Goal: Task Accomplishment & Management: Manage account settings

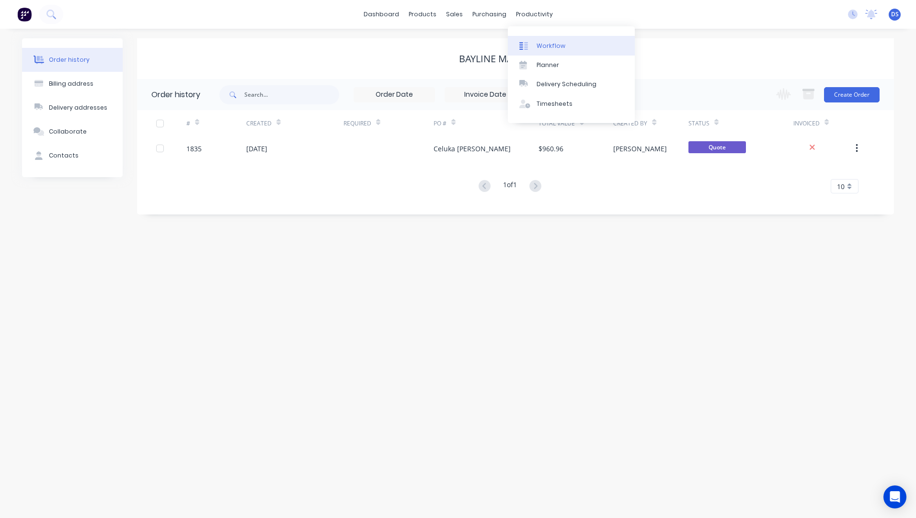
click at [542, 45] on div "Workflow" at bounding box center [550, 46] width 29 height 9
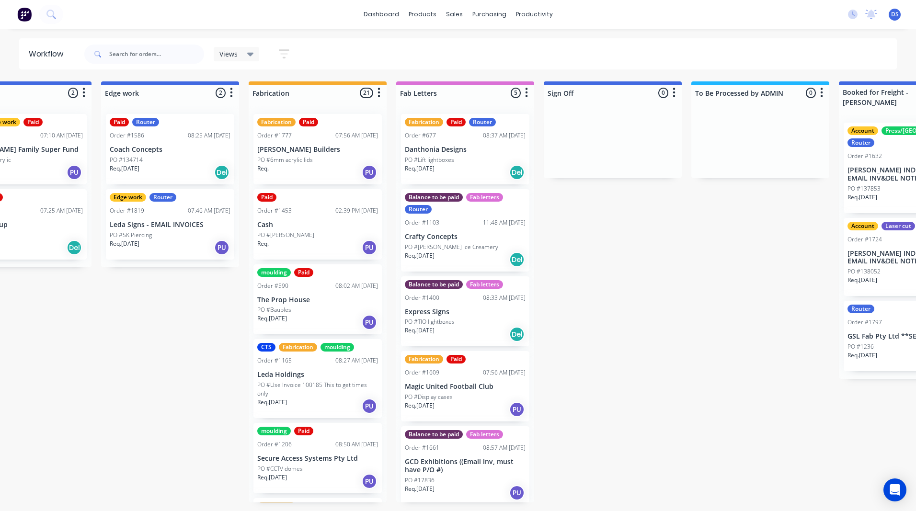
scroll to position [0, 954]
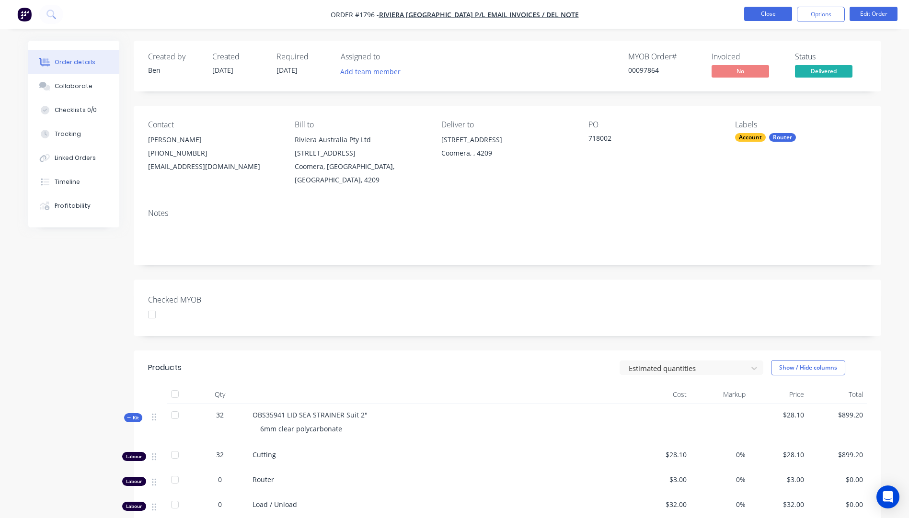
click at [763, 16] on button "Close" at bounding box center [768, 14] width 48 height 14
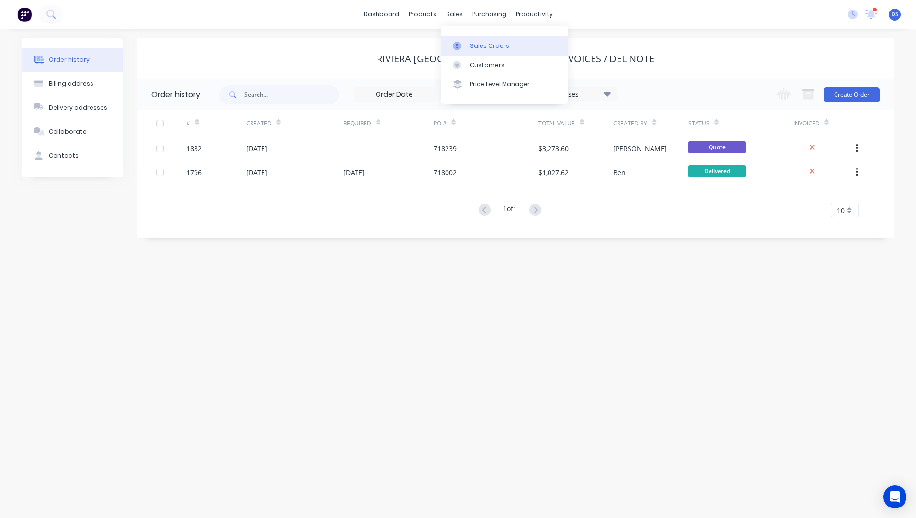
click at [478, 50] on div "Sales Orders" at bounding box center [489, 46] width 39 height 9
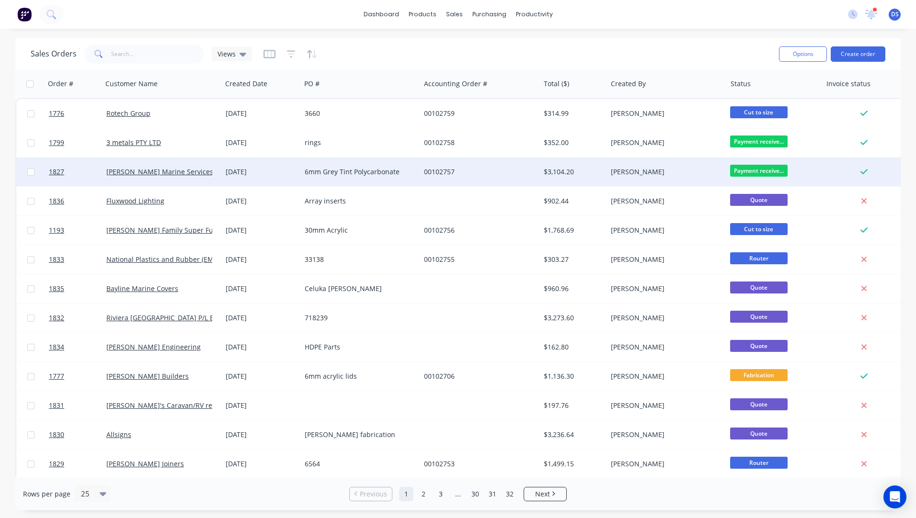
click at [336, 170] on div "6mm Grey Tint Polycarbonate" at bounding box center [358, 172] width 106 height 10
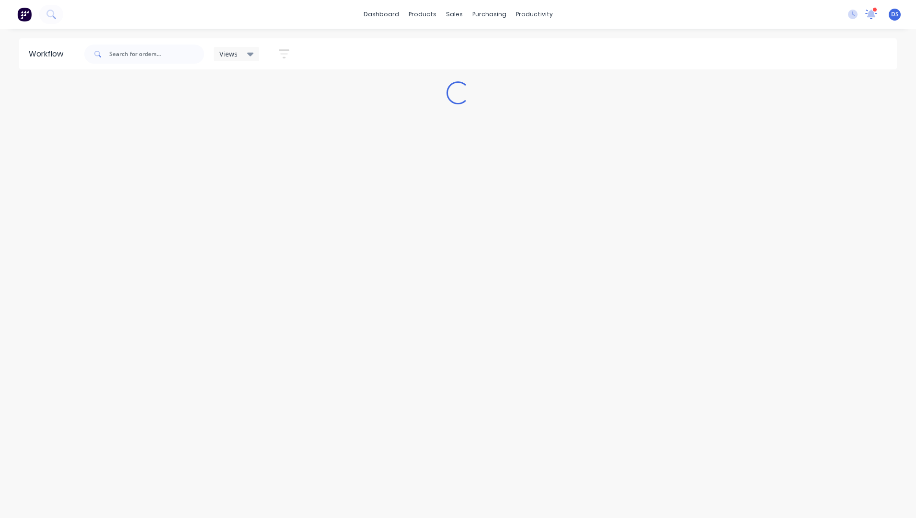
click at [873, 15] on icon at bounding box center [872, 13] width 10 height 9
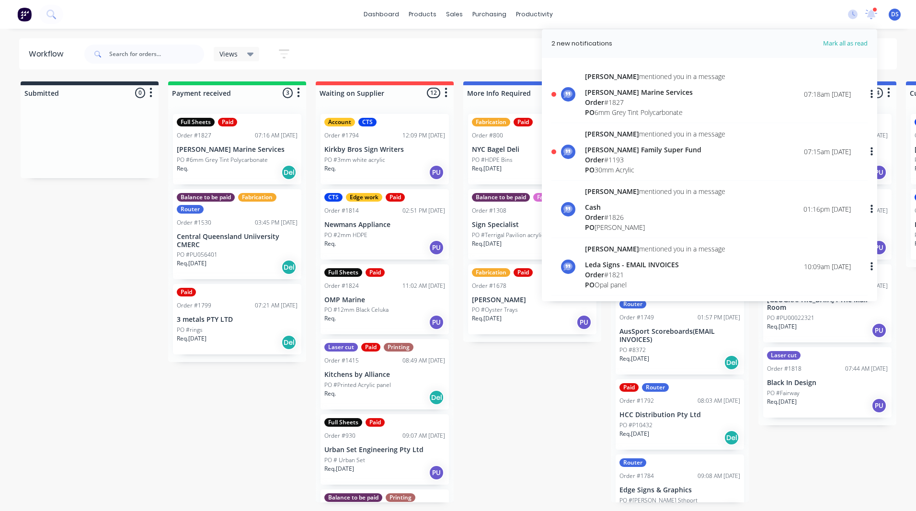
click at [605, 156] on div "Order # 1193" at bounding box center [655, 160] width 140 height 10
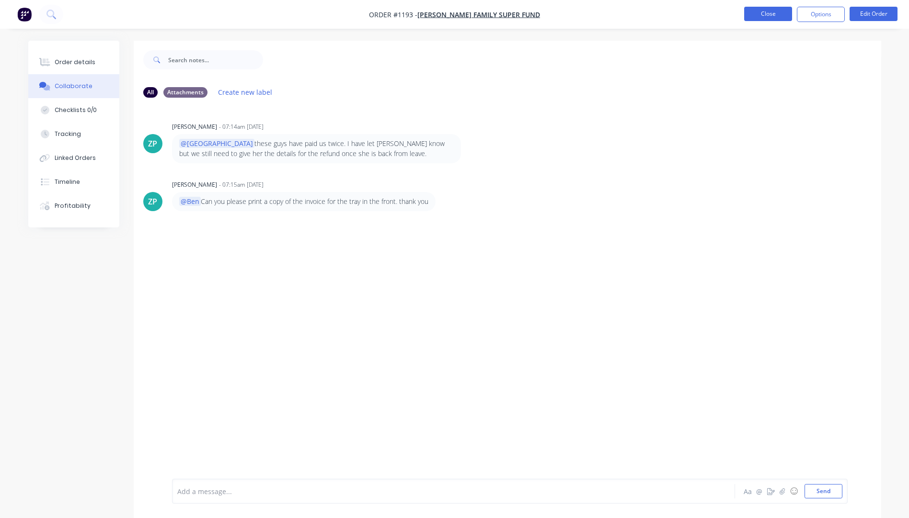
click at [773, 18] on button "Close" at bounding box center [768, 14] width 48 height 14
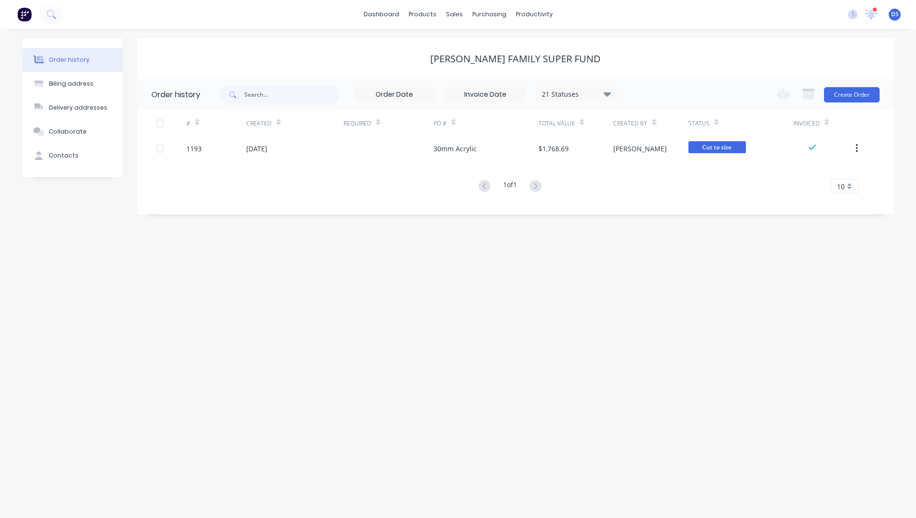
click at [875, 9] on div at bounding box center [874, 9] width 5 height 5
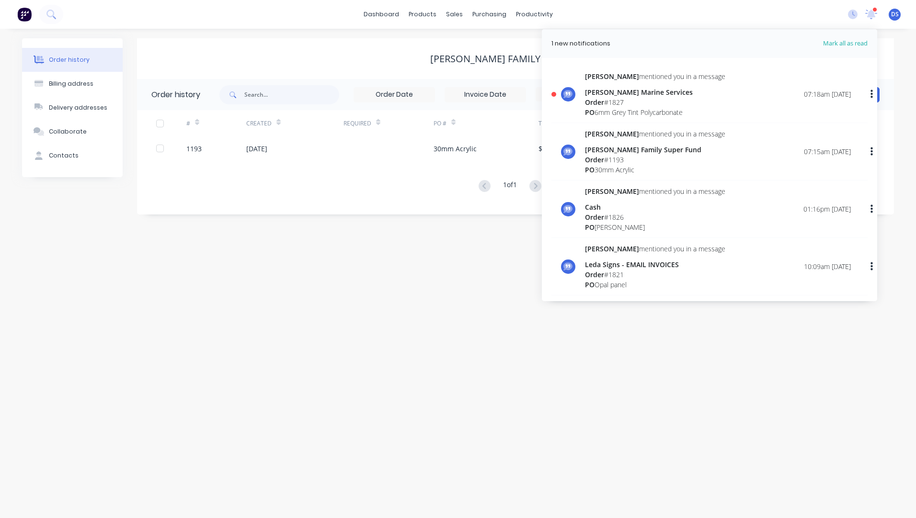
click at [619, 103] on div "Order # 1827" at bounding box center [655, 102] width 140 height 10
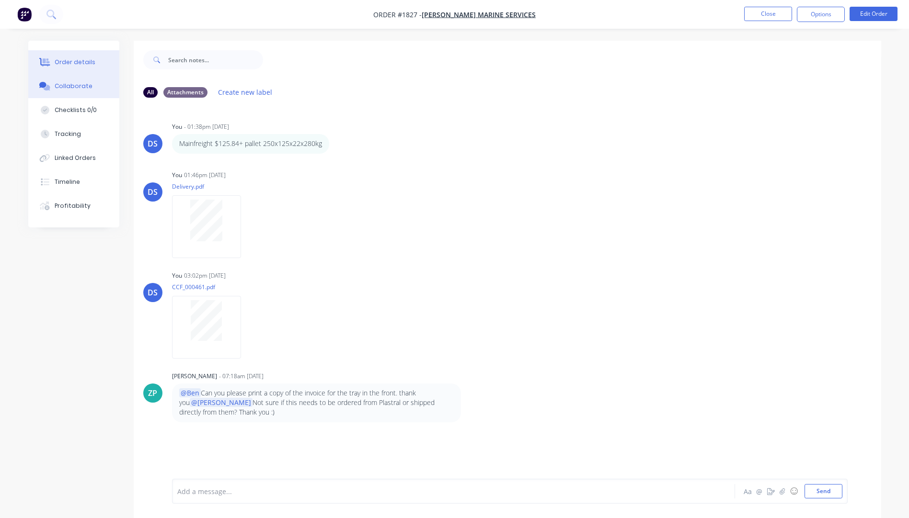
click at [66, 64] on div "Order details" at bounding box center [75, 62] width 41 height 9
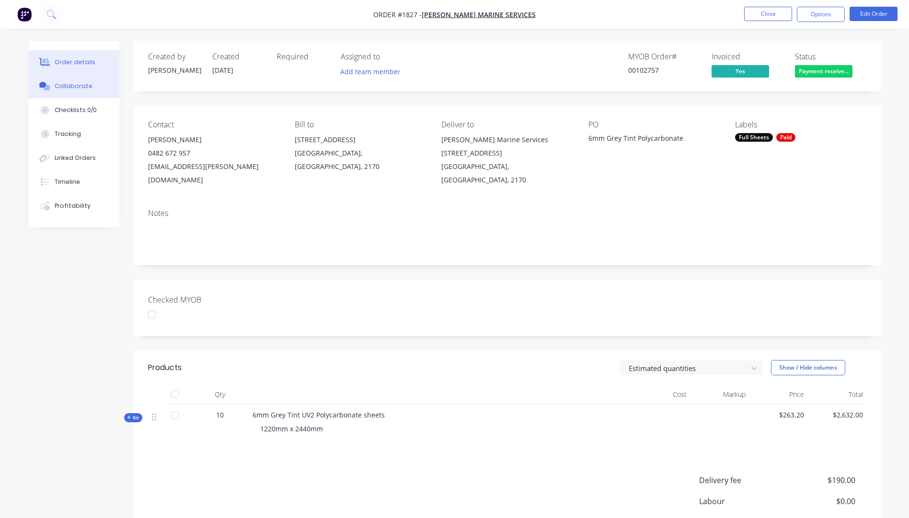
click at [79, 90] on div "Collaborate" at bounding box center [74, 86] width 38 height 9
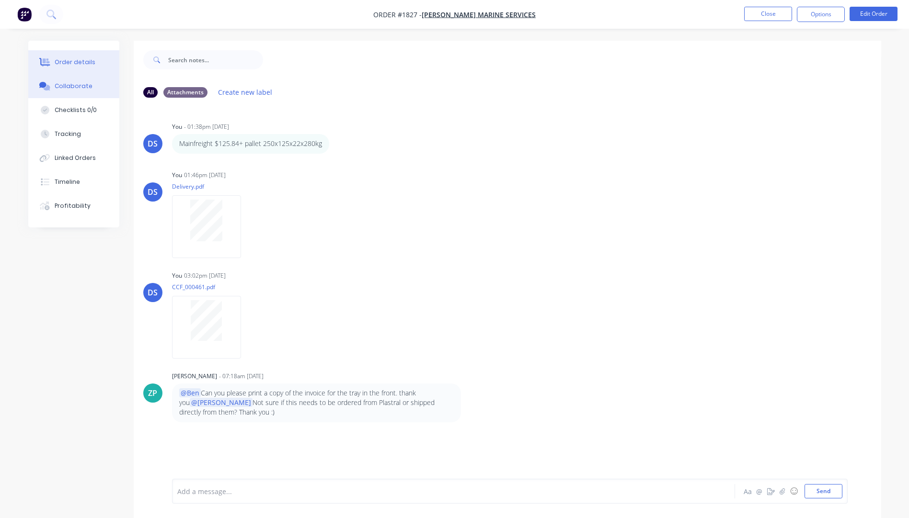
click at [79, 68] on button "Order details" at bounding box center [73, 62] width 91 height 24
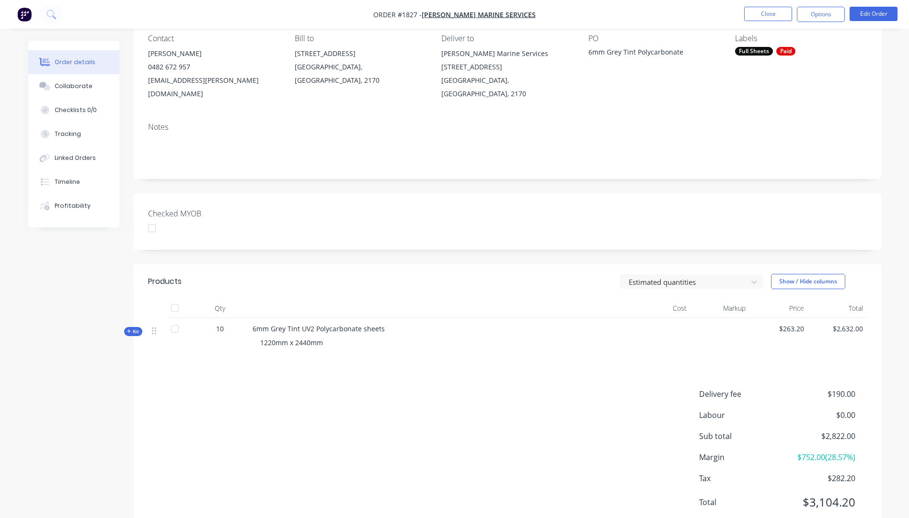
scroll to position [96, 0]
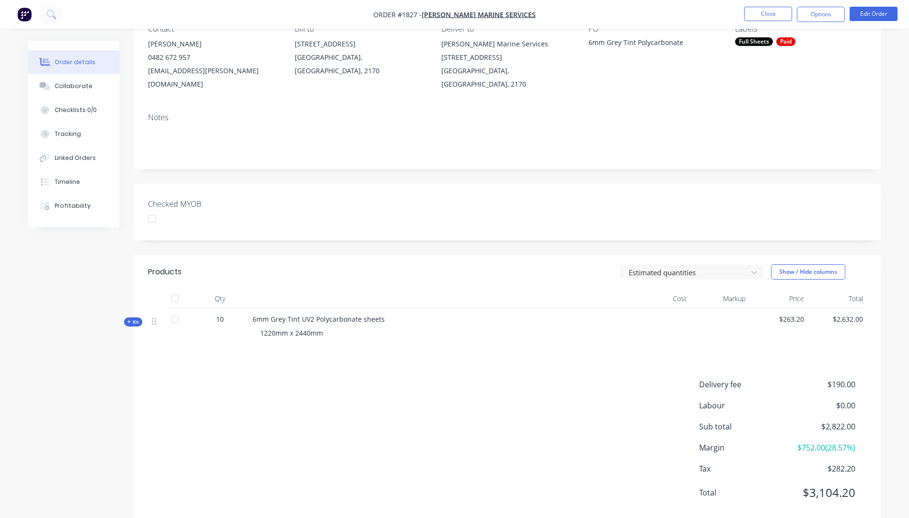
click at [127, 320] on icon "button" at bounding box center [129, 322] width 4 height 4
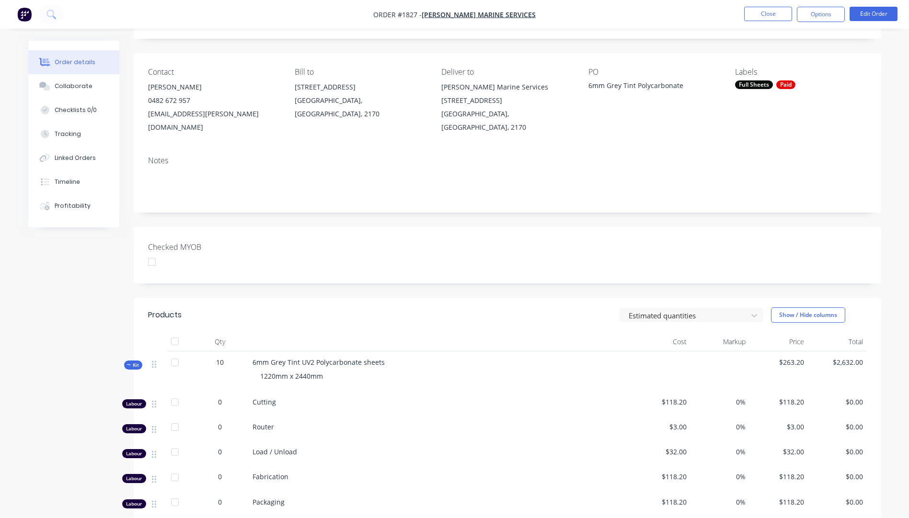
scroll to position [0, 0]
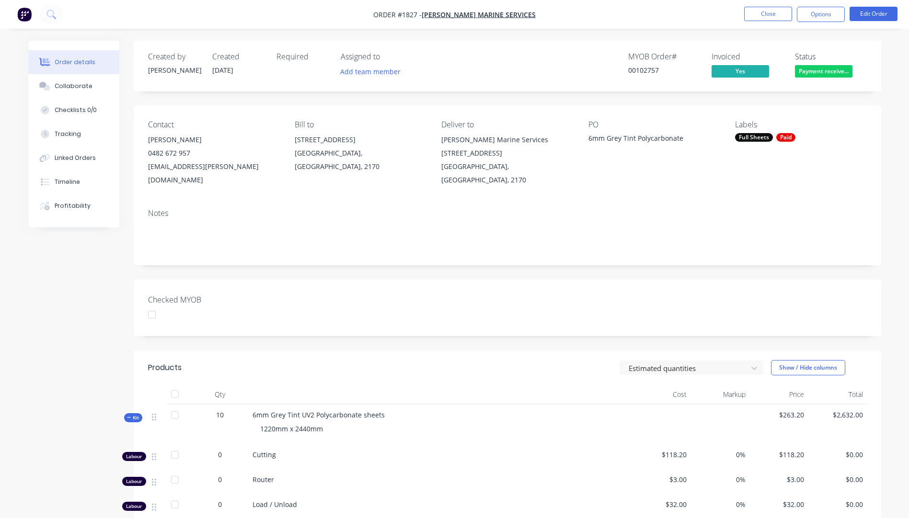
click at [829, 74] on span "Payment receive..." at bounding box center [823, 71] width 57 height 12
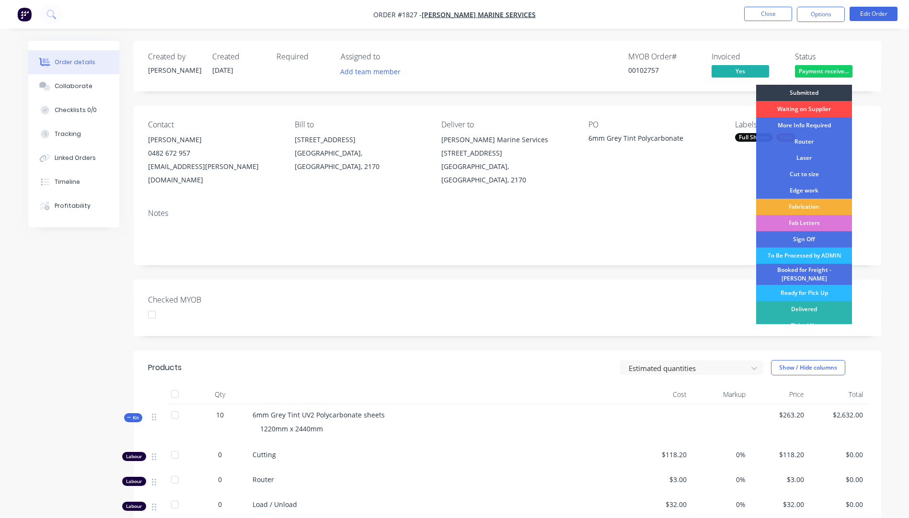
click at [799, 107] on div "Waiting on Supplier" at bounding box center [804, 109] width 96 height 16
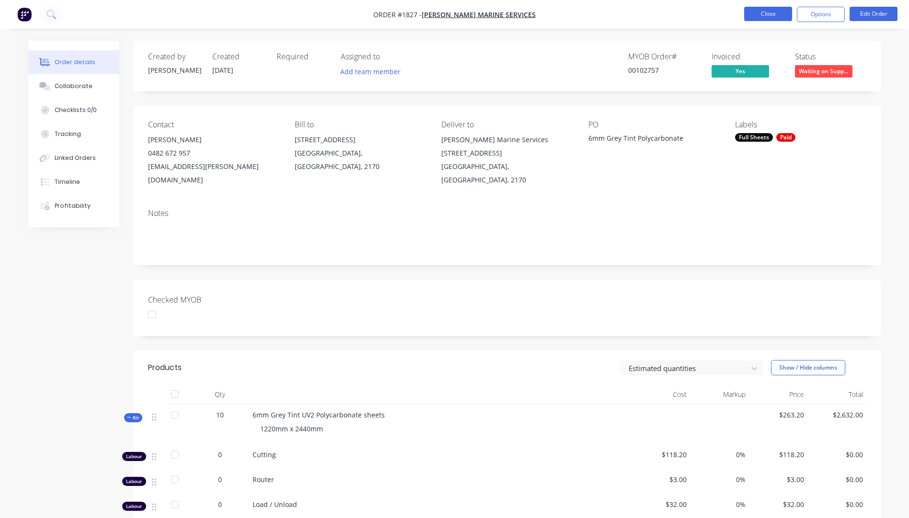
click at [770, 17] on button "Close" at bounding box center [768, 14] width 48 height 14
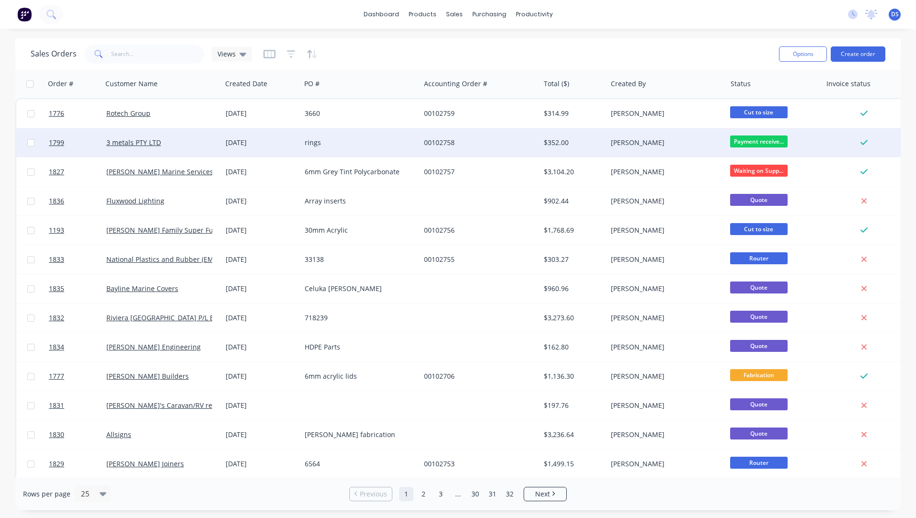
click at [251, 143] on div "[DATE]" at bounding box center [261, 143] width 71 height 10
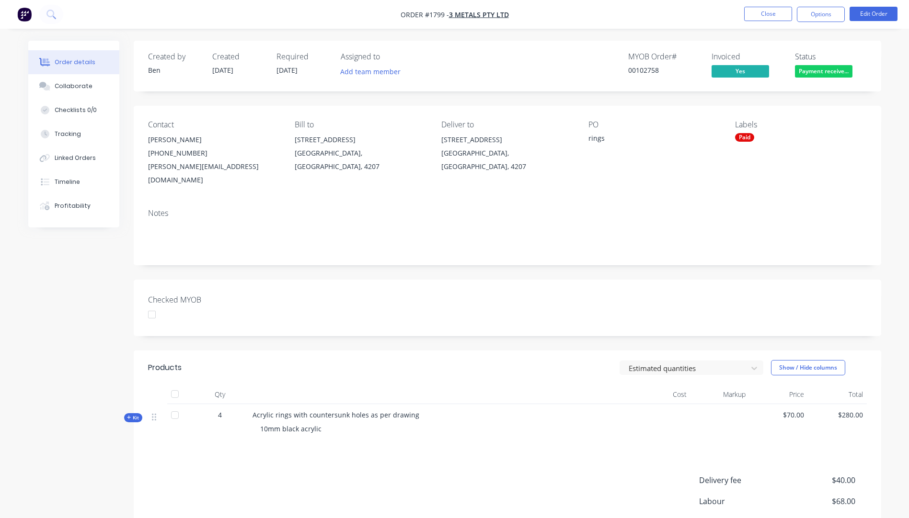
click at [130, 416] on icon "button" at bounding box center [129, 418] width 4 height 4
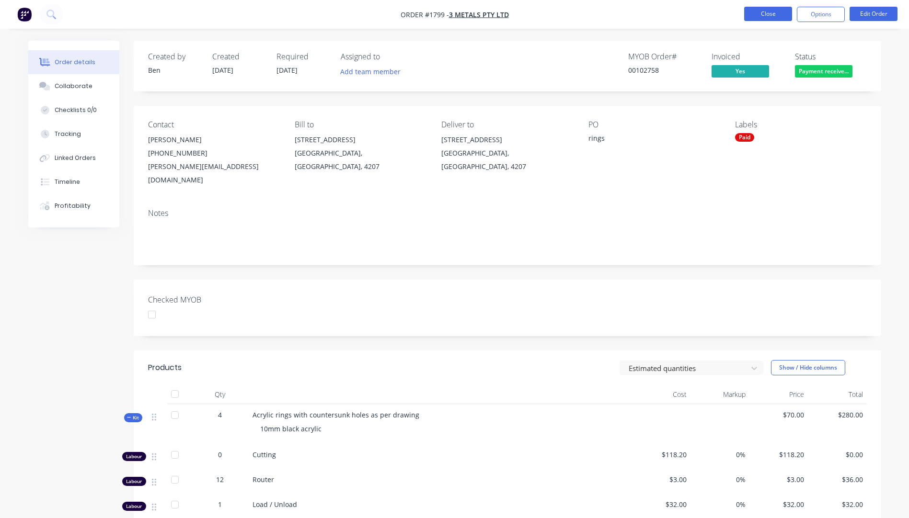
click at [768, 19] on button "Close" at bounding box center [768, 14] width 48 height 14
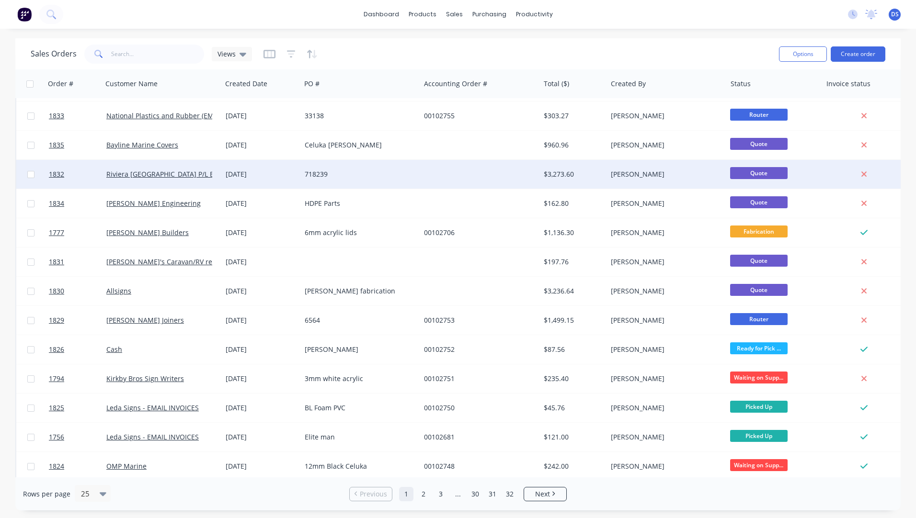
scroll to position [192, 0]
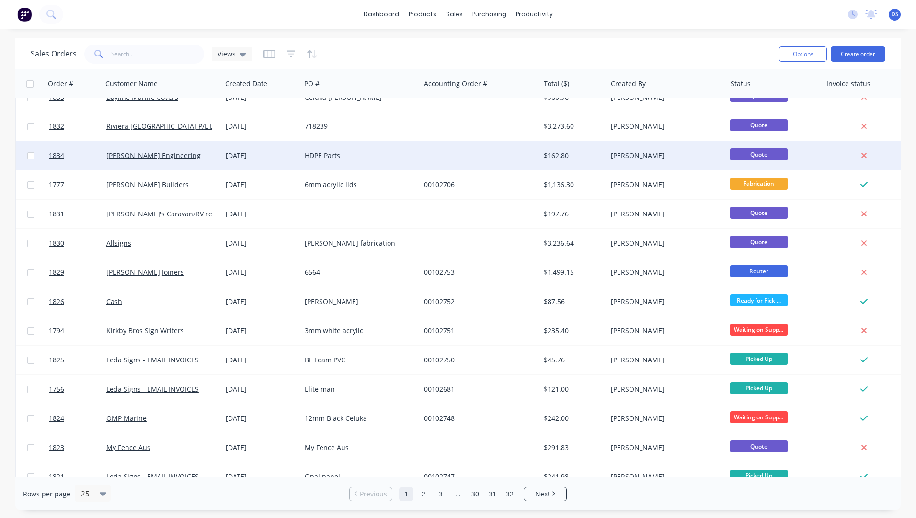
click at [409, 149] on div "HDPE Parts" at bounding box center [360, 155] width 119 height 29
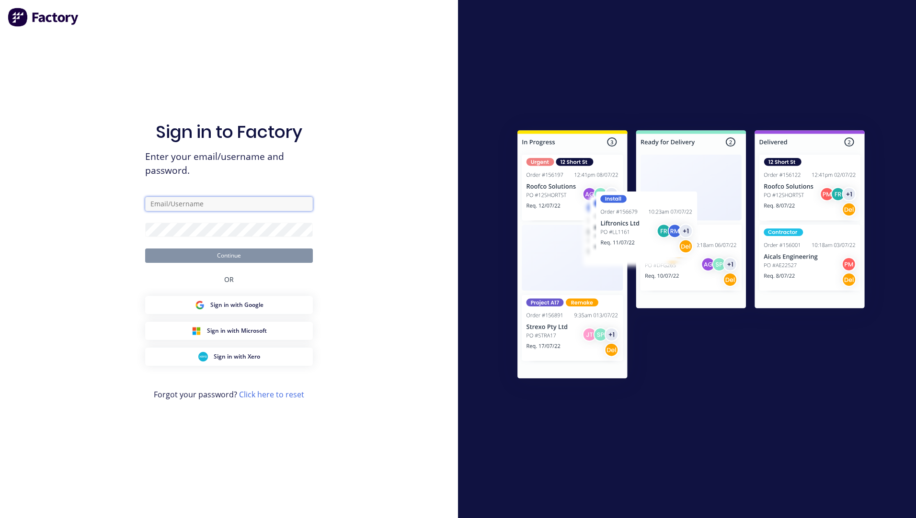
type input "sales@allstarplastics.com.au"
click at [228, 260] on button "Continue" at bounding box center [229, 256] width 168 height 14
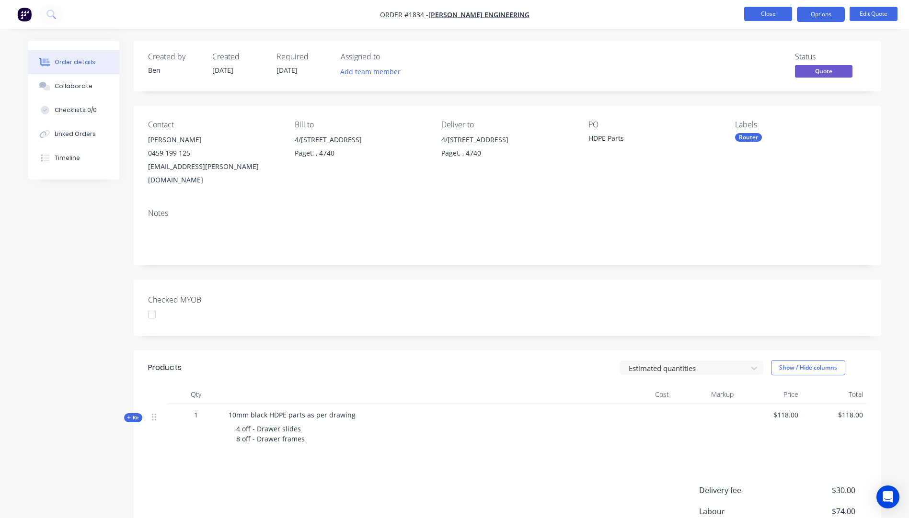
click at [778, 15] on button "Close" at bounding box center [768, 14] width 48 height 14
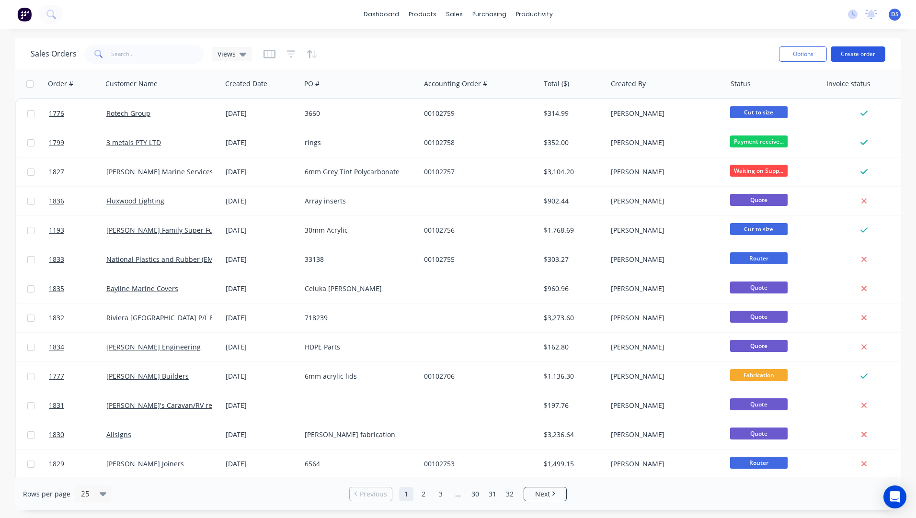
click at [863, 54] on button "Create order" at bounding box center [858, 53] width 55 height 15
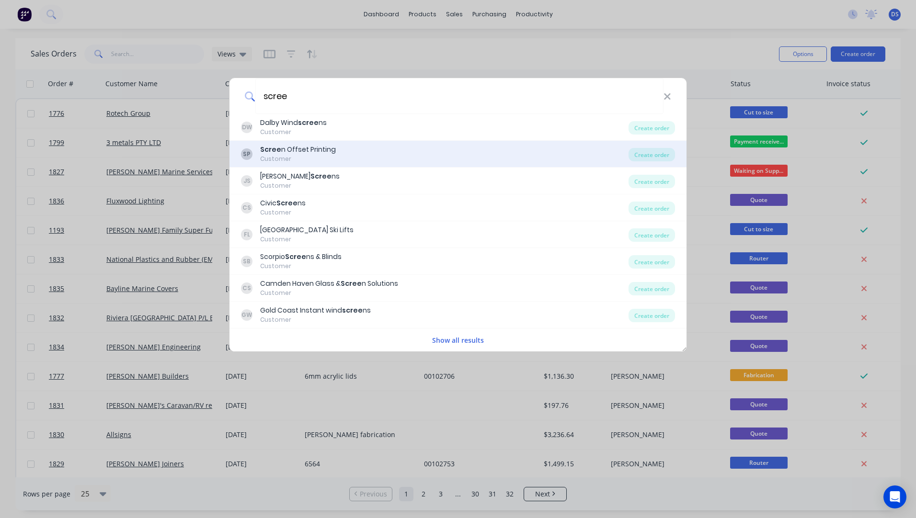
type input "scree"
click at [290, 157] on div "Customer" at bounding box center [298, 159] width 76 height 9
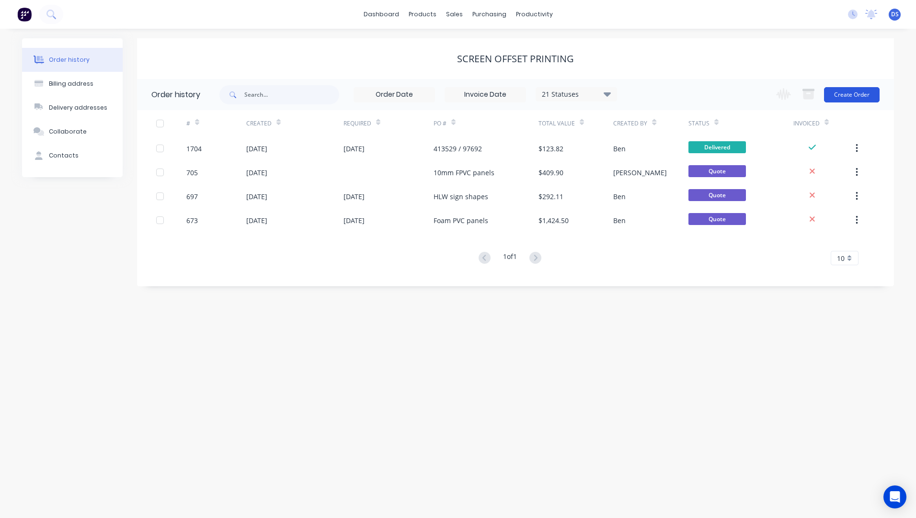
click at [844, 98] on button "Create Order" at bounding box center [852, 94] width 56 height 15
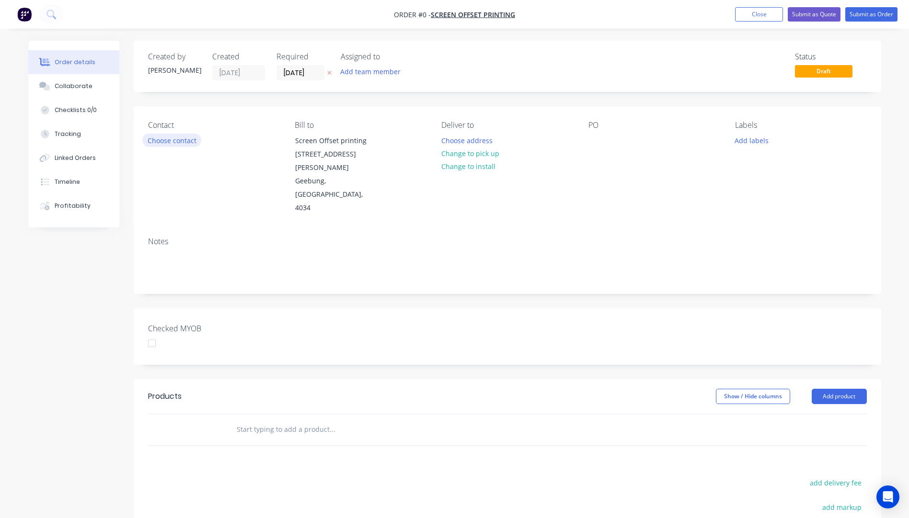
click at [182, 145] on button "Choose contact" at bounding box center [171, 140] width 59 height 13
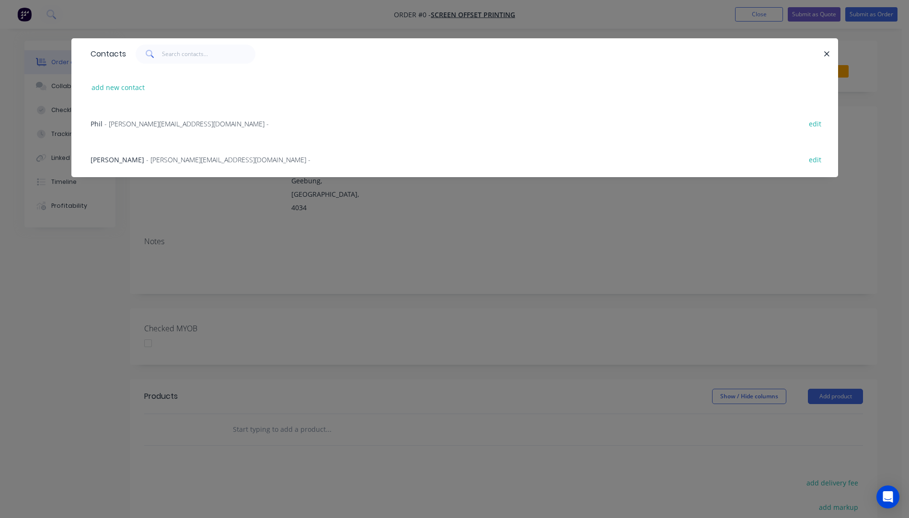
click at [179, 163] on span "- [PERSON_NAME][EMAIL_ADDRESS][DOMAIN_NAME] -" at bounding box center [228, 159] width 164 height 9
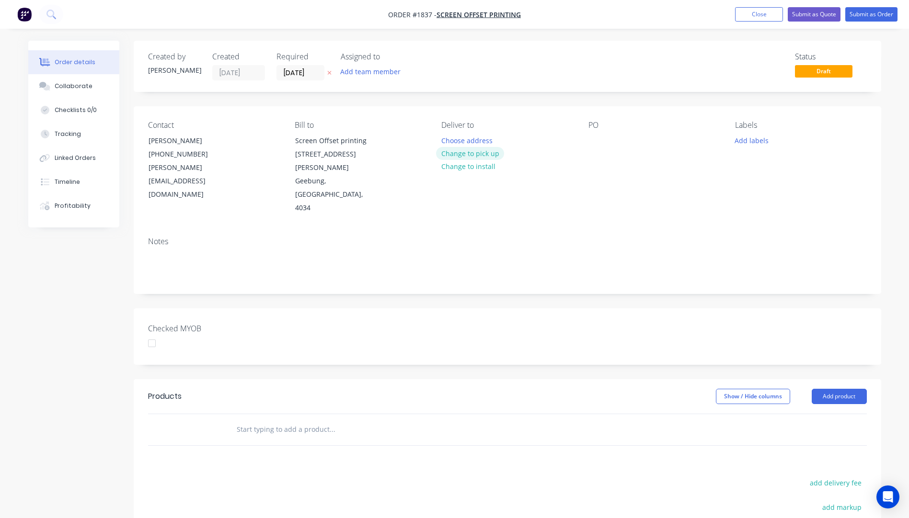
click at [466, 152] on button "Change to pick up" at bounding box center [470, 153] width 68 height 13
click at [464, 159] on button "Change to delivery" at bounding box center [471, 154] width 70 height 13
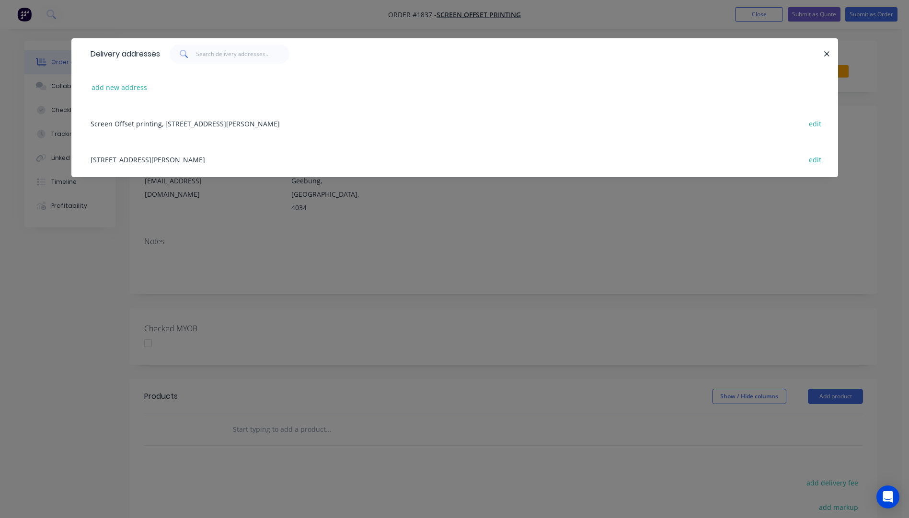
click at [205, 125] on div "Screen Offset printing, 202 Robinson Road, Geebung, Queensland, Australia, 4034…" at bounding box center [455, 123] width 738 height 36
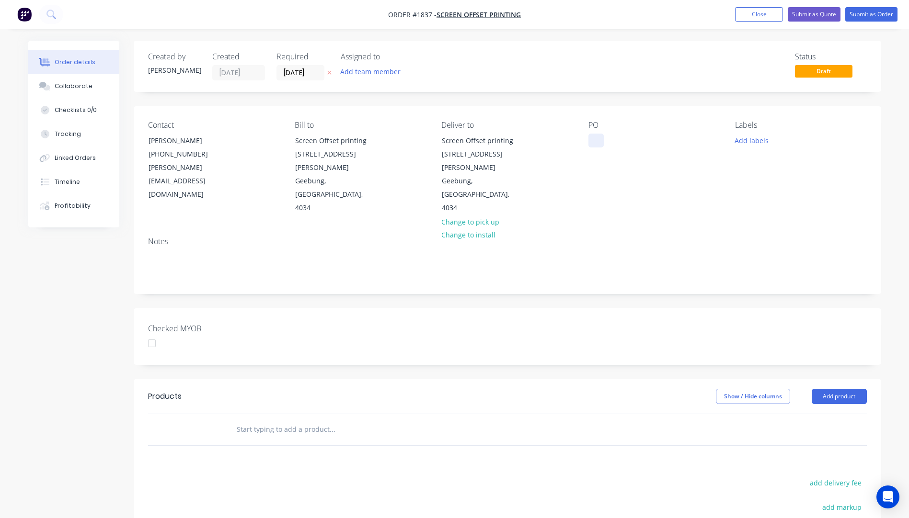
click at [597, 139] on div at bounding box center [595, 141] width 15 height 14
click at [745, 146] on button "Add labels" at bounding box center [752, 140] width 44 height 13
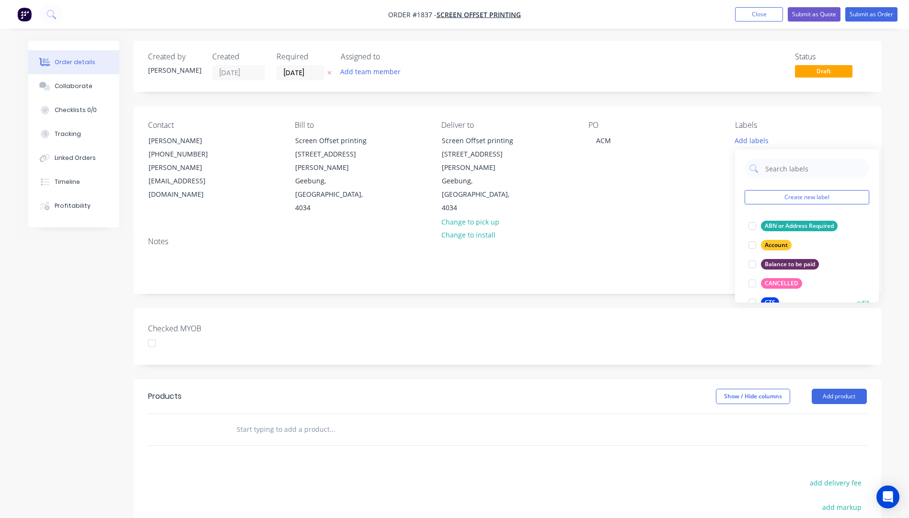
click at [769, 299] on div "CTS" at bounding box center [770, 302] width 18 height 11
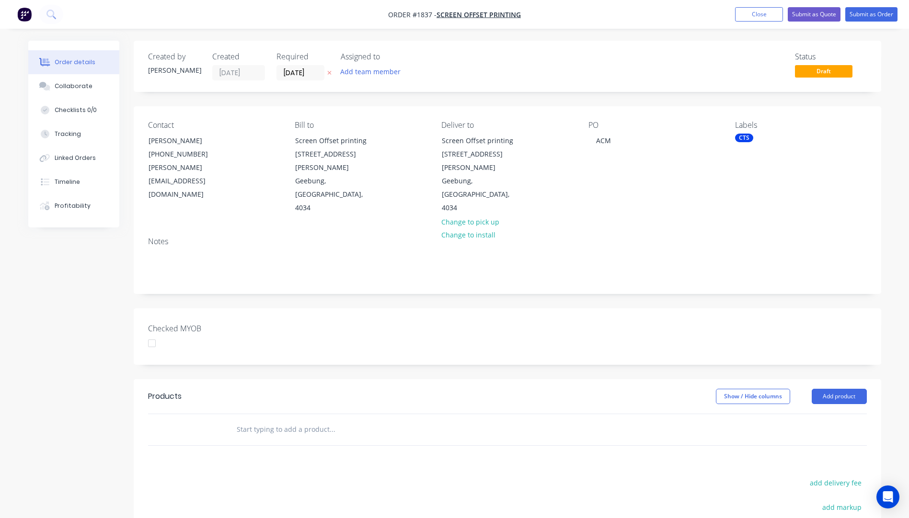
click at [695, 183] on div "PO ACM" at bounding box center [653, 168] width 131 height 94
click at [827, 389] on button "Add product" at bounding box center [838, 396] width 55 height 15
click at [821, 414] on div "Product catalogue" at bounding box center [821, 421] width 74 height 14
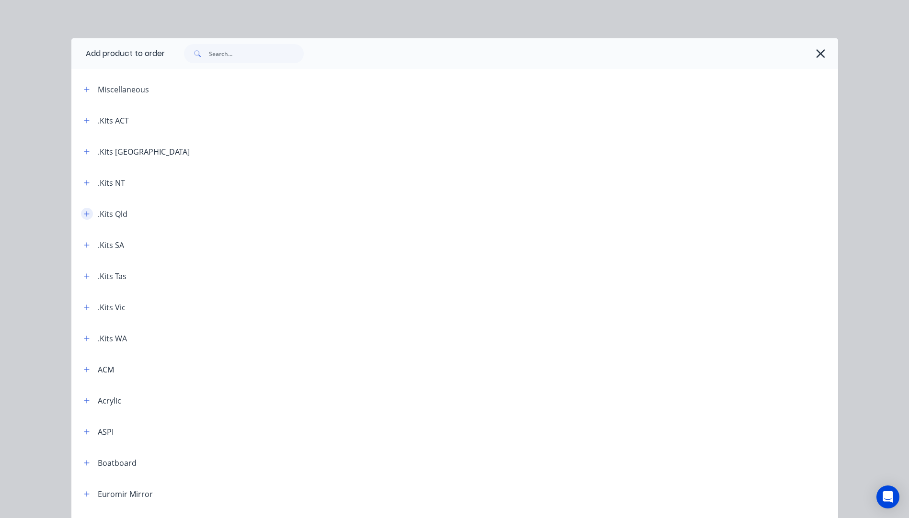
click at [84, 214] on icon "button" at bounding box center [86, 213] width 5 height 5
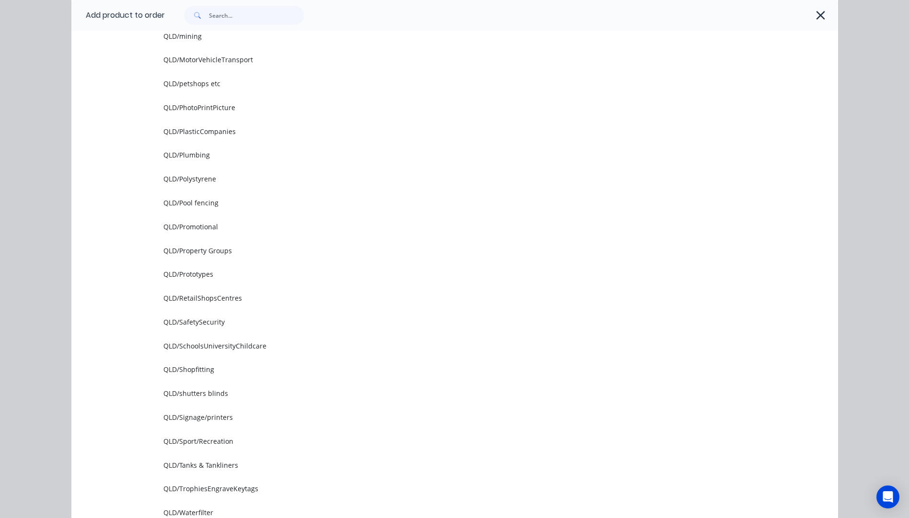
scroll to position [1150, 0]
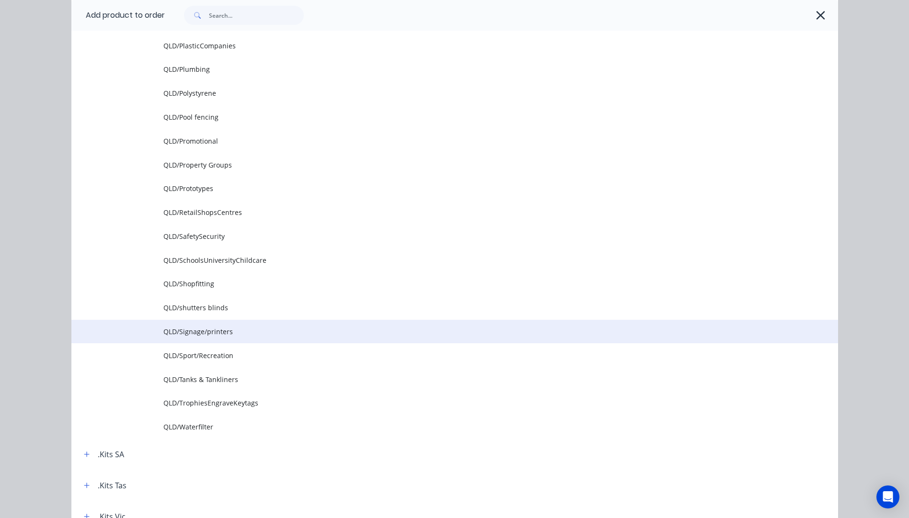
click at [204, 335] on span "QLD/Signage/printers" at bounding box center [432, 332] width 539 height 10
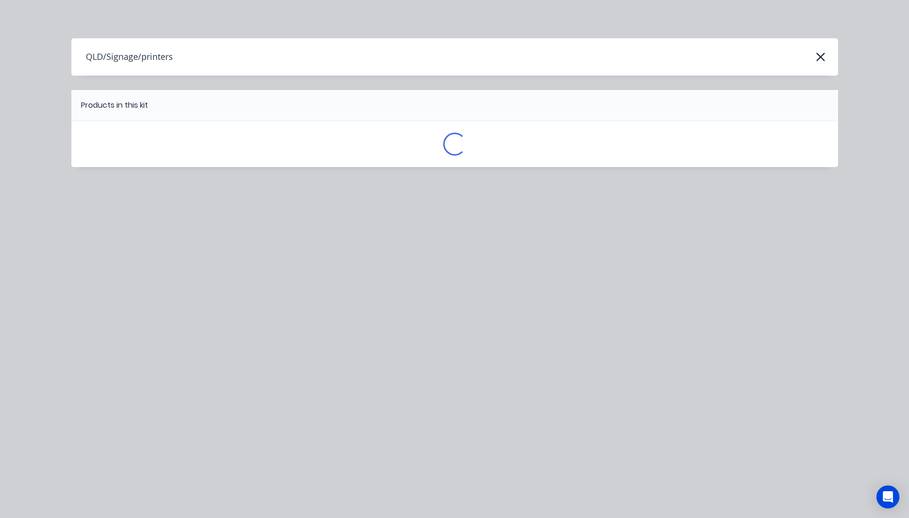
scroll to position [0, 0]
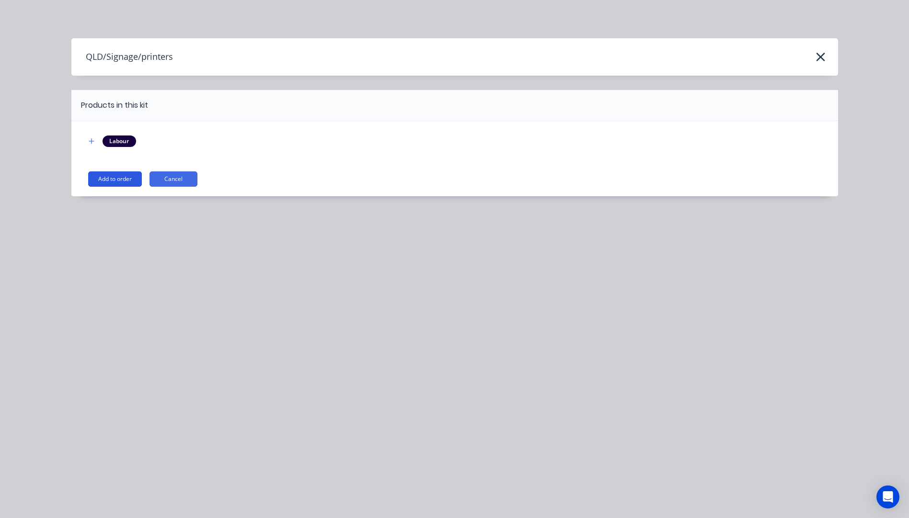
click at [125, 181] on button "Add to order" at bounding box center [115, 178] width 54 height 15
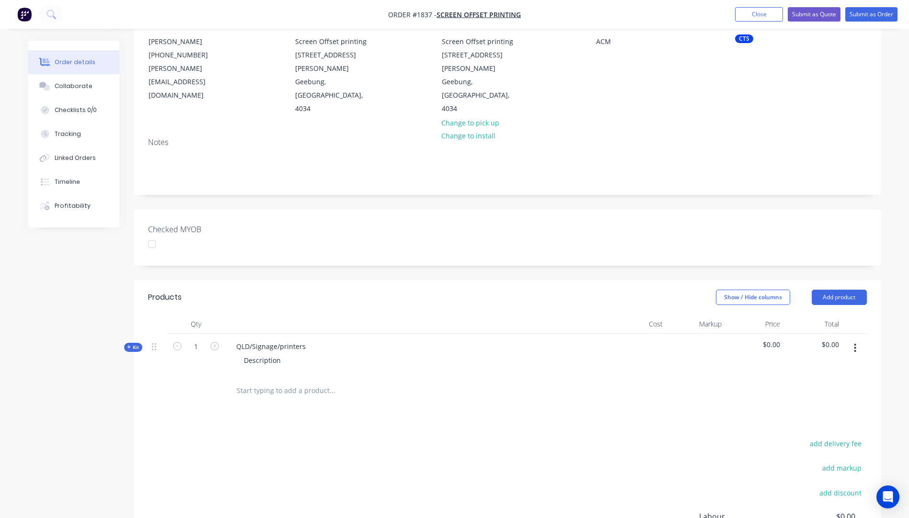
scroll to position [144, 0]
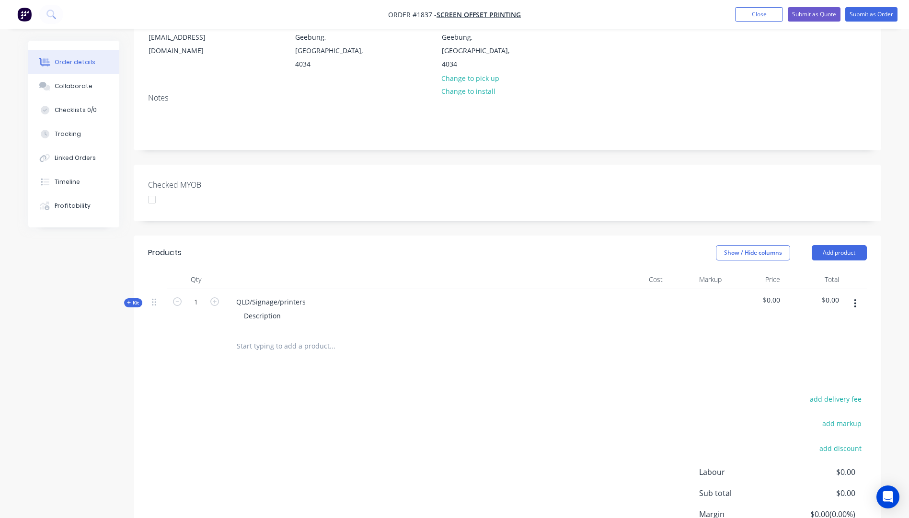
click at [127, 300] on icon "button" at bounding box center [129, 302] width 4 height 5
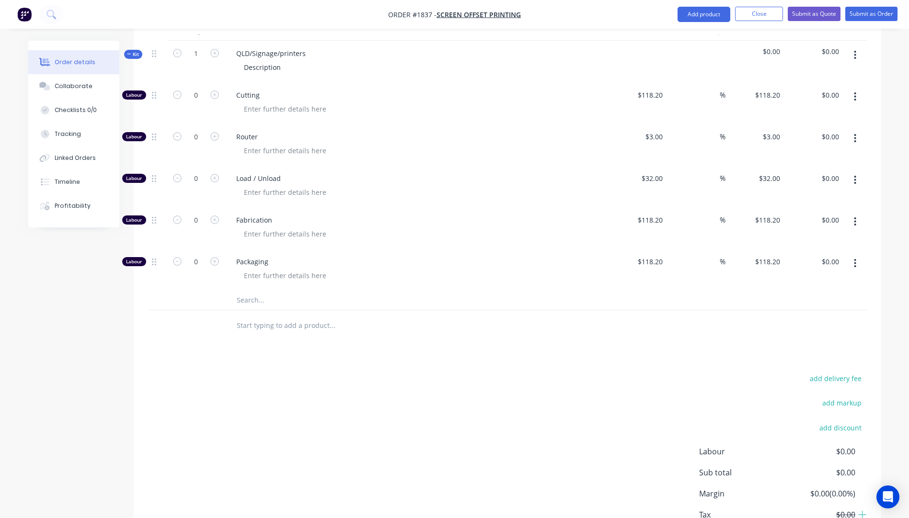
scroll to position [431, 0]
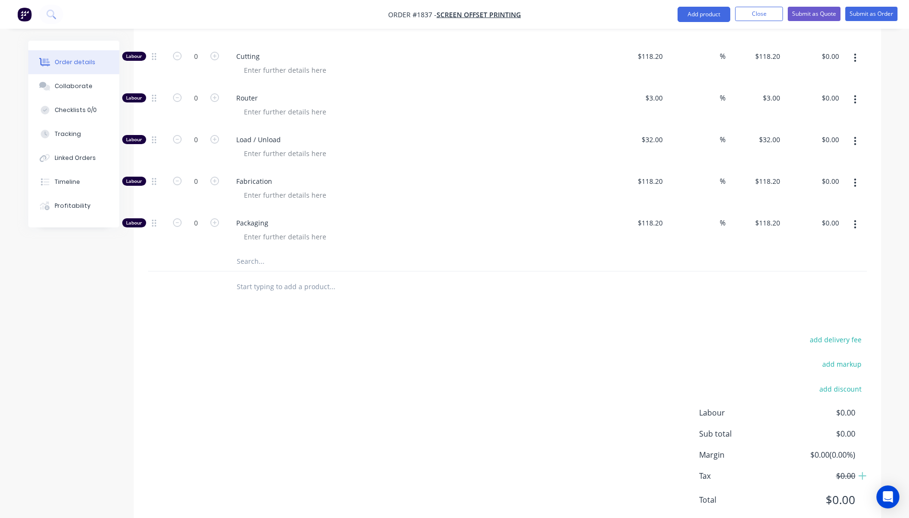
click at [249, 252] on input "text" at bounding box center [332, 261] width 192 height 19
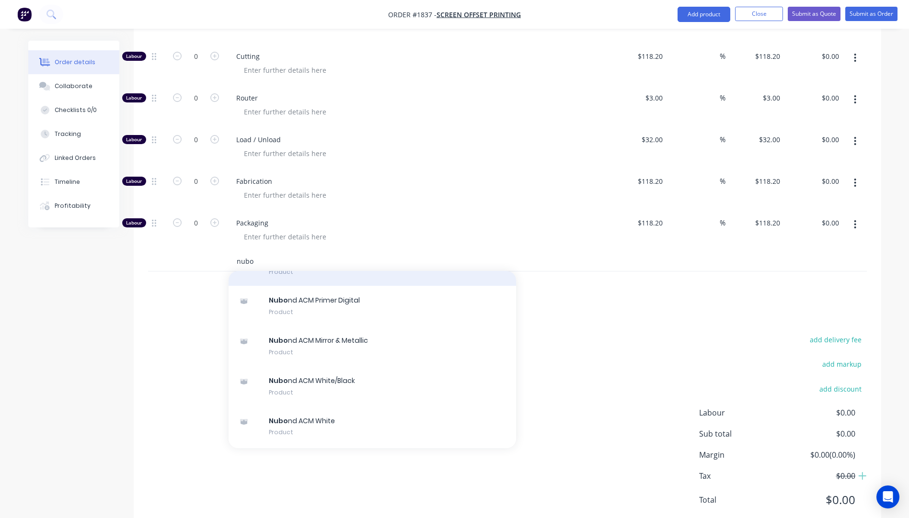
scroll to position [144, 0]
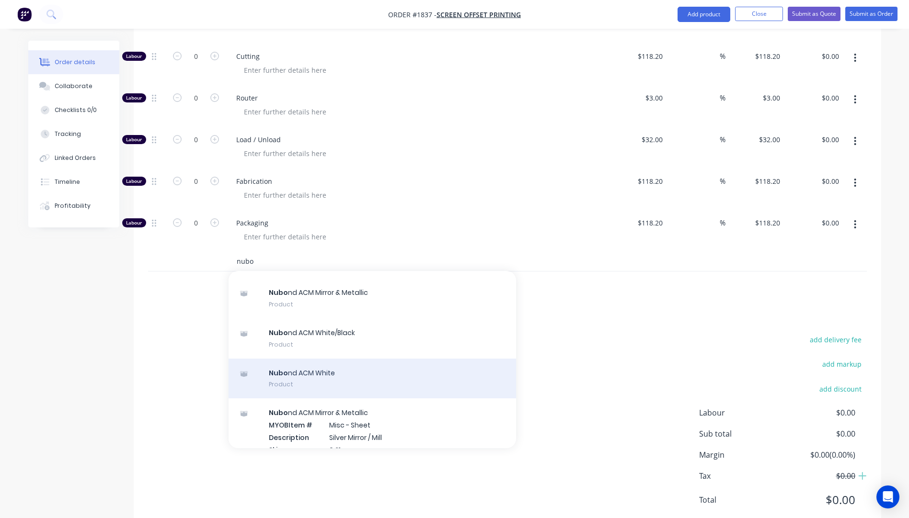
type input "nubo"
click at [322, 359] on div "Nubo nd ACM White Product" at bounding box center [371, 379] width 287 height 40
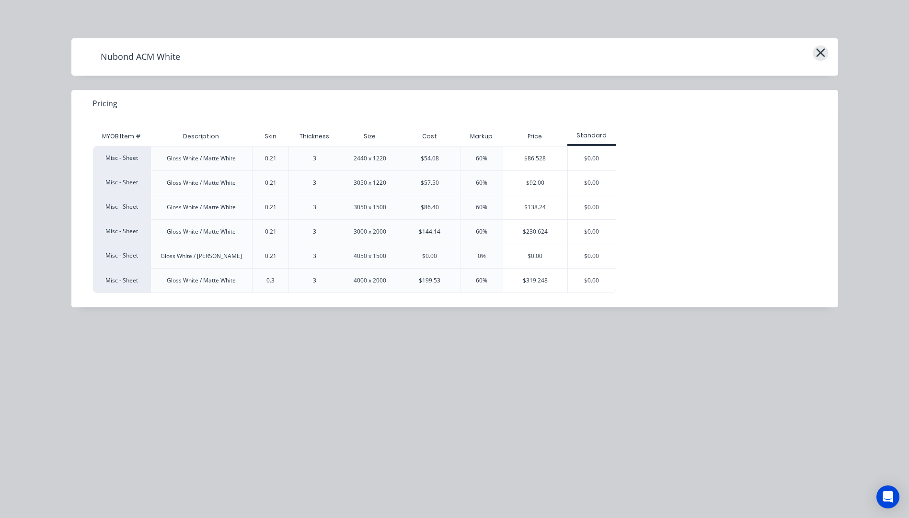
click at [821, 54] on icon "button" at bounding box center [820, 52] width 9 height 9
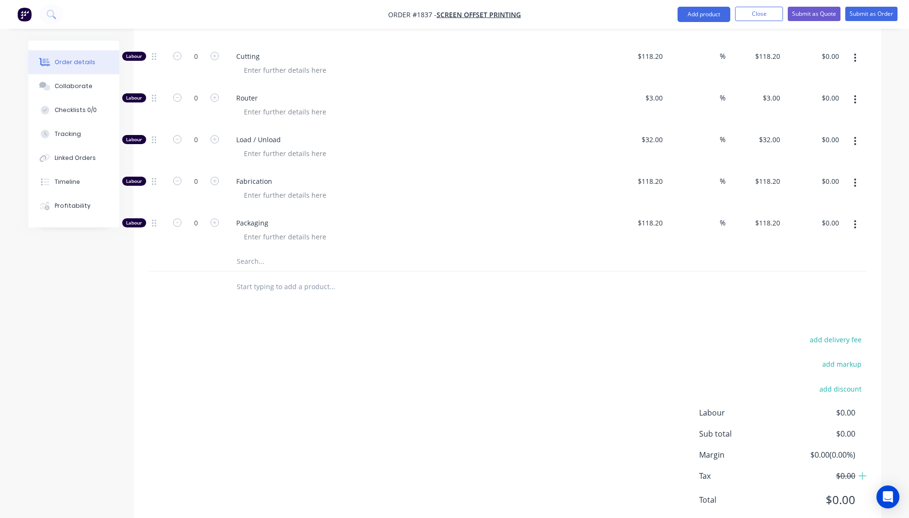
click at [247, 252] on input "text" at bounding box center [332, 261] width 192 height 19
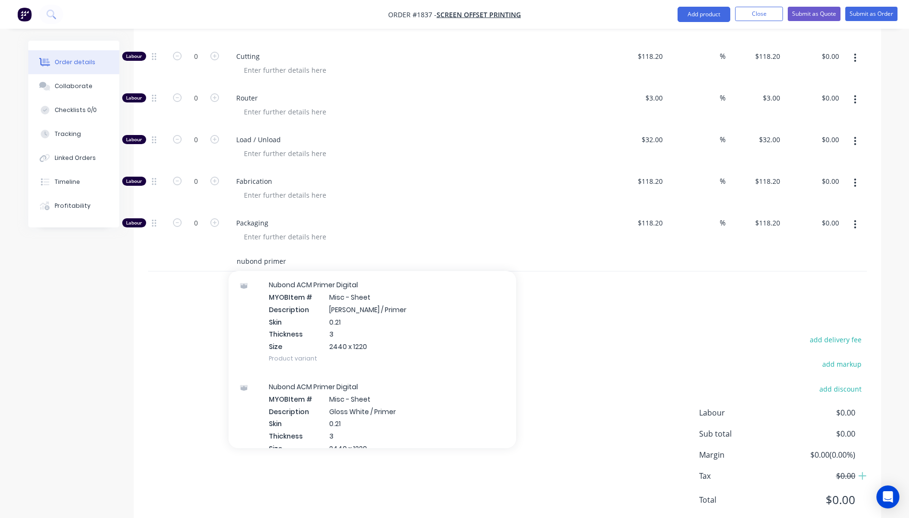
scroll to position [239, 0]
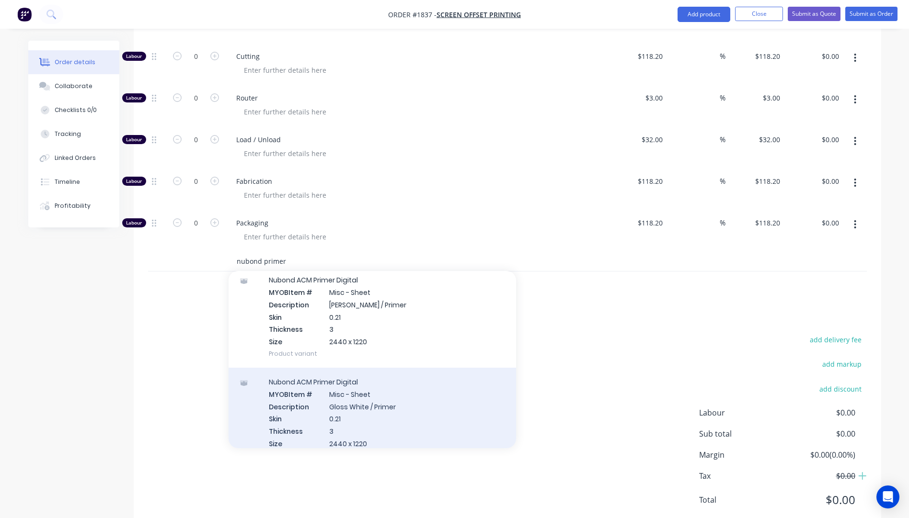
type input "nubond primer"
click at [355, 381] on div "Nubond ACM Primer Digital MYOB Item # Misc - Sheet Description Gloss White / Pr…" at bounding box center [371, 419] width 287 height 102
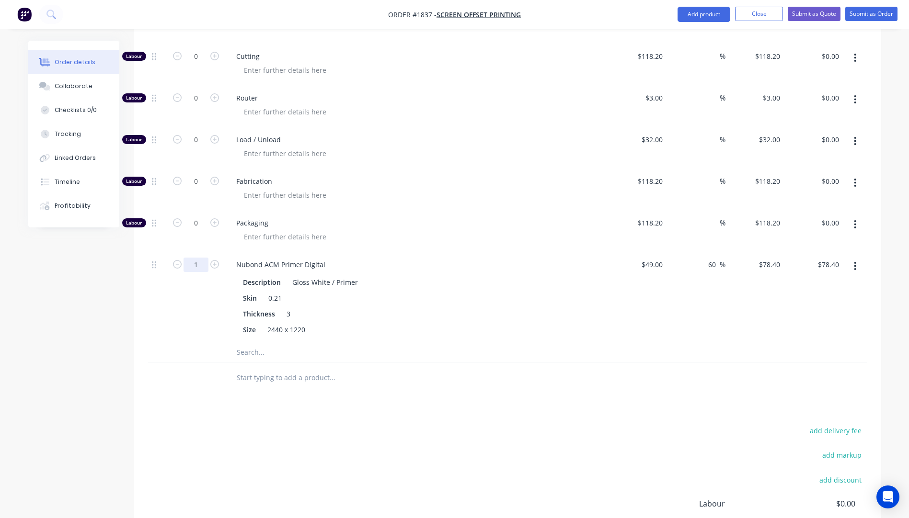
click at [205, 258] on input "1" at bounding box center [195, 265] width 25 height 14
type input "0.2"
type input "$15.68"
click at [184, 363] on div at bounding box center [195, 378] width 57 height 31
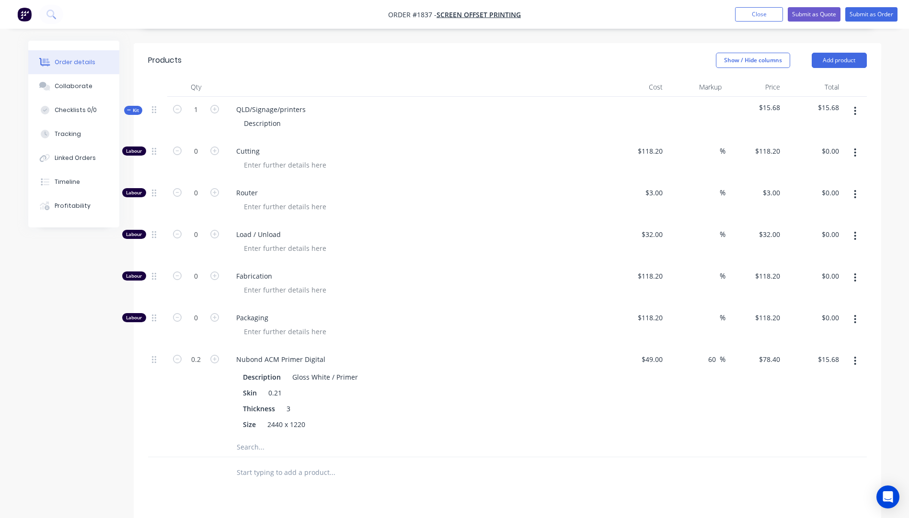
scroll to position [335, 0]
click at [217, 148] on icon "button" at bounding box center [214, 152] width 9 height 9
type input "1"
type input "$118.20"
click at [640, 145] on div "118.2 $118.20" at bounding box center [650, 152] width 34 height 14
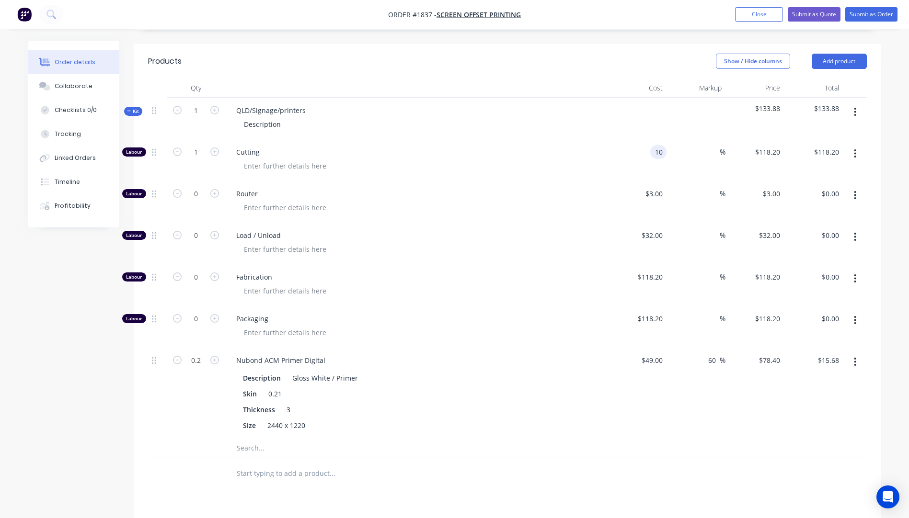
type input "$10.00"
click at [517, 188] on div "Router" at bounding box center [416, 202] width 383 height 42
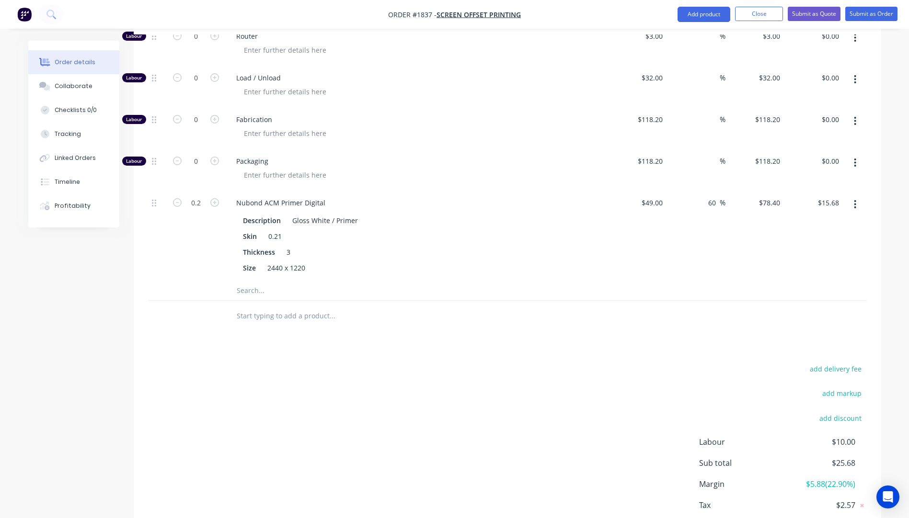
scroll to position [476, 0]
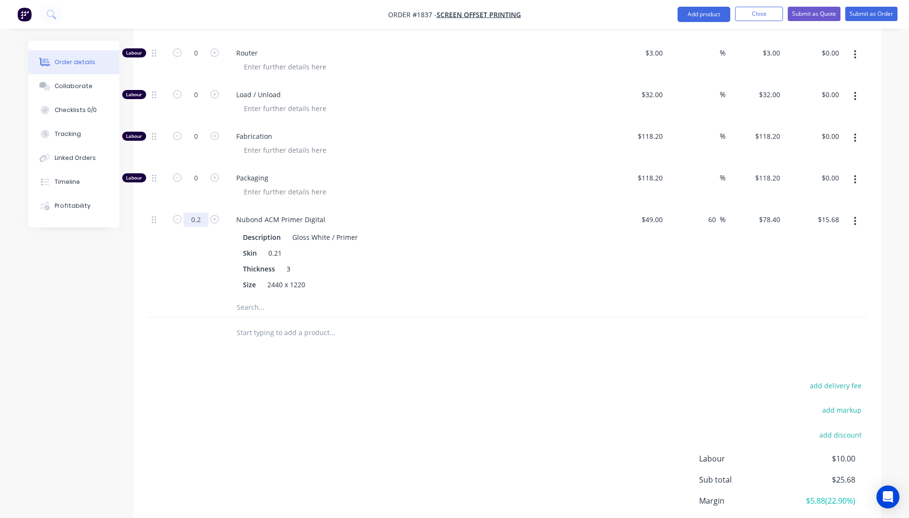
click at [205, 213] on input "0.2" at bounding box center [195, 220] width 25 height 14
type input "0.22"
type input "$17.25"
click at [176, 298] on div at bounding box center [195, 307] width 57 height 19
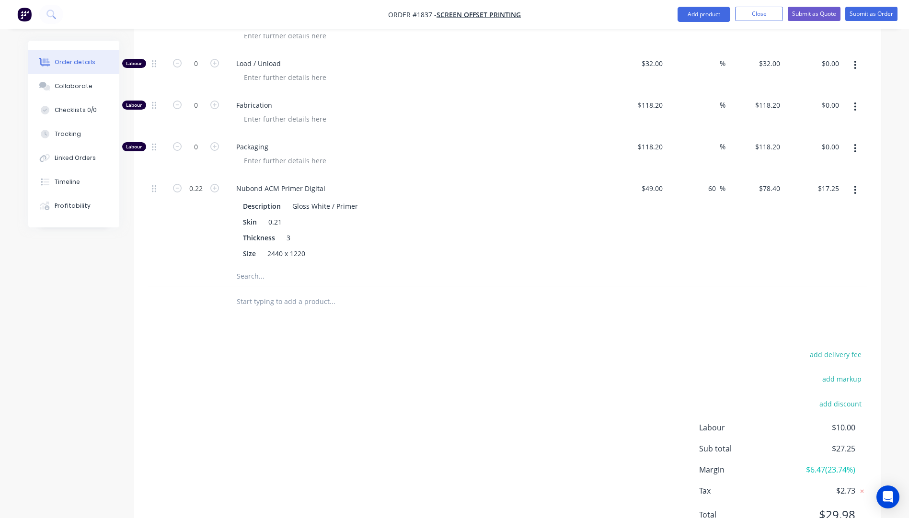
scroll to position [524, 0]
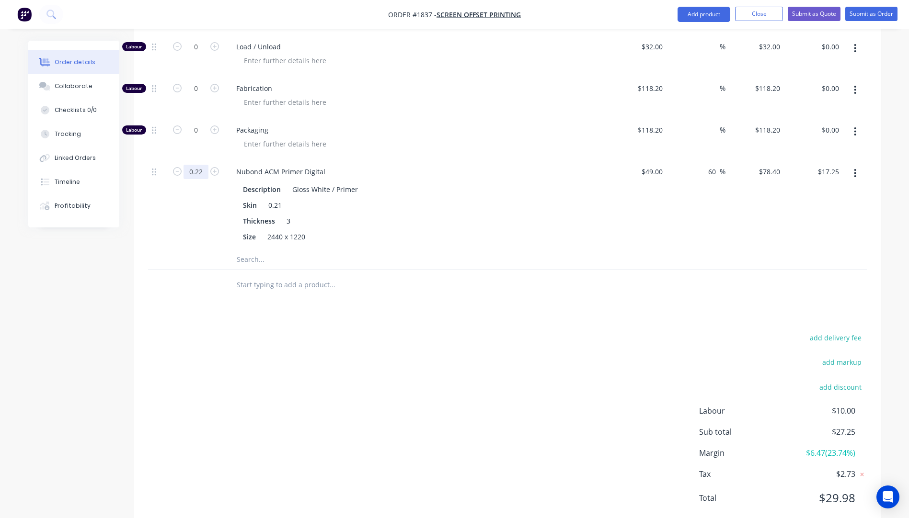
click at [202, 165] on input "0.22" at bounding box center [195, 172] width 25 height 14
type input "0.25"
type input "$19.60"
click at [217, 336] on div "add delivery fee add markup add discount Labour $10.00 Sub total $27.25 Margin …" at bounding box center [507, 423] width 718 height 185
click at [207, 165] on input "0.25" at bounding box center [195, 172] width 25 height 14
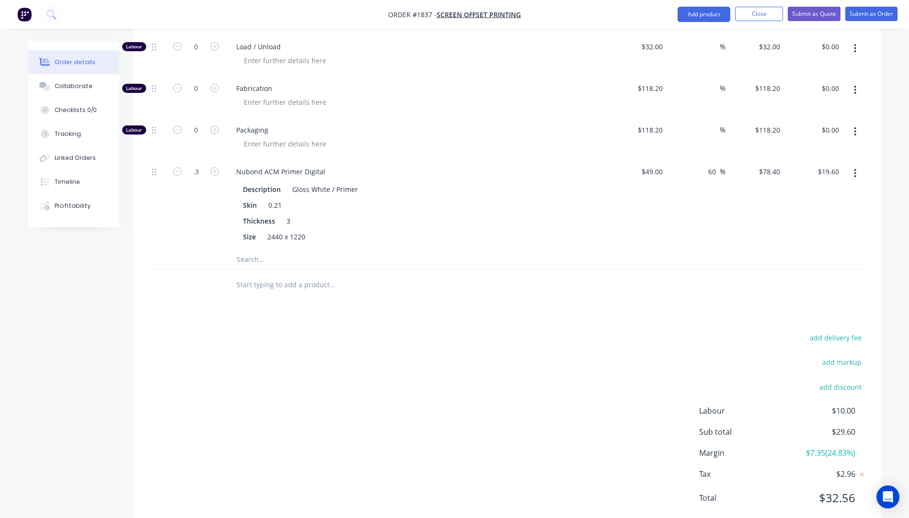
type input "0.3"
type input "$23.52"
click at [220, 363] on div "add delivery fee add markup add discount Labour $10.00 Sub total $29.60 Margin …" at bounding box center [507, 423] width 718 height 185
click at [203, 165] on input "0.3" at bounding box center [195, 172] width 25 height 14
type input "0.28"
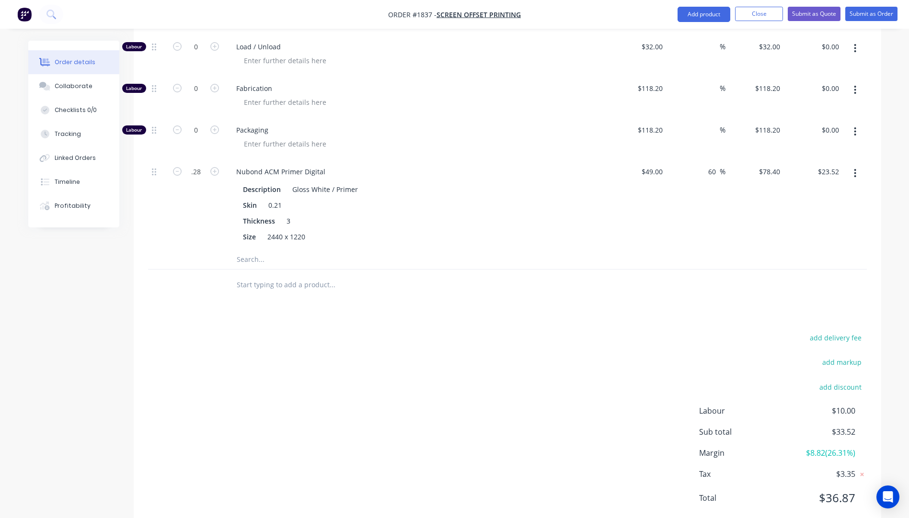
type input "$21.95"
click at [231, 331] on div "add delivery fee add markup add discount Labour $10.00 Sub total $31.95 Margin …" at bounding box center [507, 423] width 718 height 185
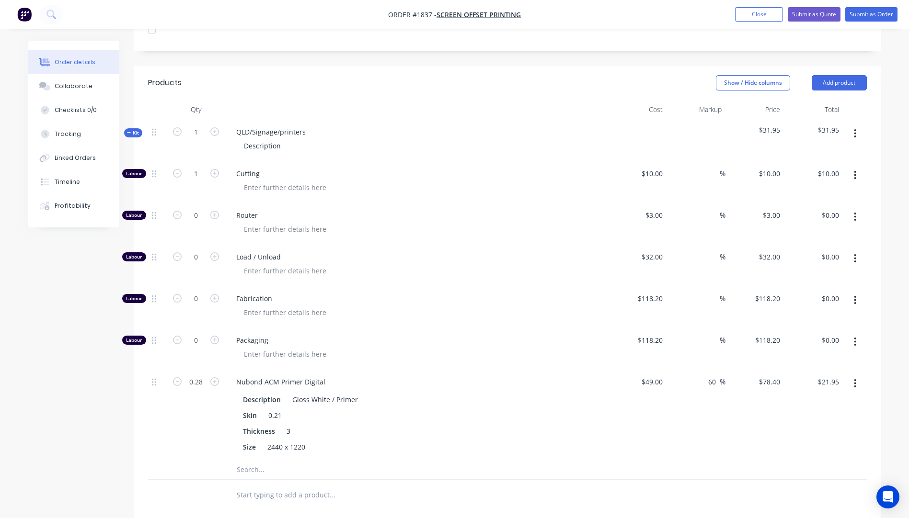
scroll to position [285, 0]
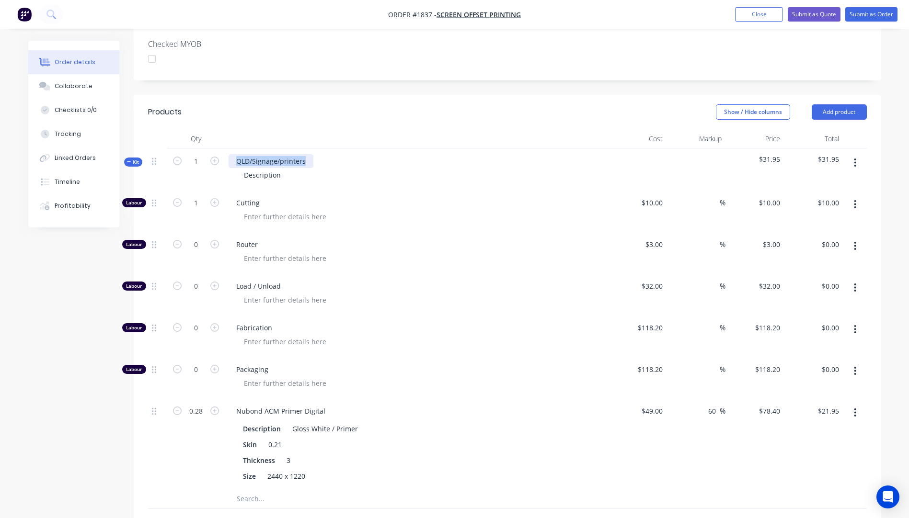
drag, startPoint x: 305, startPoint y: 134, endPoint x: 225, endPoint y: 133, distance: 80.0
click at [225, 148] on div "QLD/Signage/printers Description" at bounding box center [416, 169] width 383 height 42
click at [277, 168] on div "Description" at bounding box center [262, 175] width 52 height 14
drag, startPoint x: 277, startPoint y: 150, endPoint x: 247, endPoint y: 148, distance: 30.7
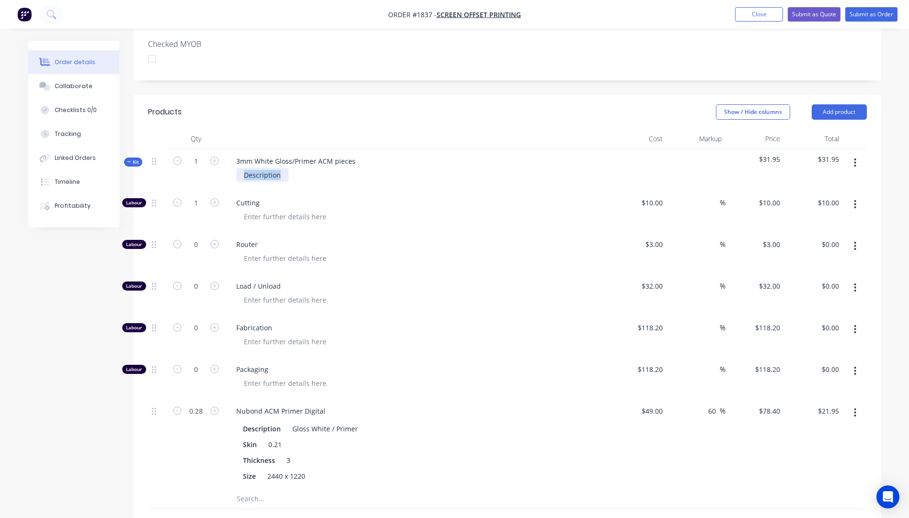
click at [247, 168] on div "Description" at bounding box center [262, 175] width 52 height 14
click at [388, 198] on span "Cutting" at bounding box center [420, 203] width 368 height 10
click at [202, 154] on input "1" at bounding box center [195, 161] width 25 height 14
type input "100"
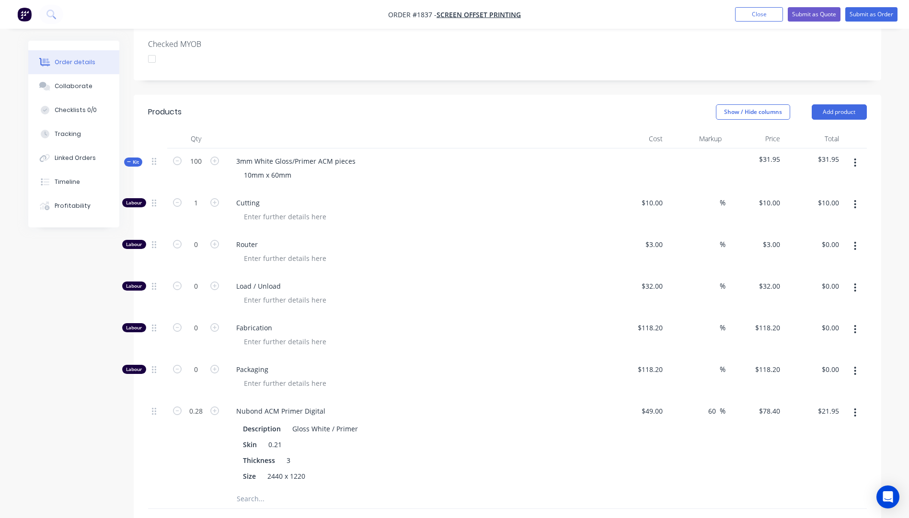
type input "$1,000.00"
type input "28"
type input "$2,195.20"
click at [484, 198] on span "Cutting" at bounding box center [420, 203] width 368 height 10
click at [200, 196] on input "100" at bounding box center [195, 203] width 25 height 14
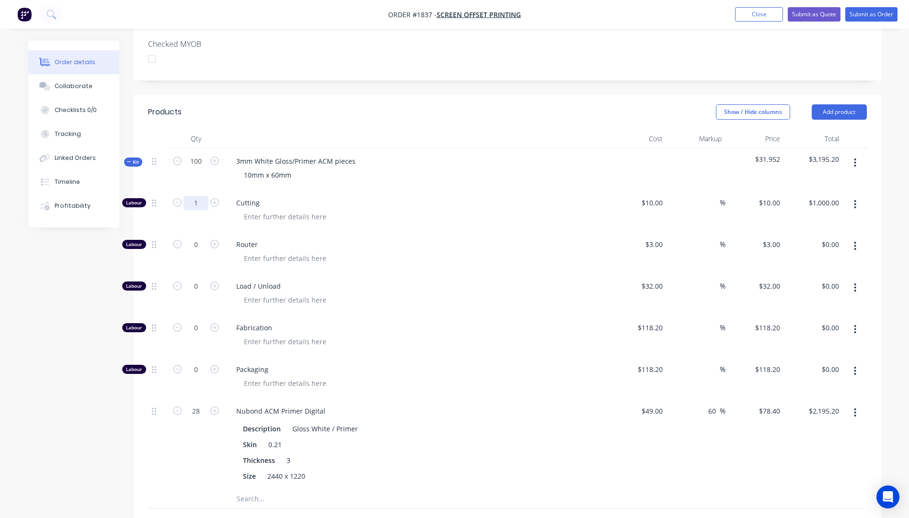
type input "1"
type input "$10.00"
click at [458, 204] on div "Cutting" at bounding box center [416, 211] width 383 height 42
click at [204, 404] on input "28" at bounding box center [195, 411] width 25 height 14
type input "0.28"
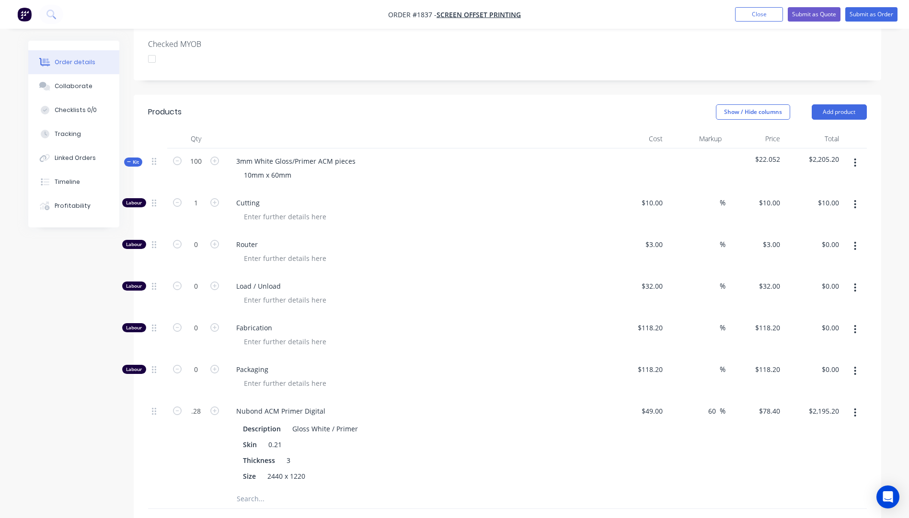
type input "$21.95"
click at [432, 335] on div at bounding box center [420, 342] width 368 height 14
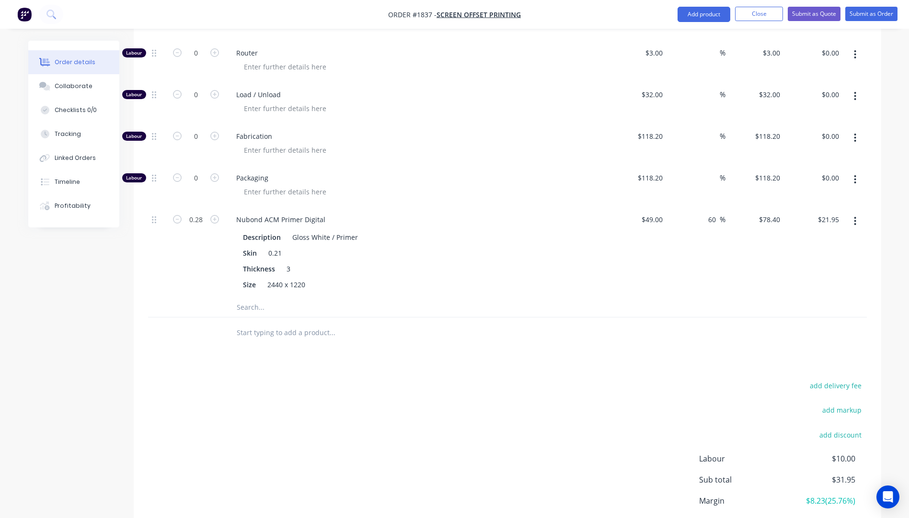
scroll to position [524, 0]
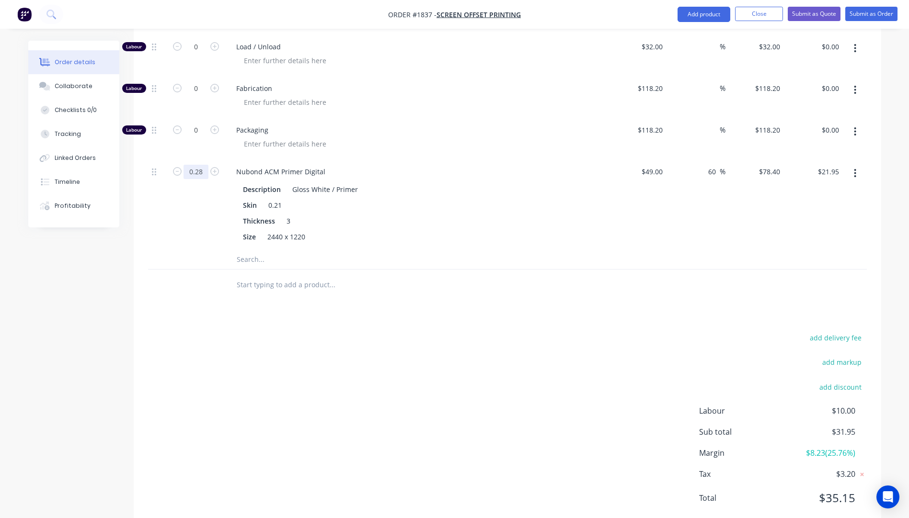
click at [204, 165] on input "0.28" at bounding box center [195, 172] width 25 height 14
type input "0.27"
type input "$21.17"
click at [479, 250] on div at bounding box center [371, 259] width 287 height 19
click at [204, 165] on input "0.27" at bounding box center [195, 172] width 25 height 14
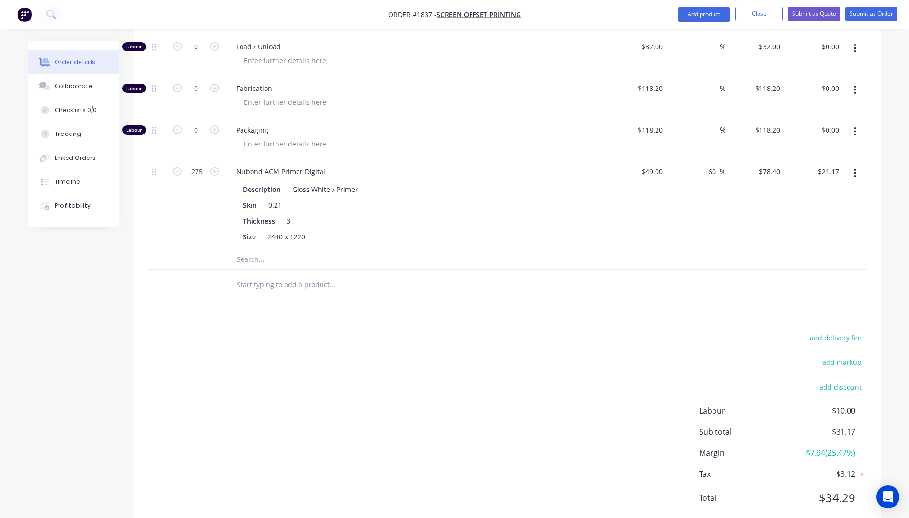
type input "0.275"
type input "$21.56"
click at [243, 299] on div "Products Show / Hide columns Add product Qty Cost Markup Price Total Kit 100 3m…" at bounding box center [507, 192] width 747 height 675
click at [204, 165] on input "0.275" at bounding box center [195, 172] width 25 height 14
type input "0.276"
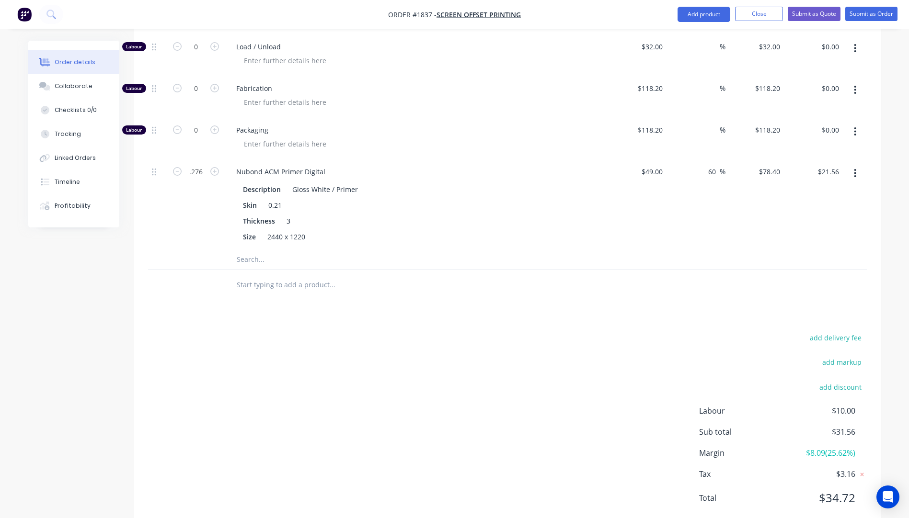
type input "$21.64"
click at [301, 336] on div "add delivery fee add markup add discount Labour $10.00 Sub total $31.64 Margin …" at bounding box center [507, 423] width 718 height 185
click at [205, 165] on input "0.276" at bounding box center [195, 172] width 25 height 14
type input "0.278"
type input "$21.80"
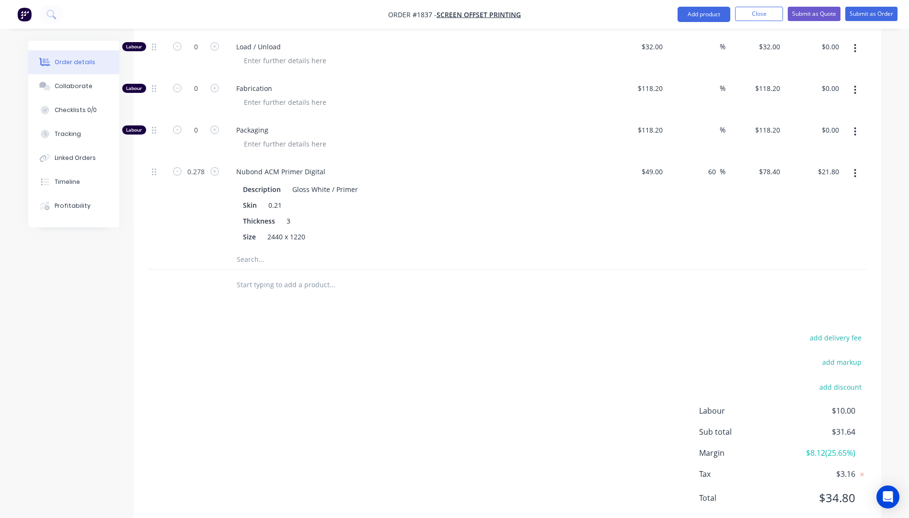
click at [269, 331] on div "add delivery fee add markup add discount Labour $10.00 Sub total $31.64 Margin …" at bounding box center [507, 423] width 718 height 185
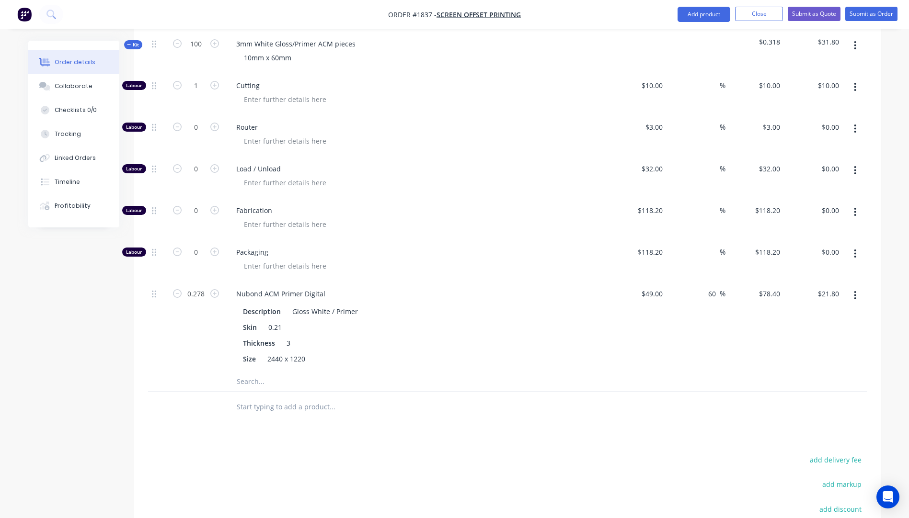
scroll to position [380, 0]
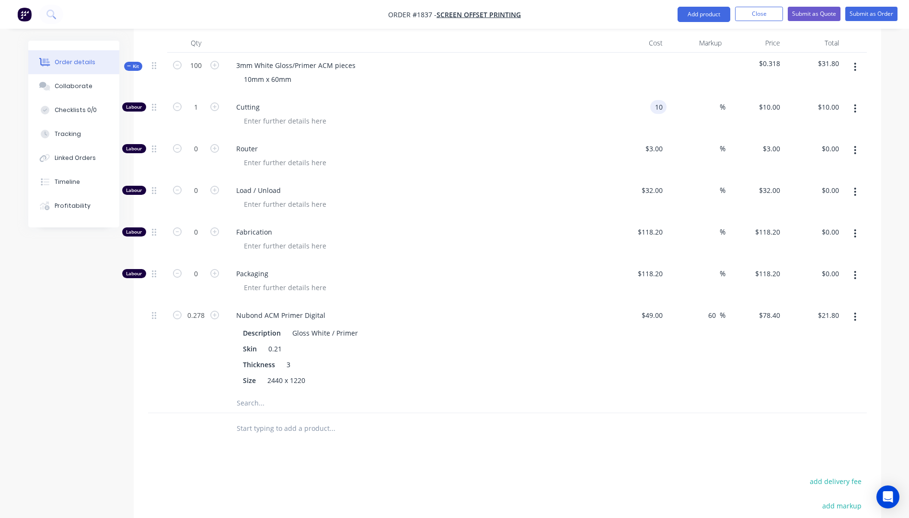
click at [653, 100] on div "10 10" at bounding box center [658, 107] width 16 height 14
type input "$10.01"
click at [550, 178] on div "Load / Unload" at bounding box center [416, 199] width 383 height 42
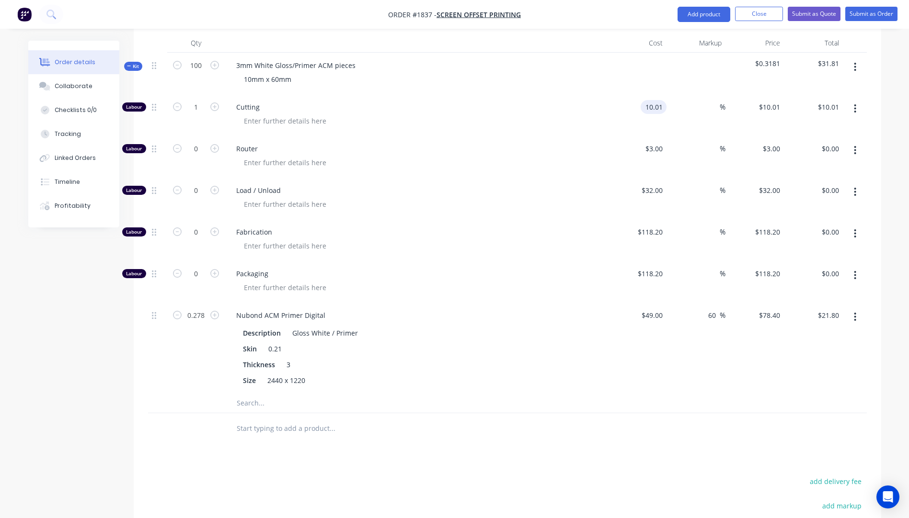
click at [661, 100] on input "10.01" at bounding box center [655, 107] width 22 height 14
type input "$10.02"
click at [579, 197] on div at bounding box center [420, 204] width 368 height 14
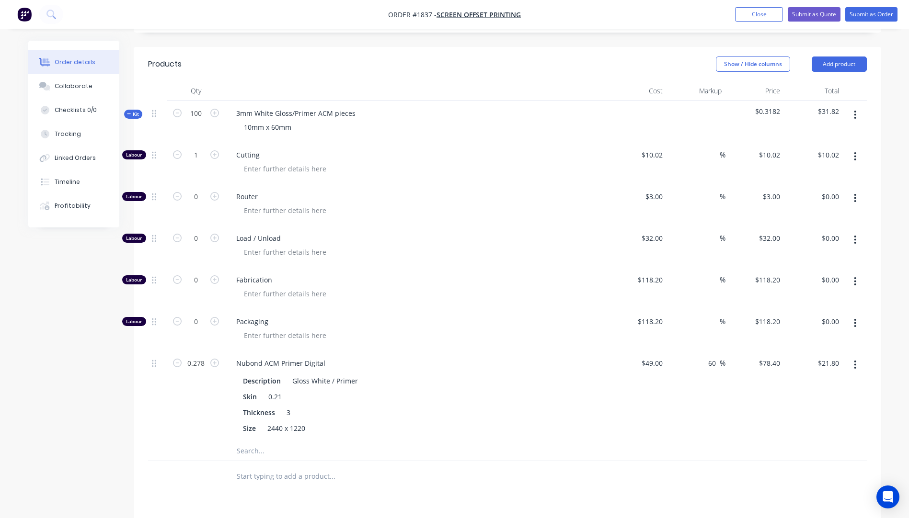
scroll to position [285, 0]
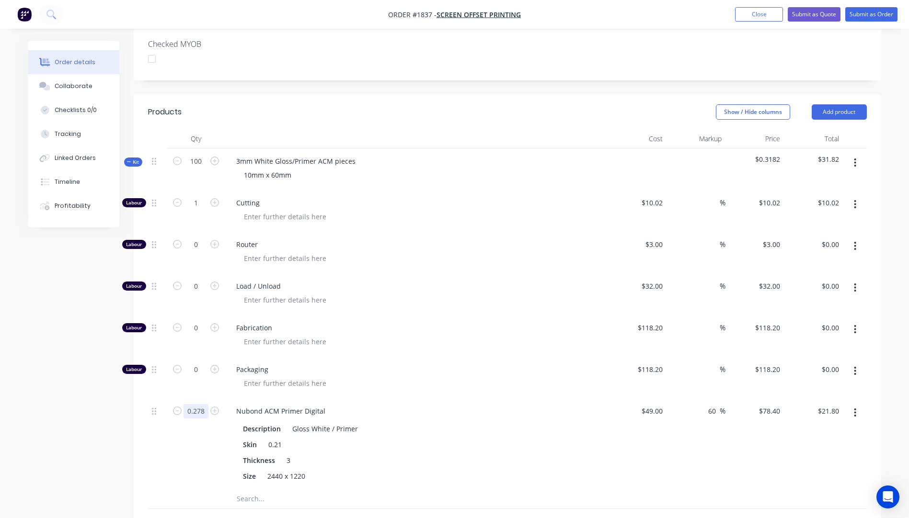
click at [202, 404] on input "0.278" at bounding box center [195, 411] width 25 height 14
type input "0.2"
type input "$15.68"
click at [97, 391] on div "Created by Darren Created 10/10/25 Required 10/10/25 Assigned to Add team membe…" at bounding box center [454, 270] width 853 height 1028
click at [178, 198] on icon "button" at bounding box center [177, 202] width 9 height 9
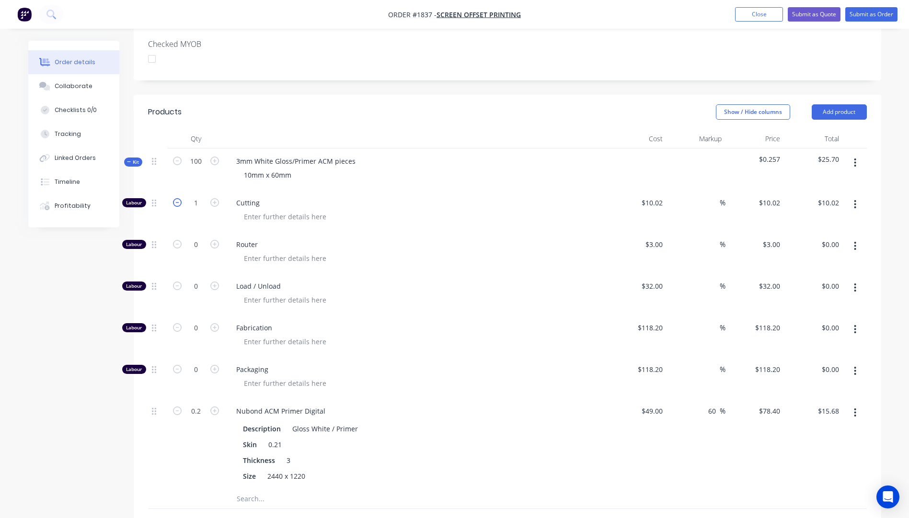
type input "0"
type input "$0.00"
click at [215, 282] on icon "button" at bounding box center [214, 286] width 9 height 9
type input "1"
type input "$32.00"
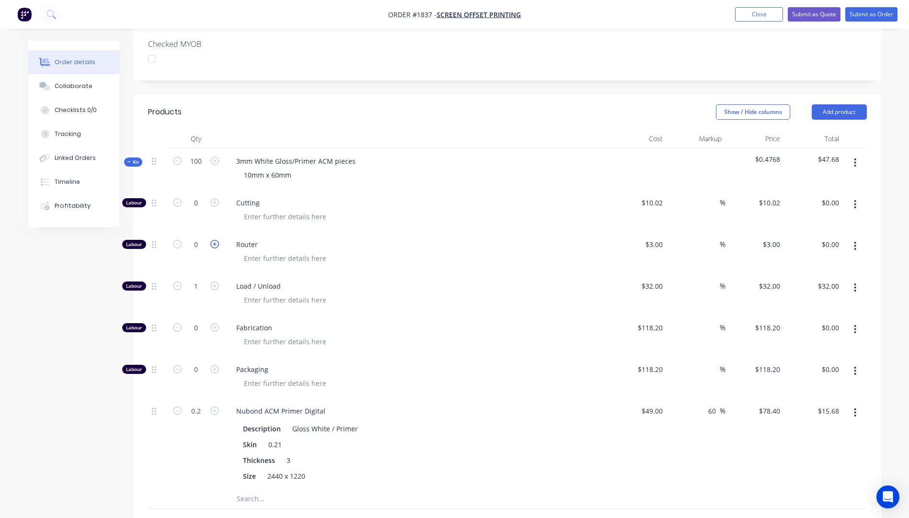
click at [214, 240] on icon "button" at bounding box center [214, 244] width 9 height 9
type input "1"
type input "$3.00"
click at [214, 240] on icon "button" at bounding box center [214, 244] width 9 height 9
type input "2"
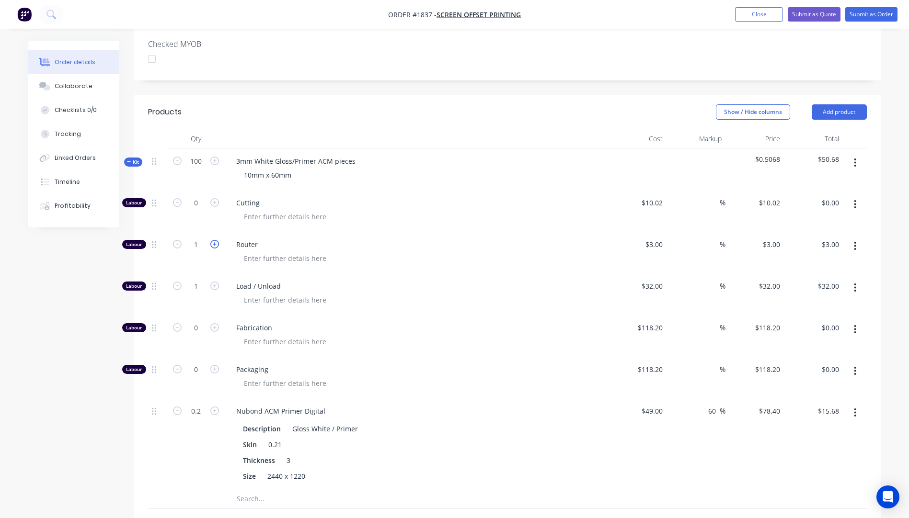
type input "$6.00"
click at [214, 240] on icon "button" at bounding box center [214, 244] width 9 height 9
type input "3"
type input "$9.00"
click at [214, 240] on icon "button" at bounding box center [214, 244] width 9 height 9
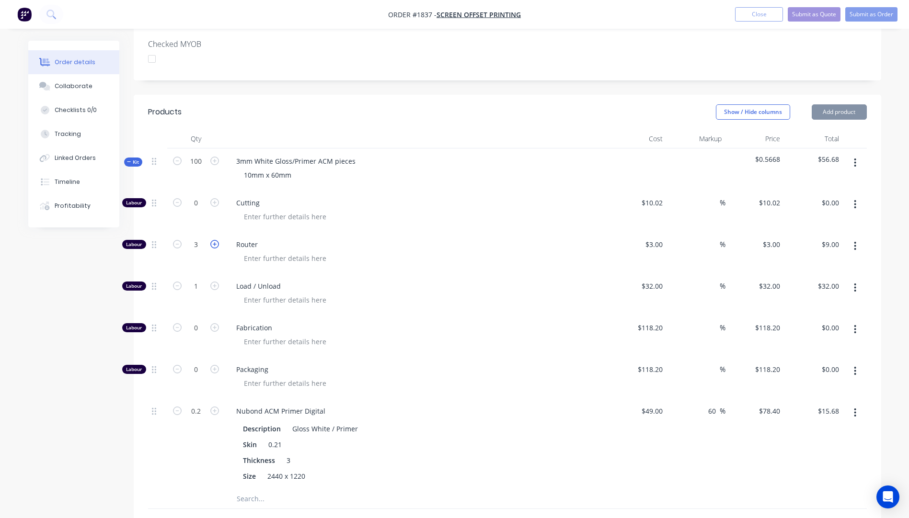
type input "4"
type input "$12.00"
click at [214, 240] on icon "button" at bounding box center [214, 244] width 9 height 9
type input "5"
type input "$15.00"
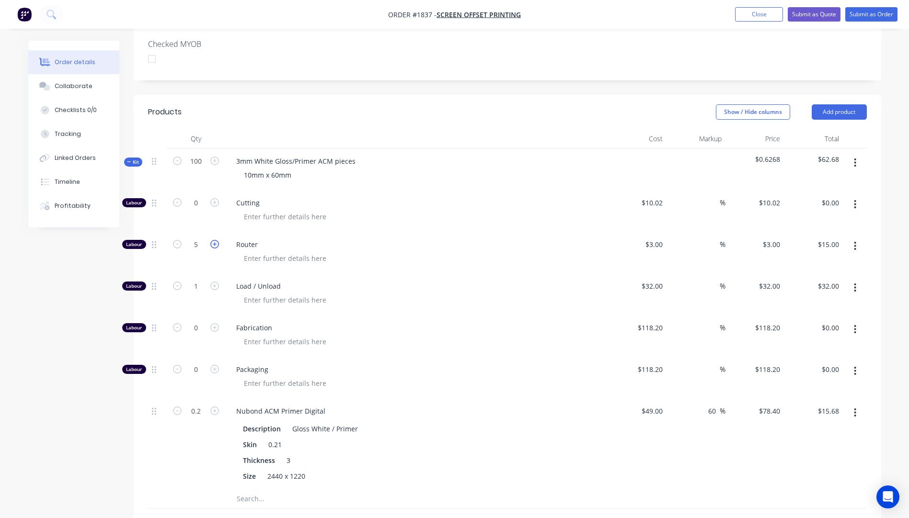
click at [214, 240] on icon "button" at bounding box center [214, 244] width 9 height 9
type input "6"
type input "$18.00"
click at [214, 240] on icon "button" at bounding box center [214, 244] width 9 height 9
type input "7"
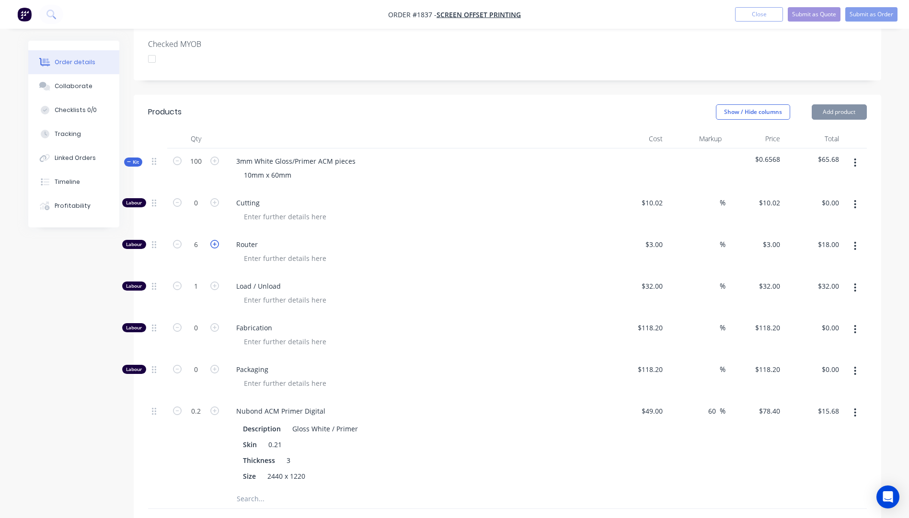
type input "$21.00"
click at [214, 240] on icon "button" at bounding box center [214, 244] width 9 height 9
type input "8"
type input "$24.00"
click at [214, 240] on icon "button" at bounding box center [214, 244] width 9 height 9
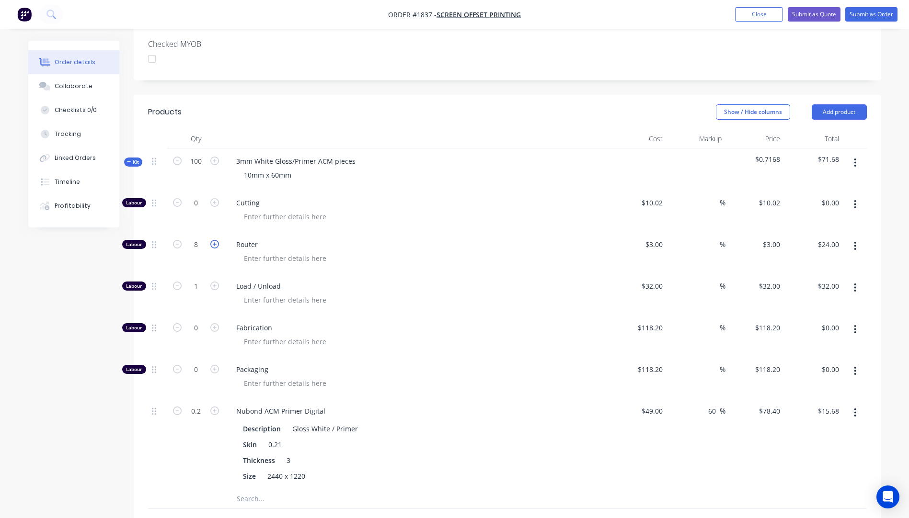
type input "9"
type input "$27.00"
click at [214, 240] on icon "button" at bounding box center [214, 244] width 9 height 9
type input "10"
type input "$30.00"
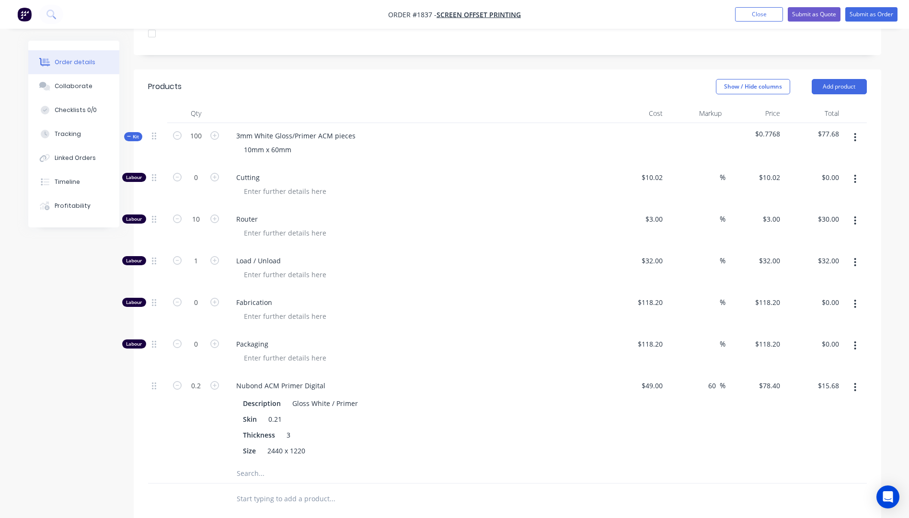
scroll to position [332, 0]
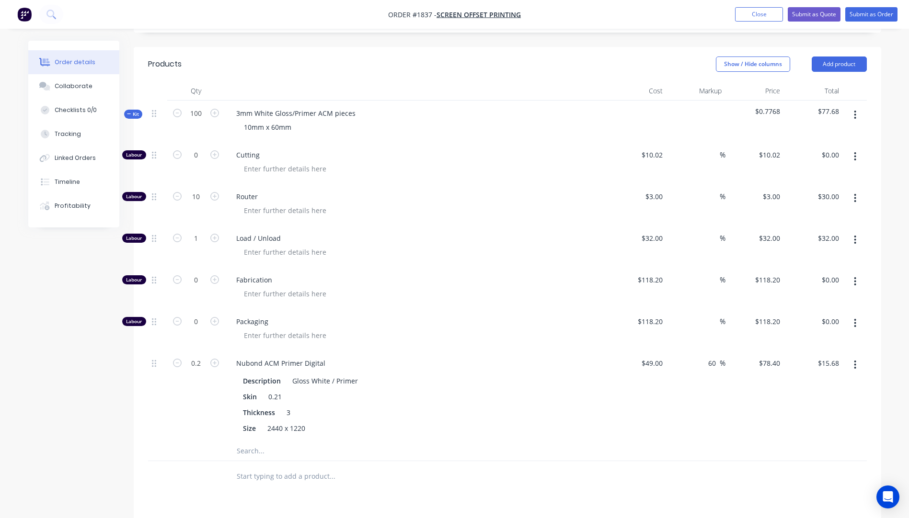
click at [248, 442] on input "text" at bounding box center [332, 451] width 192 height 19
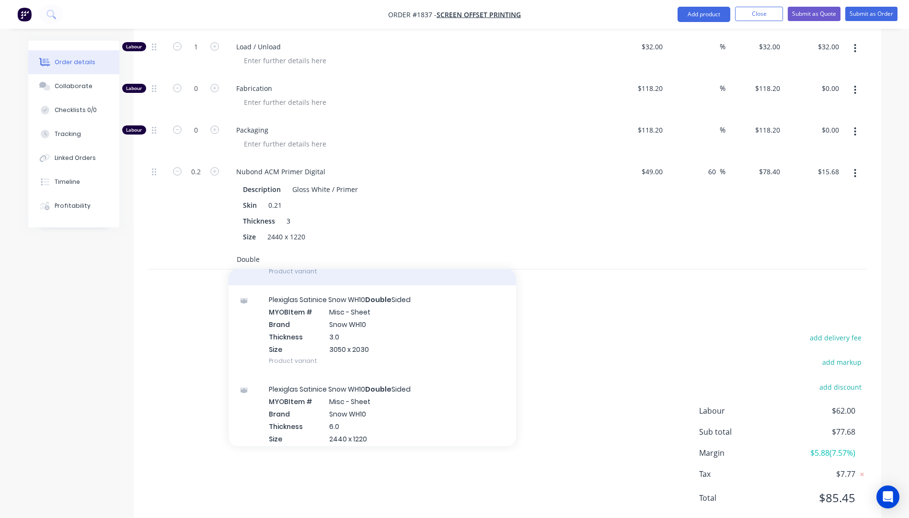
scroll to position [143, 0]
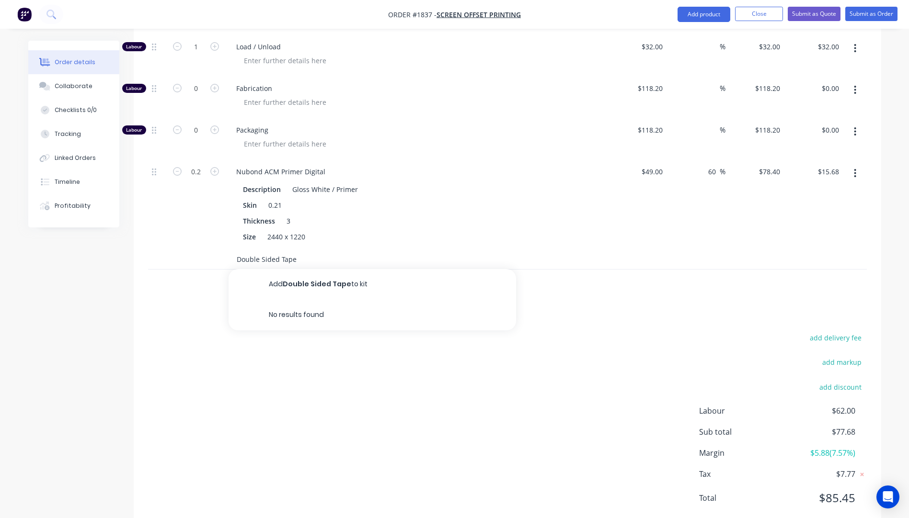
type input "Double Sided Tape"
click at [393, 372] on div "add delivery fee add markup add discount Labour $62.00 Sub total $77.68 Margin …" at bounding box center [507, 423] width 718 height 185
click at [280, 250] on input "Double Sided Tape" at bounding box center [332, 259] width 192 height 19
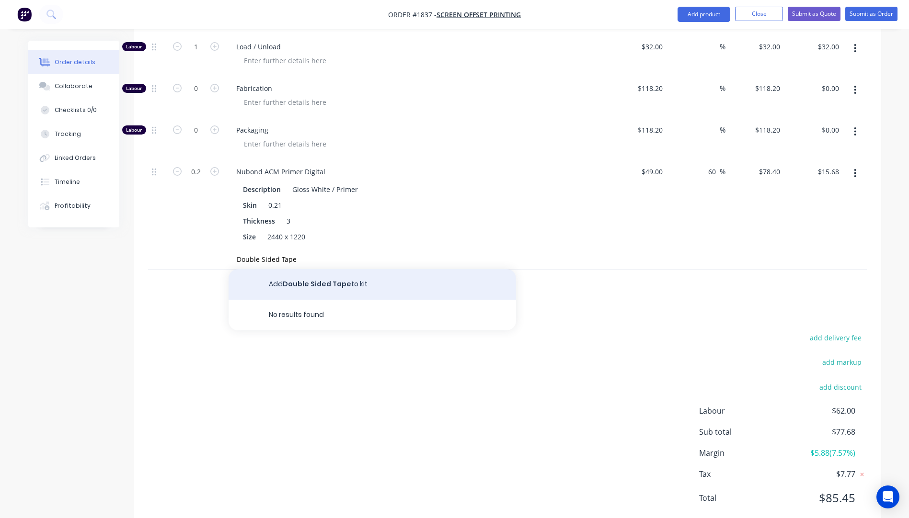
click at [308, 269] on button "Add Double Sided Tape to kit" at bounding box center [371, 284] width 287 height 31
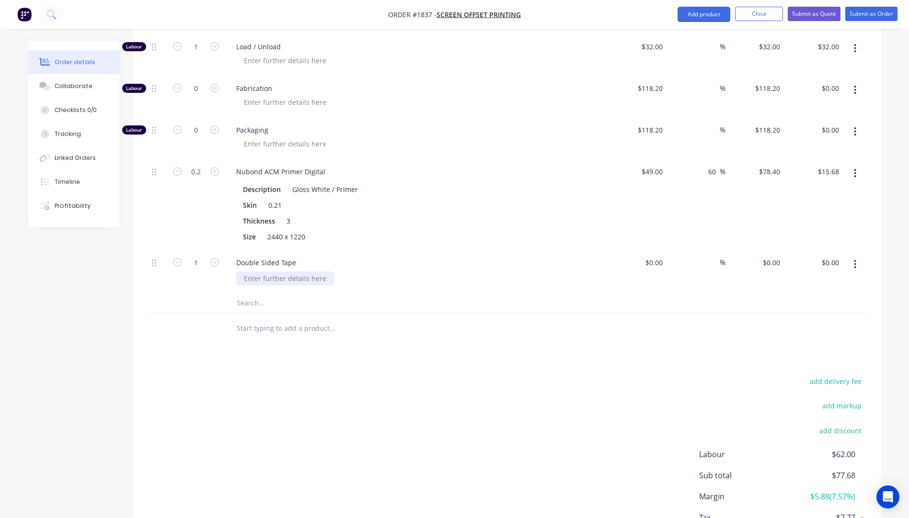
drag, startPoint x: 329, startPoint y: 247, endPoint x: 252, endPoint y: 252, distance: 76.3
click at [252, 272] on div at bounding box center [285, 279] width 98 height 14
click at [326, 375] on div "add delivery fee add markup add discount Labour $62.00 Sub total $77.68 Margin …" at bounding box center [507, 467] width 718 height 185
click at [659, 256] on input at bounding box center [660, 263] width 11 height 14
type input "$30.00"
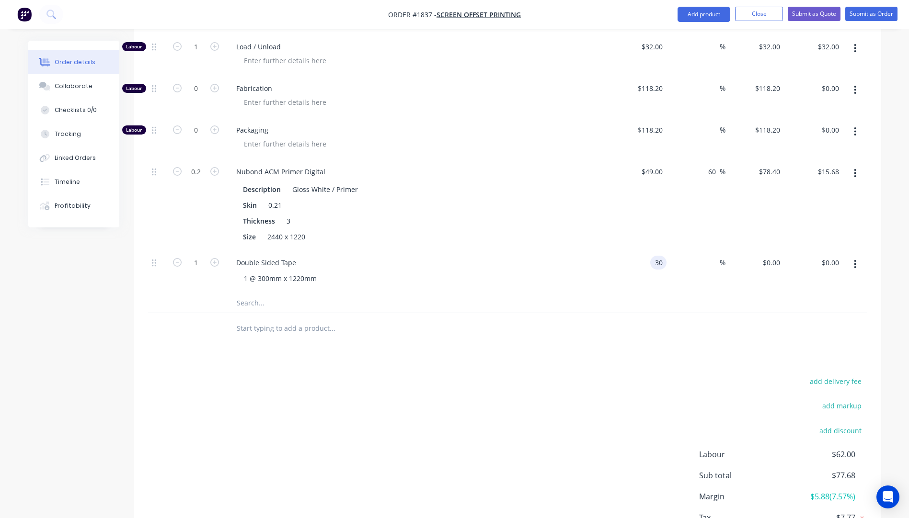
type input "$30.00"
click at [562, 375] on div "add delivery fee add markup add discount Labour $62.00 Sub total $77.68 Margin …" at bounding box center [507, 467] width 718 height 185
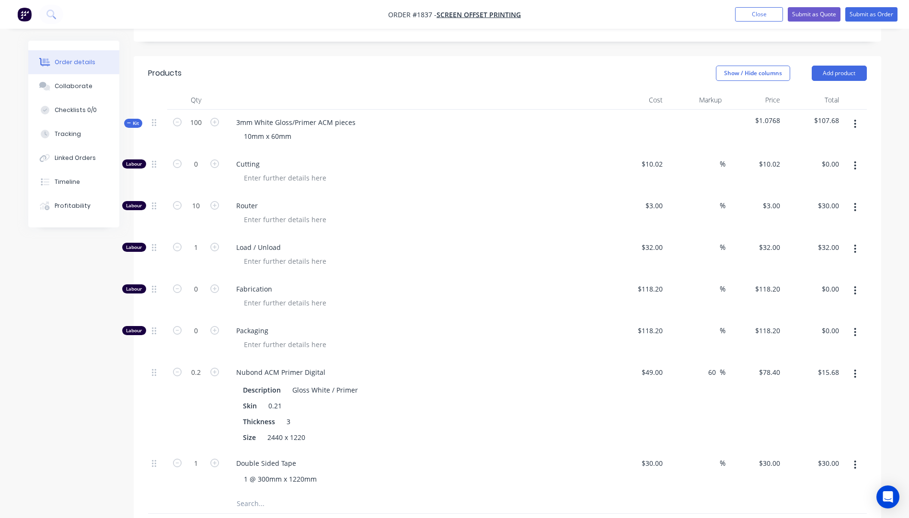
scroll to position [237, 0]
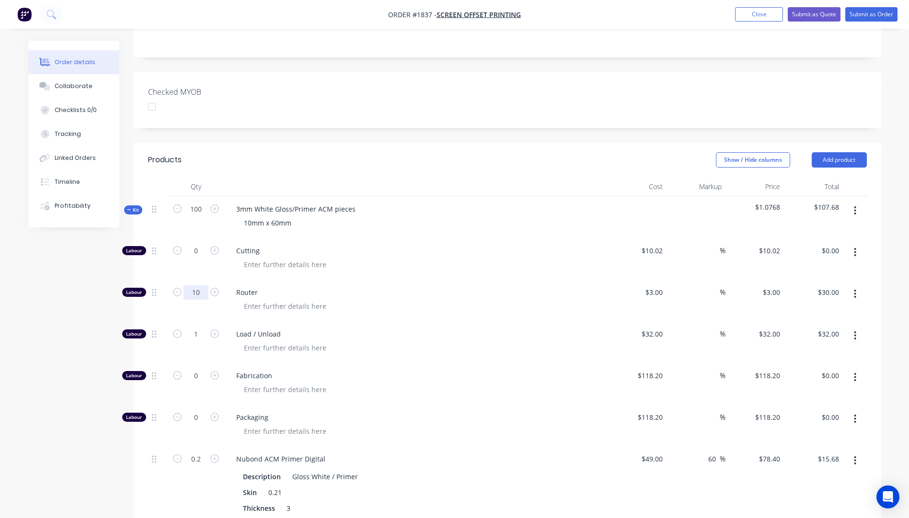
click at [205, 285] on input "10" at bounding box center [195, 292] width 25 height 14
type input "25"
type input "$75.00"
click at [445, 245] on div "Cutting" at bounding box center [416, 259] width 383 height 42
click at [200, 285] on input "25" at bounding box center [195, 292] width 25 height 14
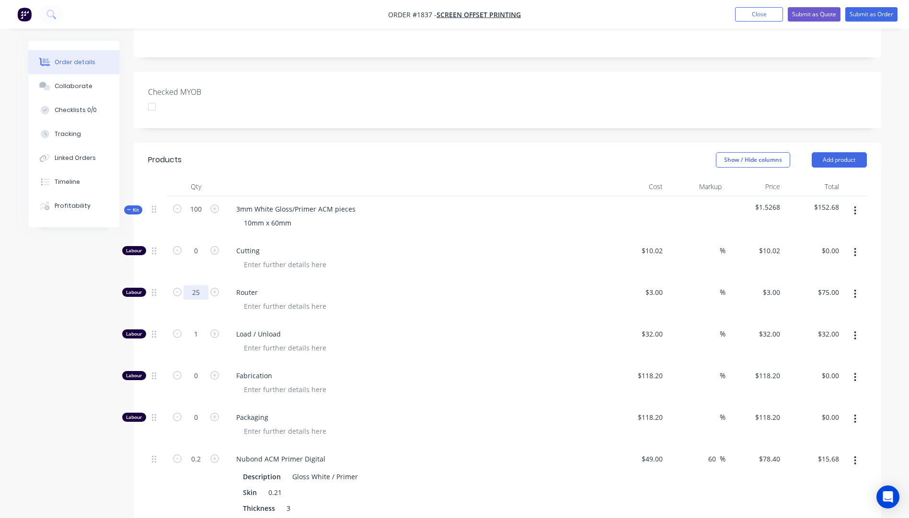
click at [200, 285] on input "25" at bounding box center [195, 292] width 25 height 14
type input "15"
type input "$45.00"
click at [433, 299] on div at bounding box center [420, 306] width 368 height 14
click at [206, 285] on input "15" at bounding box center [195, 292] width 25 height 14
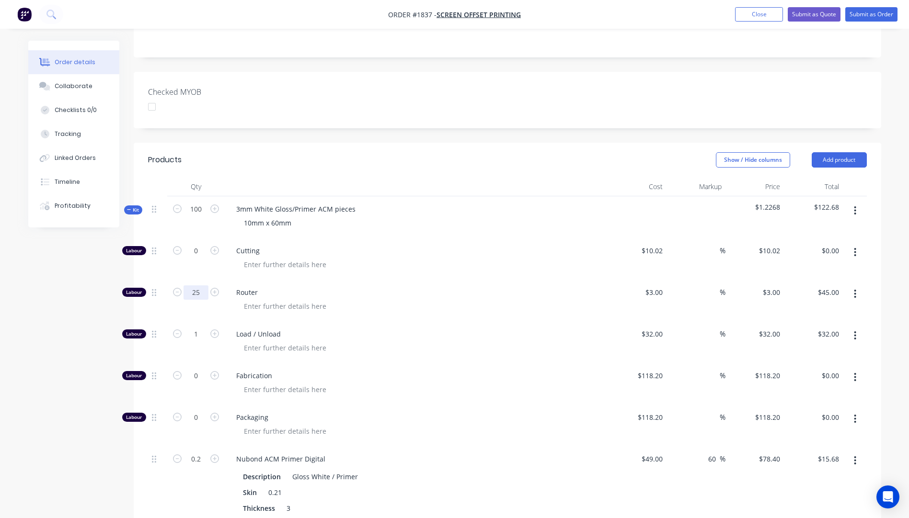
type input "25"
type input "$75.00"
click at [422, 287] on span "Router" at bounding box center [420, 292] width 368 height 10
click at [203, 285] on input "25" at bounding box center [195, 292] width 25 height 14
type input "35"
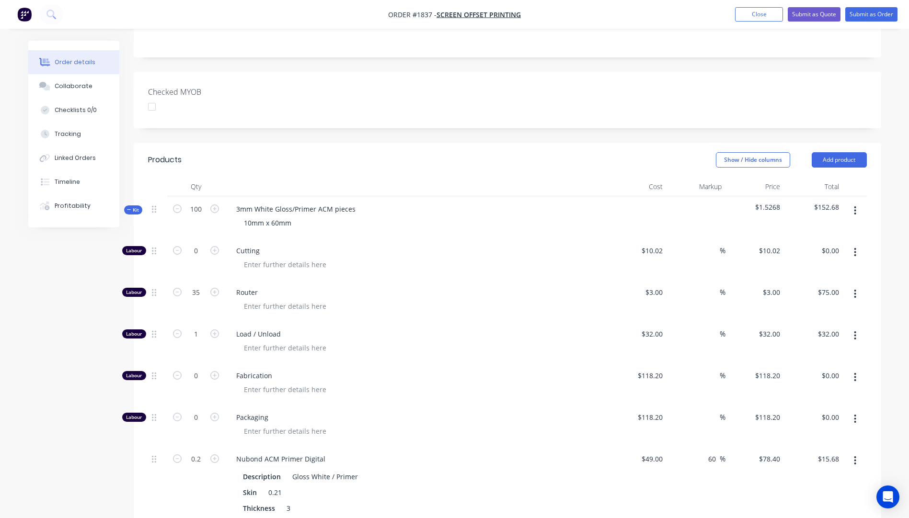
type input "$105.00"
click at [390, 287] on span "Router" at bounding box center [420, 292] width 368 height 10
click at [201, 285] on input "35" at bounding box center [195, 292] width 25 height 14
type input "25"
type input "$75.00"
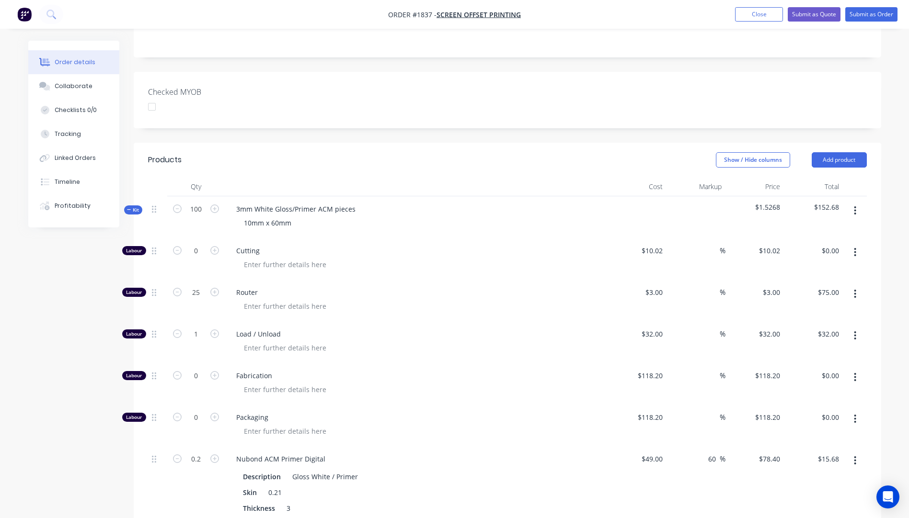
click at [449, 299] on div at bounding box center [420, 306] width 368 height 14
click at [202, 285] on input "25" at bounding box center [195, 292] width 25 height 14
type input "15"
type input "$45.00"
click at [418, 280] on div "Router" at bounding box center [416, 301] width 383 height 42
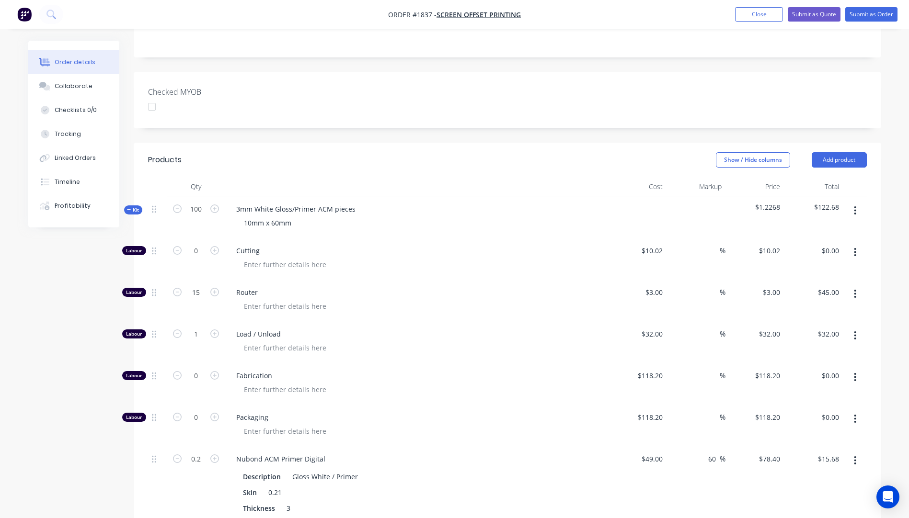
click at [856, 247] on icon "button" at bounding box center [855, 252] width 2 height 11
click at [793, 309] on div "Delete" at bounding box center [821, 316] width 74 height 14
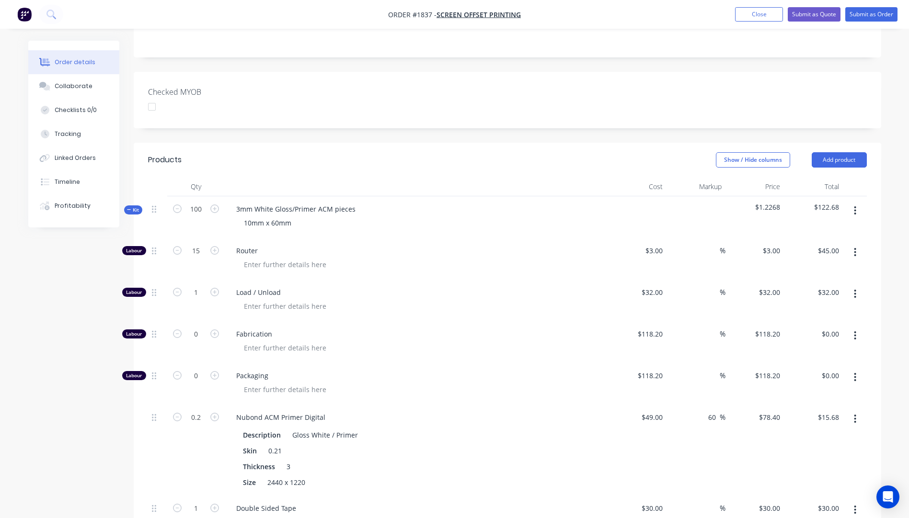
click at [855, 331] on icon "button" at bounding box center [855, 336] width 2 height 11
click at [802, 392] on div "Delete" at bounding box center [821, 399] width 74 height 14
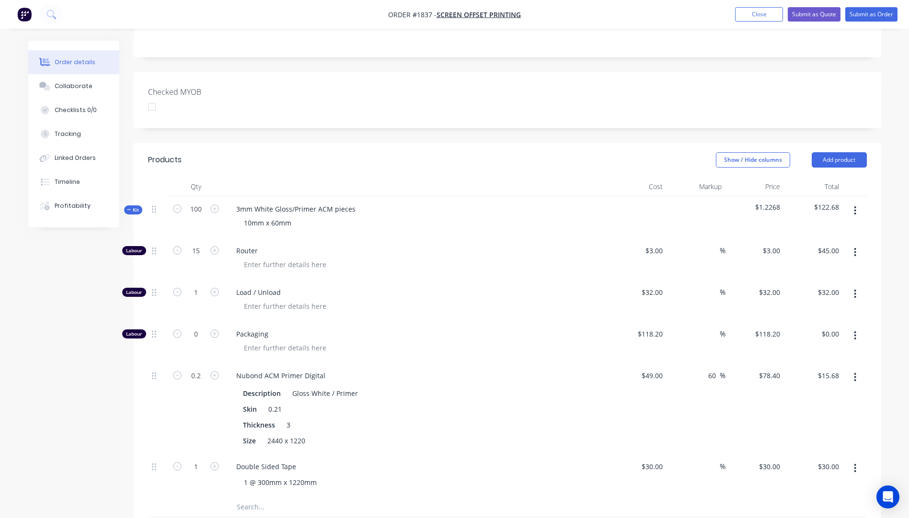
click at [856, 327] on button "button" at bounding box center [855, 335] width 23 height 17
click at [791, 392] on div "Delete" at bounding box center [821, 399] width 74 height 14
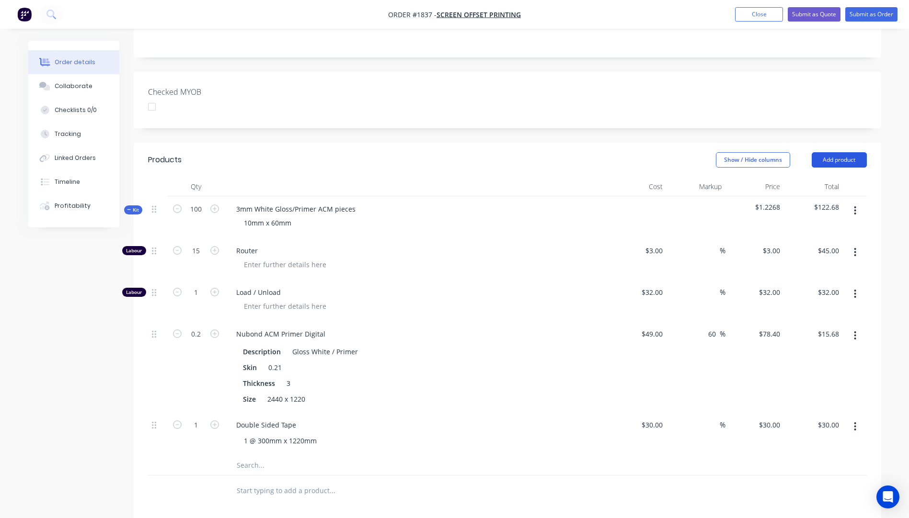
click at [827, 152] on button "Add product" at bounding box center [838, 159] width 55 height 15
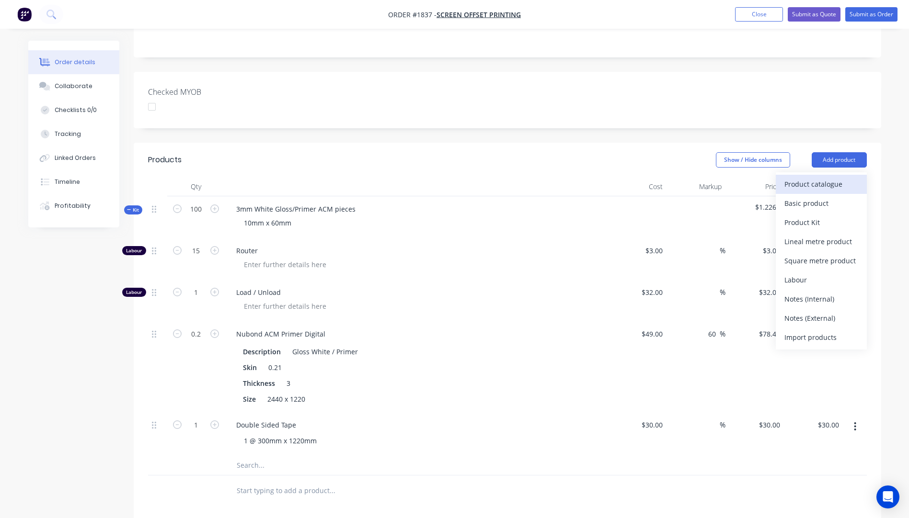
click at [811, 177] on div "Product catalogue" at bounding box center [821, 184] width 74 height 14
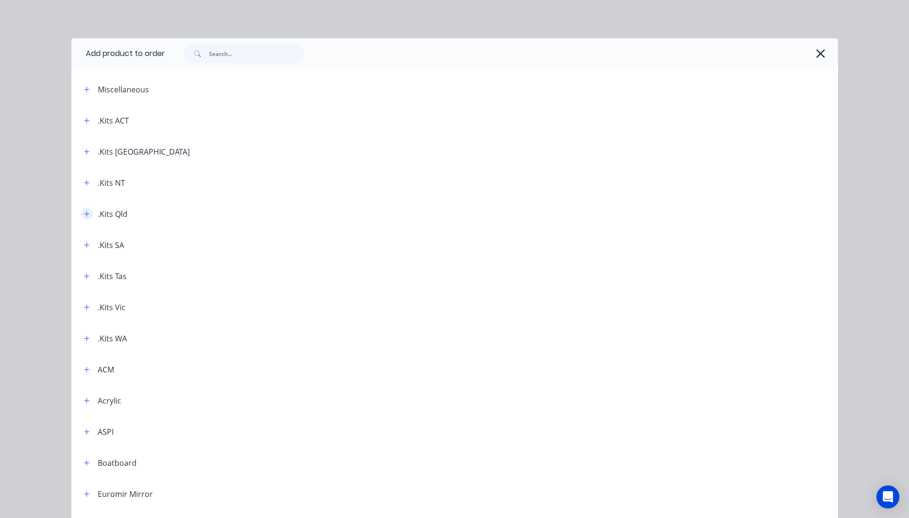
click at [84, 212] on icon "button" at bounding box center [87, 214] width 6 height 7
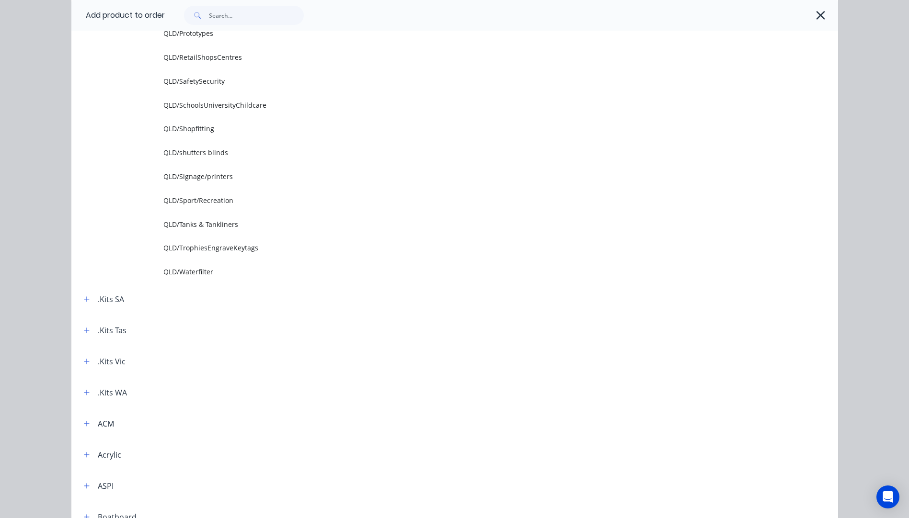
scroll to position [1341, 0]
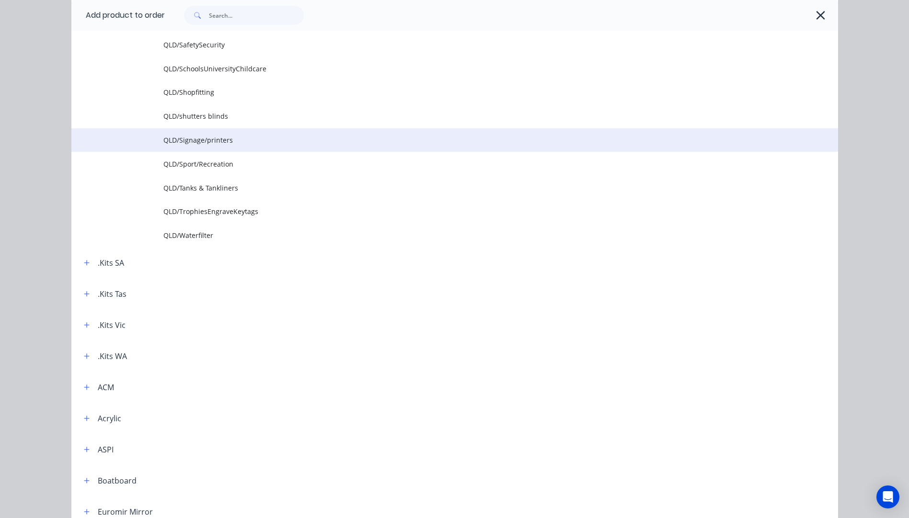
click at [179, 140] on span "QLD/Signage/printers" at bounding box center [432, 140] width 539 height 10
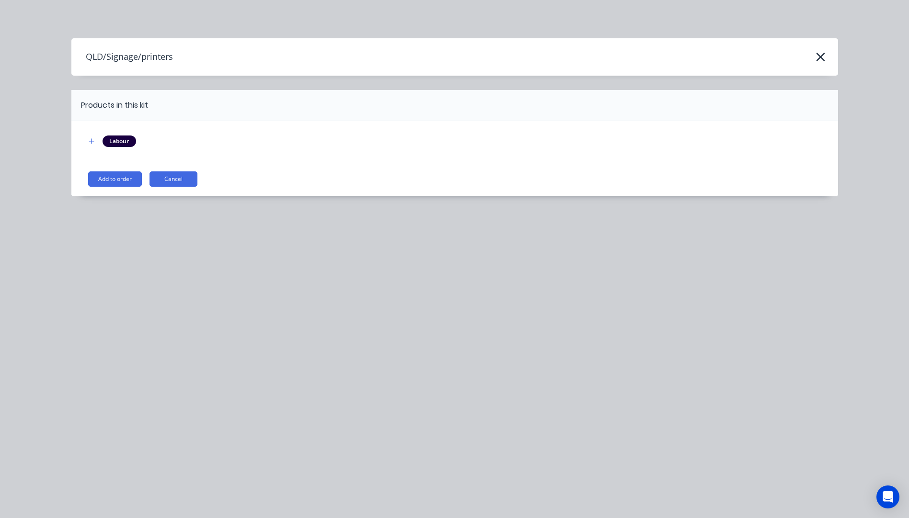
click at [116, 183] on button "Add to order" at bounding box center [115, 178] width 54 height 15
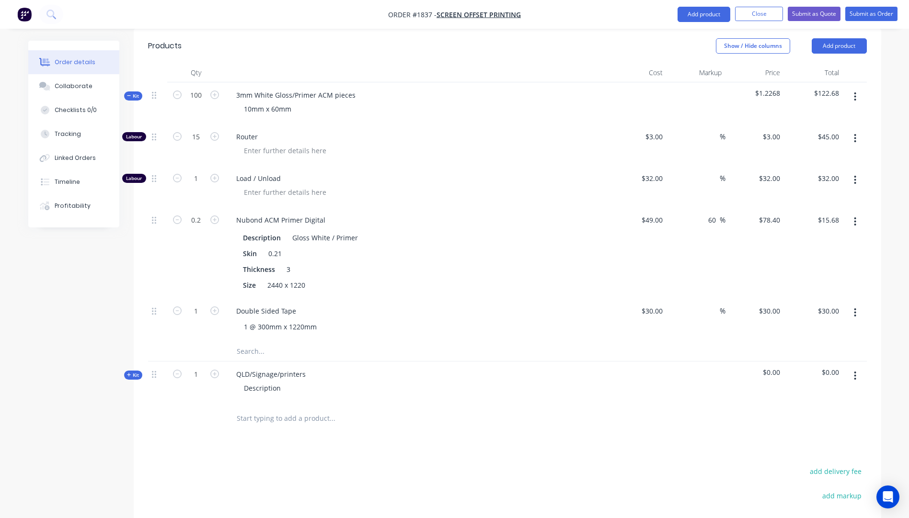
scroll to position [332, 0]
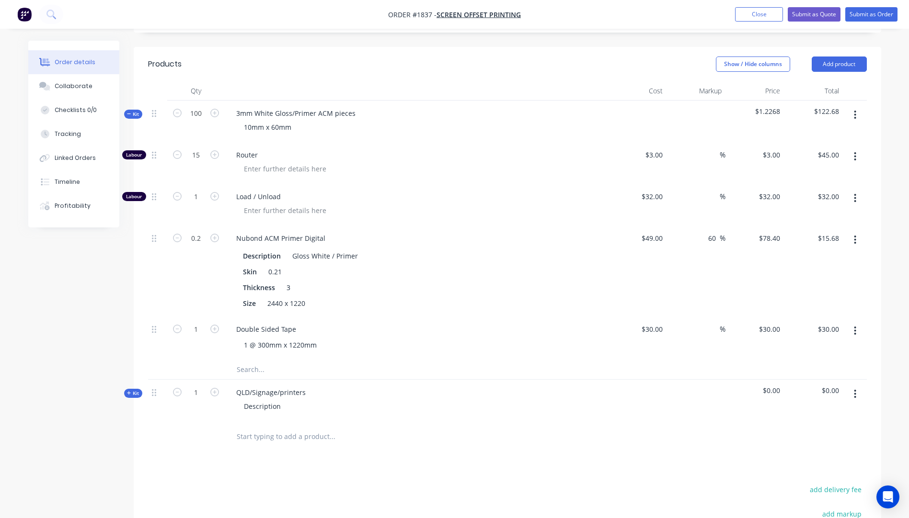
click at [128, 391] on icon "button" at bounding box center [129, 393] width 4 height 5
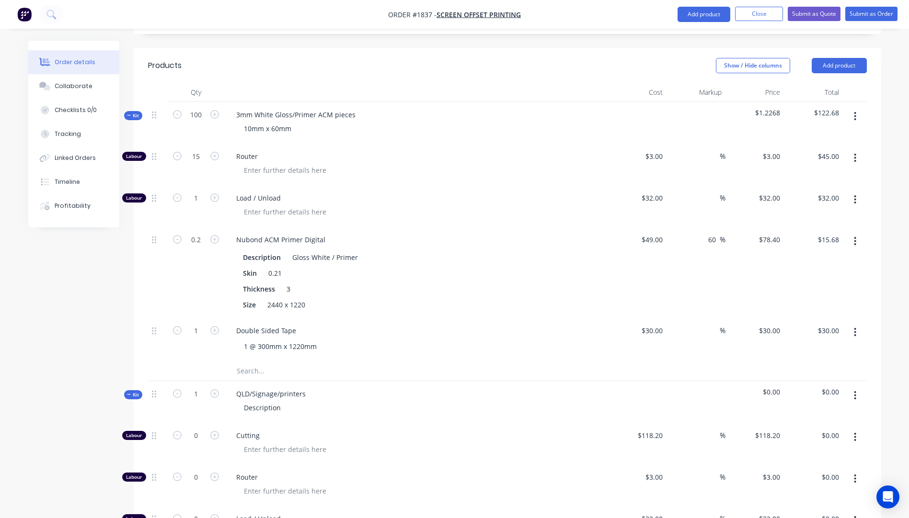
scroll to position [237, 0]
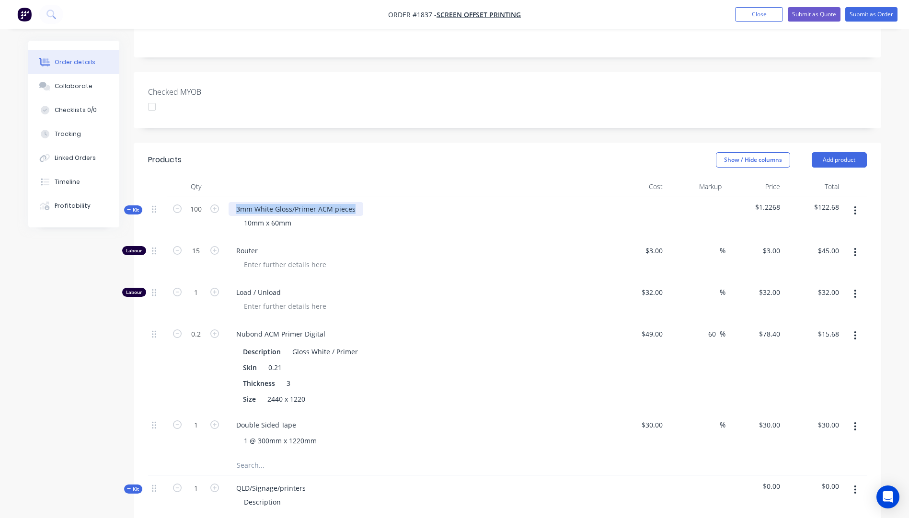
drag, startPoint x: 353, startPoint y: 182, endPoint x: 233, endPoint y: 182, distance: 120.2
click at [233, 202] on div "3mm White Gloss/Primer ACM pieces" at bounding box center [295, 209] width 135 height 14
copy div "3mm White Gloss/Primer ACM pieces"
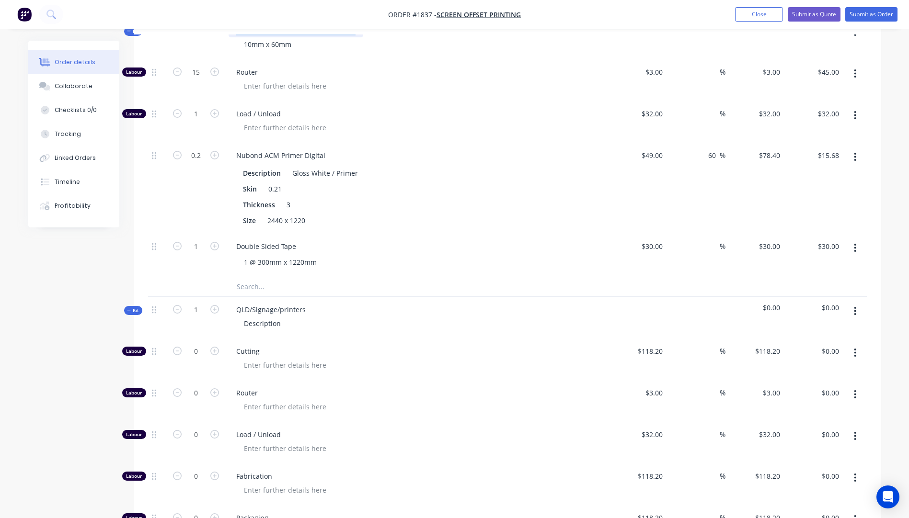
scroll to position [476, 0]
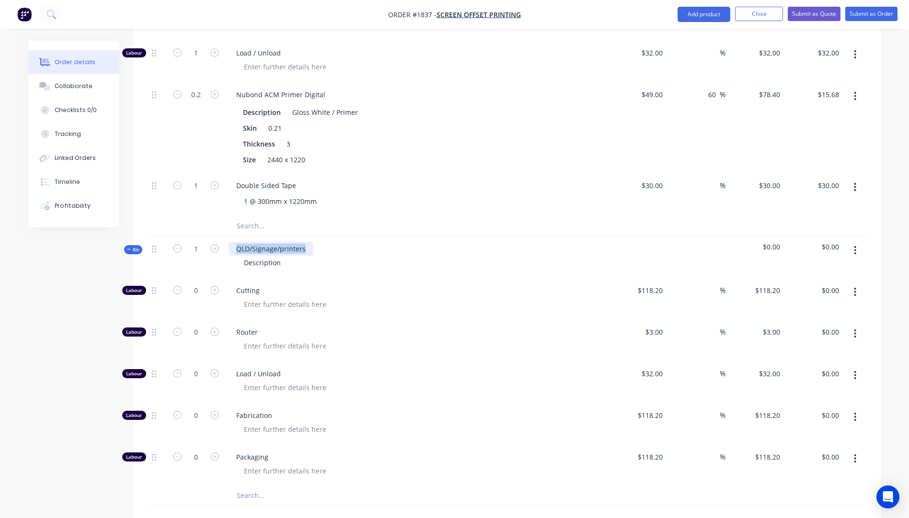
drag, startPoint x: 309, startPoint y: 220, endPoint x: 234, endPoint y: 220, distance: 75.2
click at [234, 242] on div "QLD/Signage/printers" at bounding box center [270, 249] width 85 height 14
paste div
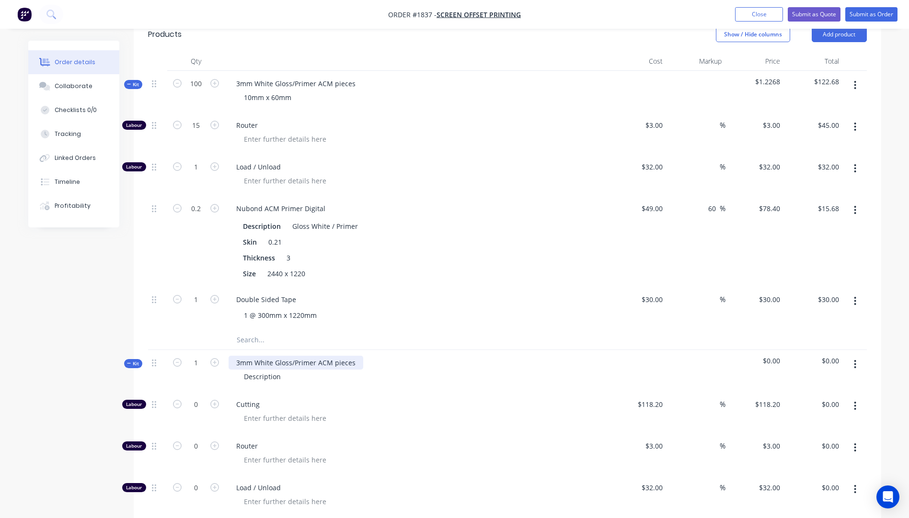
scroll to position [332, 0]
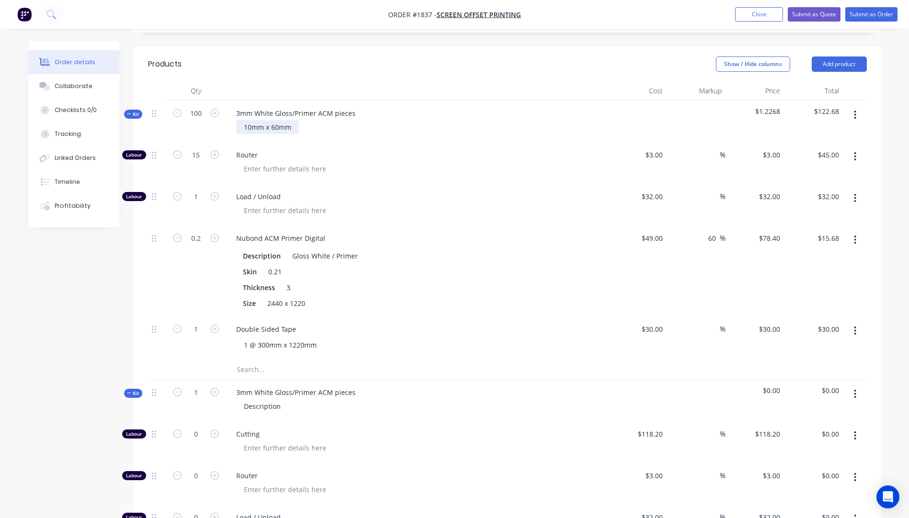
click at [298, 120] on div "10mm x 60mm" at bounding box center [267, 127] width 63 height 14
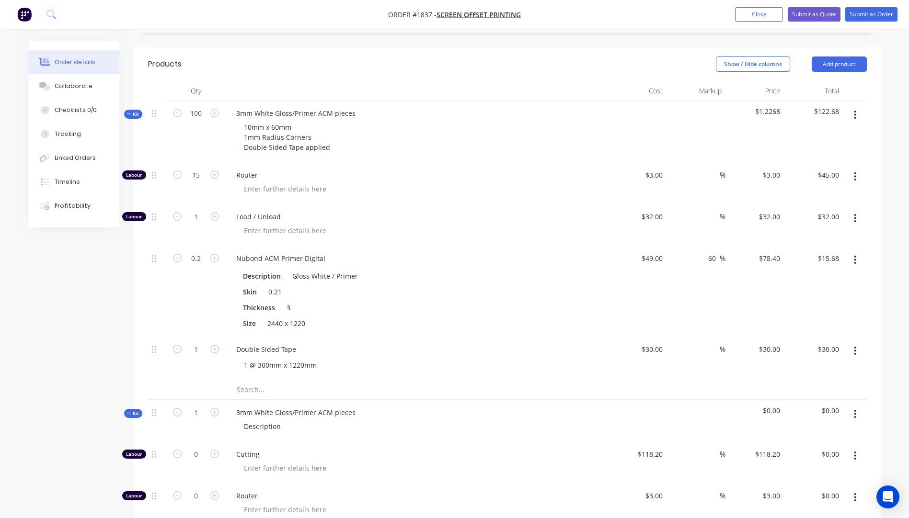
click at [439, 212] on span "Load / Unload" at bounding box center [420, 217] width 368 height 10
drag, startPoint x: 326, startPoint y: 123, endPoint x: 243, endPoint y: 101, distance: 85.2
click at [243, 120] on div "10mm x 60mm 1mm Radius Corners Double Sided Tape applied" at bounding box center [287, 137] width 102 height 34
copy div "10mm x 60mm 1mm Radius Corners Double Sided Tape applied"
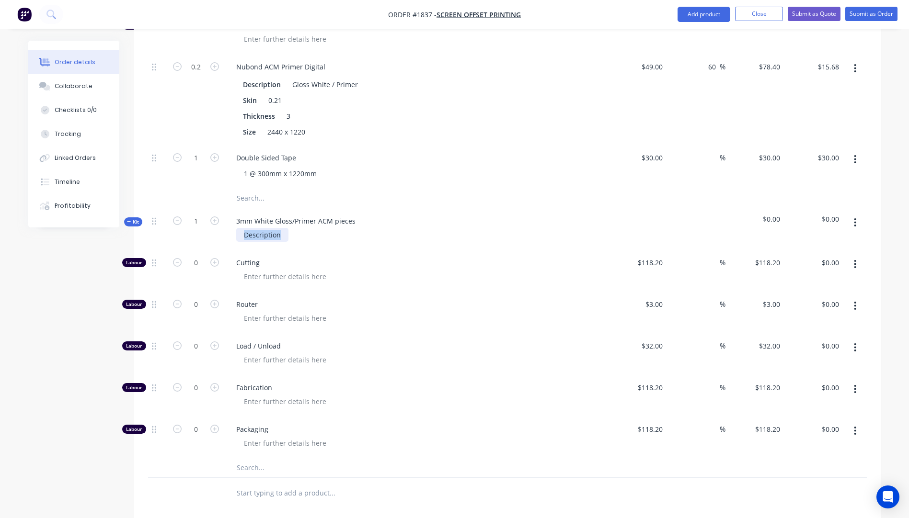
drag, startPoint x: 279, startPoint y: 208, endPoint x: 242, endPoint y: 211, distance: 37.0
click at [242, 228] on div "Description" at bounding box center [262, 235] width 52 height 14
paste div
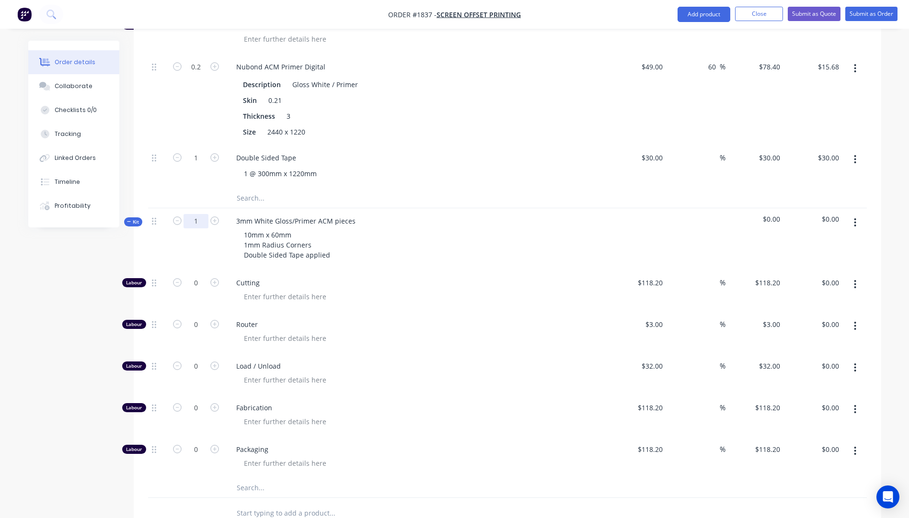
click at [198, 214] on input "1" at bounding box center [195, 221] width 25 height 14
type input "2"
type input "150"
click at [434, 270] on div "Cutting" at bounding box center [416, 291] width 383 height 42
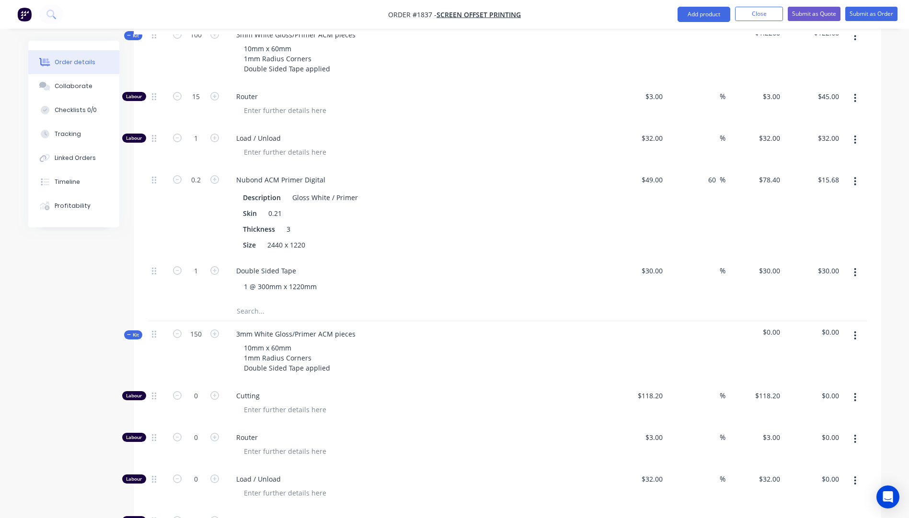
scroll to position [428, 0]
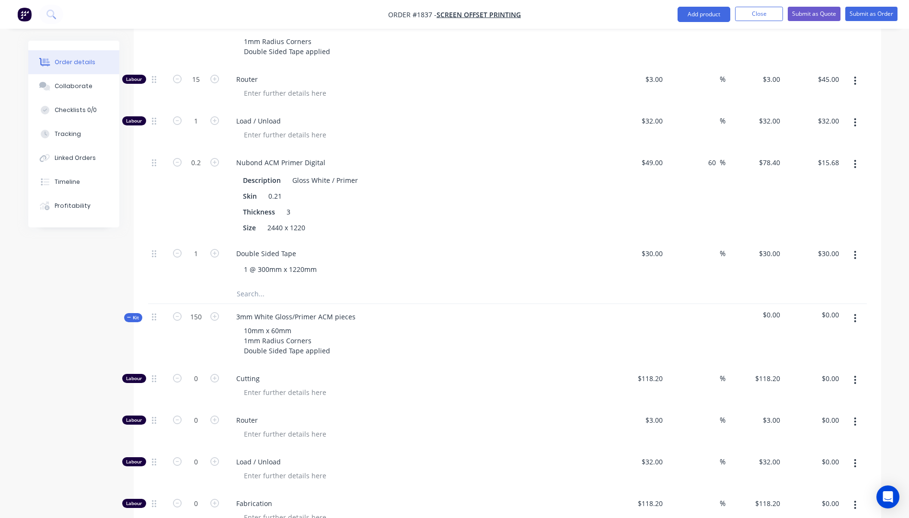
click at [857, 372] on button "button" at bounding box center [855, 380] width 23 height 17
click at [802, 437] on div "Delete" at bounding box center [821, 444] width 74 height 14
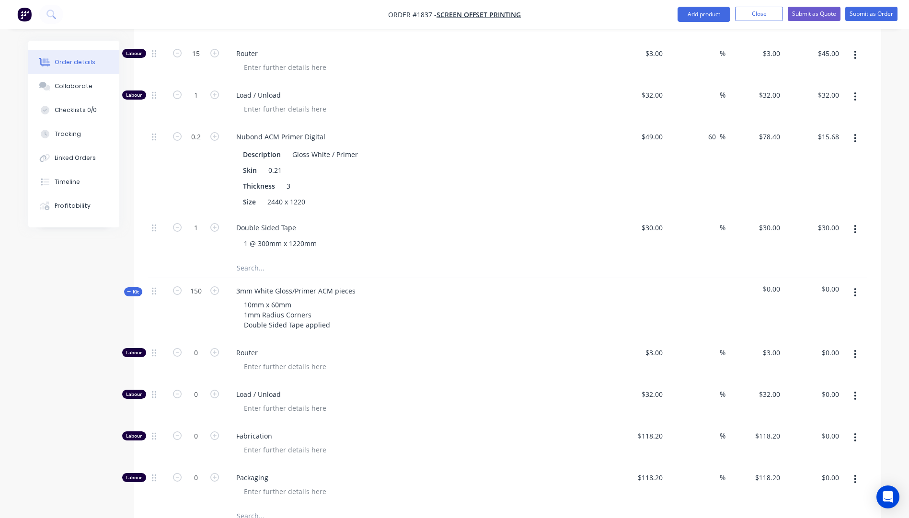
scroll to position [476, 0]
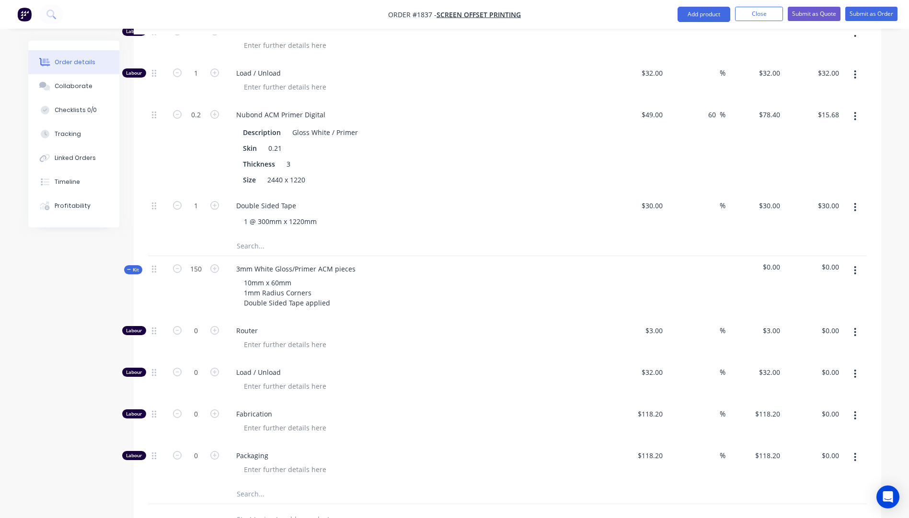
click at [252, 485] on input "text" at bounding box center [332, 494] width 192 height 19
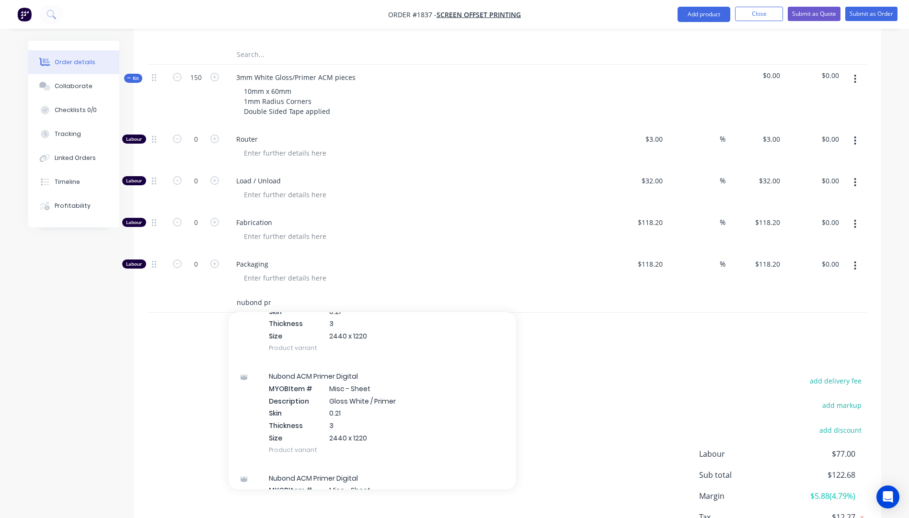
scroll to position [287, 0]
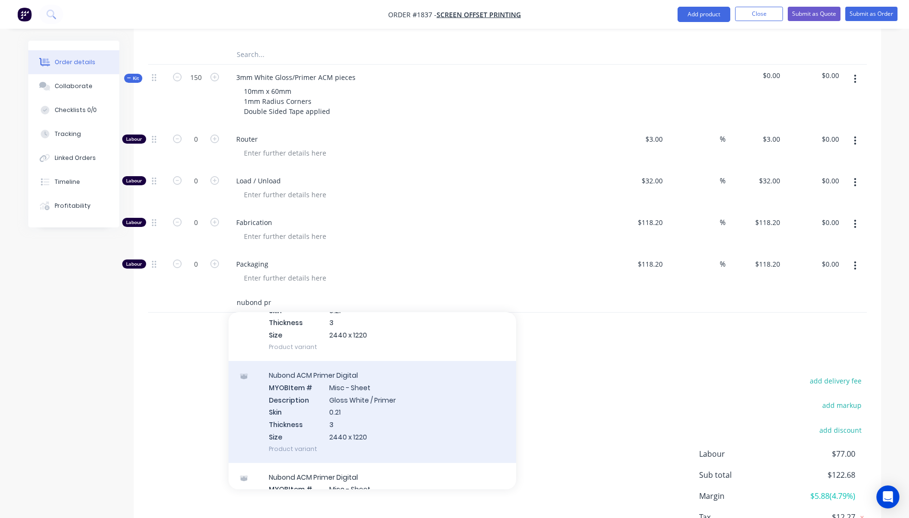
type input "nubond pr"
click at [349, 385] on div "Nubond ACM Primer Digital MYOB Item # Misc - Sheet Description Gloss White / Pr…" at bounding box center [371, 412] width 287 height 102
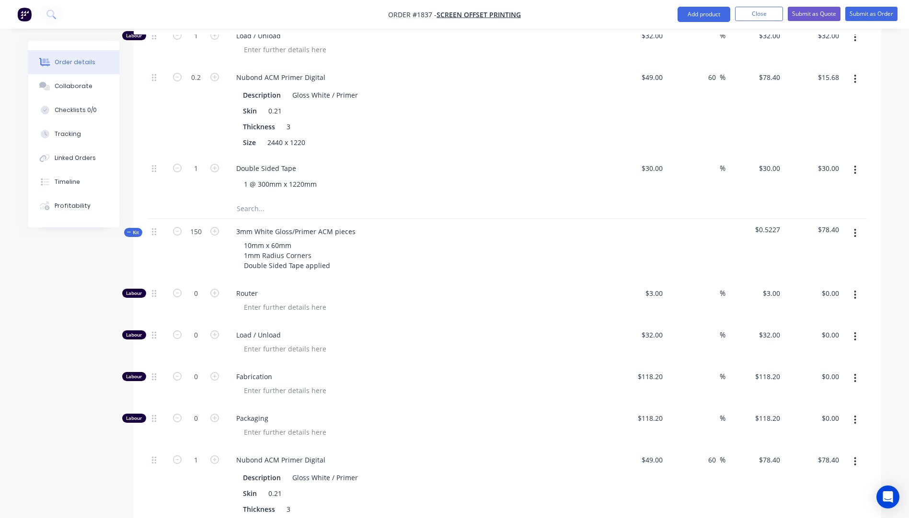
scroll to position [572, 0]
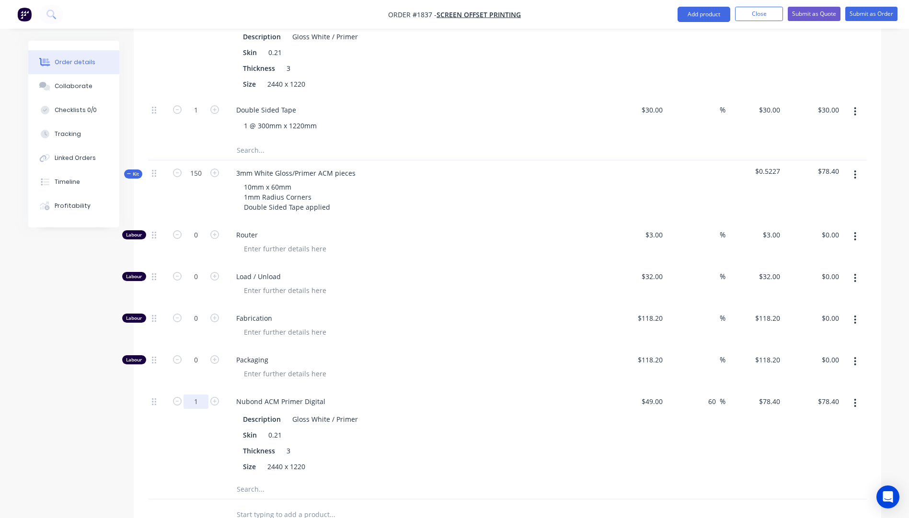
click at [202, 395] on input "1" at bounding box center [195, 402] width 25 height 14
type input "0.2"
type input "$15.68"
click at [389, 278] on div "Load / Unload" at bounding box center [416, 285] width 383 height 42
click at [201, 228] on input "0" at bounding box center [195, 235] width 25 height 14
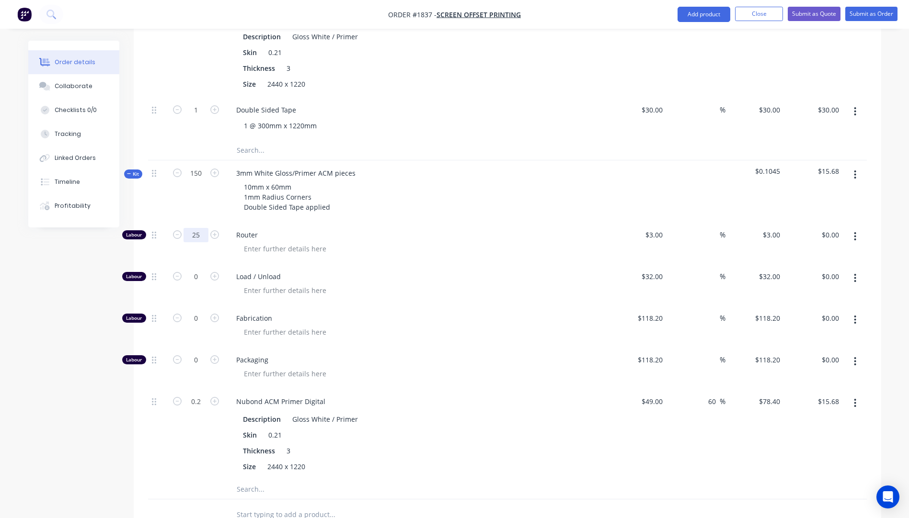
type input "25"
type input "$75.00"
click at [482, 230] on span "Router" at bounding box center [420, 235] width 368 height 10
click at [206, 270] on input "0" at bounding box center [195, 277] width 25 height 14
type input "1"
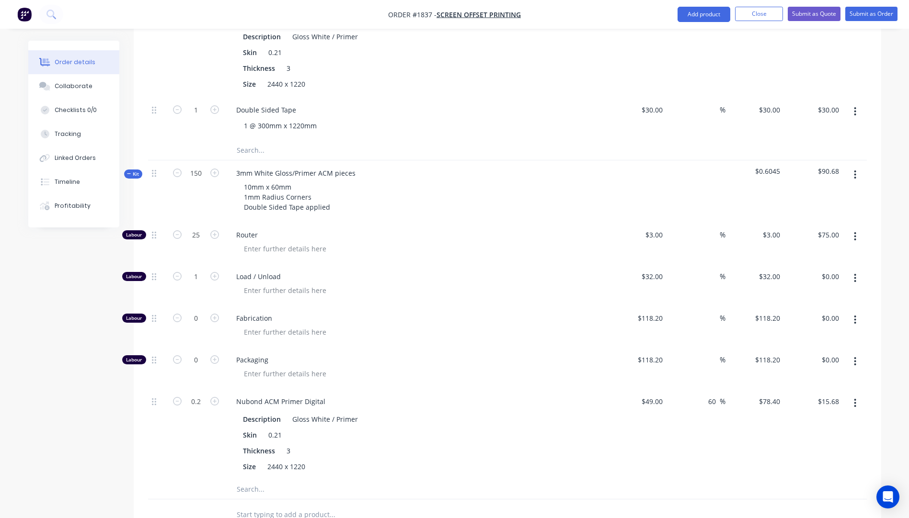
type input "$32.00"
click at [376, 272] on span "Load / Unload" at bounding box center [420, 277] width 368 height 10
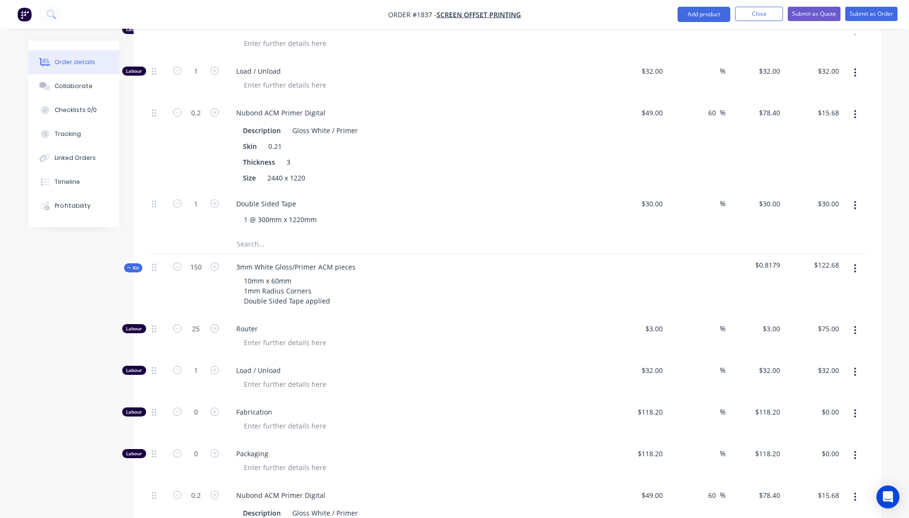
scroll to position [476, 0]
drag, startPoint x: 287, startPoint y: 180, endPoint x: 236, endPoint y: 182, distance: 51.3
click at [236, 199] on div "Double Sided Tape" at bounding box center [265, 206] width 75 height 14
copy div "Double Sided Tape"
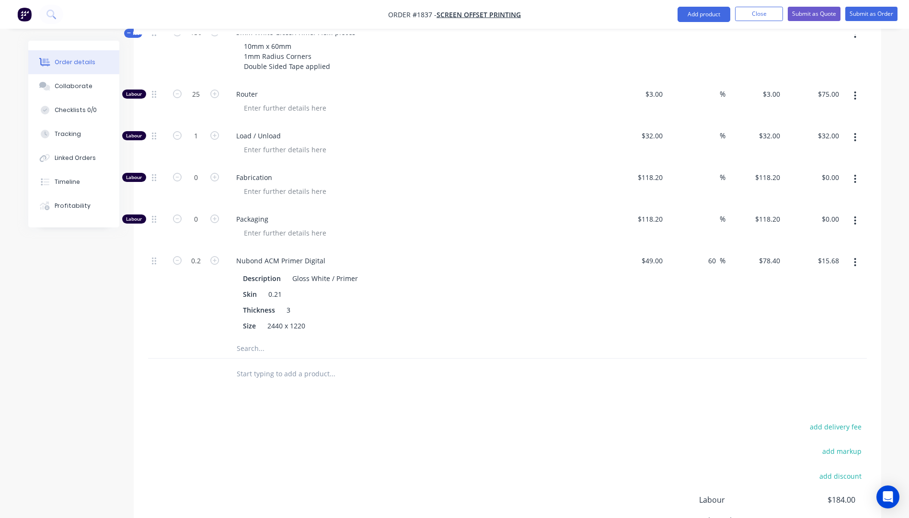
scroll to position [716, 0]
click at [251, 336] on input "text" at bounding box center [332, 345] width 192 height 19
paste input "Double Sided Tape"
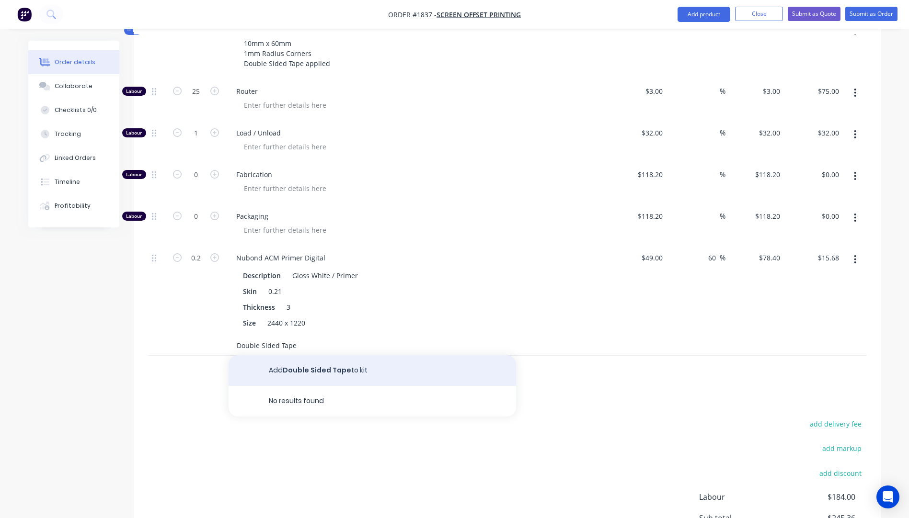
type input "Double Sided Tape"
click at [303, 355] on button "Add Double Sided Tape to kit" at bounding box center [371, 370] width 287 height 31
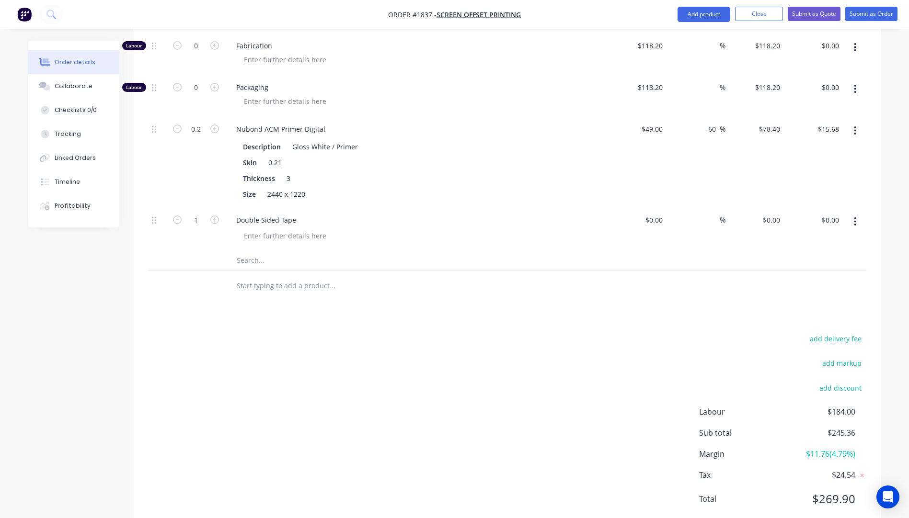
scroll to position [845, 0]
click at [256, 250] on input "text" at bounding box center [332, 259] width 192 height 19
type input "1 @ 300mm x 1220mm"
click at [653, 212] on div at bounding box center [658, 219] width 15 height 14
type input "$30.00"
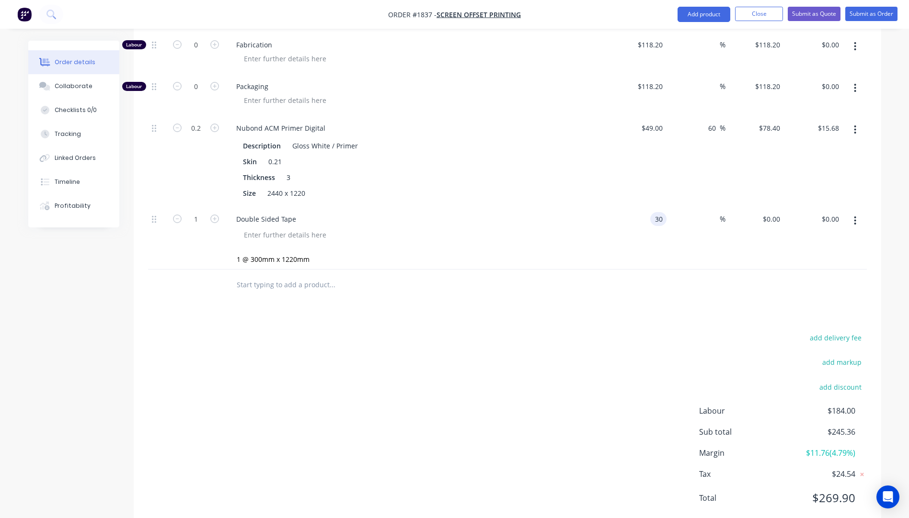
type input "$30.00"
click at [557, 228] on div at bounding box center [420, 235] width 368 height 14
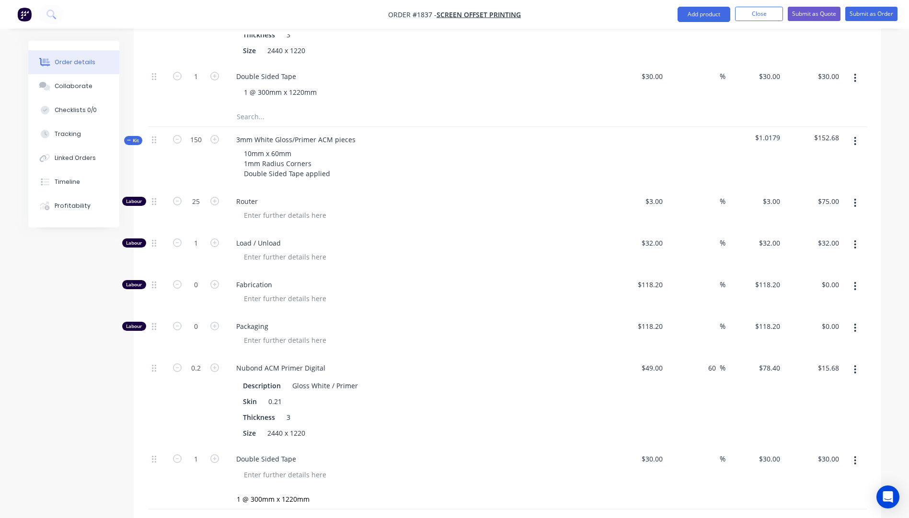
scroll to position [606, 0]
click at [857, 319] on button "button" at bounding box center [855, 327] width 23 height 17
click at [806, 384] on div "Delete" at bounding box center [821, 391] width 74 height 14
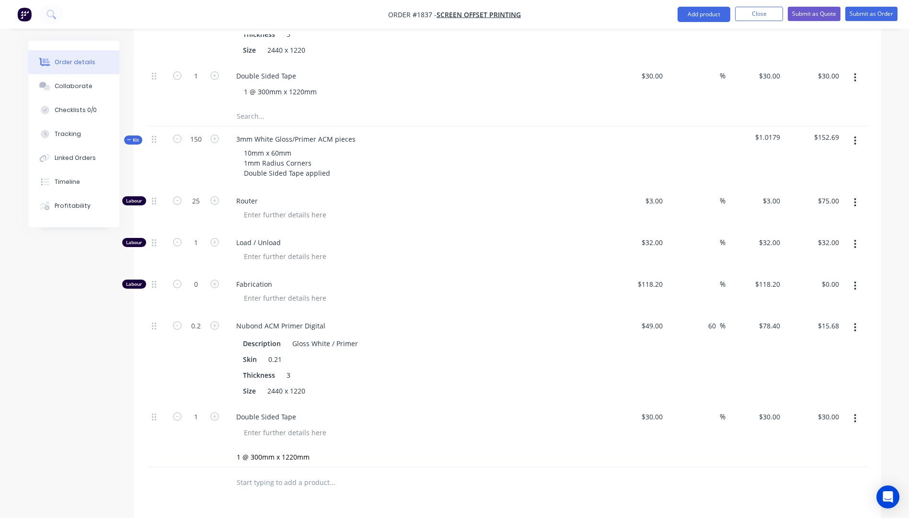
click at [858, 277] on button "button" at bounding box center [855, 285] width 23 height 17
click at [804, 342] on div "Delete" at bounding box center [821, 349] width 74 height 14
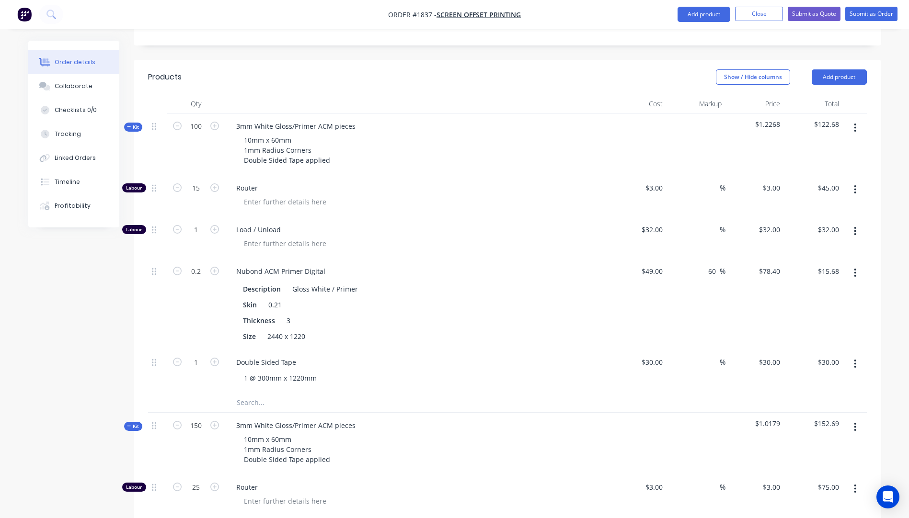
scroll to position [319, 0]
click at [835, 70] on button "Add product" at bounding box center [838, 77] width 55 height 15
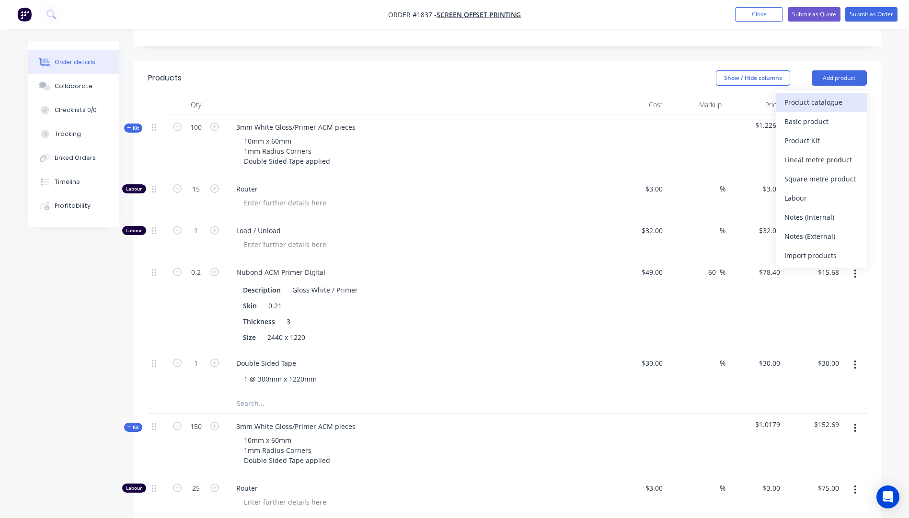
click at [817, 95] on div "Product catalogue" at bounding box center [821, 102] width 74 height 14
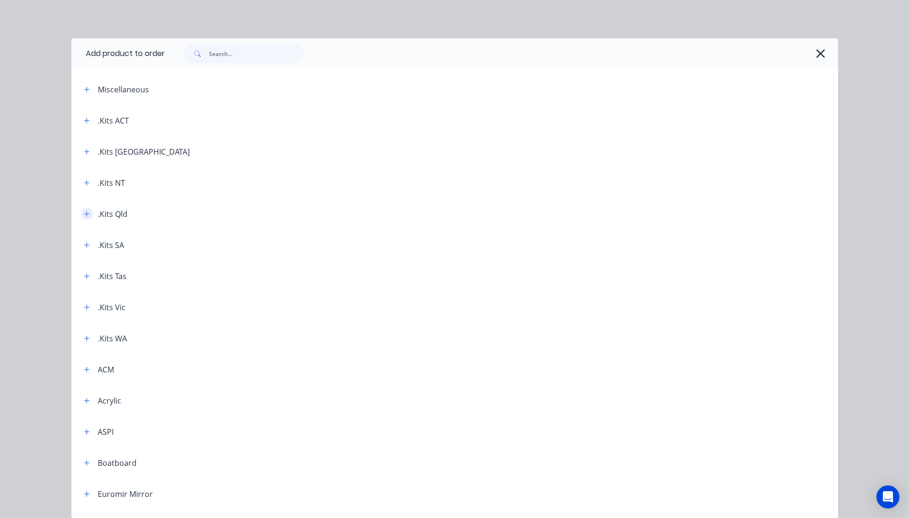
click at [84, 215] on icon "button" at bounding box center [87, 214] width 6 height 7
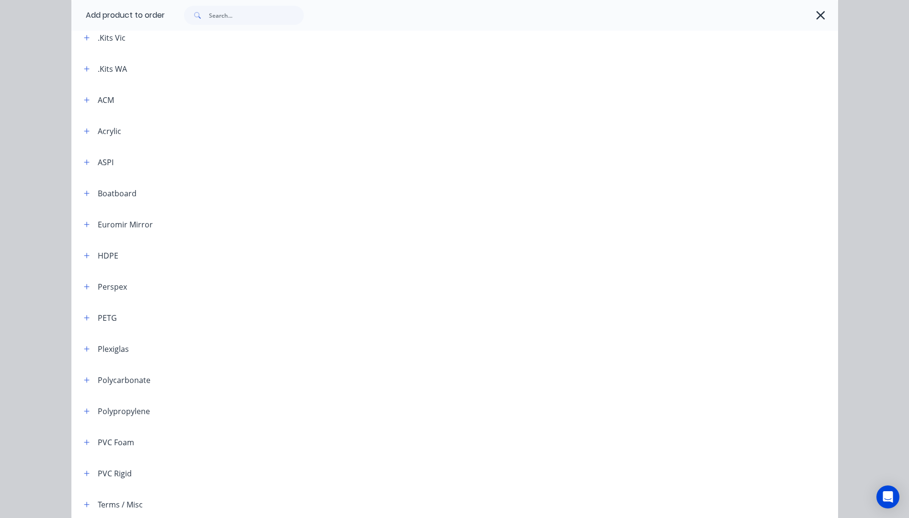
scroll to position [1341, 0]
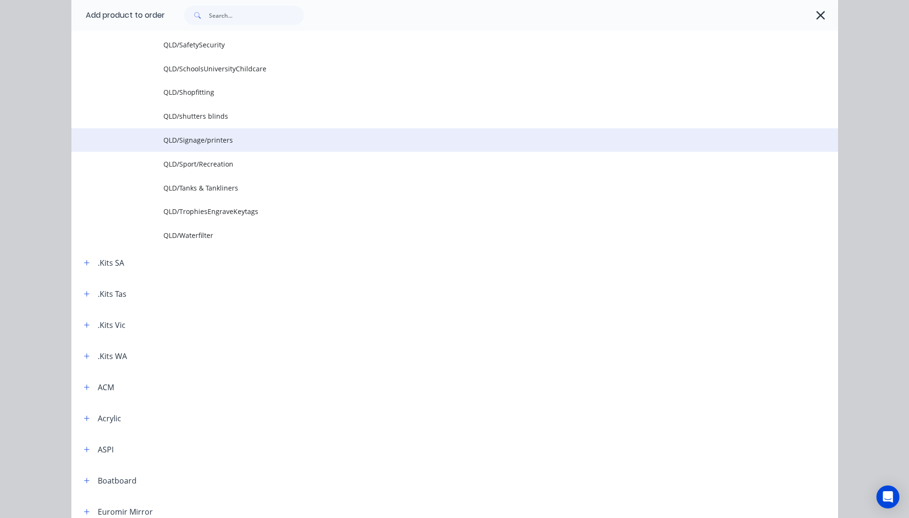
click at [205, 143] on span "QLD/Signage/printers" at bounding box center [432, 140] width 539 height 10
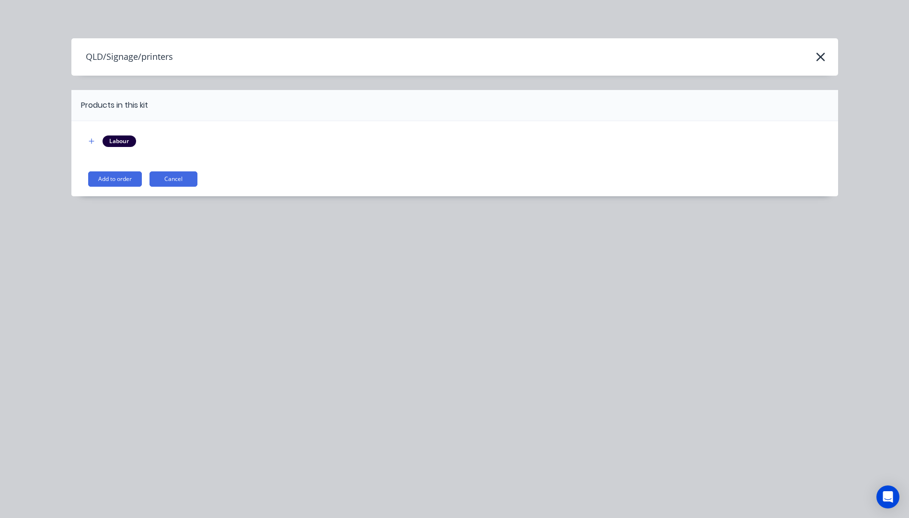
scroll to position [0, 0]
click at [125, 179] on button "Add to order" at bounding box center [115, 178] width 54 height 15
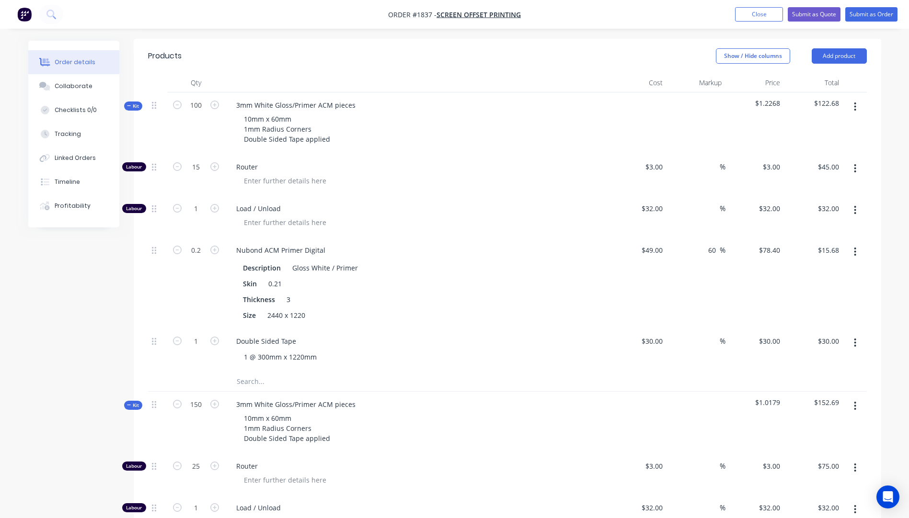
scroll to position [366, 0]
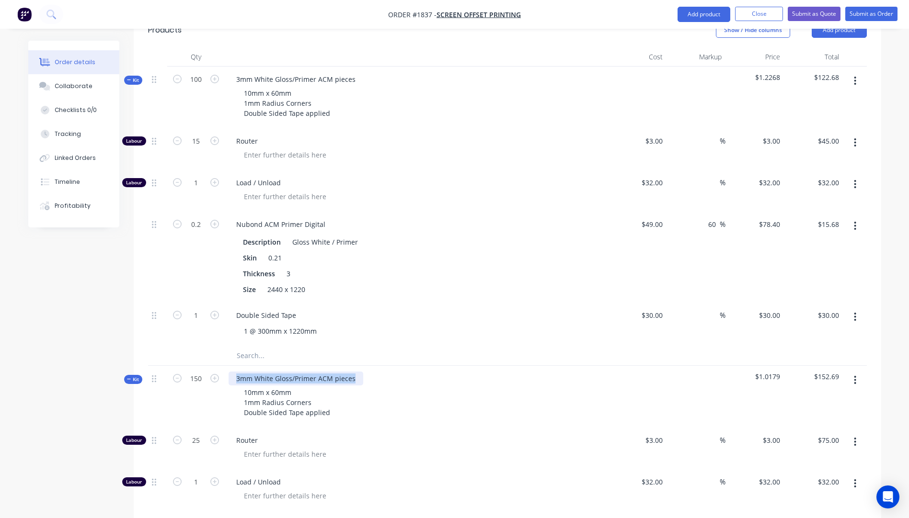
drag, startPoint x: 358, startPoint y: 351, endPoint x: 237, endPoint y: 354, distance: 120.8
click at [237, 372] on div "3mm White Gloss/Primer ACM pieces" at bounding box center [295, 379] width 135 height 14
copy div "3mm White Gloss/Primer ACM pieces"
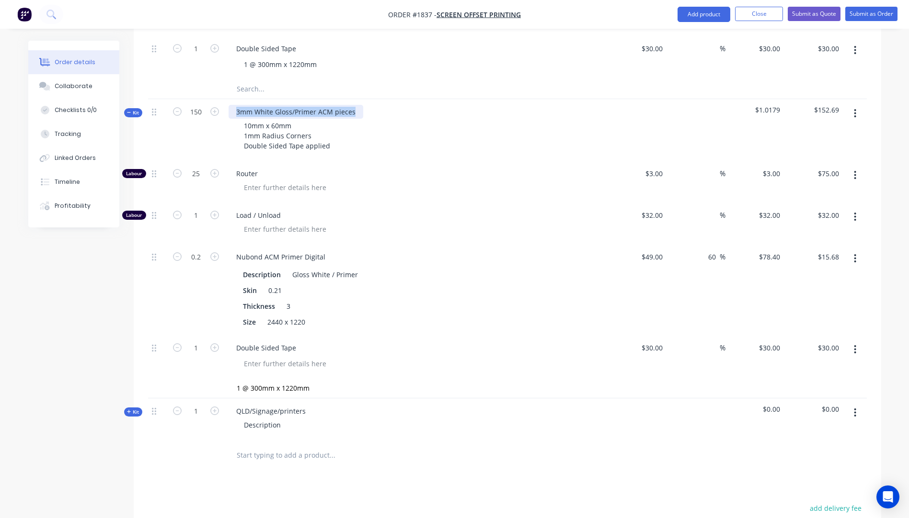
scroll to position [654, 0]
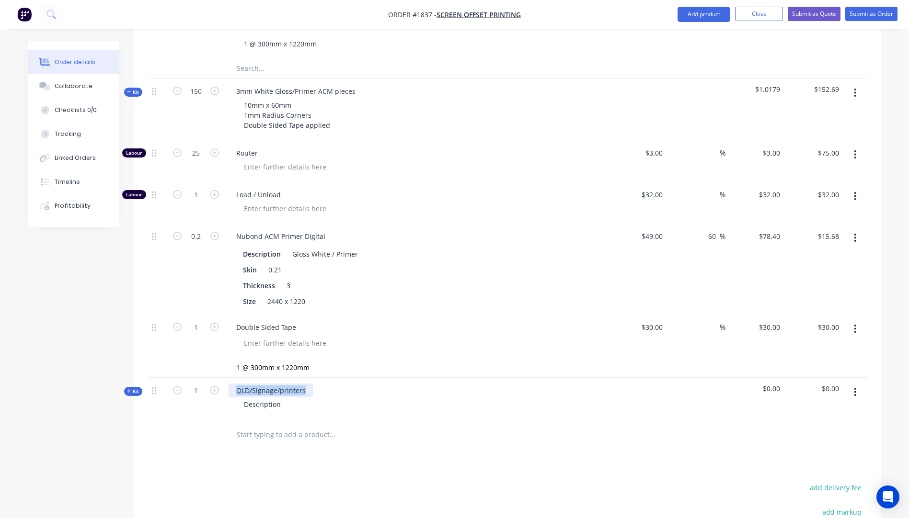
drag, startPoint x: 309, startPoint y: 365, endPoint x: 234, endPoint y: 362, distance: 75.3
click at [234, 384] on div "QLD/Signage/printers" at bounding box center [270, 391] width 85 height 14
paste div
drag, startPoint x: 330, startPoint y: 97, endPoint x: 244, endPoint y: 82, distance: 87.0
click at [244, 98] on div "10mm x 60mm 1mm Radius Corners Double Sided Tape applied" at bounding box center [287, 115] width 102 height 34
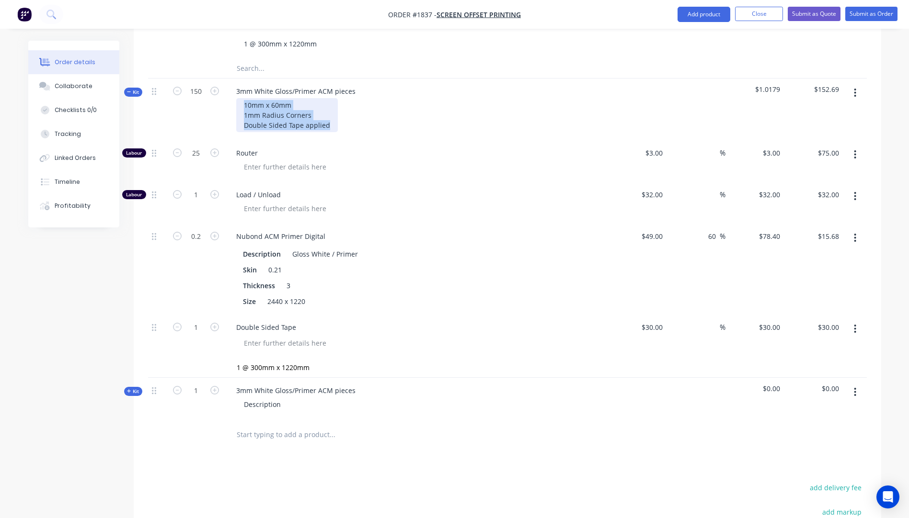
copy div "10mm x 60mm 1mm Radius Corners Double Sided Tape applied"
drag, startPoint x: 265, startPoint y: 381, endPoint x: 243, endPoint y: 381, distance: 21.6
click at [243, 398] on div "Description" at bounding box center [262, 405] width 52 height 14
paste div
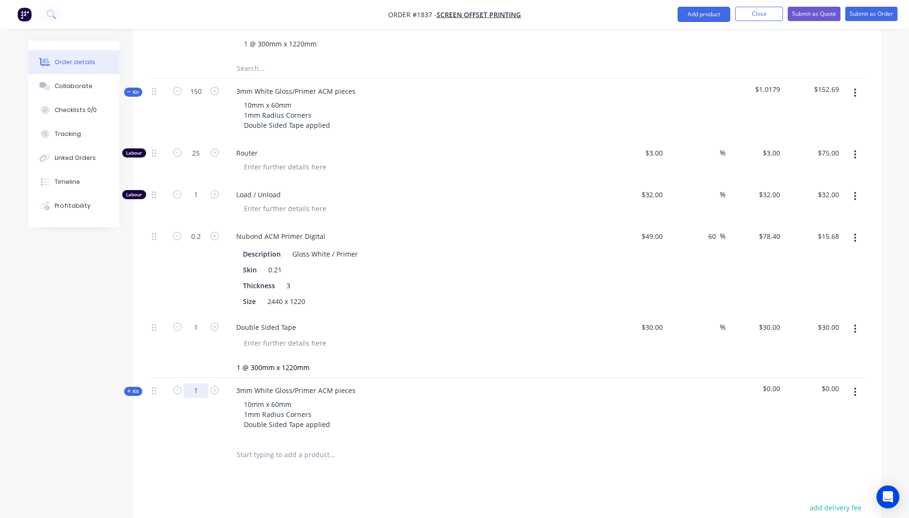
click at [201, 384] on input "1" at bounding box center [195, 391] width 25 height 14
type input "200"
click at [127, 389] on icon "button" at bounding box center [129, 391] width 4 height 4
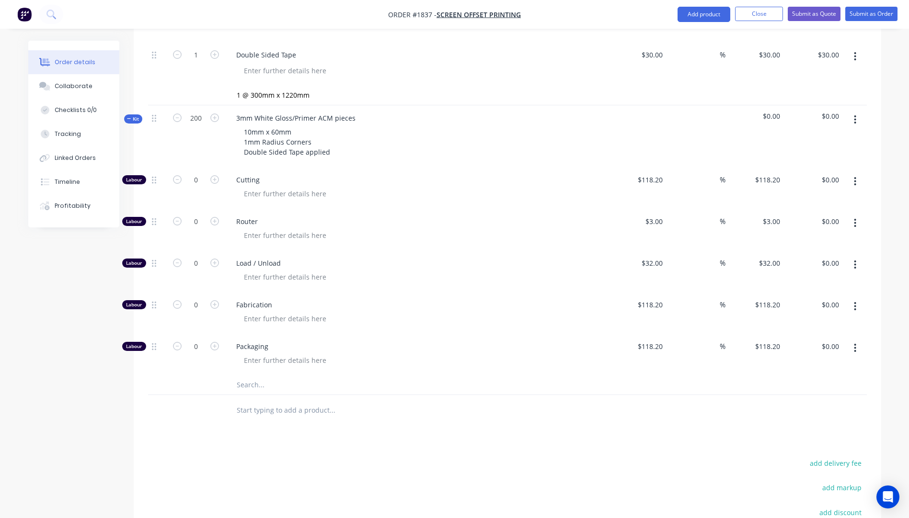
scroll to position [941, 0]
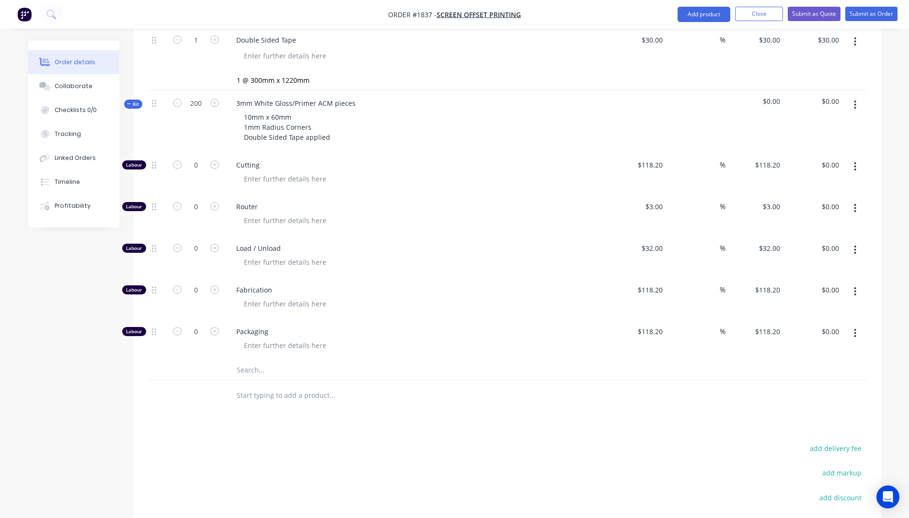
click at [252, 361] on input "text" at bounding box center [332, 370] width 192 height 19
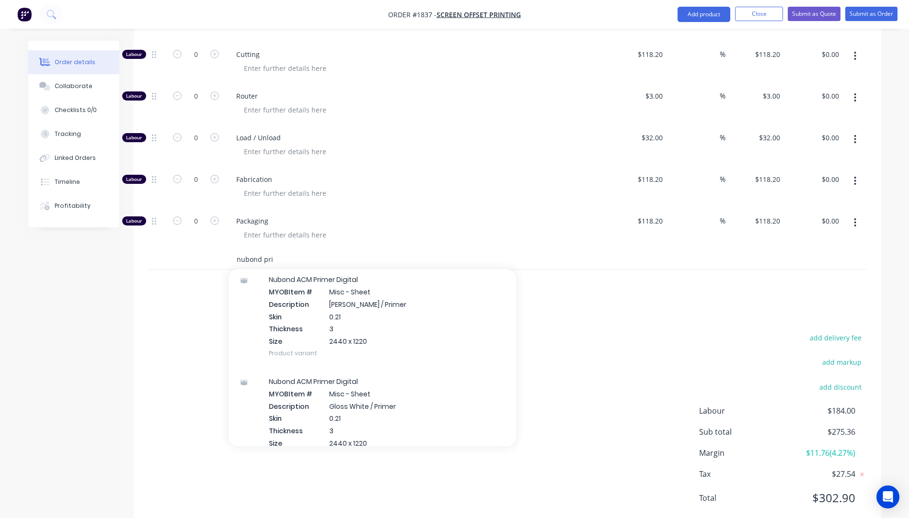
scroll to position [239, 0]
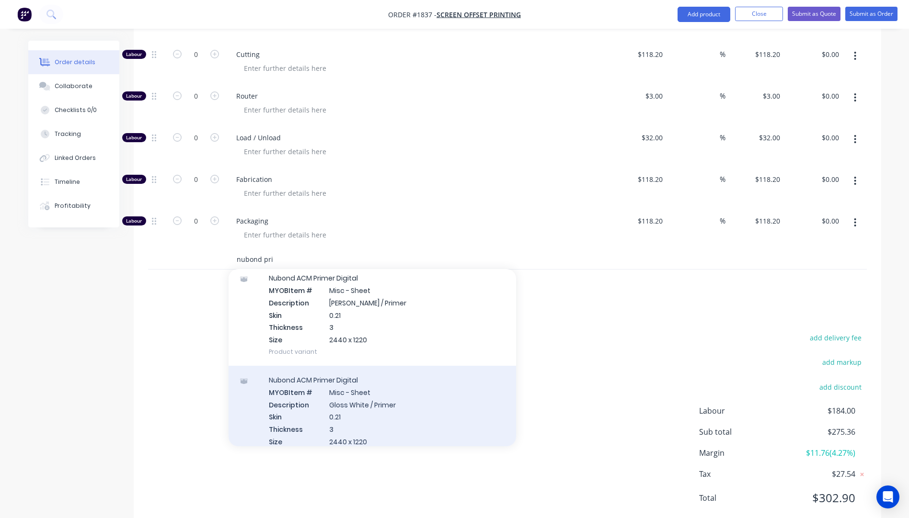
type input "nubond pri"
click at [339, 369] on div "Nubond ACM Primer Digital MYOB Item # Misc - Sheet Description Gloss White / Pr…" at bounding box center [371, 417] width 287 height 102
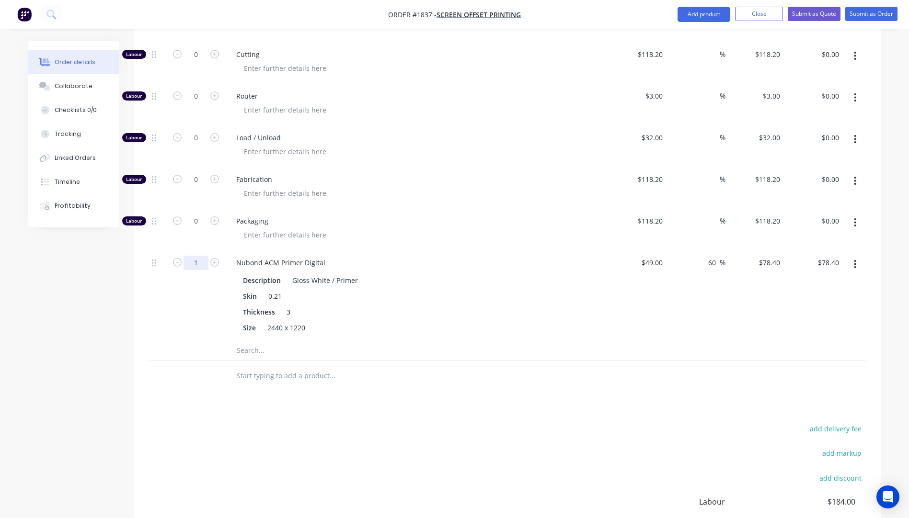
click at [199, 256] on input "1" at bounding box center [195, 263] width 25 height 14
type input "0.2"
type input "$15.68"
click at [482, 250] on div "Nubond ACM Primer Digital Description Gloss White / Primer Skin 0.21 Thickness …" at bounding box center [416, 295] width 383 height 91
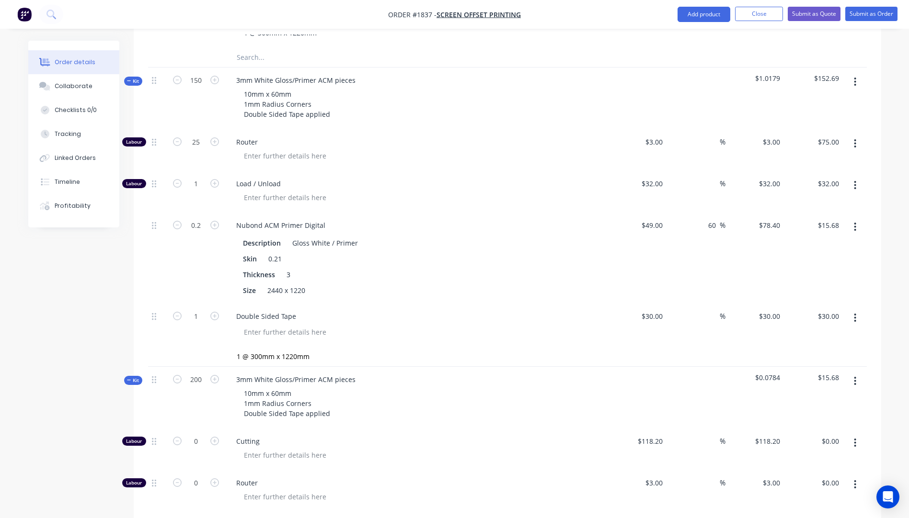
scroll to position [669, 0]
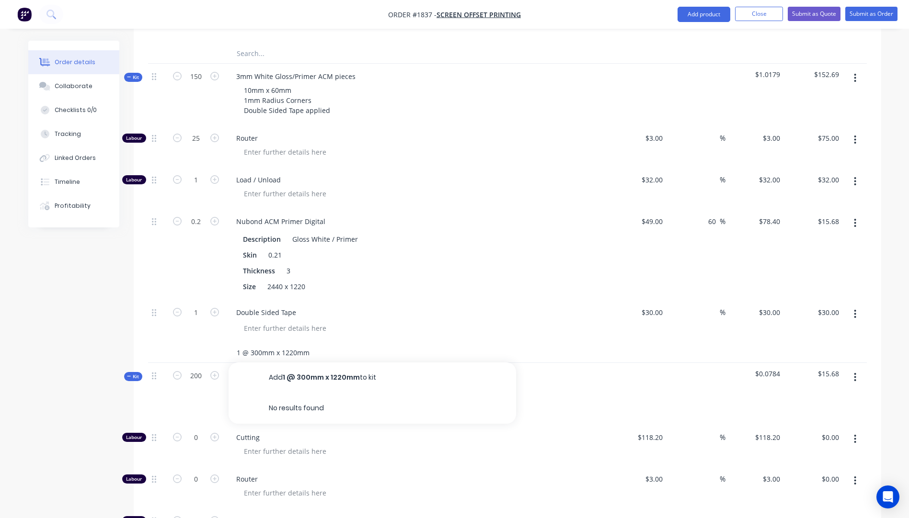
drag, startPoint x: 311, startPoint y: 326, endPoint x: 218, endPoint y: 325, distance: 92.9
click at [218, 343] on div "1 @ 300mm x 1220mm Add 1 @ 300mm x 1220mm to kit No results found" at bounding box center [507, 353] width 718 height 20
drag, startPoint x: 324, startPoint y: 302, endPoint x: 278, endPoint y: 301, distance: 46.0
click at [278, 321] on div at bounding box center [285, 328] width 98 height 14
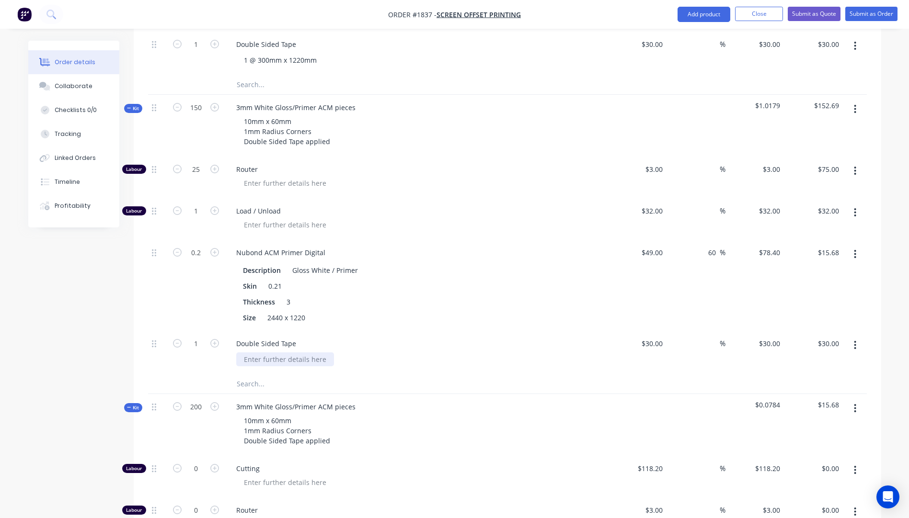
scroll to position [621, 0]
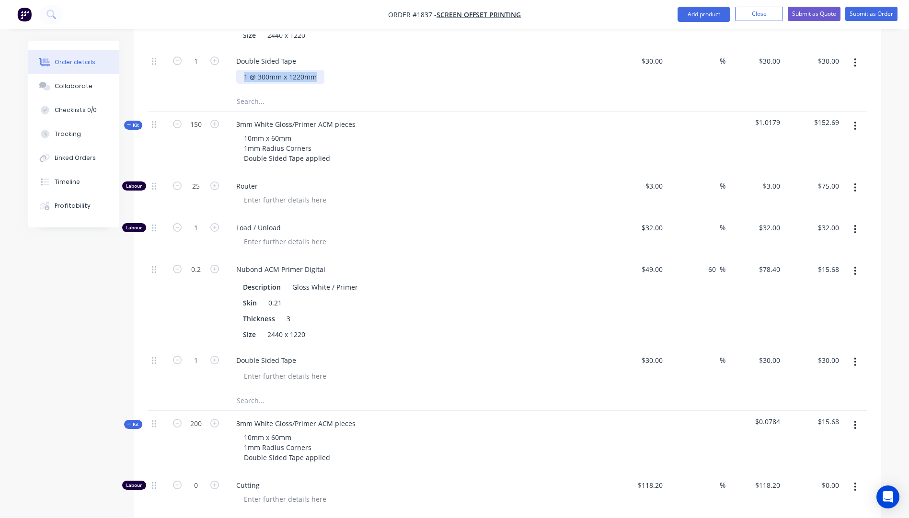
drag, startPoint x: 301, startPoint y: 47, endPoint x: 241, endPoint y: 45, distance: 59.9
click at [241, 70] on div "1 @ 300mm x 1220mm" at bounding box center [280, 77] width 88 height 14
copy div "1 @ 300mm x 1220mm"
paste div
click at [372, 312] on div "Thickness 3" at bounding box center [414, 319] width 351 height 14
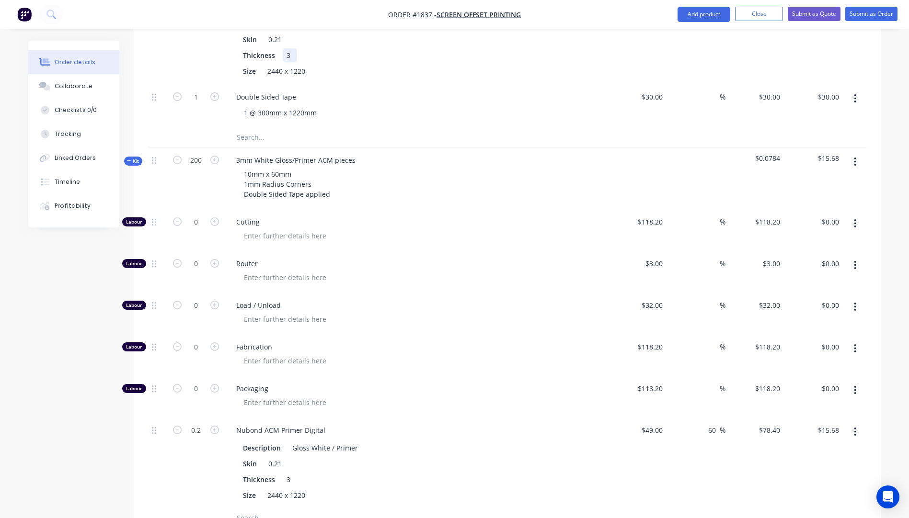
scroll to position [860, 0]
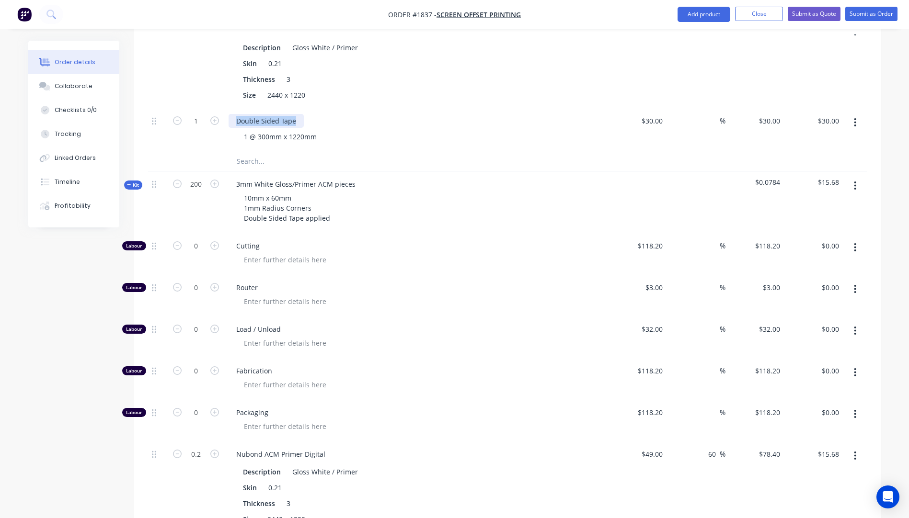
drag, startPoint x: 296, startPoint y: 91, endPoint x: 236, endPoint y: 92, distance: 60.8
click at [236, 114] on div "Double Sided Tape" at bounding box center [265, 121] width 75 height 14
copy div "Double Sided Tape"
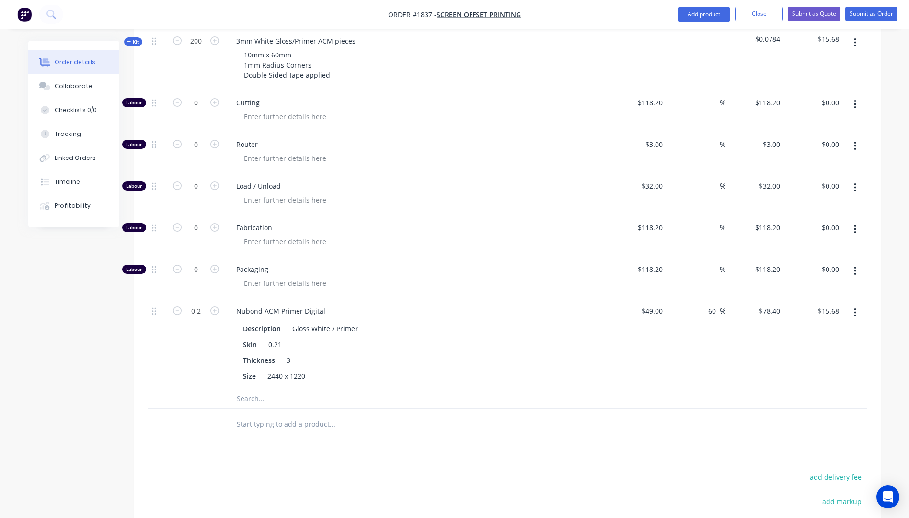
scroll to position [1004, 0]
click at [250, 389] on input "text" at bounding box center [332, 398] width 192 height 19
paste input "Double Sided Tape"
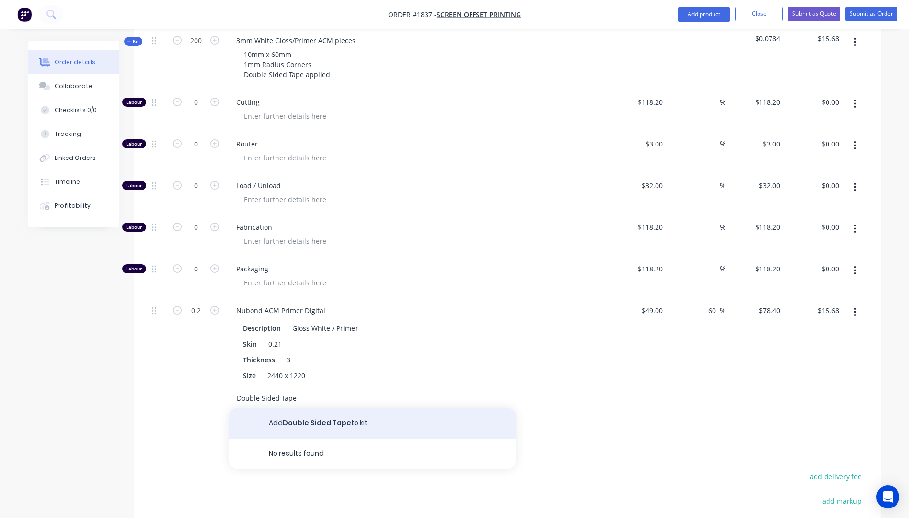
type input "Double Sided Tape"
click at [297, 408] on button "Add Double Sided Tape to kit" at bounding box center [371, 423] width 287 height 31
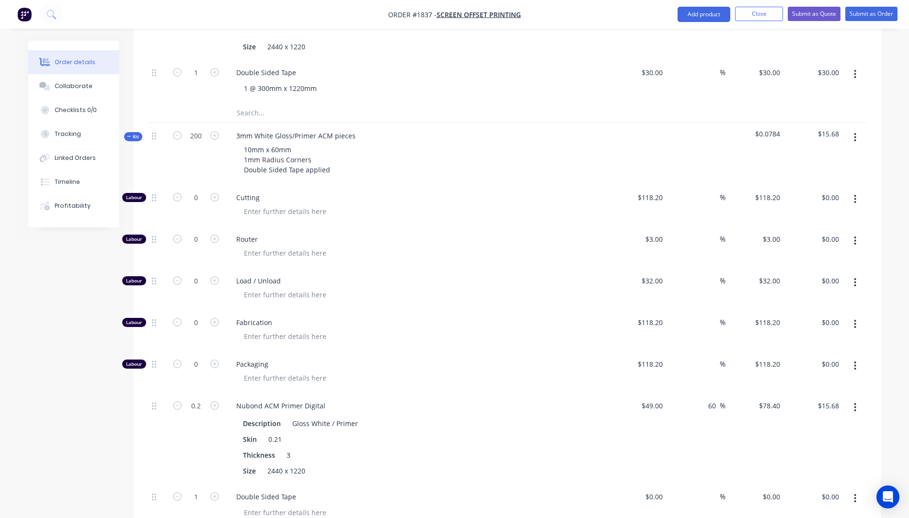
scroll to position [908, 0]
drag, startPoint x: 320, startPoint y: 59, endPoint x: 243, endPoint y: 60, distance: 77.1
click at [243, 82] on div "1 @ 300mm x 1220mm" at bounding box center [280, 89] width 88 height 14
copy div "1 @ 300mm x 1220mm"
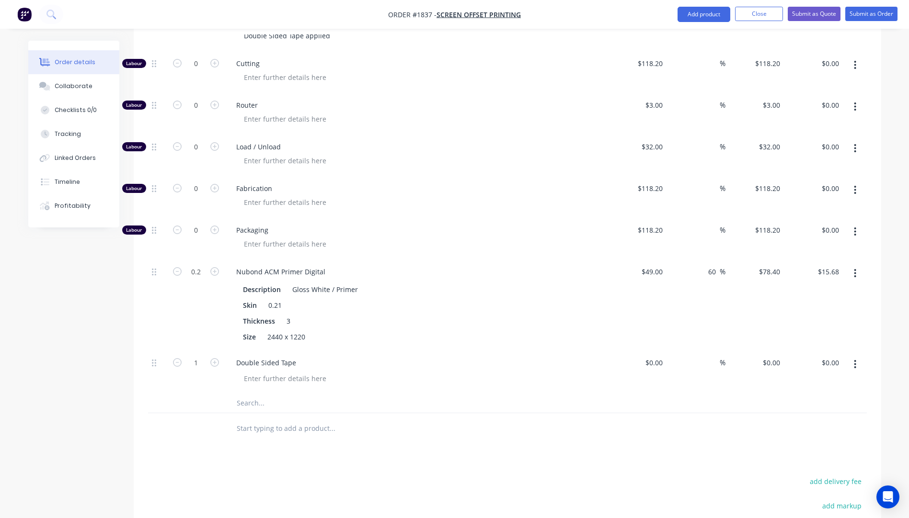
scroll to position [1100, 0]
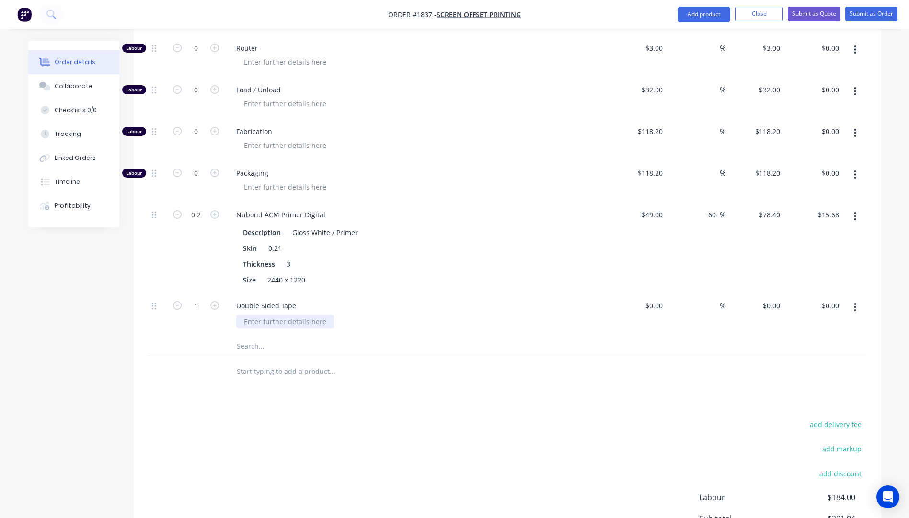
drag, startPoint x: 325, startPoint y: 296, endPoint x: 251, endPoint y: 292, distance: 74.4
click at [251, 315] on div at bounding box center [285, 322] width 98 height 14
paste div
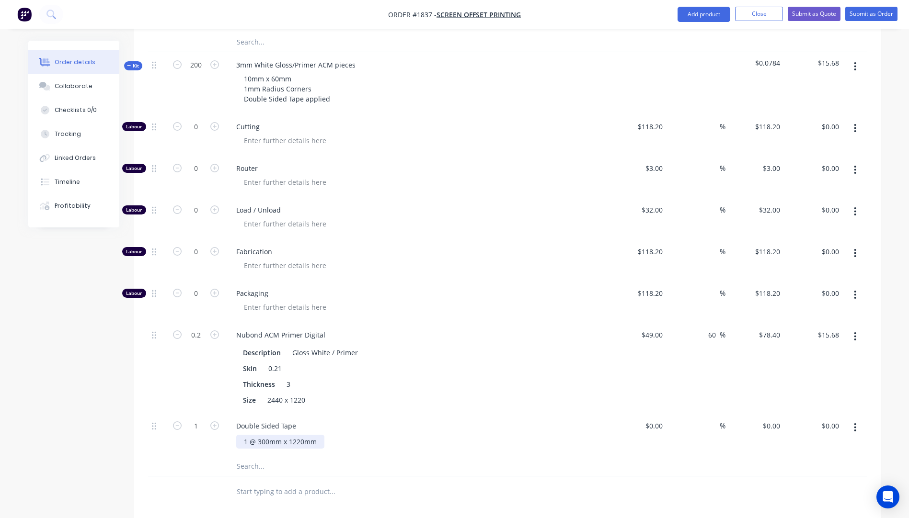
scroll to position [956, 0]
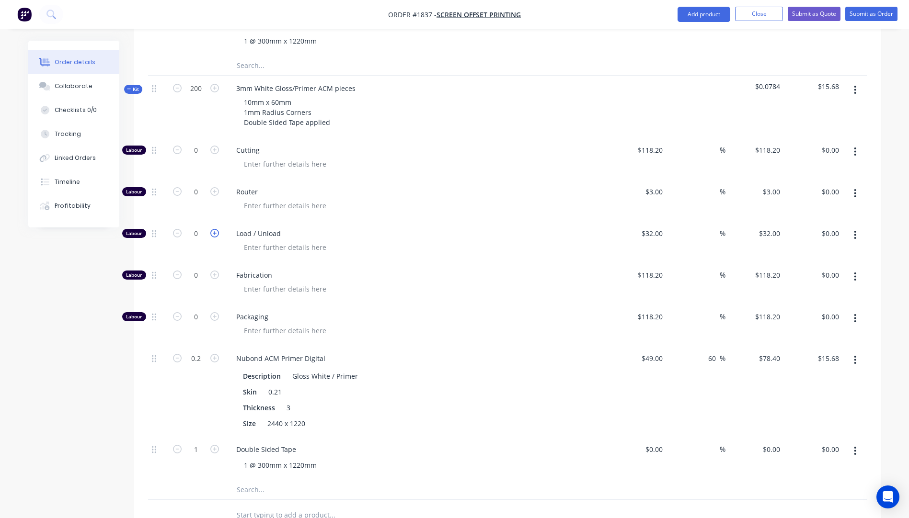
click at [216, 229] on icon "button" at bounding box center [214, 233] width 9 height 9
type input "1"
type input "$32.00"
click at [203, 185] on input "0" at bounding box center [195, 192] width 25 height 14
type input "35"
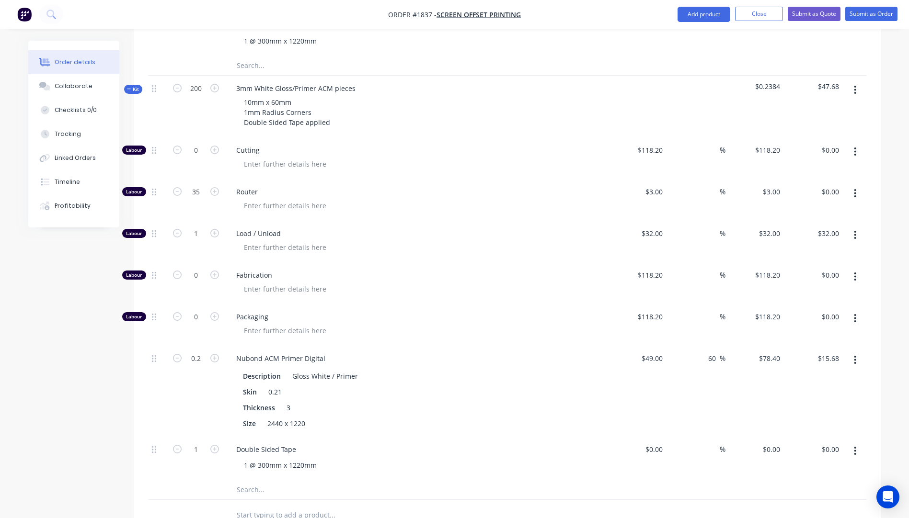
type input "$105.00"
click at [505, 146] on div "Cutting" at bounding box center [416, 158] width 383 height 42
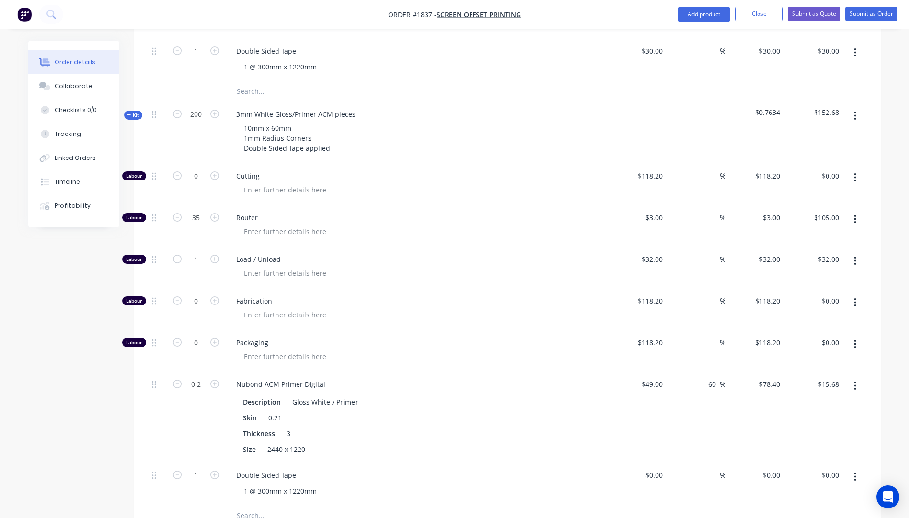
scroll to position [908, 0]
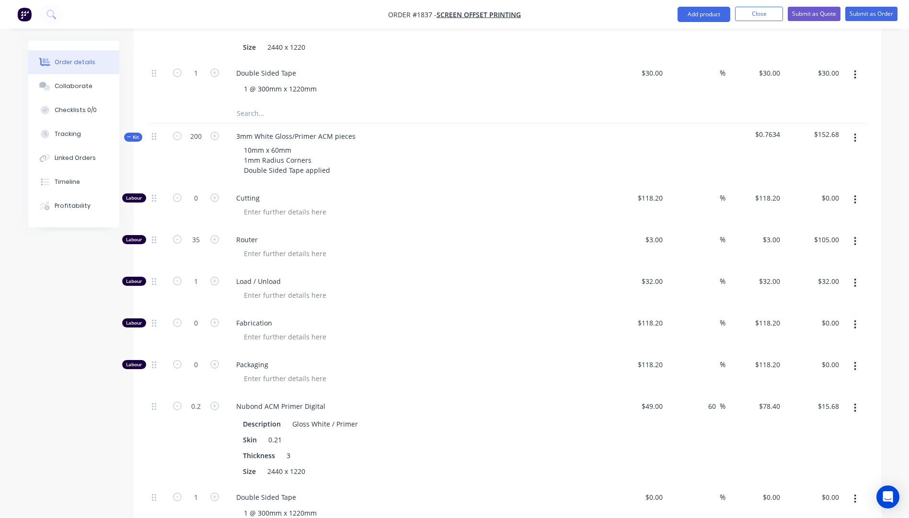
click at [854, 278] on icon "button" at bounding box center [855, 283] width 2 height 11
click at [855, 236] on icon "button" at bounding box center [855, 241] width 2 height 11
click at [791, 298] on div "Delete" at bounding box center [821, 305] width 74 height 14
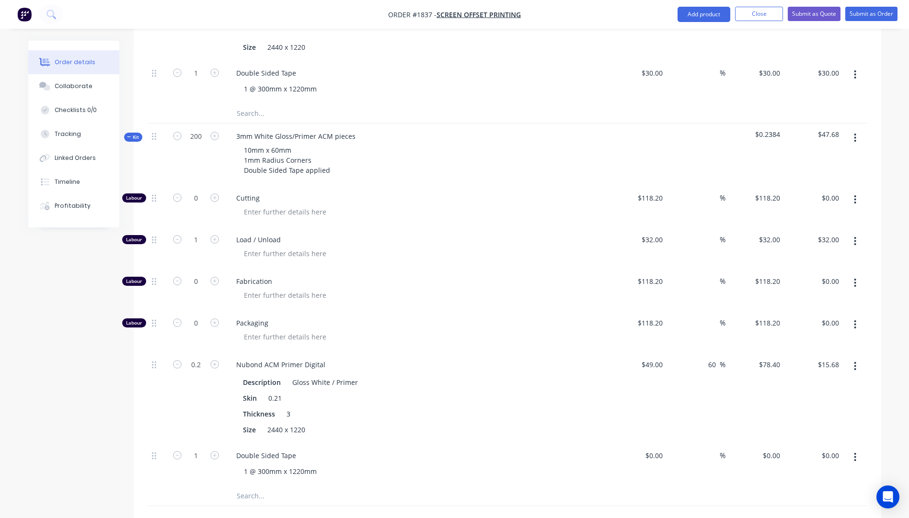
click at [854, 133] on icon "button" at bounding box center [855, 138] width 2 height 11
click at [798, 214] on div "Delete" at bounding box center [821, 221] width 74 height 14
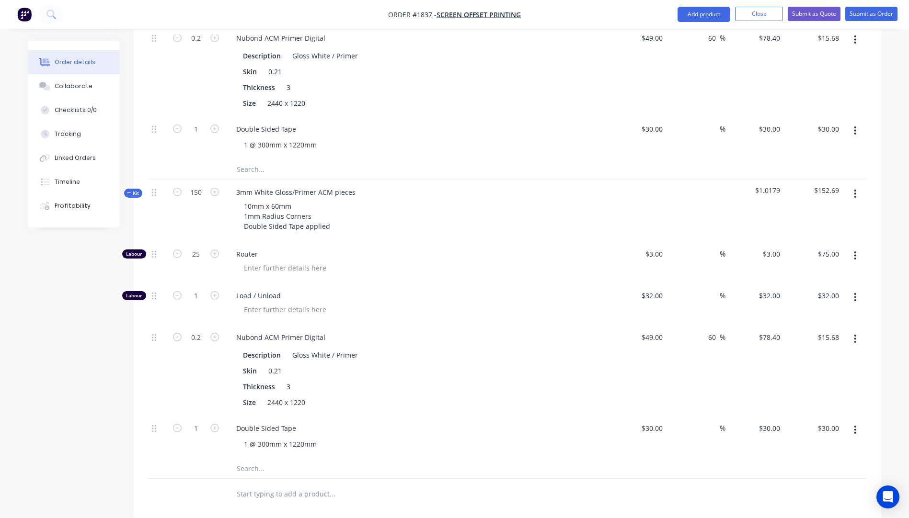
scroll to position [523, 0]
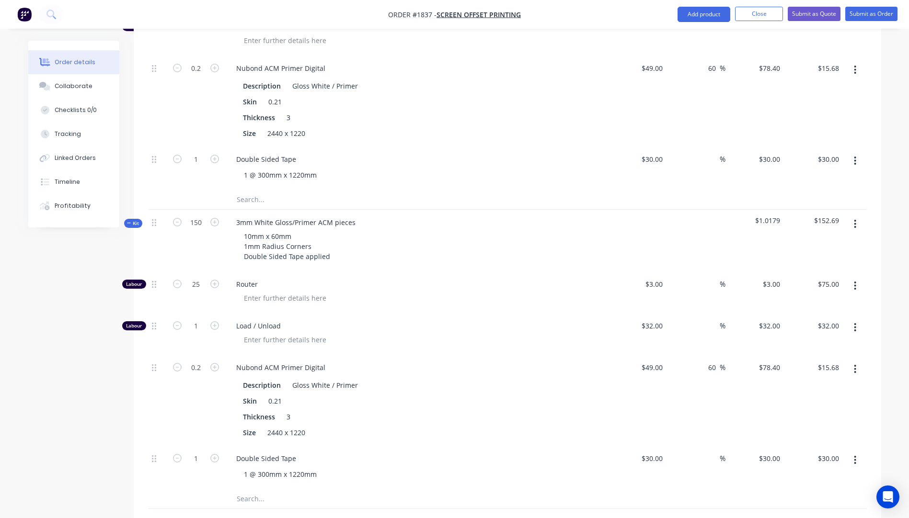
click at [130, 221] on icon "button" at bounding box center [129, 223] width 4 height 5
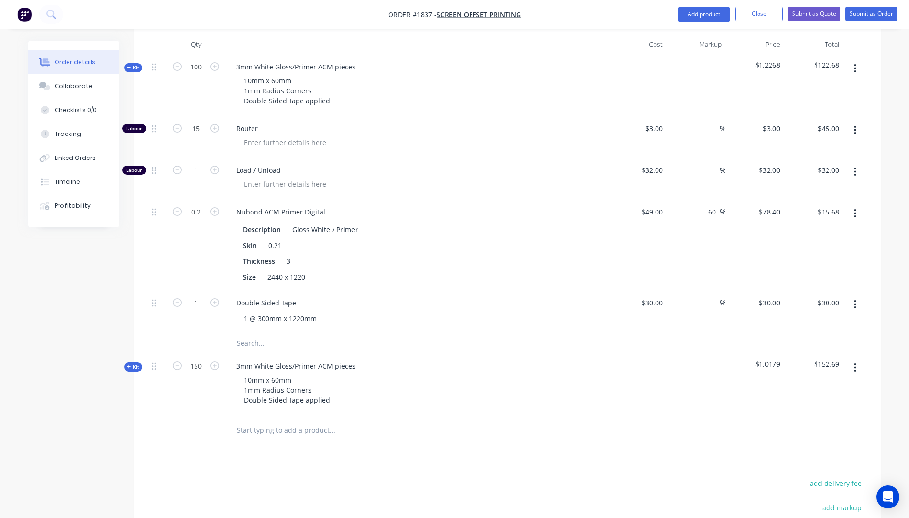
scroll to position [331, 0]
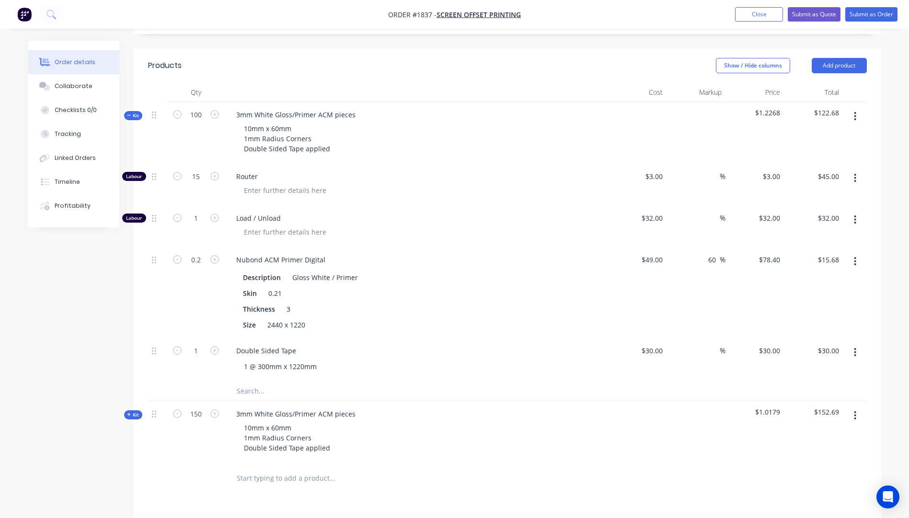
click at [129, 113] on icon "button" at bounding box center [129, 115] width 4 height 5
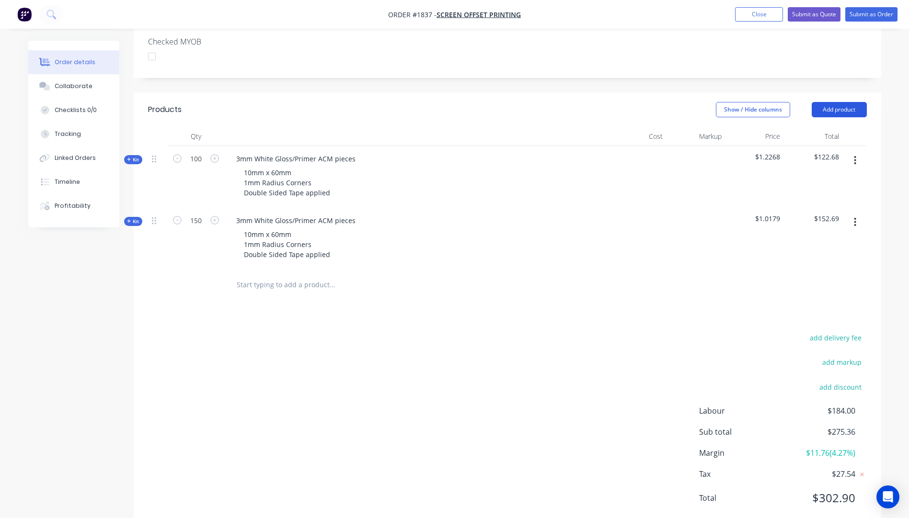
click at [845, 102] on button "Add product" at bounding box center [838, 109] width 55 height 15
click at [832, 127] on div "Product catalogue" at bounding box center [821, 134] width 74 height 14
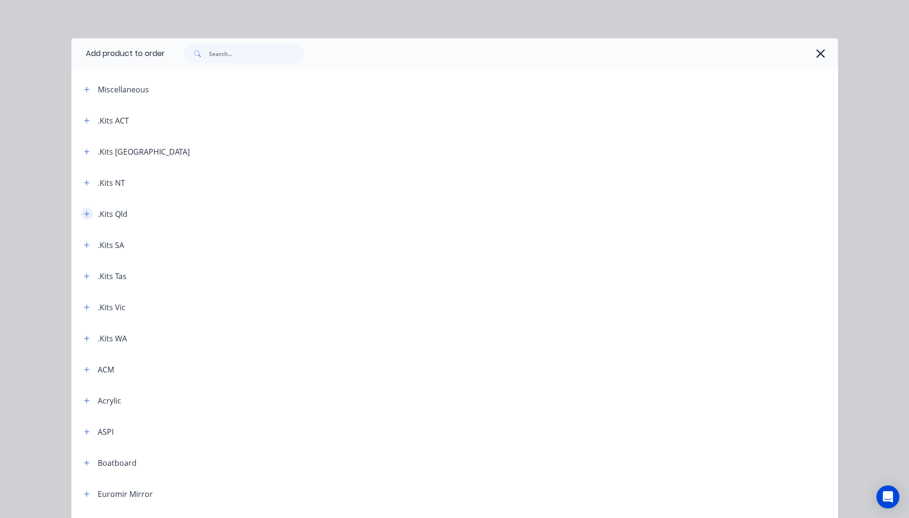
click at [84, 217] on icon "button" at bounding box center [87, 214] width 6 height 7
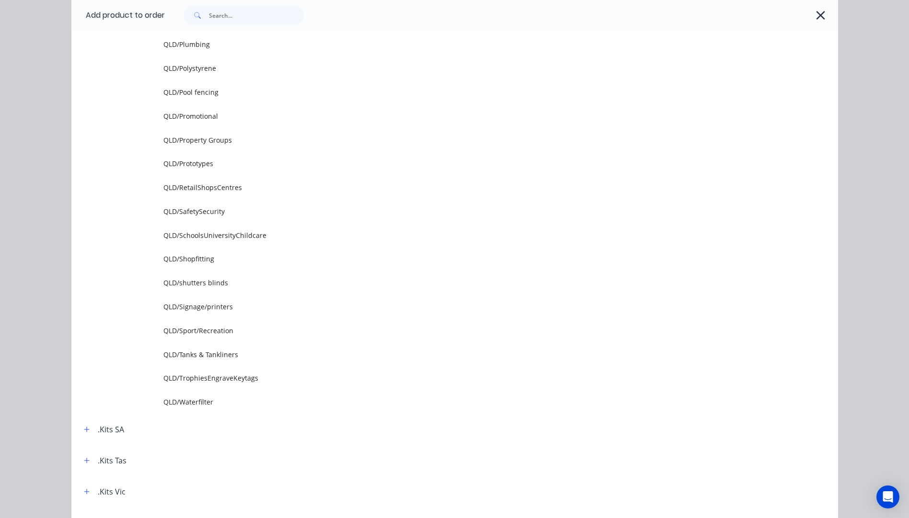
scroll to position [1197, 0]
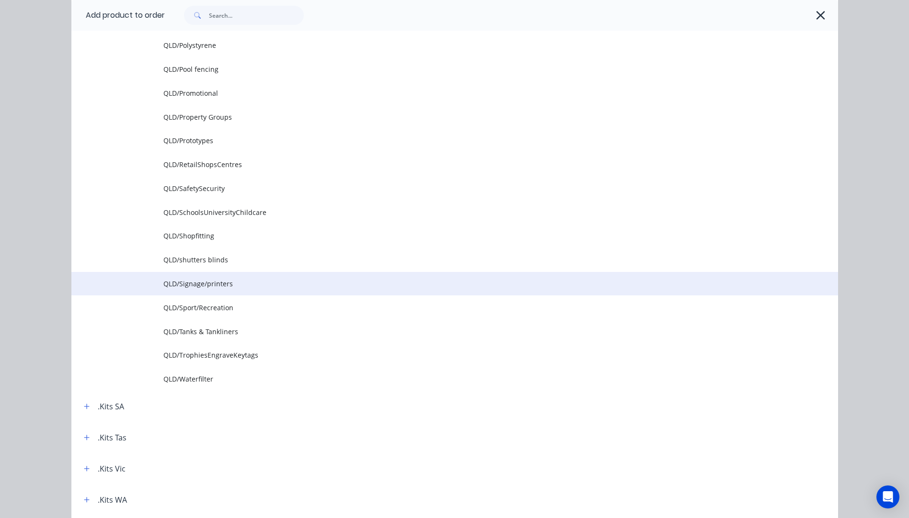
click at [193, 288] on span "QLD/Signage/printers" at bounding box center [432, 284] width 539 height 10
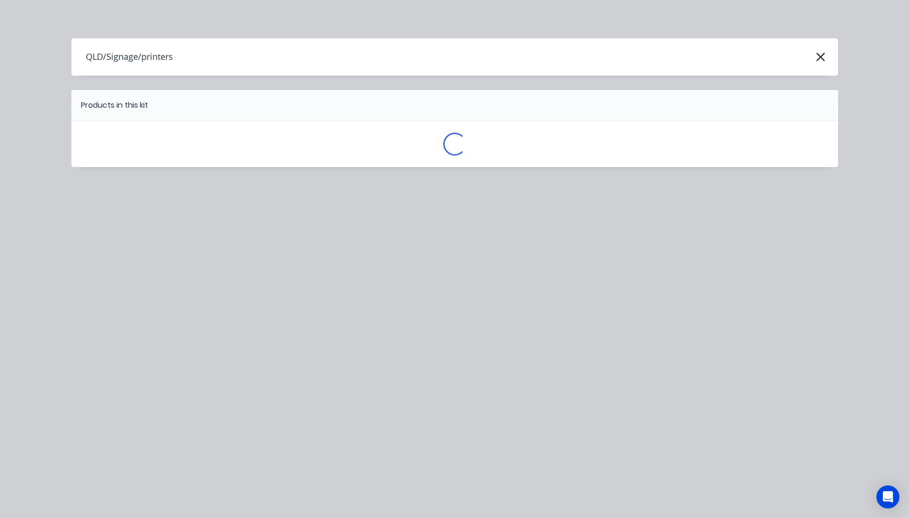
scroll to position [0, 0]
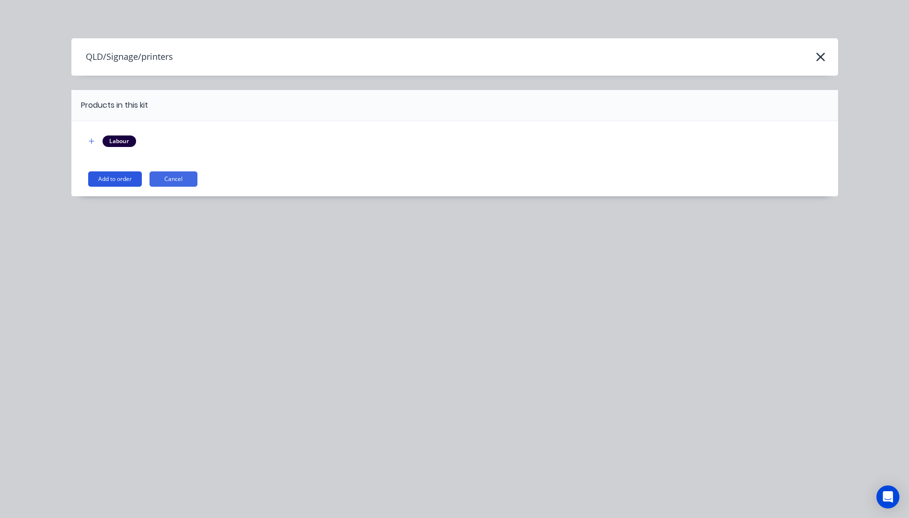
click at [116, 179] on button "Add to order" at bounding box center [115, 178] width 54 height 15
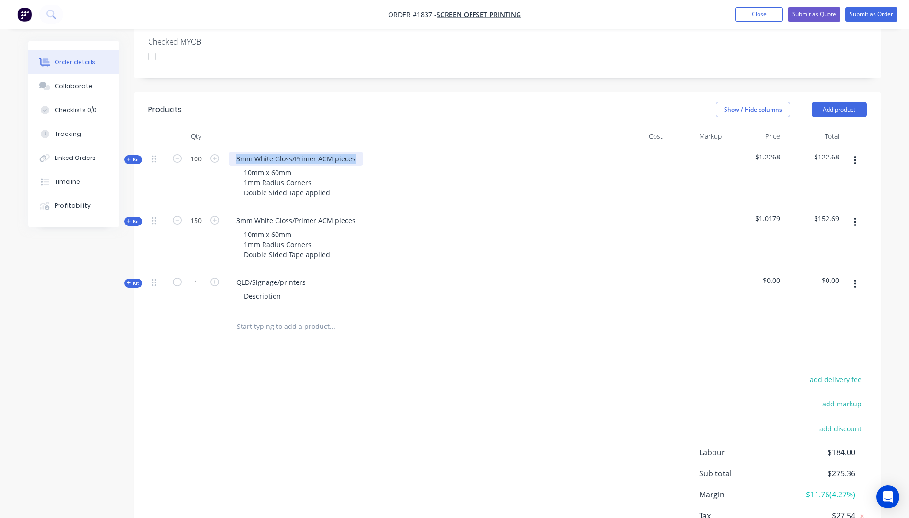
drag, startPoint x: 355, startPoint y: 132, endPoint x: 234, endPoint y: 130, distance: 120.7
click at [234, 152] on div "3mm White Gloss/Primer ACM pieces" at bounding box center [295, 159] width 135 height 14
copy div "3mm White Gloss/Primer ACM pieces"
drag, startPoint x: 311, startPoint y: 254, endPoint x: 238, endPoint y: 248, distance: 73.6
click at [238, 270] on div "QLD/Signage/printers Description" at bounding box center [416, 291] width 383 height 42
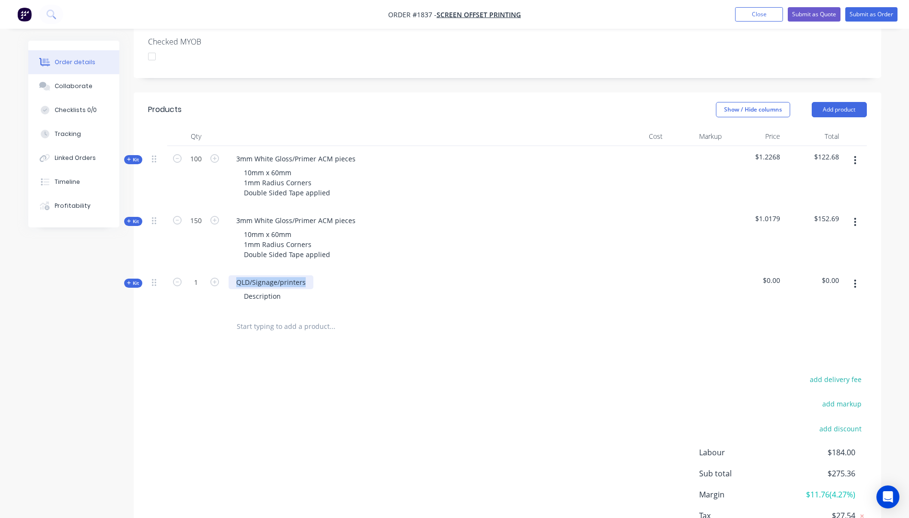
paste div
drag, startPoint x: 331, startPoint y: 166, endPoint x: 244, endPoint y: 147, distance: 88.8
click at [244, 166] on div "10mm x 60mm 1mm Radius Corners Double Sided Tape applied" at bounding box center [287, 183] width 102 height 34
copy div "10mm x 60mm 1mm Radius Corners Double Sided Tape applied"
drag, startPoint x: 286, startPoint y: 270, endPoint x: 242, endPoint y: 271, distance: 43.6
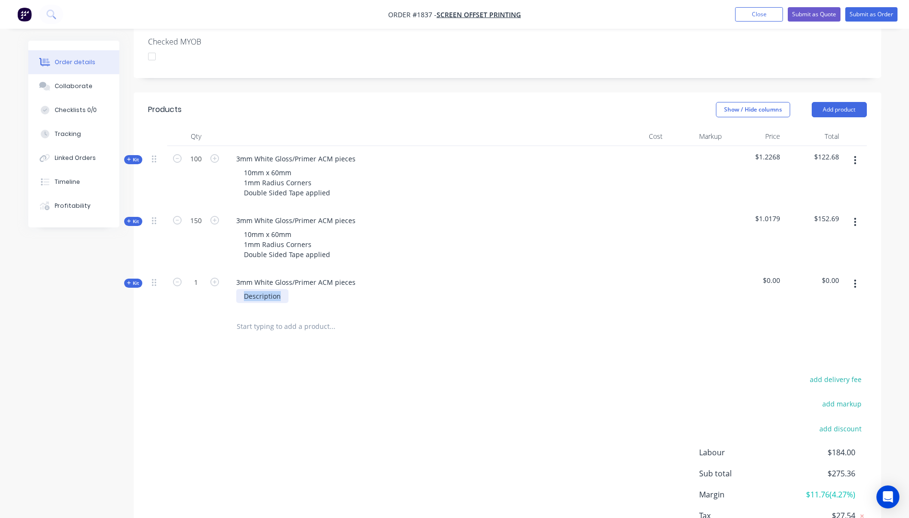
click at [242, 289] on div "Description" at bounding box center [262, 296] width 52 height 14
paste div
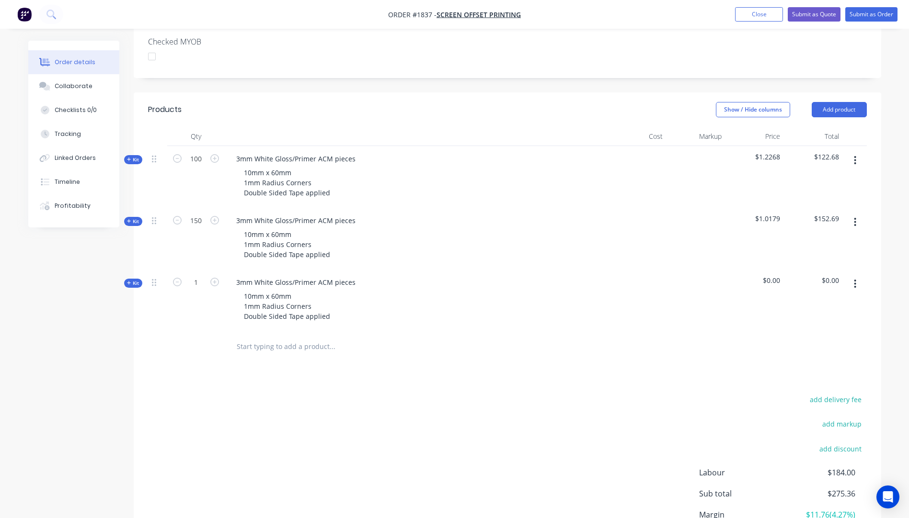
click at [129, 280] on span "Kit" at bounding box center [133, 283] width 12 height 7
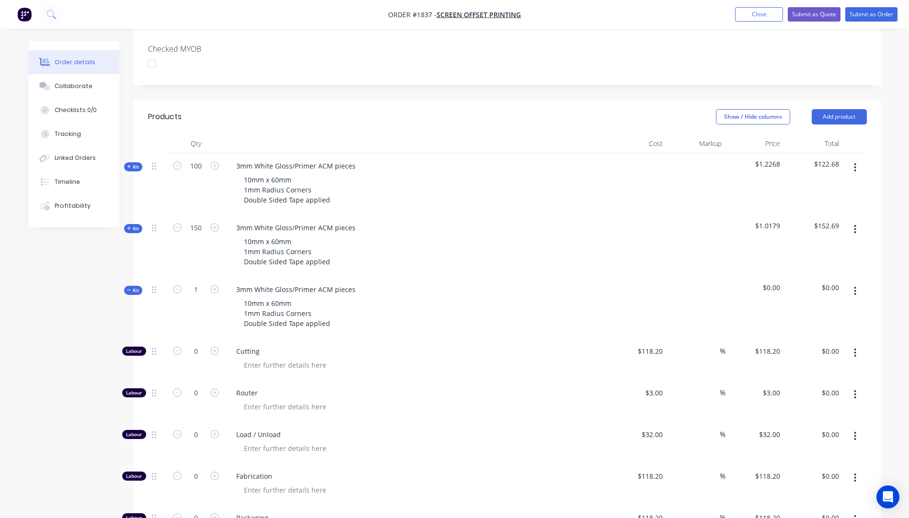
scroll to position [239, 0]
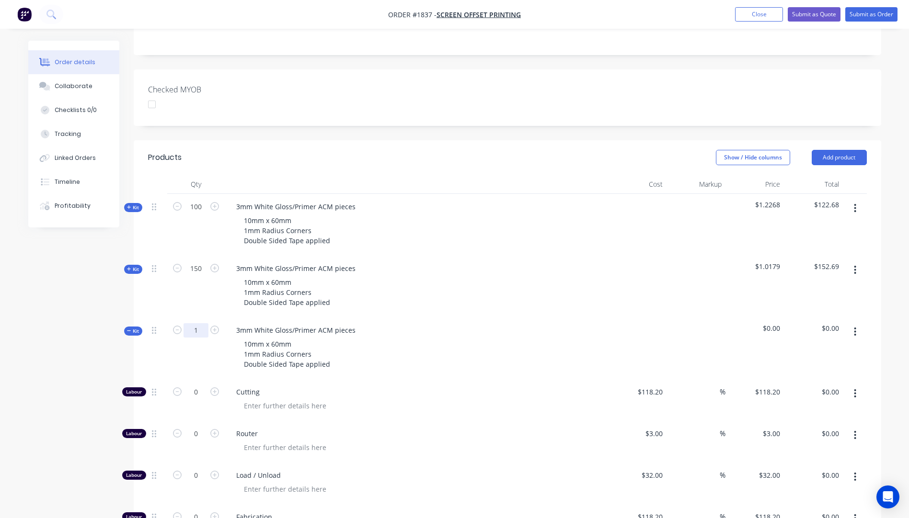
click at [198, 323] on input "1" at bounding box center [195, 330] width 25 height 14
type input "200"
click at [413, 318] on div "3mm White Gloss/Primer ACM pieces 10mm x 60mm 1mm Radius Corners Double Sided T…" at bounding box center [416, 349] width 383 height 62
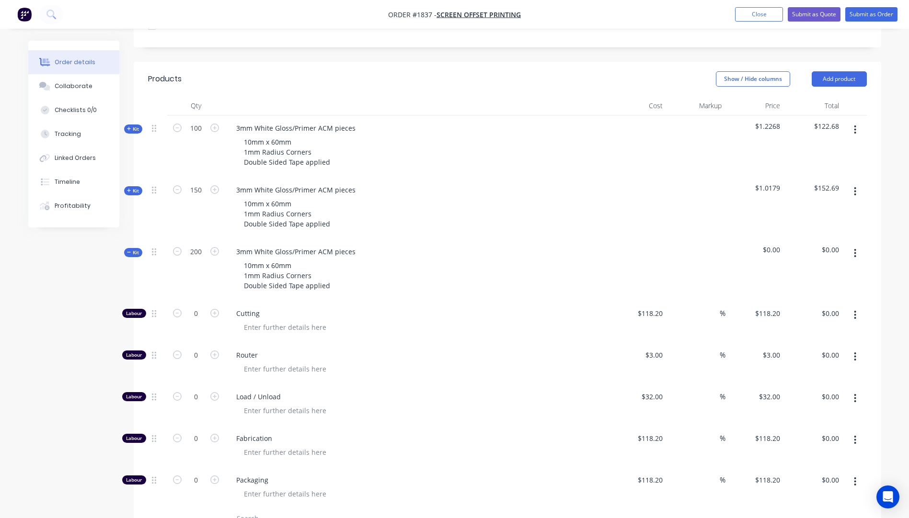
scroll to position [335, 0]
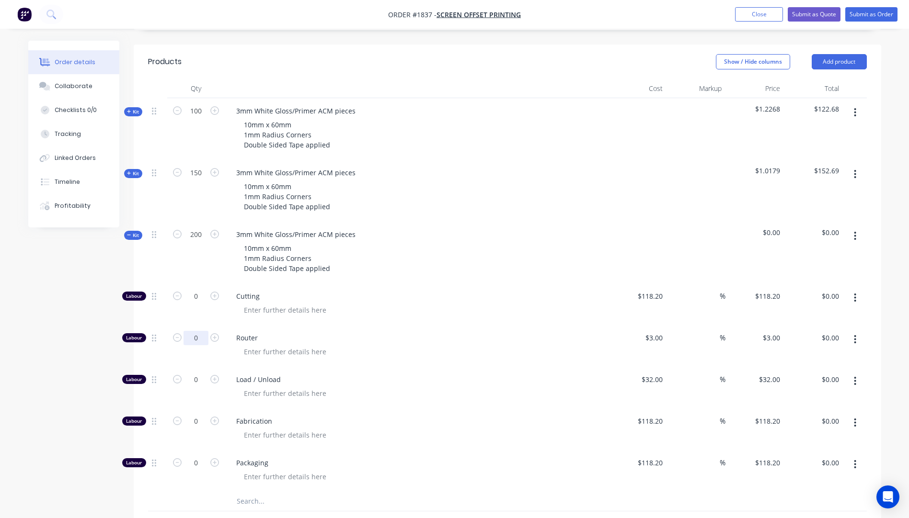
click at [201, 331] on input "0" at bounding box center [195, 338] width 25 height 14
type input "35"
type input "$105.00"
click at [856, 293] on icon "button" at bounding box center [855, 298] width 2 height 11
click at [804, 354] on div "Delete" at bounding box center [821, 361] width 74 height 14
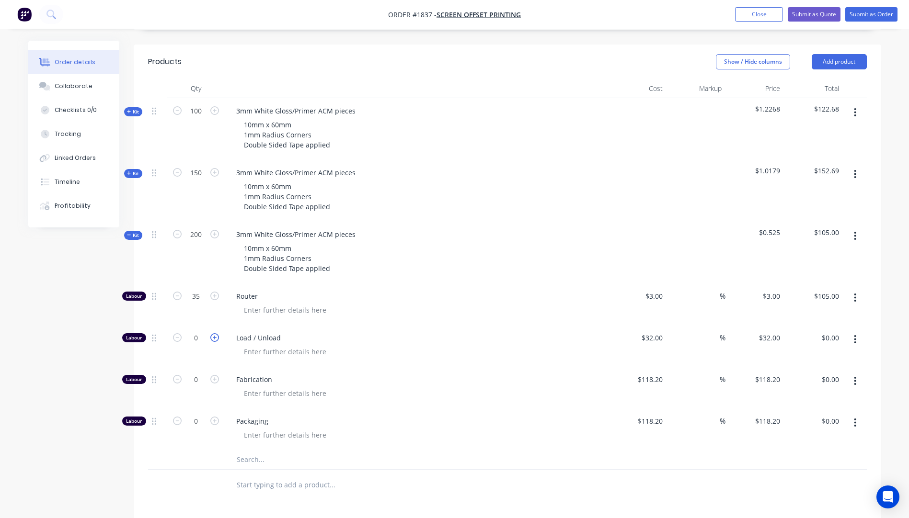
click at [215, 333] on icon "button" at bounding box center [214, 337] width 9 height 9
type input "1"
type input "$32.00"
click at [857, 373] on button "button" at bounding box center [855, 381] width 23 height 17
click at [794, 438] on div "Delete" at bounding box center [821, 445] width 74 height 14
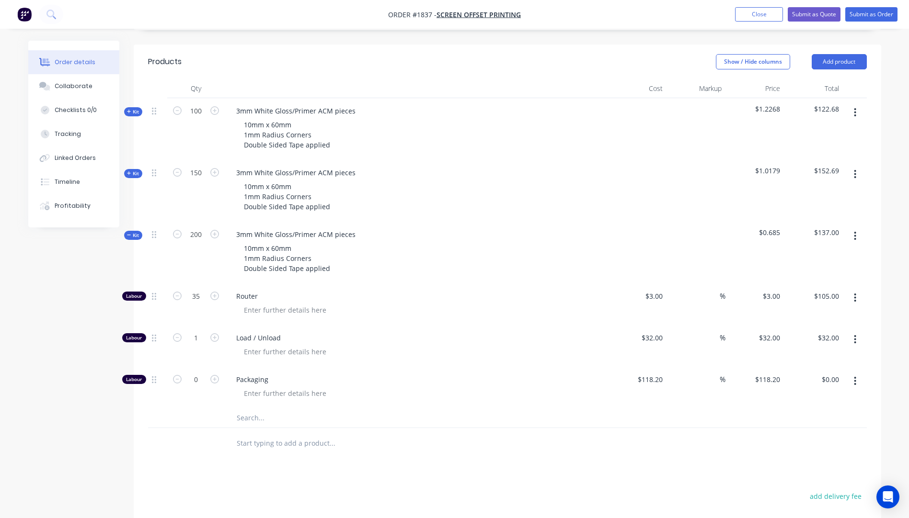
click at [855, 377] on icon "button" at bounding box center [855, 381] width 2 height 9
click at [798, 438] on div "Delete" at bounding box center [821, 445] width 74 height 14
click at [254, 367] on input "text" at bounding box center [332, 376] width 192 height 19
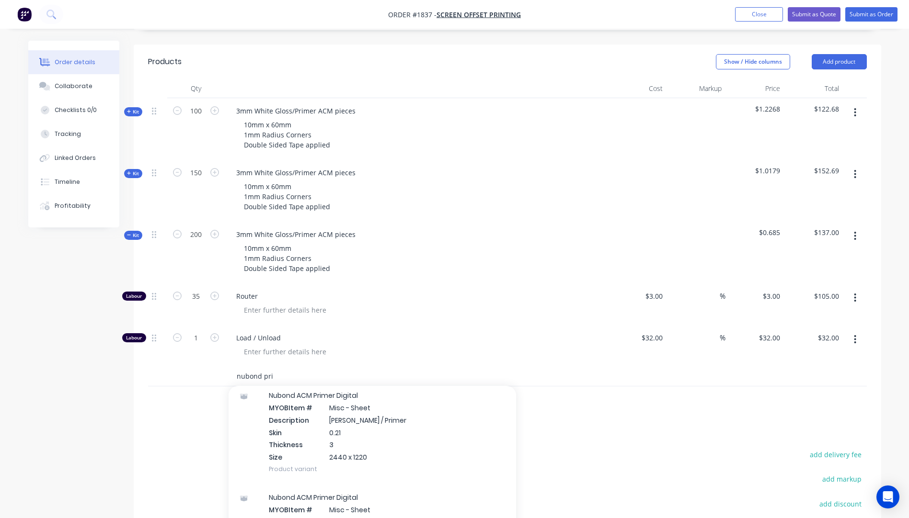
scroll to position [239, 0]
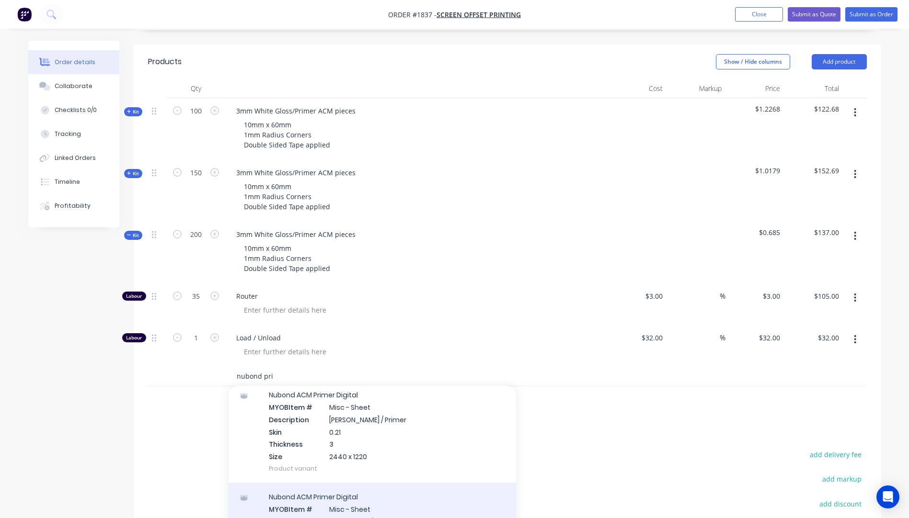
type input "nubond pri"
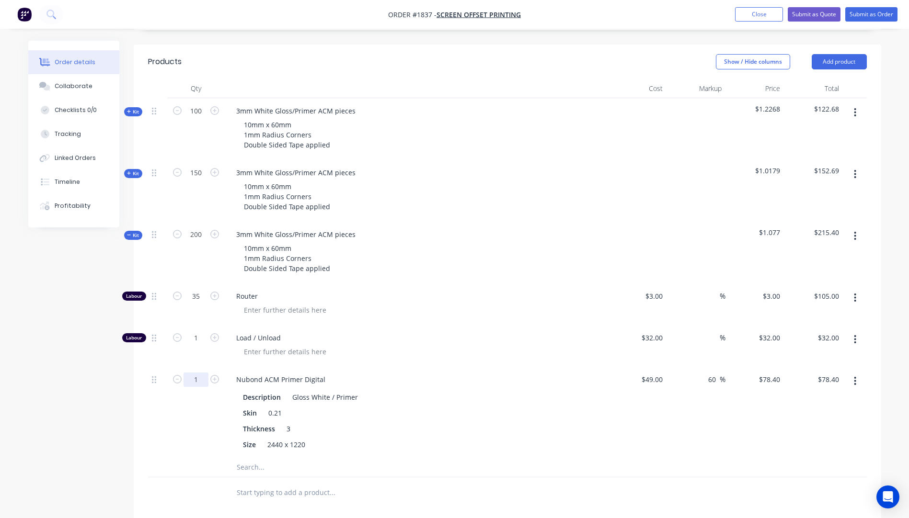
click at [199, 373] on input "1" at bounding box center [195, 380] width 25 height 14
type input "0.2"
type input "$15.68"
click at [145, 387] on div "Qty Cost Markup Price Total Kit 100 3mm White Gloss/Primer ACM pieces 10mm x 60…" at bounding box center [507, 294] width 747 height 430
click at [129, 171] on icon "button" at bounding box center [129, 173] width 4 height 5
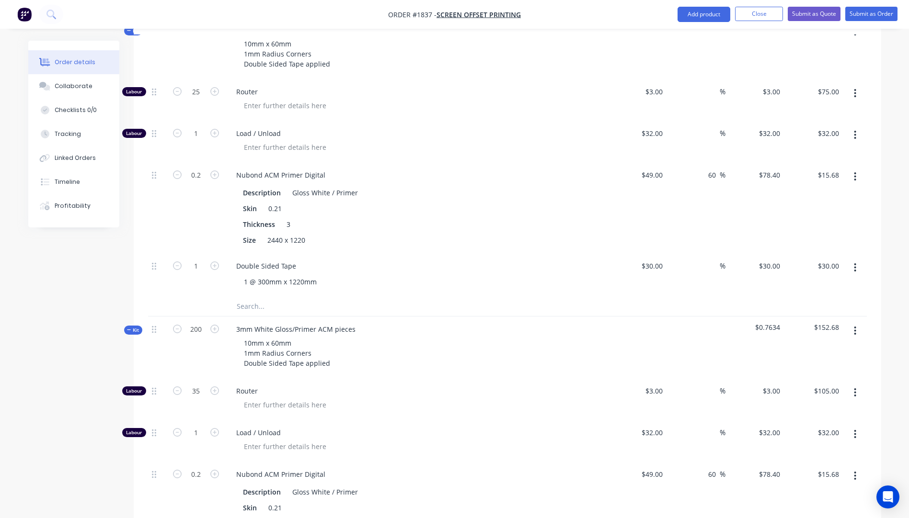
scroll to position [479, 0]
drag, startPoint x: 299, startPoint y: 237, endPoint x: 237, endPoint y: 236, distance: 62.8
click at [237, 258] on div "Double Sided Tape" at bounding box center [265, 265] width 75 height 14
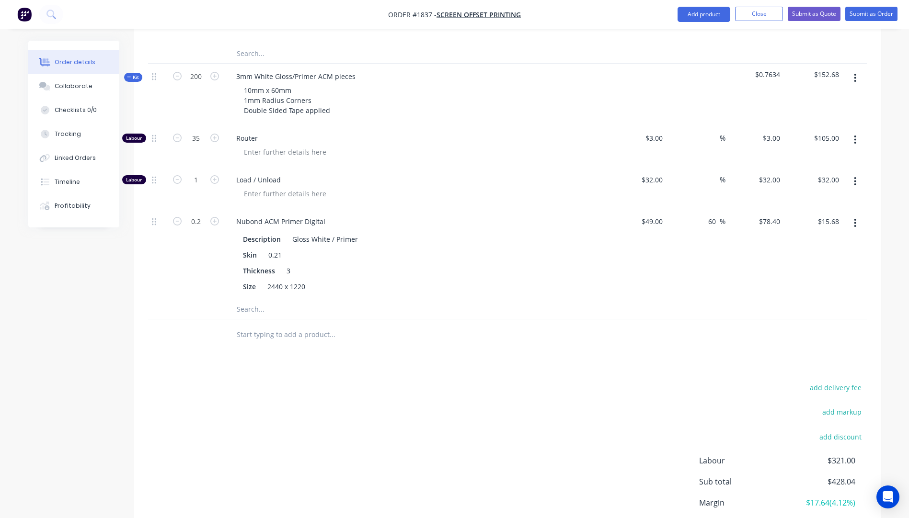
scroll to position [670, 0]
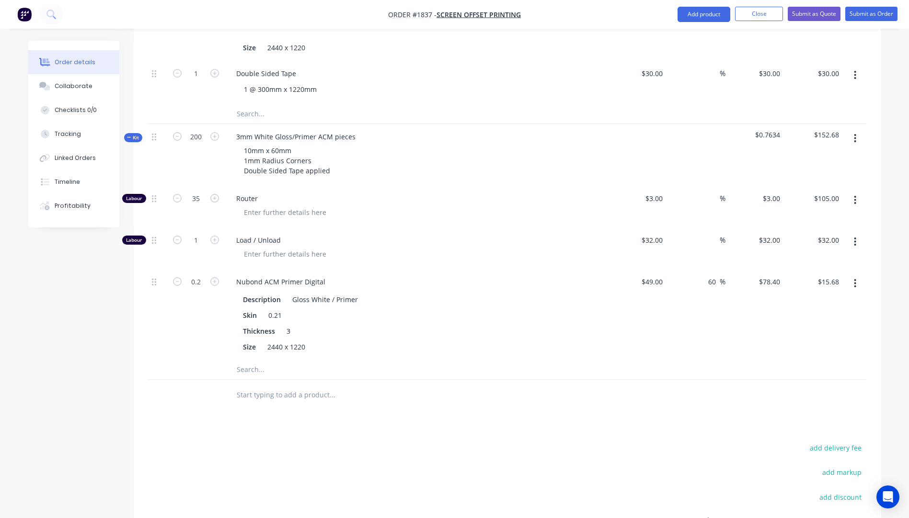
paste input "Double Sided Tape"
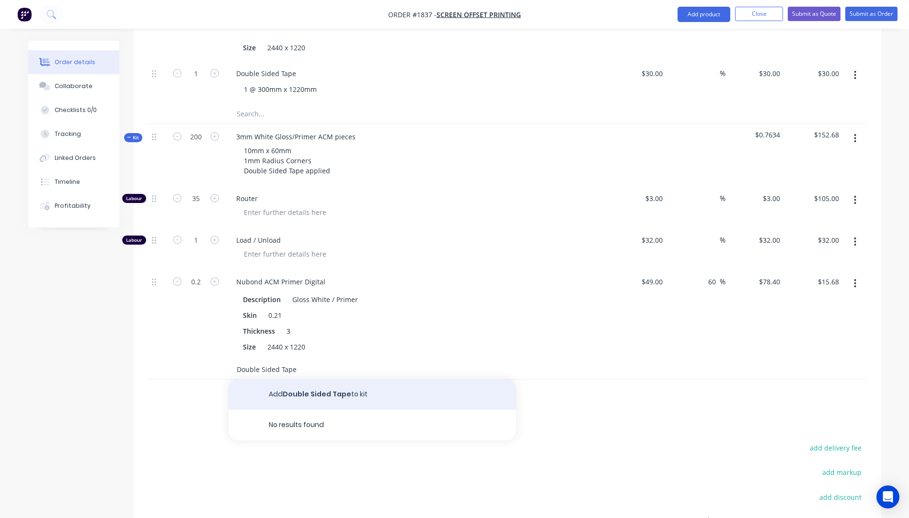
type input "Double Sided Tape"
click at [318, 379] on button "Add Double Sided Tape to kit" at bounding box center [371, 394] width 287 height 31
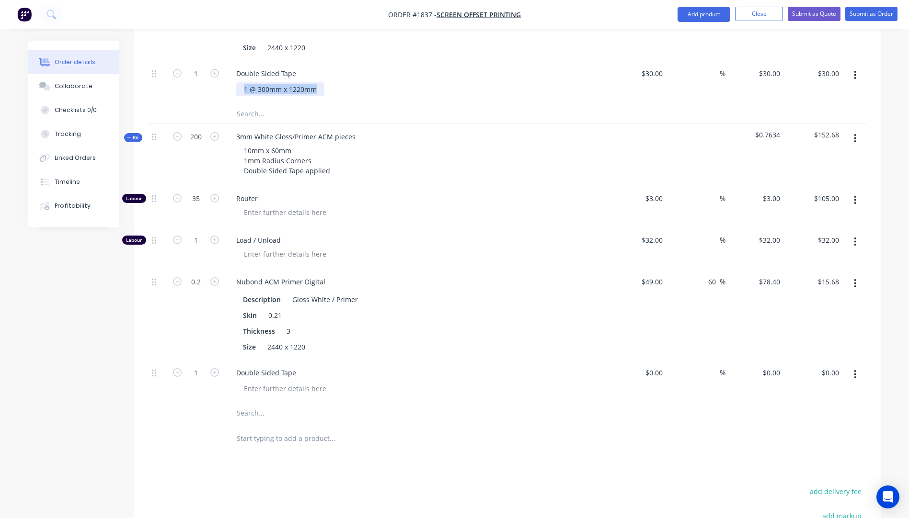
drag, startPoint x: 315, startPoint y: 62, endPoint x: 243, endPoint y: 65, distance: 71.9
click at [243, 82] on div "1 @ 300mm x 1220mm" at bounding box center [280, 89] width 88 height 14
drag, startPoint x: 324, startPoint y: 363, endPoint x: 251, endPoint y: 362, distance: 72.8
click at [251, 382] on div at bounding box center [285, 389] width 98 height 14
paste div
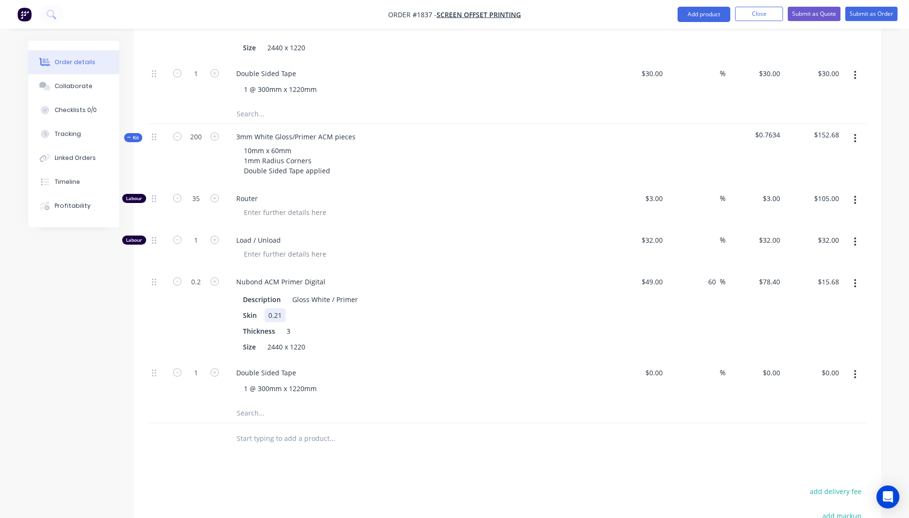
click at [436, 291] on div "Description Gloss White / Primer Skin 0.21 Thickness 3 Size 2440 x 1220" at bounding box center [416, 322] width 376 height 63
click at [659, 366] on input at bounding box center [655, 373] width 22 height 14
type input "$30.00"
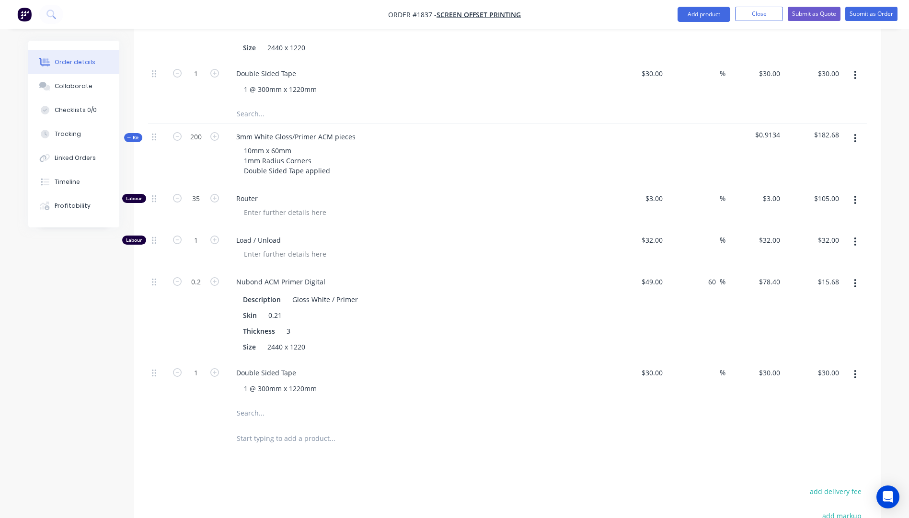
click at [545, 404] on div at bounding box center [397, 413] width 345 height 19
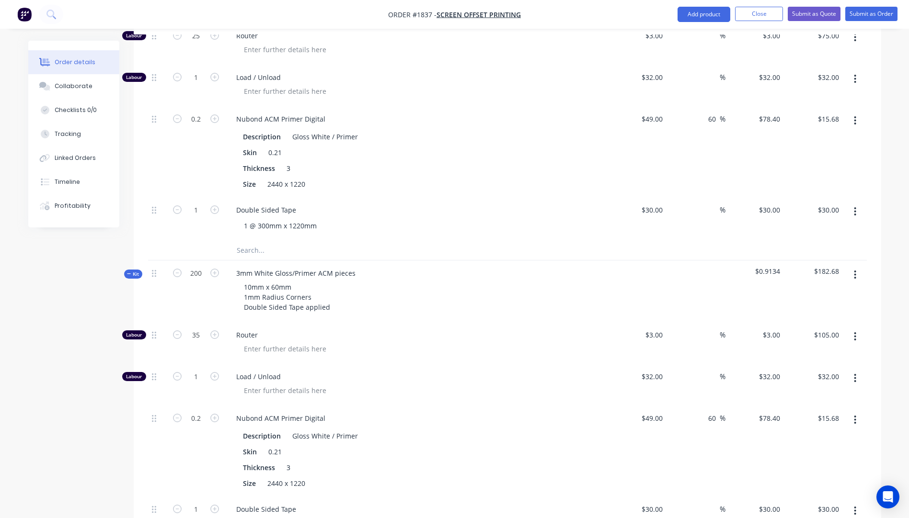
scroll to position [526, 0]
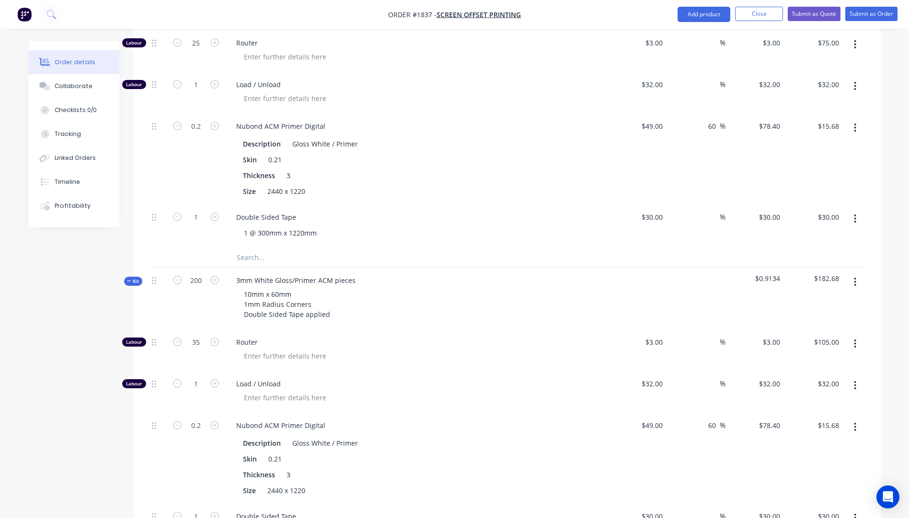
click at [127, 279] on icon "button" at bounding box center [129, 281] width 4 height 5
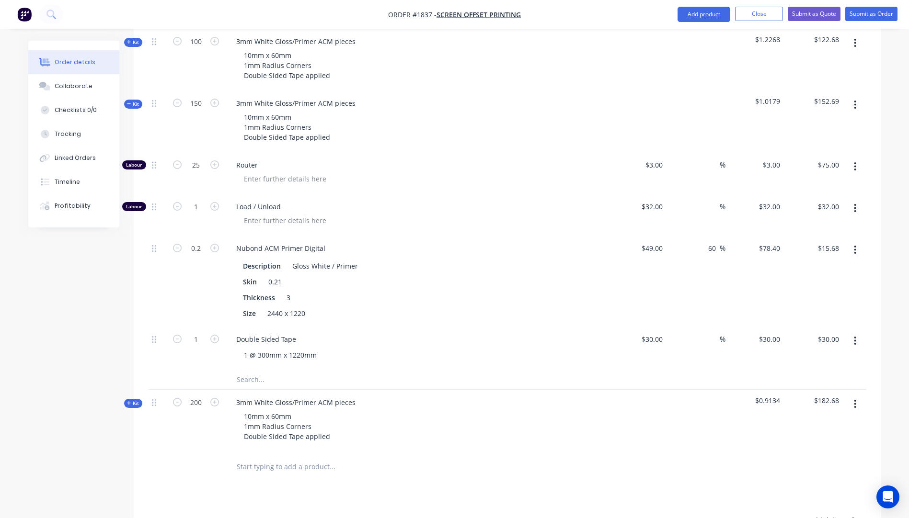
scroll to position [383, 0]
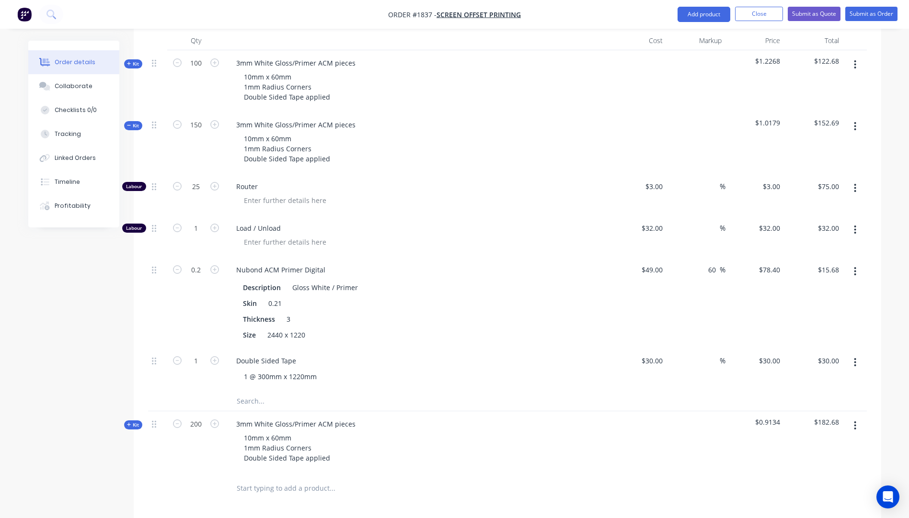
click at [128, 123] on icon "button" at bounding box center [129, 125] width 4 height 5
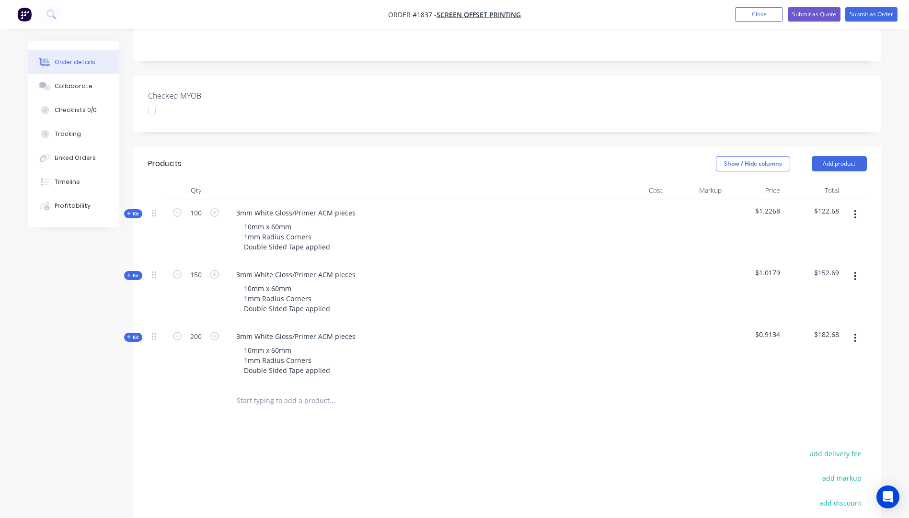
scroll to position [205, 0]
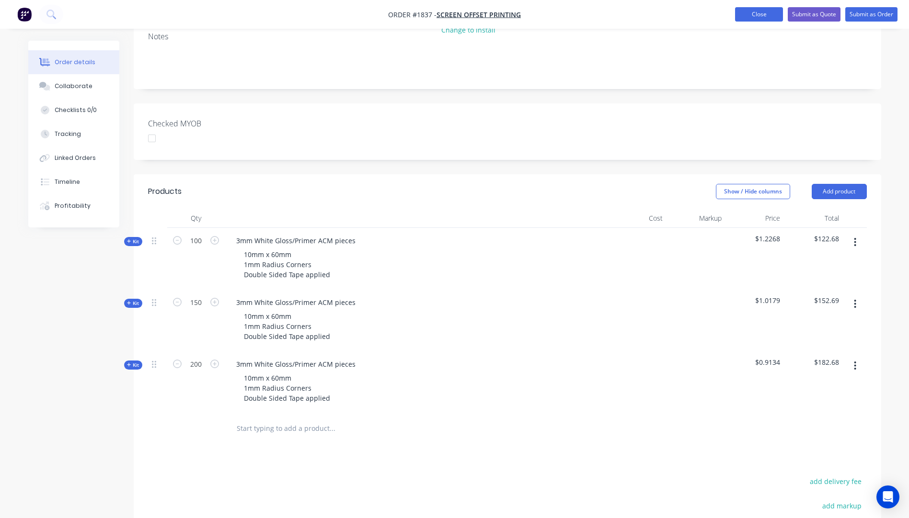
click at [763, 19] on button "Close" at bounding box center [759, 14] width 48 height 14
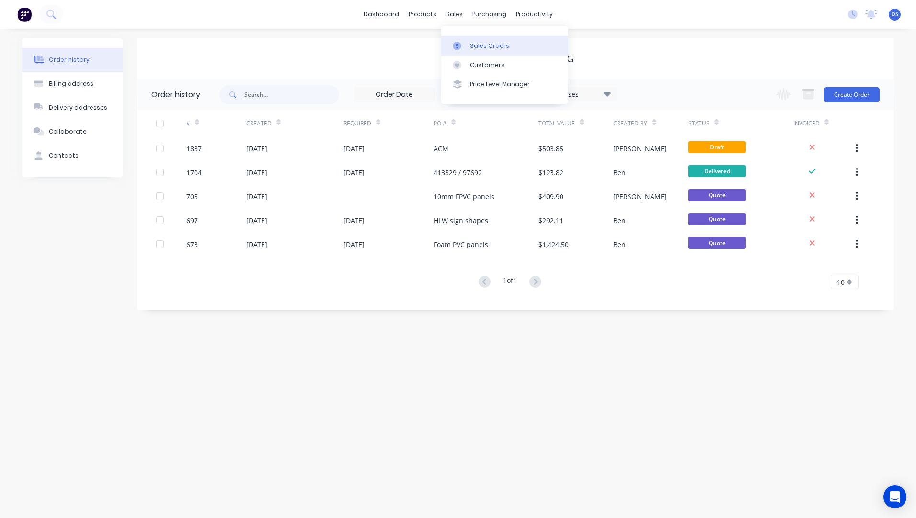
click at [474, 46] on div "Sales Orders" at bounding box center [489, 46] width 39 height 9
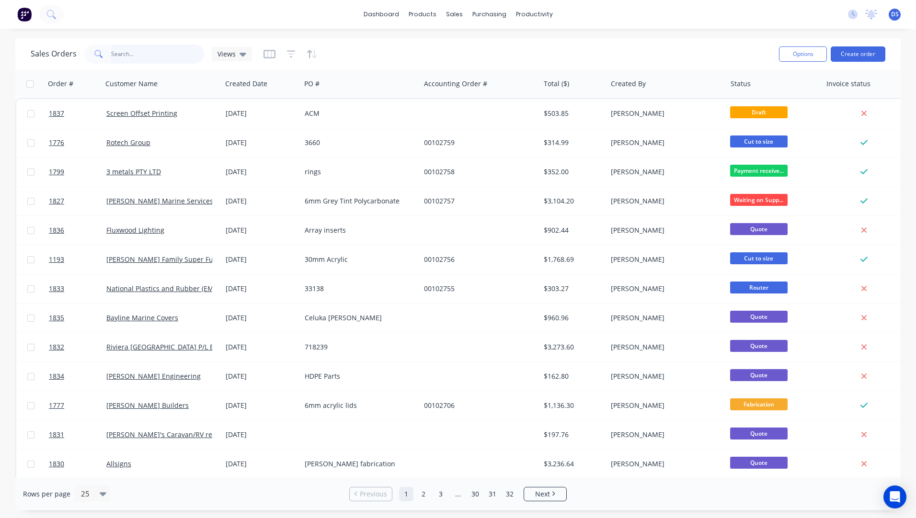
click at [137, 58] on input "text" at bounding box center [157, 54] width 93 height 19
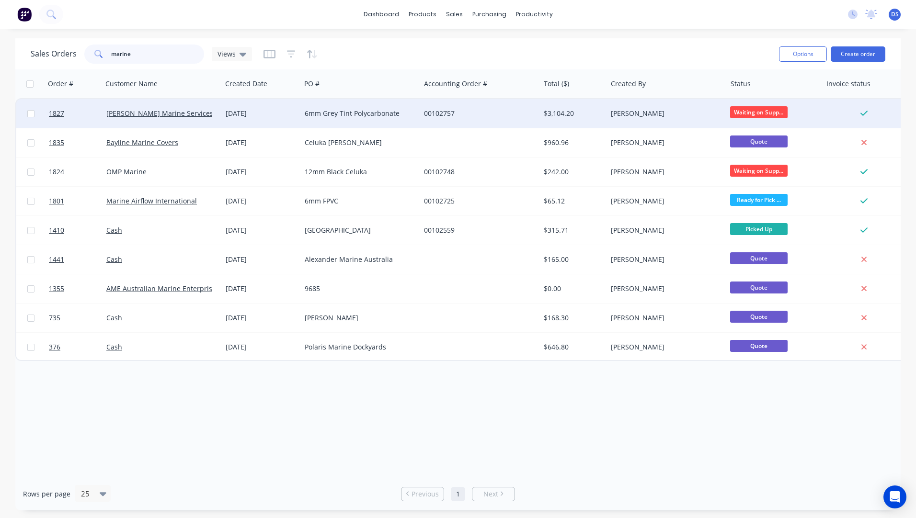
type input "marine"
click at [473, 124] on div "00102757" at bounding box center [479, 113] width 119 height 29
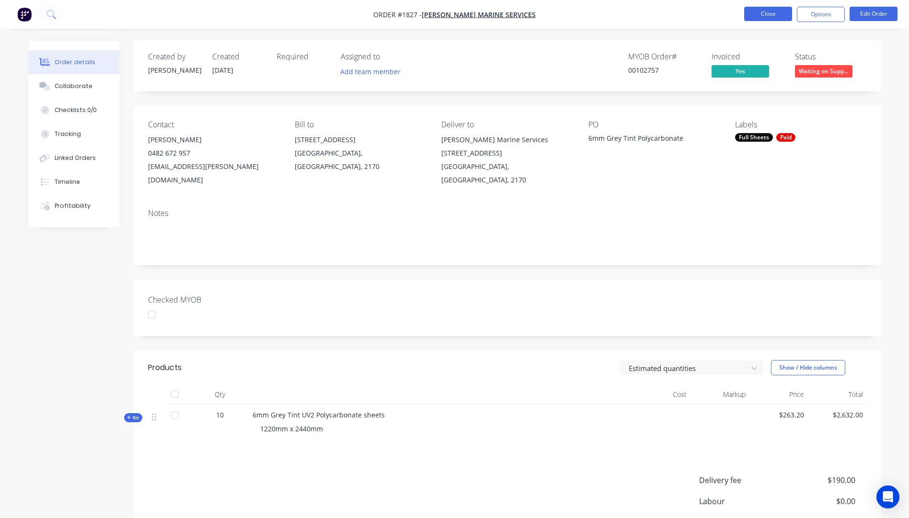
click at [763, 15] on button "Close" at bounding box center [768, 14] width 48 height 14
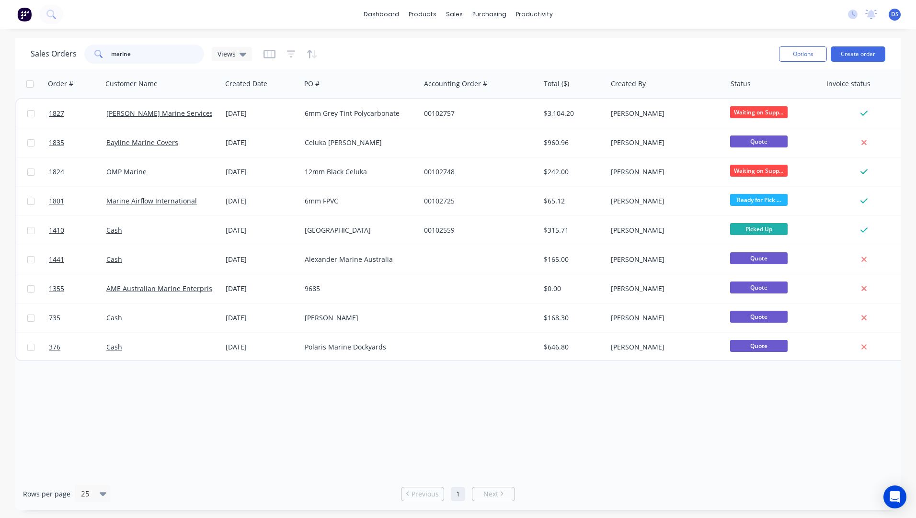
drag, startPoint x: 143, startPoint y: 53, endPoint x: 99, endPoint y: 54, distance: 44.6
click at [99, 54] on div "marine" at bounding box center [144, 54] width 120 height 19
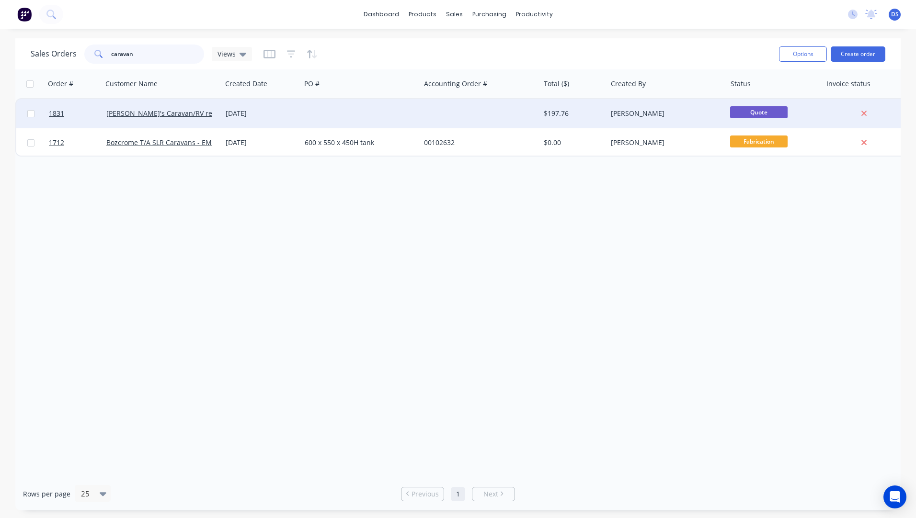
type input "caravan"
click at [208, 120] on div "[PERSON_NAME]'s Caravan/RV repairs" at bounding box center [162, 113] width 119 height 29
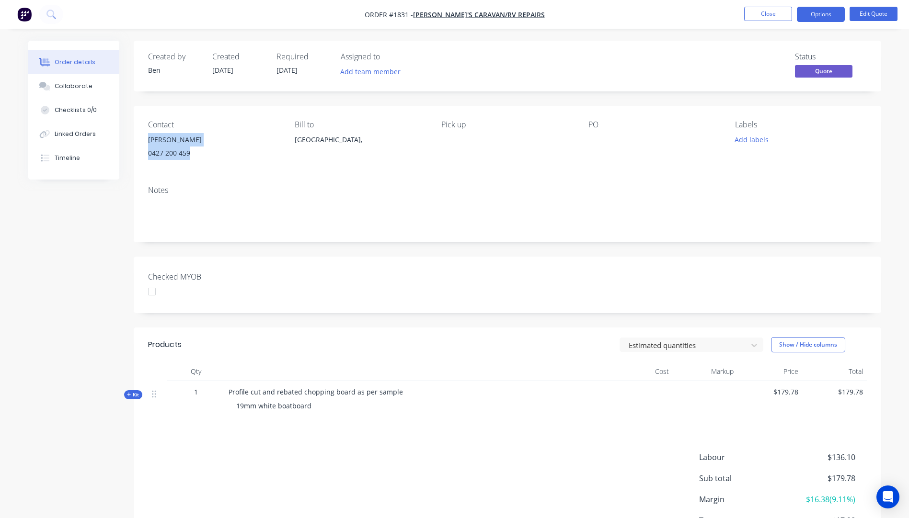
drag, startPoint x: 192, startPoint y: 152, endPoint x: 145, endPoint y: 141, distance: 48.6
click at [145, 141] on div "Contact Dion 0427 200 459 Bill to Queensland, Pick up PO Labels Add labels" at bounding box center [507, 142] width 747 height 72
drag, startPoint x: 145, startPoint y: 141, endPoint x: 156, endPoint y: 141, distance: 11.0
click at [855, 15] on button "Edit Quote" at bounding box center [873, 14] width 48 height 14
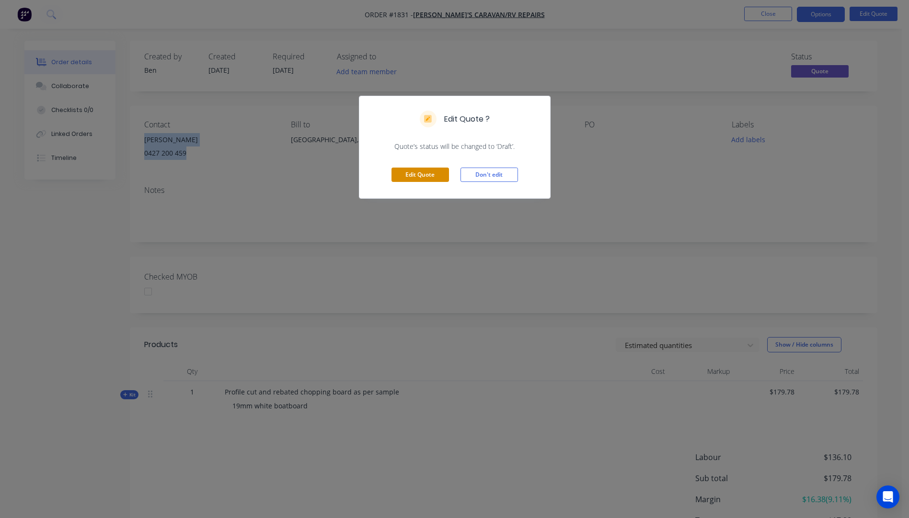
click at [413, 171] on button "Edit Quote" at bounding box center [419, 175] width 57 height 14
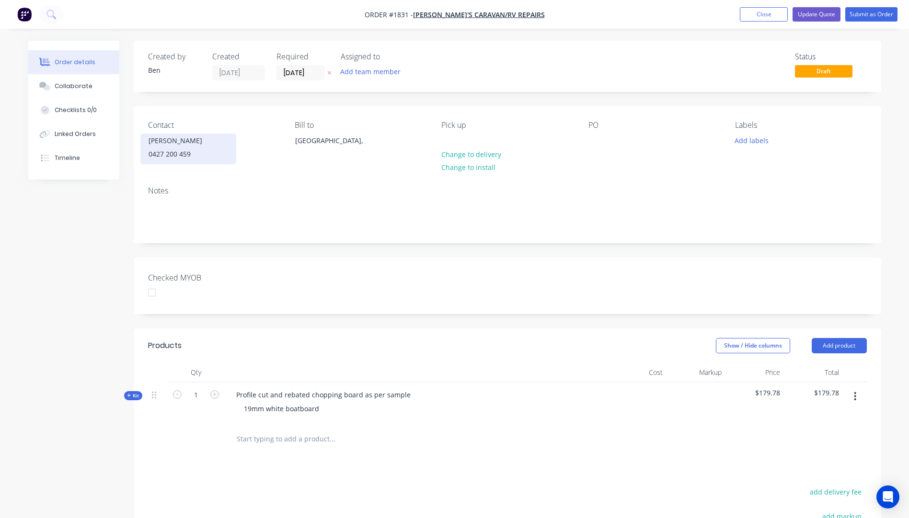
click at [159, 141] on div "Dion" at bounding box center [188, 140] width 80 height 13
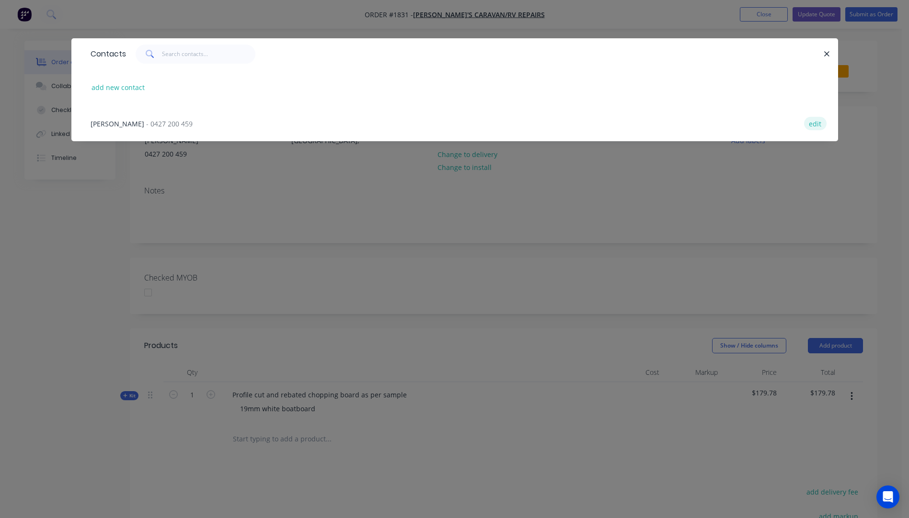
click at [818, 126] on button "edit" at bounding box center [815, 123] width 23 height 13
select select "AU"
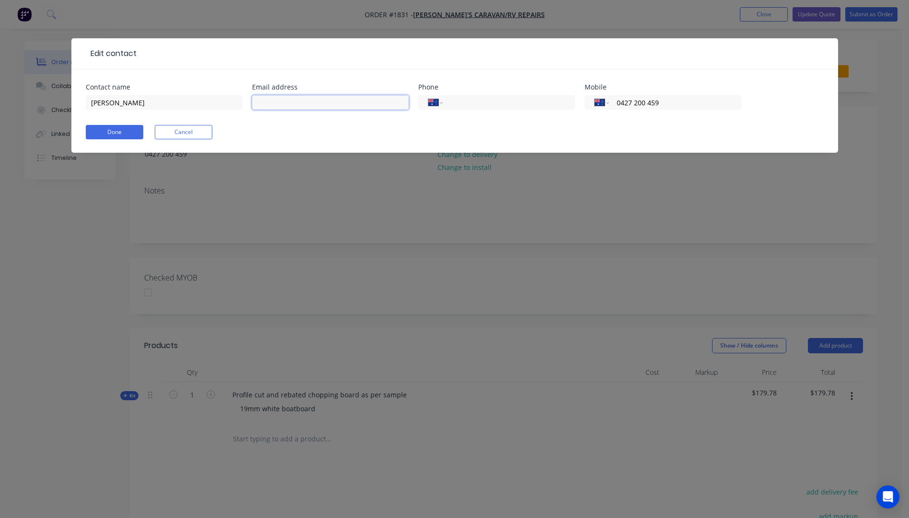
click at [287, 105] on input "text" at bounding box center [330, 102] width 157 height 14
type input "banditelec@hotmail.com"
click at [112, 131] on button "Done" at bounding box center [114, 132] width 57 height 14
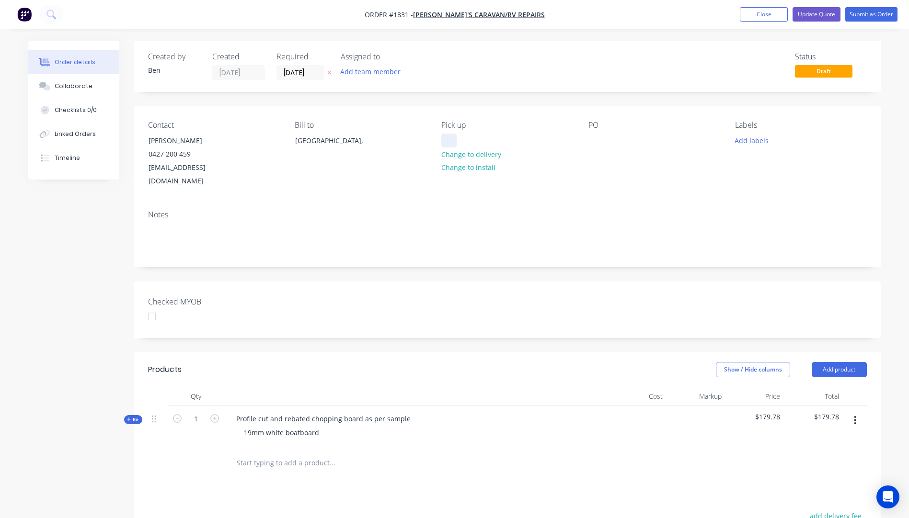
paste div
click at [464, 138] on div "Dion0427 200 459" at bounding box center [477, 141] width 72 height 14
click at [493, 150] on div "Dion 0427 200 459" at bounding box center [475, 146] width 69 height 24
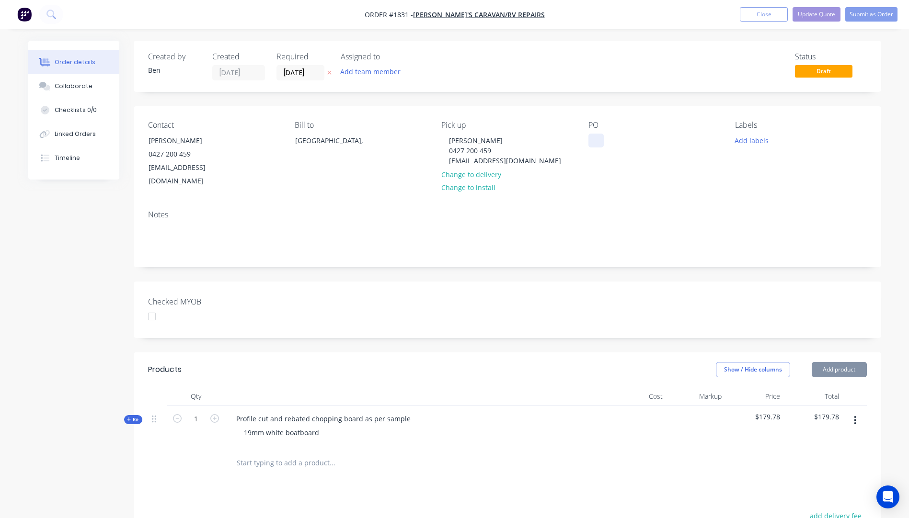
click at [591, 142] on div at bounding box center [595, 141] width 15 height 14
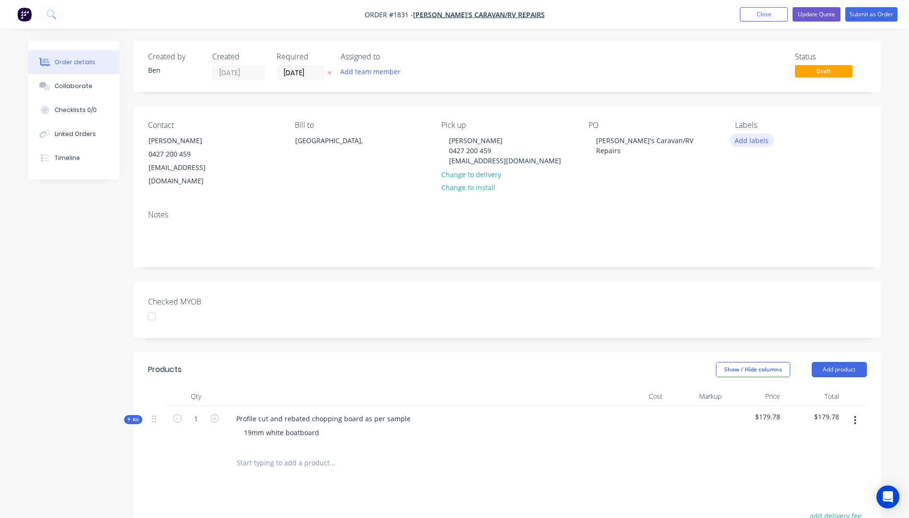
click at [743, 143] on button "Add labels" at bounding box center [752, 140] width 44 height 13
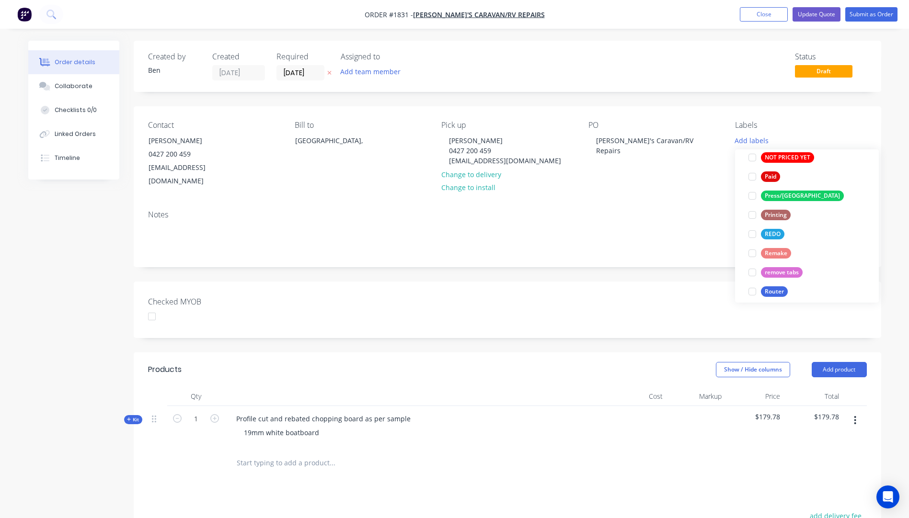
scroll to position [383, 0]
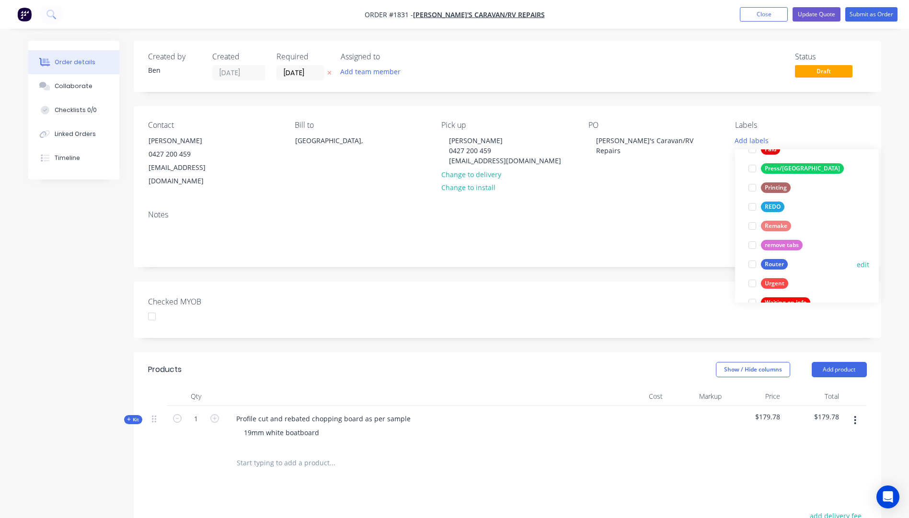
click at [753, 265] on div at bounding box center [751, 264] width 19 height 19
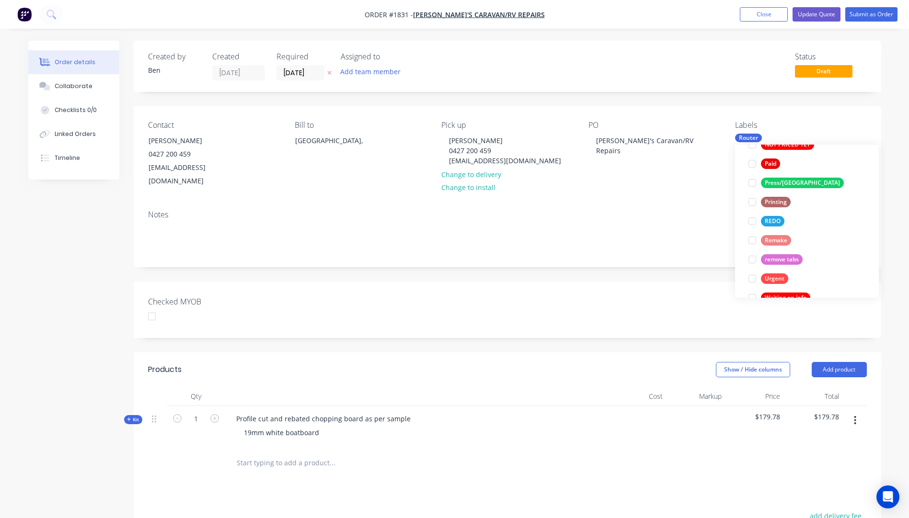
scroll to position [0, 0]
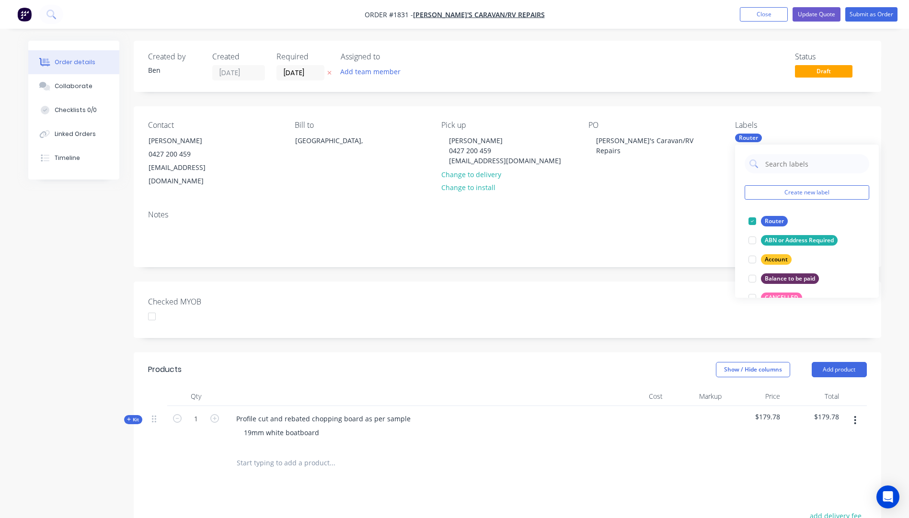
click at [328, 74] on icon "button" at bounding box center [329, 73] width 4 height 4
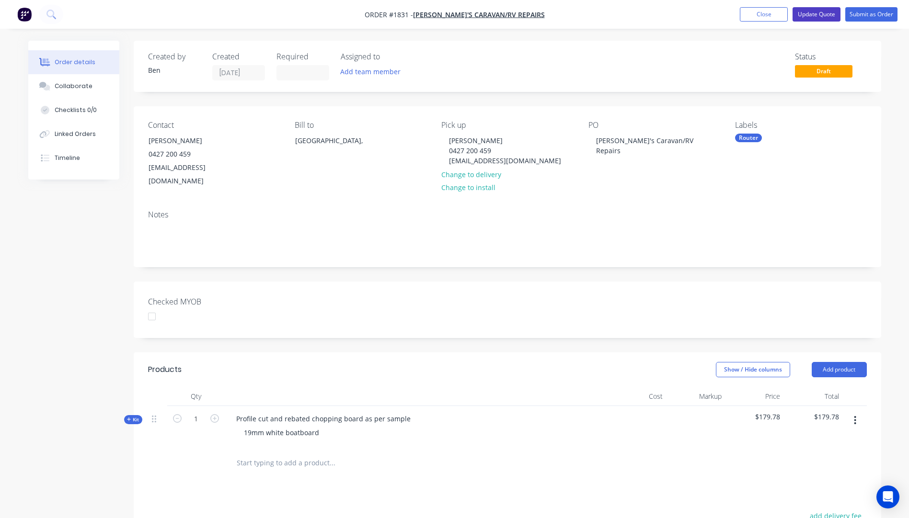
click at [812, 14] on button "Update Quote" at bounding box center [816, 14] width 48 height 14
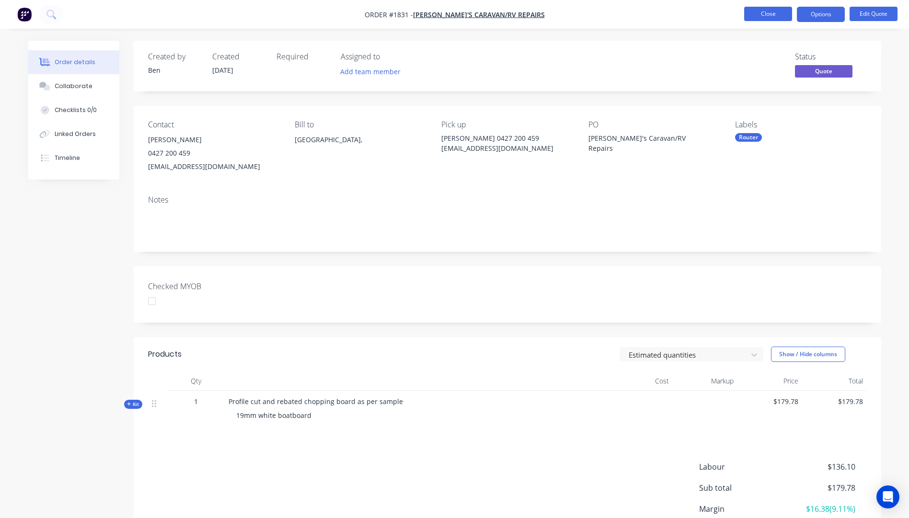
click at [778, 16] on button "Close" at bounding box center [768, 14] width 48 height 14
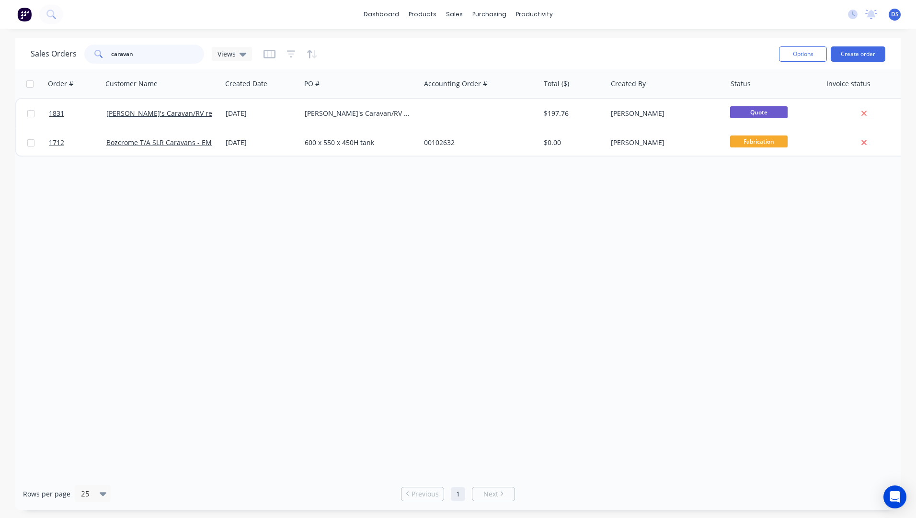
drag, startPoint x: 145, startPoint y: 55, endPoint x: 63, endPoint y: 46, distance: 81.9
click at [63, 46] on div "Sales Orders caravan Views" at bounding box center [141, 54] width 221 height 19
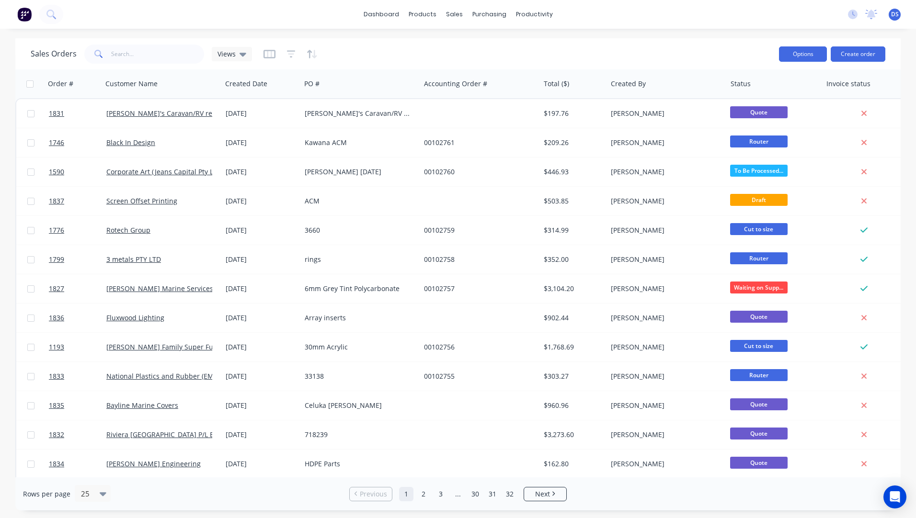
click at [795, 59] on button "Options" at bounding box center [803, 53] width 48 height 15
click at [717, 54] on div "Sales Orders Views" at bounding box center [401, 53] width 741 height 23
click at [855, 56] on button "Create order" at bounding box center [858, 53] width 55 height 15
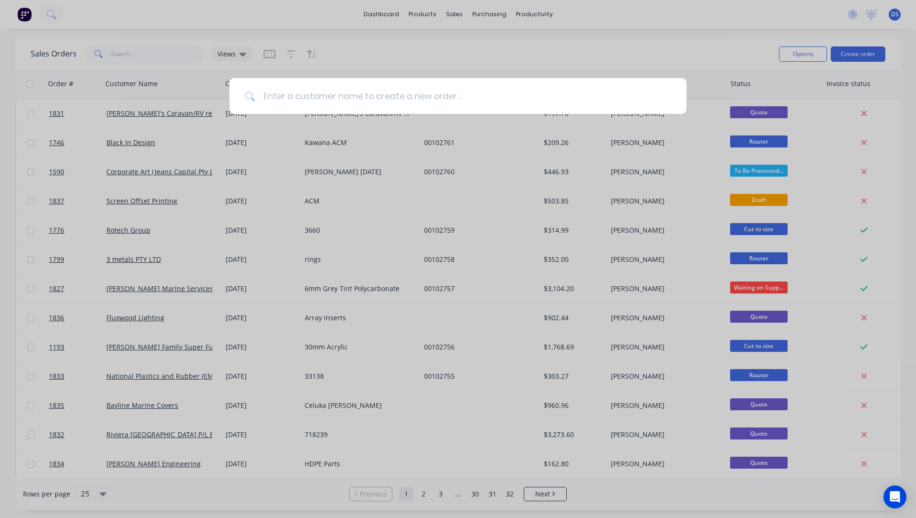
click at [280, 96] on input at bounding box center [463, 96] width 416 height 36
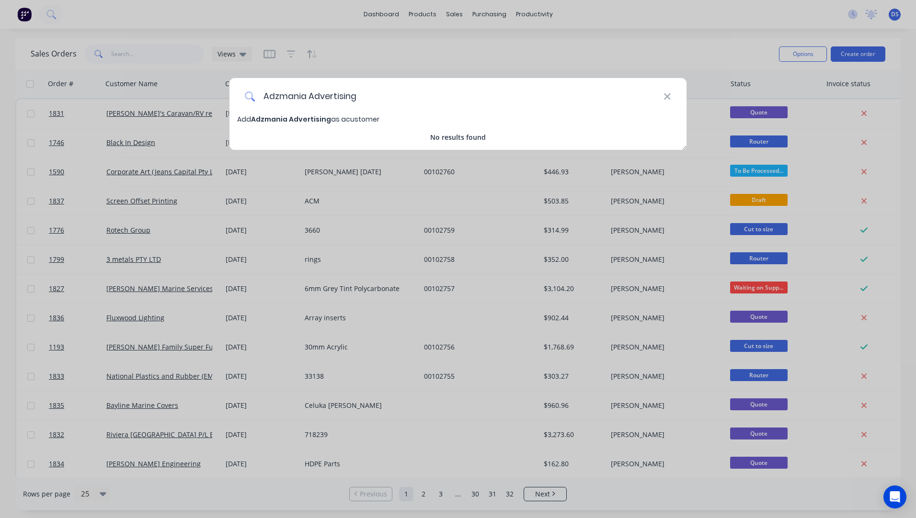
drag, startPoint x: 308, startPoint y: 96, endPoint x: 242, endPoint y: 103, distance: 67.0
click at [242, 103] on div "Adzmania Advertising" at bounding box center [457, 96] width 457 height 36
click at [360, 100] on input "Adzmania Advertising" at bounding box center [459, 96] width 408 height 36
type input "Adzmania Advertising P/L"
click at [281, 120] on span "Adzmania Advertising P/L" at bounding box center [296, 119] width 91 height 10
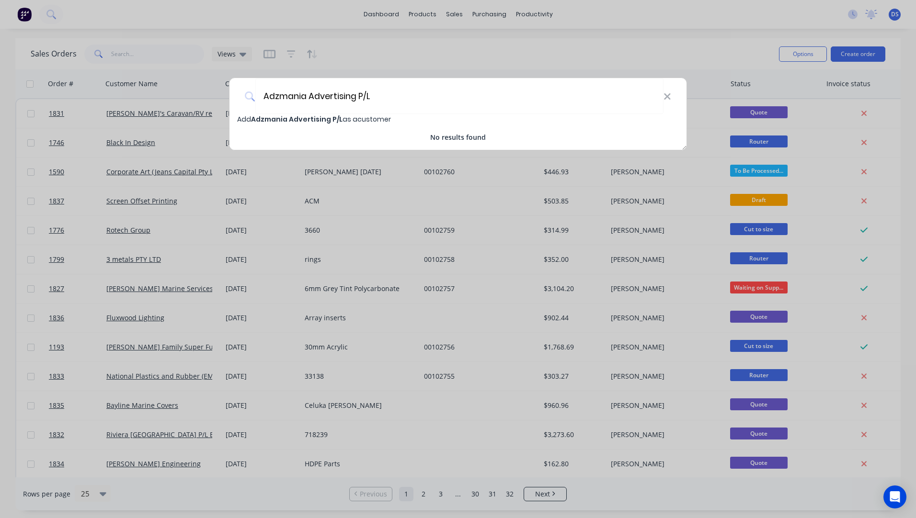
select select "AU"
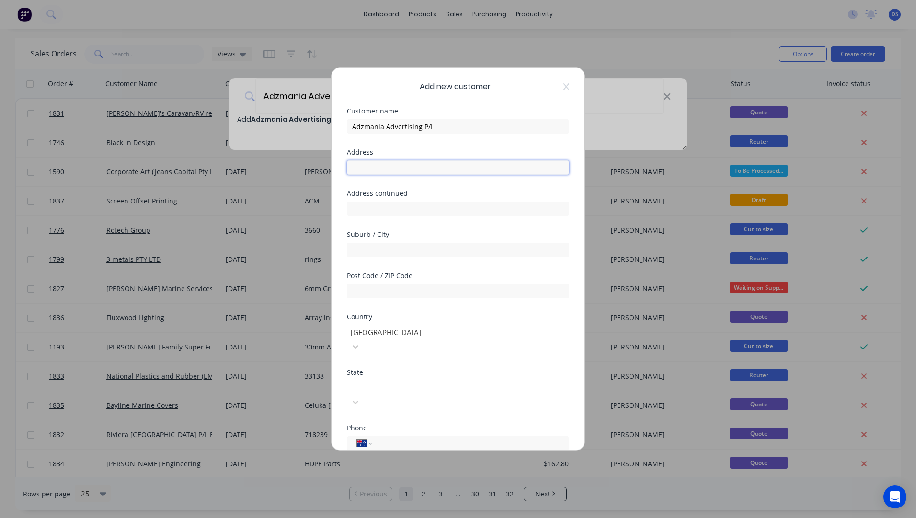
click at [393, 170] on input "text" at bounding box center [458, 167] width 222 height 14
type input "p"
type input "P.O. Box 1607"
click at [368, 249] on input "text" at bounding box center [458, 250] width 222 height 14
type input "Broadbeach"
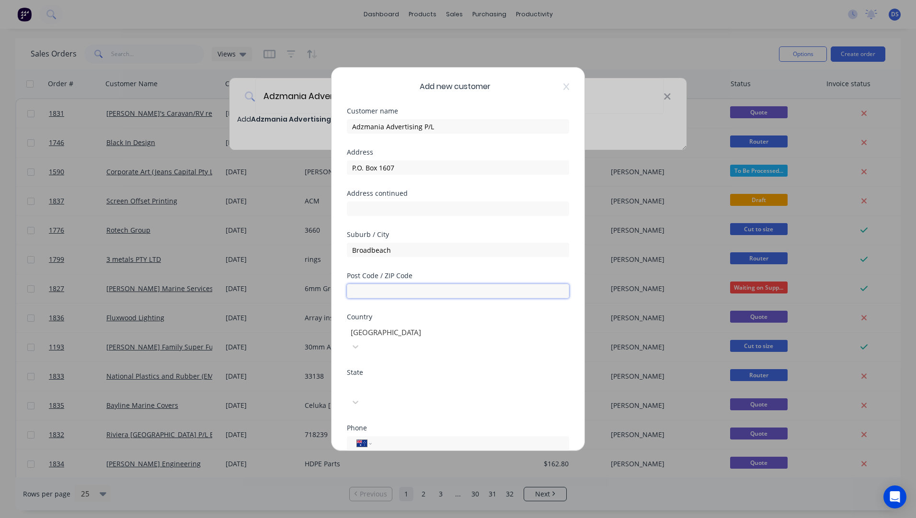
click at [358, 289] on input "text" at bounding box center [458, 291] width 222 height 14
type input "4218"
click at [378, 381] on div at bounding box center [419, 387] width 138 height 12
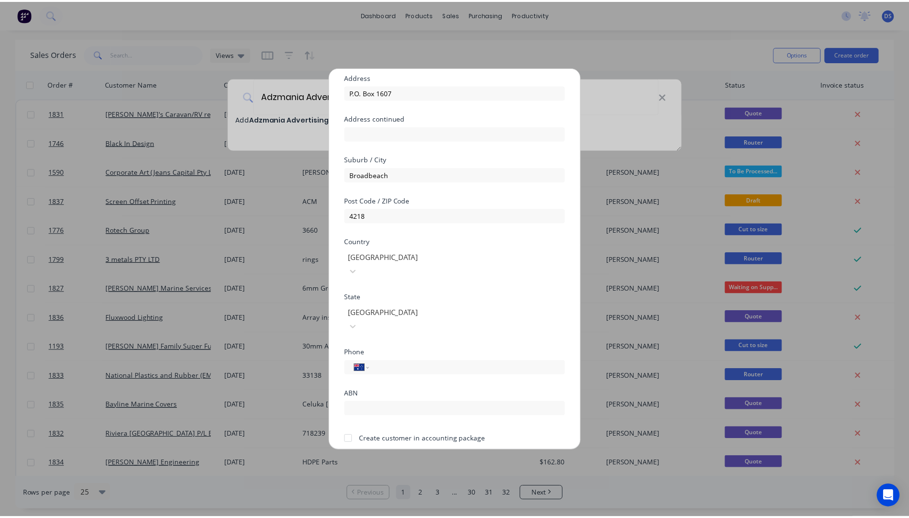
scroll to position [84, 0]
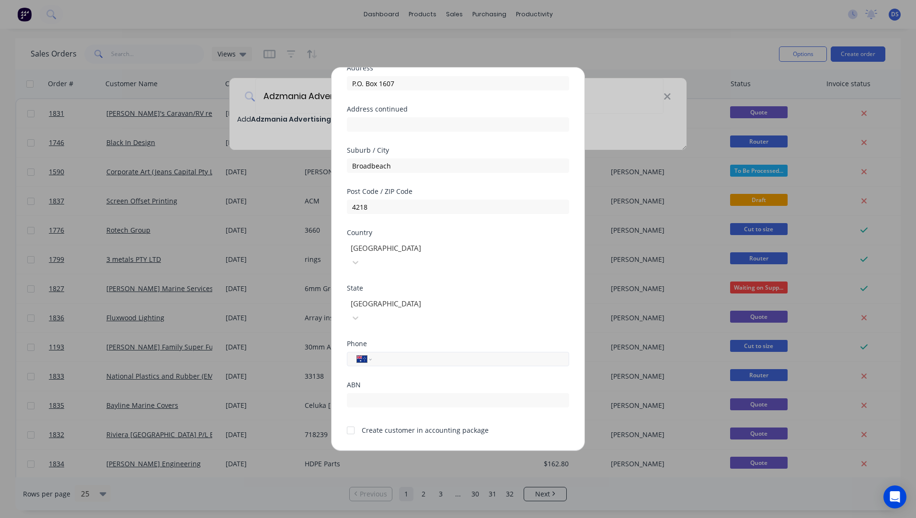
paste input "0412 687 000"
type input "0412 687 000"
click at [350, 421] on div at bounding box center [350, 430] width 19 height 19
click at [434, 451] on button "Save" at bounding box center [427, 458] width 53 height 15
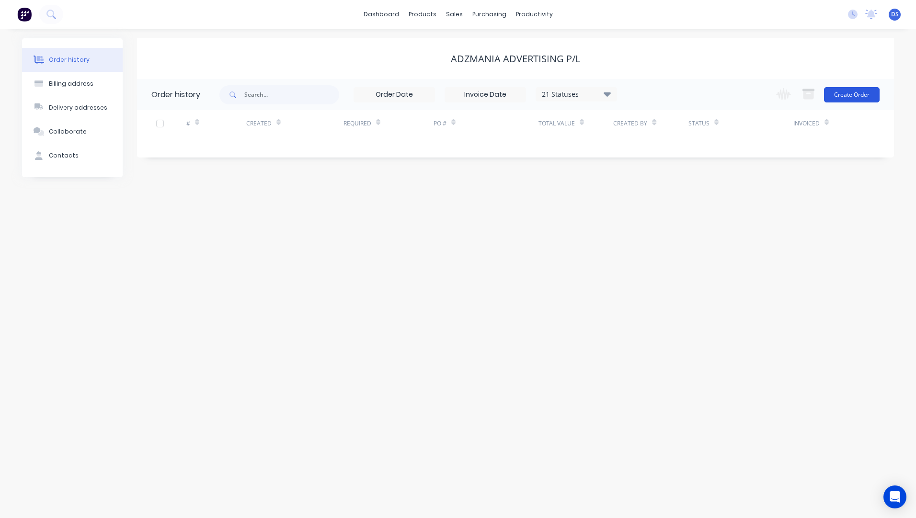
click at [845, 99] on button "Create Order" at bounding box center [852, 94] width 56 height 15
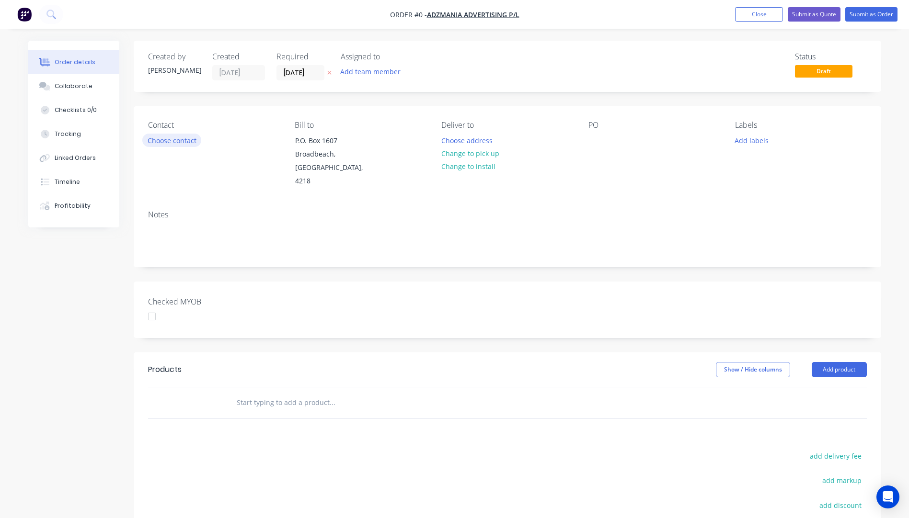
click at [166, 145] on button "Choose contact" at bounding box center [171, 140] width 59 height 13
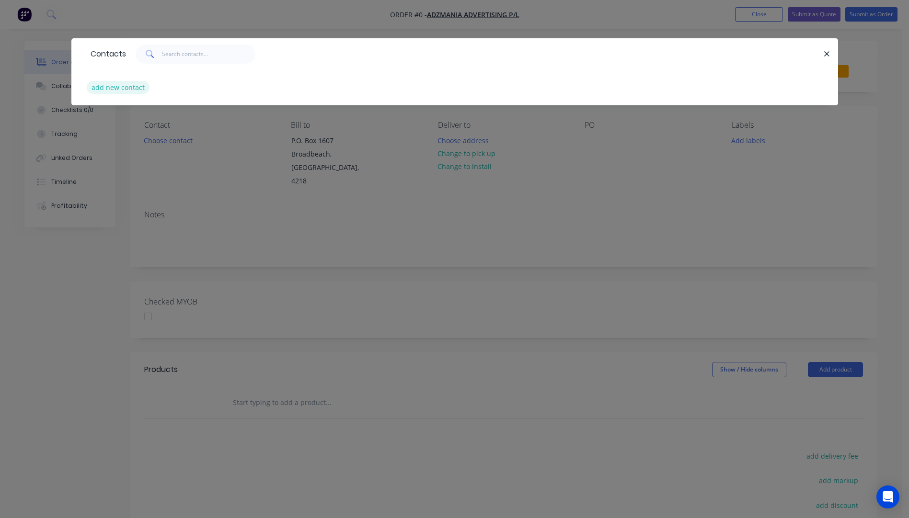
click at [119, 91] on button "add new contact" at bounding box center [118, 87] width 63 height 13
select select "AU"
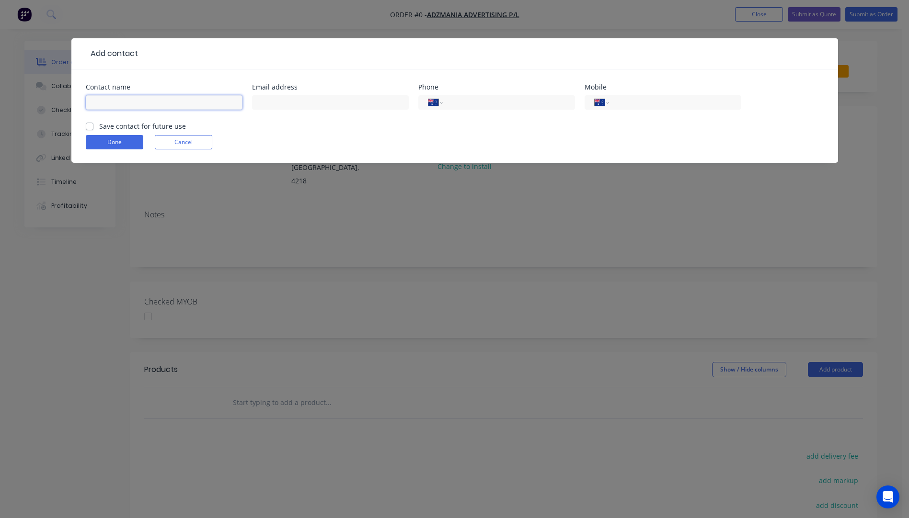
paste input "Albert Del Rosso M: 0412 687 000"
drag, startPoint x: 200, startPoint y: 103, endPoint x: 155, endPoint y: 105, distance: 45.1
click at [155, 105] on input "Albert Del Rosso M: 0412 687 000" at bounding box center [164, 102] width 157 height 14
type input "Albert Del Rosso M:"
paste input "0412 687 000"
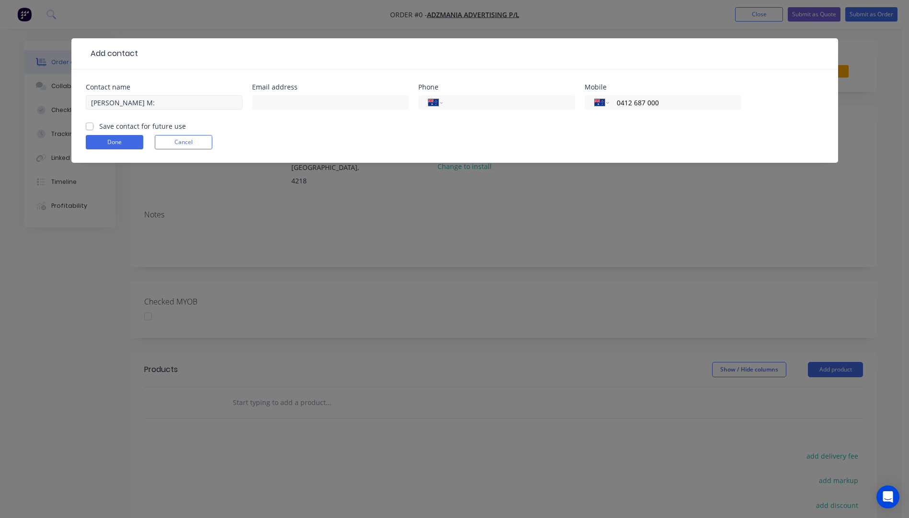
type input "0412 687 000"
click at [153, 106] on input "Albert Del Rosso M:" at bounding box center [164, 102] width 157 height 14
type input "Albert Del Rosso"
click at [281, 109] on input "text" at bounding box center [330, 102] width 157 height 14
type input "albert@adzmania.com.au"
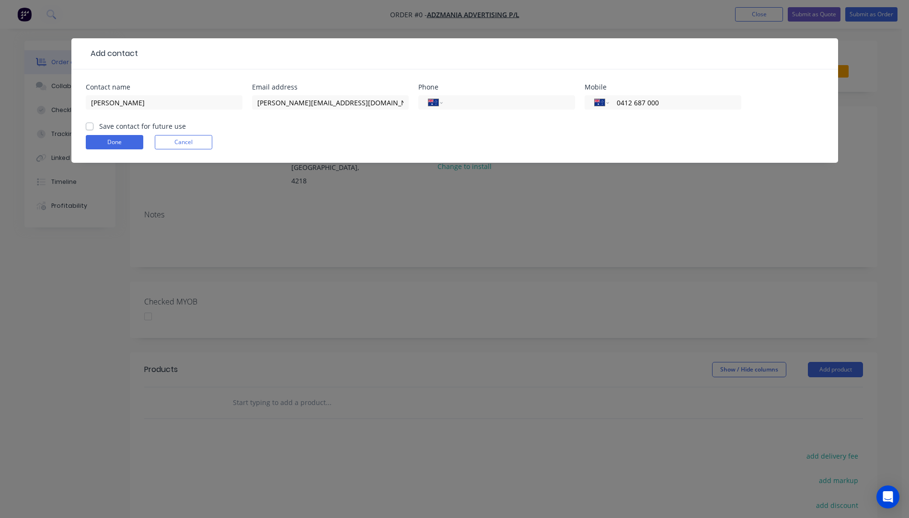
click at [99, 128] on label "Save contact for future use" at bounding box center [142, 126] width 87 height 10
click at [87, 128] on input "Save contact for future use" at bounding box center [90, 125] width 8 height 9
checkbox input "true"
click at [96, 143] on button "Done" at bounding box center [114, 142] width 57 height 14
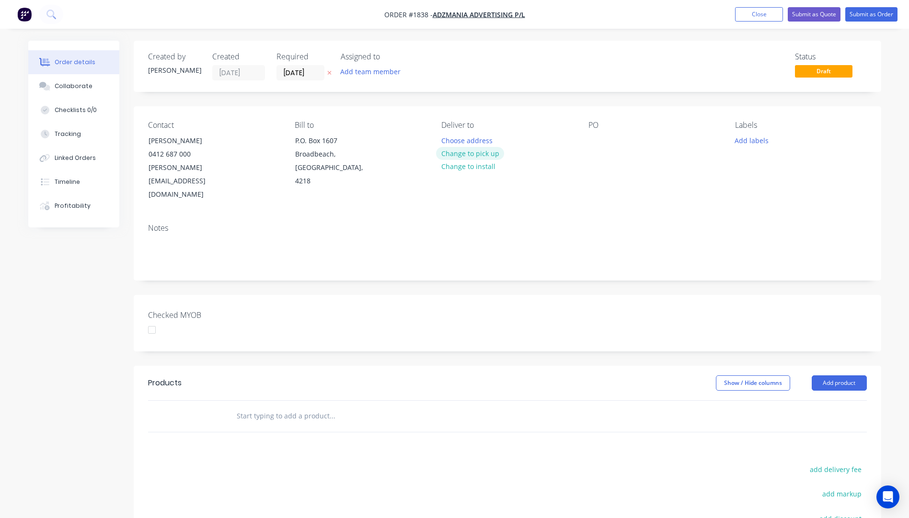
click at [472, 153] on button "Change to pick up" at bounding box center [470, 153] width 68 height 13
click at [596, 140] on div at bounding box center [595, 141] width 15 height 14
click at [759, 140] on button "Add labels" at bounding box center [752, 140] width 44 height 13
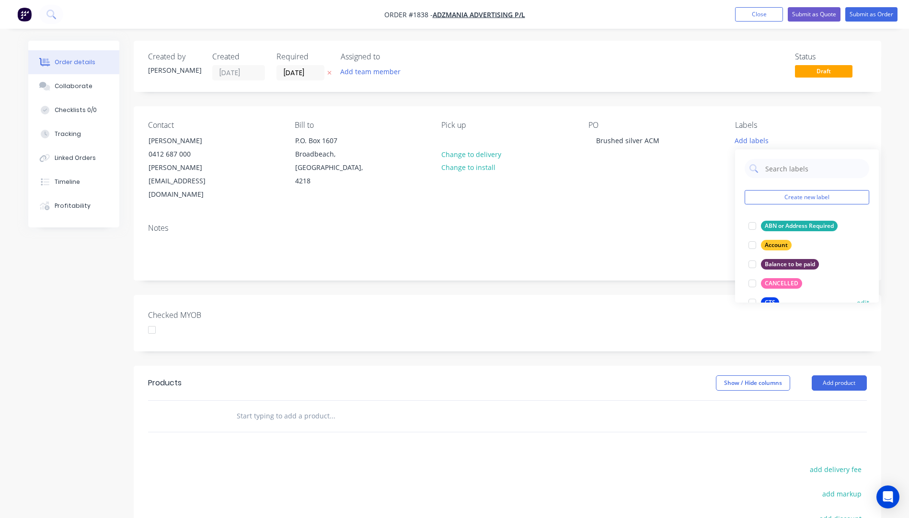
click at [766, 299] on div "CTS" at bounding box center [770, 302] width 18 height 11
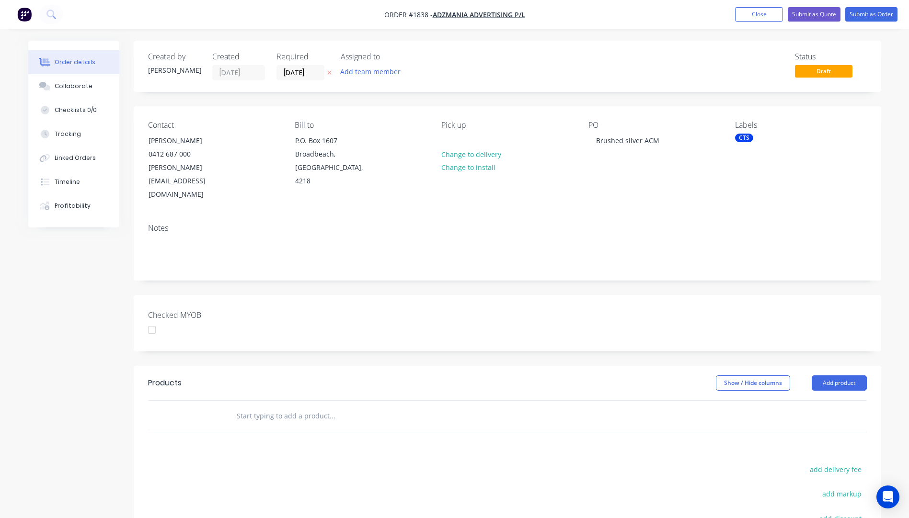
click at [700, 224] on div "Notes" at bounding box center [507, 228] width 718 height 9
click at [832, 376] on button "Add product" at bounding box center [838, 383] width 55 height 15
click at [827, 400] on div "Product catalogue" at bounding box center [821, 407] width 74 height 14
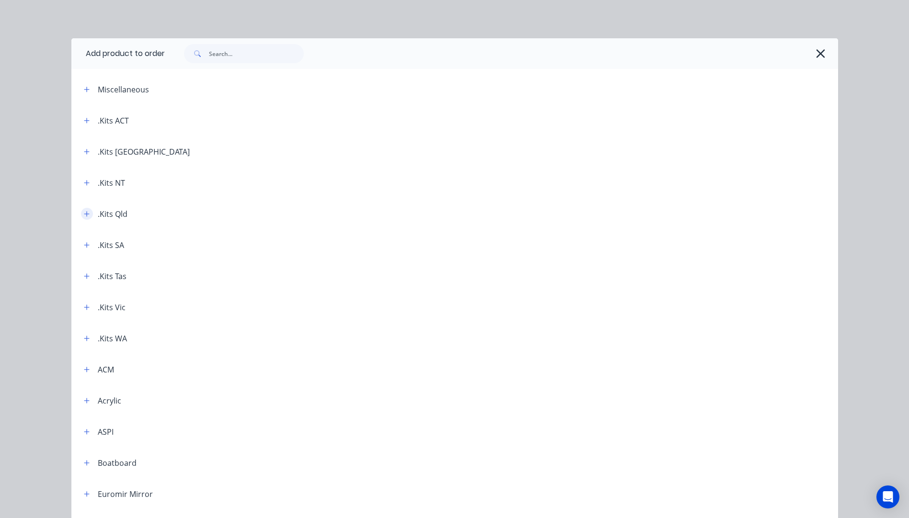
click at [85, 213] on icon "button" at bounding box center [87, 214] width 6 height 7
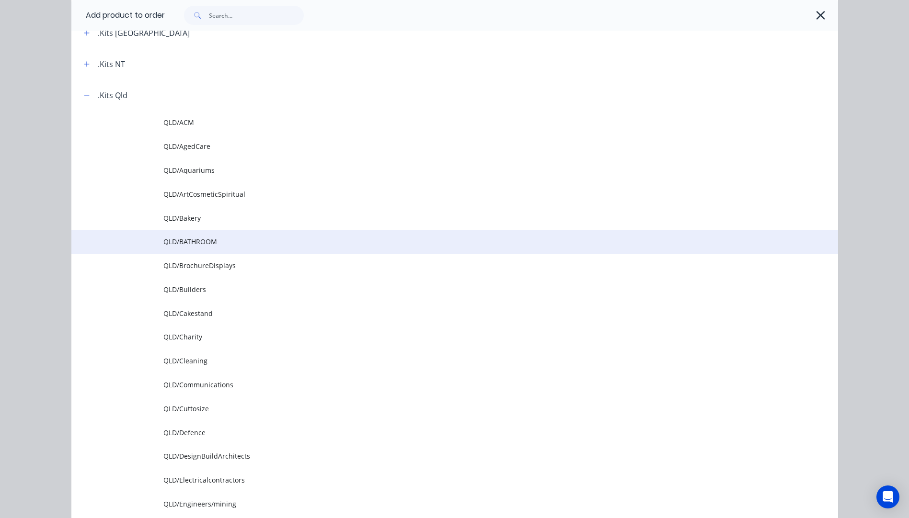
scroll to position [144, 0]
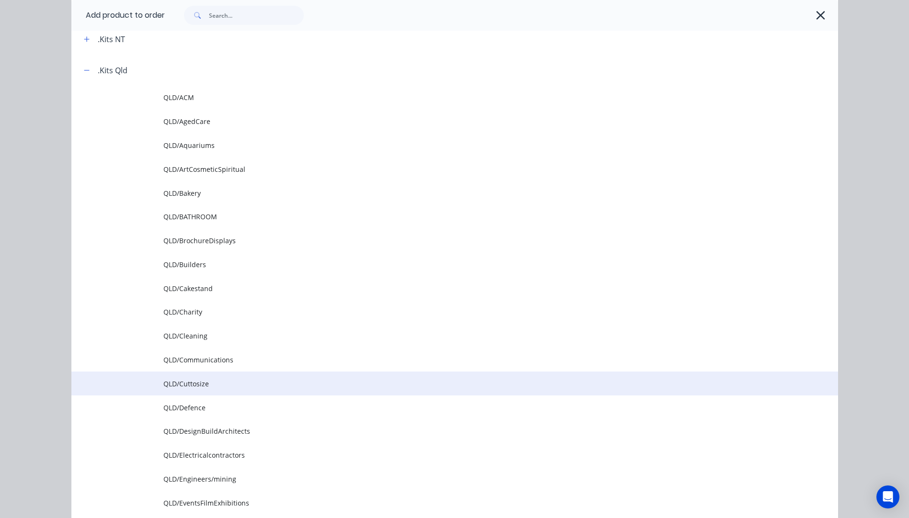
click at [200, 386] on span "QLD/Cuttosize" at bounding box center [432, 384] width 539 height 10
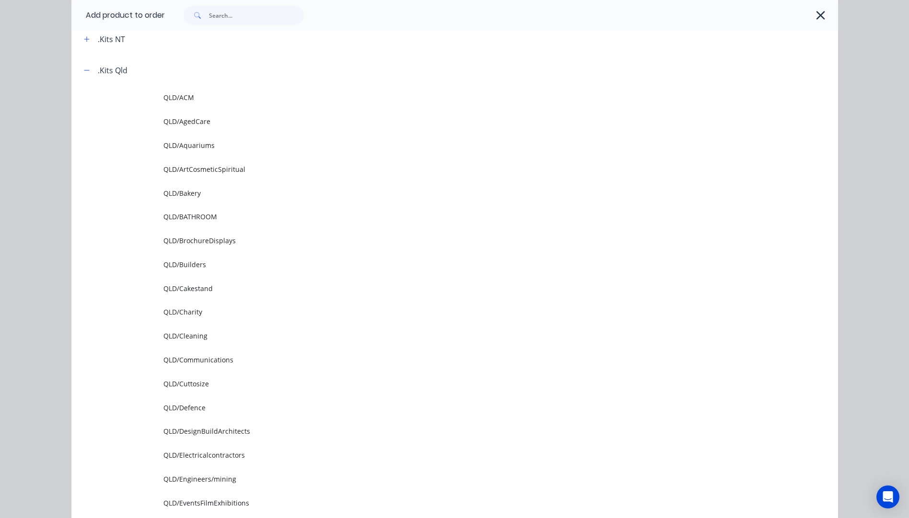
scroll to position [0, 0]
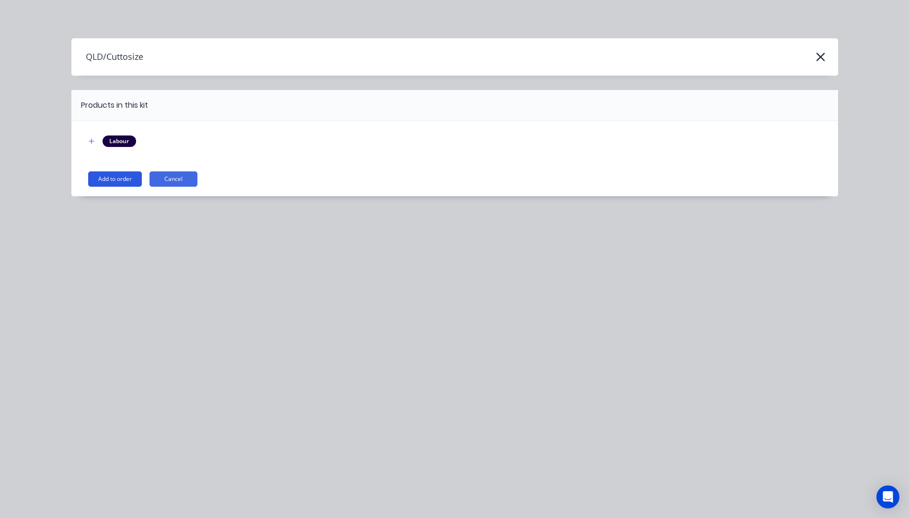
click at [105, 180] on button "Add to order" at bounding box center [115, 178] width 54 height 15
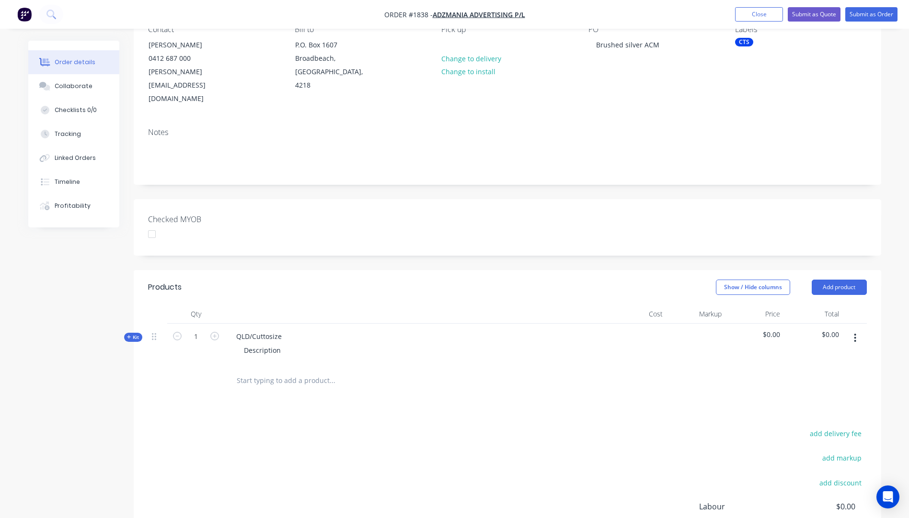
scroll to position [144, 0]
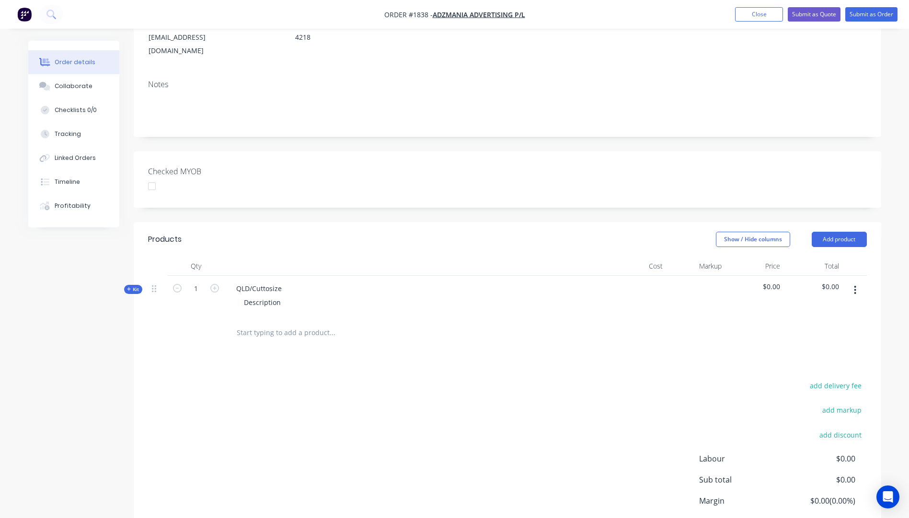
click at [130, 287] on icon "button" at bounding box center [129, 289] width 4 height 5
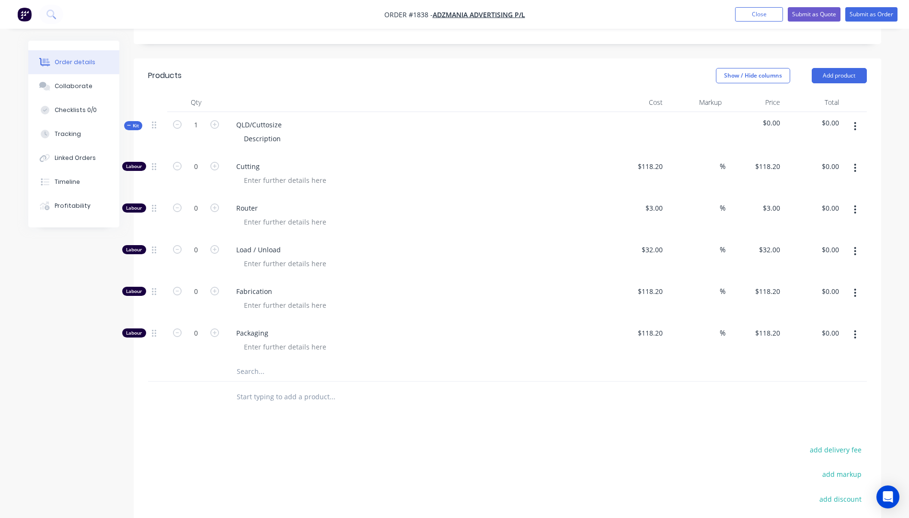
scroll to position [335, 0]
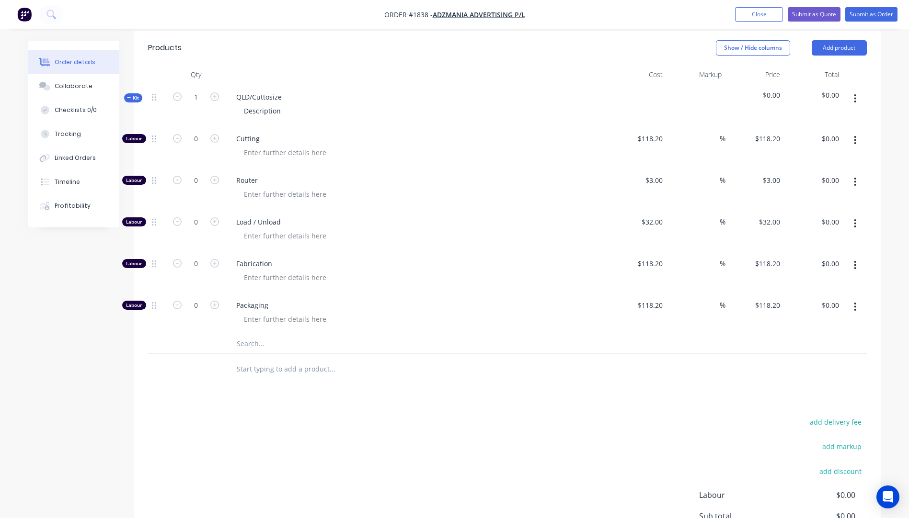
click at [248, 334] on input "text" at bounding box center [332, 343] width 192 height 19
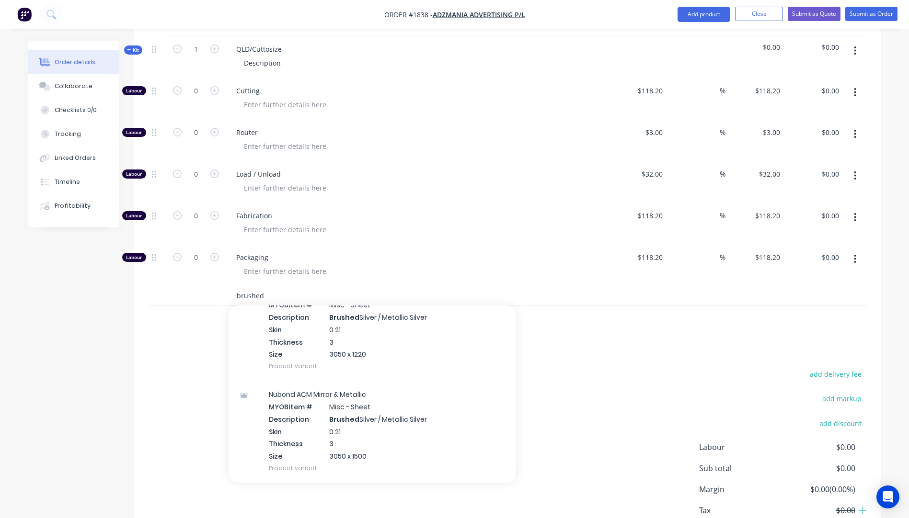
scroll to position [157, 0]
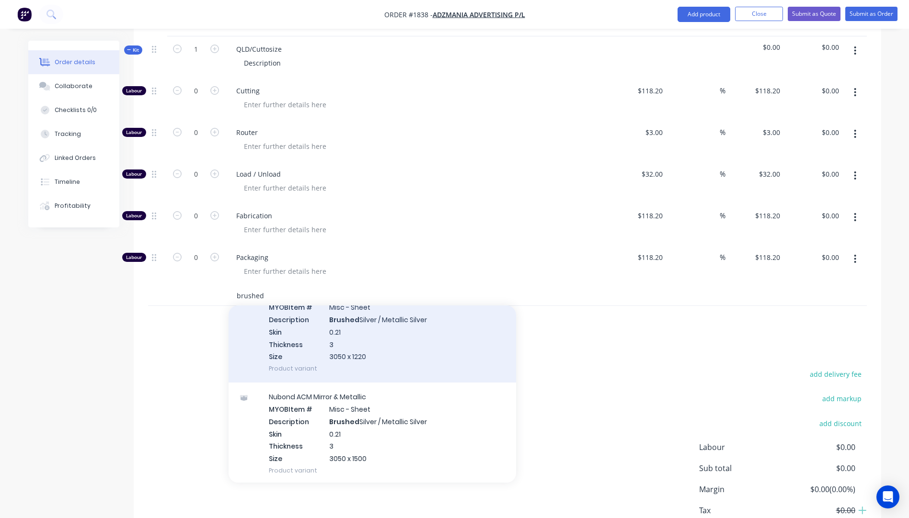
type input "brushed"
click at [347, 301] on div "Nubond ACM Mirror & Metallic MYOB Item # Misc - Sheet Description Brushed Silve…" at bounding box center [371, 332] width 287 height 102
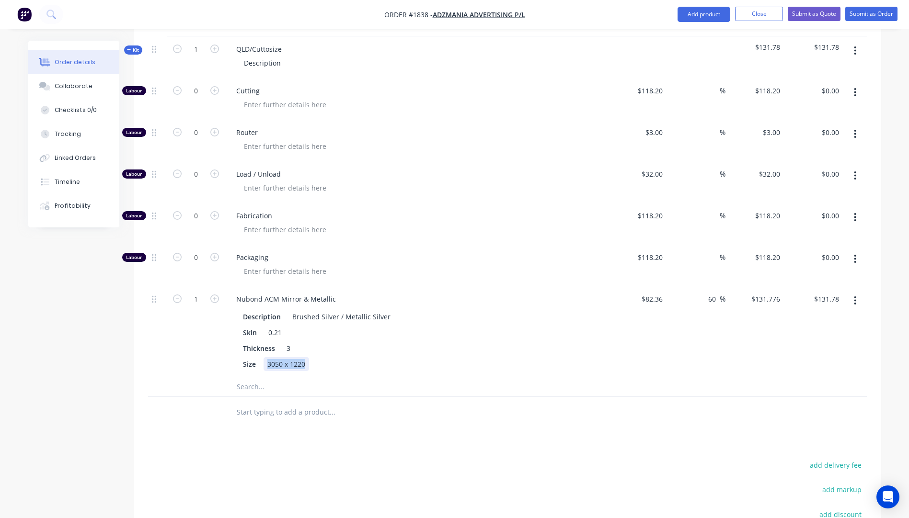
drag, startPoint x: 306, startPoint y: 335, endPoint x: 264, endPoint y: 336, distance: 41.7
click at [264, 357] on div "3050 x 1220" at bounding box center [286, 364] width 46 height 14
click at [435, 330] on div "Description Brushed Silver / Metallic Silver Skin 0.21 Thickness 3 Size 1220mm …" at bounding box center [416, 339] width 376 height 63
click at [661, 292] on input "82.36" at bounding box center [653, 299] width 26 height 14
type input "$80.38"
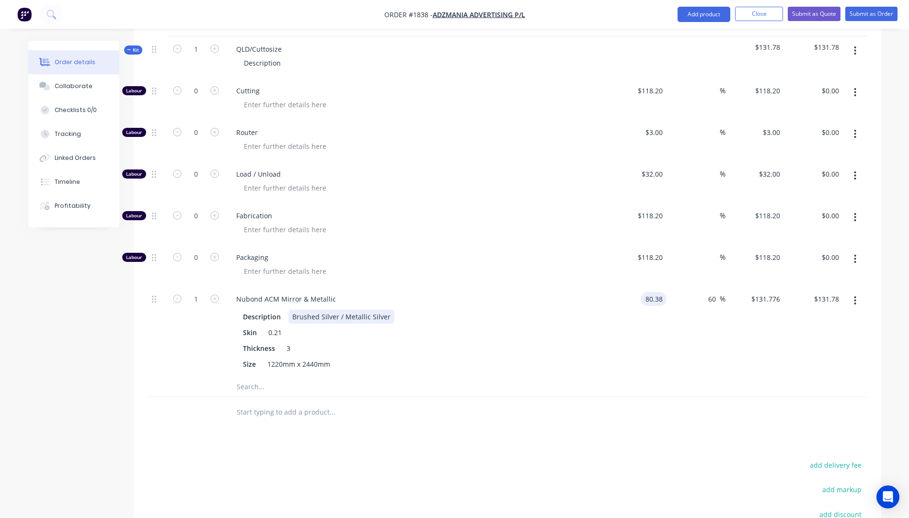
type input "$128.608"
type input "$128.61"
click at [588, 310] on div "Description Brushed Silver / Metallic Silver" at bounding box center [414, 317] width 351 height 14
click at [659, 292] on input "80.38" at bounding box center [655, 299] width 22 height 14
type input "$82.38"
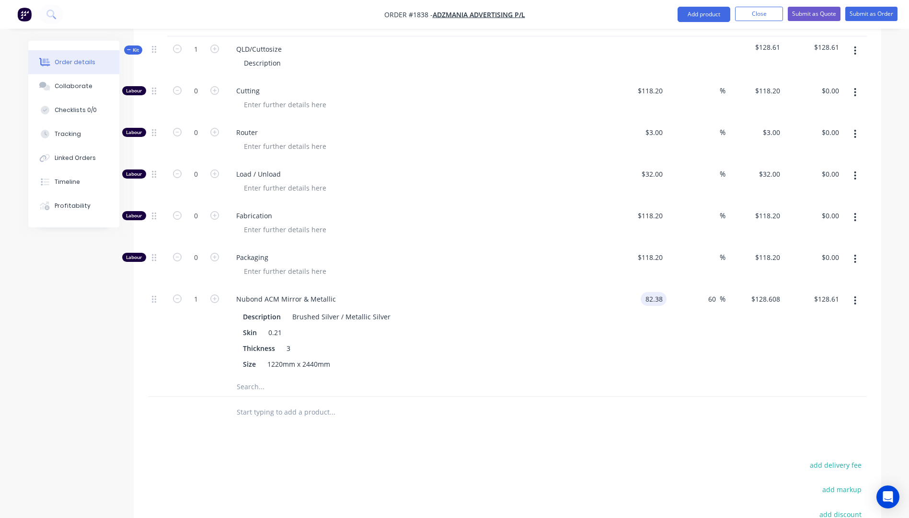
type input "$131.808"
type input "$131.81"
click at [645, 286] on div "$82.38 82.38" at bounding box center [637, 331] width 59 height 91
click at [540, 326] on div "Skin 0.21" at bounding box center [414, 333] width 351 height 14
click at [485, 326] on div "Skin 0.21" at bounding box center [414, 333] width 351 height 14
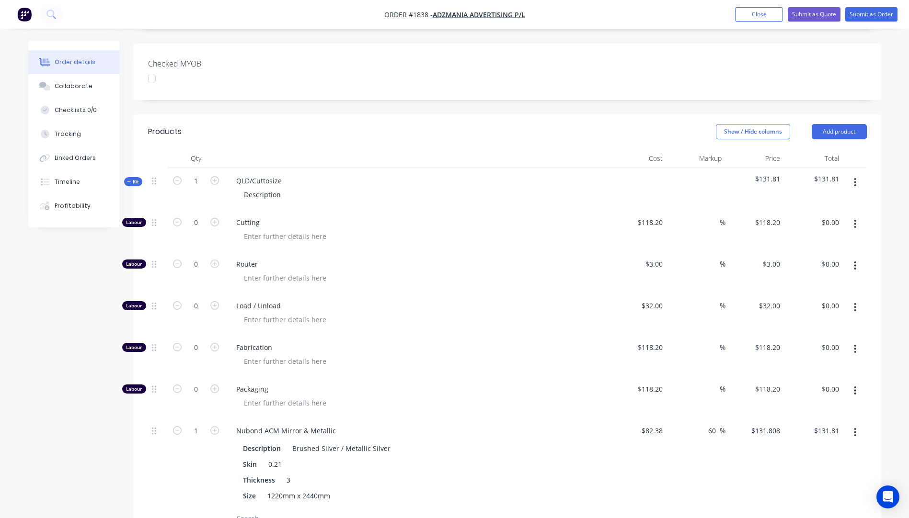
scroll to position [239, 0]
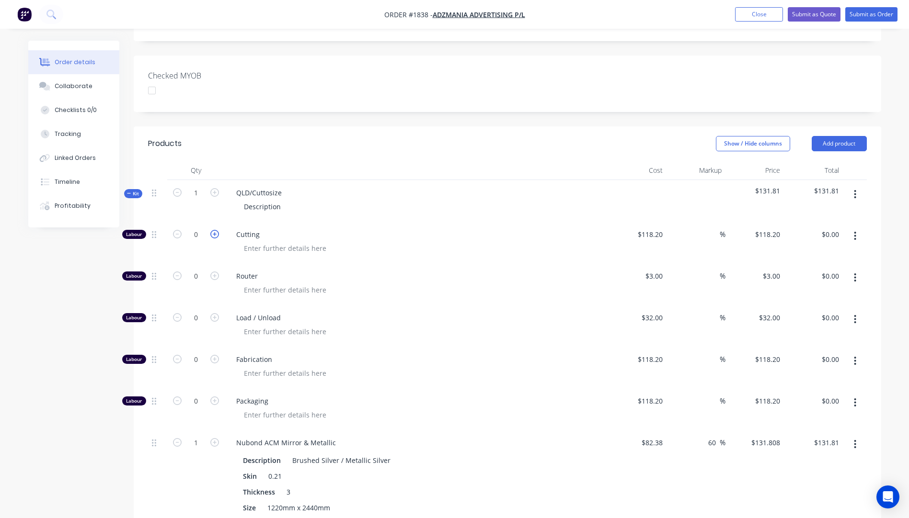
click at [218, 230] on icon "button" at bounding box center [214, 234] width 9 height 9
type input "1"
type input "$118.20"
click at [662, 228] on input "118.2" at bounding box center [655, 235] width 22 height 14
type input "$10.00"
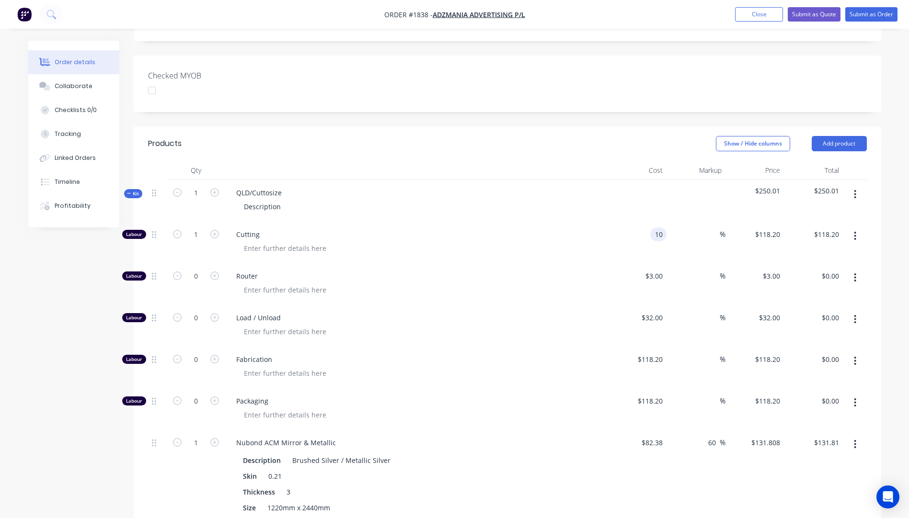
type input "$10.00"
click at [607, 263] on div "Router" at bounding box center [416, 284] width 383 height 42
drag, startPoint x: 285, startPoint y: 164, endPoint x: 230, endPoint y: 165, distance: 55.1
click at [230, 186] on div "QLD/Cuttosize" at bounding box center [258, 193] width 61 height 14
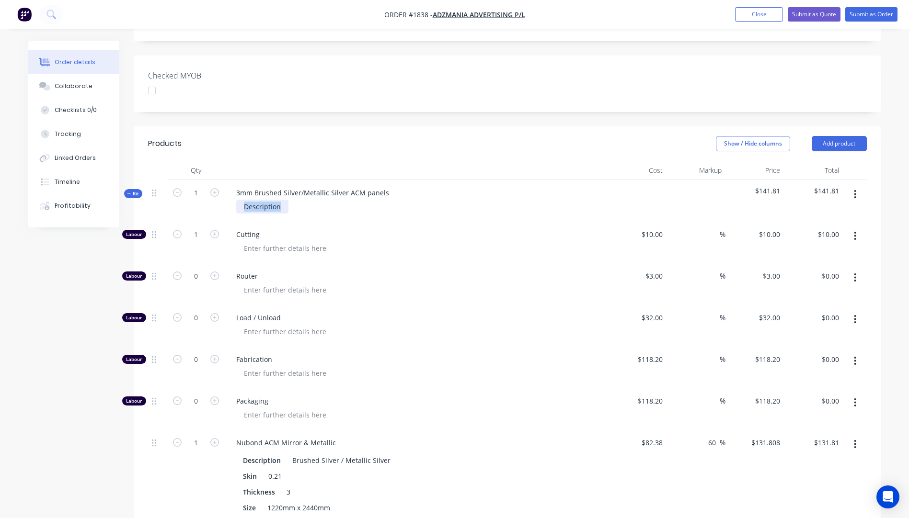
drag, startPoint x: 282, startPoint y: 180, endPoint x: 231, endPoint y: 183, distance: 50.9
click at [231, 200] on div "Description" at bounding box center [416, 207] width 376 height 14
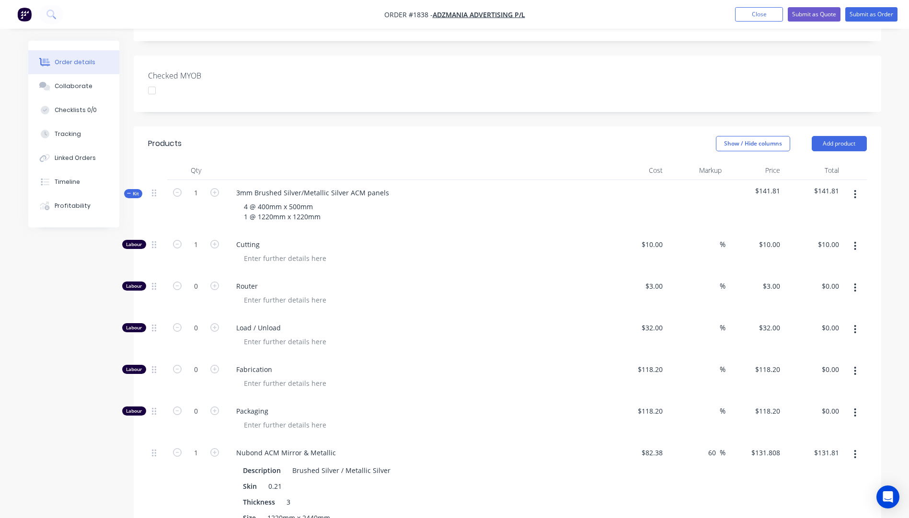
click at [719, 286] on div "%" at bounding box center [695, 295] width 59 height 42
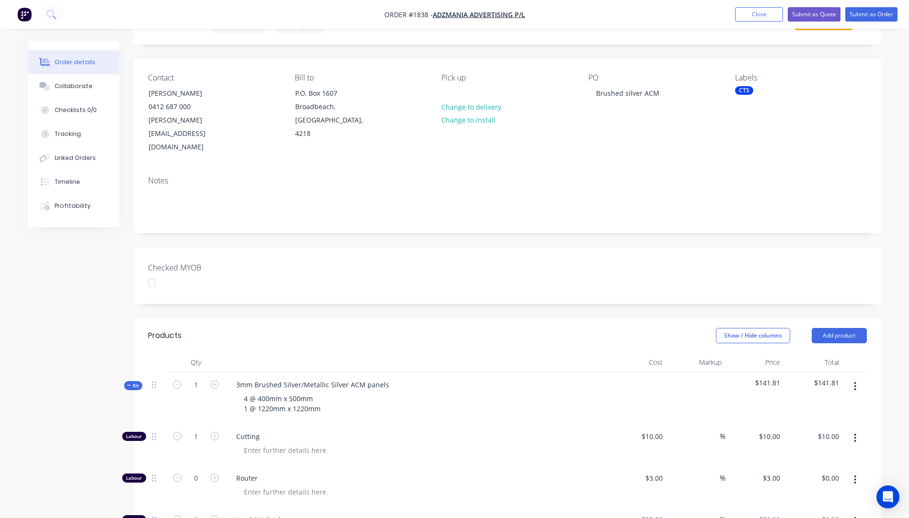
scroll to position [48, 0]
click at [818, 10] on button "Submit as Quote" at bounding box center [813, 14] width 53 height 14
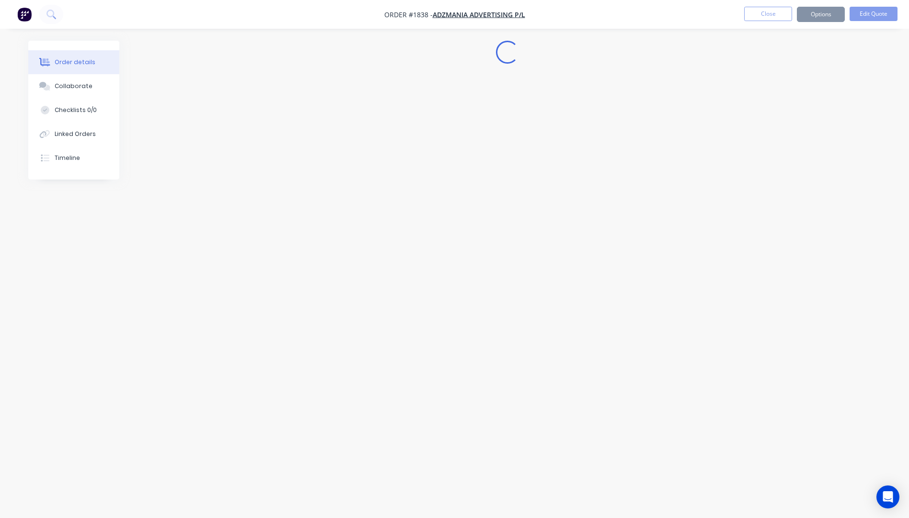
scroll to position [0, 0]
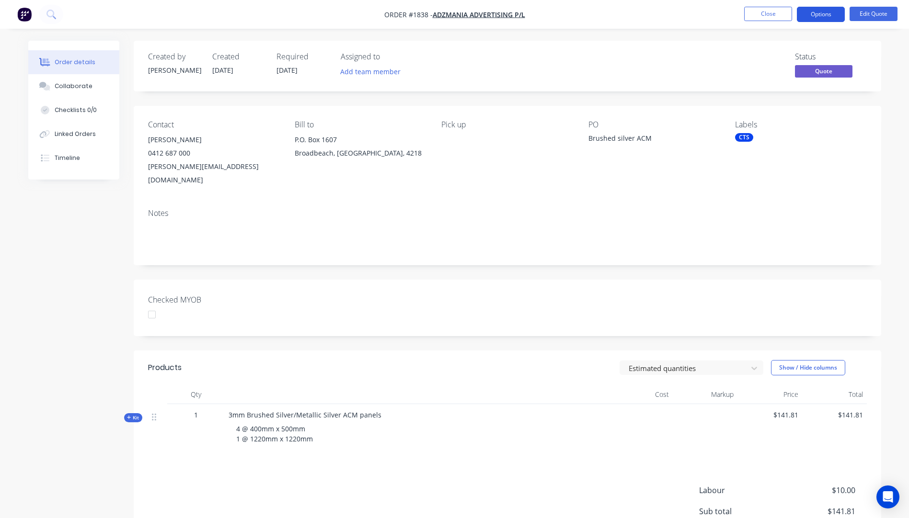
click at [813, 14] on button "Options" at bounding box center [821, 14] width 48 height 15
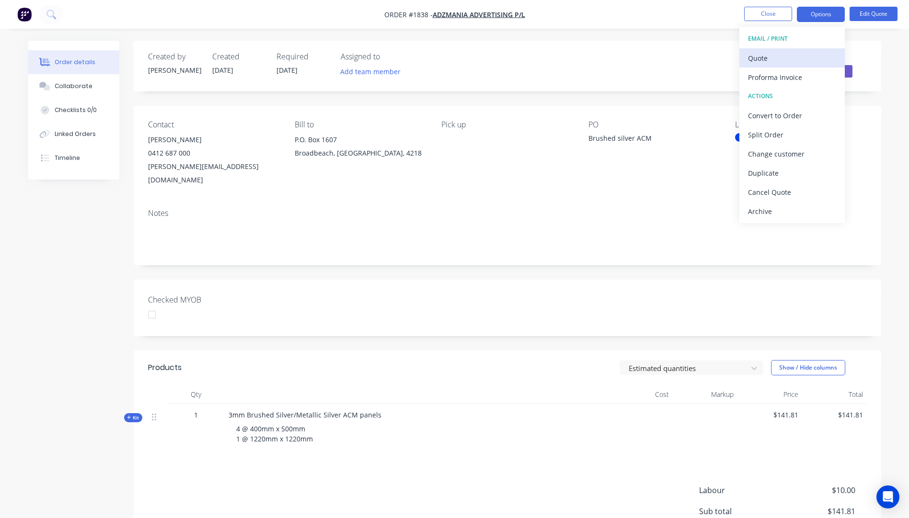
click at [762, 60] on div "Quote" at bounding box center [792, 58] width 88 height 14
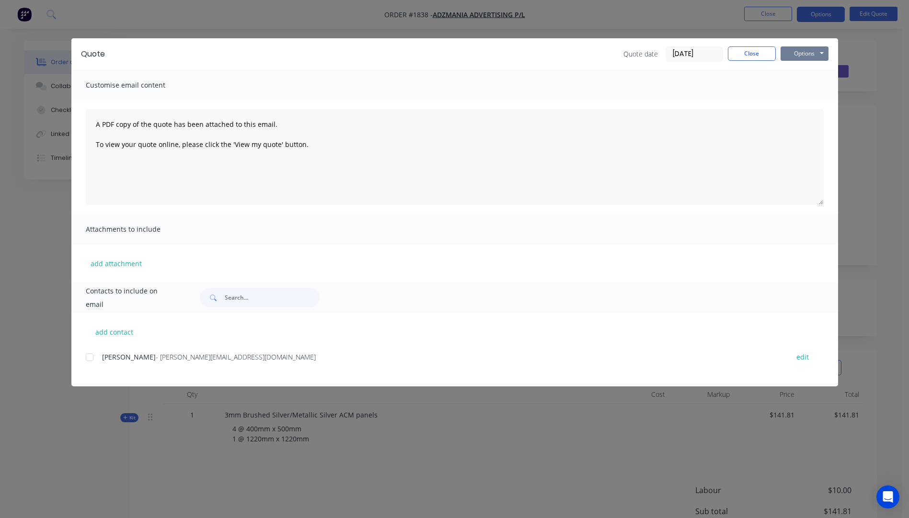
click at [810, 51] on button "Options" at bounding box center [804, 53] width 48 height 14
click at [807, 73] on button "Preview" at bounding box center [810, 71] width 61 height 16
click at [92, 359] on div at bounding box center [89, 357] width 19 height 19
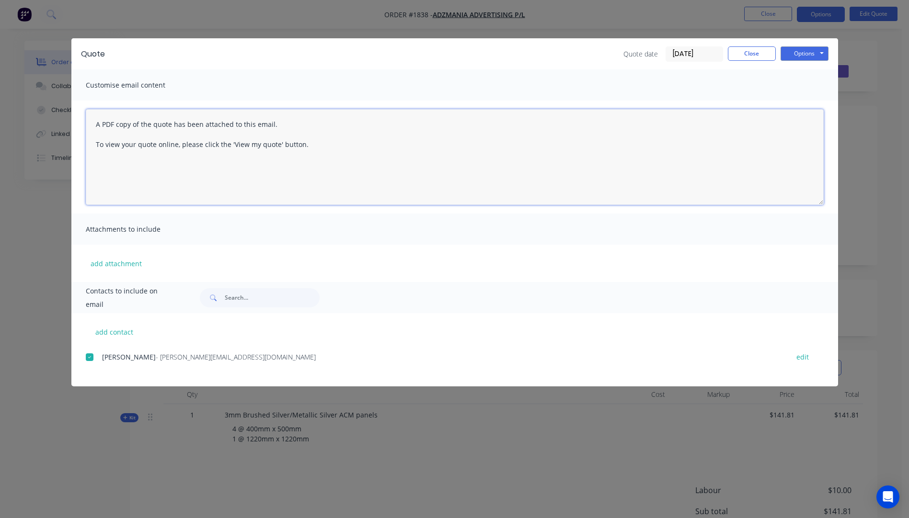
paste textarea "Hi, Please contact us if you have any questions. Regards, Darren sales@allstarp…"
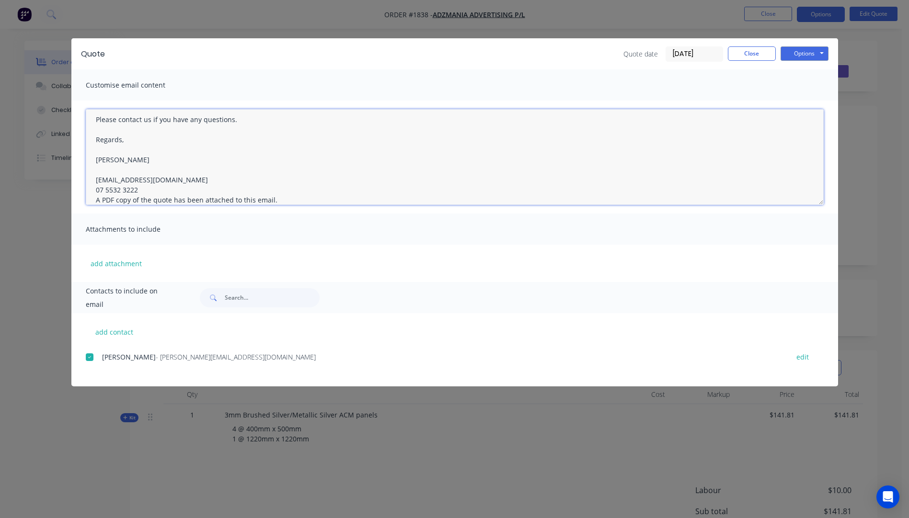
click at [140, 192] on textarea "Hi, Please contact us if you have any questions. Regards, Darren sales@allstarp…" at bounding box center [455, 157] width 738 height 96
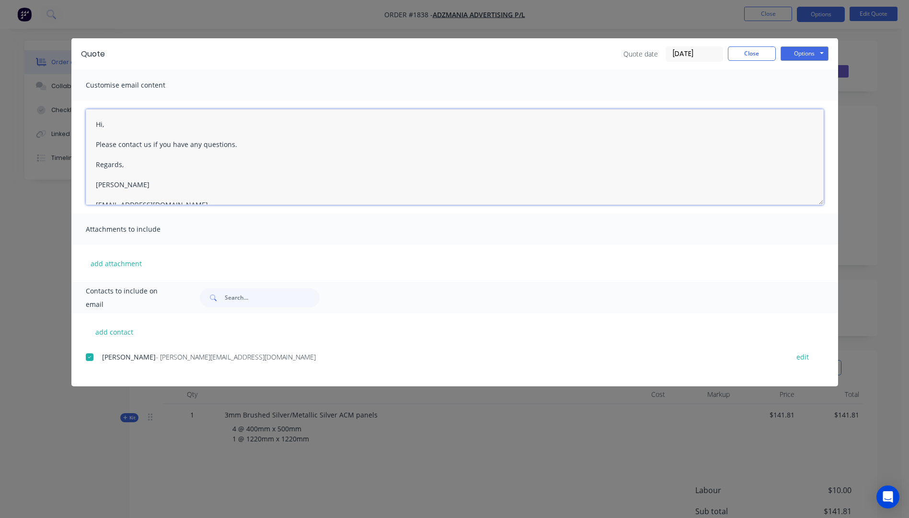
click at [114, 126] on textarea "Hi, Please contact us if you have any questions. Regards, Darren sales@allstarp…" at bounding box center [455, 157] width 738 height 96
type textarea "Hi Albert, Please see quote attached. Please contact us if you have any questio…"
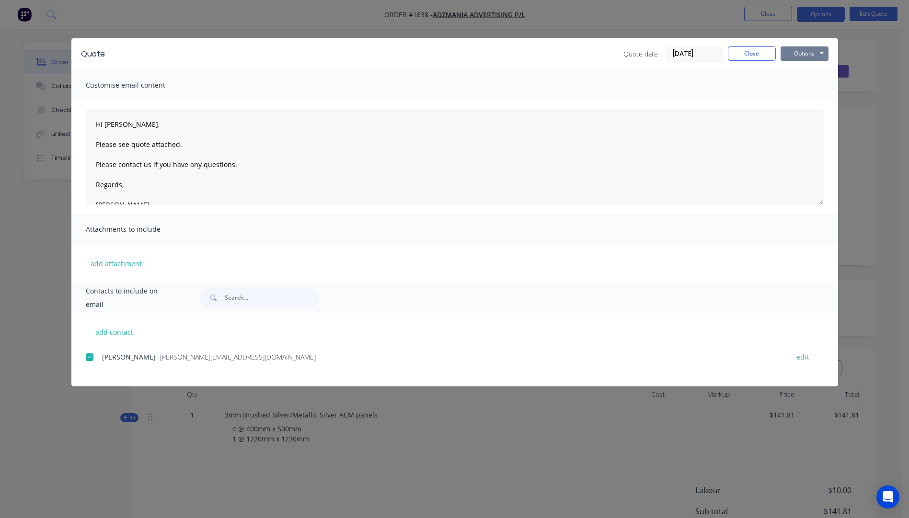
click at [805, 52] on button "Options" at bounding box center [804, 53] width 48 height 14
click at [806, 103] on button "Email" at bounding box center [810, 102] width 61 height 16
click at [755, 56] on button "Close" at bounding box center [752, 53] width 48 height 14
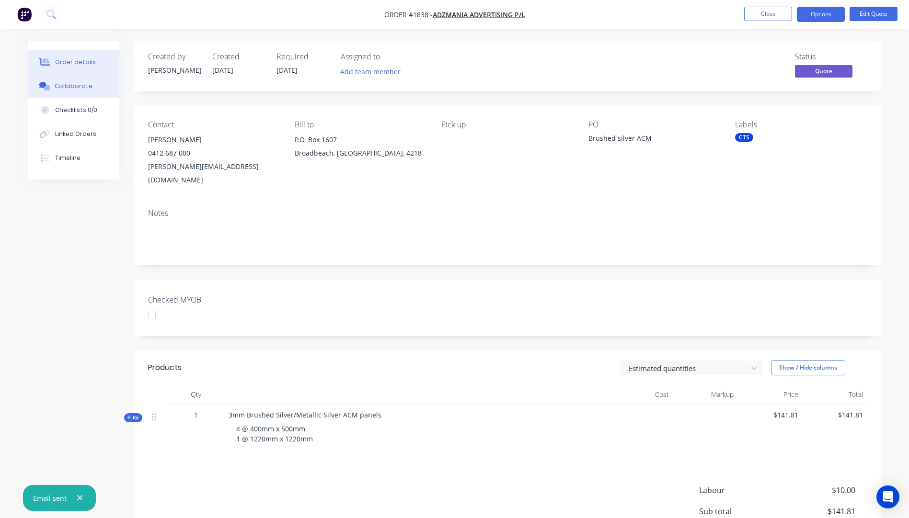
click at [78, 88] on div "Collaborate" at bounding box center [74, 86] width 38 height 9
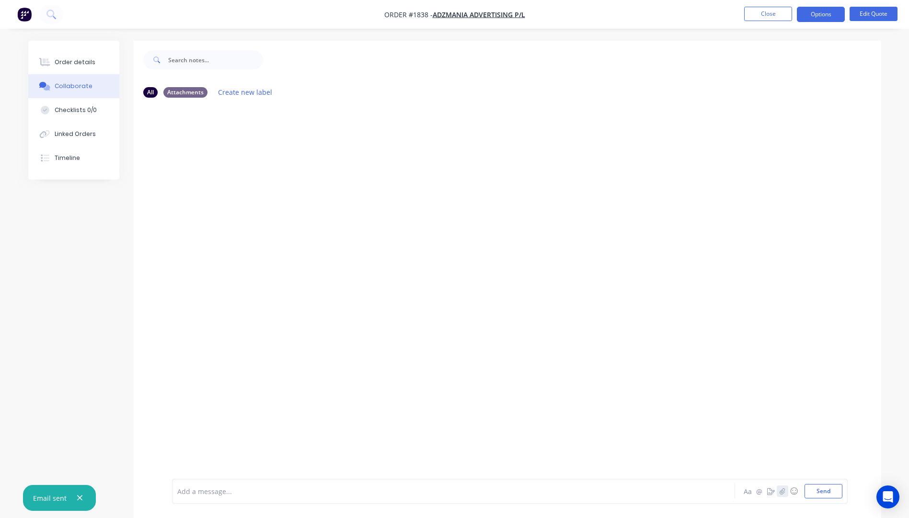
click at [785, 493] on button "button" at bounding box center [781, 491] width 11 height 11
click at [828, 493] on button "Send" at bounding box center [823, 491] width 38 height 14
click at [768, 16] on button "Close" at bounding box center [768, 14] width 48 height 14
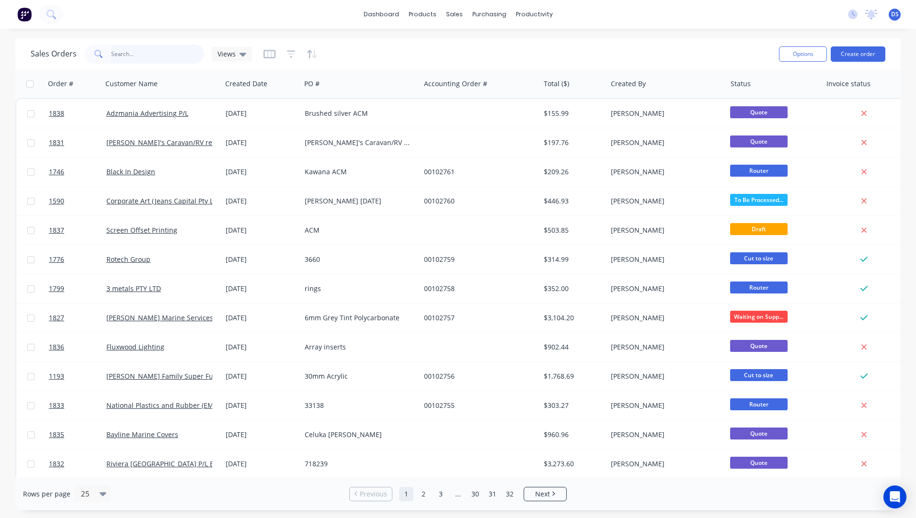
click at [146, 56] on input "text" at bounding box center [157, 54] width 93 height 19
click at [850, 59] on button "Create order" at bounding box center [858, 53] width 55 height 15
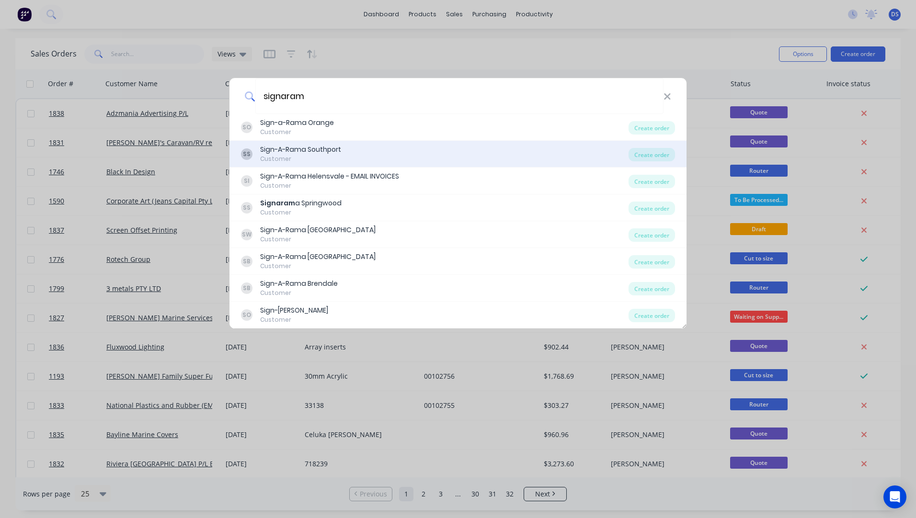
type input "signaram"
click at [314, 150] on div "Sign-A-Rama Southport" at bounding box center [300, 150] width 81 height 10
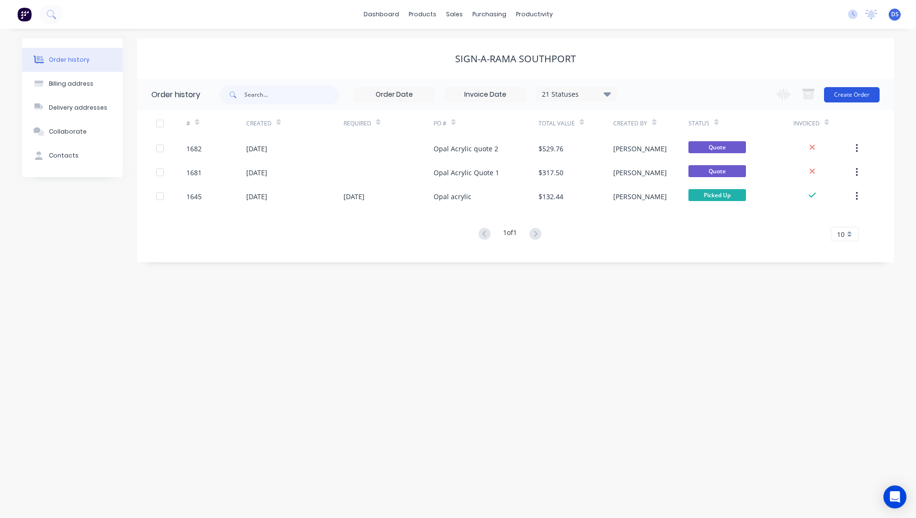
click at [844, 96] on button "Create Order" at bounding box center [852, 94] width 56 height 15
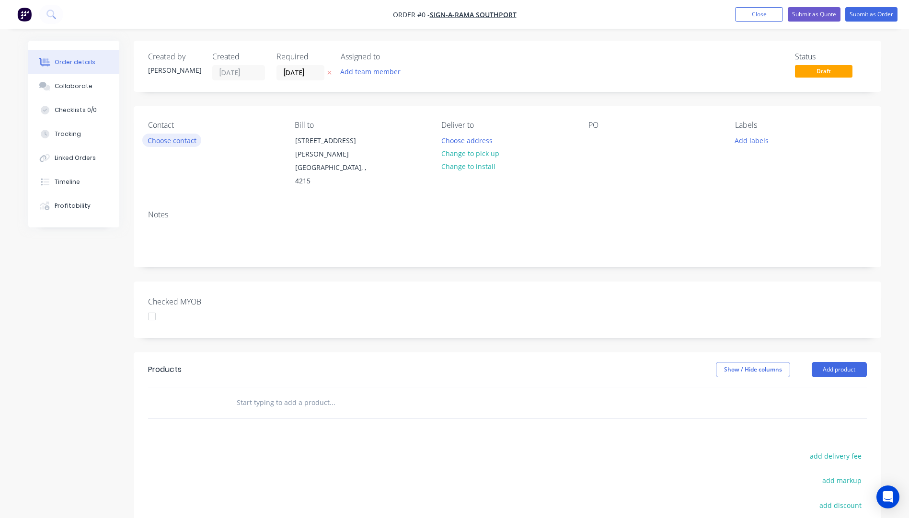
click at [173, 142] on button "Choose contact" at bounding box center [171, 140] width 59 height 13
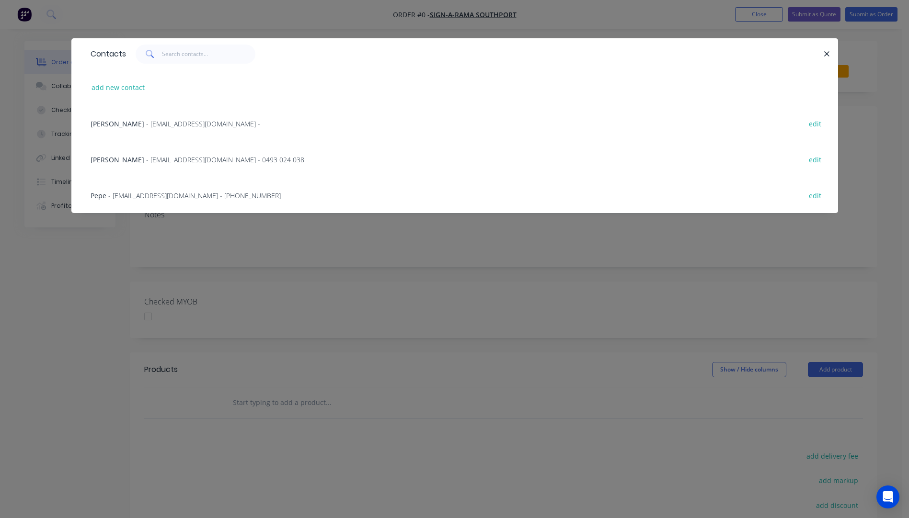
click at [148, 195] on span "- design.southport@signarama.com.au - (07) 5591 3933" at bounding box center [194, 195] width 172 height 9
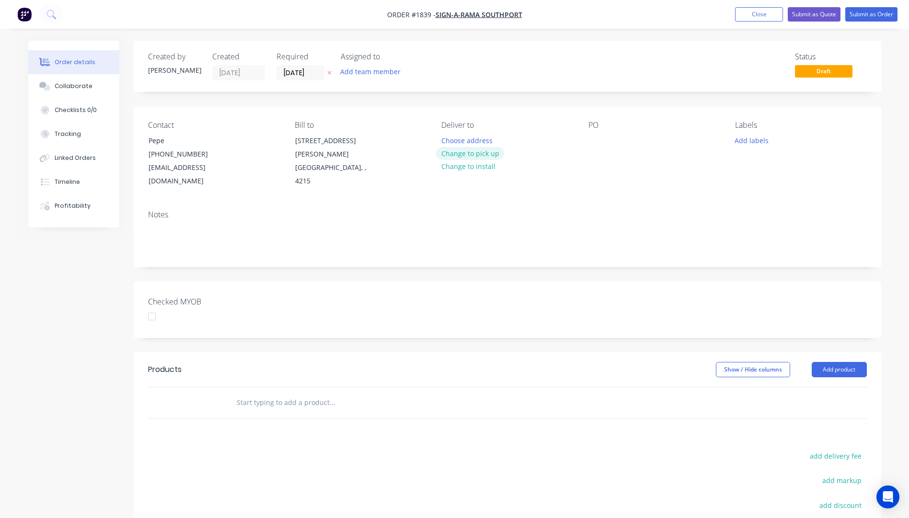
click at [487, 153] on button "Change to pick up" at bounding box center [470, 153] width 68 height 13
click at [829, 362] on button "Add product" at bounding box center [838, 369] width 55 height 15
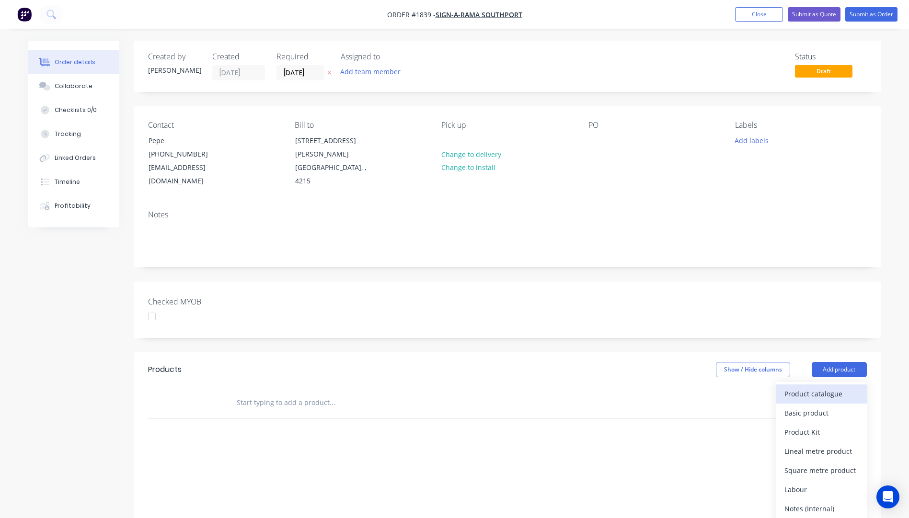
click at [820, 387] on div "Product catalogue" at bounding box center [821, 394] width 74 height 14
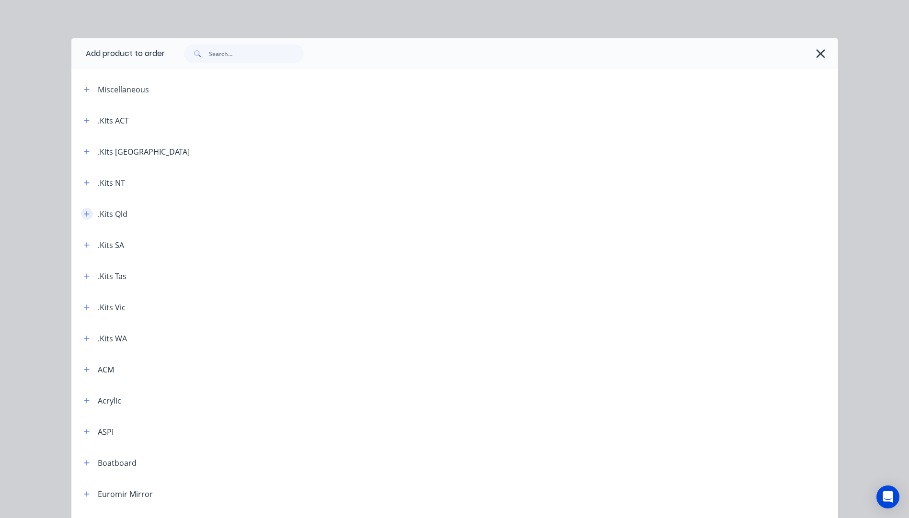
click at [84, 215] on icon "button" at bounding box center [87, 214] width 6 height 7
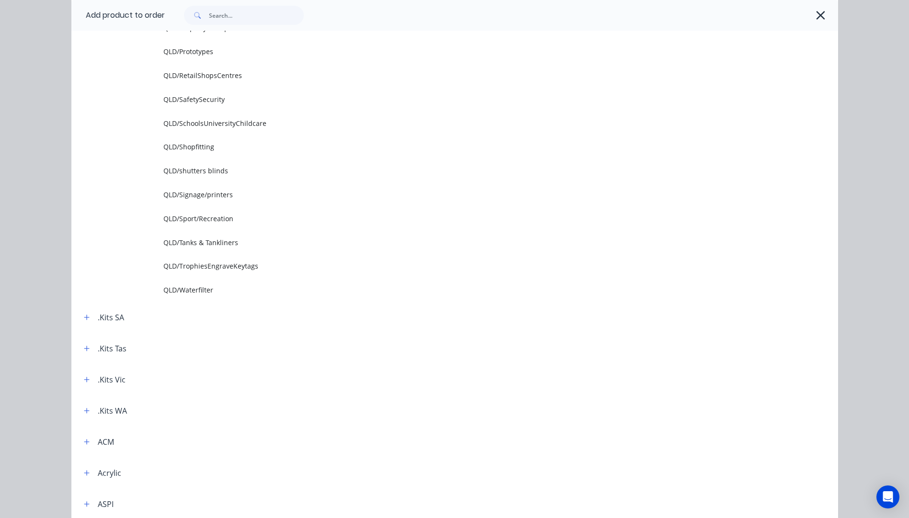
scroll to position [1293, 0]
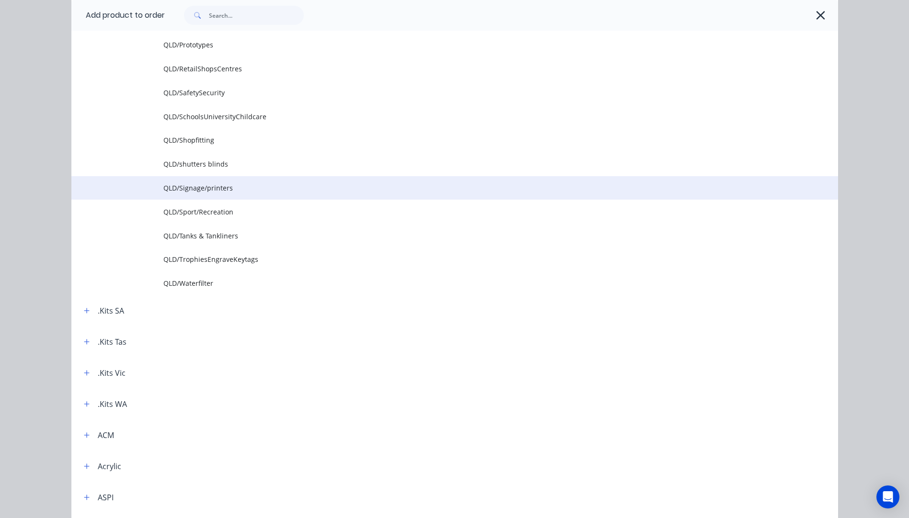
click at [190, 187] on span "QLD/Signage/printers" at bounding box center [432, 188] width 539 height 10
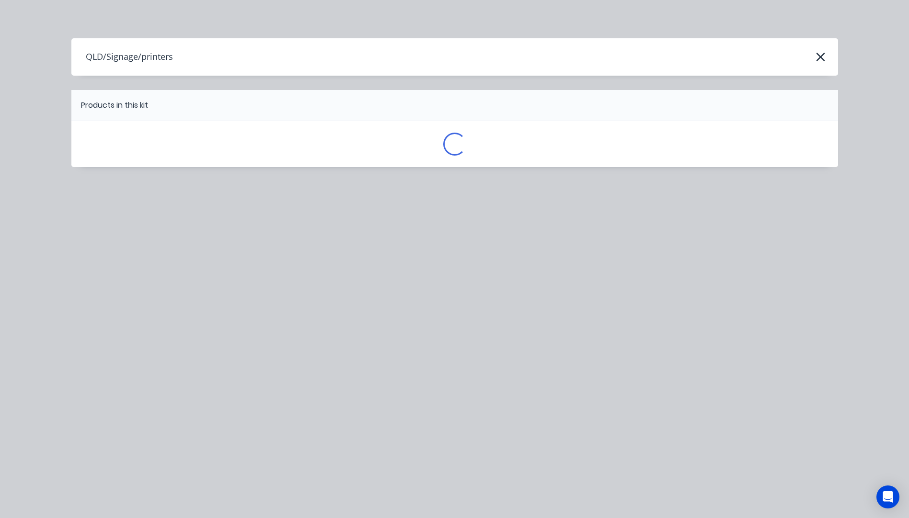
scroll to position [0, 0]
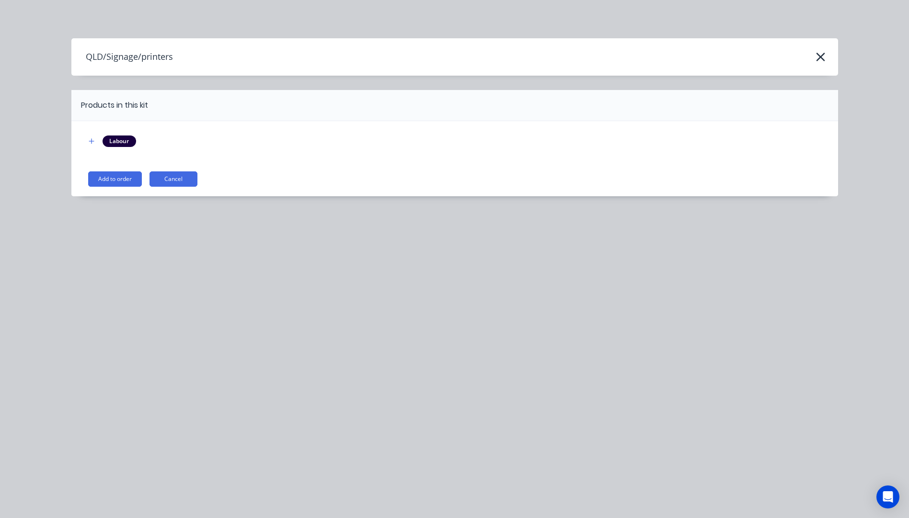
click at [120, 185] on button "Add to order" at bounding box center [115, 178] width 54 height 15
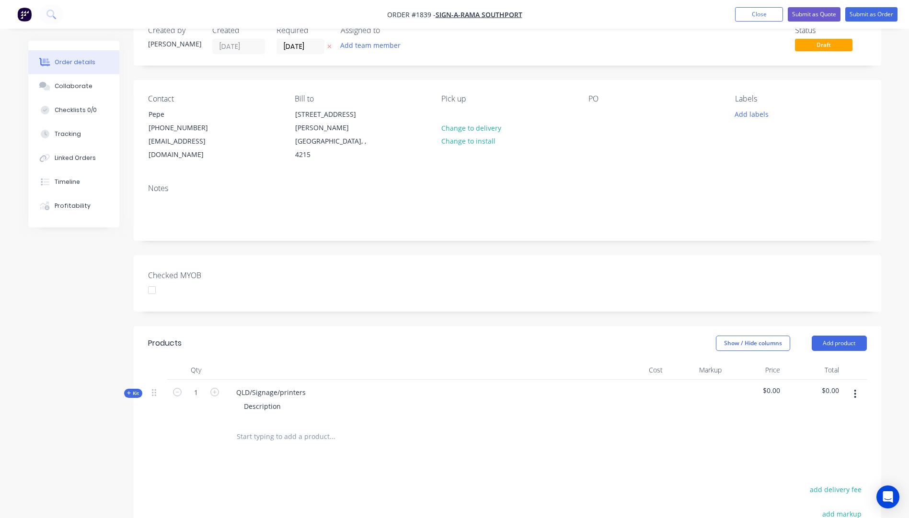
scroll to position [192, 0]
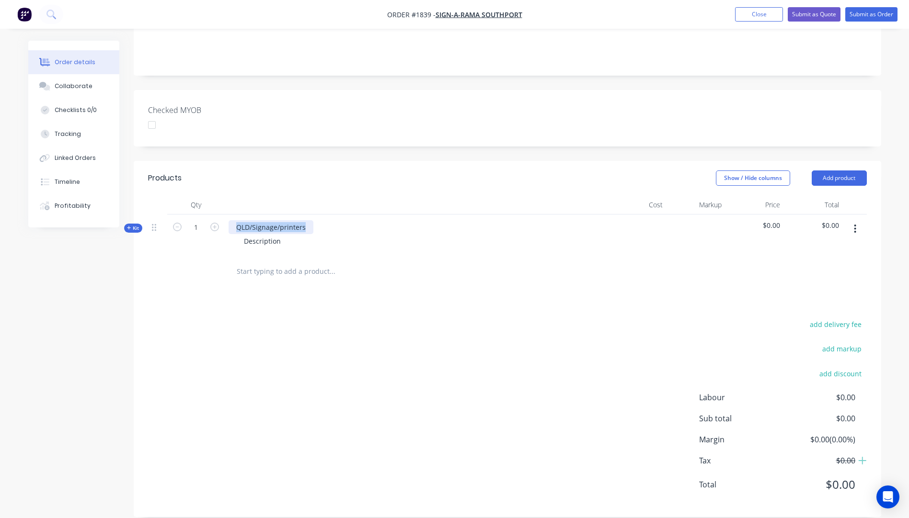
drag, startPoint x: 304, startPoint y: 213, endPoint x: 229, endPoint y: 216, distance: 74.8
click at [229, 220] on div "QLD/Signage/printers" at bounding box center [270, 227] width 85 height 14
click at [127, 226] on icon "button" at bounding box center [129, 228] width 4 height 5
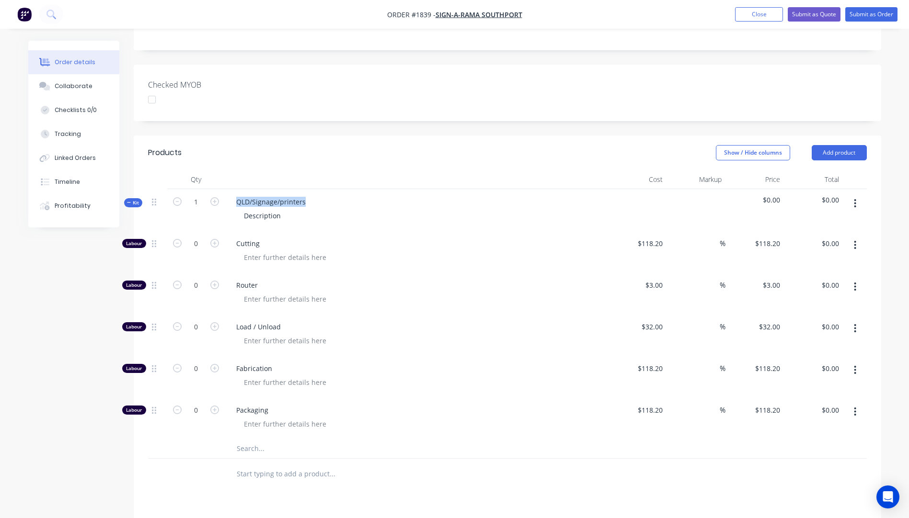
scroll to position [335, 0]
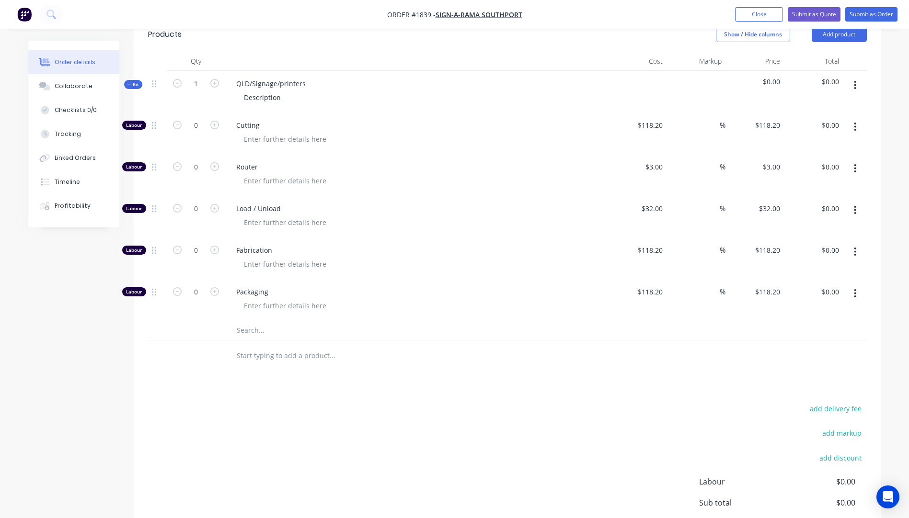
click at [251, 321] on input "text" at bounding box center [332, 330] width 192 height 19
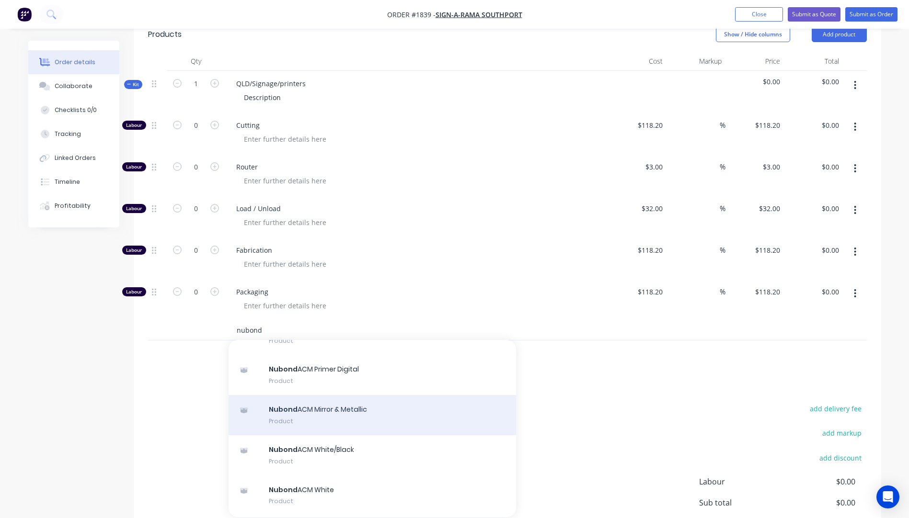
scroll to position [144, 0]
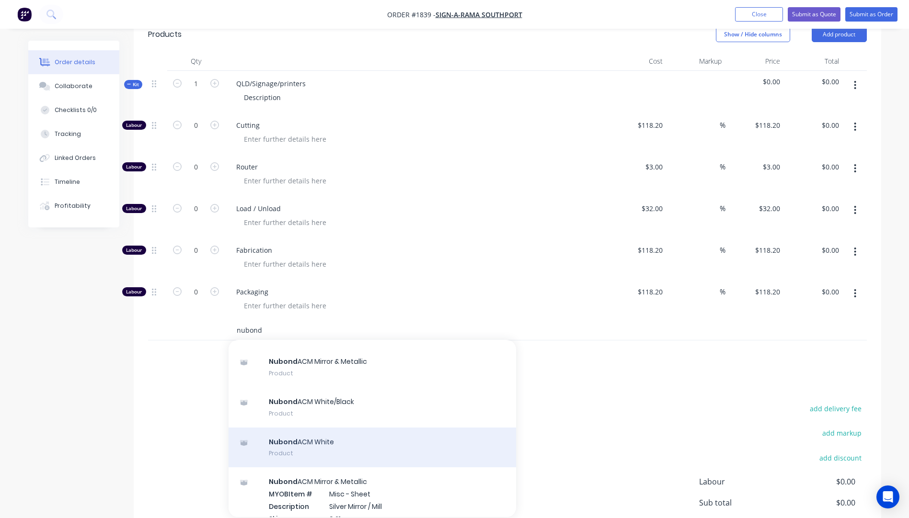
type input "nubond"
click at [319, 429] on div "Nubond ACM White Product" at bounding box center [371, 448] width 287 height 40
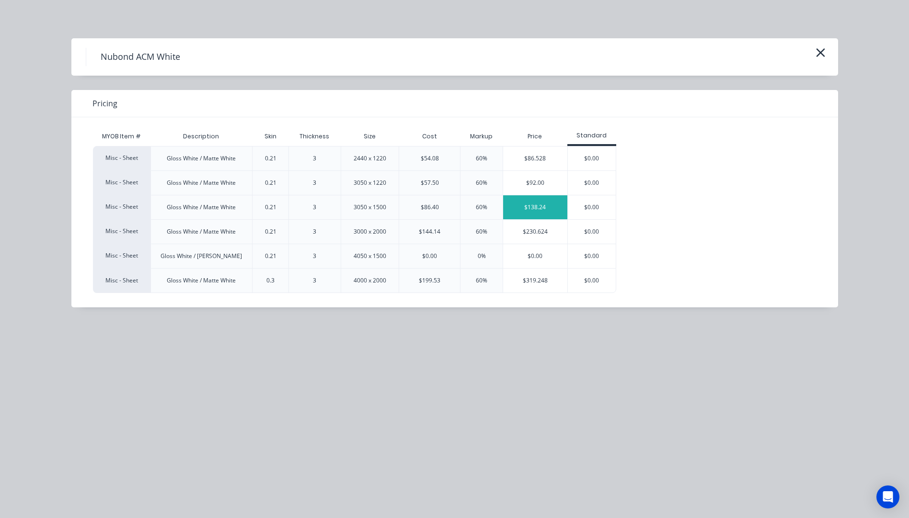
click at [523, 210] on div "$138.24" at bounding box center [535, 207] width 64 height 24
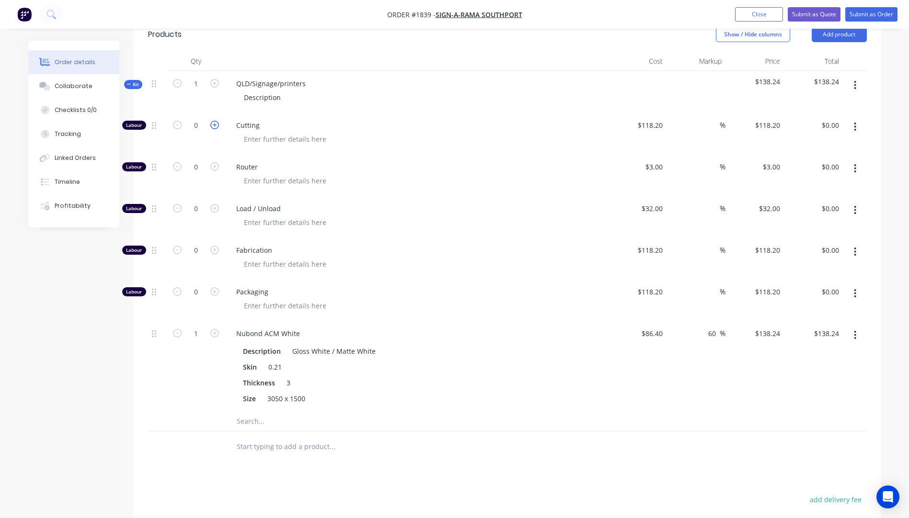
click at [215, 121] on icon "button" at bounding box center [214, 125] width 9 height 9
type input "1"
type input "$118.20"
click at [215, 121] on icon "button" at bounding box center [214, 125] width 9 height 9
type input "2"
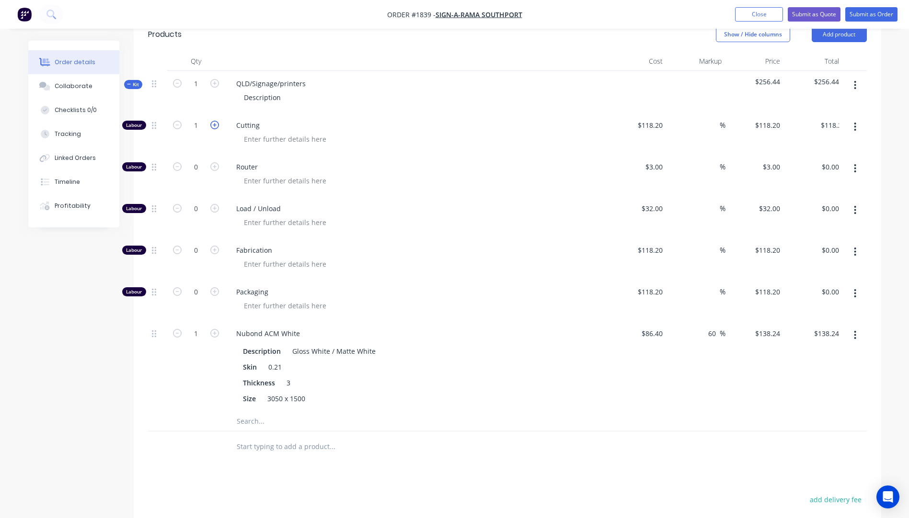
type input "$236.40"
click at [646, 118] on input "118.2" at bounding box center [655, 125] width 22 height 14
type input "$10.00"
type input "$20.00"
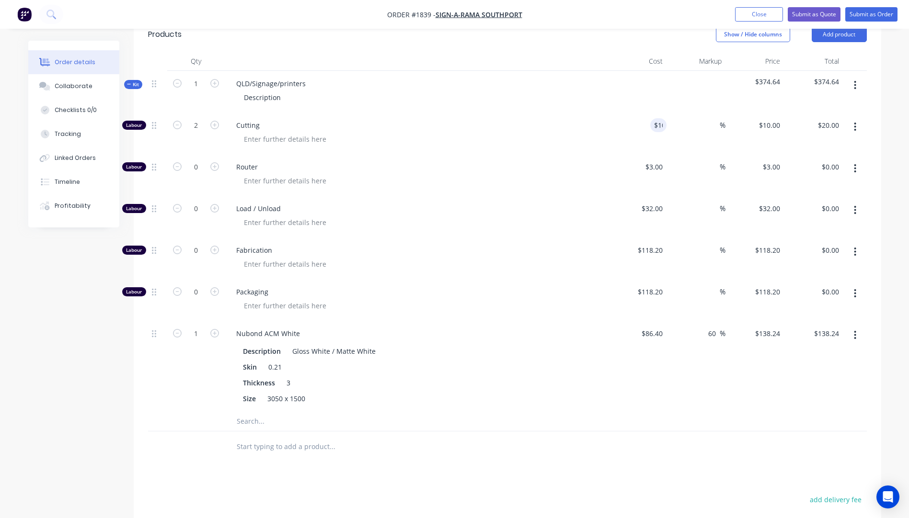
click at [536, 217] on div "Load / Unload" at bounding box center [416, 217] width 383 height 42
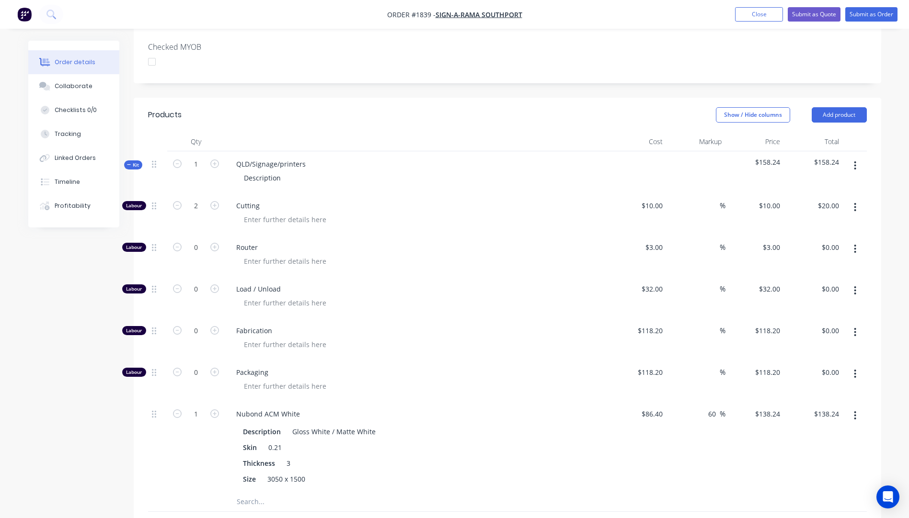
scroll to position [287, 0]
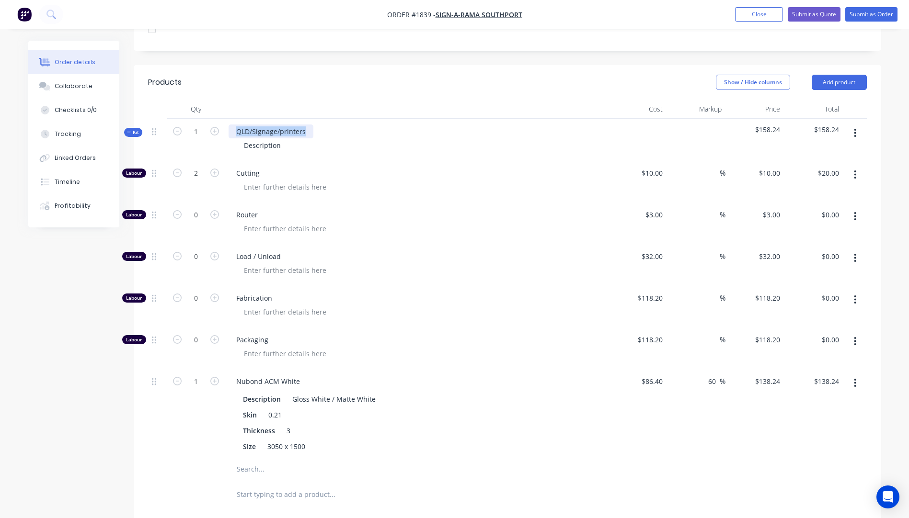
drag, startPoint x: 308, startPoint y: 114, endPoint x: 225, endPoint y: 116, distance: 83.4
click at [225, 119] on div "QLD/Signage/printers Description" at bounding box center [416, 140] width 383 height 42
drag, startPoint x: 283, startPoint y: 131, endPoint x: 233, endPoint y: 132, distance: 49.3
click at [233, 138] on div "Description" at bounding box center [416, 145] width 376 height 14
click at [423, 251] on span "Load / Unload" at bounding box center [420, 256] width 368 height 10
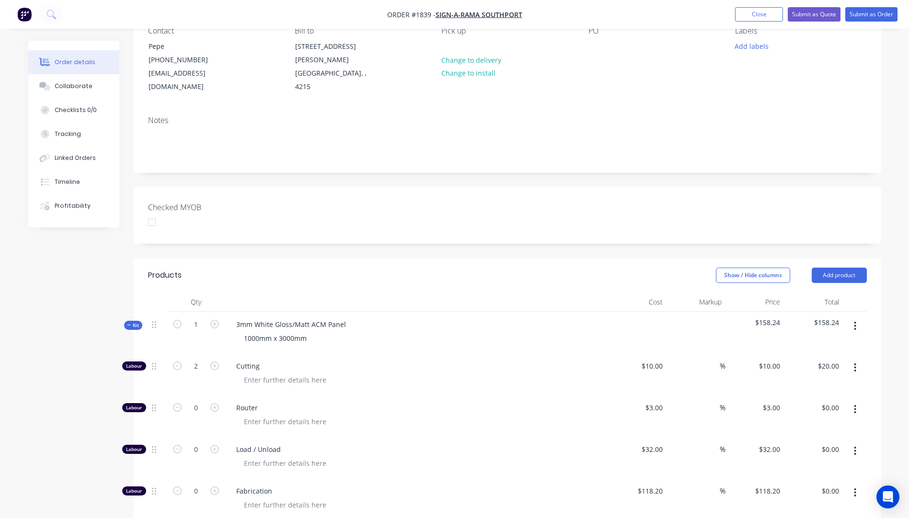
scroll to position [0, 0]
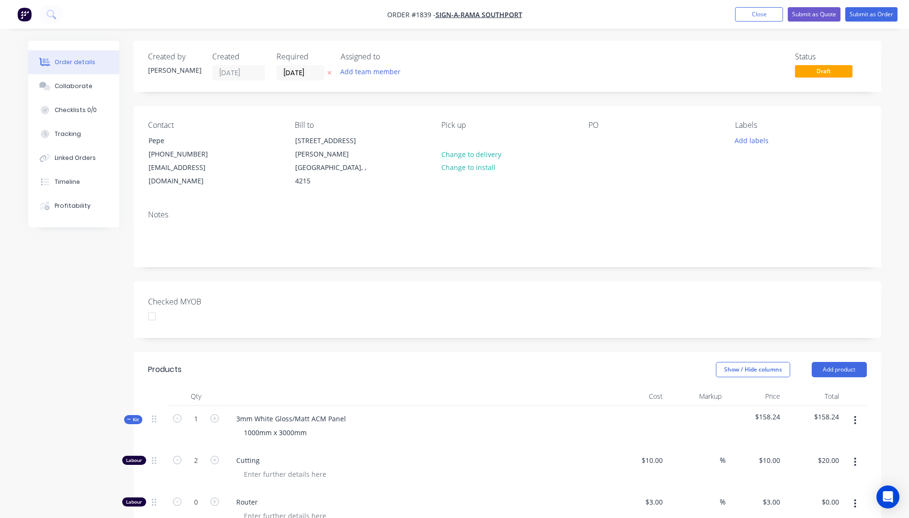
click at [329, 75] on icon "button" at bounding box center [329, 73] width 4 height 6
click at [797, 13] on button "Submit as Quote" at bounding box center [813, 14] width 53 height 14
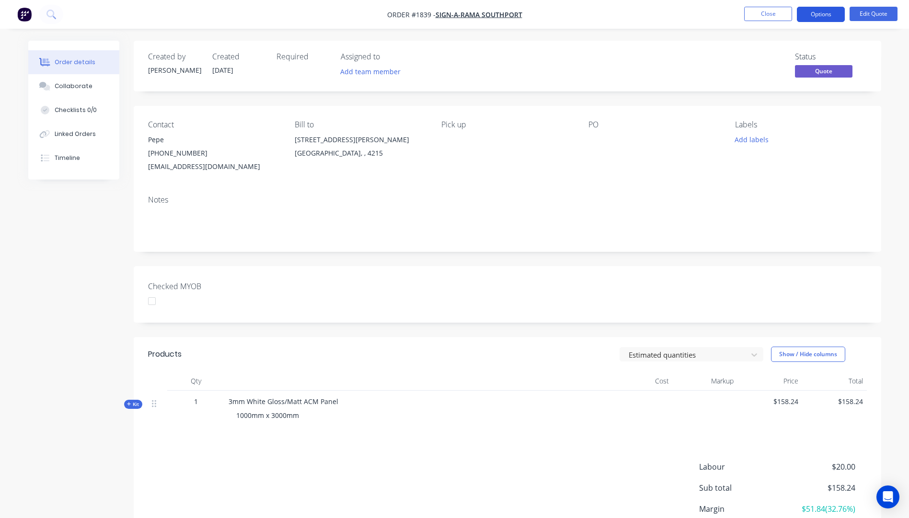
click at [814, 16] on button "Options" at bounding box center [821, 14] width 48 height 15
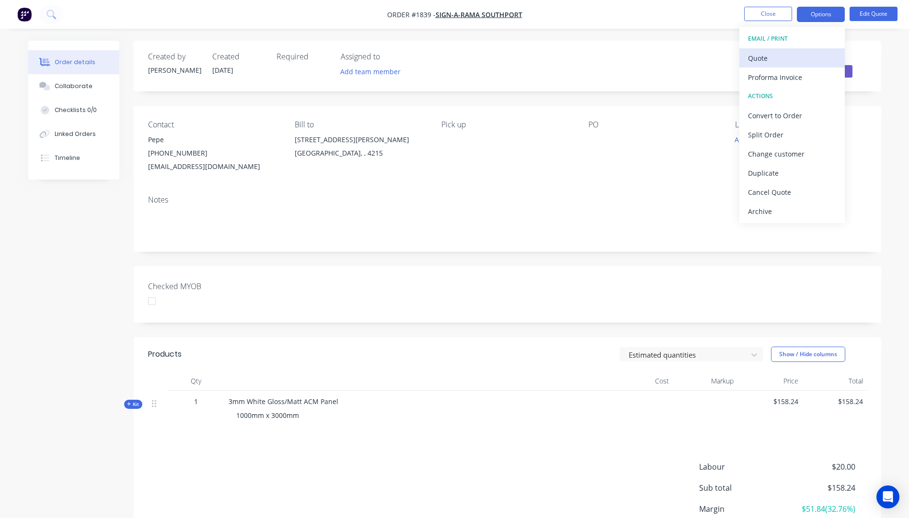
click at [762, 61] on div "Quote" at bounding box center [792, 58] width 88 height 14
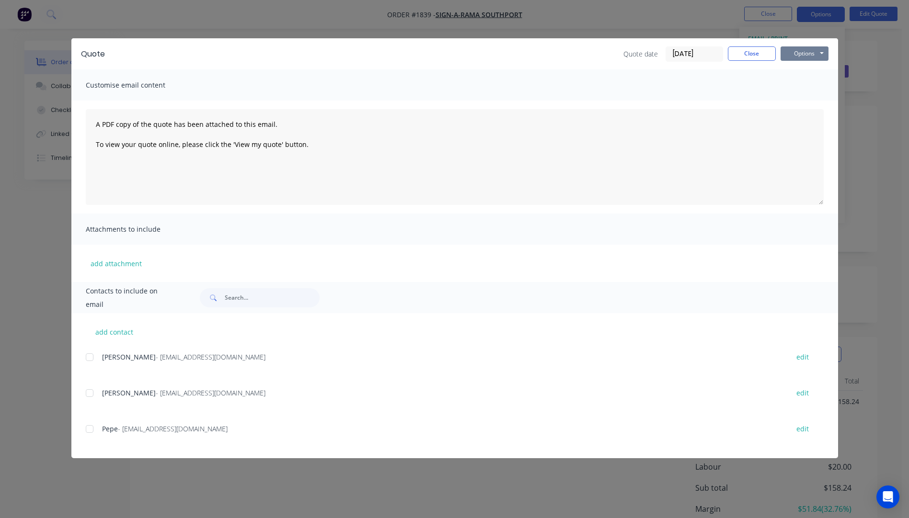
click at [800, 58] on button "Options" at bounding box center [804, 53] width 48 height 14
click at [809, 73] on button "Preview" at bounding box center [810, 71] width 61 height 16
click at [753, 56] on button "Close" at bounding box center [752, 53] width 48 height 14
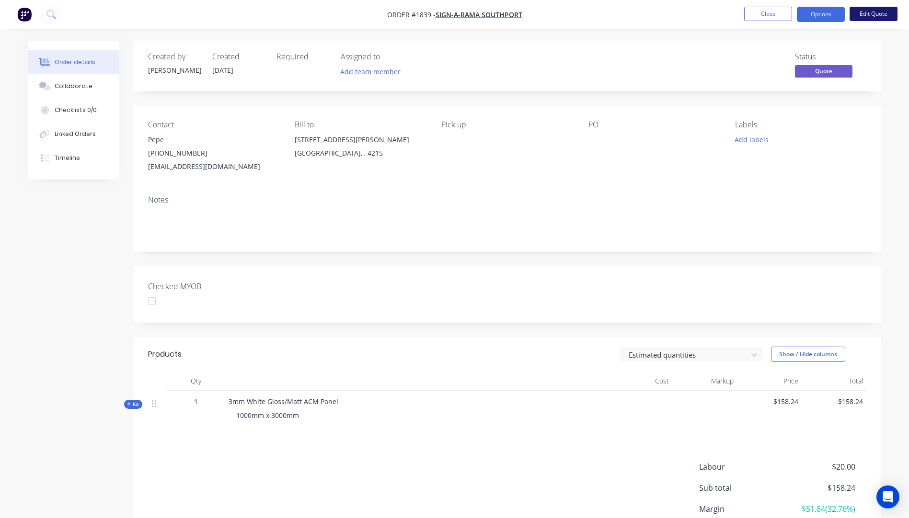
click at [876, 16] on button "Edit Quote" at bounding box center [873, 14] width 48 height 14
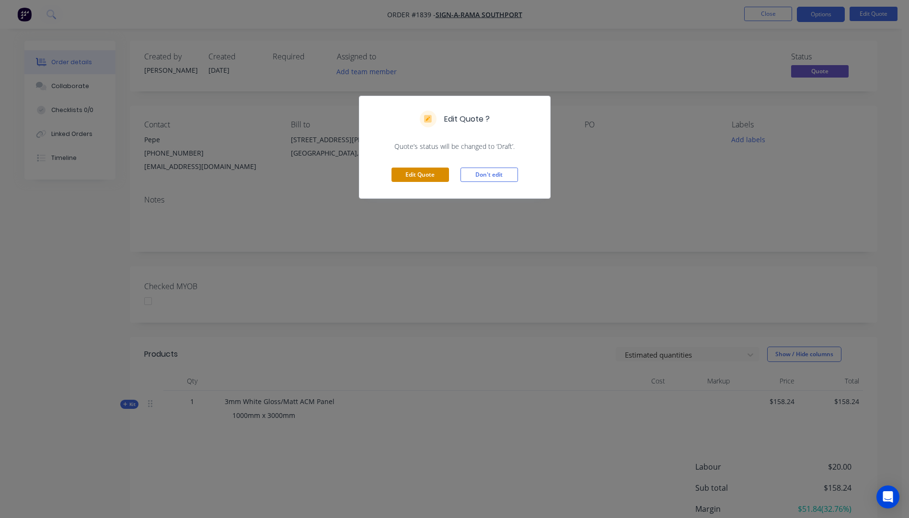
click at [410, 176] on button "Edit Quote" at bounding box center [419, 175] width 57 height 14
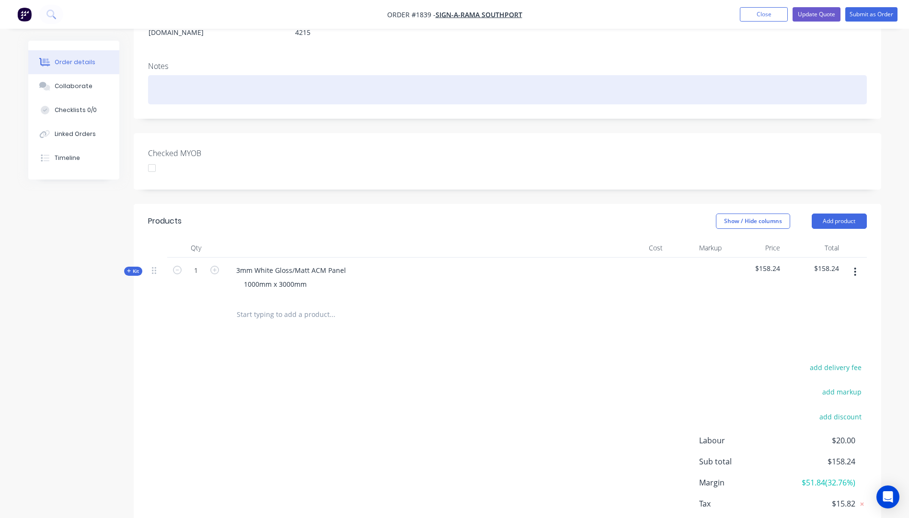
scroll to position [192, 0]
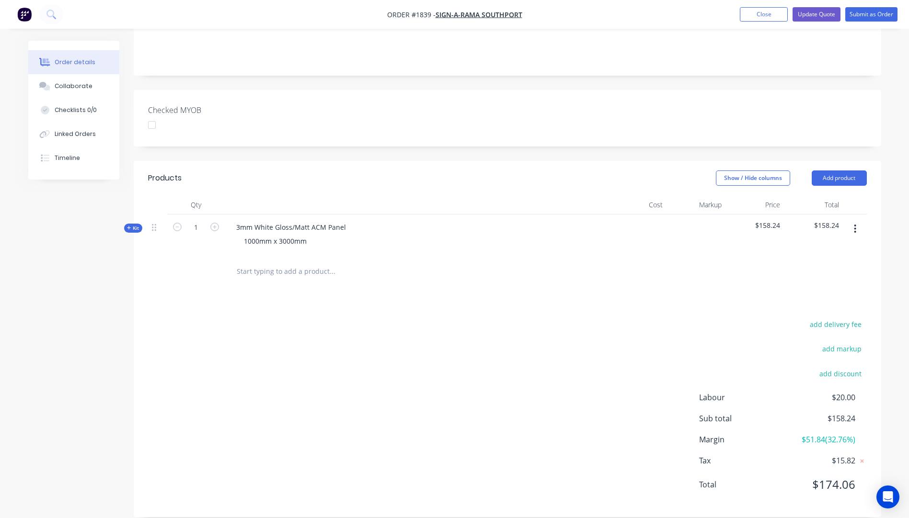
click at [125, 224] on button "Kit" at bounding box center [133, 228] width 18 height 9
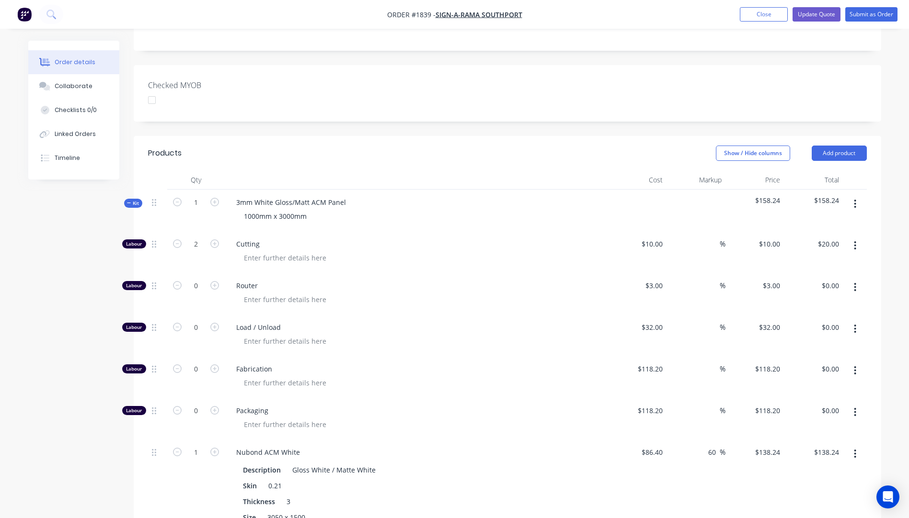
scroll to position [239, 0]
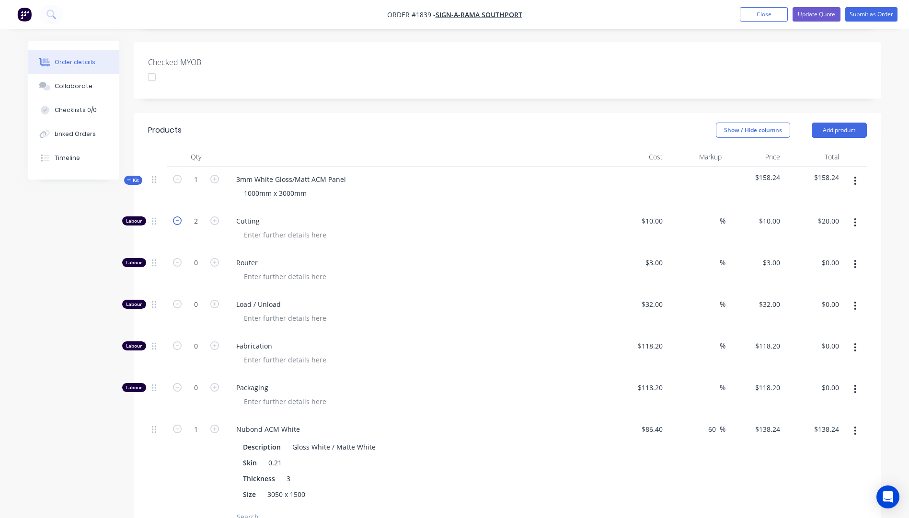
click at [179, 217] on icon "button" at bounding box center [177, 221] width 9 height 9
type input "1"
type input "$10.00"
click at [179, 217] on icon "button" at bounding box center [177, 221] width 9 height 9
type input "0"
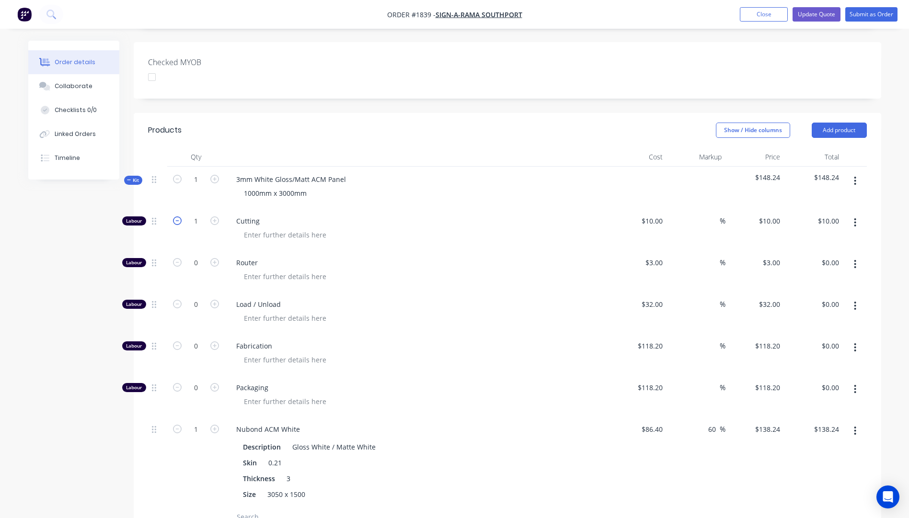
type input "$0.00"
click at [443, 231] on div "Cutting" at bounding box center [416, 229] width 383 height 42
click at [842, 123] on button "Add product" at bounding box center [838, 130] width 55 height 15
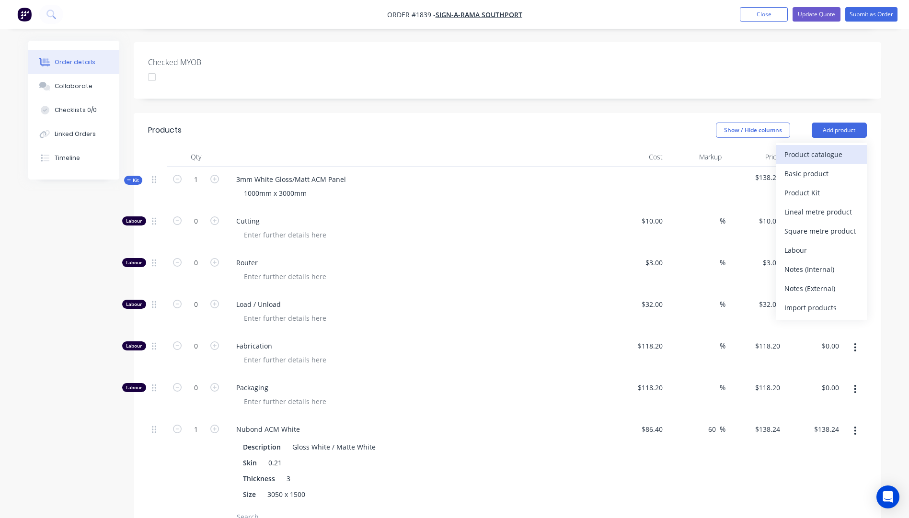
click at [801, 148] on div "Product catalogue" at bounding box center [821, 155] width 74 height 14
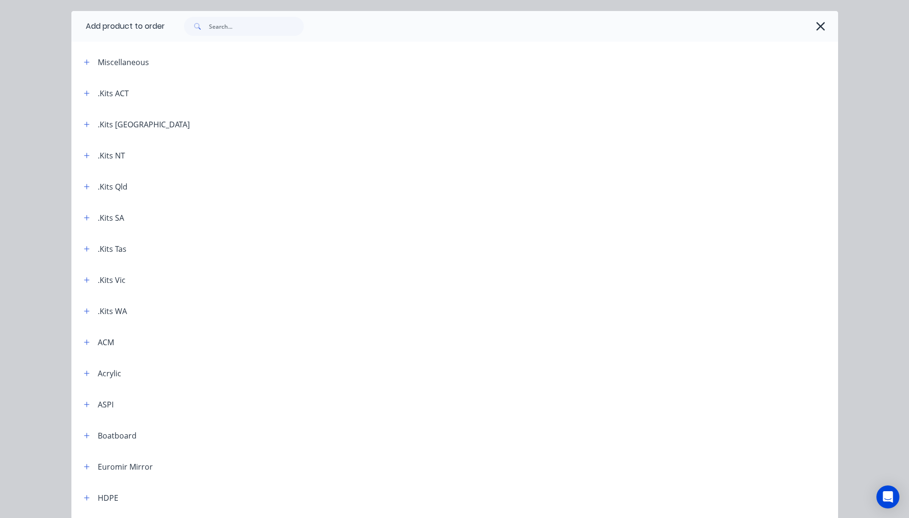
scroll to position [48, 0]
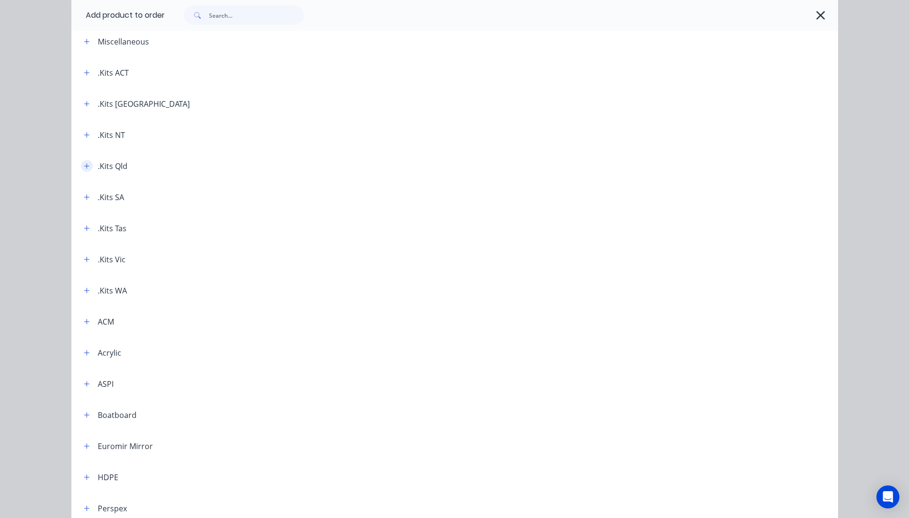
click at [83, 170] on button "button" at bounding box center [87, 166] width 12 height 12
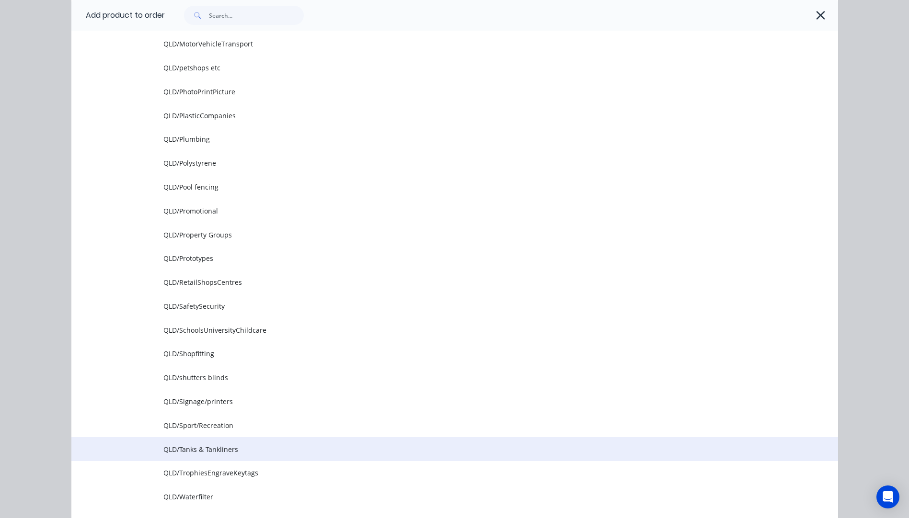
scroll to position [1102, 0]
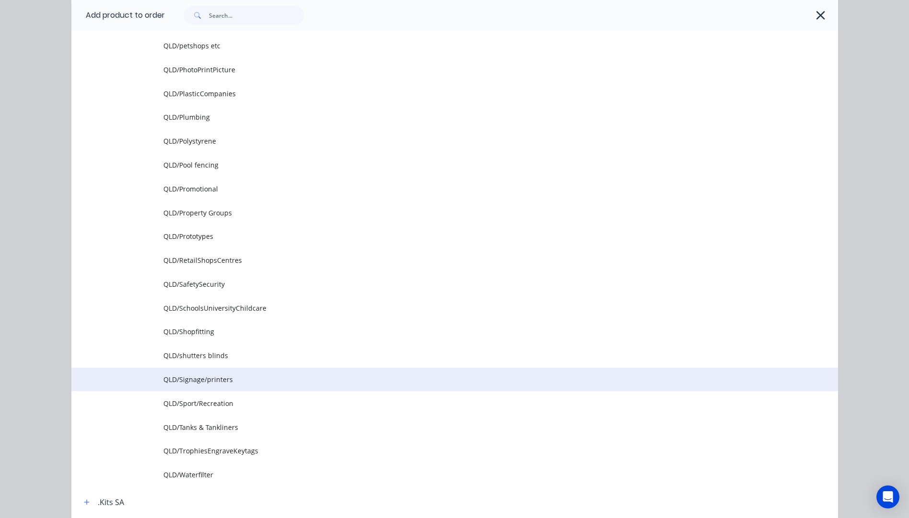
click at [209, 379] on span "QLD/Signage/printers" at bounding box center [432, 380] width 539 height 10
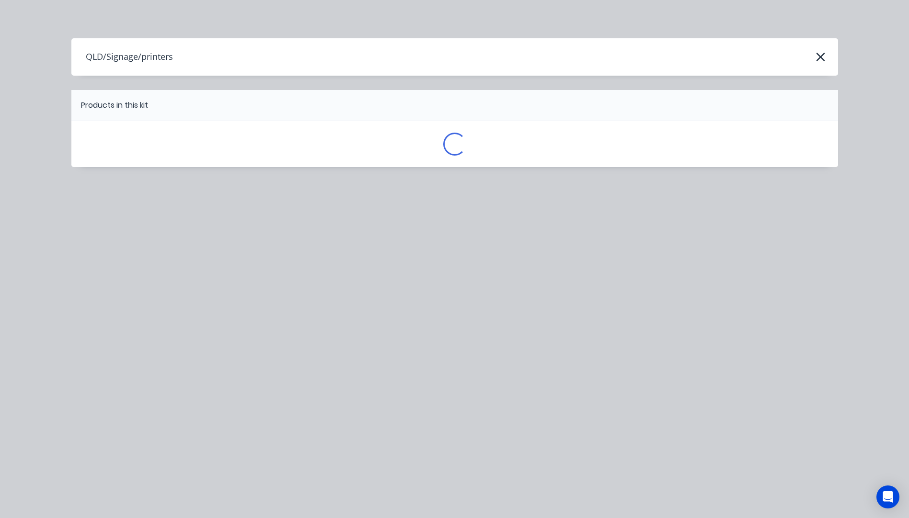
scroll to position [0, 0]
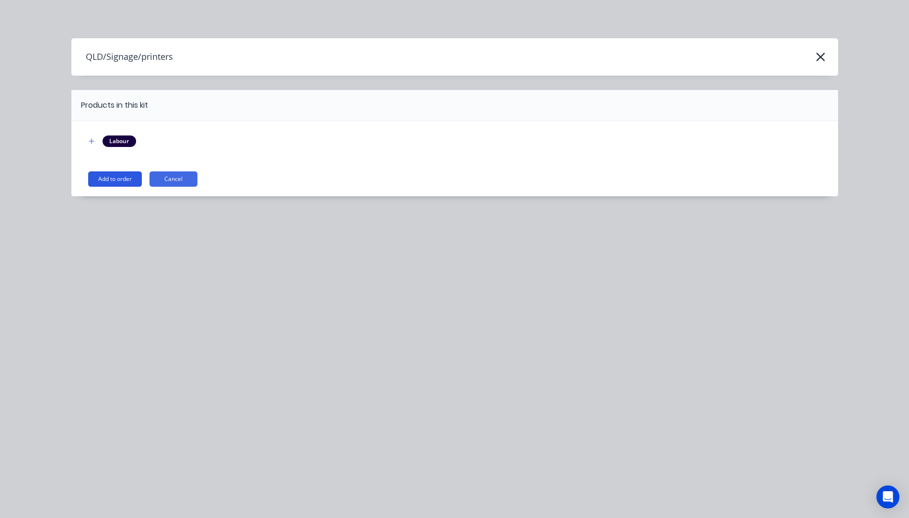
click at [118, 175] on button "Add to order" at bounding box center [115, 178] width 54 height 15
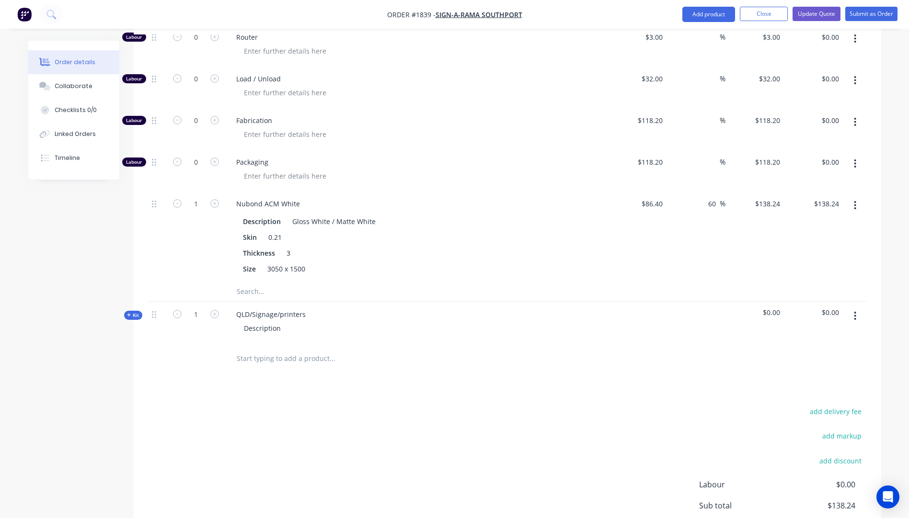
scroll to position [479, 0]
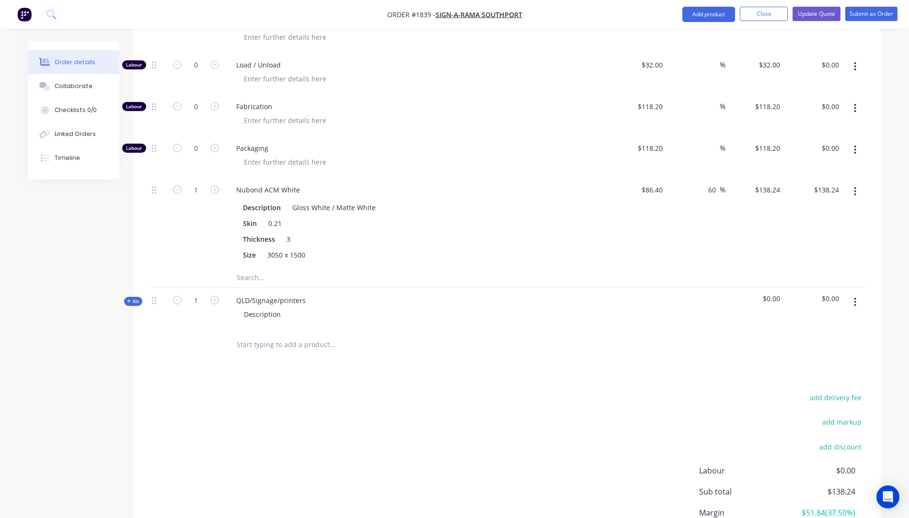
click at [128, 299] on icon "button" at bounding box center [129, 301] width 4 height 5
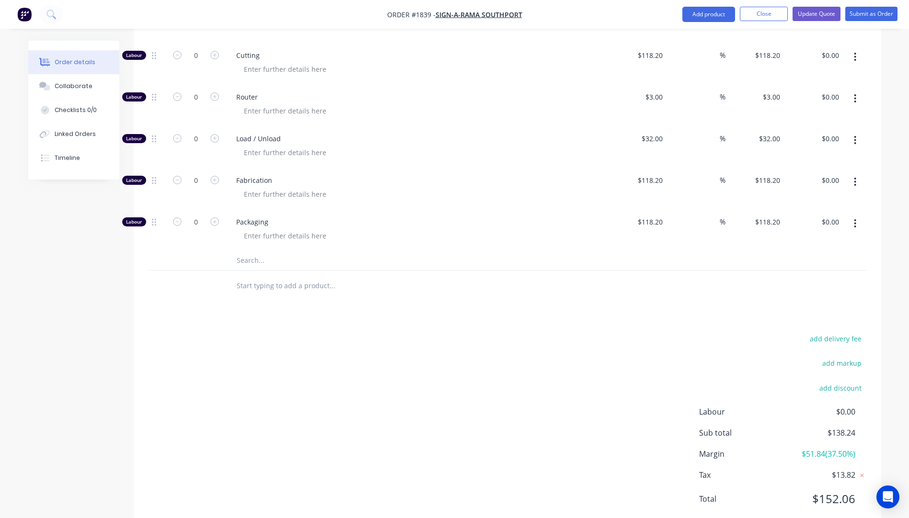
scroll to position [766, 0]
click at [258, 251] on input "text" at bounding box center [332, 260] width 192 height 19
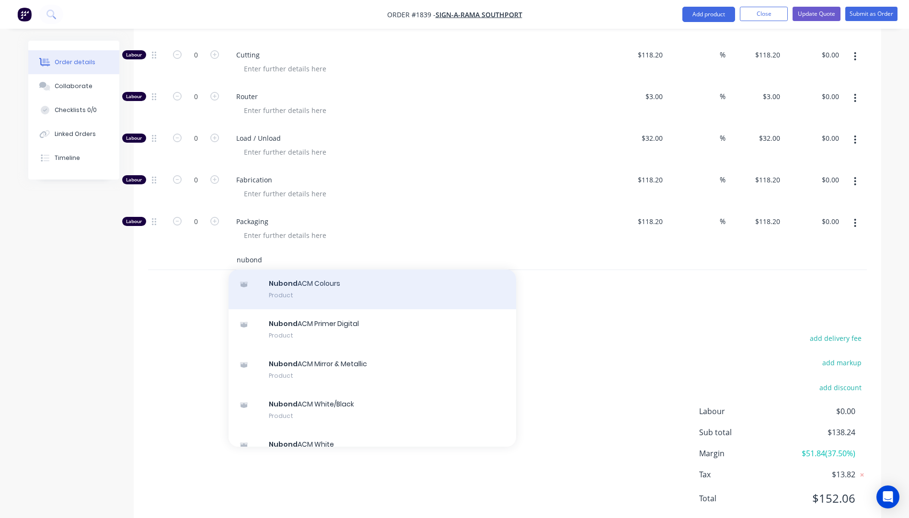
scroll to position [96, 0]
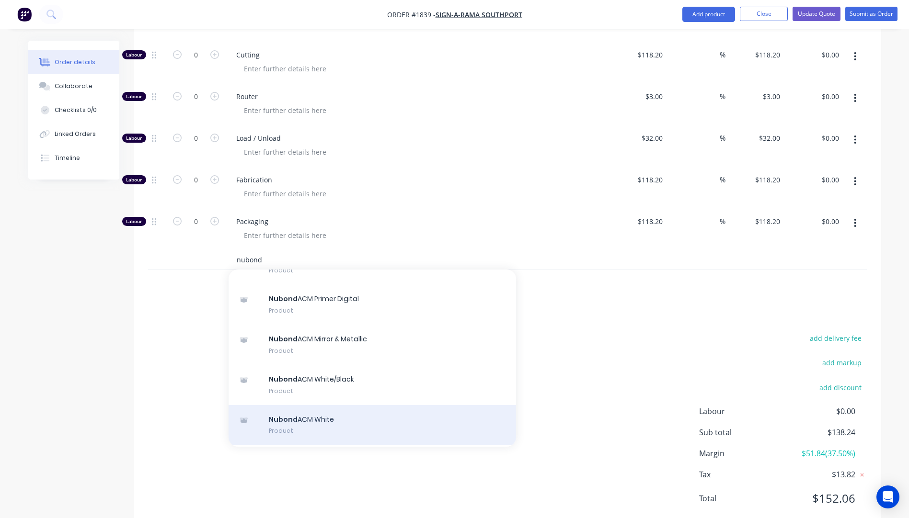
type input "nubond"
click at [308, 405] on div "Nubond ACM White Product" at bounding box center [371, 425] width 287 height 40
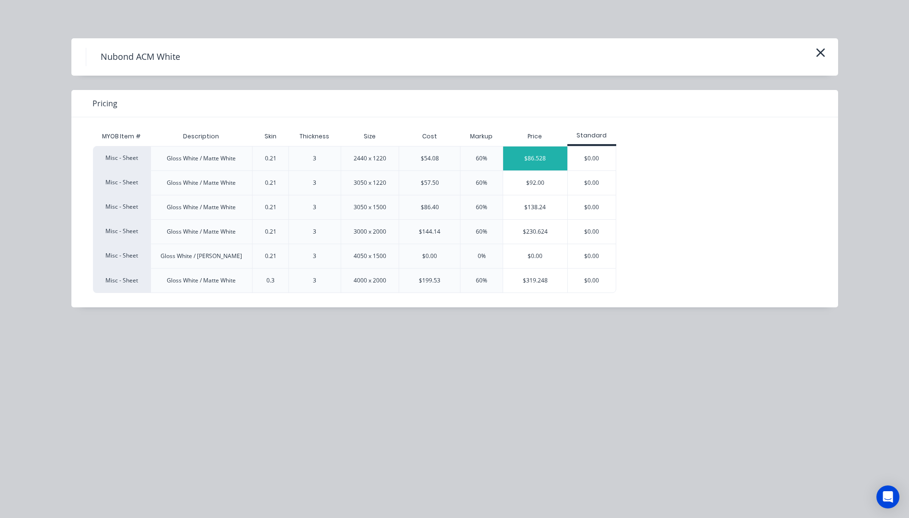
click at [528, 164] on div "$86.528" at bounding box center [535, 159] width 64 height 24
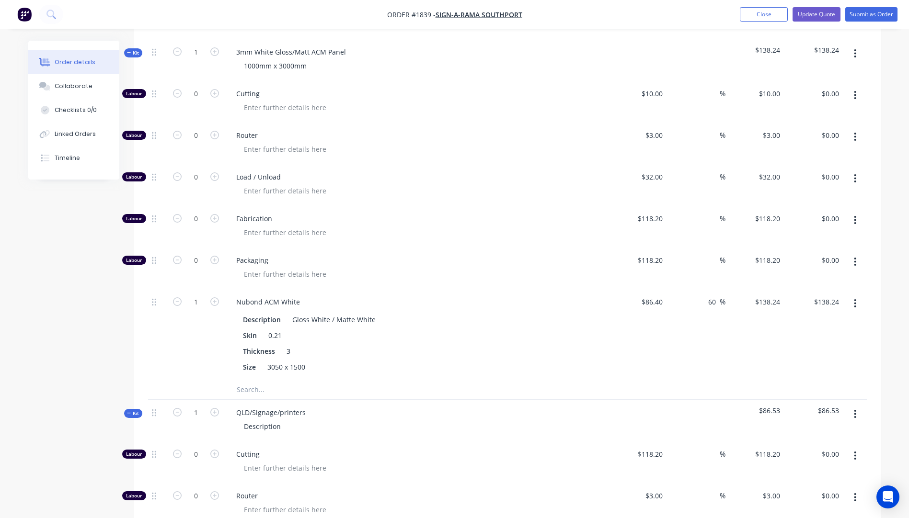
scroll to position [287, 0]
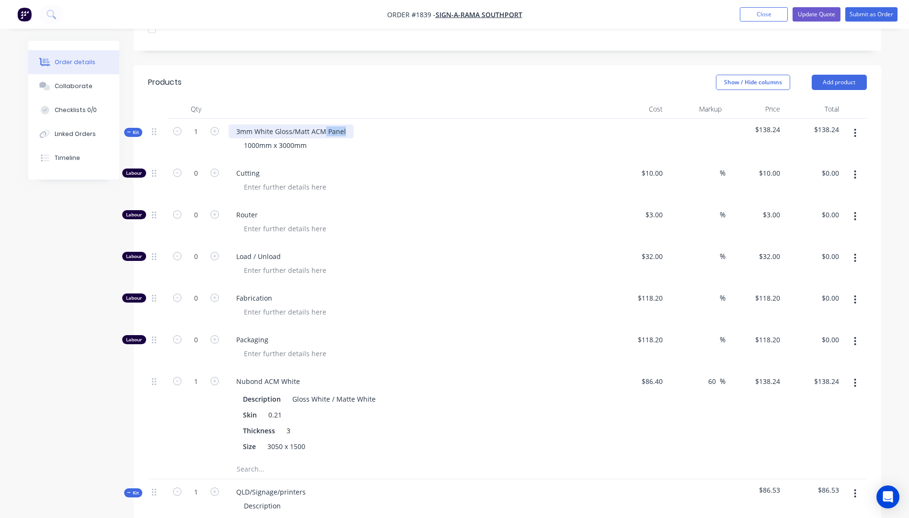
drag, startPoint x: 344, startPoint y: 117, endPoint x: 325, endPoint y: 117, distance: 19.6
click at [325, 125] on div "3mm White Gloss/Matt ACM Panel" at bounding box center [290, 132] width 125 height 14
click at [251, 138] on div "1000mm x 3000mm" at bounding box center [275, 145] width 78 height 14
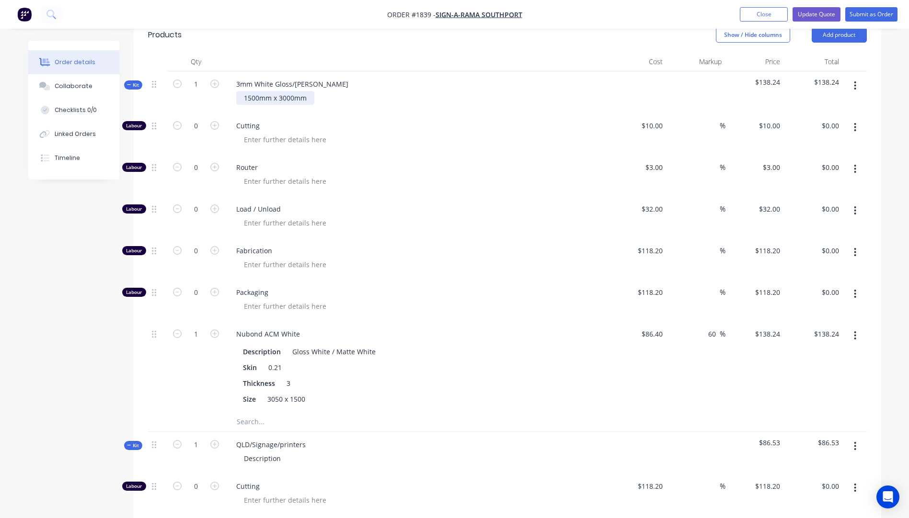
scroll to position [335, 0]
click at [294, 91] on div "1500mm x 3000mm" at bounding box center [275, 98] width 78 height 14
click at [393, 162] on span "Router" at bounding box center [420, 167] width 368 height 10
click at [856, 122] on icon "button" at bounding box center [855, 127] width 2 height 11
drag, startPoint x: 796, startPoint y: 180, endPoint x: 836, endPoint y: 137, distance: 59.0
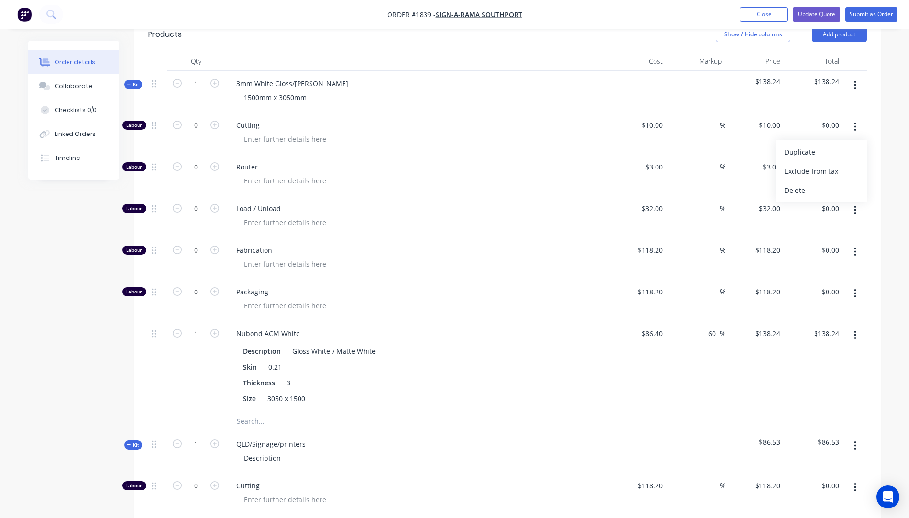
click at [796, 183] on div "Delete" at bounding box center [821, 190] width 74 height 14
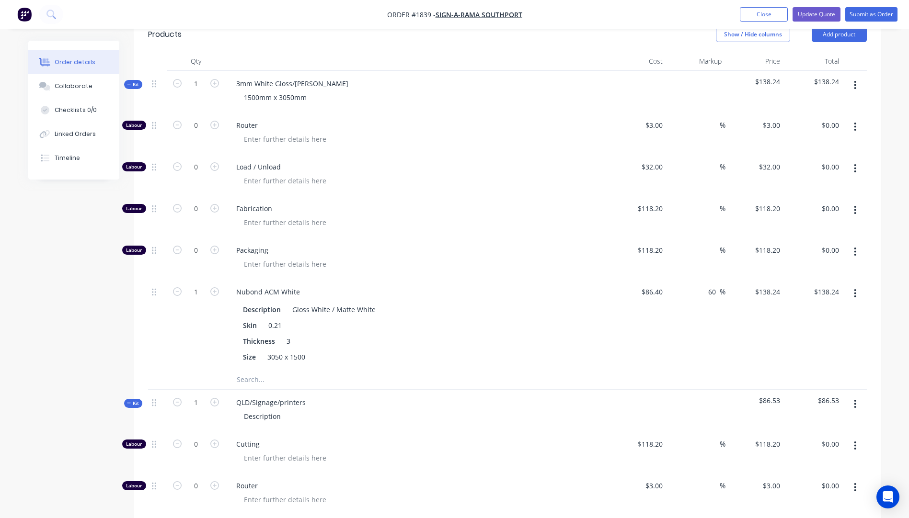
click at [855, 123] on icon "button" at bounding box center [855, 127] width 2 height 9
click at [818, 183] on div "Delete" at bounding box center [821, 190] width 74 height 14
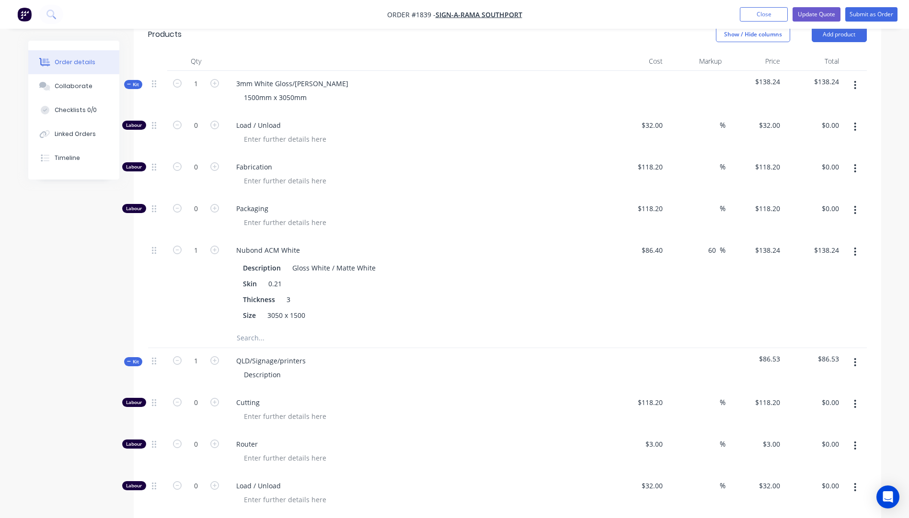
click at [855, 123] on icon "button" at bounding box center [855, 127] width 2 height 9
click at [815, 183] on div "Delete" at bounding box center [821, 190] width 74 height 14
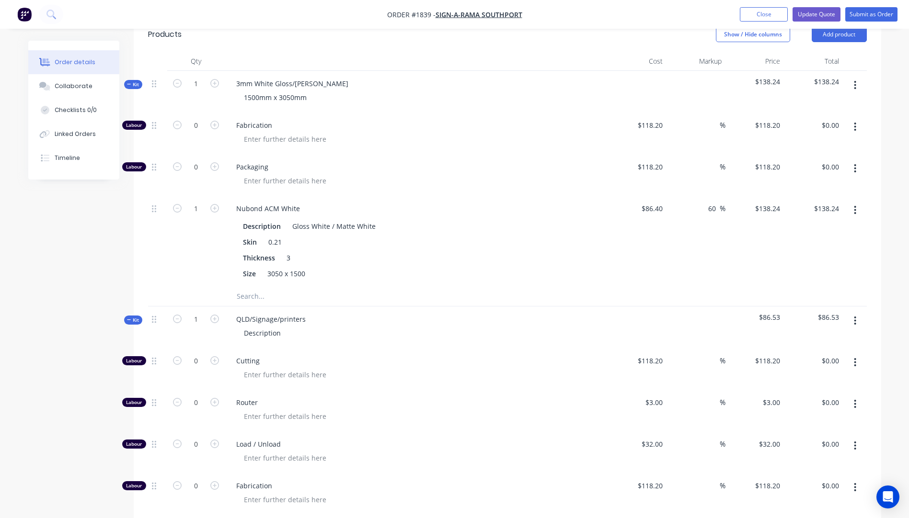
click at [855, 119] on button "button" at bounding box center [855, 126] width 23 height 17
click at [811, 183] on div "Delete" at bounding box center [821, 190] width 74 height 14
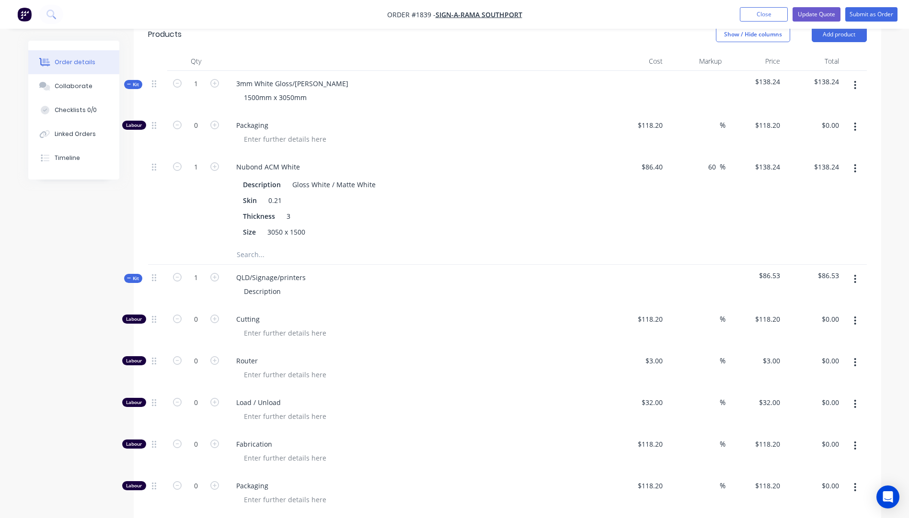
click at [855, 122] on icon "button" at bounding box center [855, 127] width 2 height 11
click at [798, 183] on div "Delete" at bounding box center [821, 190] width 74 height 14
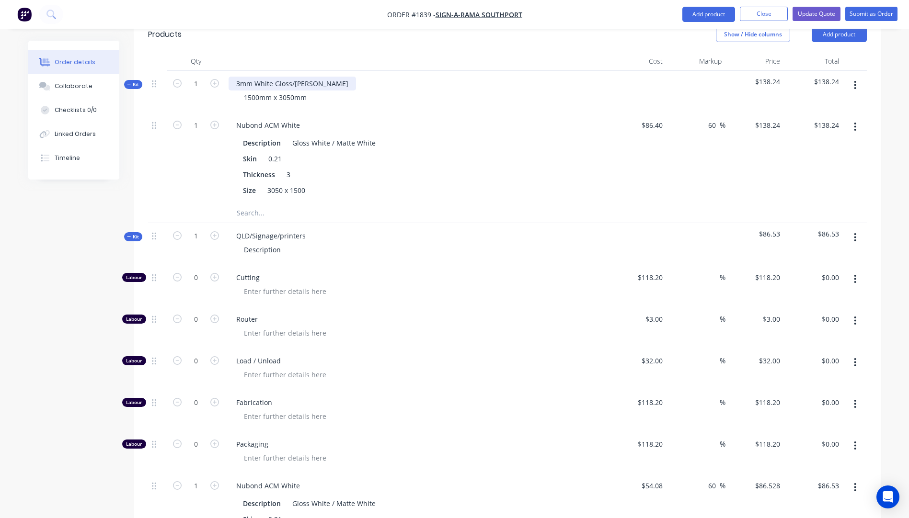
click at [323, 77] on div "3mm White Gloss/Matt ACMsheet" at bounding box center [291, 84] width 127 height 14
drag, startPoint x: 309, startPoint y: 225, endPoint x: 328, endPoint y: 248, distance: 30.0
click at [312, 234] on div "QLD/Signage/printers Description" at bounding box center [416, 244] width 383 height 42
drag, startPoint x: 346, startPoint y: 67, endPoint x: 242, endPoint y: 68, distance: 104.4
click at [231, 77] on div "3mm White Gloss/Matt ACM sheet" at bounding box center [290, 84] width 125 height 14
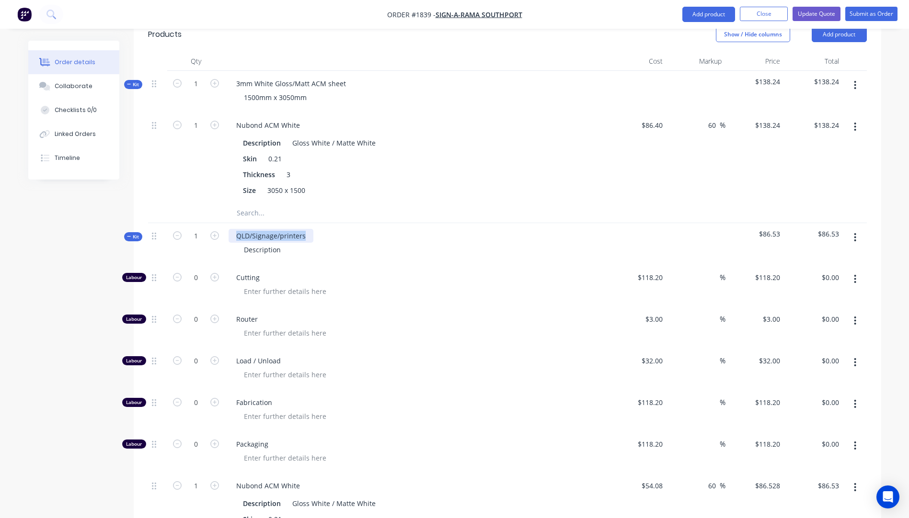
drag, startPoint x: 308, startPoint y: 222, endPoint x: 236, endPoint y: 223, distance: 71.9
click at [236, 229] on div "QLD/Signage/printers" at bounding box center [270, 236] width 85 height 14
paste div
drag, startPoint x: 285, startPoint y: 238, endPoint x: 239, endPoint y: 239, distance: 47.0
click at [239, 243] on div "Description" at bounding box center [262, 250] width 52 height 14
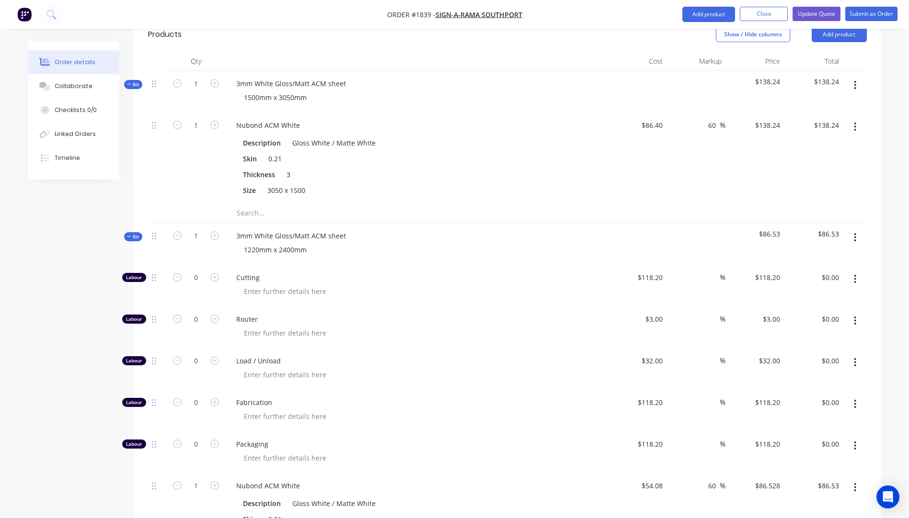
click at [558, 326] on div at bounding box center [420, 333] width 368 height 14
click at [853, 271] on button "button" at bounding box center [855, 279] width 23 height 17
drag, startPoint x: 805, startPoint y: 328, endPoint x: 810, endPoint y: 319, distance: 10.3
click at [805, 336] on div "Delete" at bounding box center [821, 343] width 74 height 14
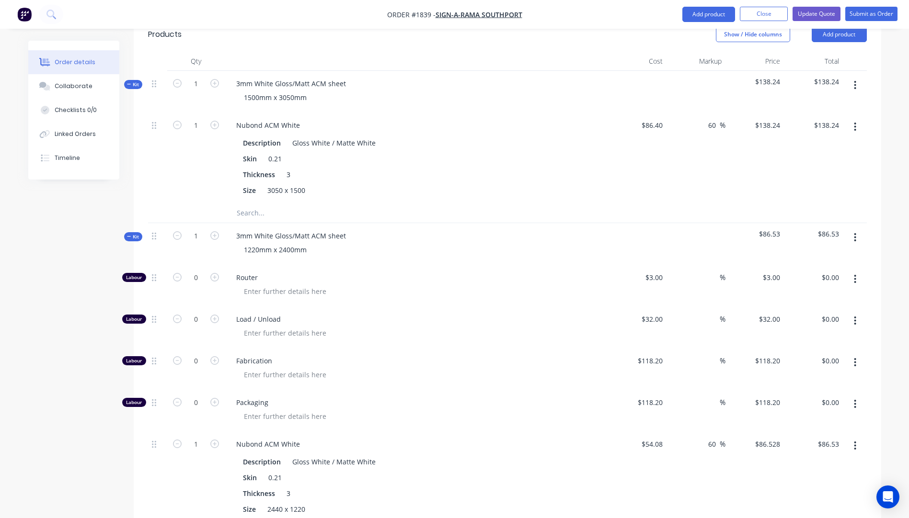
click at [855, 274] on icon "button" at bounding box center [855, 279] width 2 height 11
drag, startPoint x: 811, startPoint y: 330, endPoint x: 813, endPoint y: 323, distance: 7.6
click at [810, 336] on div "Delete" at bounding box center [821, 343] width 74 height 14
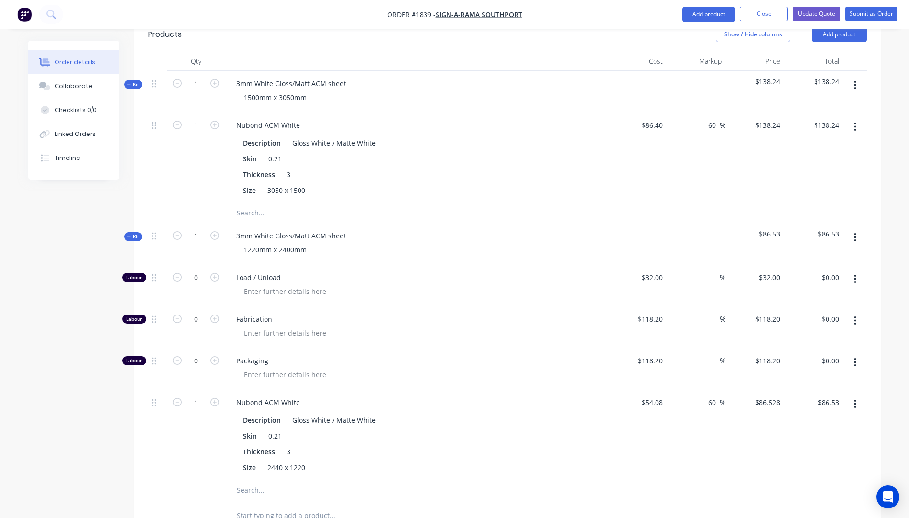
click at [855, 275] on icon "button" at bounding box center [855, 279] width 2 height 9
click at [817, 336] on div "Delete" at bounding box center [821, 343] width 74 height 14
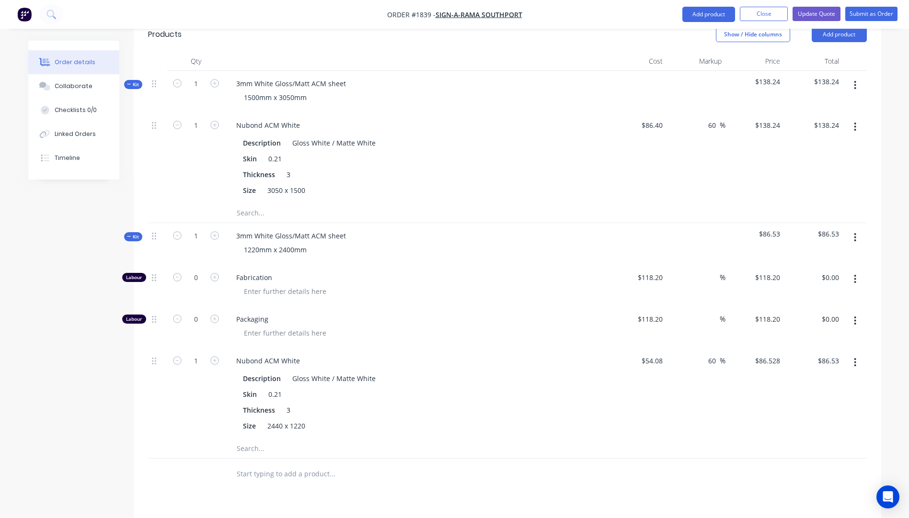
click at [856, 274] on icon "button" at bounding box center [855, 279] width 2 height 11
click at [820, 336] on div "Delete" at bounding box center [821, 343] width 74 height 14
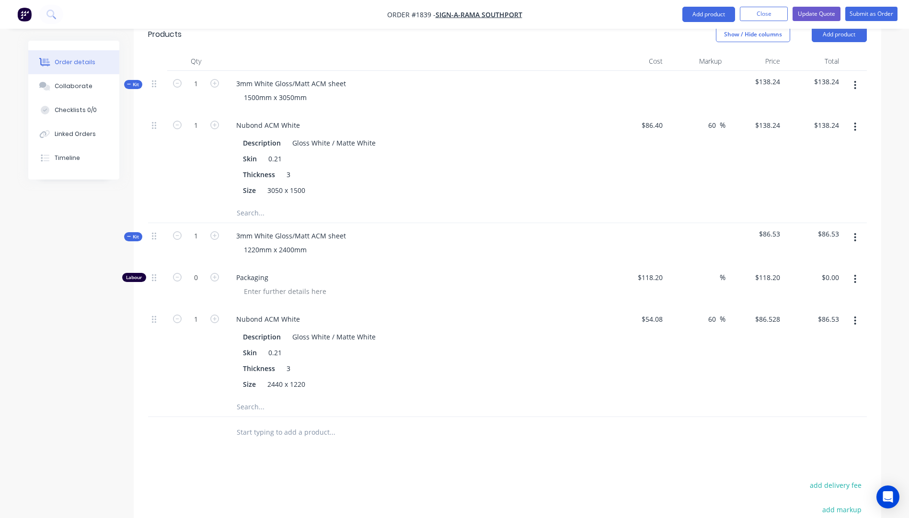
click at [855, 275] on icon "button" at bounding box center [855, 279] width 2 height 9
click at [793, 336] on div "Delete" at bounding box center [821, 343] width 74 height 14
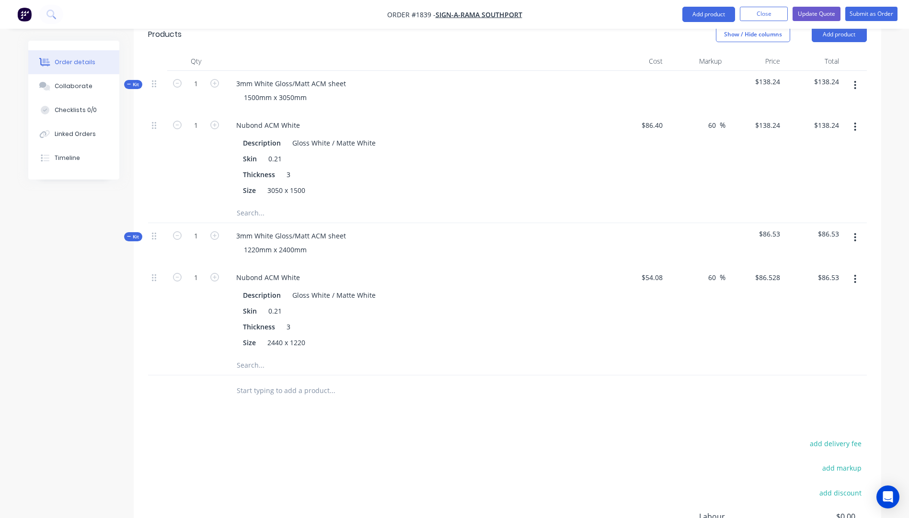
scroll to position [287, 0]
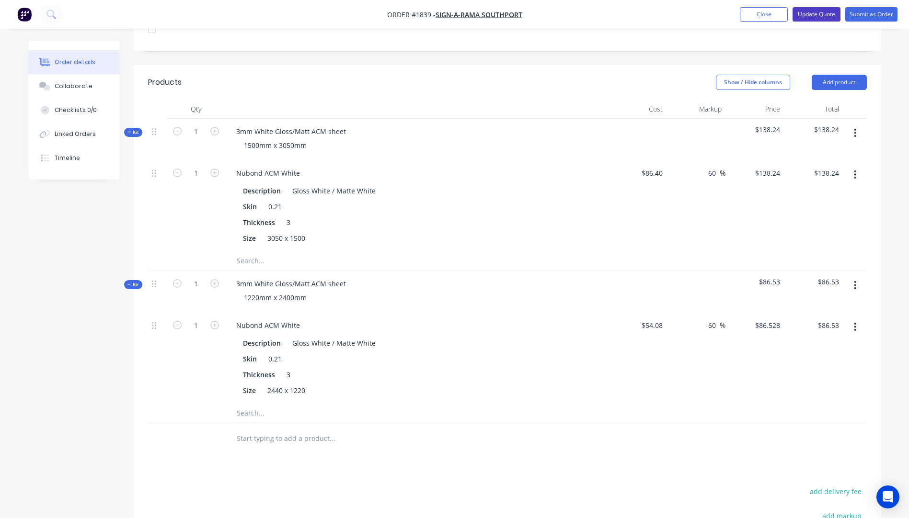
click at [819, 17] on button "Update Quote" at bounding box center [816, 14] width 48 height 14
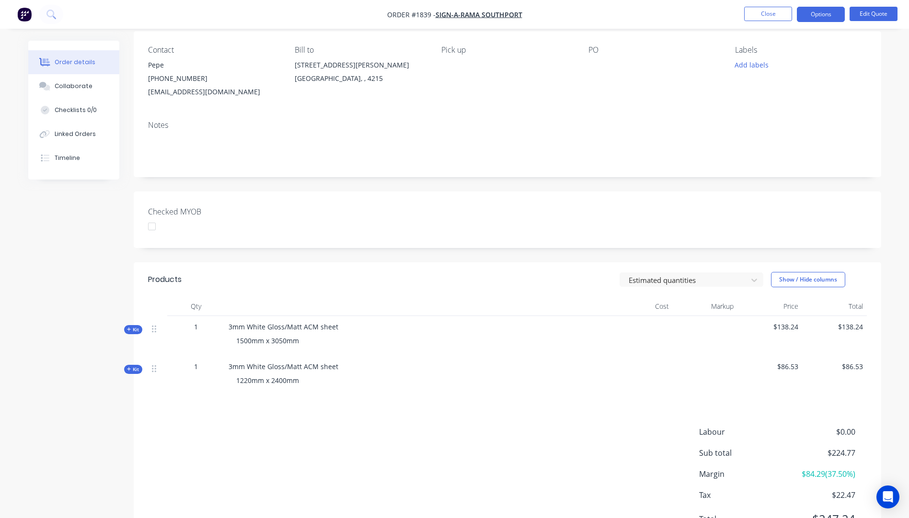
scroll to position [0, 0]
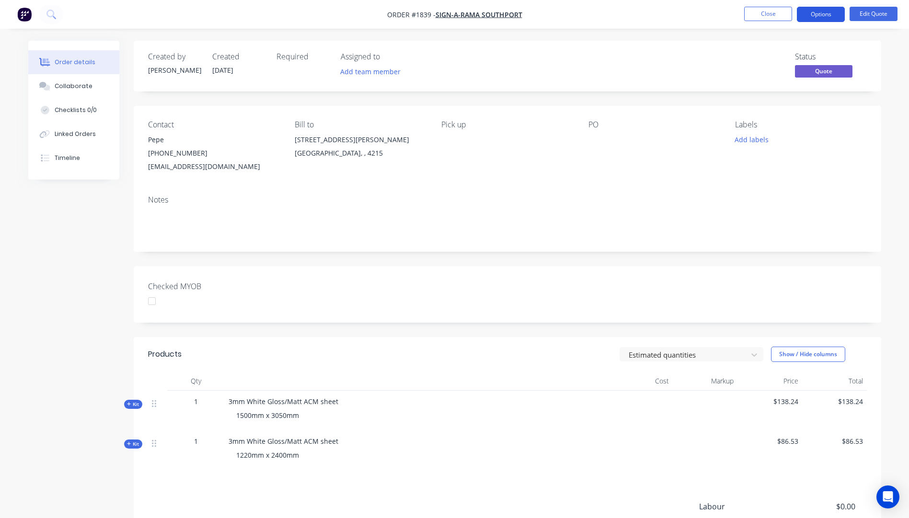
click at [809, 13] on button "Options" at bounding box center [821, 14] width 48 height 15
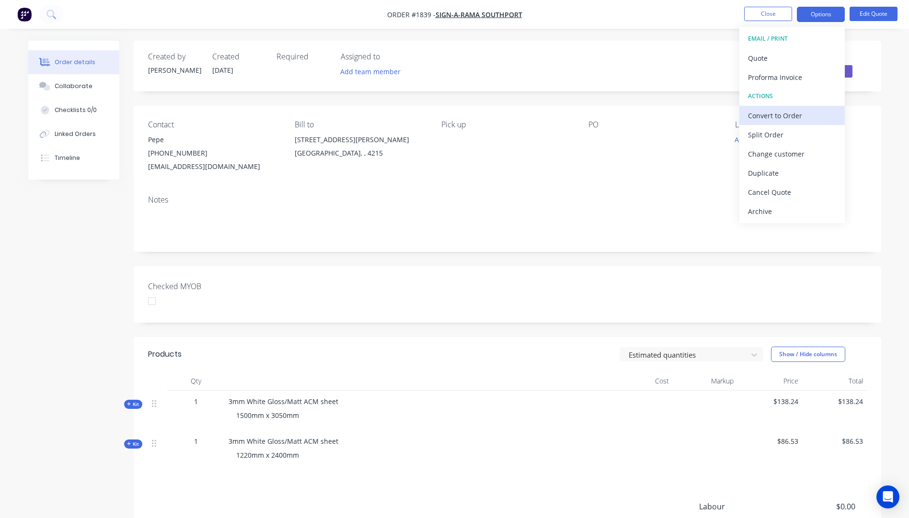
click at [769, 117] on div "Convert to Order" at bounding box center [792, 116] width 88 height 14
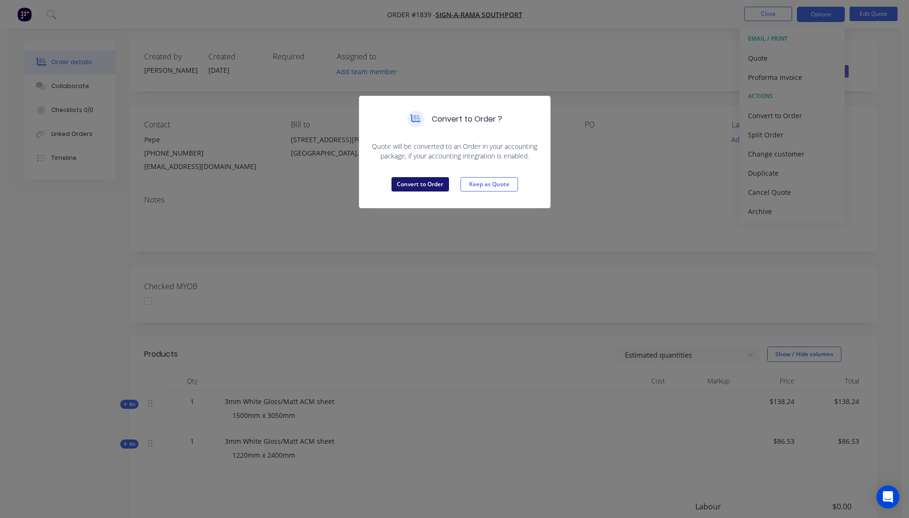
click at [426, 187] on button "Convert to Order" at bounding box center [419, 184] width 57 height 14
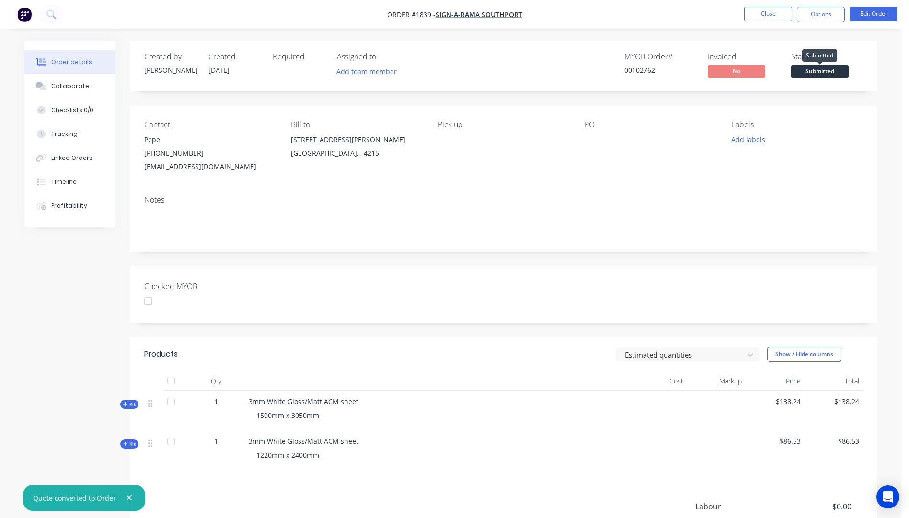
click at [820, 71] on span "Submitted" at bounding box center [819, 71] width 57 height 12
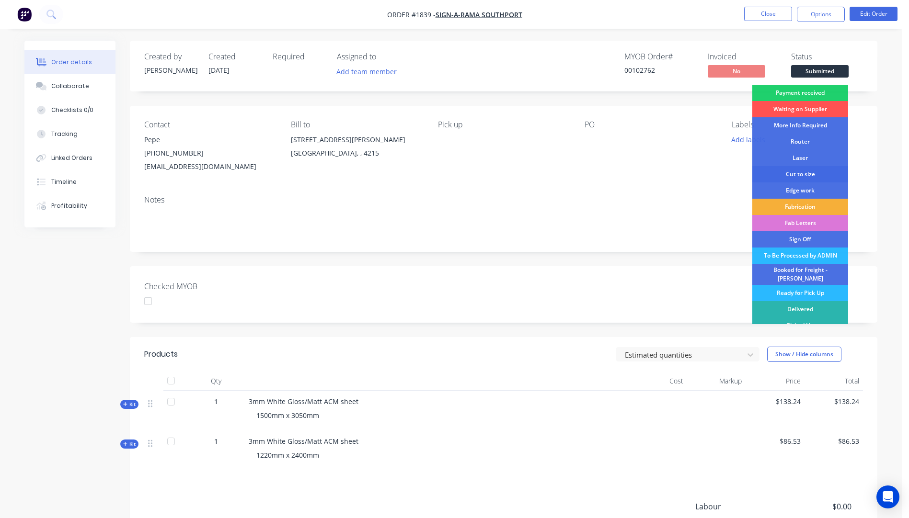
click at [799, 176] on div "Cut to size" at bounding box center [800, 174] width 96 height 16
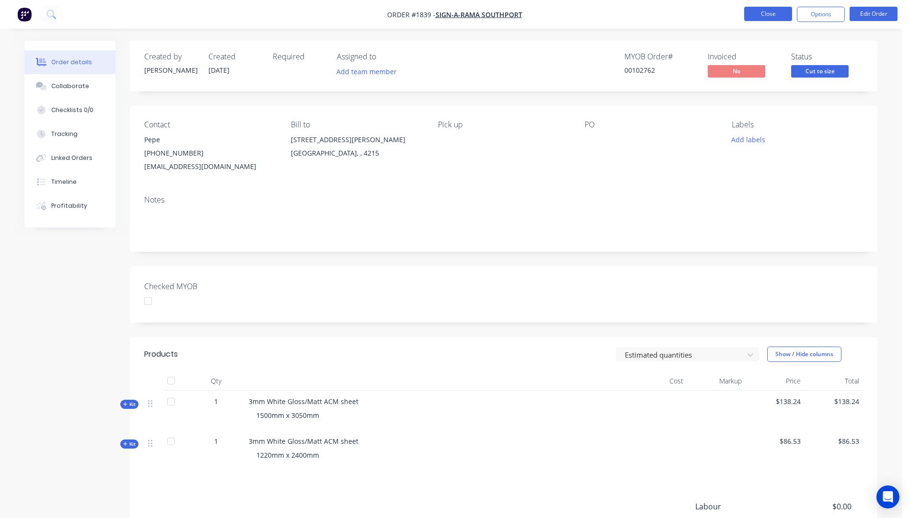
click at [754, 17] on button "Close" at bounding box center [768, 14] width 48 height 14
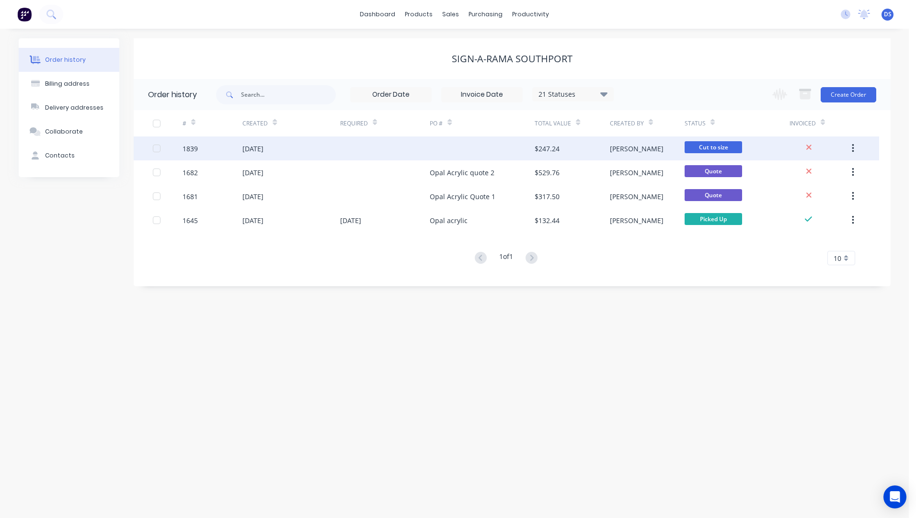
click at [548, 152] on div "$247.24" at bounding box center [547, 149] width 25 height 10
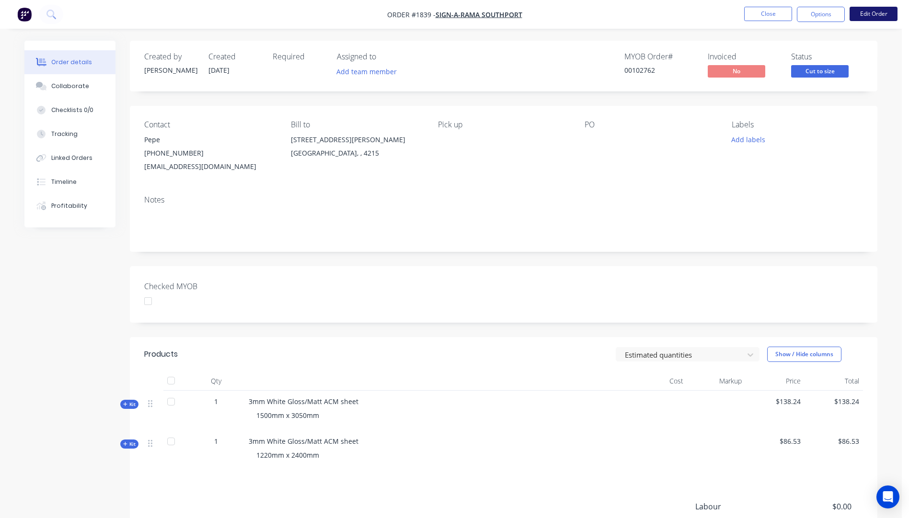
click at [875, 15] on button "Edit Order" at bounding box center [873, 14] width 48 height 14
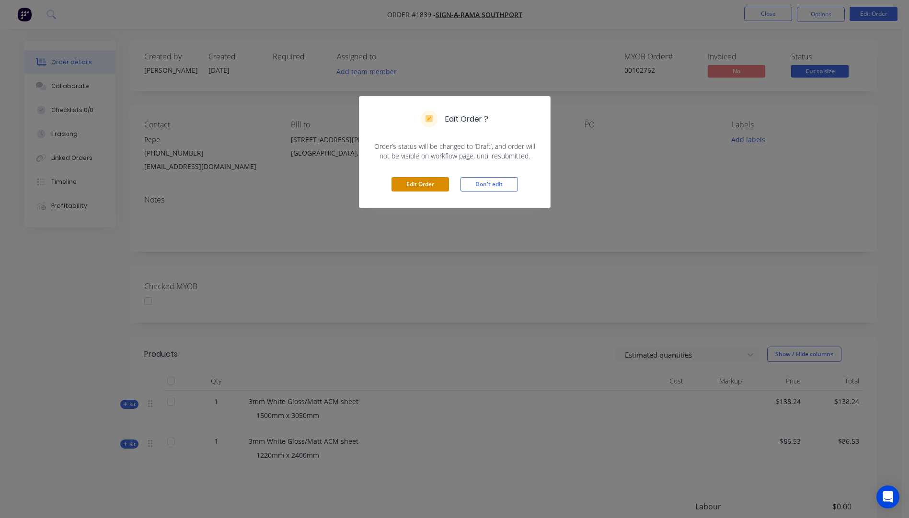
click at [432, 188] on button "Edit Order" at bounding box center [419, 184] width 57 height 14
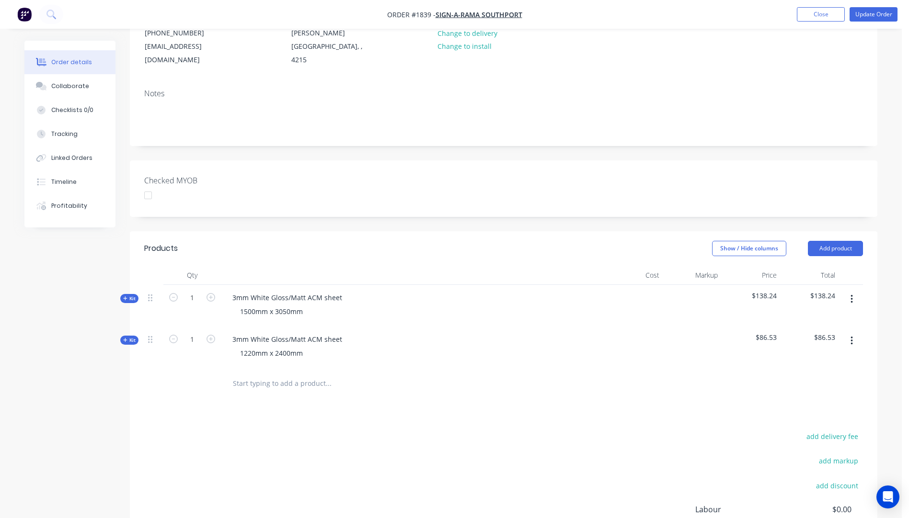
scroll to position [144, 0]
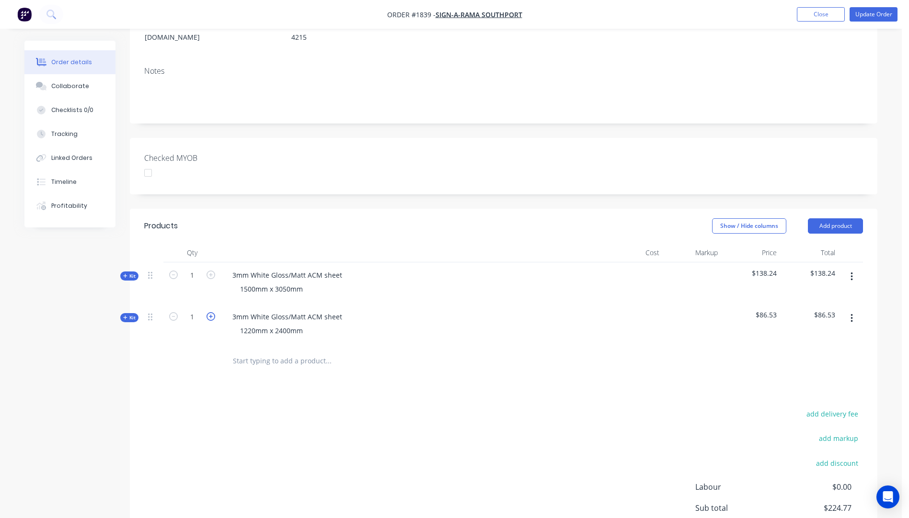
click at [210, 312] on icon "button" at bounding box center [210, 316] width 9 height 9
click at [442, 393] on div "Products Show / Hide columns Add product Qty Cost Markup Price Total Kit 1 3mm …" at bounding box center [503, 408] width 747 height 398
click at [862, 20] on button "Update Order" at bounding box center [873, 14] width 48 height 14
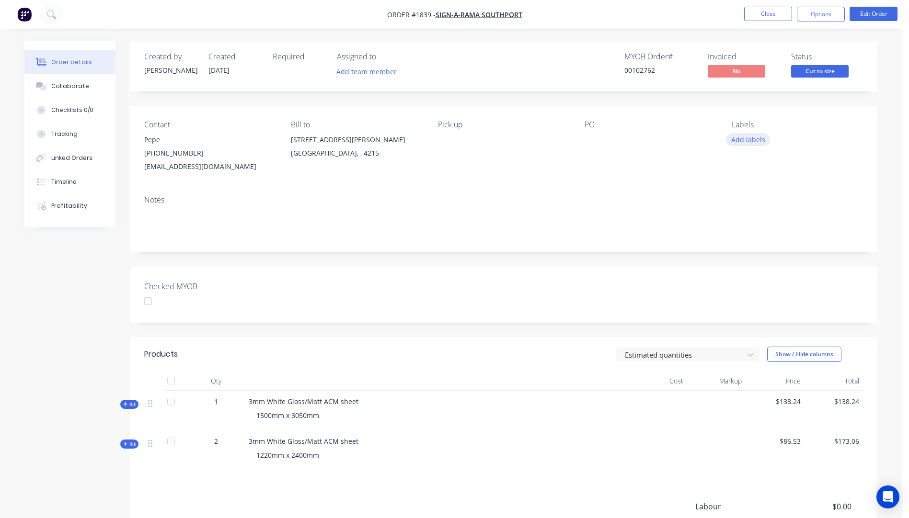
click at [752, 142] on button "Add labels" at bounding box center [748, 139] width 44 height 13
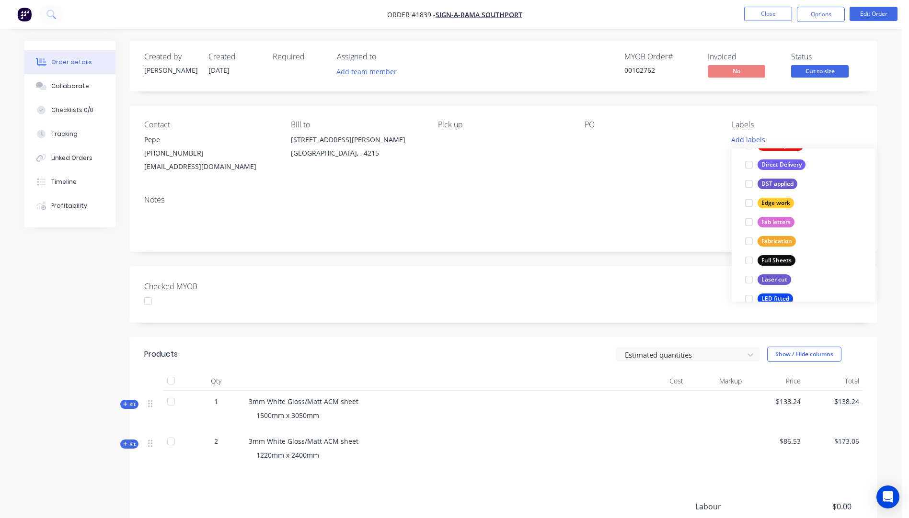
scroll to position [192, 0]
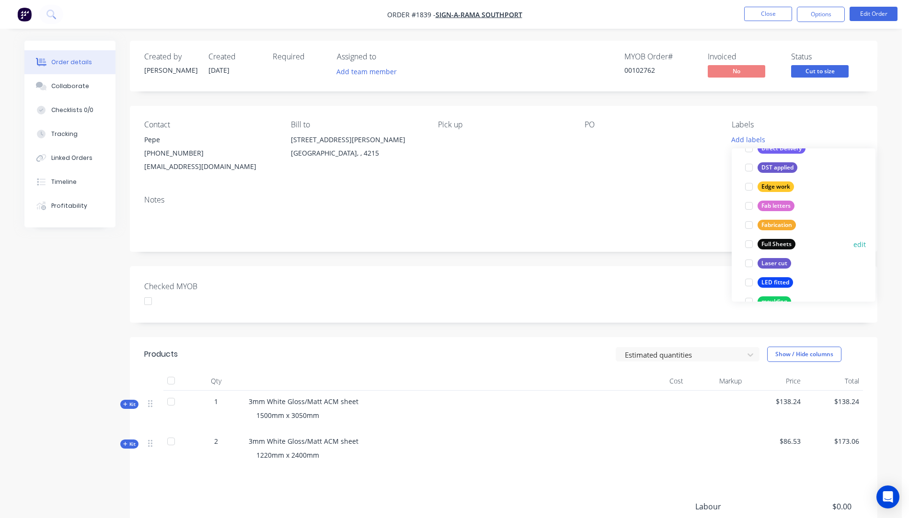
click at [775, 248] on div "Full Sheets" at bounding box center [776, 244] width 38 height 11
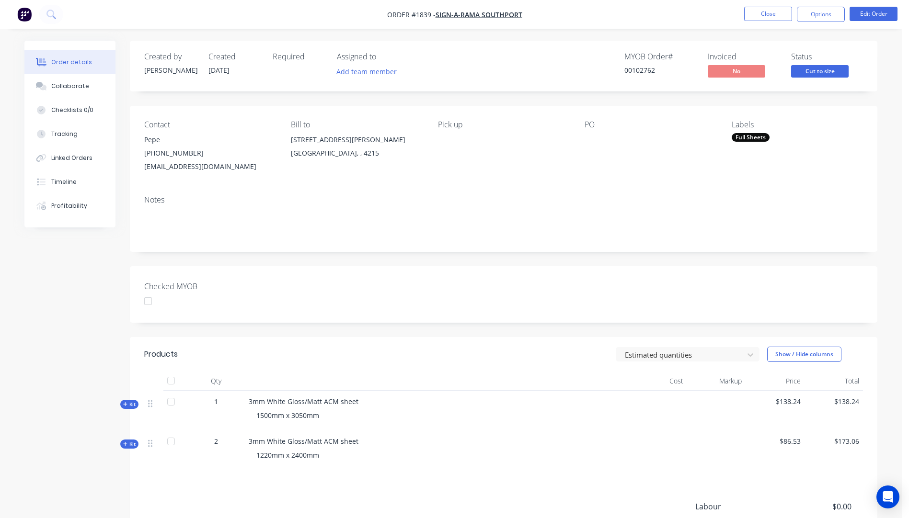
click at [678, 186] on div "Contact Pepe (07) 5591 3933 design.southport@signarama.com.au Bill to Unit 3 / …" at bounding box center [503, 147] width 747 height 82
drag, startPoint x: 866, startPoint y: 14, endPoint x: 861, endPoint y: 15, distance: 4.9
click at [861, 15] on button "Edit Order" at bounding box center [873, 14] width 48 height 14
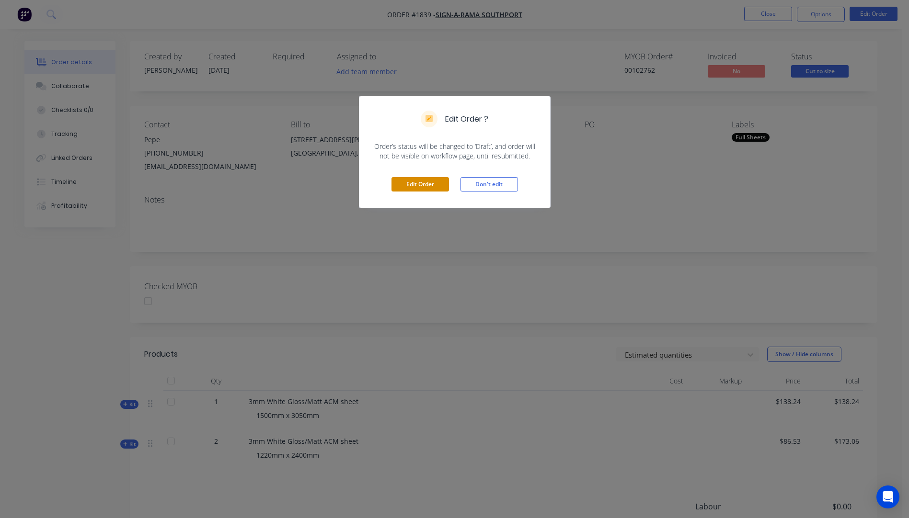
drag, startPoint x: 419, startPoint y: 185, endPoint x: 429, endPoint y: 181, distance: 10.9
click at [419, 186] on button "Edit Order" at bounding box center [419, 184] width 57 height 14
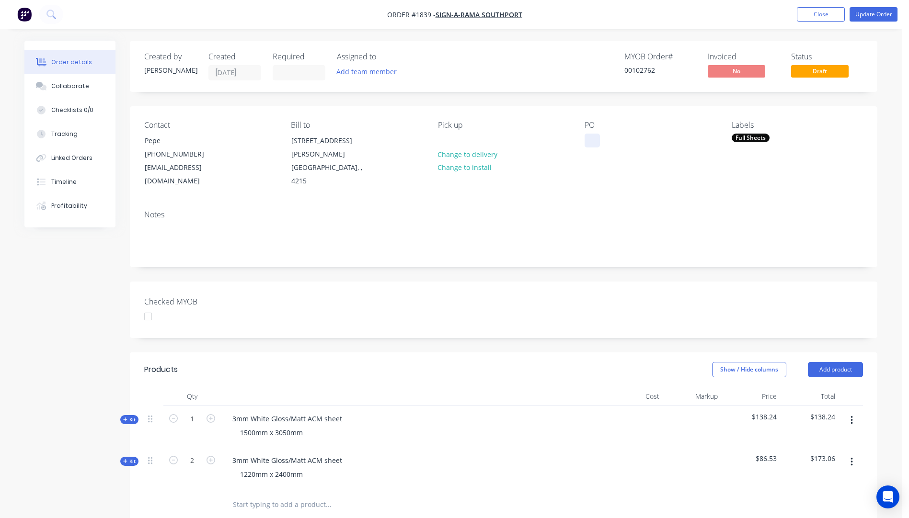
click at [586, 142] on div at bounding box center [591, 141] width 15 height 14
click at [862, 13] on button "Update Order" at bounding box center [873, 14] width 48 height 14
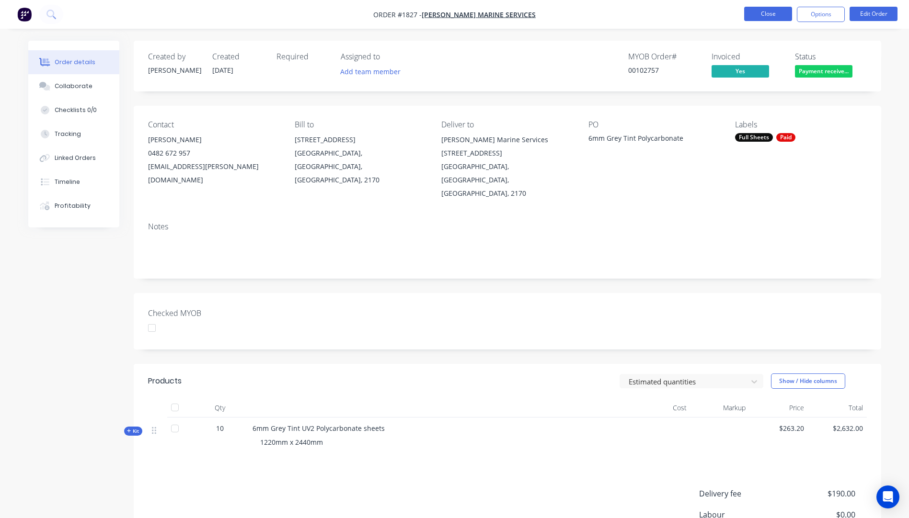
click at [773, 17] on button "Close" at bounding box center [768, 14] width 48 height 14
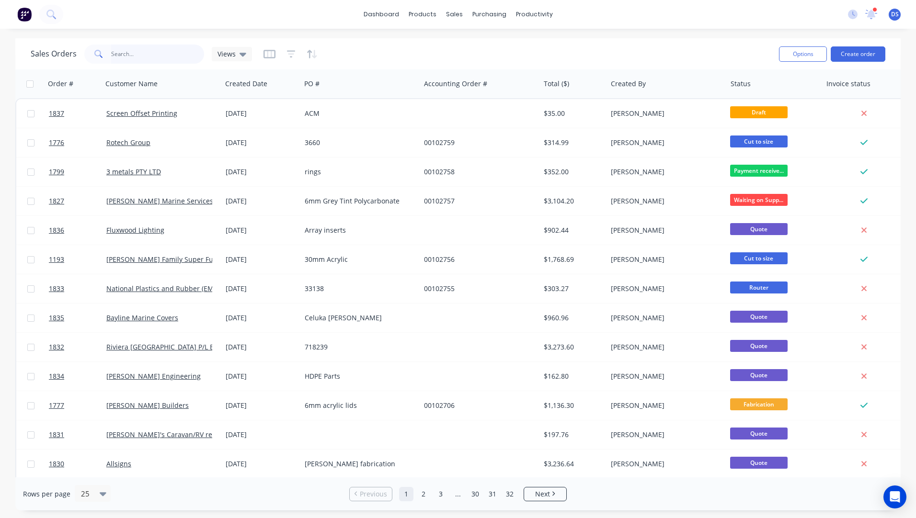
click at [147, 58] on input "text" at bounding box center [157, 54] width 93 height 19
click at [539, 52] on link "Workflow" at bounding box center [571, 45] width 127 height 19
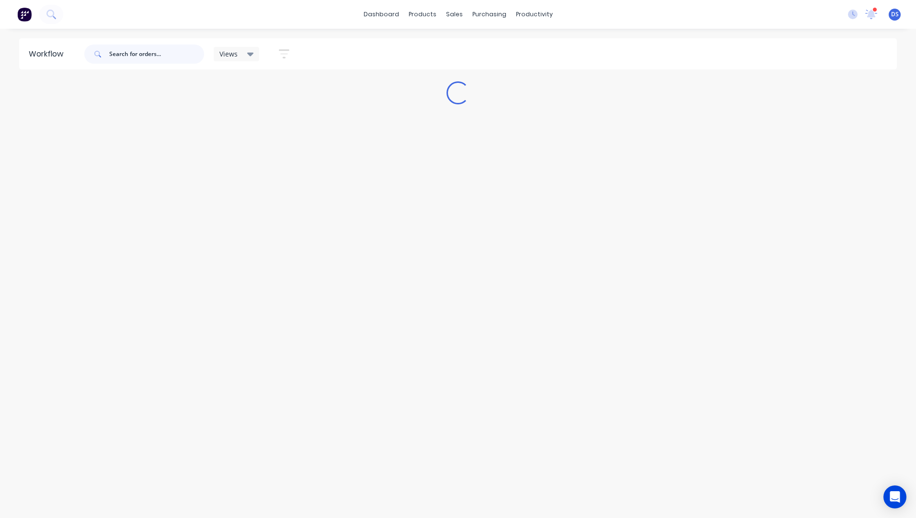
click at [161, 63] on input "text" at bounding box center [156, 54] width 95 height 19
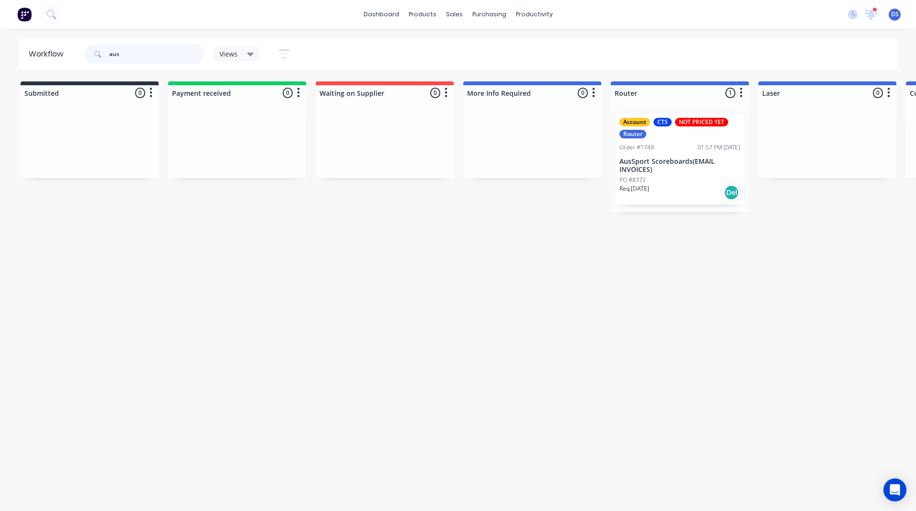
type input "aus"
click at [684, 194] on div "Req. 01/10/25 Del" at bounding box center [679, 192] width 121 height 16
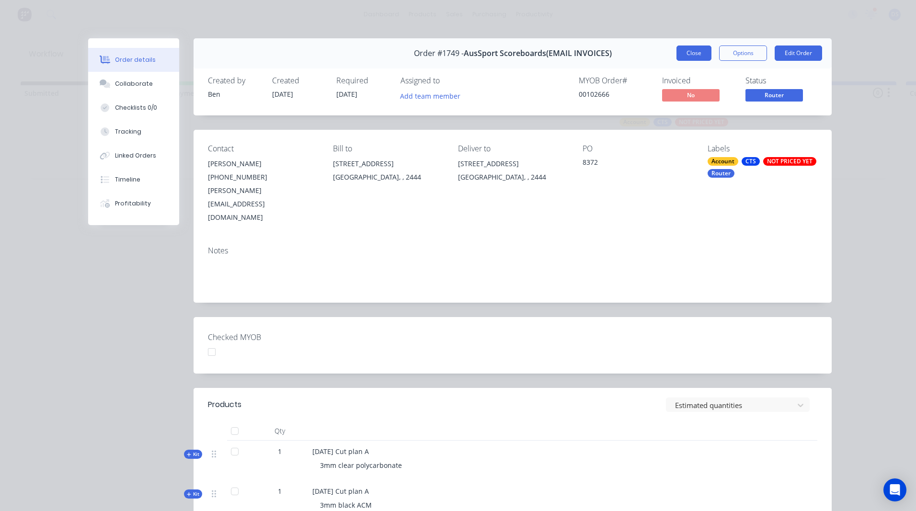
click at [695, 51] on button "Close" at bounding box center [693, 53] width 35 height 15
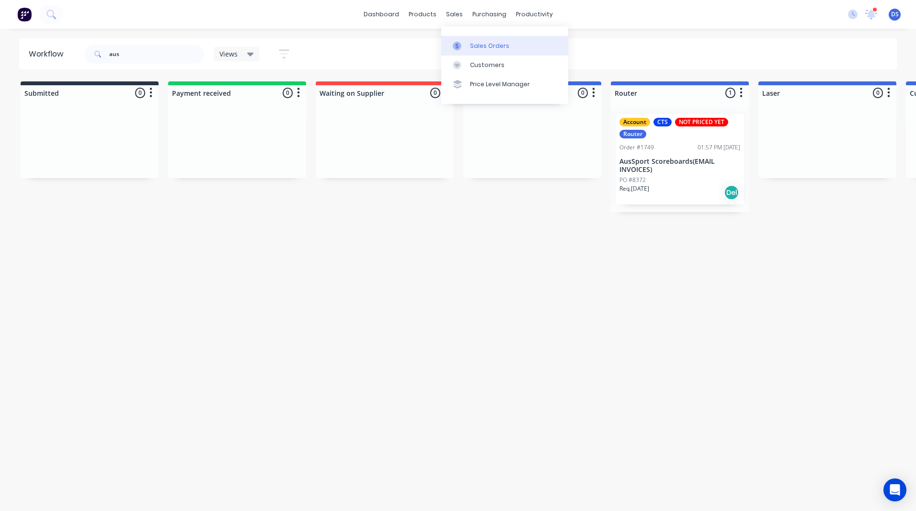
click at [473, 46] on div "Sales Orders" at bounding box center [489, 46] width 39 height 9
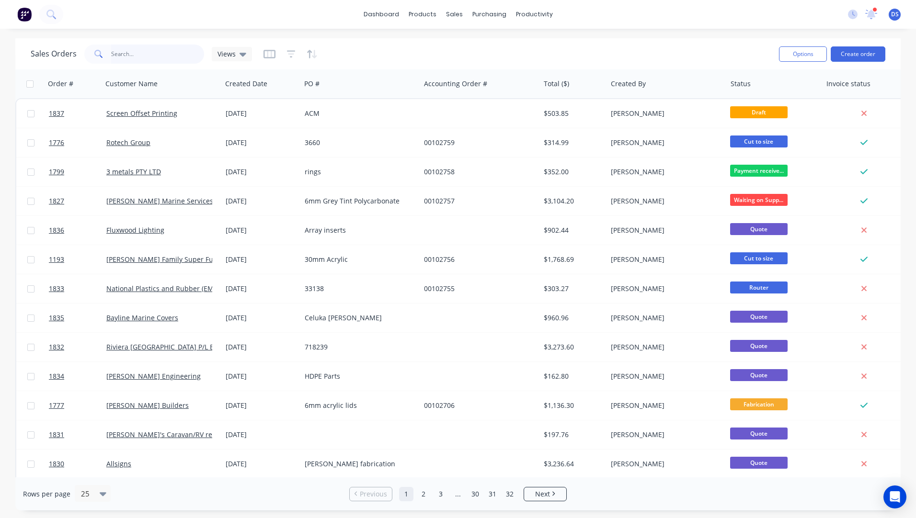
click at [136, 55] on input "text" at bounding box center [157, 54] width 93 height 19
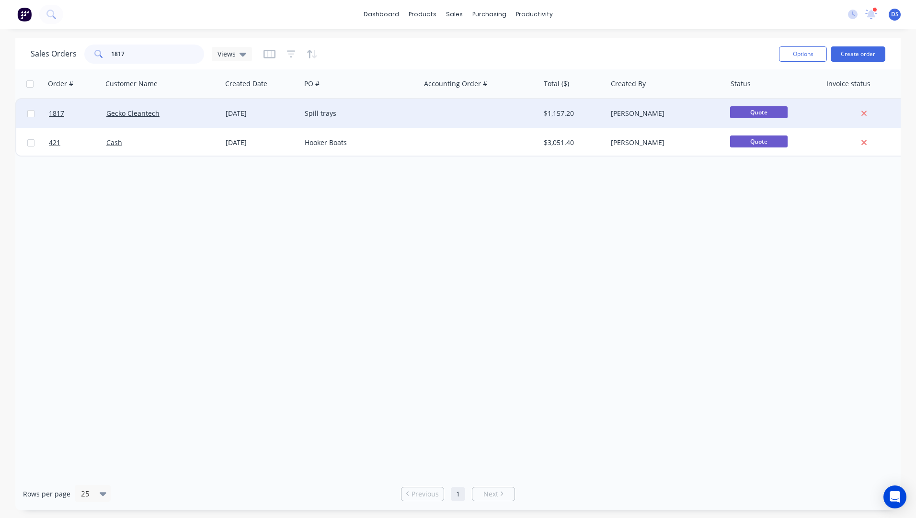
type input "1817"
click at [319, 116] on div "Spill trays" at bounding box center [358, 114] width 106 height 10
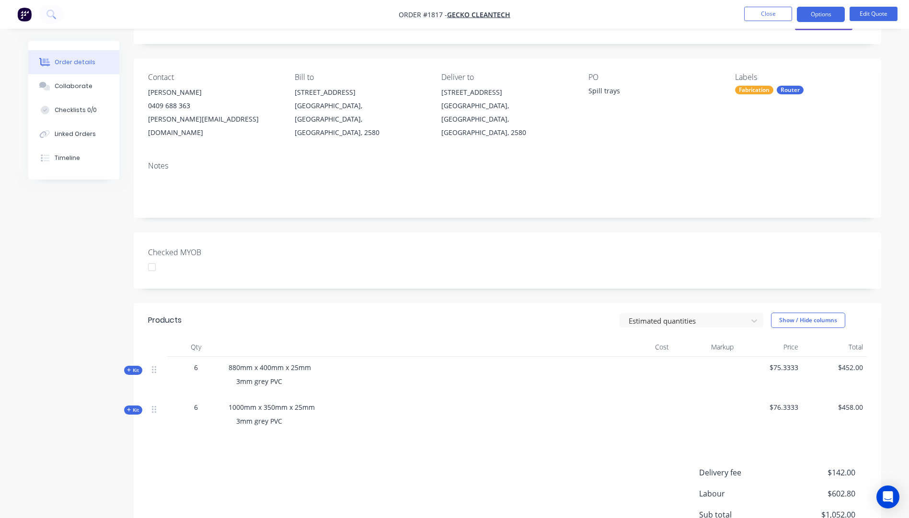
scroll to position [48, 0]
click at [73, 89] on div "Collaborate" at bounding box center [74, 86] width 38 height 9
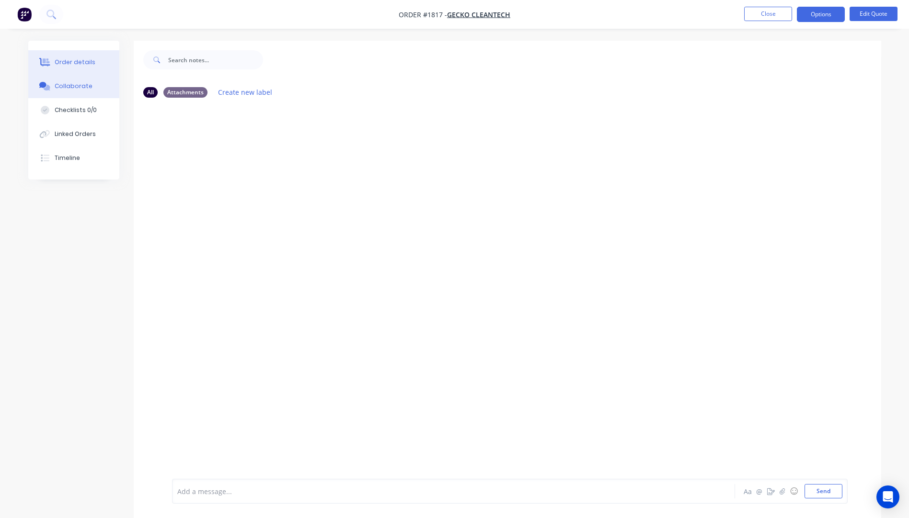
click at [60, 64] on div "Order details" at bounding box center [75, 62] width 41 height 9
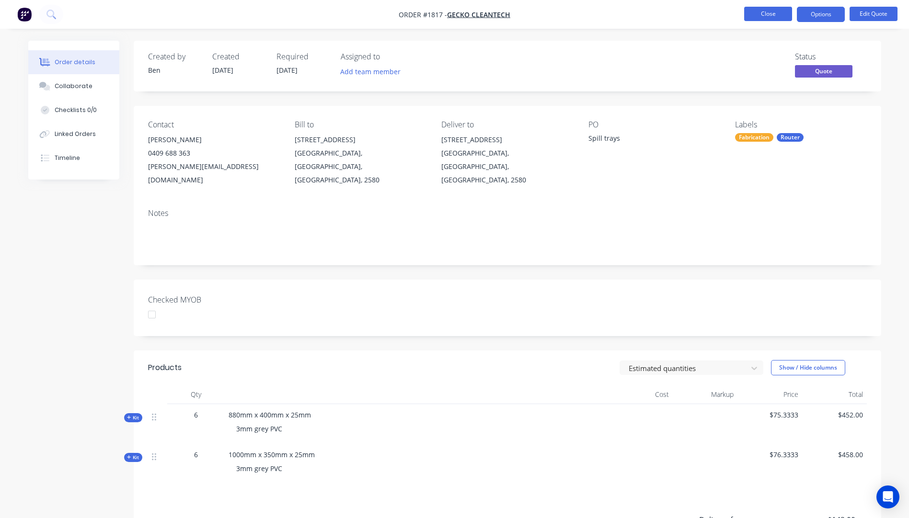
click at [754, 17] on button "Close" at bounding box center [768, 14] width 48 height 14
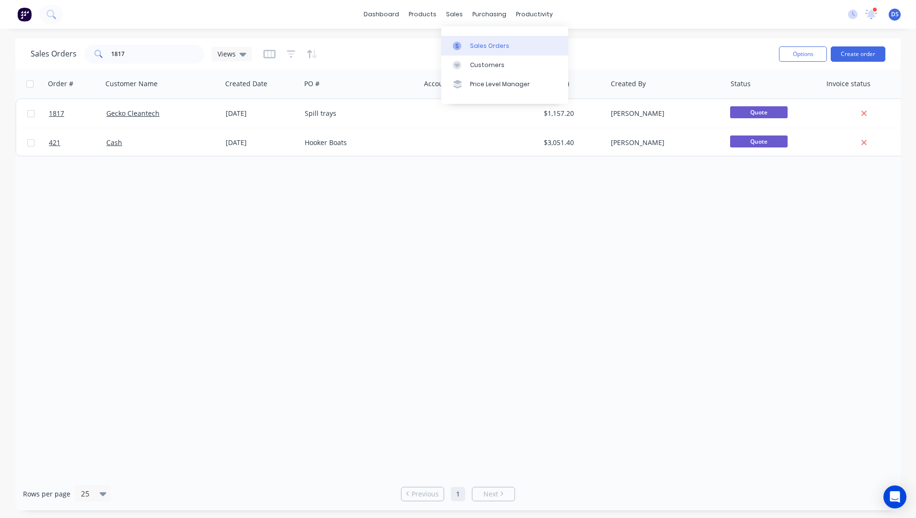
click at [485, 44] on div "Sales Orders" at bounding box center [489, 46] width 39 height 9
drag, startPoint x: 157, startPoint y: 54, endPoint x: 68, endPoint y: 55, distance: 89.1
click at [68, 55] on div "Sales Orders 1817 Views" at bounding box center [141, 54] width 221 height 19
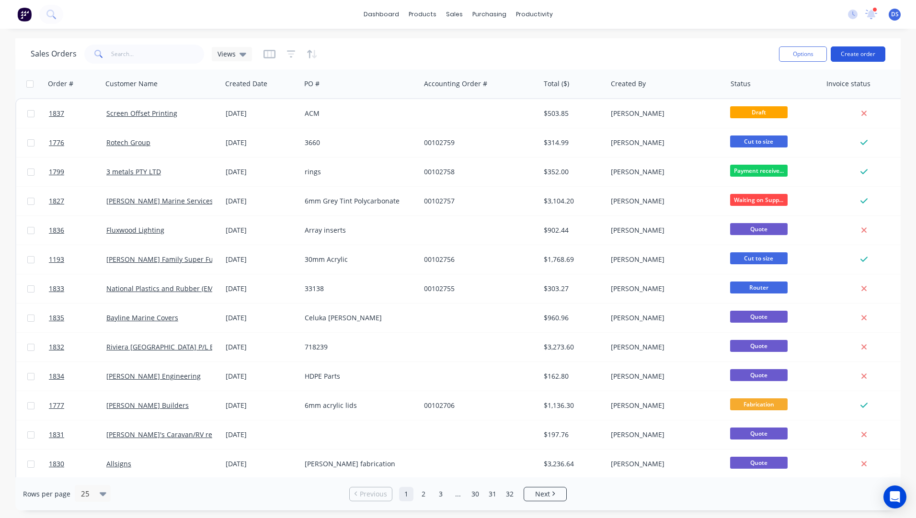
click at [860, 55] on button "Create order" at bounding box center [858, 53] width 55 height 15
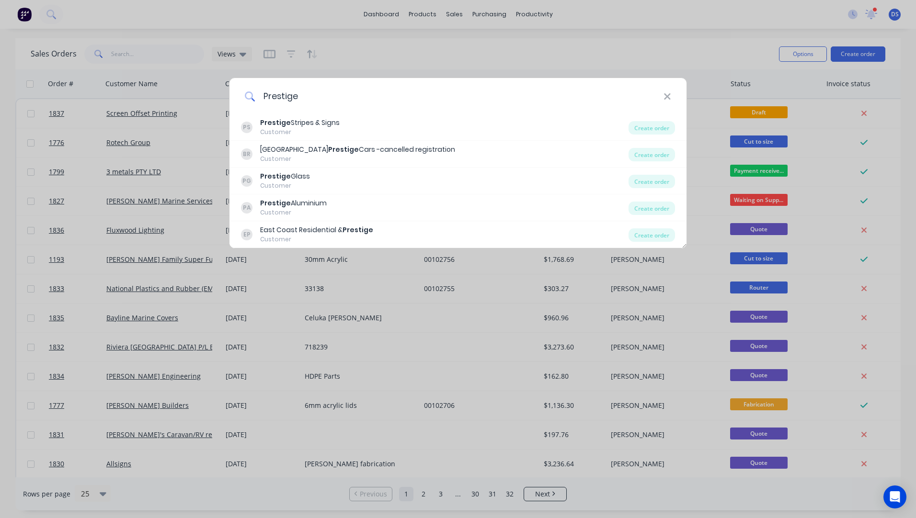
click at [318, 98] on input "Prestige" at bounding box center [459, 96] width 408 height 36
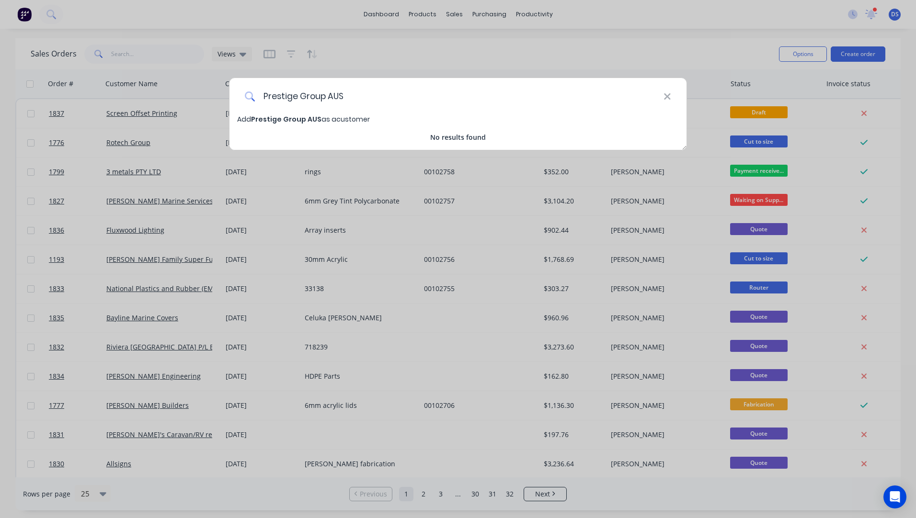
type input "Prestige Group AUS"
click at [289, 121] on span "Prestige Group AUS" at bounding box center [286, 119] width 70 height 10
select select "AU"
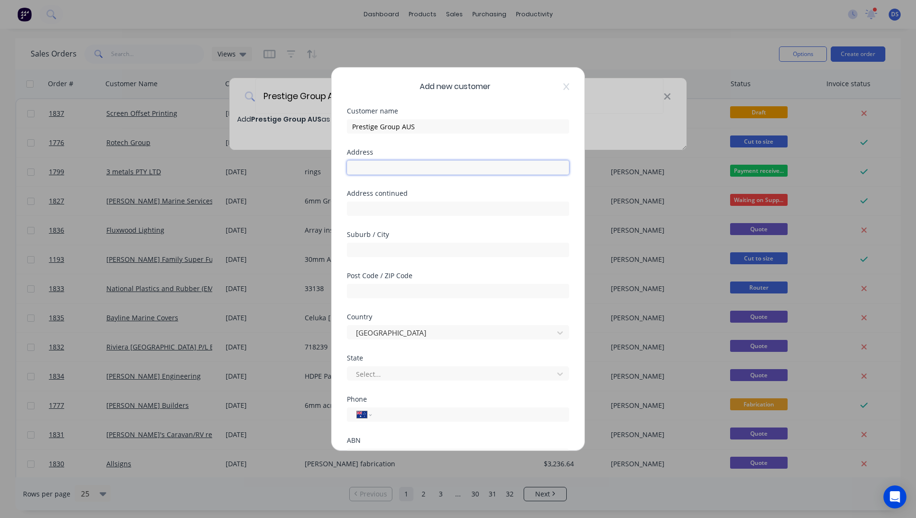
paste input "1/7 Hinde St, Ashmore QLD 4214"
type input "1/7 Hinde St, Ashmore QLD 4214"
click at [376, 290] on input "text" at bounding box center [458, 291] width 222 height 14
type input "4214"
drag, startPoint x: 456, startPoint y: 165, endPoint x: 421, endPoint y: 169, distance: 35.7
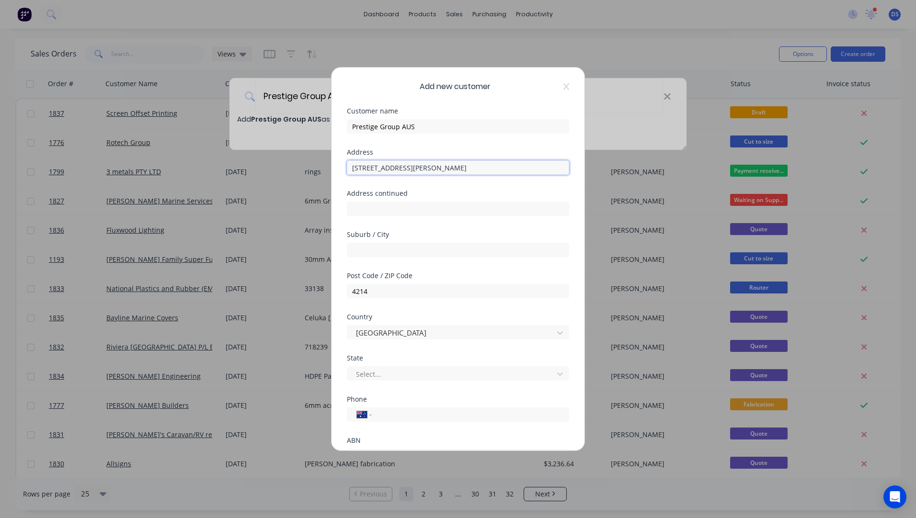
click at [421, 169] on input "1/7 Hinde St, Ashmore QLD 4214" at bounding box center [458, 167] width 222 height 14
drag, startPoint x: 421, startPoint y: 169, endPoint x: 394, endPoint y: 169, distance: 26.8
click at [394, 169] on input "1/7 Hinde St, Ashmore" at bounding box center [458, 167] width 222 height 14
type input "1/7 Hinde St,"
paste input "Ashmore"
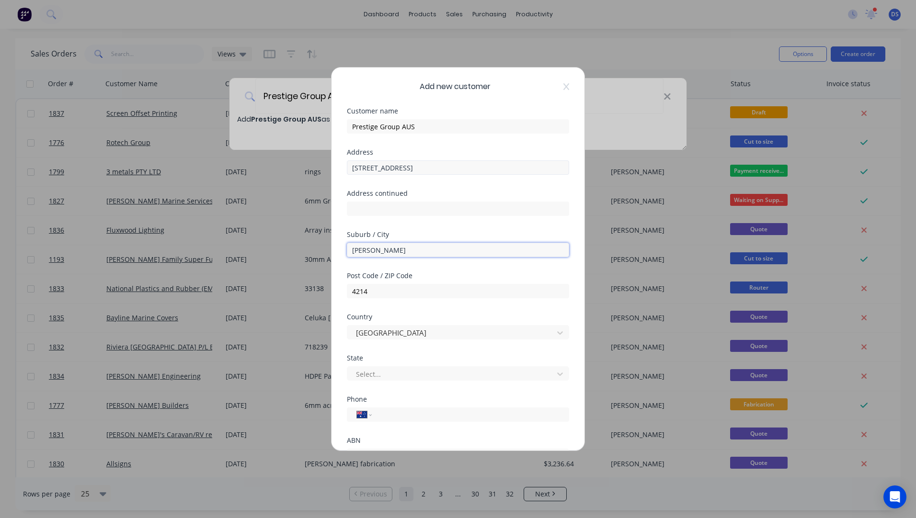
type input "Ashmore"
click at [397, 170] on input "1/7 Hinde St," at bounding box center [458, 167] width 222 height 14
type input "1/7 Hinde St"
select select "AU"
click at [563, 85] on icon at bounding box center [566, 87] width 6 height 8
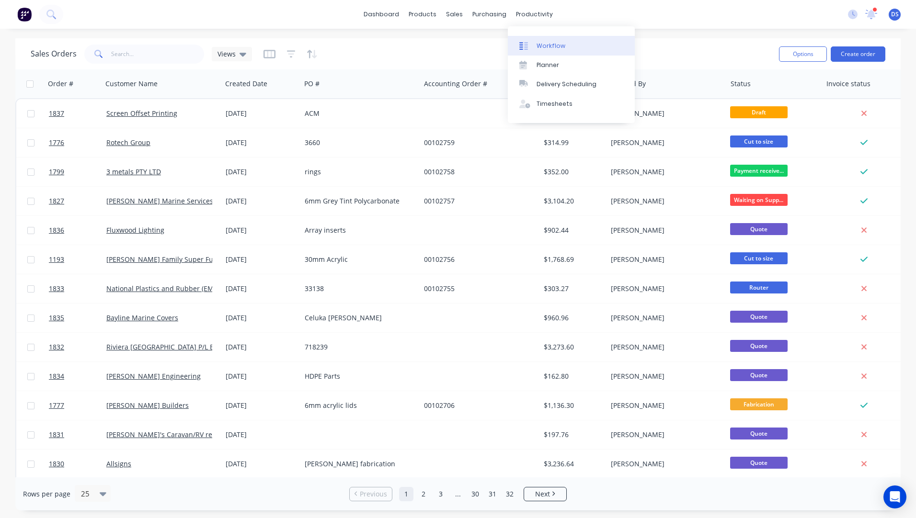
click at [551, 47] on div "Workflow" at bounding box center [550, 46] width 29 height 9
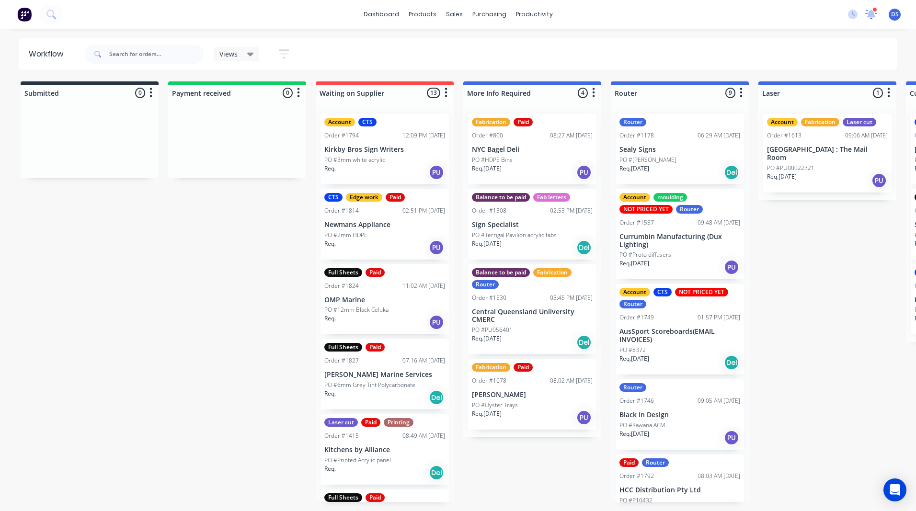
click at [872, 13] on icon at bounding box center [871, 13] width 9 height 8
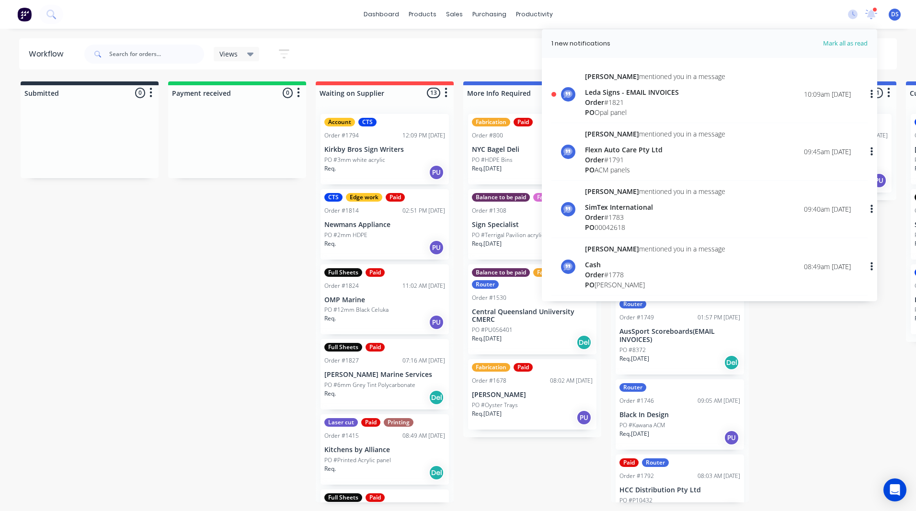
click at [610, 111] on div "PO Opal panel" at bounding box center [655, 112] width 140 height 10
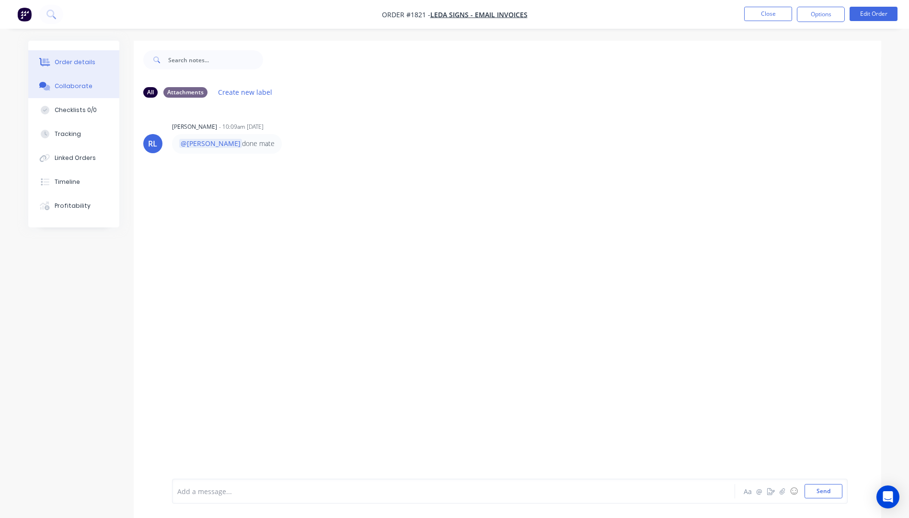
click at [73, 62] on div "Order details" at bounding box center [75, 62] width 41 height 9
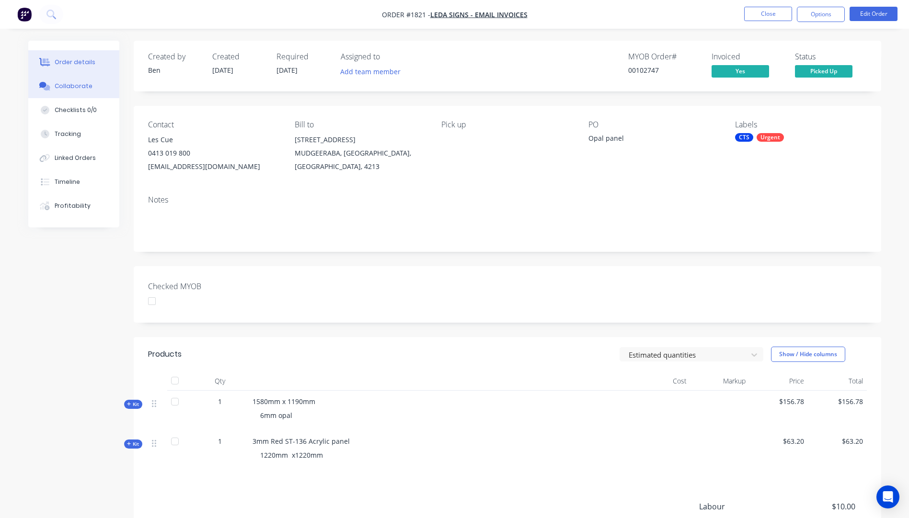
click at [60, 90] on div "Collaborate" at bounding box center [74, 86] width 38 height 9
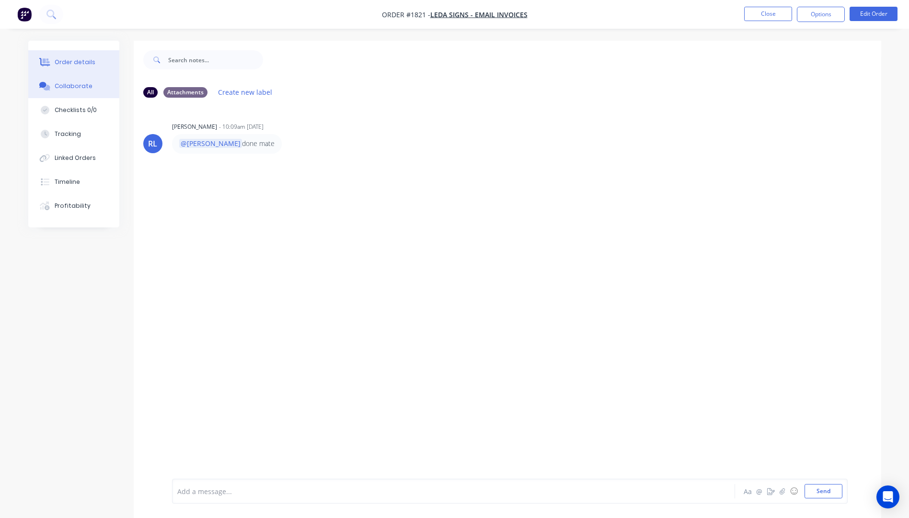
click at [72, 65] on div "Order details" at bounding box center [75, 62] width 41 height 9
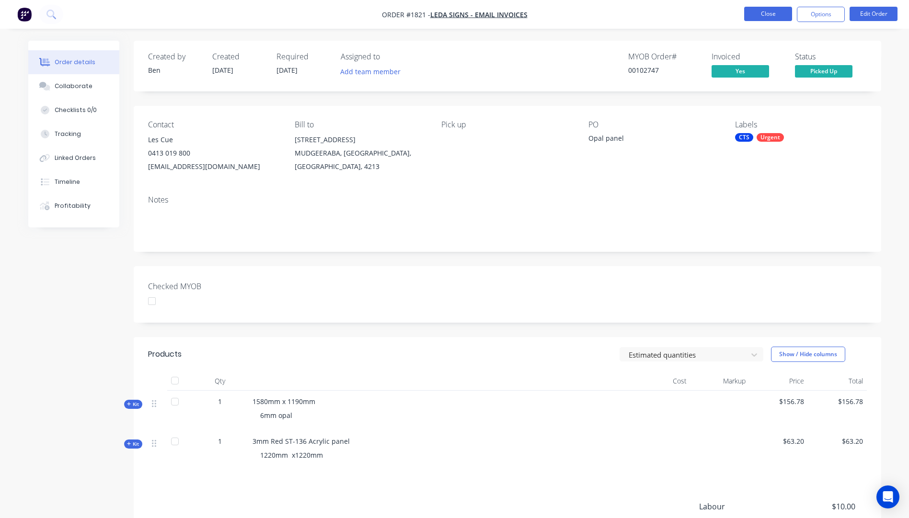
click at [767, 19] on button "Close" at bounding box center [768, 14] width 48 height 14
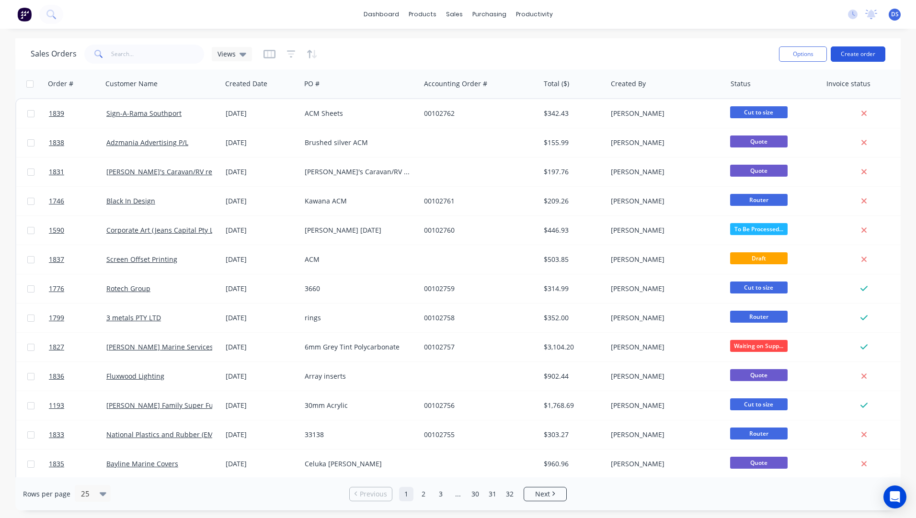
click at [852, 53] on button "Create order" at bounding box center [858, 53] width 55 height 15
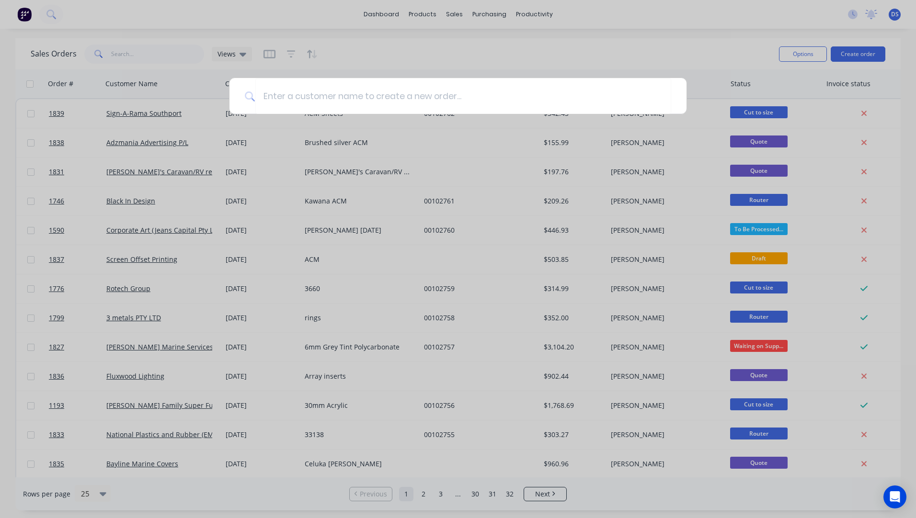
click at [457, 36] on div at bounding box center [458, 259] width 916 height 518
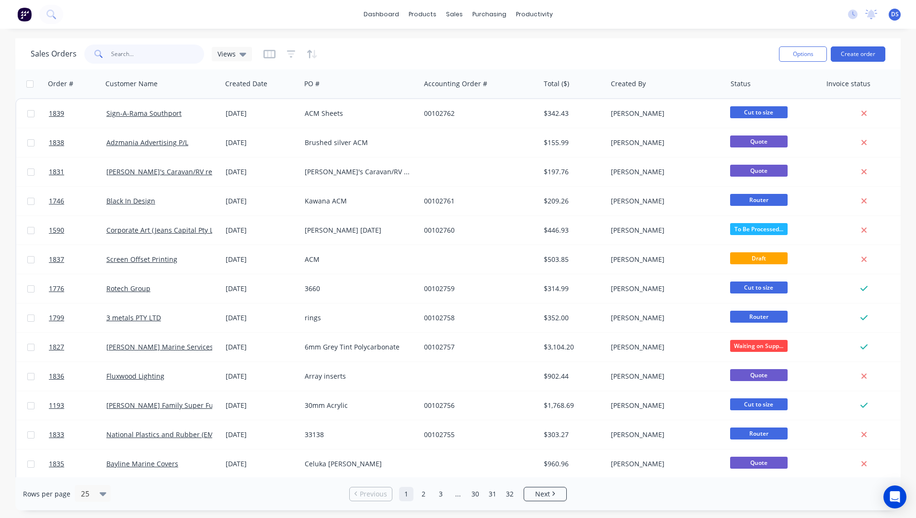
click at [156, 50] on input "text" at bounding box center [157, 54] width 93 height 19
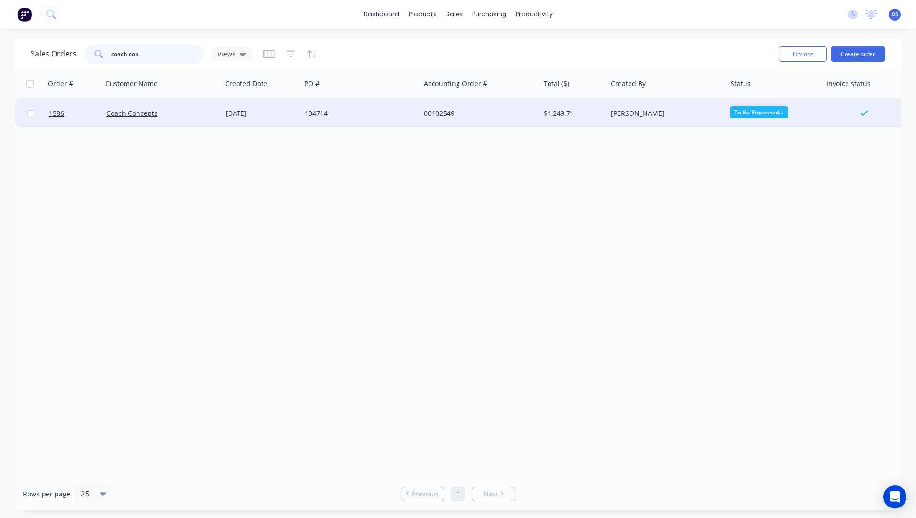
type input "coach con"
click at [327, 121] on div "134714" at bounding box center [360, 113] width 119 height 29
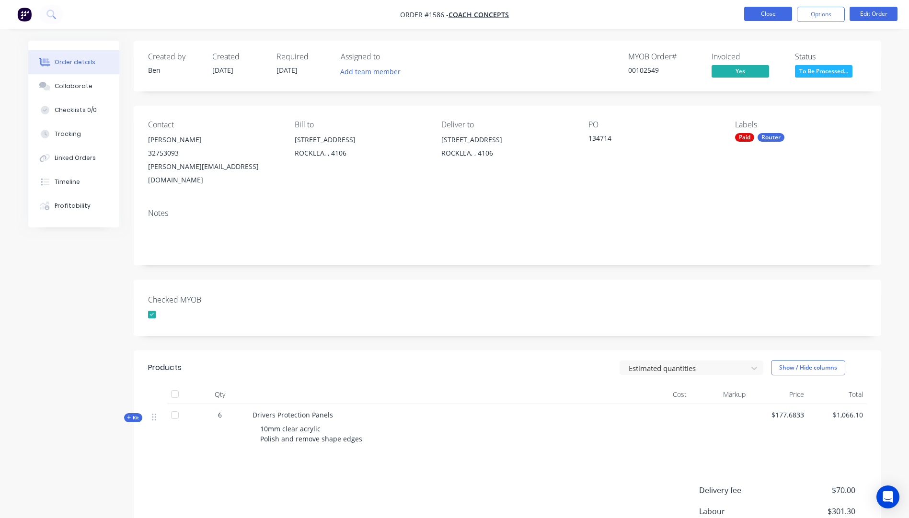
click at [764, 18] on button "Close" at bounding box center [768, 14] width 48 height 14
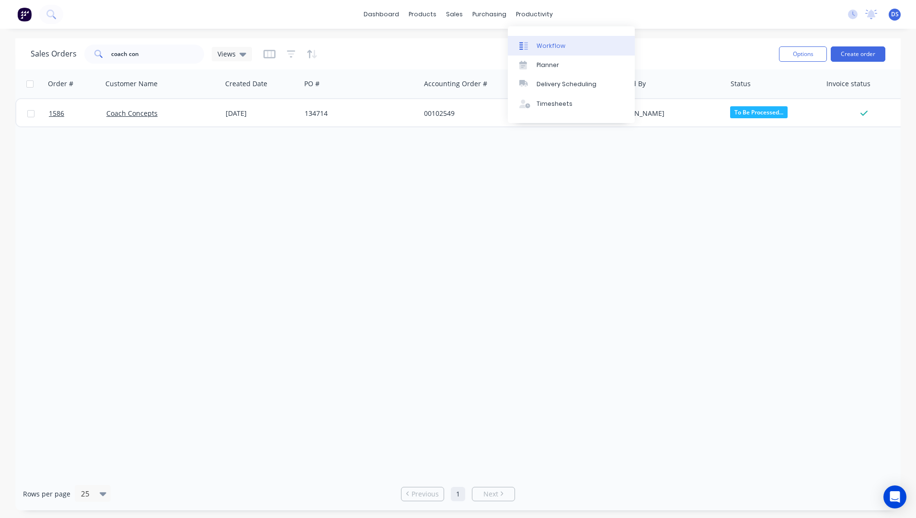
click at [548, 45] on div "Workflow" at bounding box center [550, 46] width 29 height 9
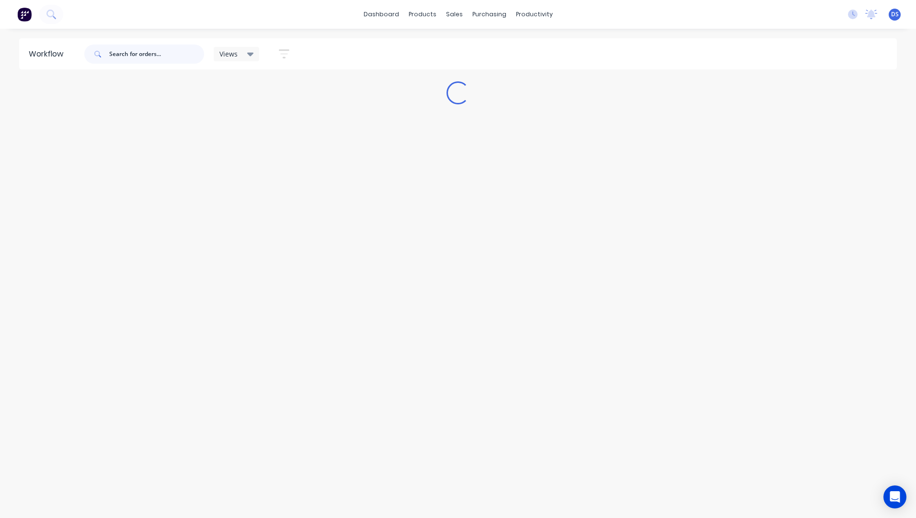
click at [124, 57] on input "text" at bounding box center [156, 54] width 95 height 19
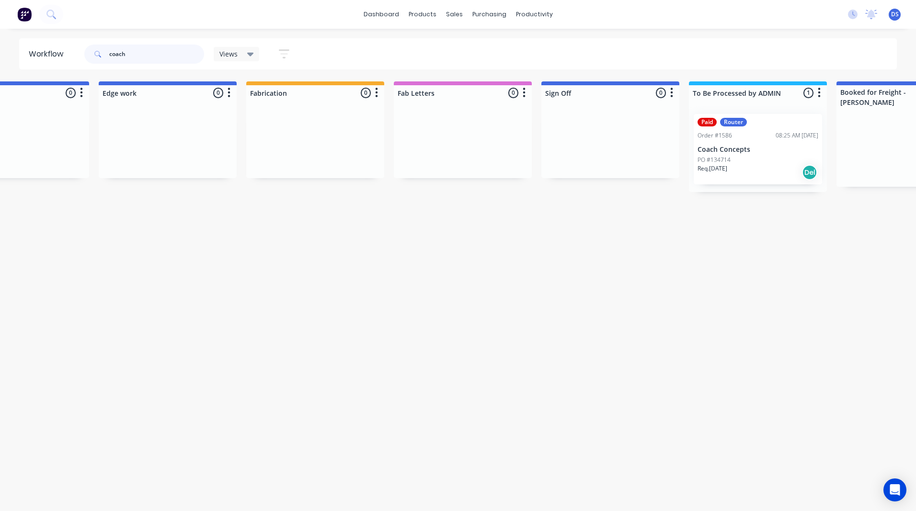
scroll to position [0, 1200]
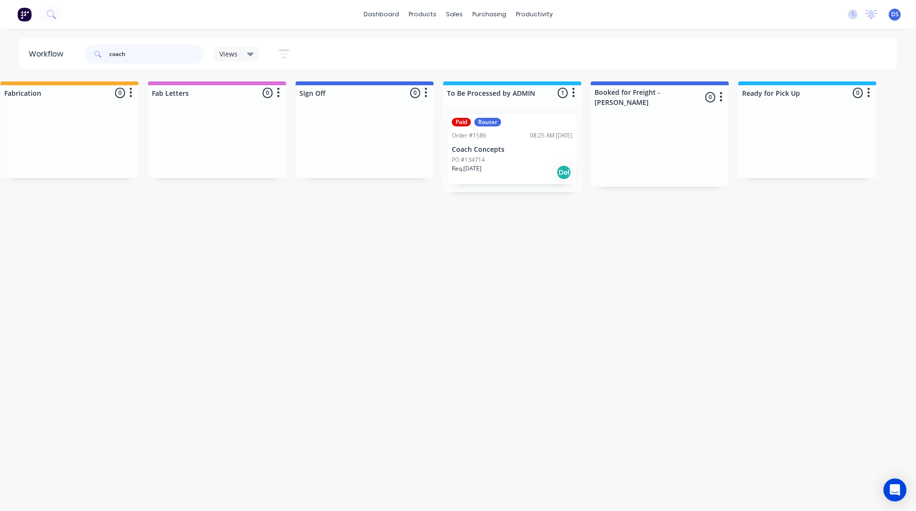
type input "coach"
click at [531, 158] on div "PO #134714" at bounding box center [512, 160] width 121 height 9
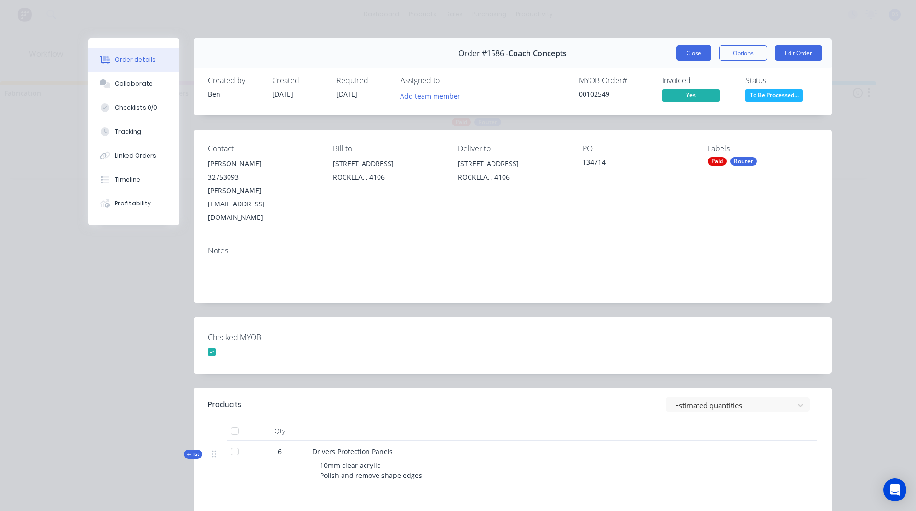
click at [691, 60] on button "Close" at bounding box center [693, 53] width 35 height 15
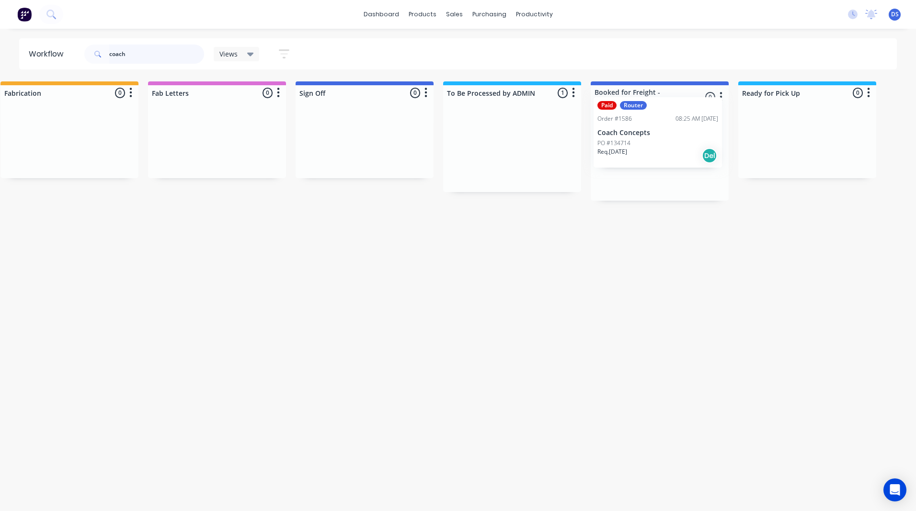
drag, startPoint x: 513, startPoint y: 163, endPoint x: 665, endPoint y: 149, distance: 152.5
drag, startPoint x: 142, startPoint y: 53, endPoint x: 58, endPoint y: 53, distance: 83.8
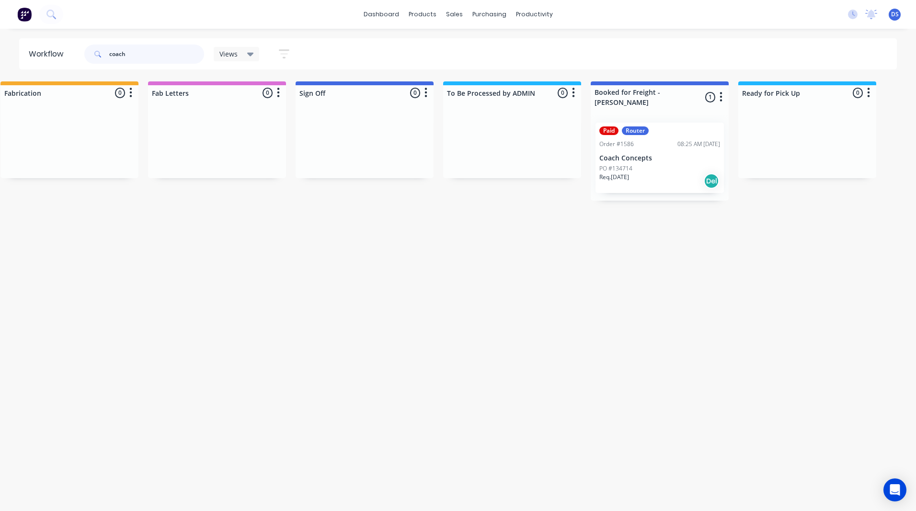
click at [58, 53] on header "Workflow coach Views Save new view None (Default) edit Ready for Pick Up edit S…" at bounding box center [458, 53] width 878 height 31
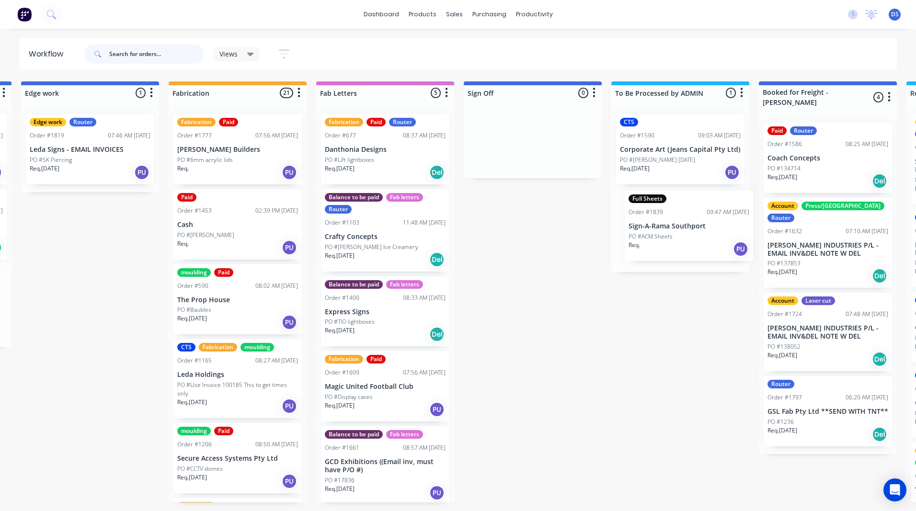
scroll to position [0, 1034]
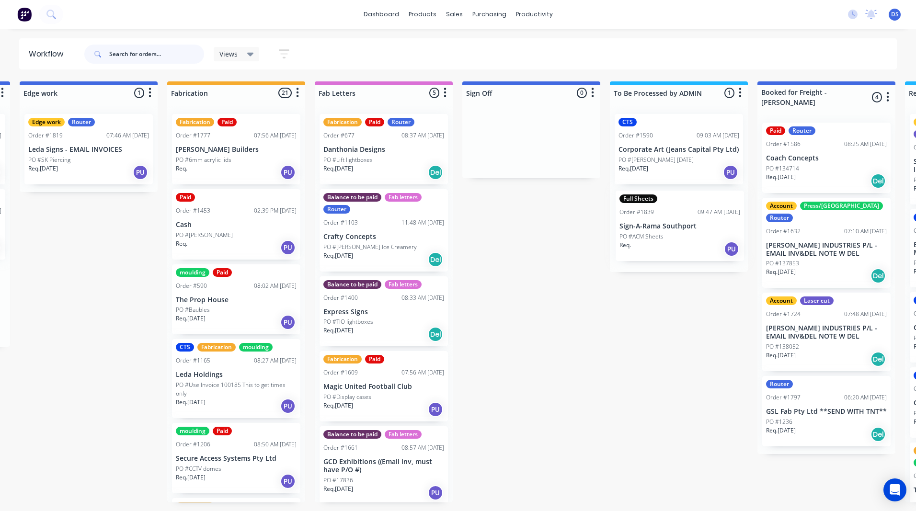
drag, startPoint x: 191, startPoint y: 222, endPoint x: 681, endPoint y: 227, distance: 490.5
click at [681, 227] on div "Submitted 0 Sort By Created date Required date Order number Customer name Most …" at bounding box center [105, 291] width 2292 height 421
click at [644, 333] on div "Submitted 0 Sort By Created date Required date Order number Customer name Most …" at bounding box center [105, 291] width 2292 height 421
drag, startPoint x: 658, startPoint y: 242, endPoint x: 657, endPoint y: 237, distance: 4.9
click at [657, 237] on div "CTS Order #1590 09:03 AM 10/10/25 Corporate Art (Jeans Capital Pty Ltd) PO #Mik…" at bounding box center [679, 186] width 138 height 161
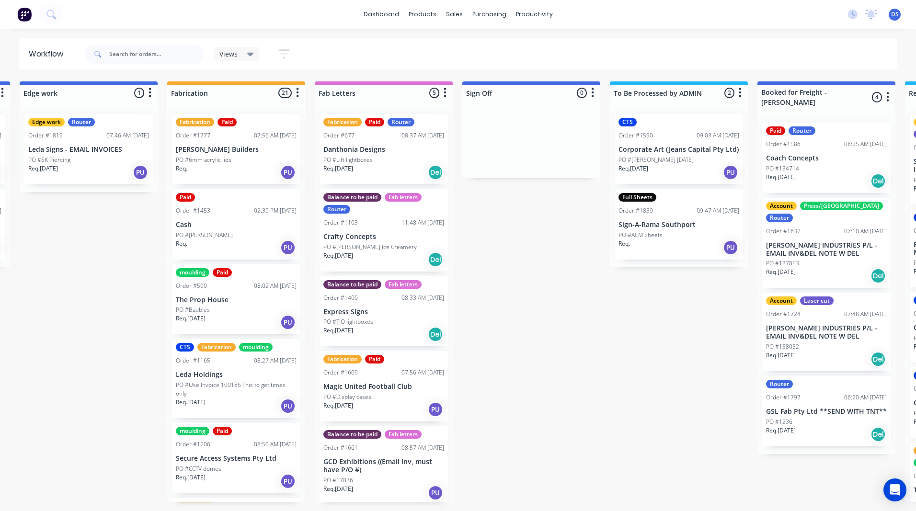
click at [640, 221] on p "Sign-A-Rama Southport" at bounding box center [678, 225] width 121 height 8
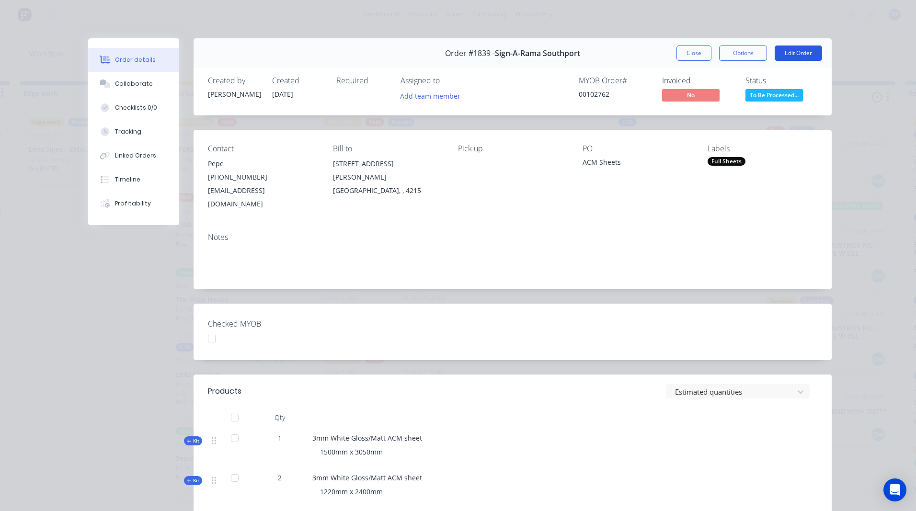
click at [800, 52] on button "Edit Order" at bounding box center [798, 53] width 47 height 15
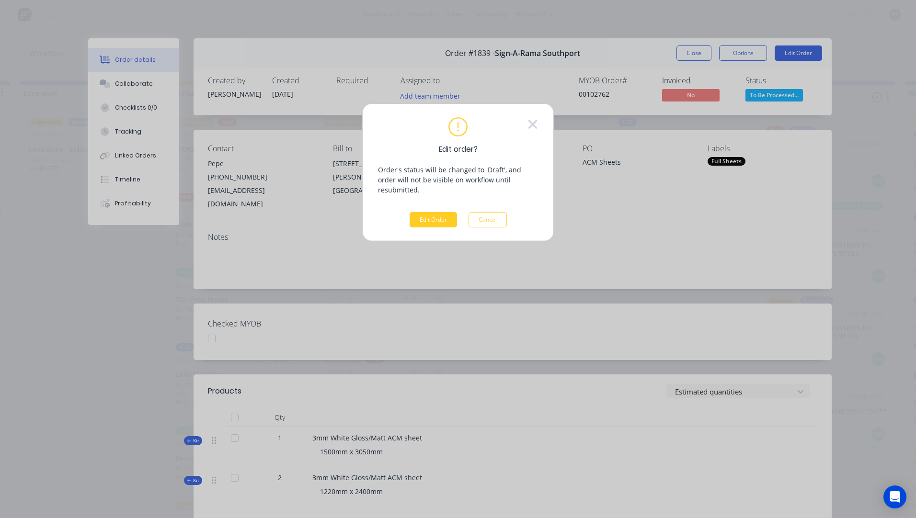
click at [438, 212] on button "Edit Order" at bounding box center [433, 219] width 47 height 15
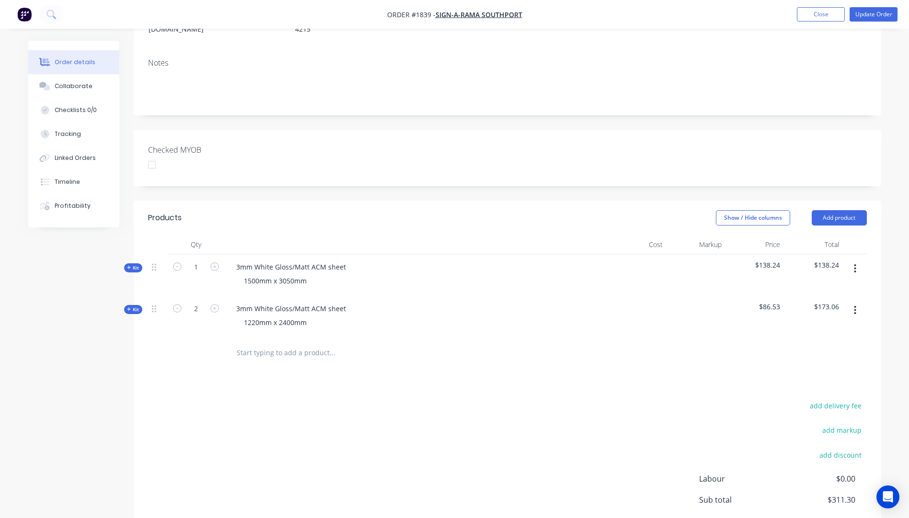
scroll to position [192, 0]
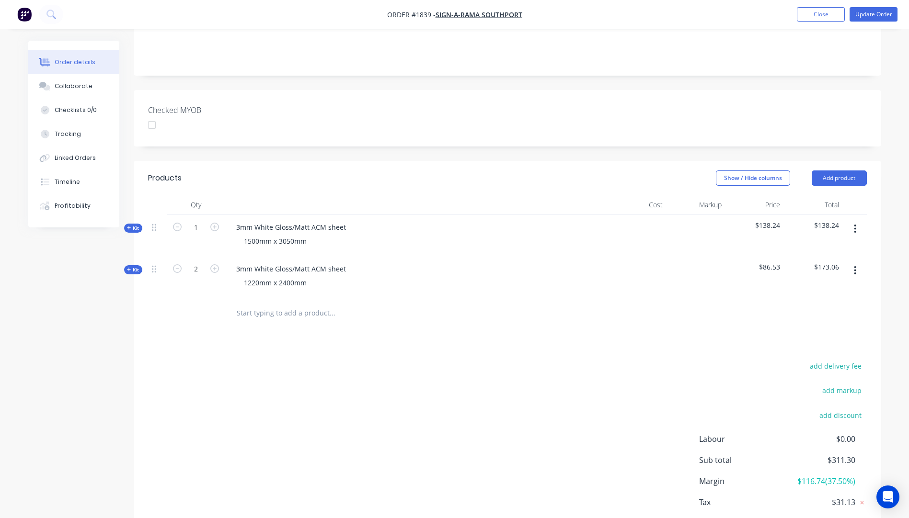
click at [127, 267] on icon "button" at bounding box center [129, 269] width 4 height 5
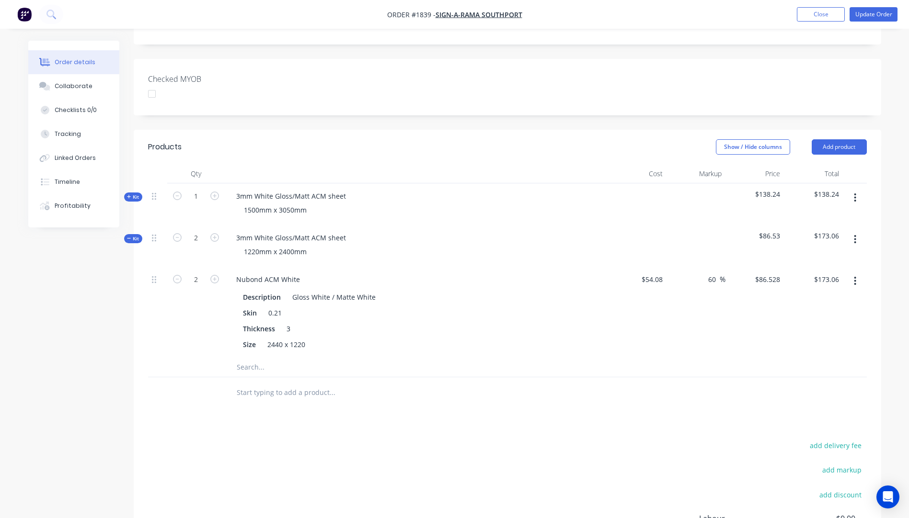
scroll to position [239, 0]
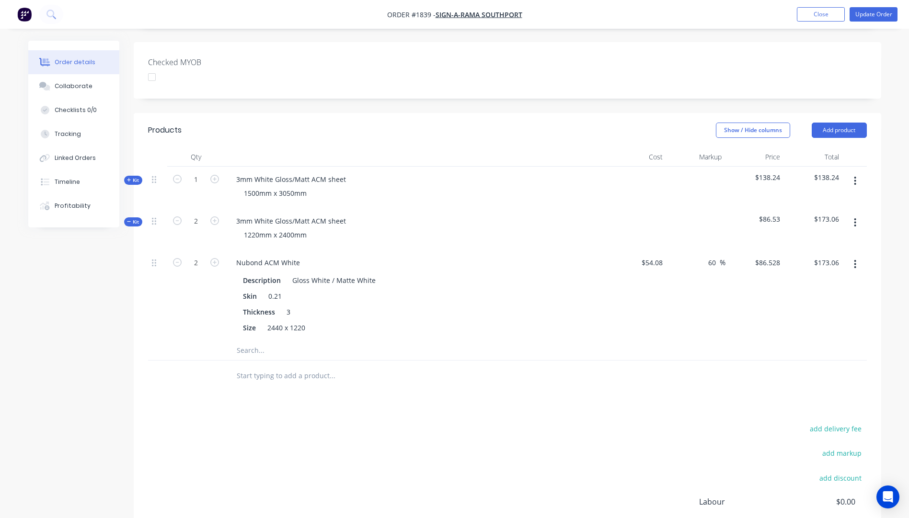
click at [251, 341] on input "text" at bounding box center [332, 350] width 192 height 19
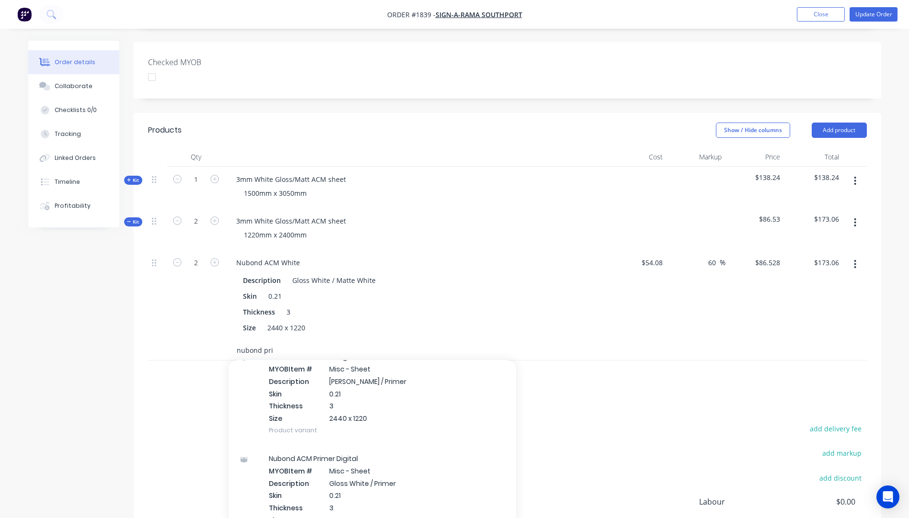
scroll to position [287, 0]
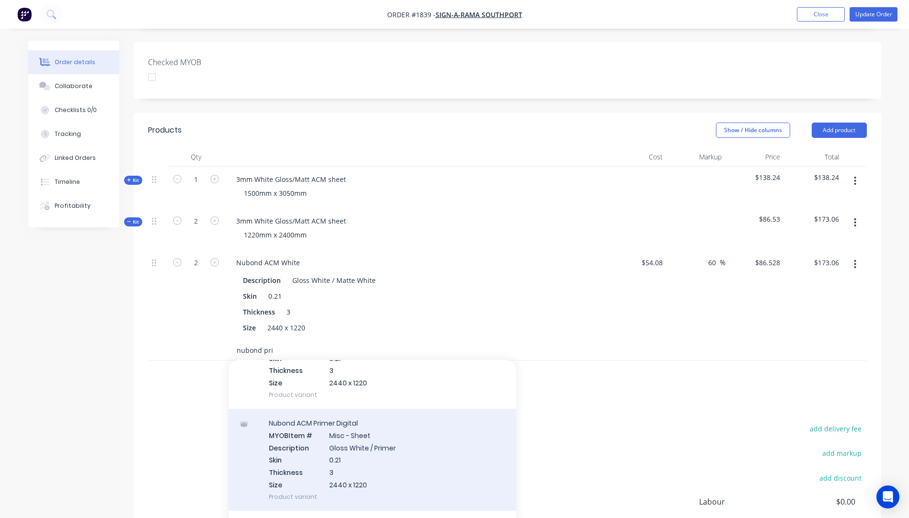
type input "nubond pri"
click at [336, 428] on div "Nubond ACM Primer Digital MYOB Item # Misc - Sheet Description Gloss White / Pr…" at bounding box center [371, 460] width 287 height 102
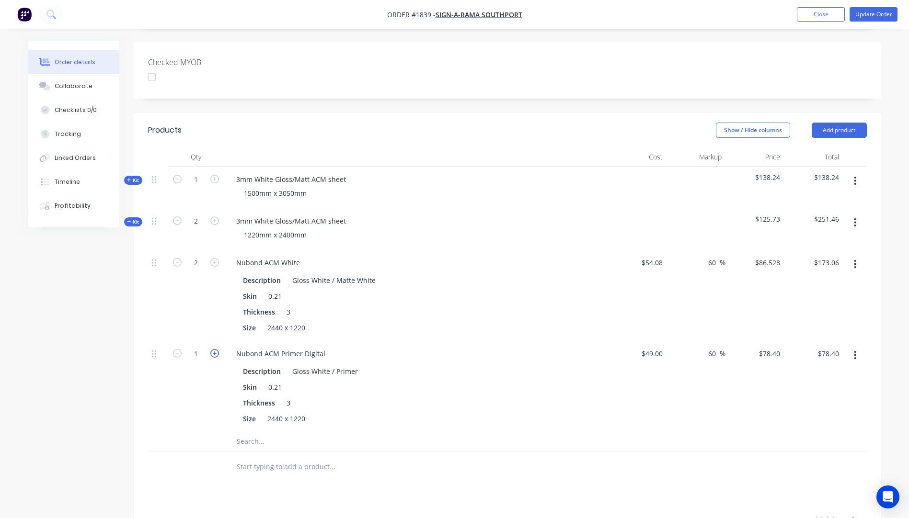
click at [217, 349] on icon "button" at bounding box center [214, 353] width 9 height 9
type input "2"
type input "$156.80"
click at [217, 349] on icon "button" at bounding box center [214, 353] width 9 height 9
type input "3"
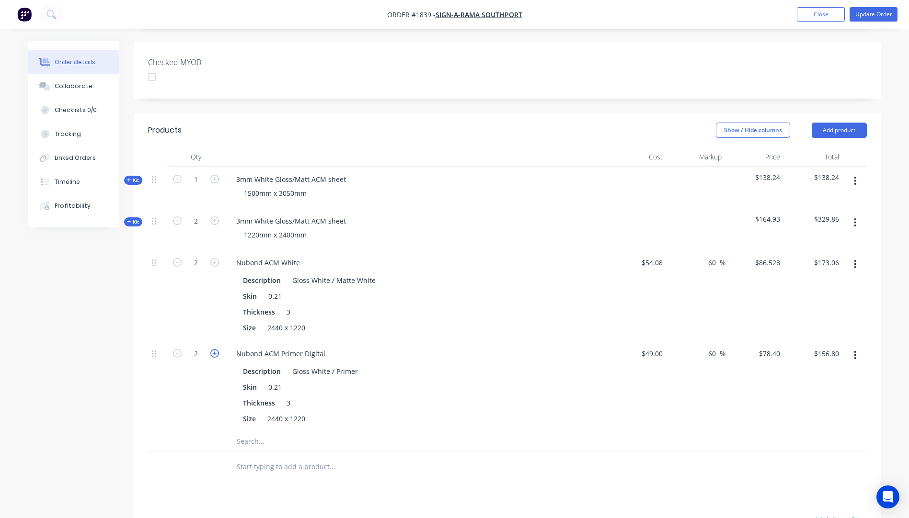
type input "$235.20"
click at [854, 259] on icon "button" at bounding box center [855, 264] width 2 height 11
click at [798, 321] on div "Delete" at bounding box center [821, 328] width 74 height 14
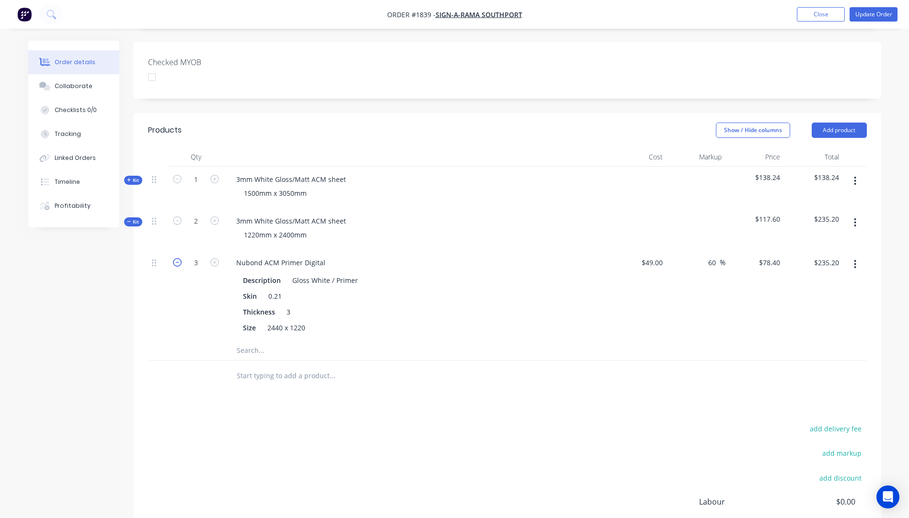
click at [176, 258] on icon "button" at bounding box center [177, 262] width 9 height 9
type input "2"
type input "$156.80"
click at [854, 217] on icon "button" at bounding box center [855, 222] width 2 height 11
click at [798, 298] on div "Delete" at bounding box center [821, 305] width 74 height 14
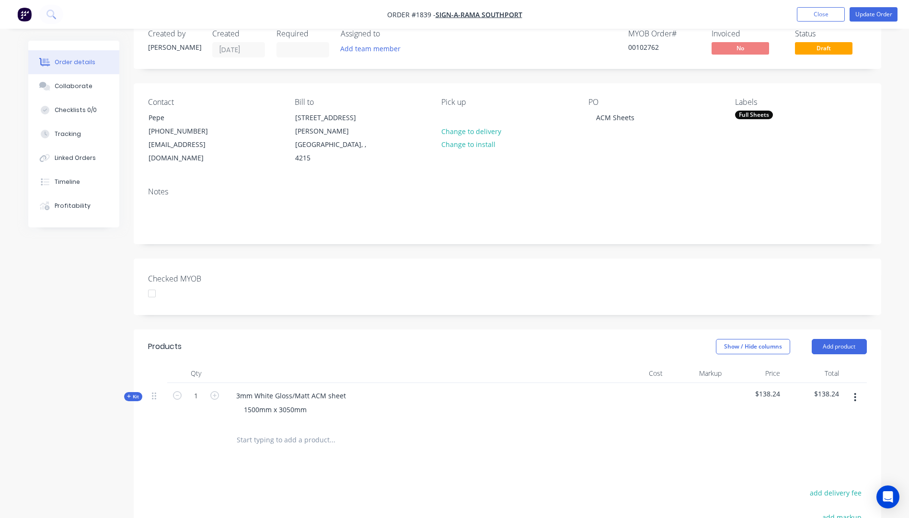
scroll to position [0, 0]
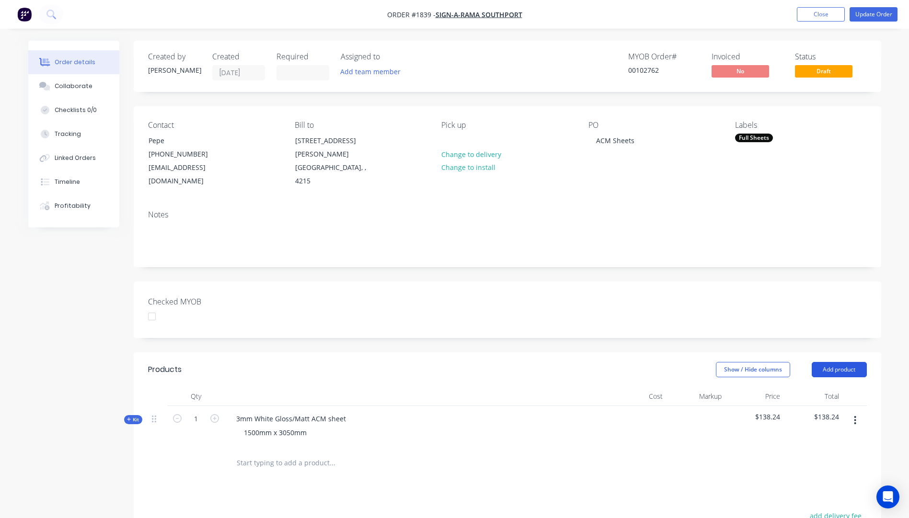
click at [830, 362] on button "Add product" at bounding box center [838, 369] width 55 height 15
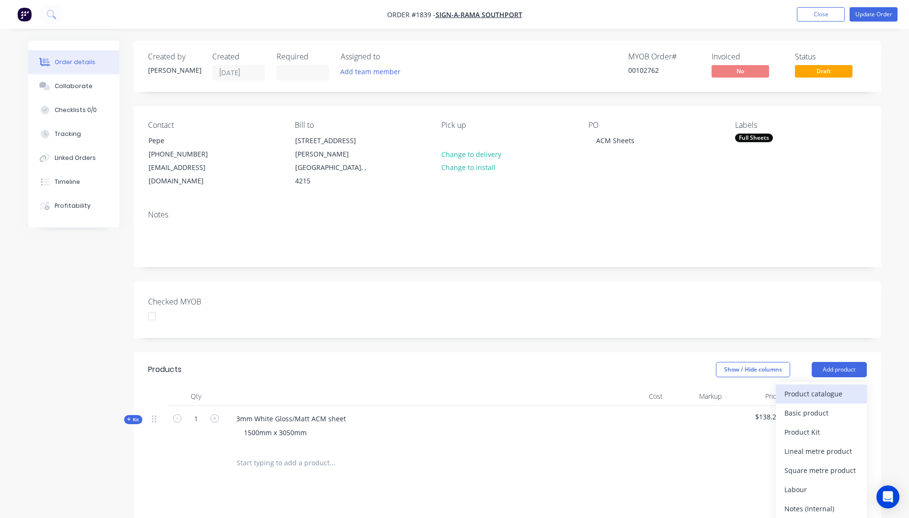
click at [818, 387] on div "Product catalogue" at bounding box center [821, 394] width 74 height 14
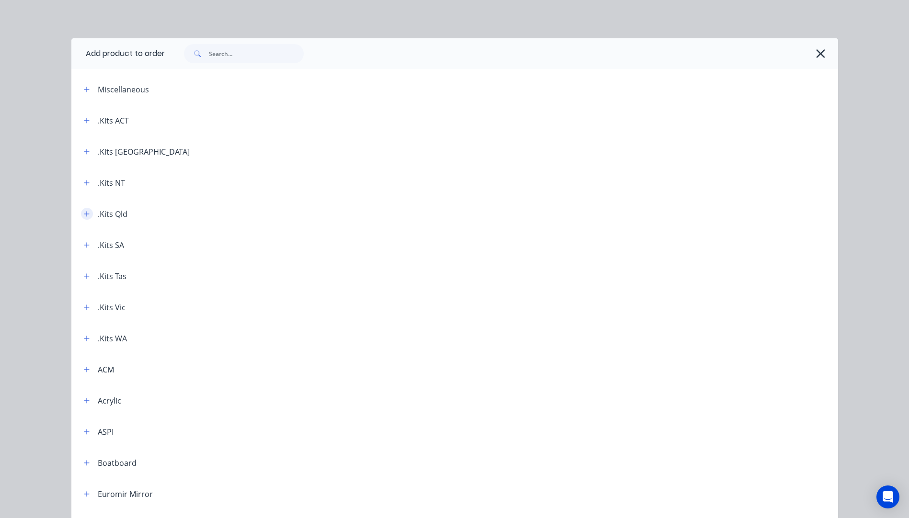
click at [84, 217] on icon "button" at bounding box center [87, 214] width 6 height 7
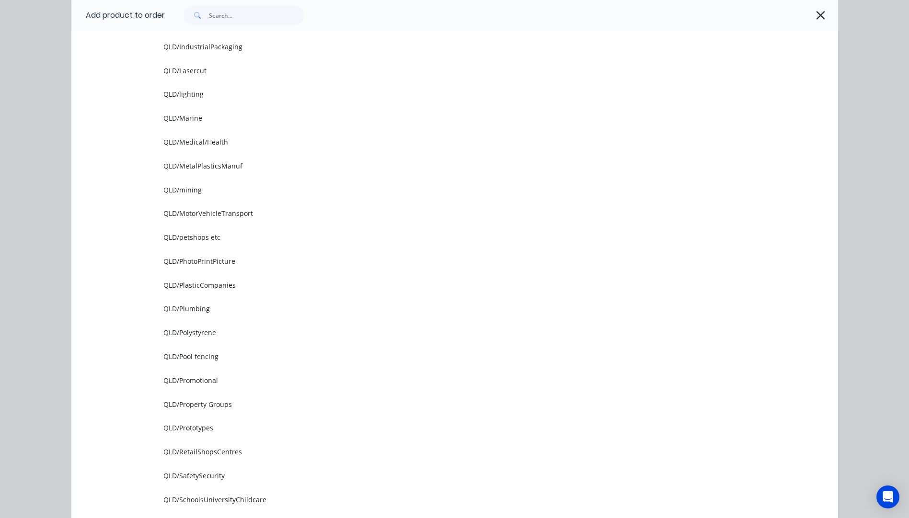
scroll to position [1006, 0]
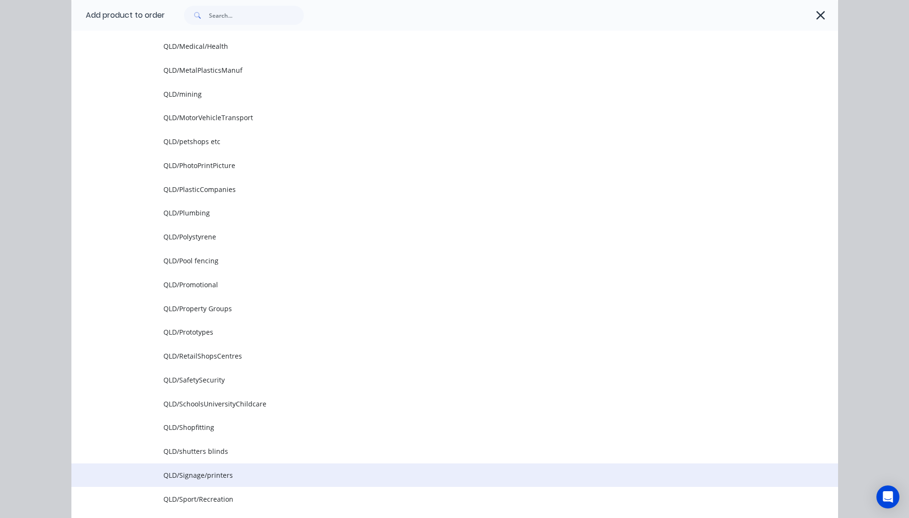
click at [216, 477] on span "QLD/Signage/printers" at bounding box center [432, 475] width 539 height 10
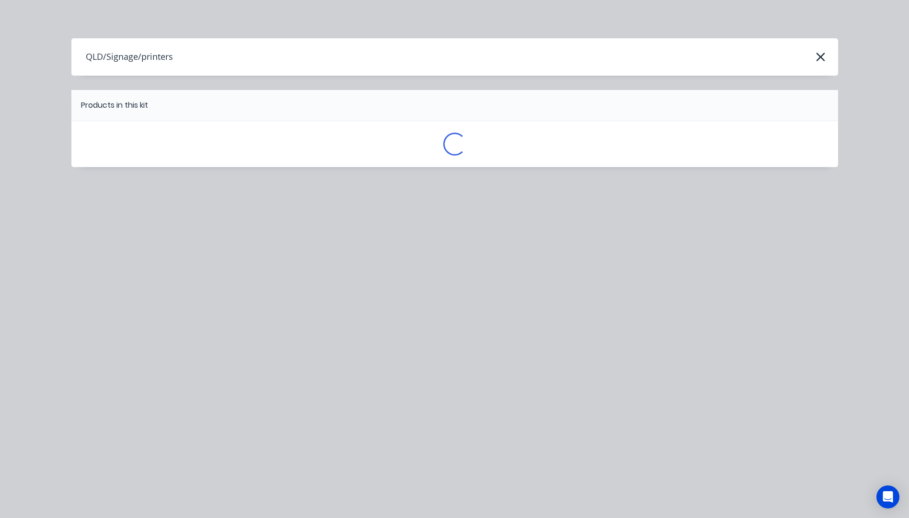
scroll to position [0, 0]
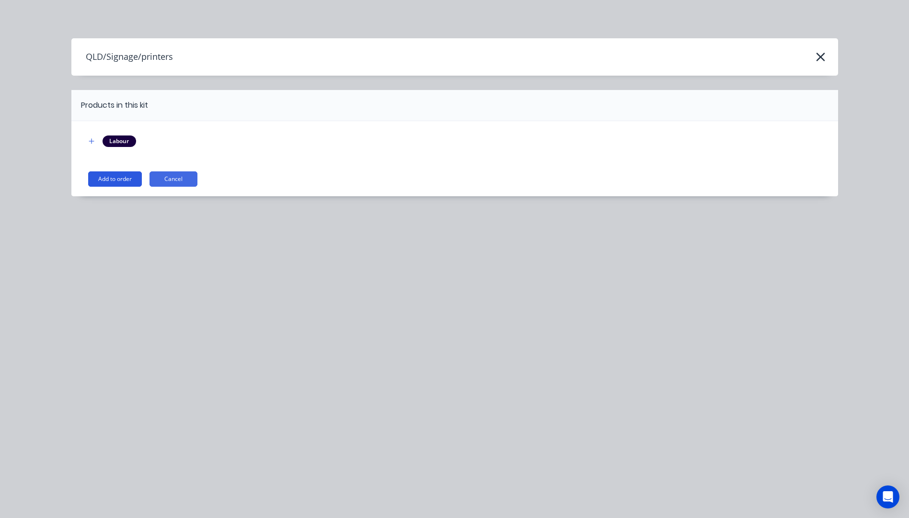
drag, startPoint x: 110, startPoint y: 180, endPoint x: 105, endPoint y: 182, distance: 5.0
click at [109, 181] on button "Add to order" at bounding box center [115, 178] width 54 height 15
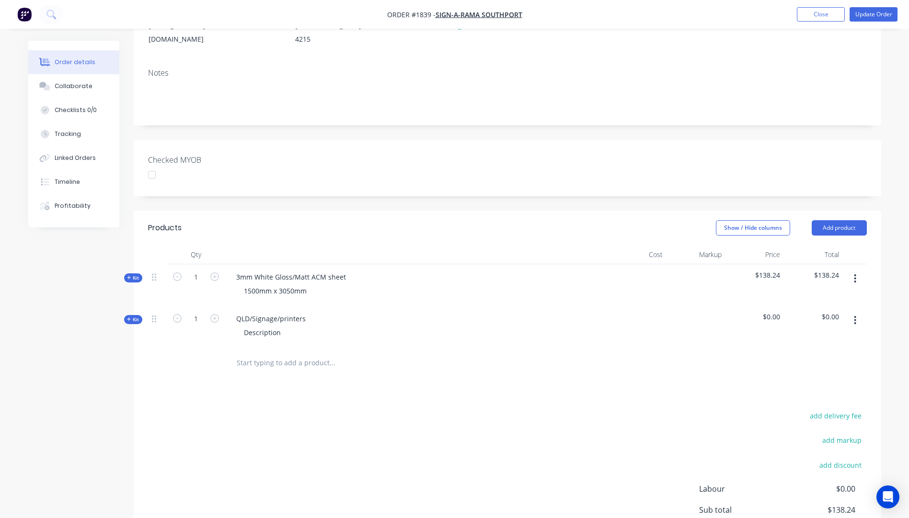
scroll to position [144, 0]
click at [129, 316] on icon "button" at bounding box center [129, 318] width 4 height 4
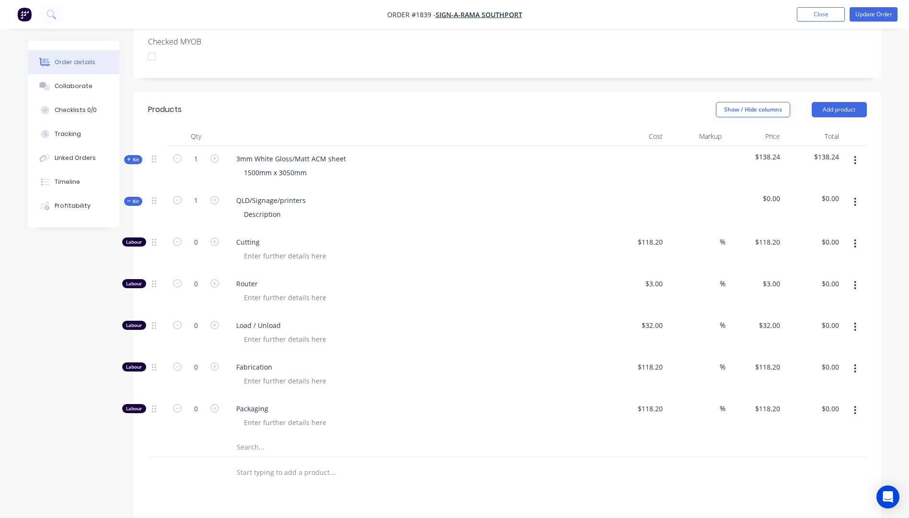
scroll to position [287, 0]
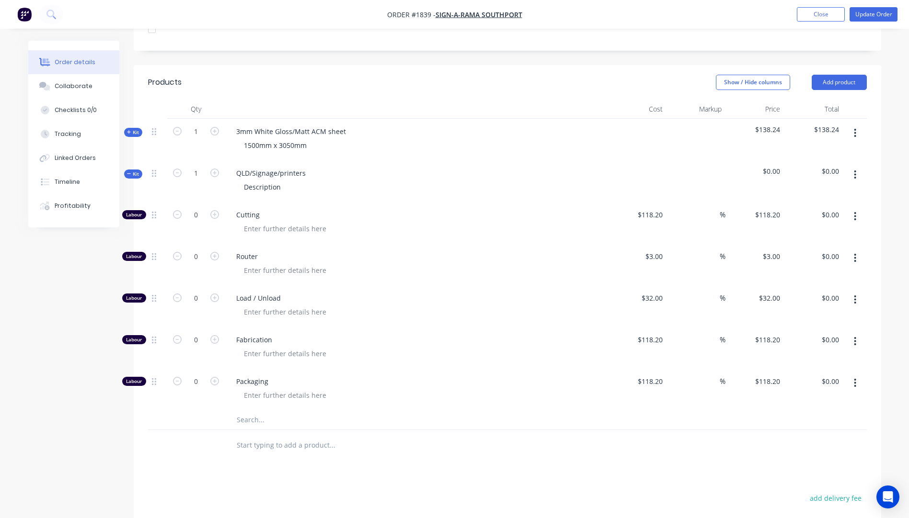
click at [249, 410] on input "text" at bounding box center [332, 419] width 192 height 19
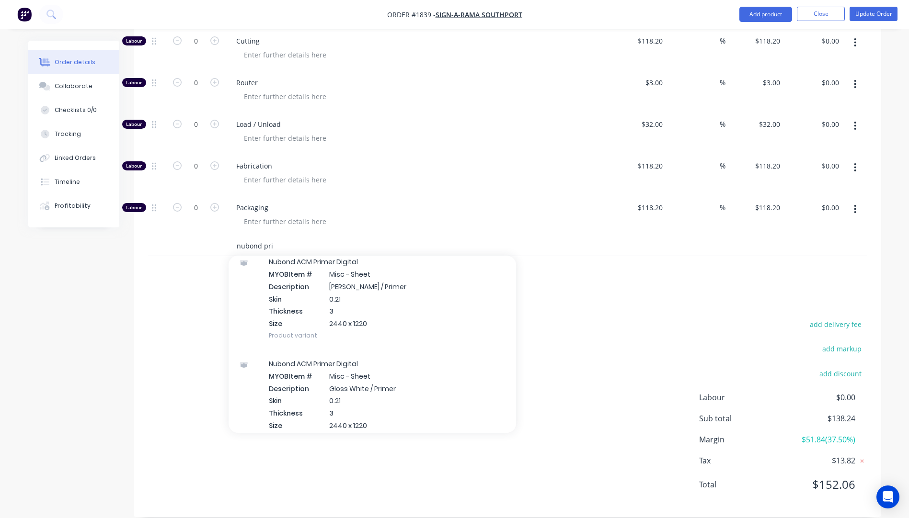
scroll to position [335, 0]
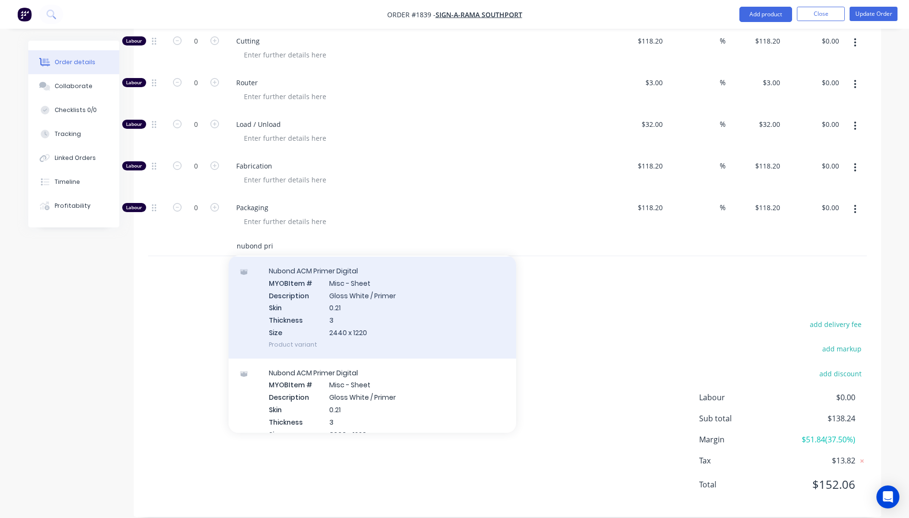
type input "nubond pri"
click at [347, 285] on div "Nubond ACM Primer Digital MYOB Item # Misc - Sheet Description Gloss White / Pr…" at bounding box center [371, 308] width 287 height 102
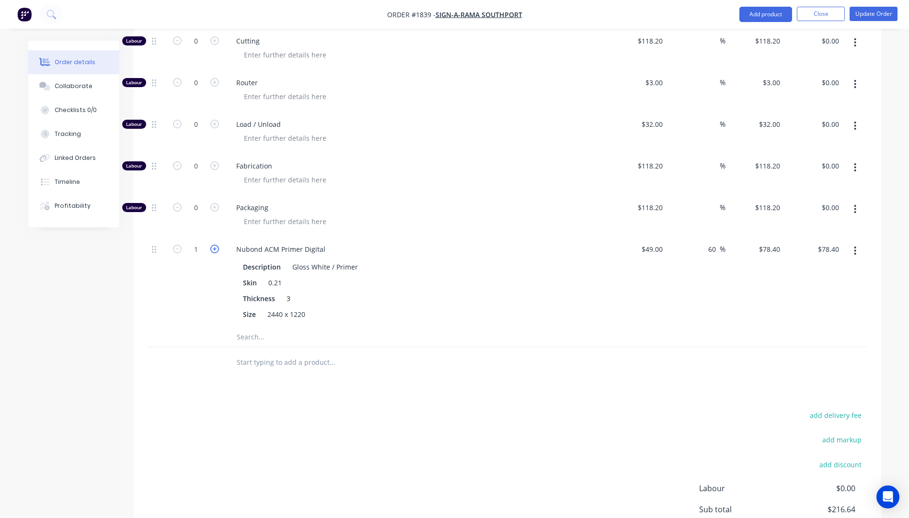
click at [213, 245] on icon "button" at bounding box center [214, 249] width 9 height 9
type input "2"
type input "$156.80"
click at [213, 245] on icon "button" at bounding box center [214, 249] width 9 height 9
type input "3"
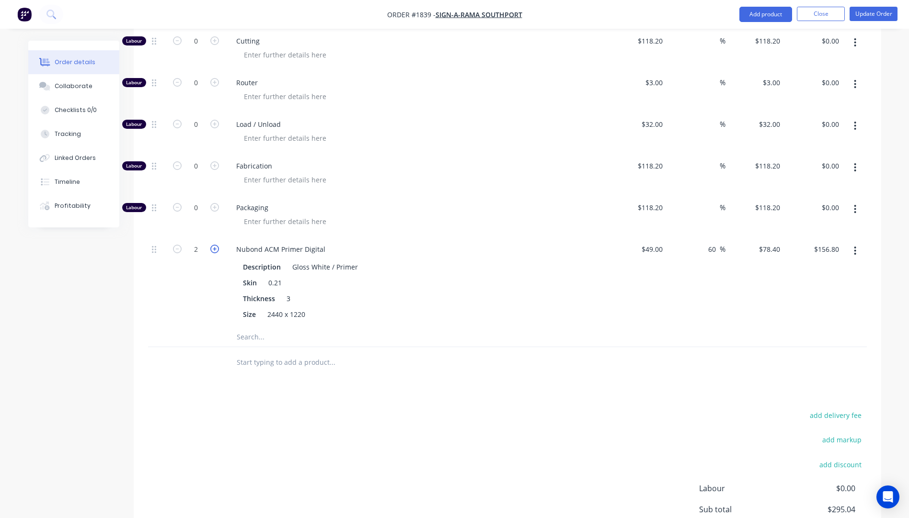
type input "$235.20"
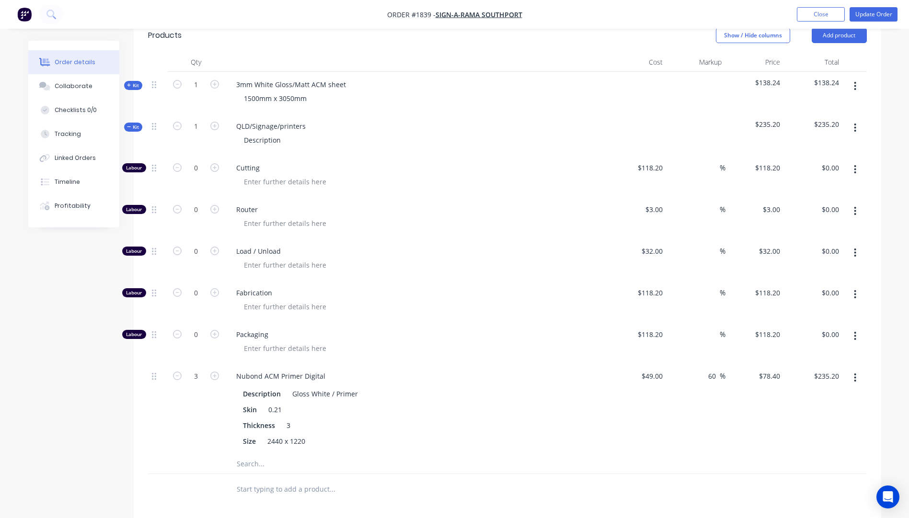
scroll to position [318, 0]
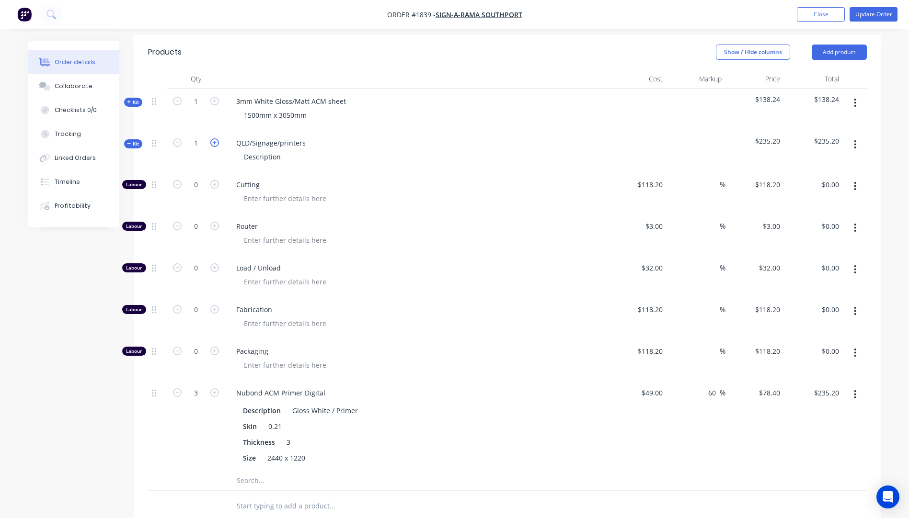
click at [214, 138] on icon "button" at bounding box center [214, 142] width 9 height 9
type input "2"
type input "6"
type input "$470.40"
click at [178, 388] on icon "button" at bounding box center [177, 392] width 9 height 9
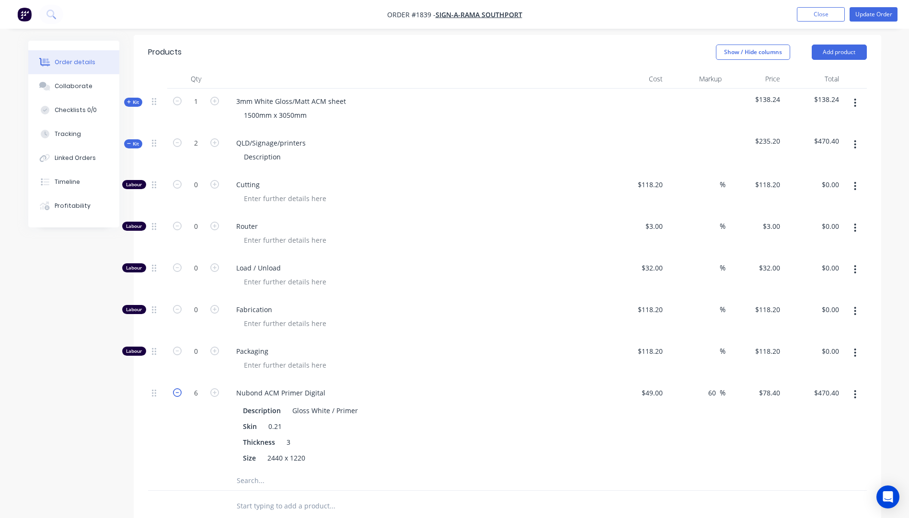
type input "5"
type input "$392.00"
click at [177, 388] on icon "button" at bounding box center [177, 392] width 9 height 9
type input "4"
type input "$313.60"
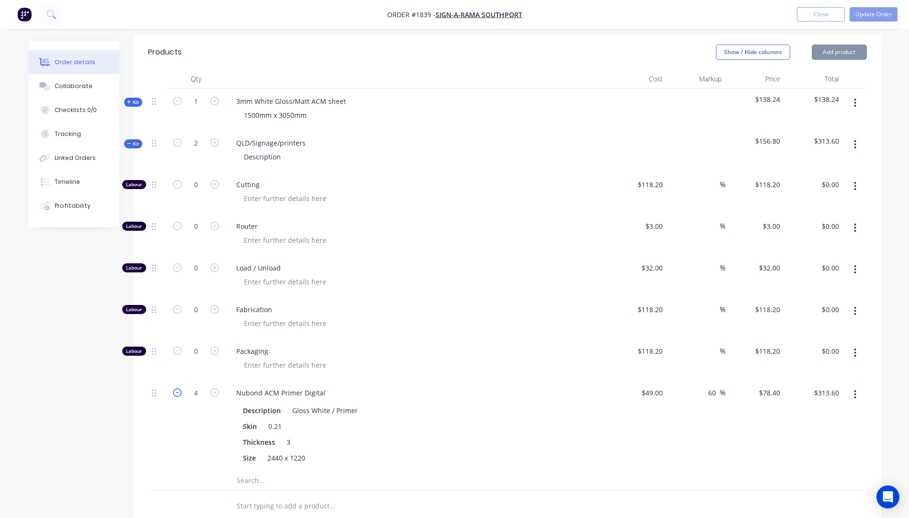
click at [177, 388] on icon "button" at bounding box center [177, 392] width 9 height 9
type input "3"
type input "$235.20"
click at [177, 388] on icon "button" at bounding box center [177, 392] width 9 height 9
type input "2"
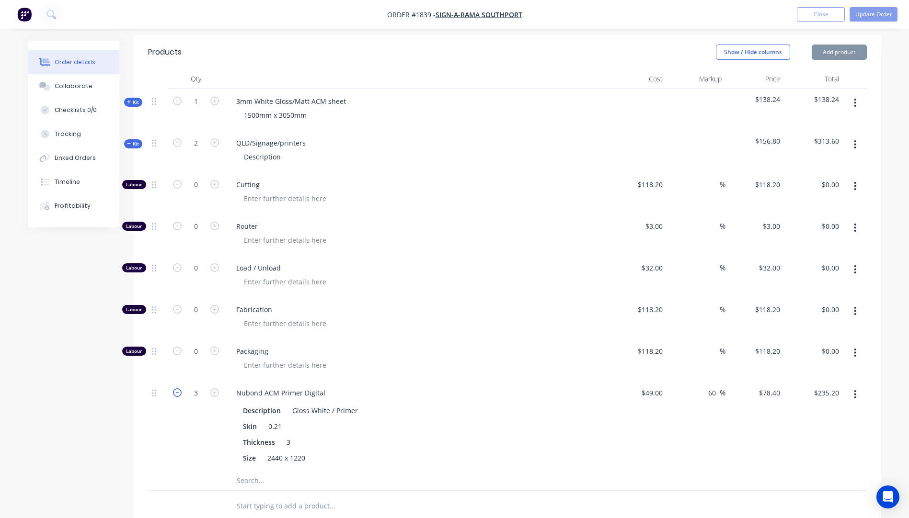
type input "$156.80"
drag, startPoint x: 304, startPoint y: 128, endPoint x: 233, endPoint y: 128, distance: 70.4
click at [233, 136] on div "QLD/Signage/printers" at bounding box center [270, 143] width 85 height 14
drag, startPoint x: 281, startPoint y: 143, endPoint x: 222, endPoint y: 141, distance: 58.9
click at [222, 141] on div "Kit 2 3mm Gloss White/Primer ACM Sheets Description $78.40 $156.80" at bounding box center [507, 151] width 718 height 42
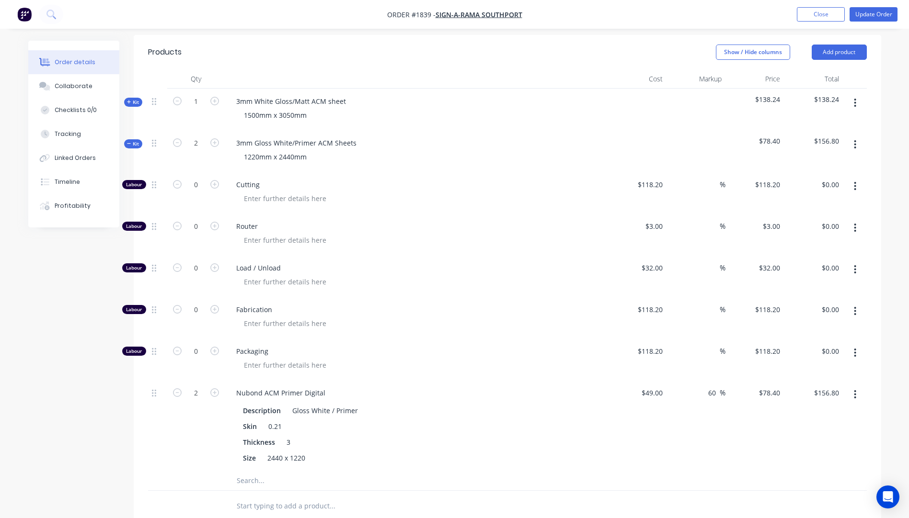
click at [420, 192] on div at bounding box center [420, 199] width 368 height 14
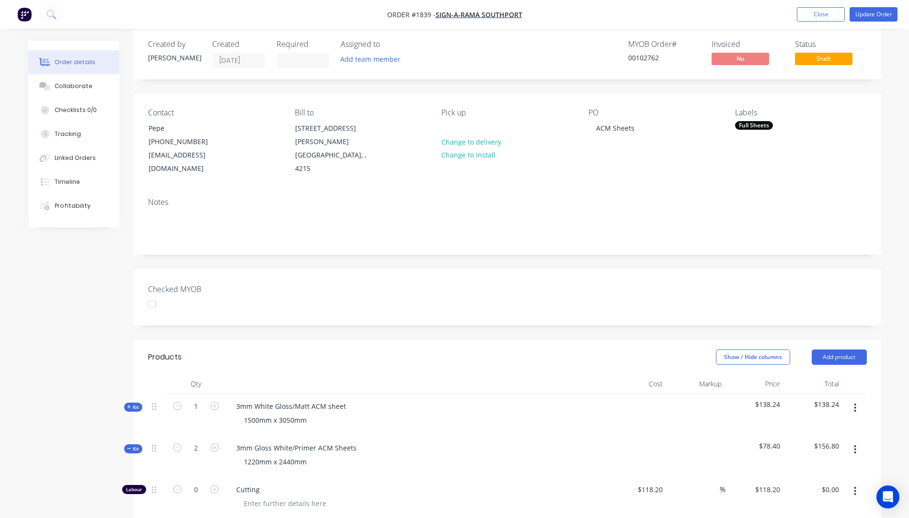
scroll to position [0, 0]
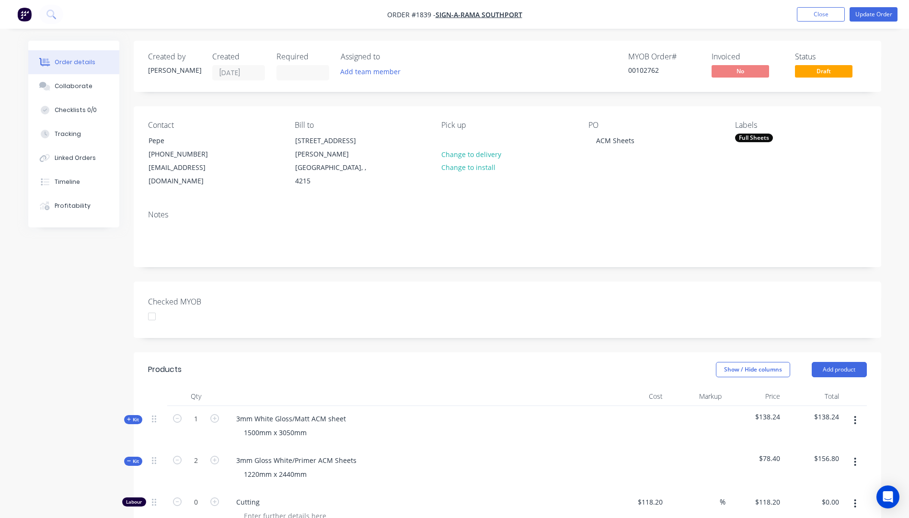
click at [752, 139] on div "Full Sheets" at bounding box center [754, 138] width 38 height 9
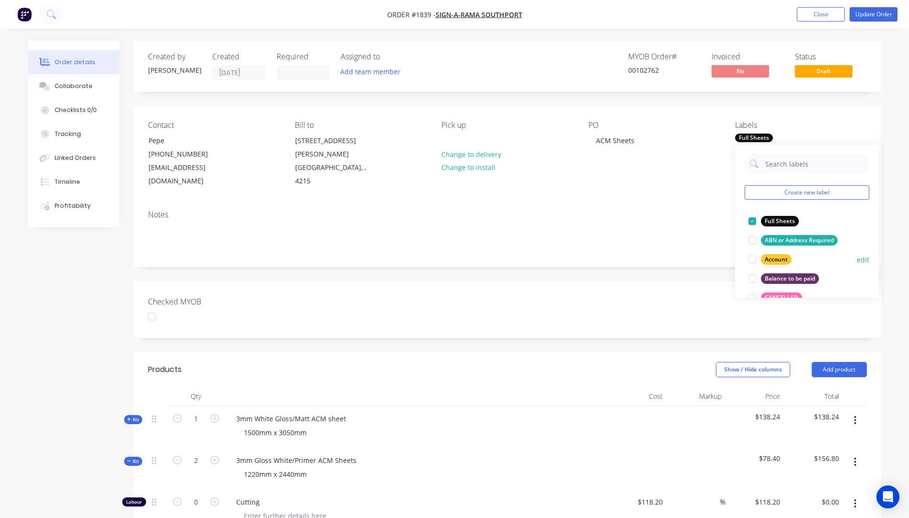
click at [780, 257] on div "Account" at bounding box center [776, 259] width 31 height 11
click at [707, 188] on div "Contact Pepe (07) 5591 3933 design.southport@signarama.com.au Bill to Unit 3 / …" at bounding box center [507, 154] width 747 height 96
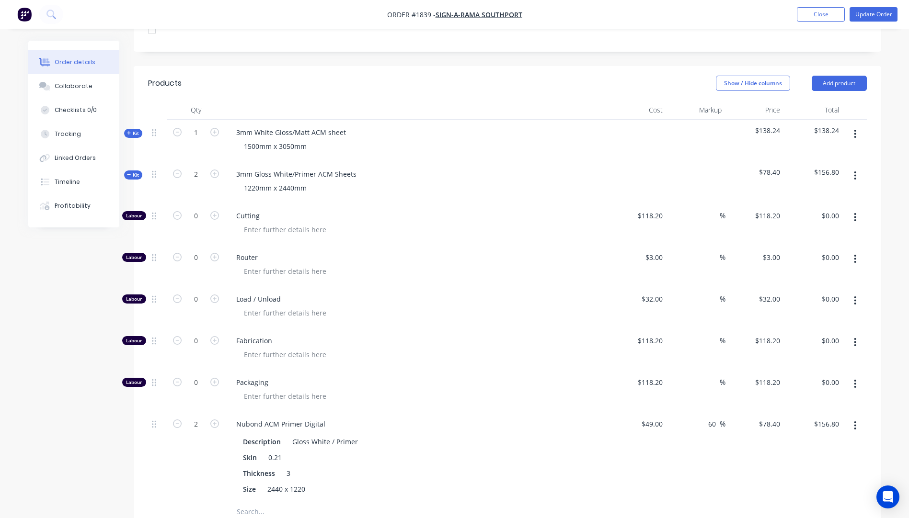
scroll to position [287, 0]
click at [855, 211] on icon "button" at bounding box center [855, 216] width 2 height 11
drag, startPoint x: 796, startPoint y: 268, endPoint x: 832, endPoint y: 241, distance: 44.7
click at [800, 273] on div "Delete" at bounding box center [821, 280] width 74 height 14
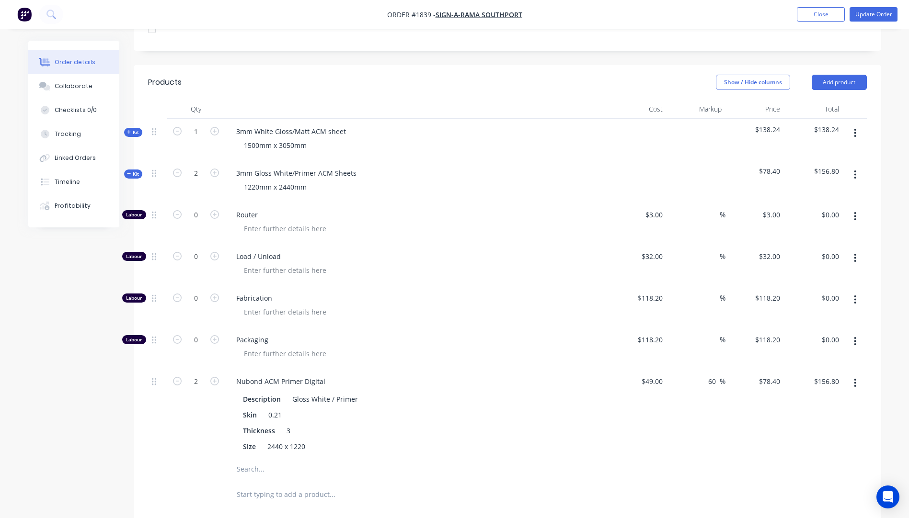
click at [856, 211] on icon "button" at bounding box center [855, 216] width 2 height 11
drag, startPoint x: 803, startPoint y: 265, endPoint x: 845, endPoint y: 227, distance: 57.3
click at [807, 273] on div "Delete" at bounding box center [821, 280] width 74 height 14
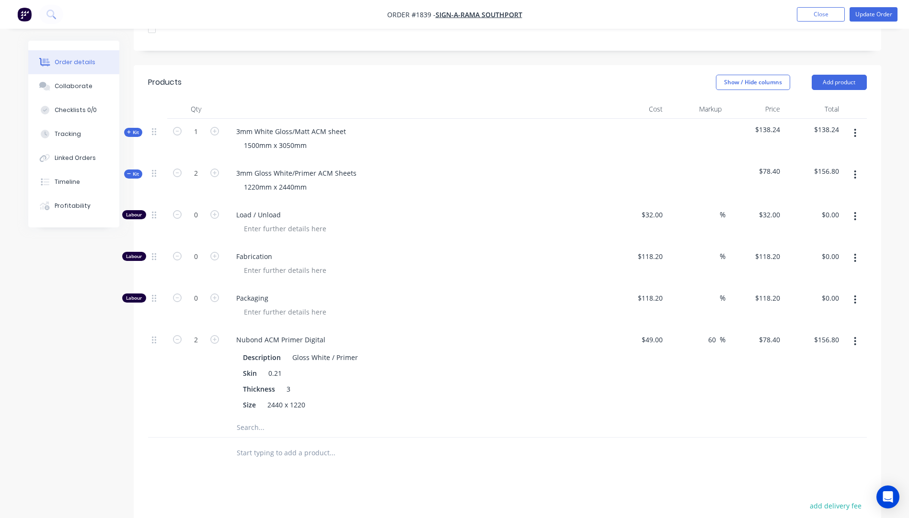
click at [856, 211] on icon "button" at bounding box center [855, 216] width 2 height 11
drag, startPoint x: 817, startPoint y: 272, endPoint x: 842, endPoint y: 245, distance: 36.6
click at [820, 273] on div "Delete" at bounding box center [821, 280] width 74 height 14
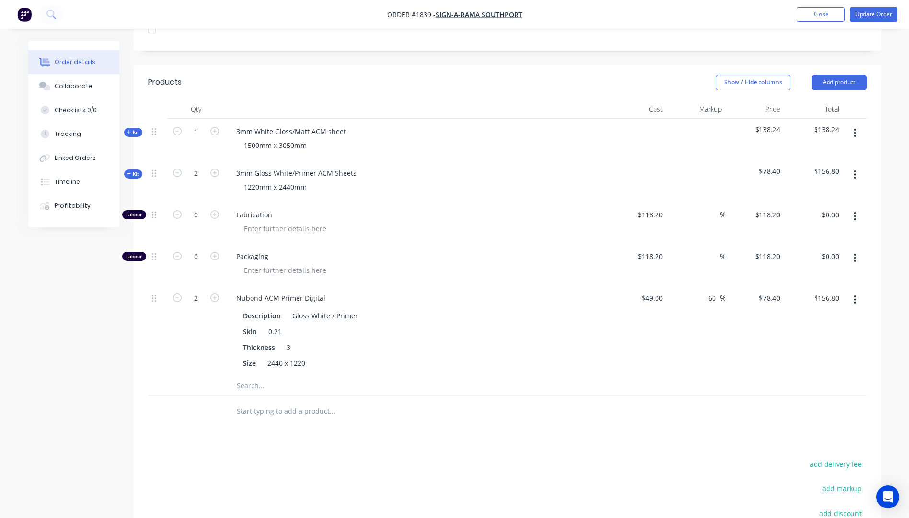
drag, startPoint x: 855, startPoint y: 205, endPoint x: 849, endPoint y: 215, distance: 12.5
click at [854, 211] on icon "button" at bounding box center [855, 216] width 2 height 11
click at [811, 273] on div "Delete" at bounding box center [821, 280] width 74 height 14
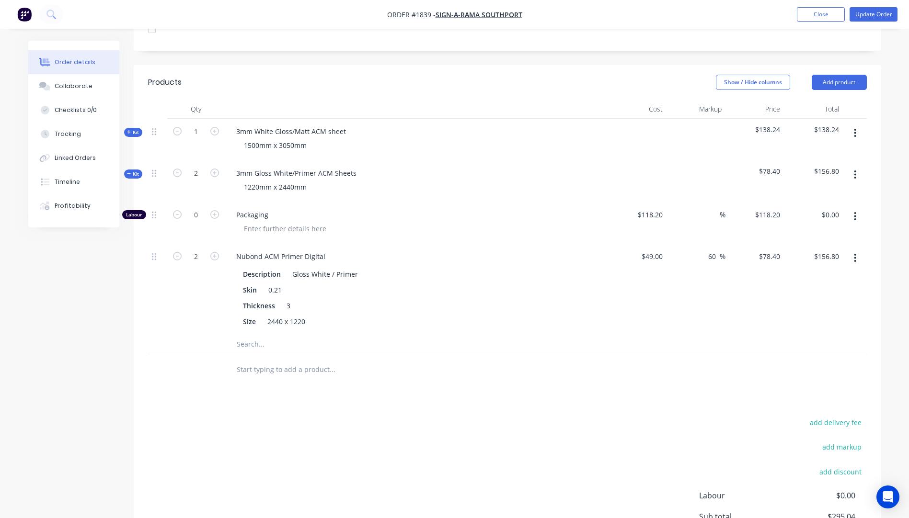
click at [856, 211] on icon "button" at bounding box center [855, 216] width 2 height 11
click at [797, 273] on div "Delete" at bounding box center [821, 280] width 74 height 14
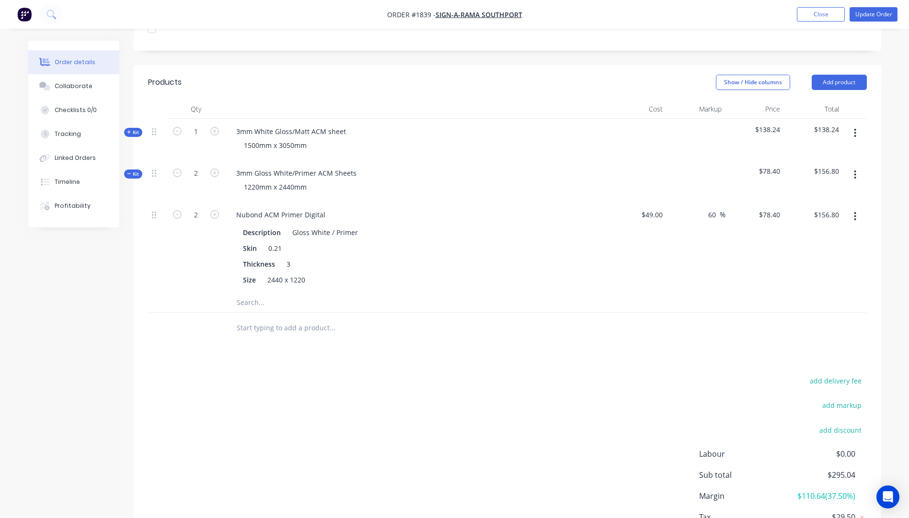
click at [127, 171] on span "Kit" at bounding box center [133, 174] width 12 height 7
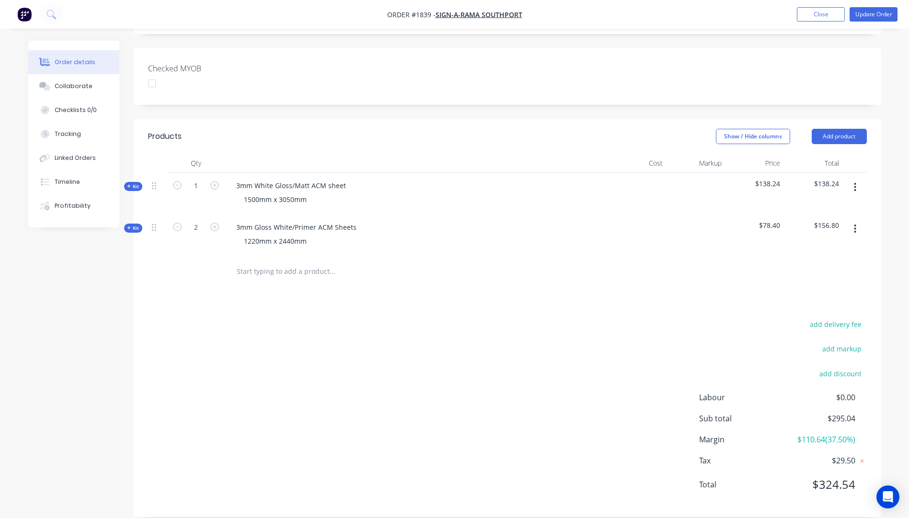
click at [126, 182] on button "Kit" at bounding box center [133, 186] width 18 height 9
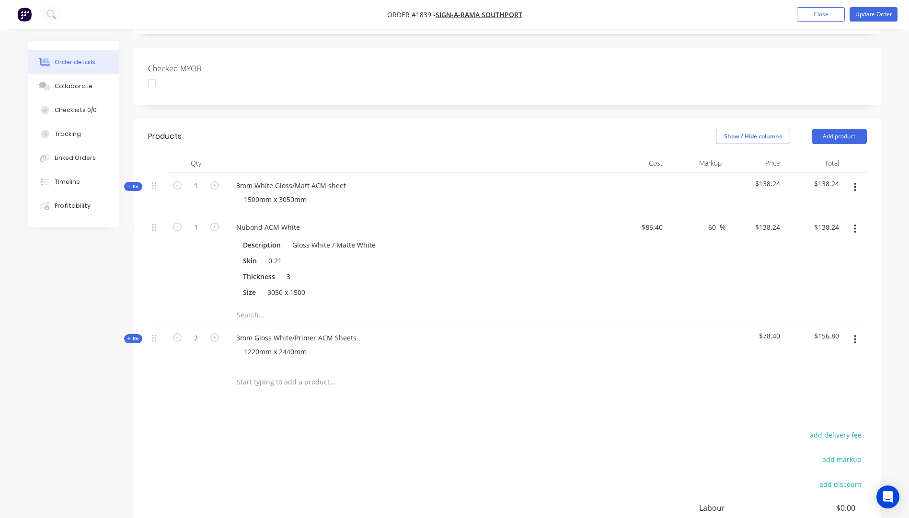
click at [126, 182] on button "Kit" at bounding box center [133, 186] width 18 height 9
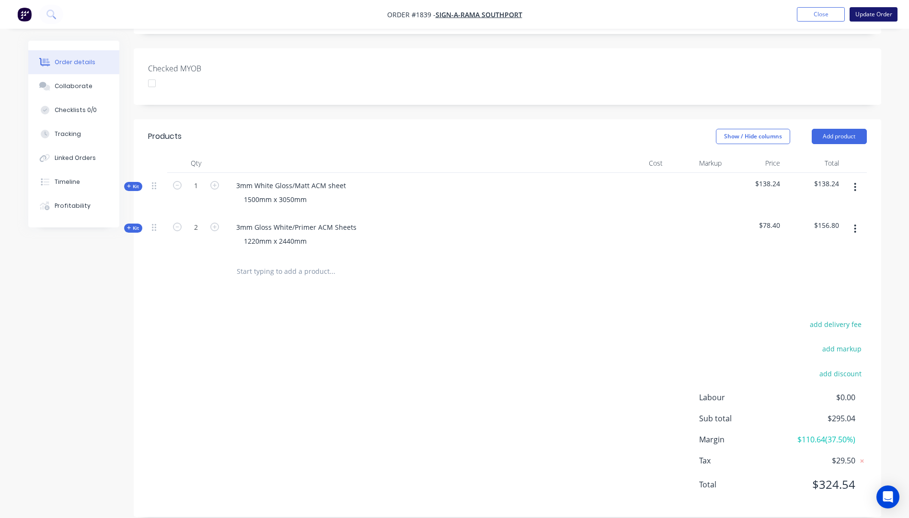
click at [866, 16] on button "Update Order" at bounding box center [873, 14] width 48 height 14
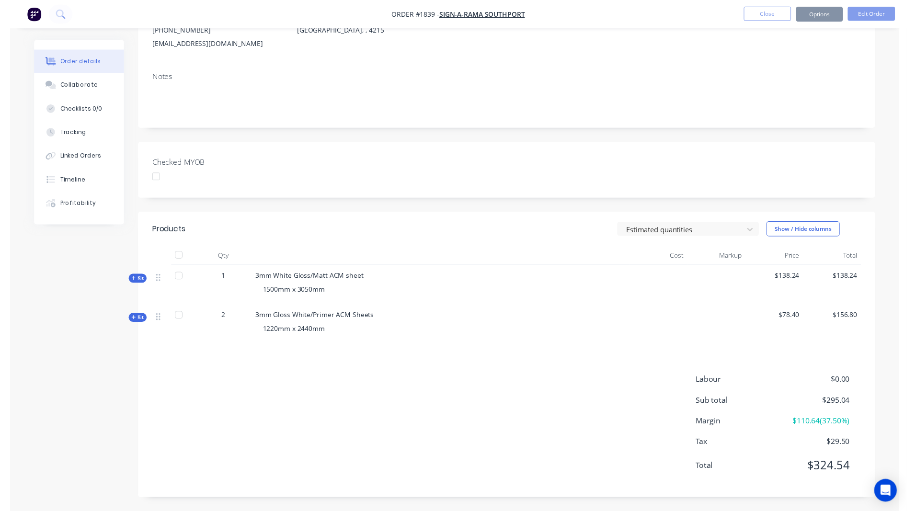
scroll to position [0, 0]
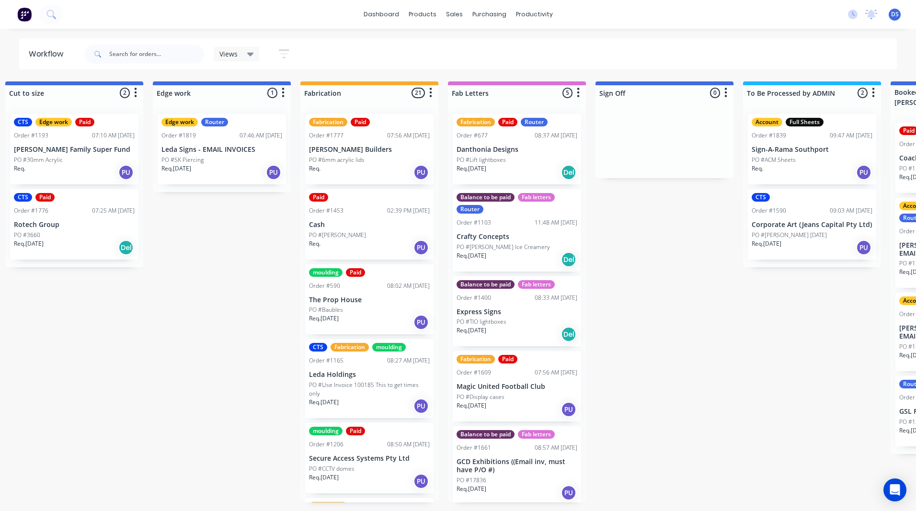
scroll to position [0, 941]
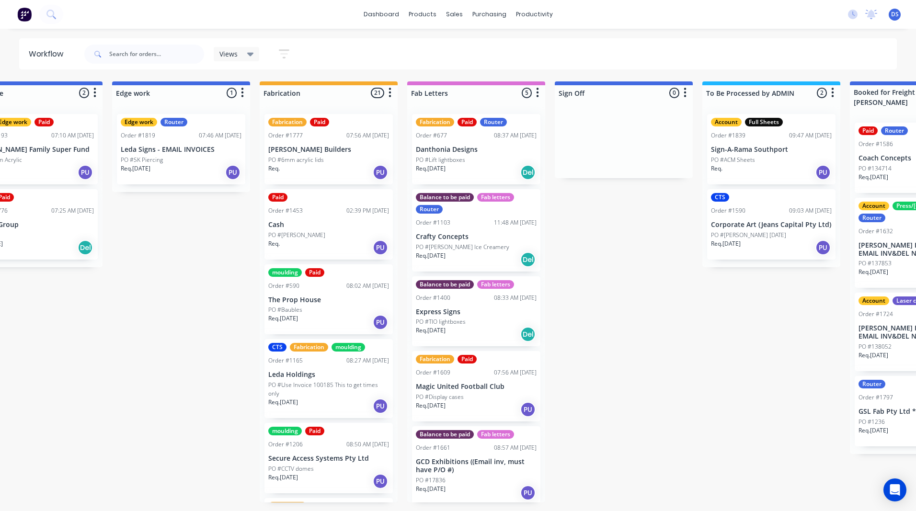
click at [766, 164] on div "Req. PU" at bounding box center [771, 172] width 121 height 16
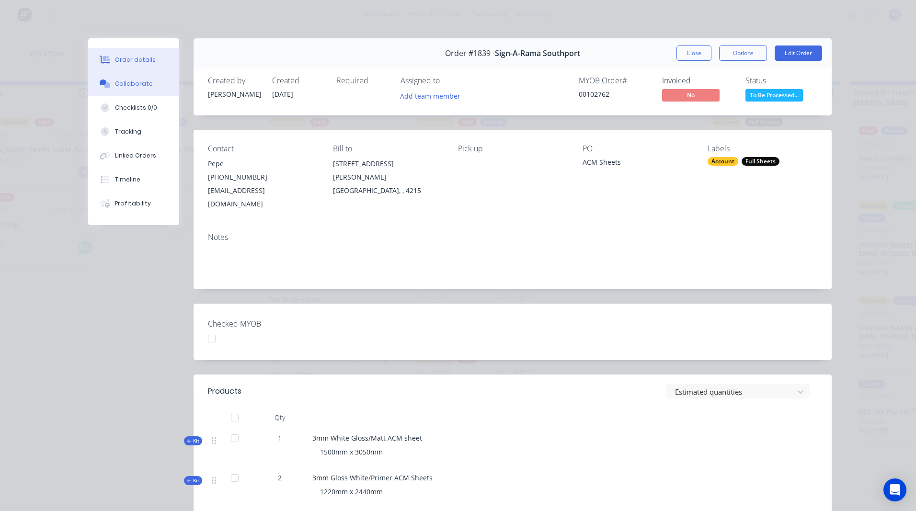
click at [127, 86] on div "Collaborate" at bounding box center [134, 84] width 38 height 9
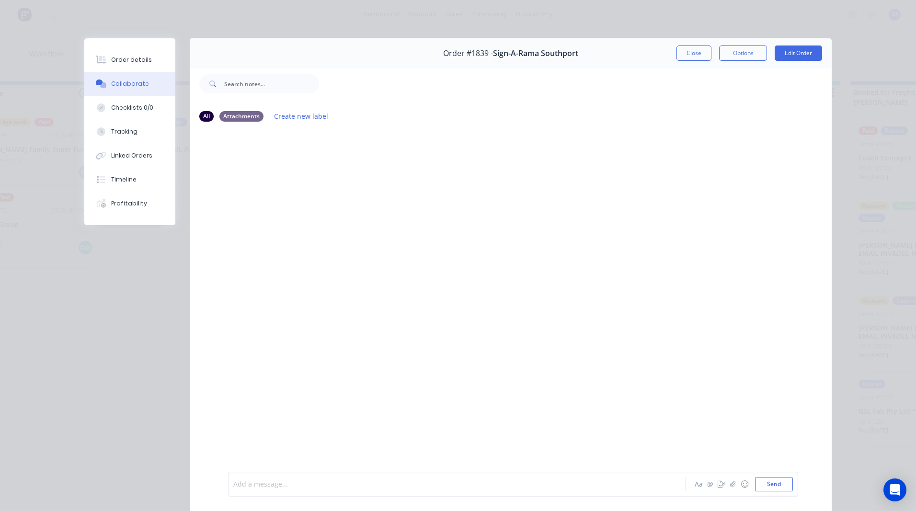
click at [256, 480] on div at bounding box center [443, 484] width 419 height 10
click at [779, 488] on button "Send" at bounding box center [774, 484] width 38 height 14
click at [685, 57] on button "Close" at bounding box center [693, 53] width 35 height 15
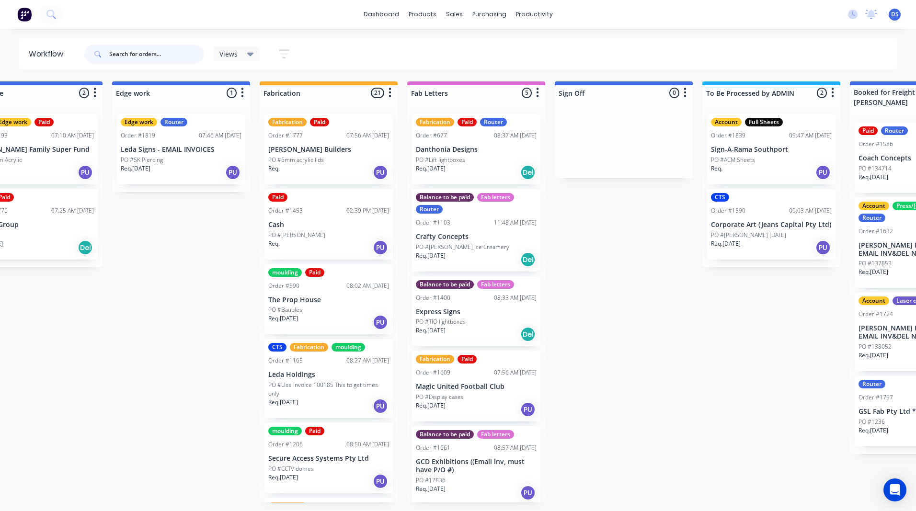
click at [142, 52] on input "text" at bounding box center [156, 54] width 95 height 19
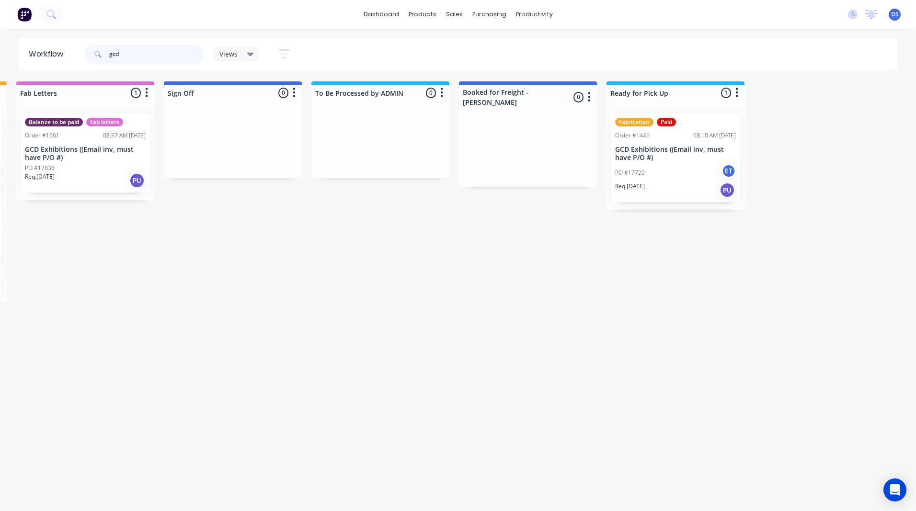
scroll to position [0, 1333]
type input "gcd"
click at [676, 162] on div "Fabrication Paid Order #1445 08:10 AM 11/09/25 GCD Exhibitions ((Email inv, mus…" at bounding box center [674, 158] width 128 height 88
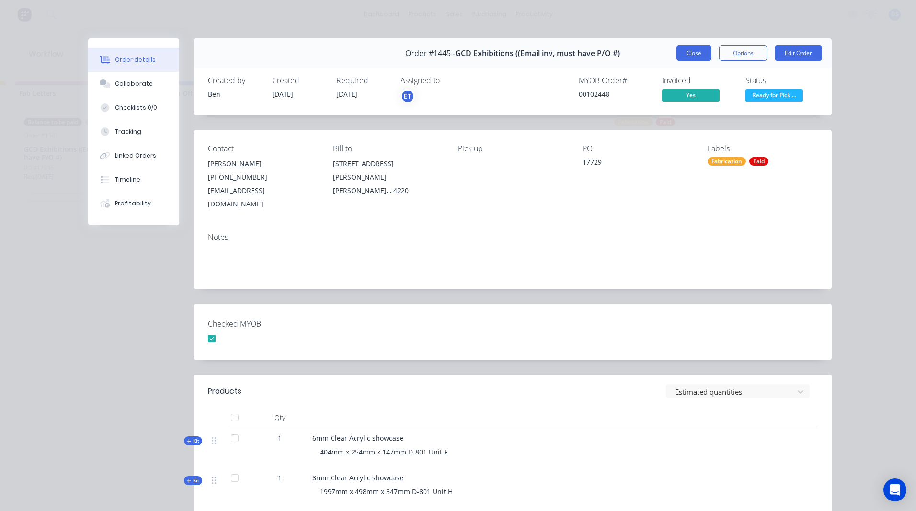
click at [681, 49] on button "Close" at bounding box center [693, 53] width 35 height 15
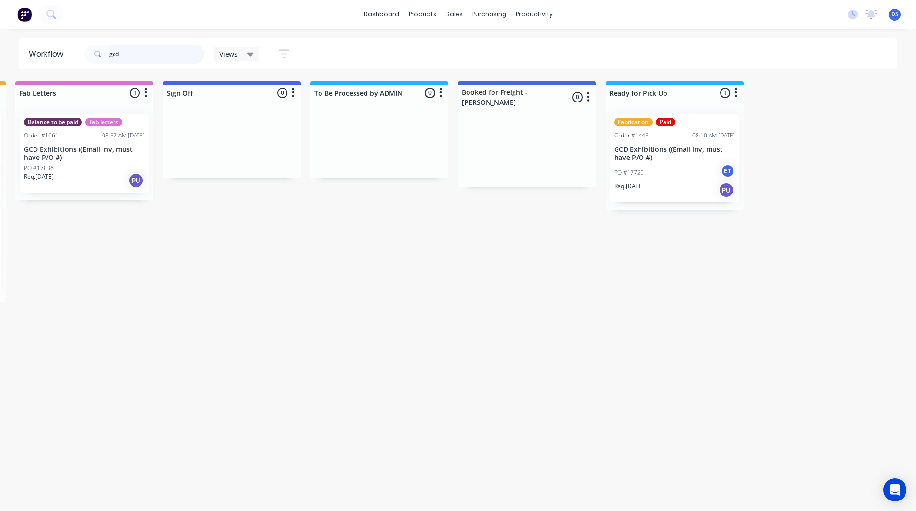
drag, startPoint x: 133, startPoint y: 54, endPoint x: 68, endPoint y: 50, distance: 65.7
click at [68, 50] on header "Workflow gcd Views Save new view None (Default) edit Ready for Pick Up edit Sho…" at bounding box center [458, 53] width 878 height 31
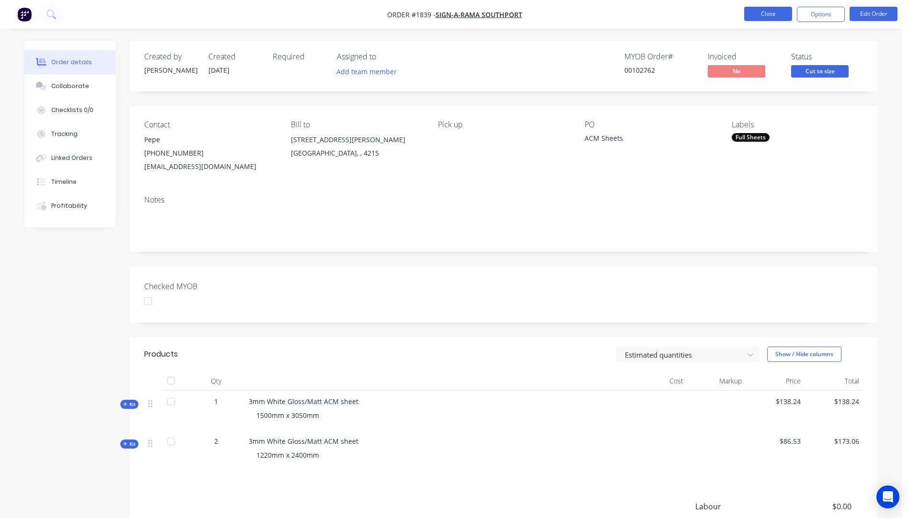
click at [779, 14] on button "Close" at bounding box center [768, 14] width 48 height 14
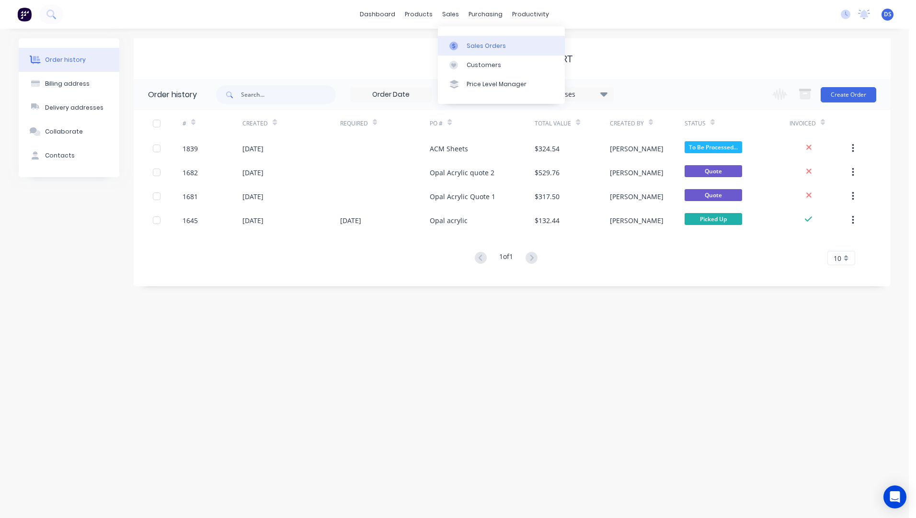
click at [476, 48] on div "Sales Orders" at bounding box center [486, 46] width 39 height 9
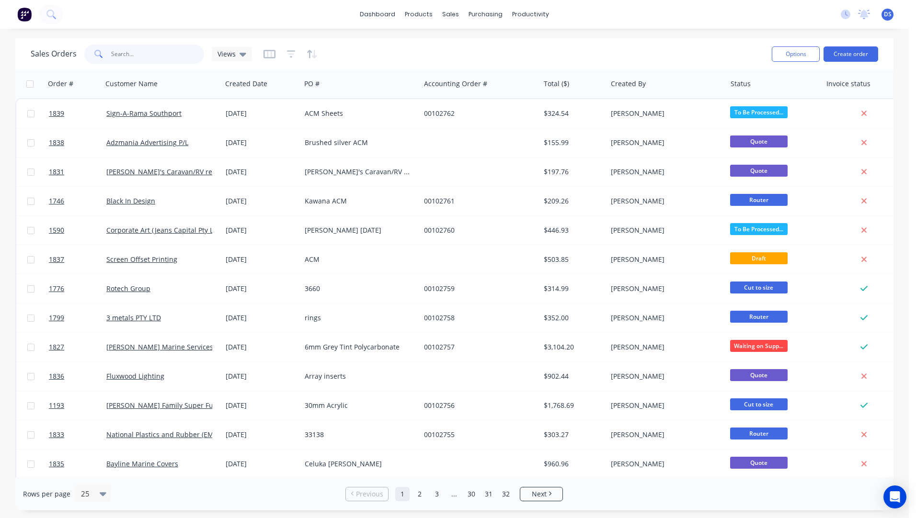
click at [148, 56] on input "text" at bounding box center [157, 54] width 93 height 19
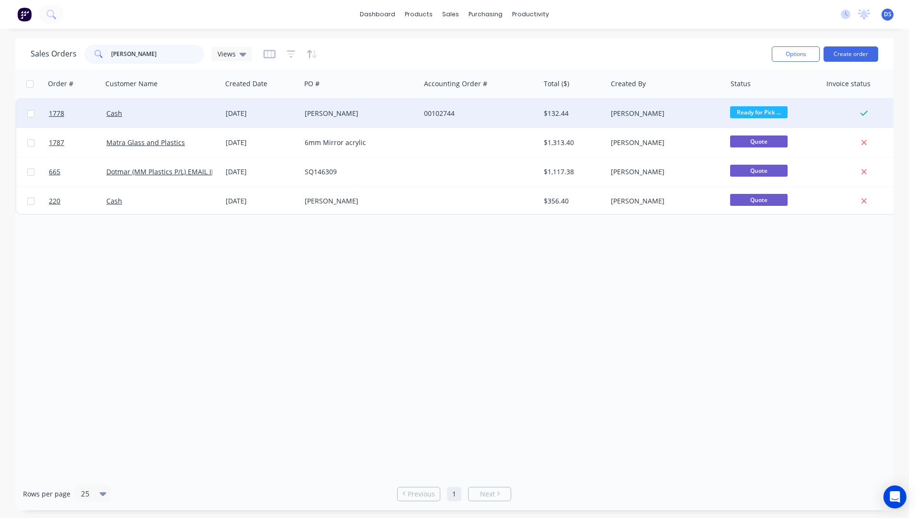
type input "[PERSON_NAME]"
click at [342, 119] on div "[PERSON_NAME]" at bounding box center [360, 113] width 119 height 29
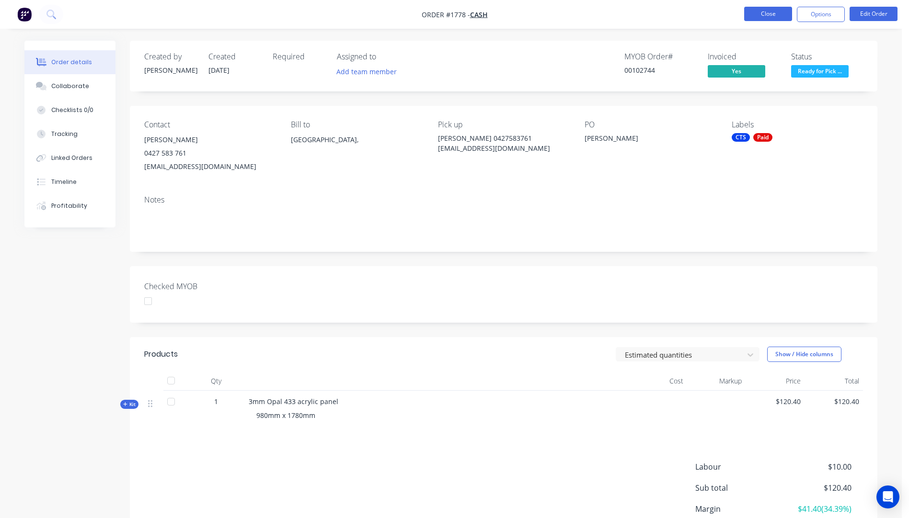
click at [777, 15] on button "Close" at bounding box center [768, 14] width 48 height 14
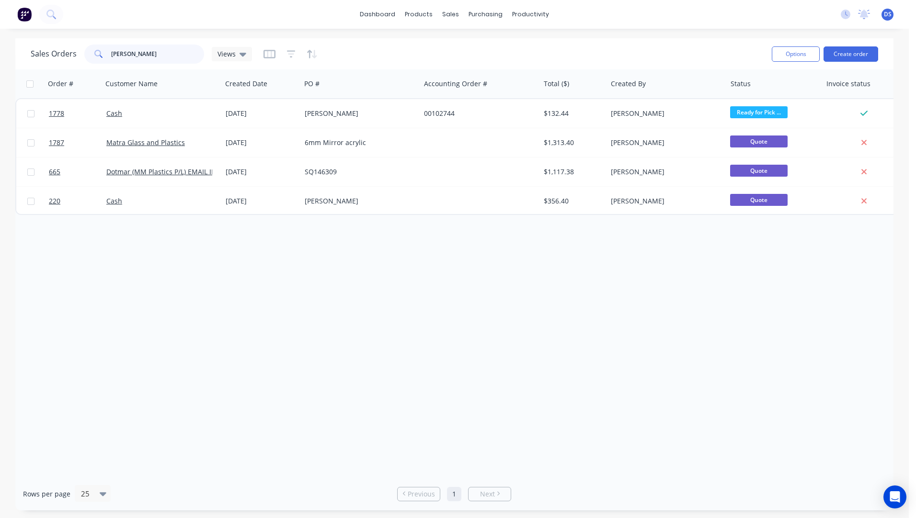
drag, startPoint x: 141, startPoint y: 59, endPoint x: 99, endPoint y: 59, distance: 42.6
click at [99, 59] on div "[PERSON_NAME]" at bounding box center [144, 54] width 120 height 19
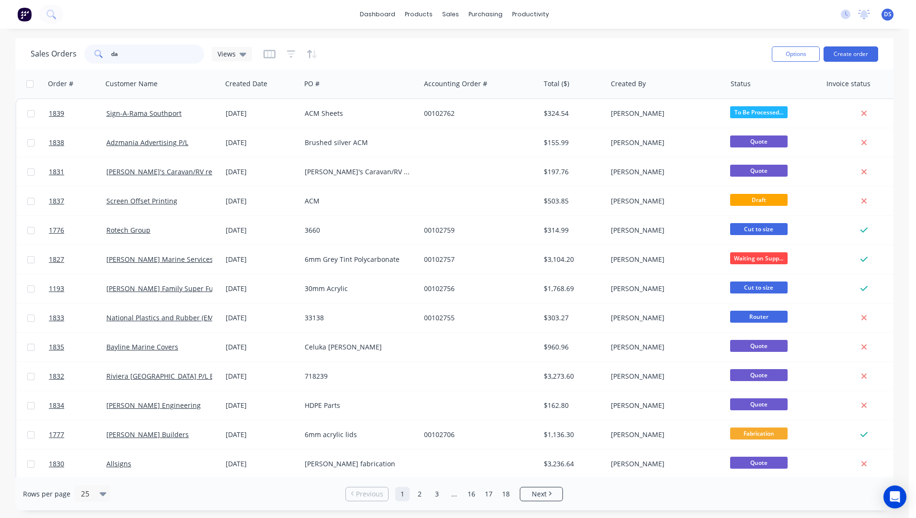
type input "d"
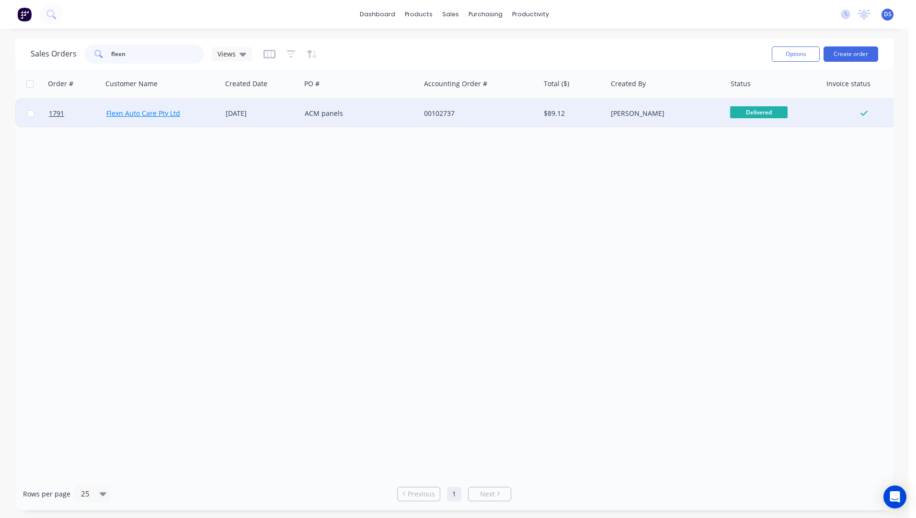
type input "flexn"
click at [152, 116] on link "Flexn Auto Care Pty Ltd" at bounding box center [143, 113] width 74 height 9
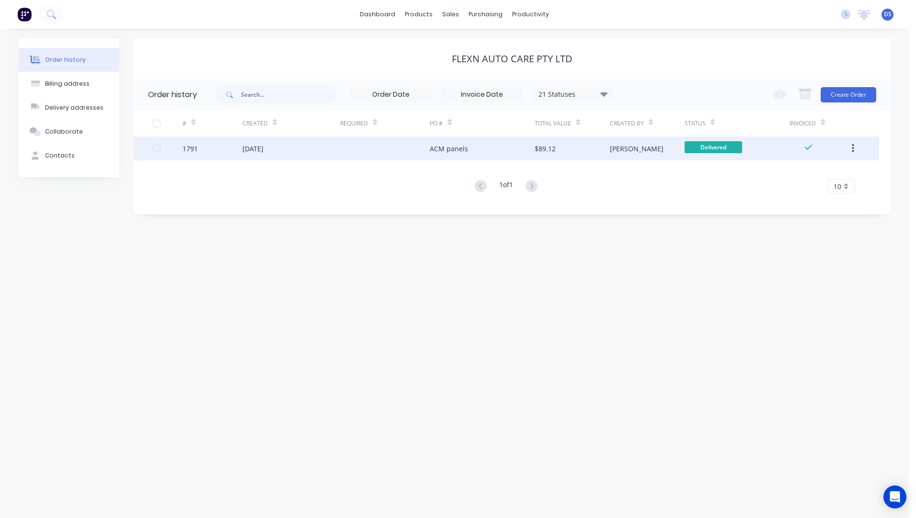
click at [507, 150] on div "ACM panels" at bounding box center [482, 149] width 105 height 24
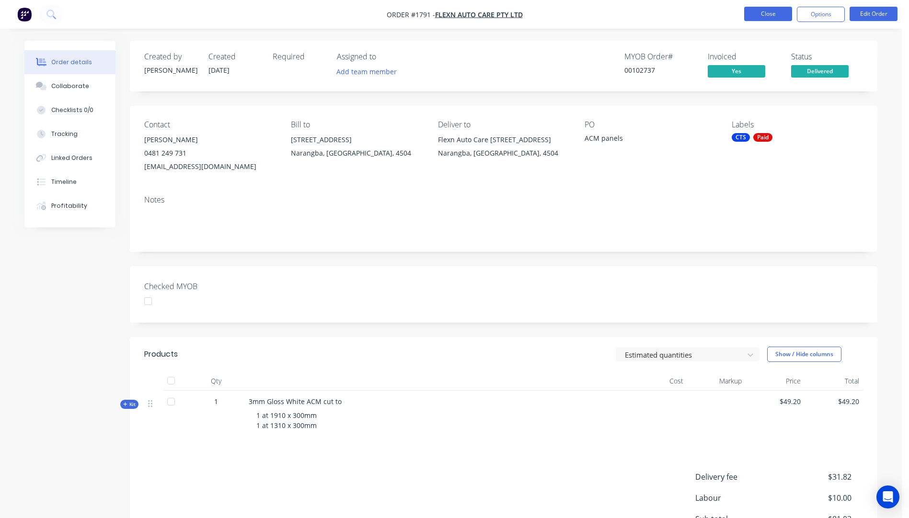
click at [773, 15] on button "Close" at bounding box center [768, 14] width 48 height 14
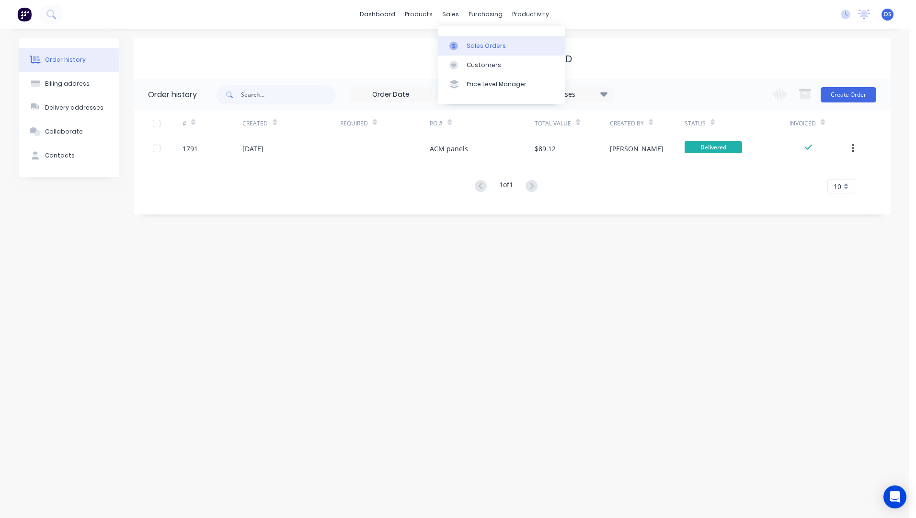
click at [471, 46] on div "Sales Orders" at bounding box center [486, 46] width 39 height 9
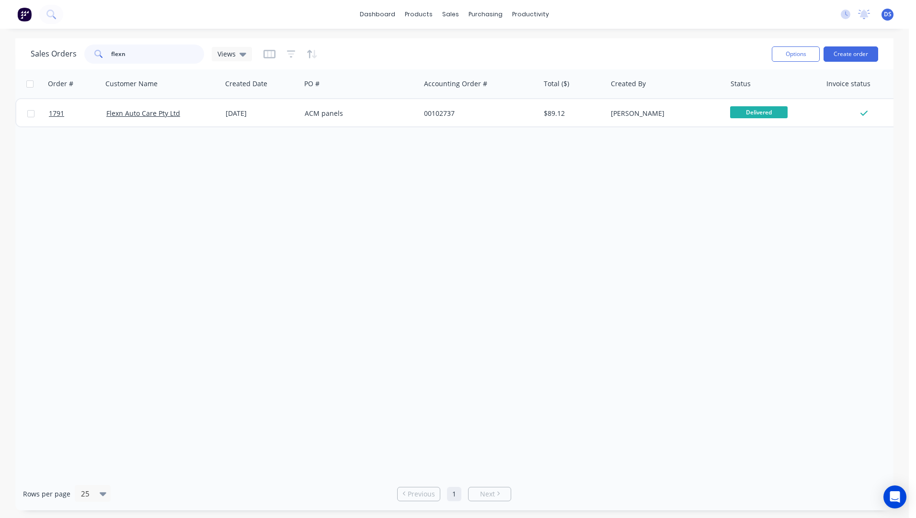
click at [144, 53] on input "flexn" at bounding box center [157, 54] width 93 height 19
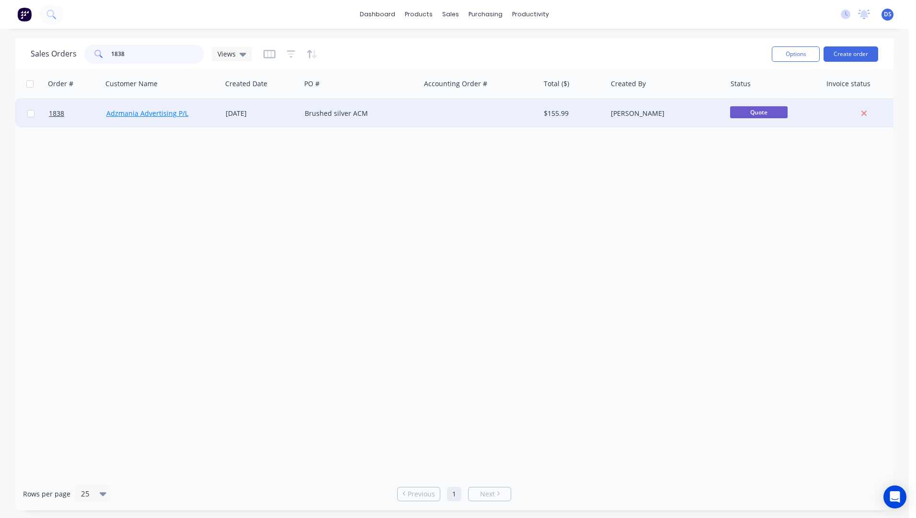
type input "1838"
click at [171, 115] on link "Adzmania Advertising P/L" at bounding box center [147, 113] width 82 height 9
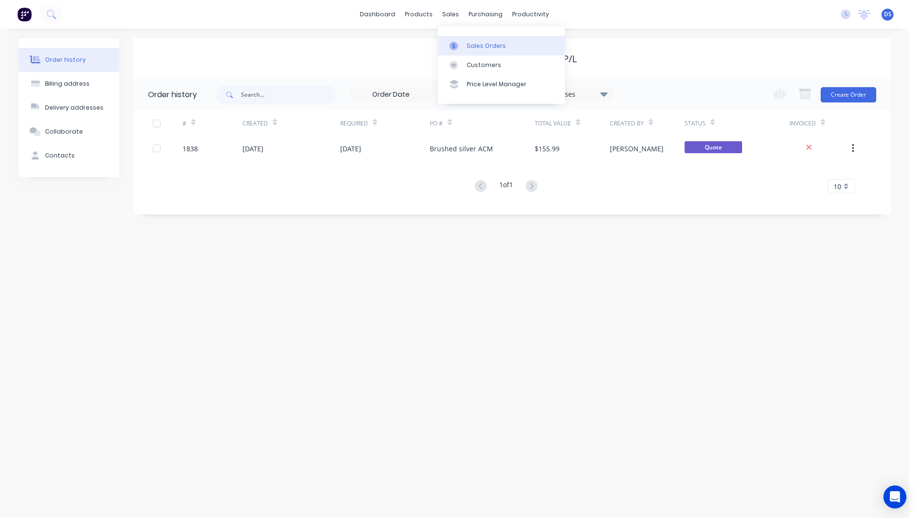
click at [479, 50] on div "Sales Orders" at bounding box center [486, 46] width 39 height 9
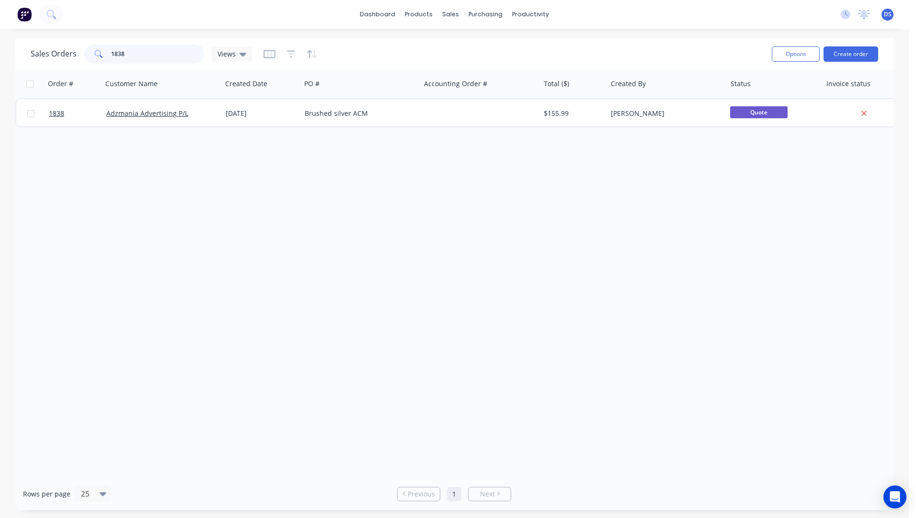
drag, startPoint x: 141, startPoint y: 56, endPoint x: 107, endPoint y: 56, distance: 34.5
click at [107, 56] on div "1838" at bounding box center [144, 54] width 120 height 19
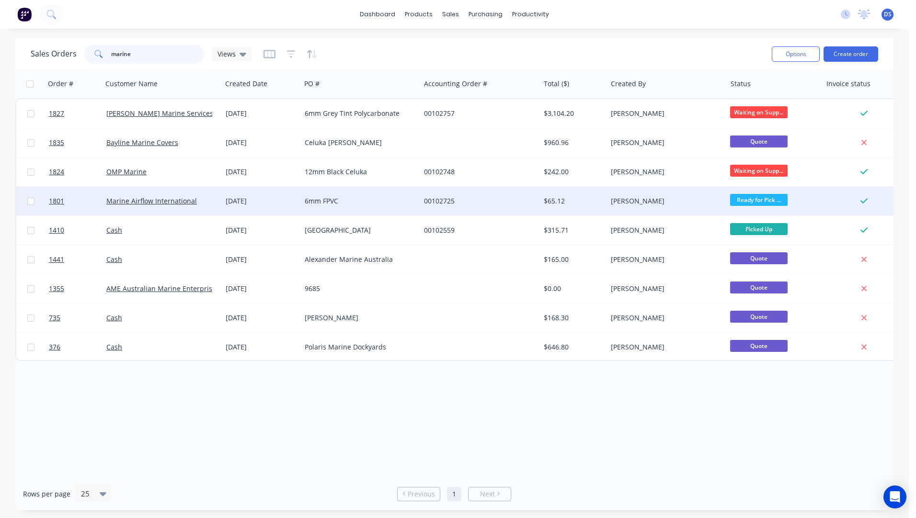
type input "marine"
click at [324, 204] on div "6mm FPVC" at bounding box center [358, 201] width 106 height 10
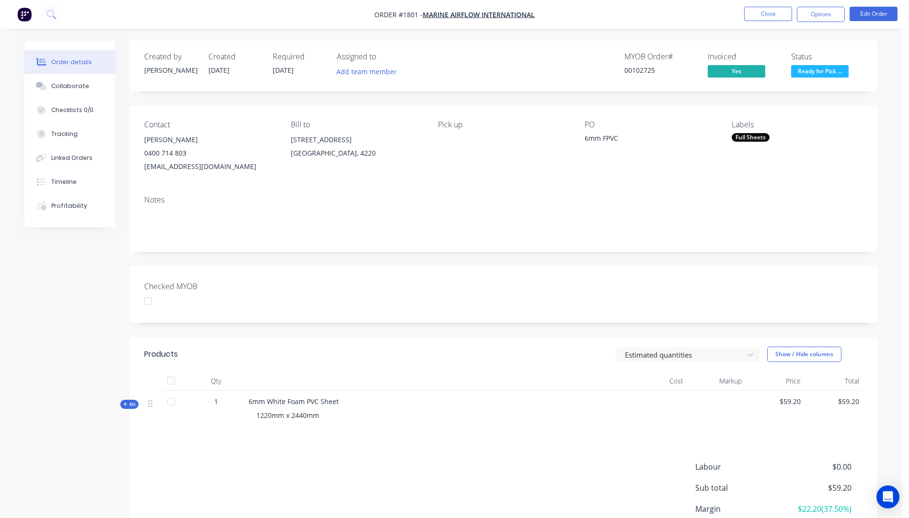
click at [126, 403] on icon "button" at bounding box center [125, 404] width 4 height 5
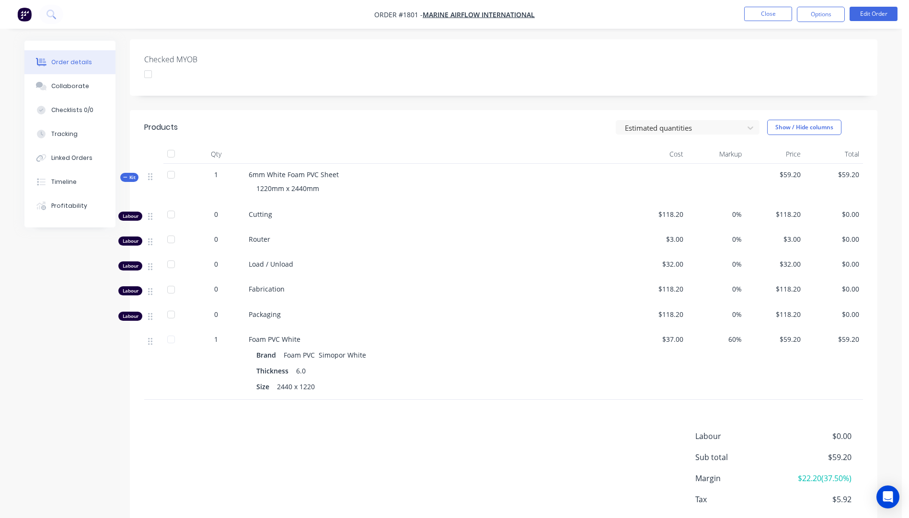
scroll to position [239, 0]
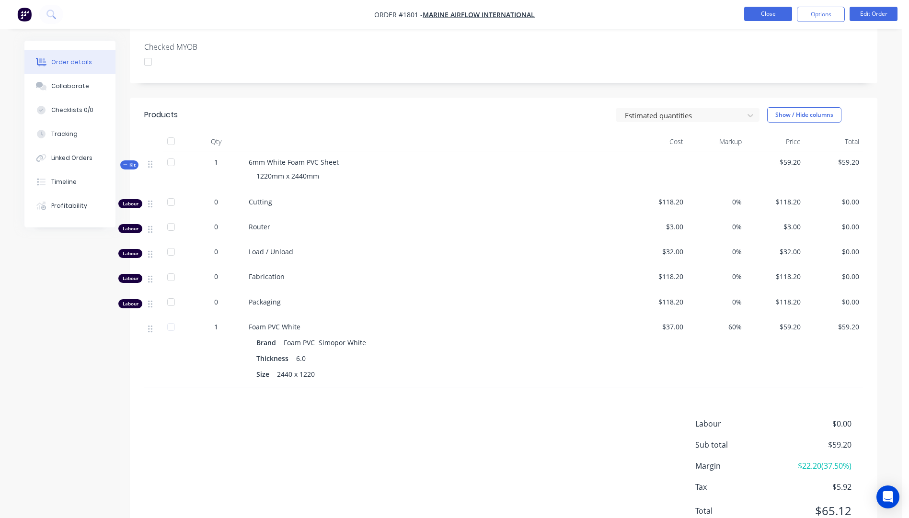
click at [761, 19] on button "Close" at bounding box center [768, 14] width 48 height 14
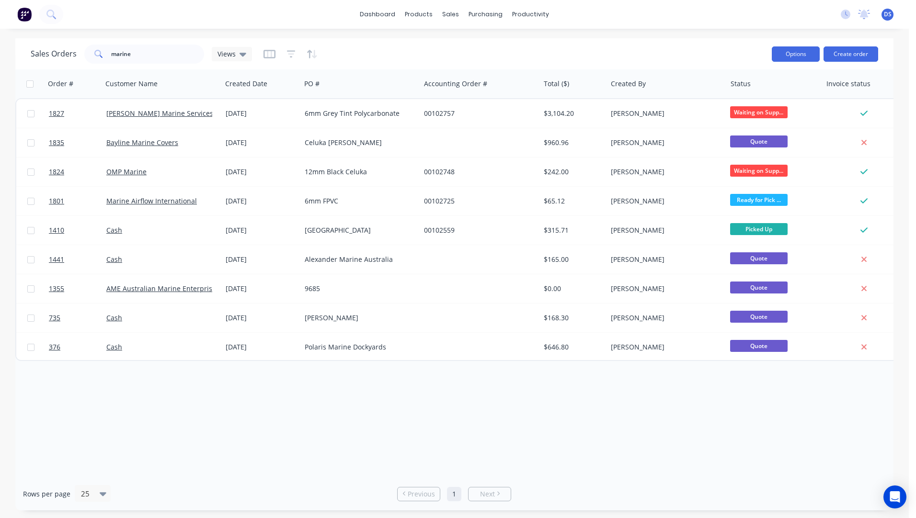
click at [799, 61] on button "Options" at bounding box center [796, 53] width 48 height 15
click at [515, 17] on div "productivity" at bounding box center [530, 14] width 46 height 14
click at [538, 46] on div "Workflow" at bounding box center [547, 46] width 29 height 9
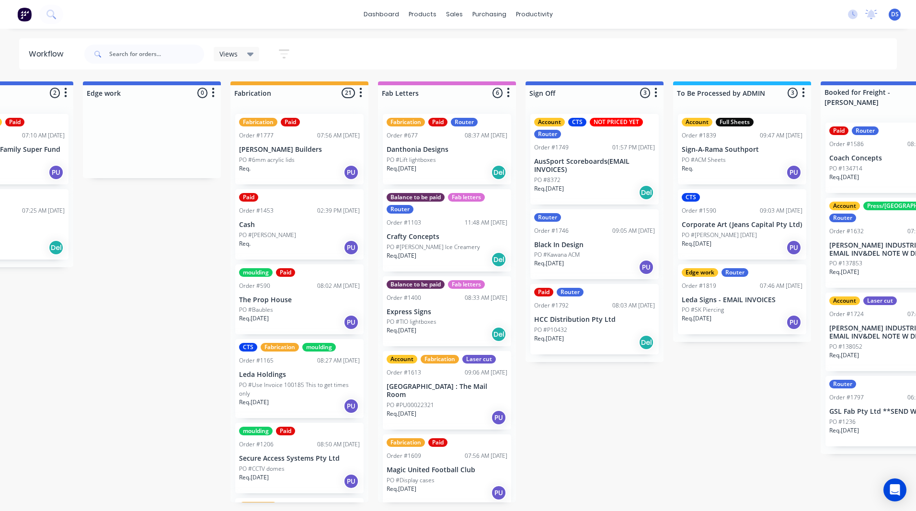
scroll to position [0, 988]
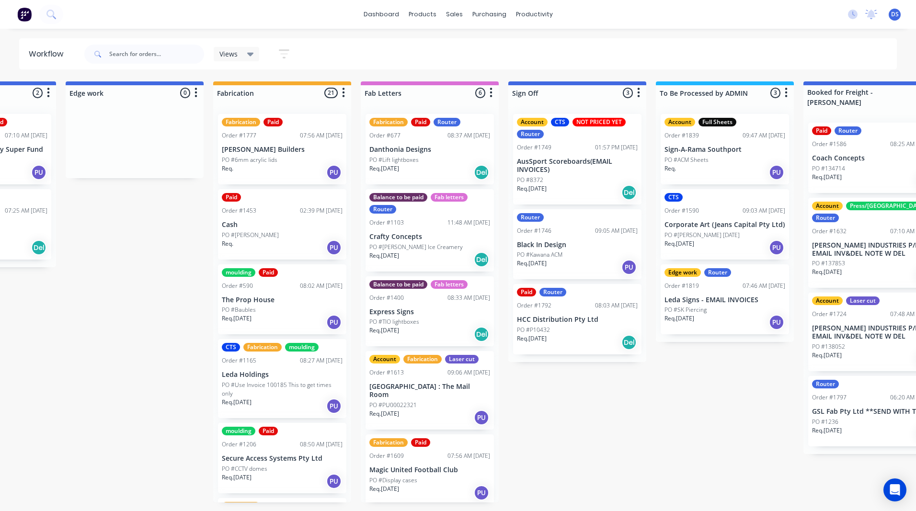
click at [552, 323] on p "HCC Distribution Pty Ltd" at bounding box center [577, 320] width 121 height 8
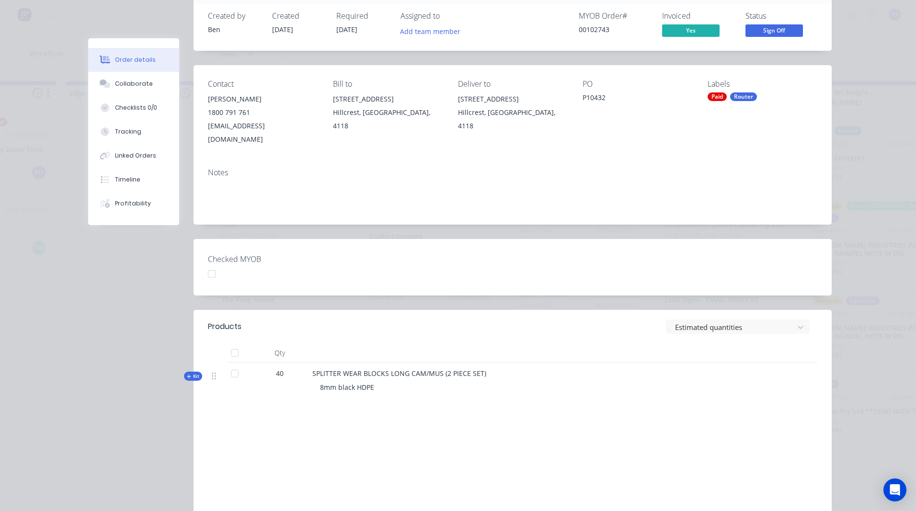
scroll to position [0, 0]
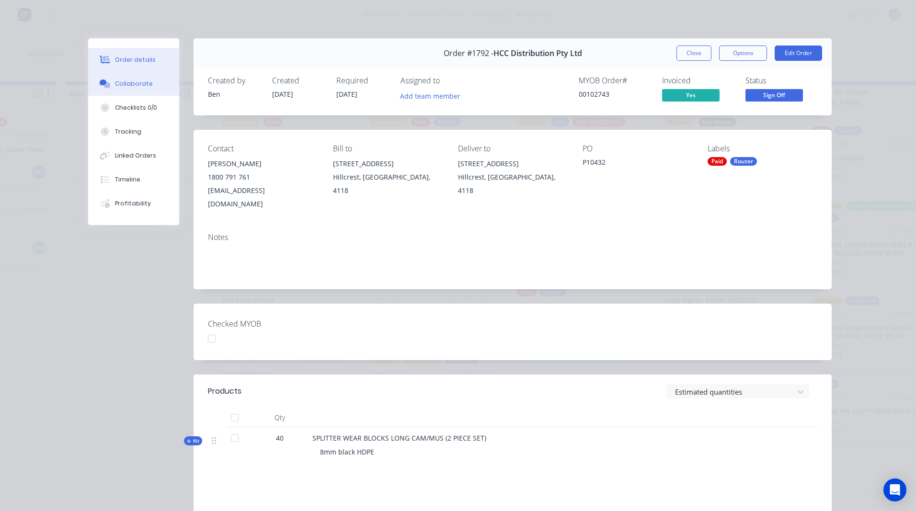
click at [132, 85] on div "Collaborate" at bounding box center [134, 84] width 38 height 9
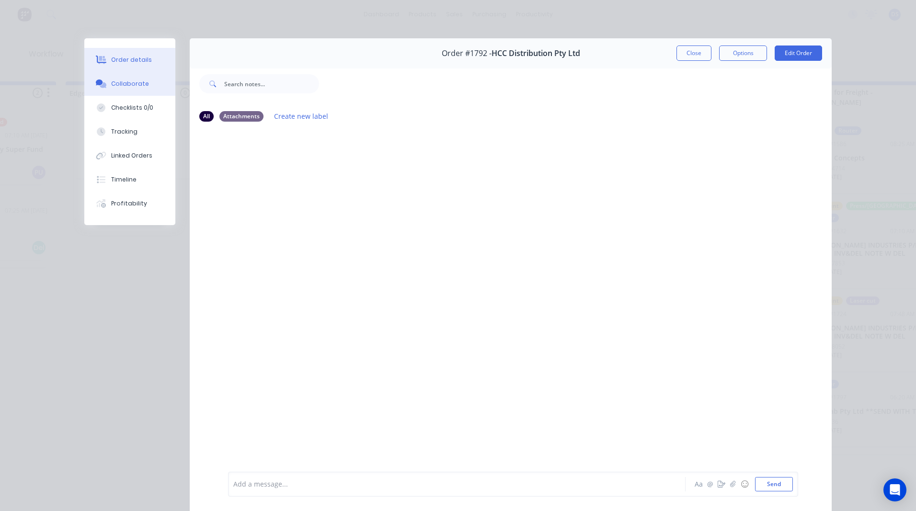
click at [117, 62] on div "Order details" at bounding box center [131, 60] width 41 height 9
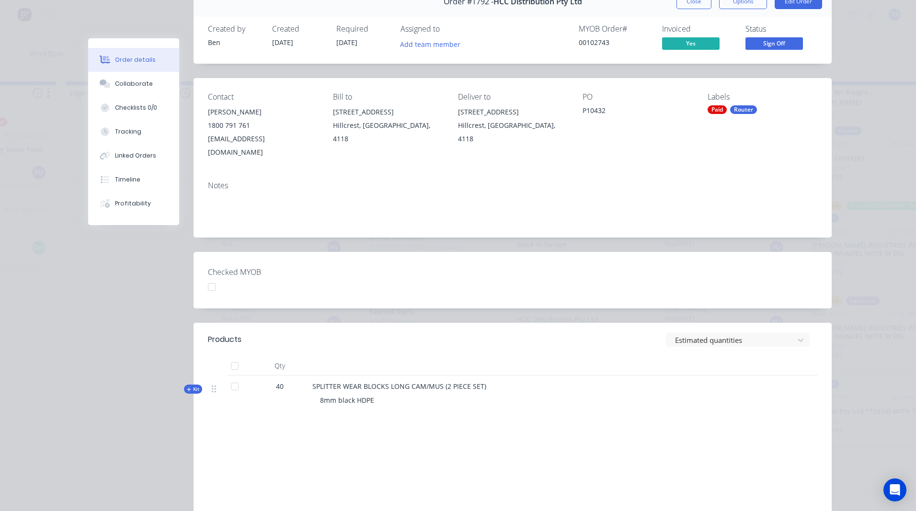
scroll to position [47, 0]
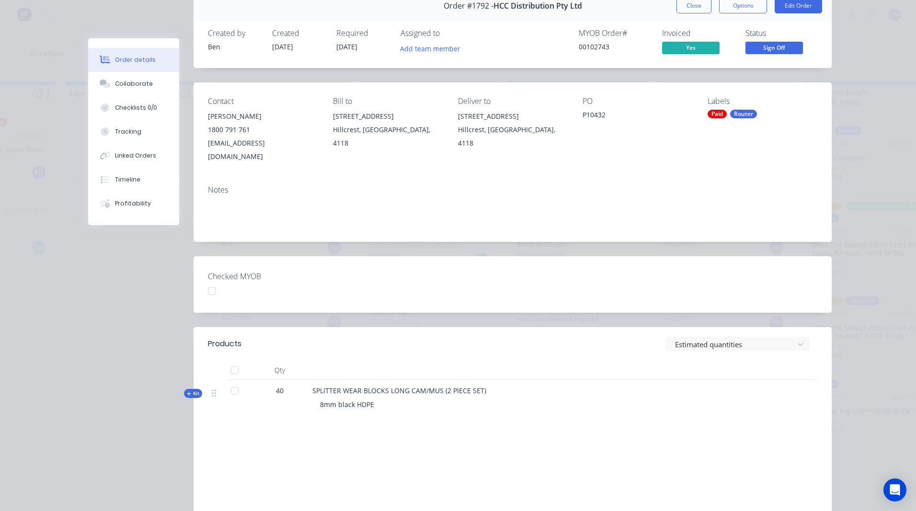
click at [187, 392] on icon "button" at bounding box center [189, 394] width 4 height 4
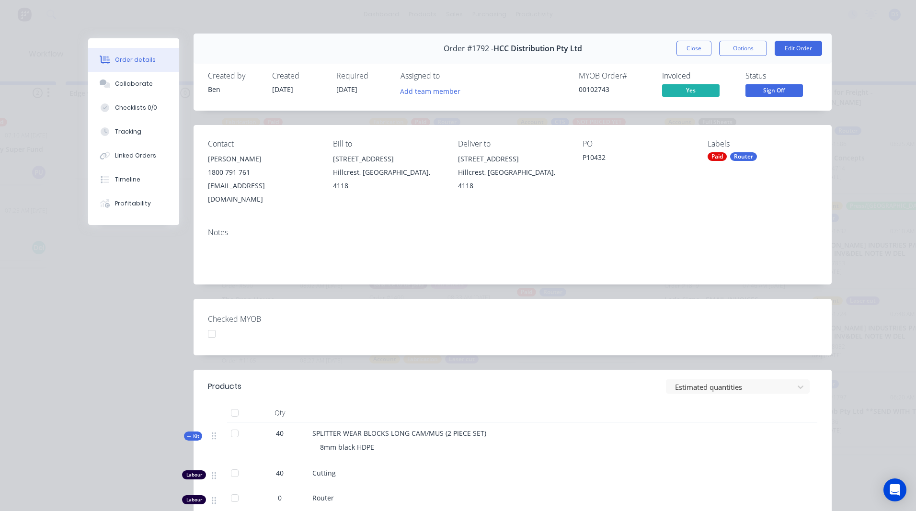
scroll to position [0, 0]
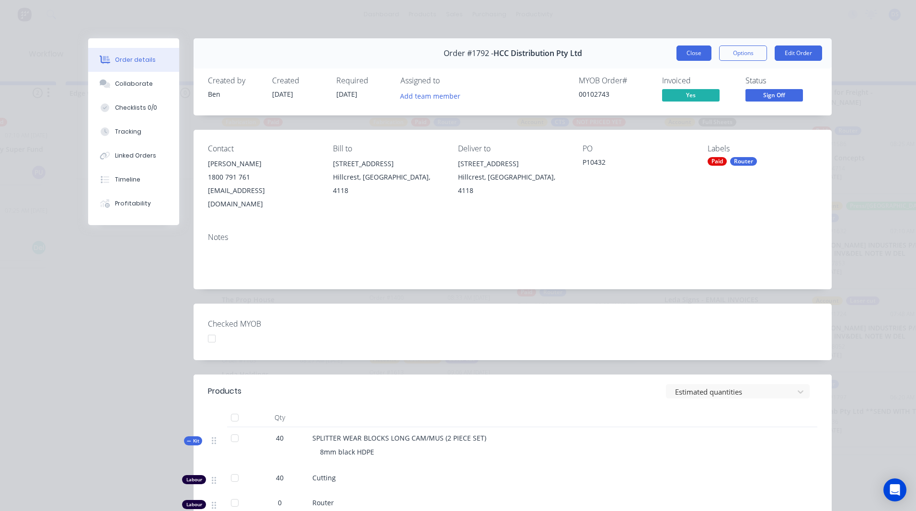
click at [685, 56] on button "Close" at bounding box center [693, 53] width 35 height 15
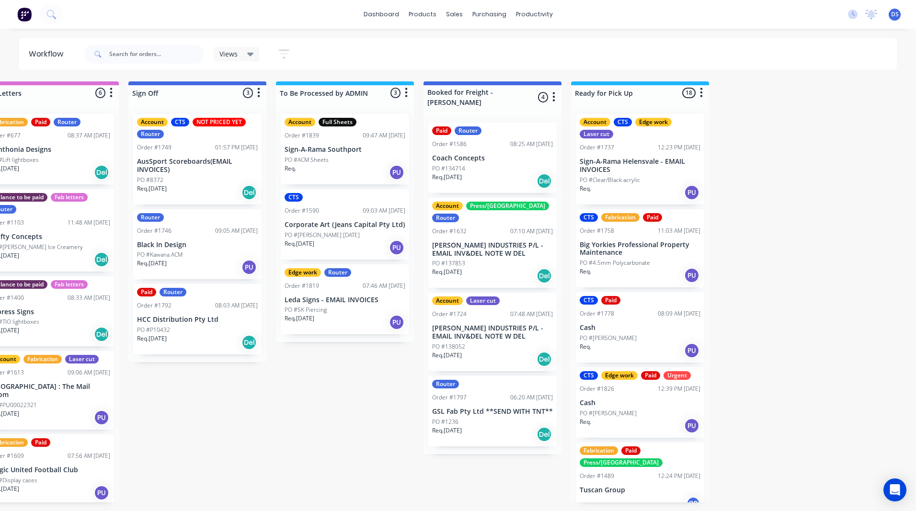
scroll to position [0, 1366]
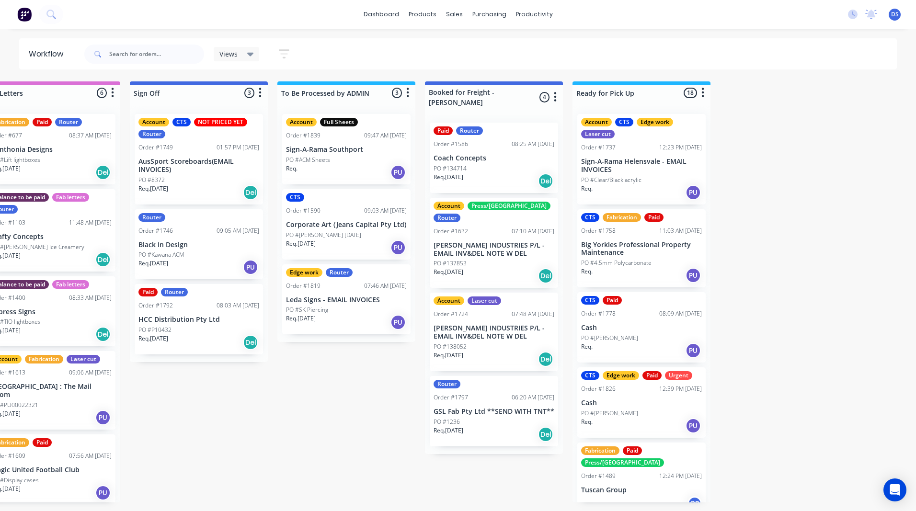
click at [505, 164] on div "PO #134714" at bounding box center [493, 168] width 121 height 9
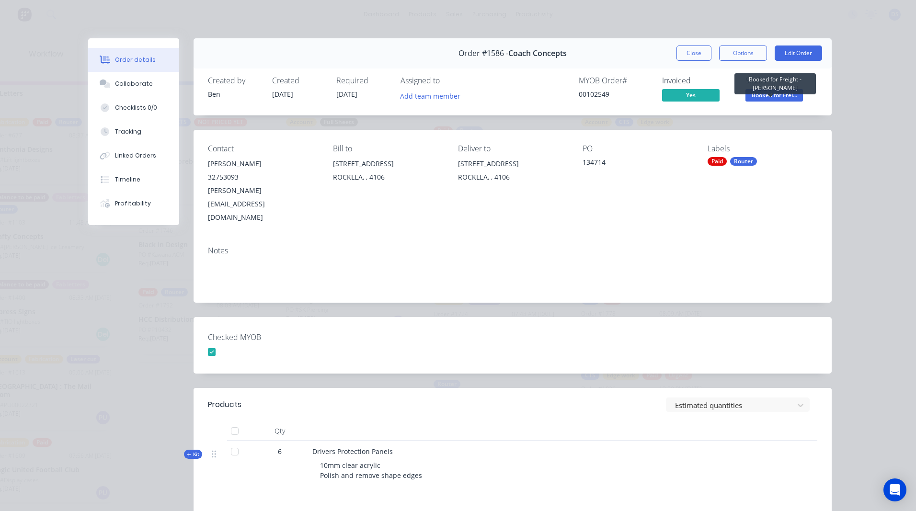
click at [769, 96] on span "Booked for Frei..." at bounding box center [773, 95] width 57 height 12
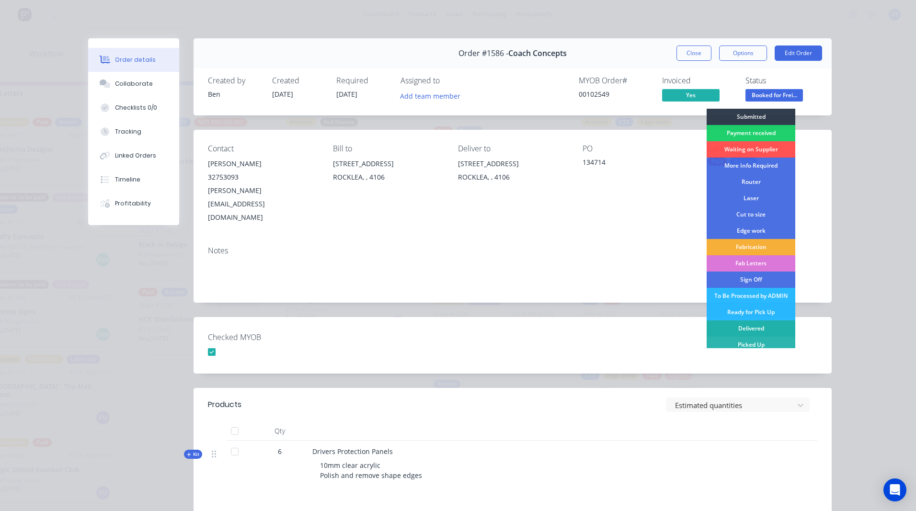
click at [756, 329] on div "Delivered" at bounding box center [751, 328] width 89 height 16
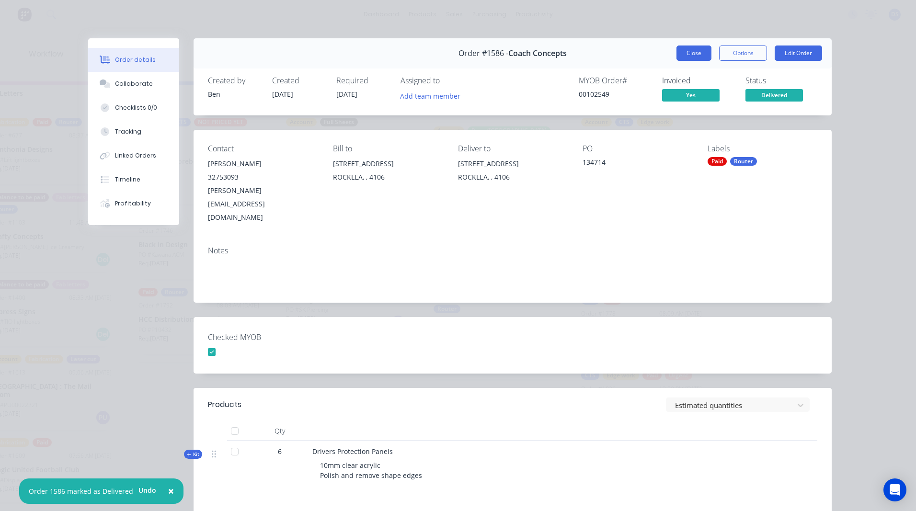
click at [689, 52] on button "Close" at bounding box center [693, 53] width 35 height 15
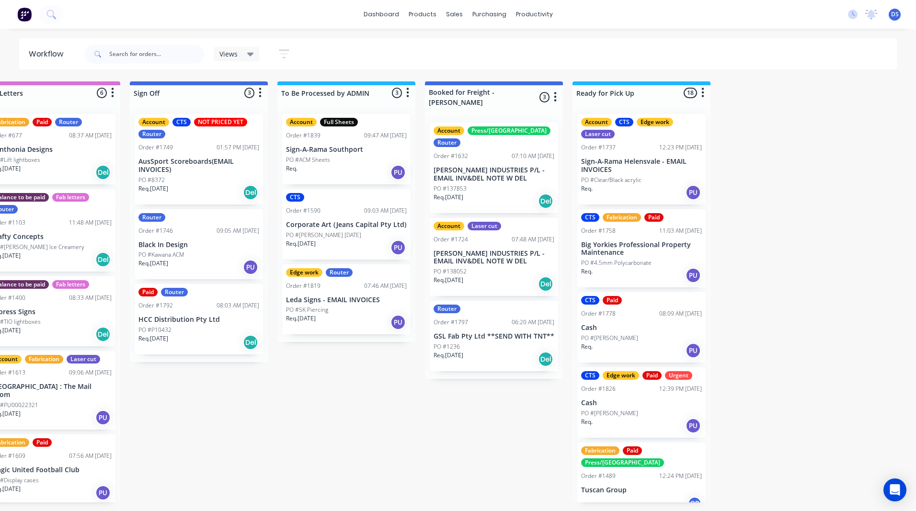
click at [487, 267] on div "PO #138052" at bounding box center [493, 271] width 121 height 9
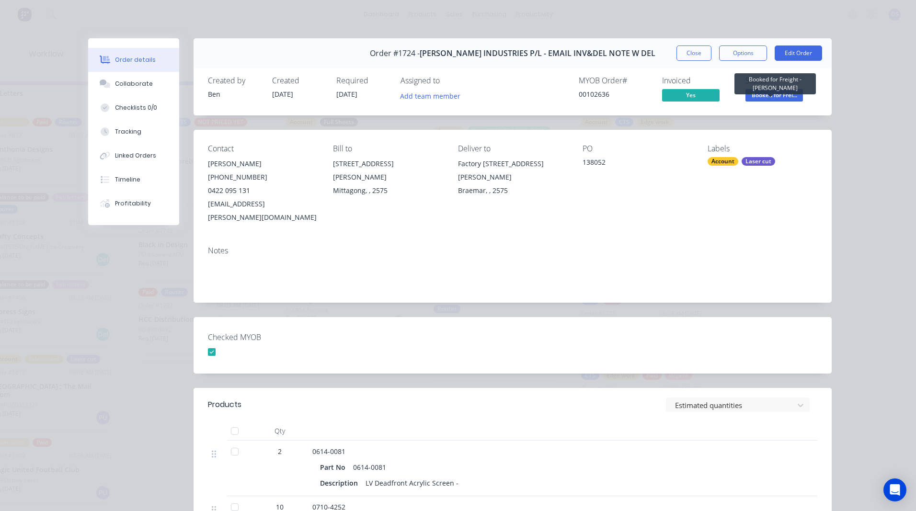
click at [775, 95] on span "Booked for Frei..." at bounding box center [773, 95] width 57 height 12
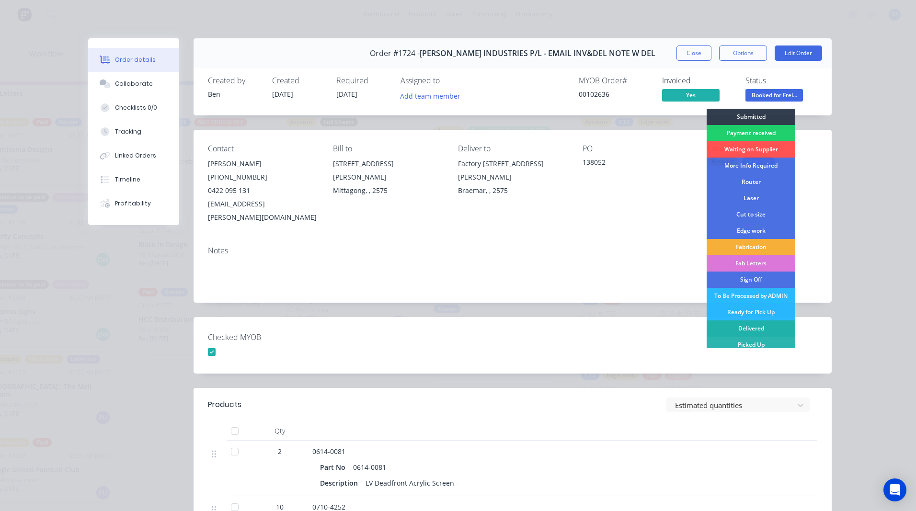
click at [748, 330] on div "Delivered" at bounding box center [751, 328] width 89 height 16
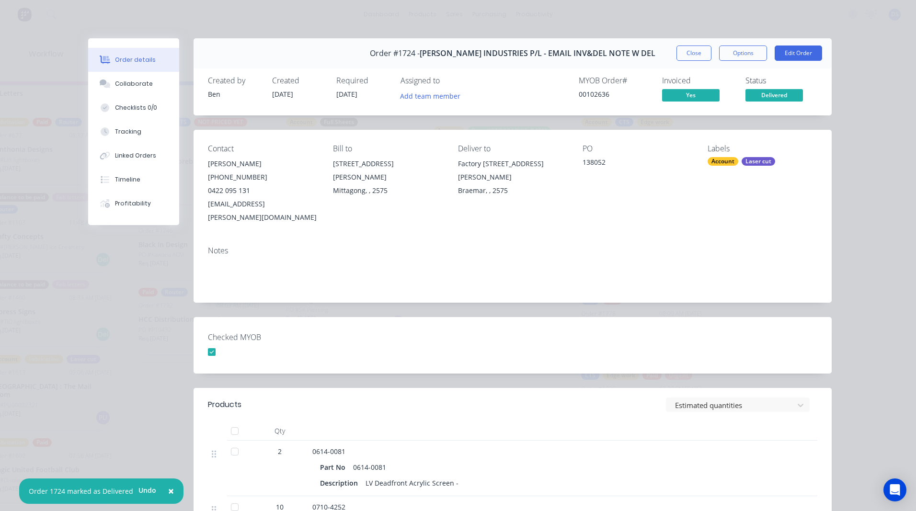
click at [691, 57] on button "Close" at bounding box center [693, 53] width 35 height 15
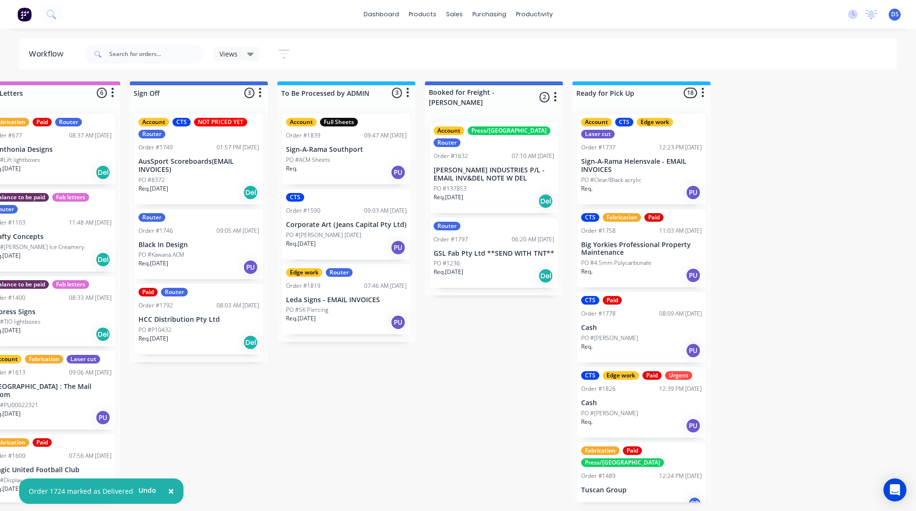
click at [471, 166] on p "[PERSON_NAME] INDUSTRIES P/L - EMAIL INV&DEL NOTE W DEL" at bounding box center [493, 174] width 121 height 16
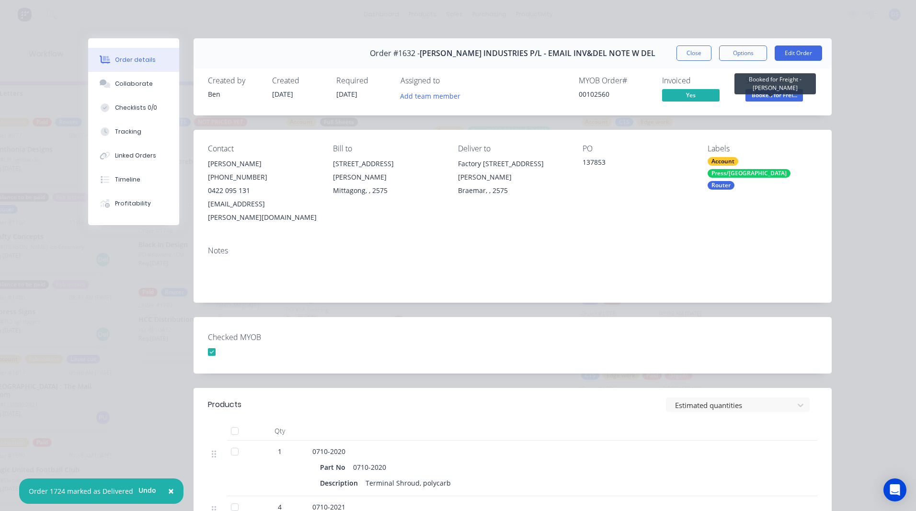
click at [767, 97] on span "Booked for Frei..." at bounding box center [773, 95] width 57 height 12
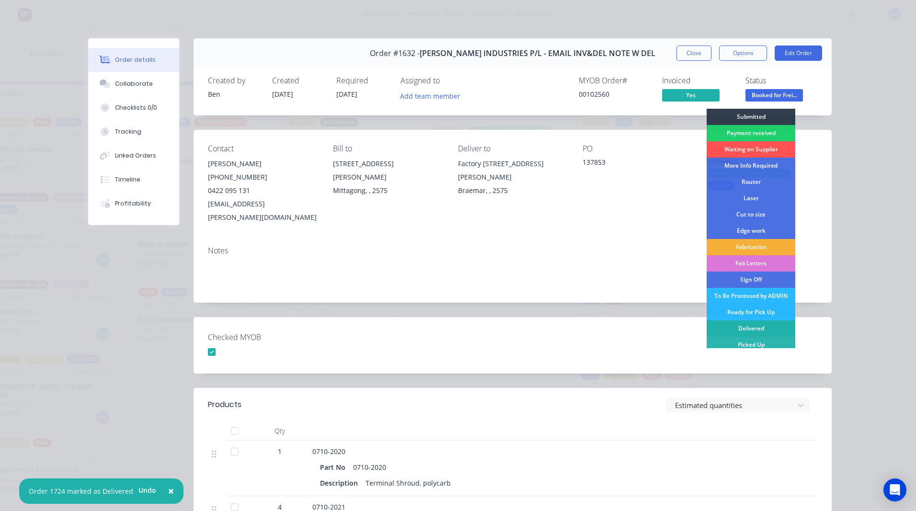
click at [742, 329] on div "Delivered" at bounding box center [751, 328] width 89 height 16
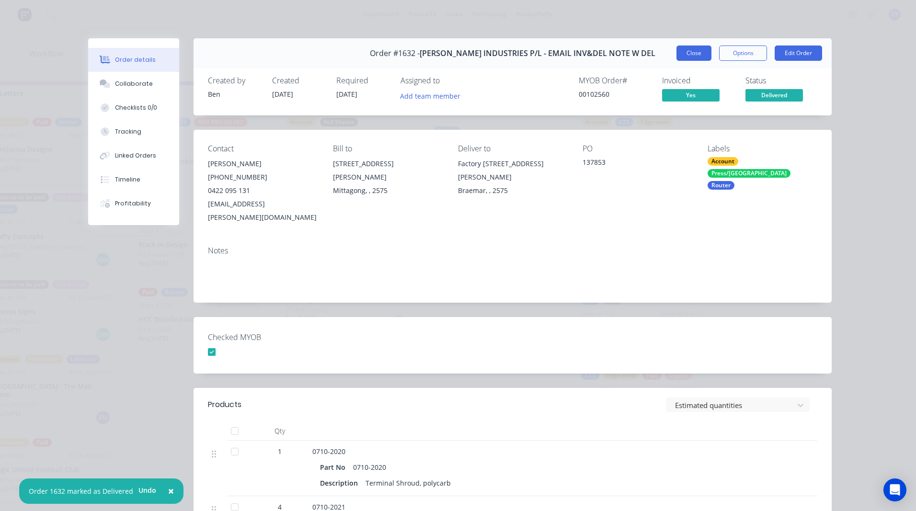
click at [690, 57] on button "Close" at bounding box center [693, 53] width 35 height 15
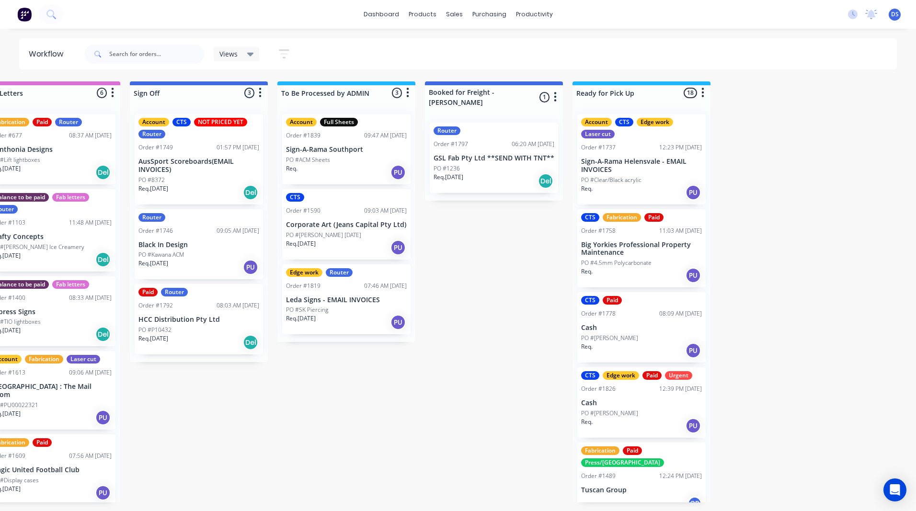
click at [209, 263] on div "Req. 01/10/25 PU" at bounding box center [198, 267] width 121 height 16
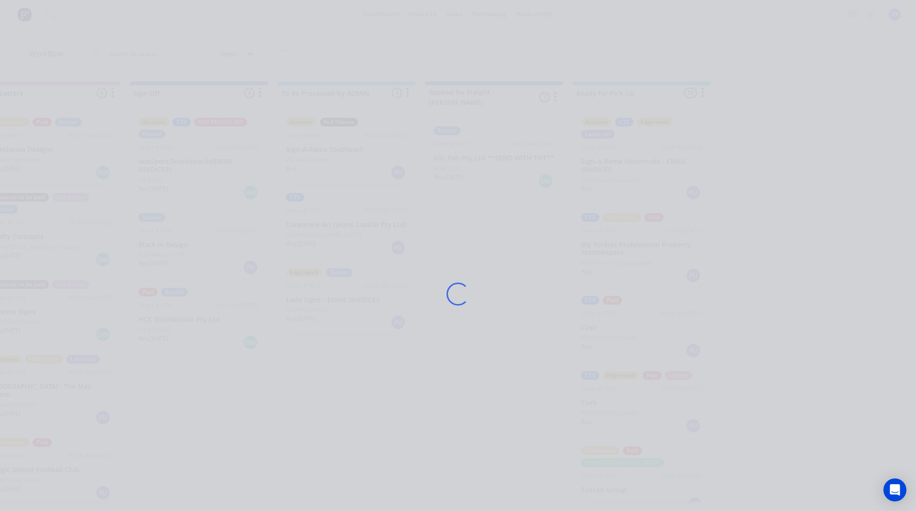
click at [209, 263] on div "Loading..." at bounding box center [458, 293] width 766 height 511
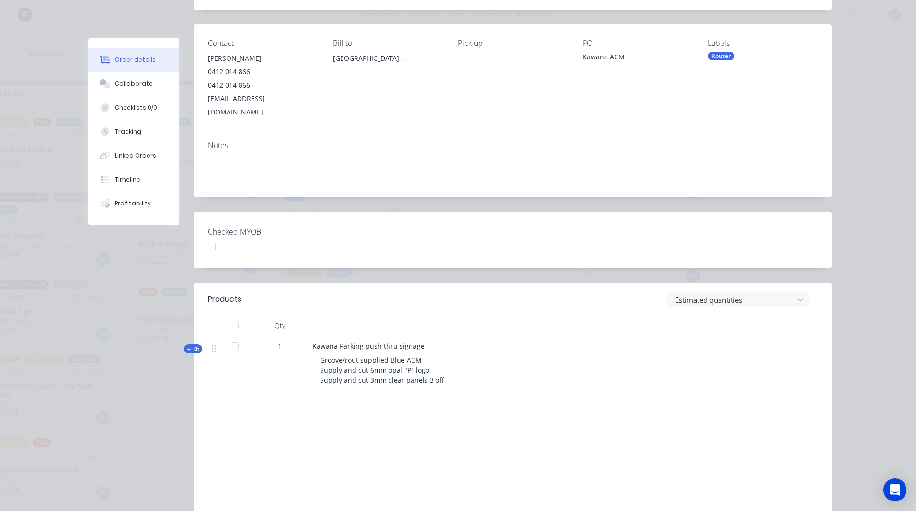
scroll to position [144, 0]
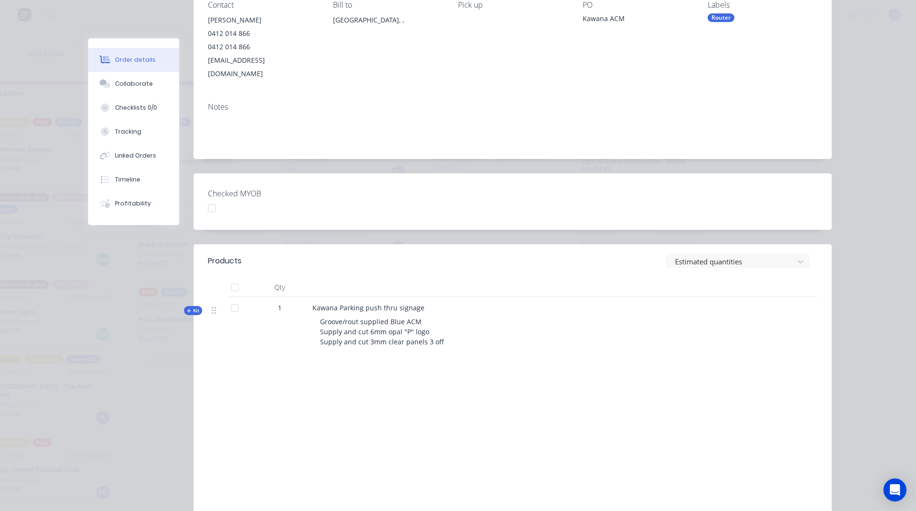
click at [187, 308] on icon "button" at bounding box center [189, 310] width 4 height 5
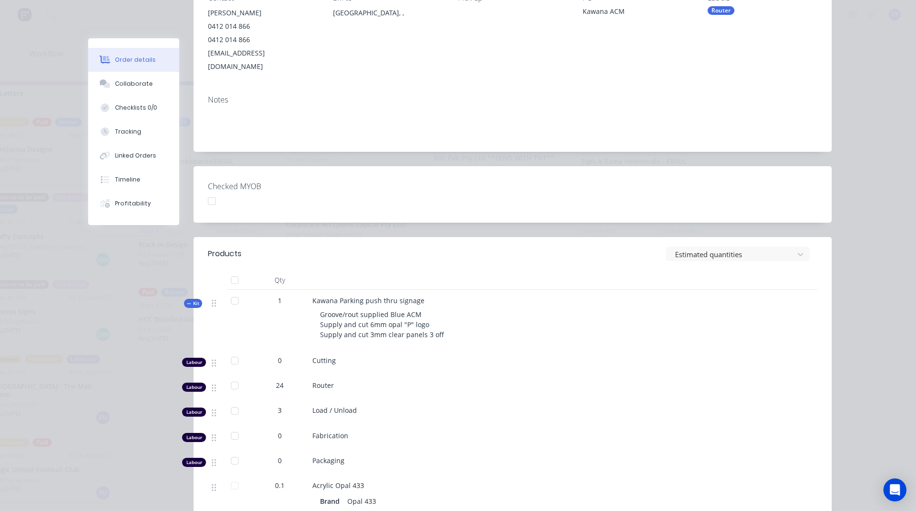
scroll to position [0, 0]
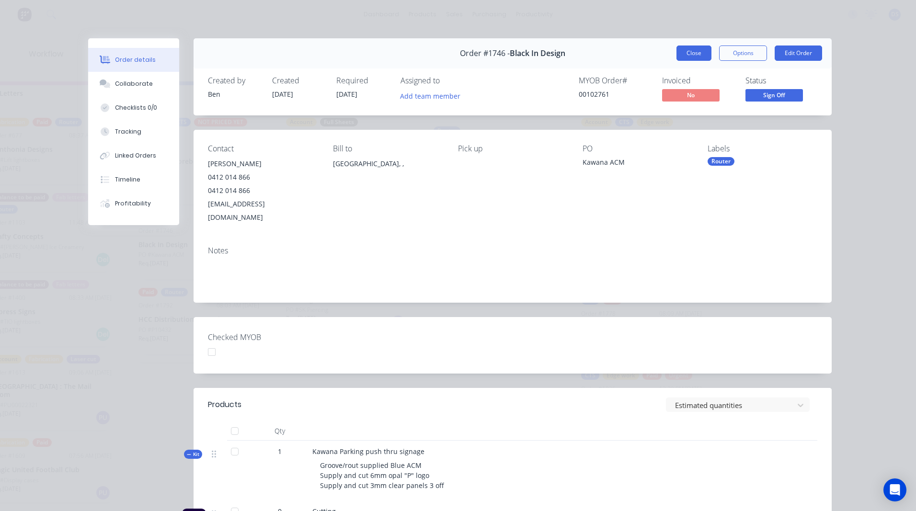
click at [689, 58] on button "Close" at bounding box center [693, 53] width 35 height 15
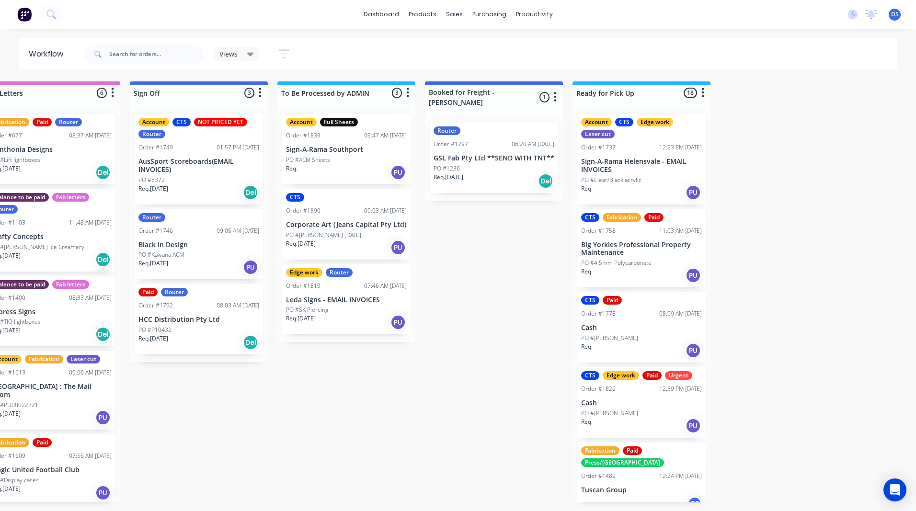
click at [204, 179] on div "PO #8372" at bounding box center [198, 180] width 121 height 9
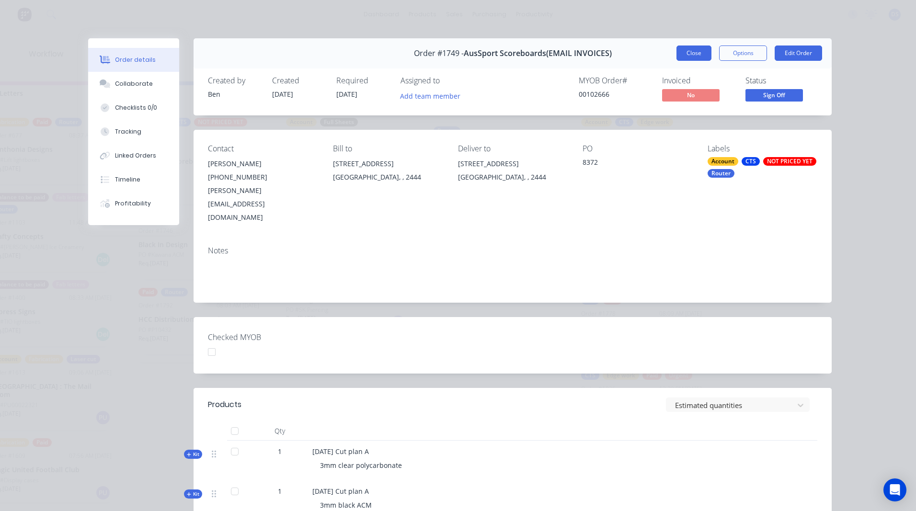
click at [693, 52] on button "Close" at bounding box center [693, 53] width 35 height 15
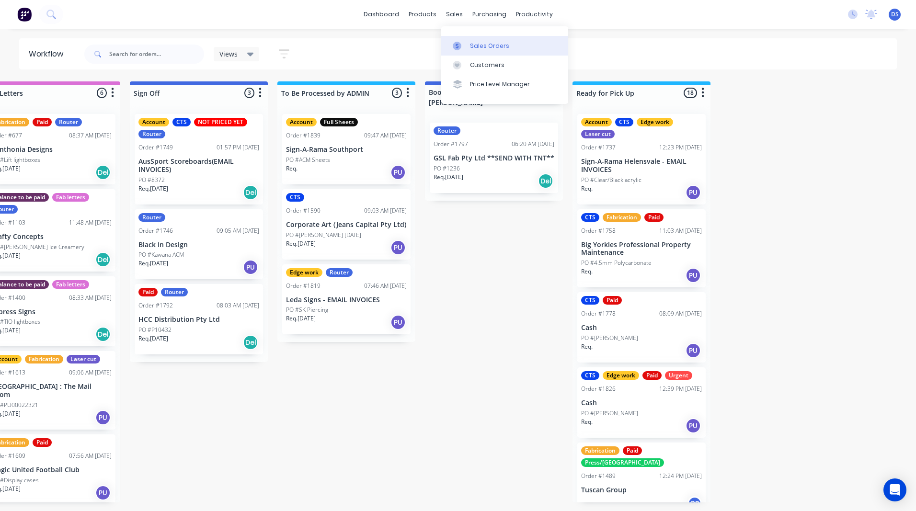
click at [489, 51] on link "Sales Orders" at bounding box center [504, 45] width 127 height 19
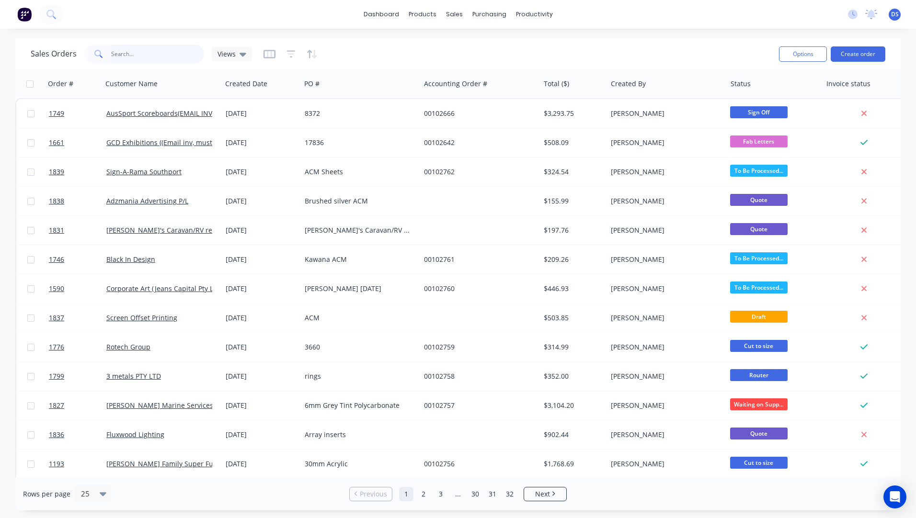
click at [137, 55] on input "text" at bounding box center [157, 54] width 93 height 19
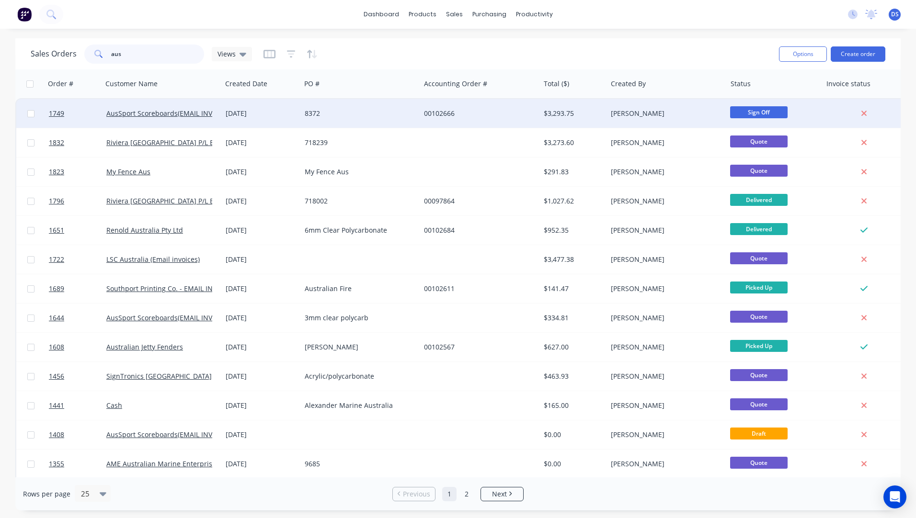
type input "aus"
click at [310, 117] on div "8372" at bounding box center [358, 114] width 106 height 10
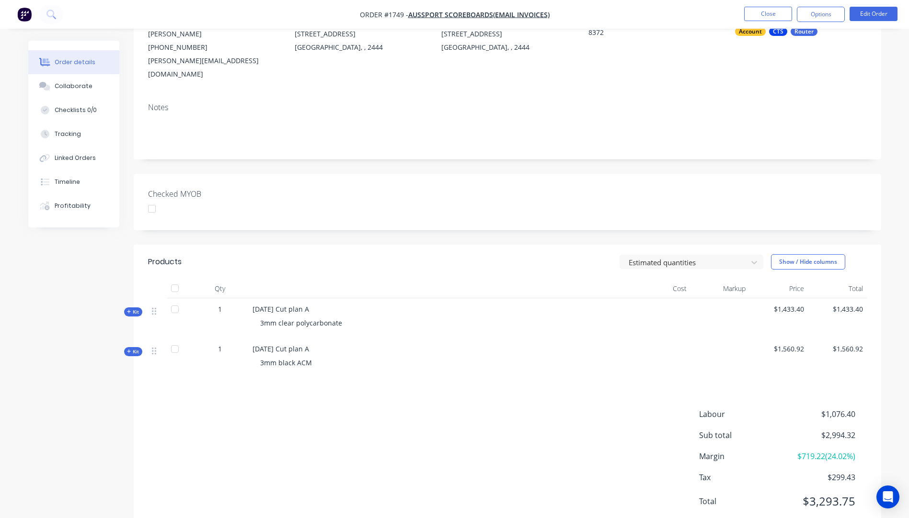
scroll to position [123, 0]
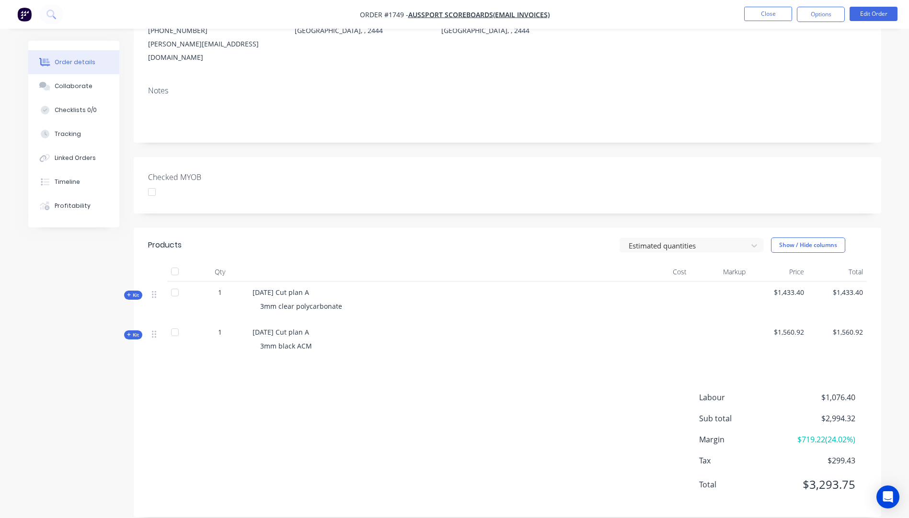
click at [127, 293] on icon "button" at bounding box center [129, 295] width 4 height 4
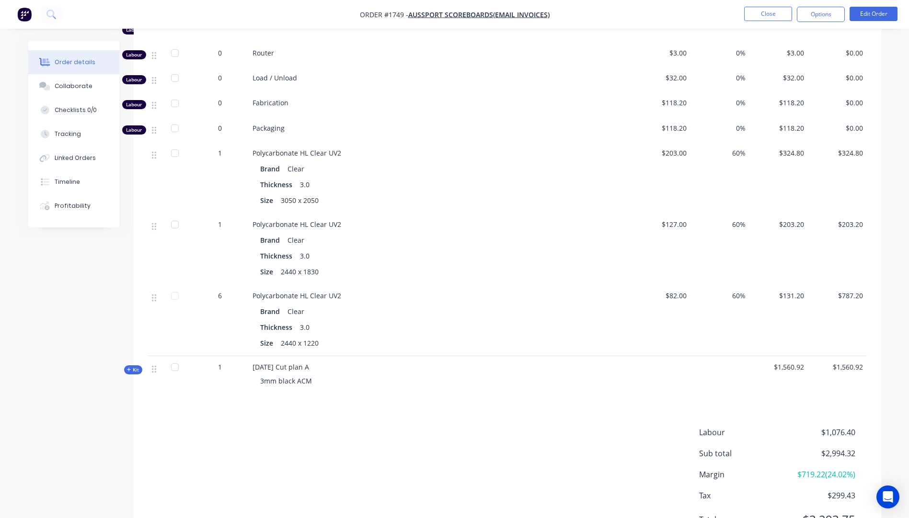
scroll to position [410, 0]
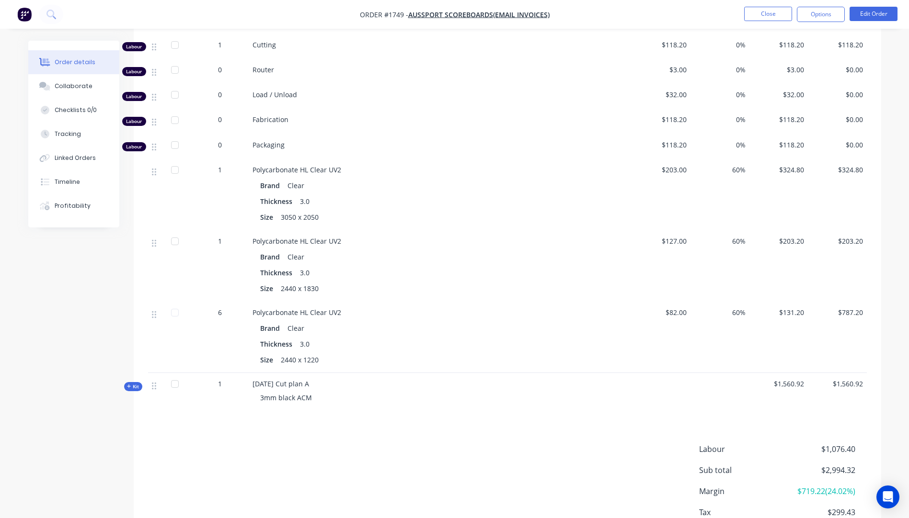
click at [128, 383] on span "Kit" at bounding box center [133, 386] width 12 height 7
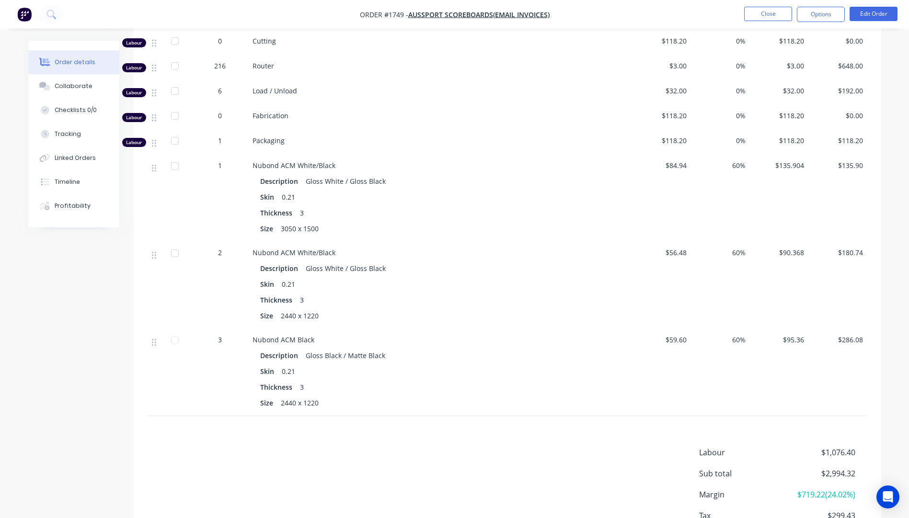
scroll to position [814, 0]
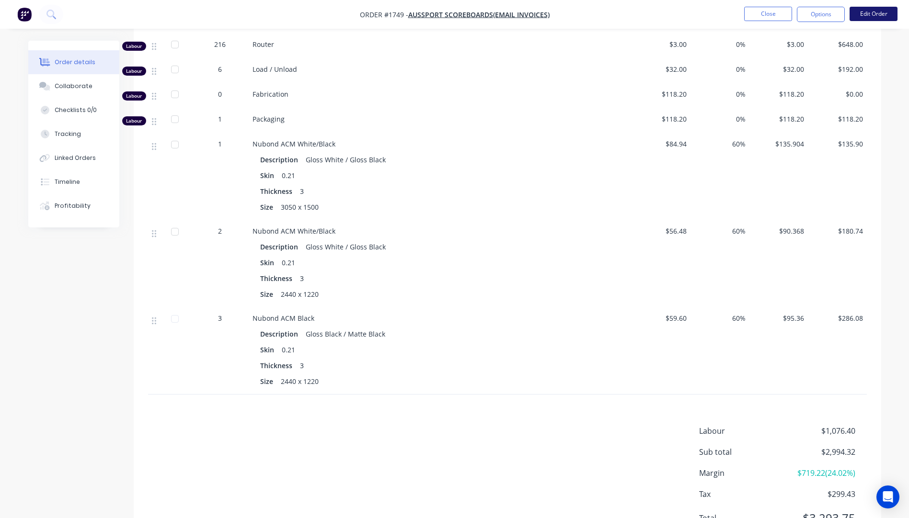
click at [889, 14] on button "Edit Order" at bounding box center [873, 14] width 48 height 14
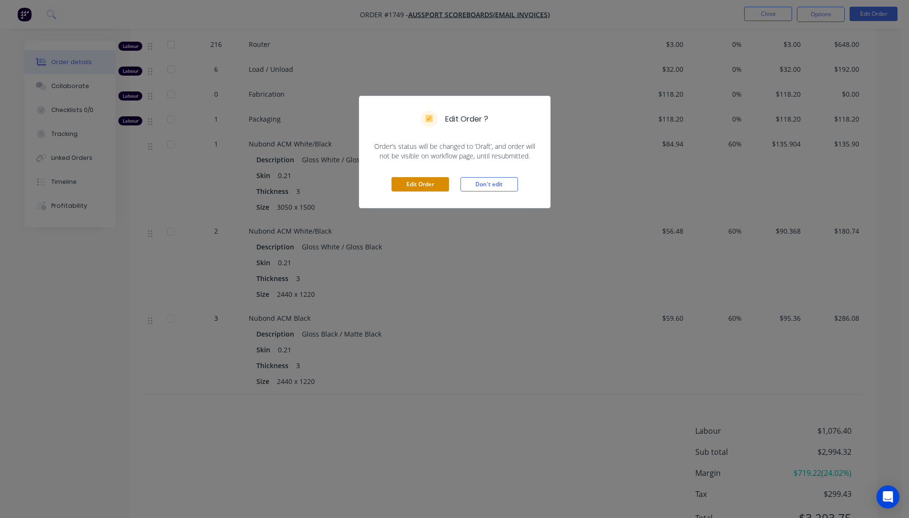
click at [419, 187] on button "Edit Order" at bounding box center [419, 184] width 57 height 14
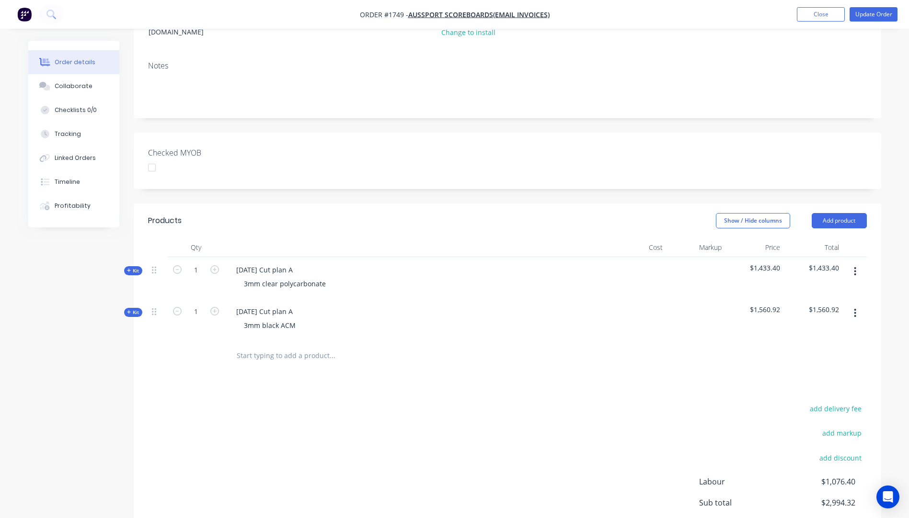
scroll to position [233, 0]
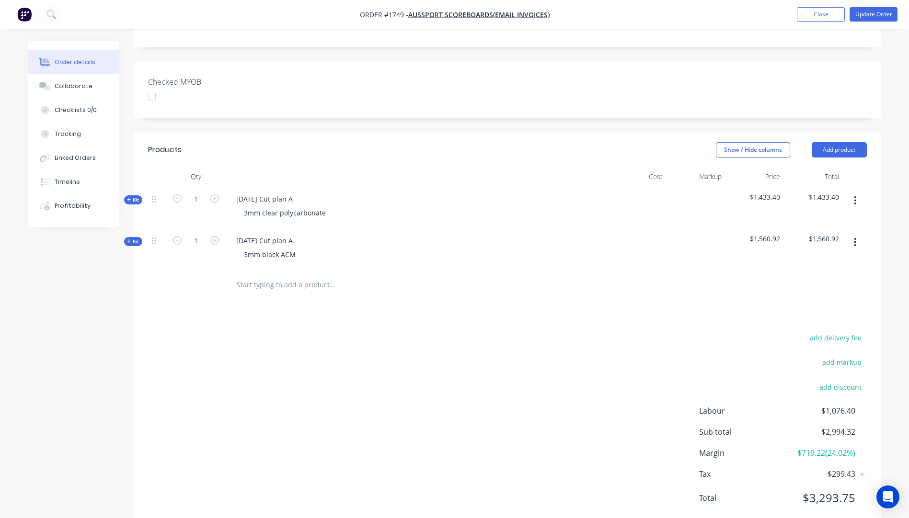
click at [129, 239] on icon "button" at bounding box center [129, 241] width 4 height 4
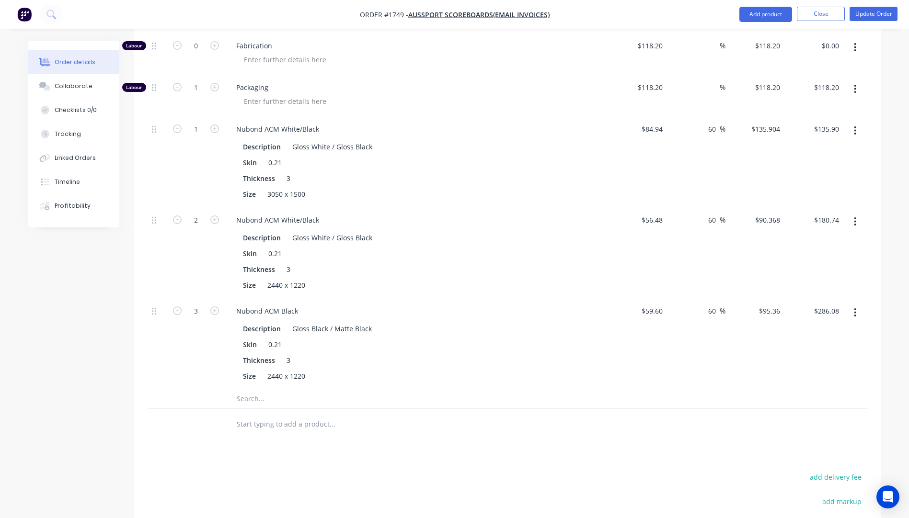
scroll to position [616, 0]
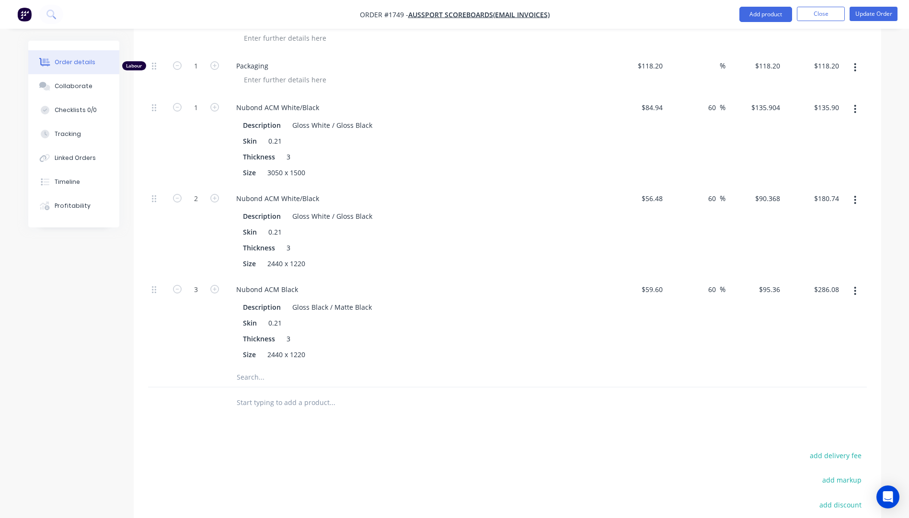
click at [250, 368] on input "text" at bounding box center [332, 377] width 192 height 19
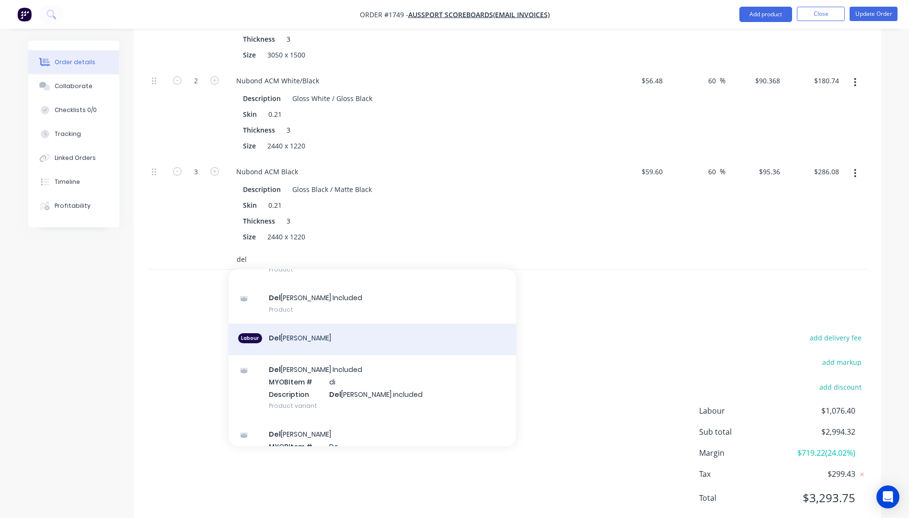
scroll to position [95, 0]
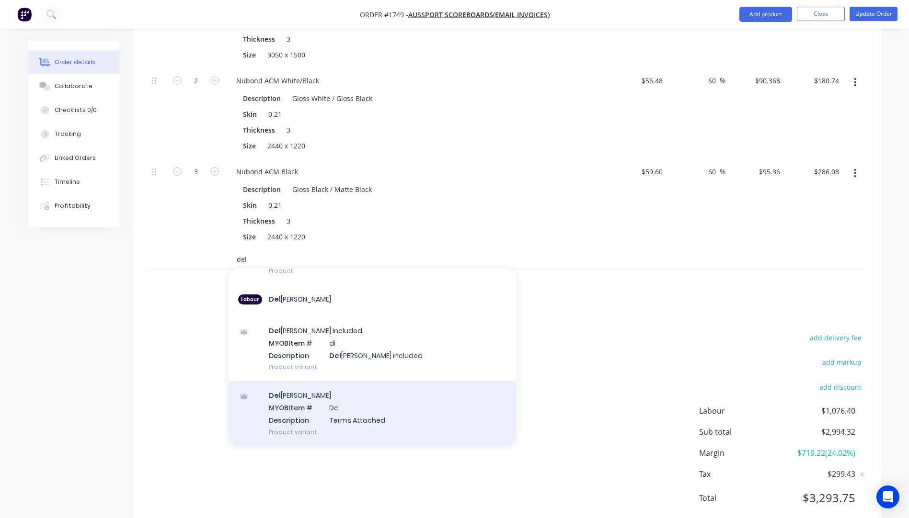
type input "del"
click at [326, 391] on div "Del ivery MYOB Item # Dc Description Terms Attached Product variant" at bounding box center [371, 413] width 287 height 65
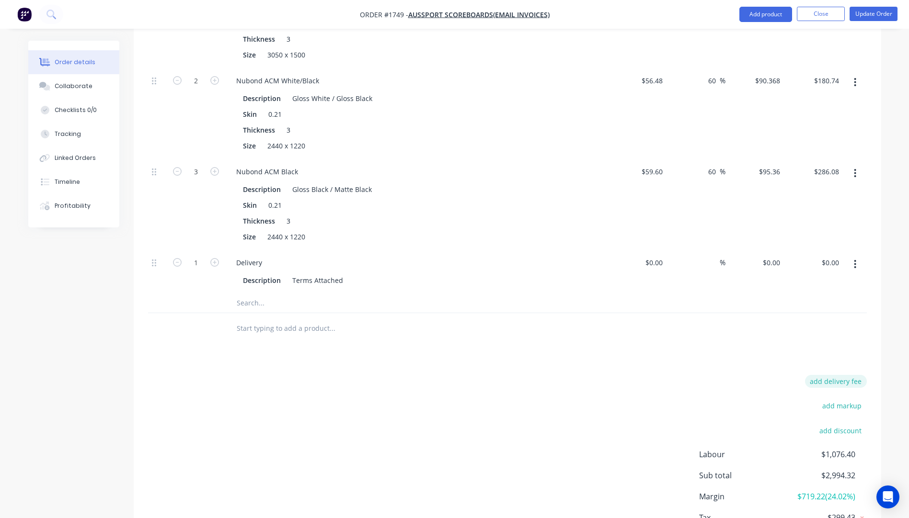
click at [825, 375] on button "add delivery fee" at bounding box center [836, 381] width 62 height 13
type input "320"
click at [681, 375] on div "Delivery fee Delivery fee Delivery fee name (Optional) 320 320 $0 add markup ad…" at bounding box center [507, 466] width 718 height 182
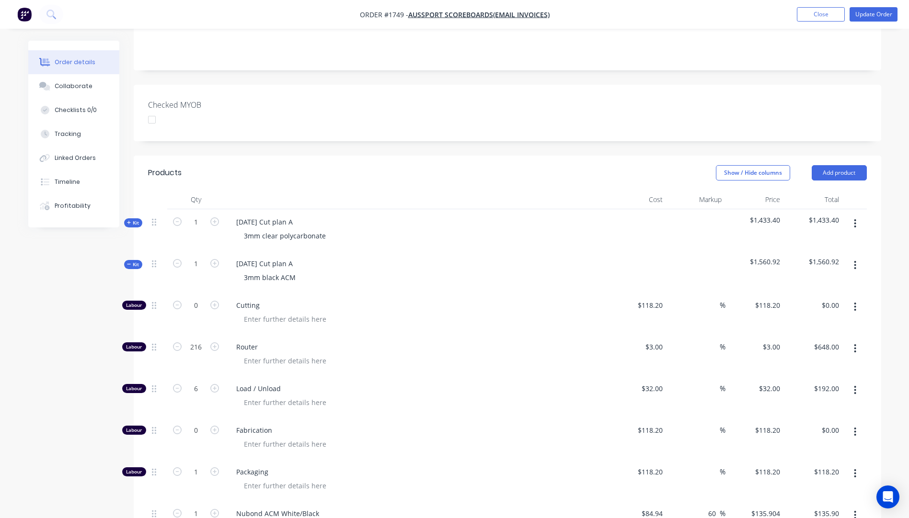
scroll to position [0, 0]
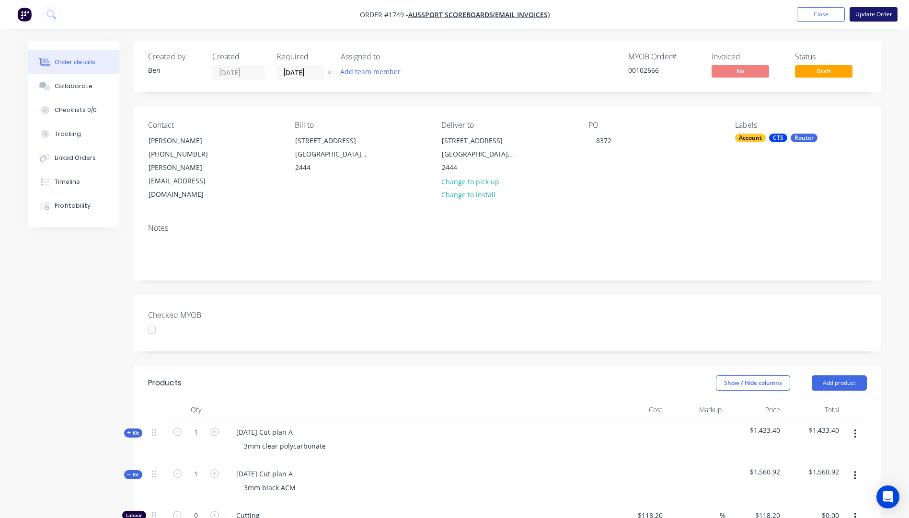
click at [878, 15] on button "Update Order" at bounding box center [873, 14] width 48 height 14
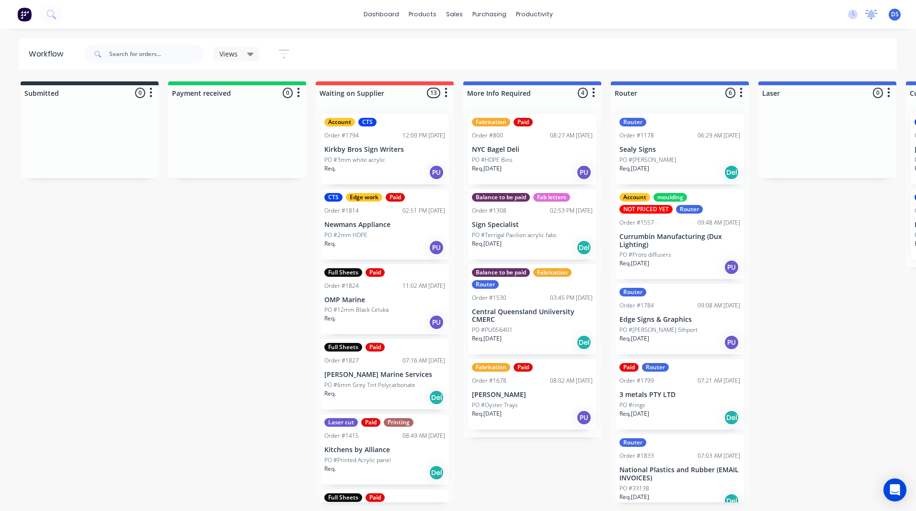
click at [867, 15] on icon at bounding box center [871, 15] width 12 height 10
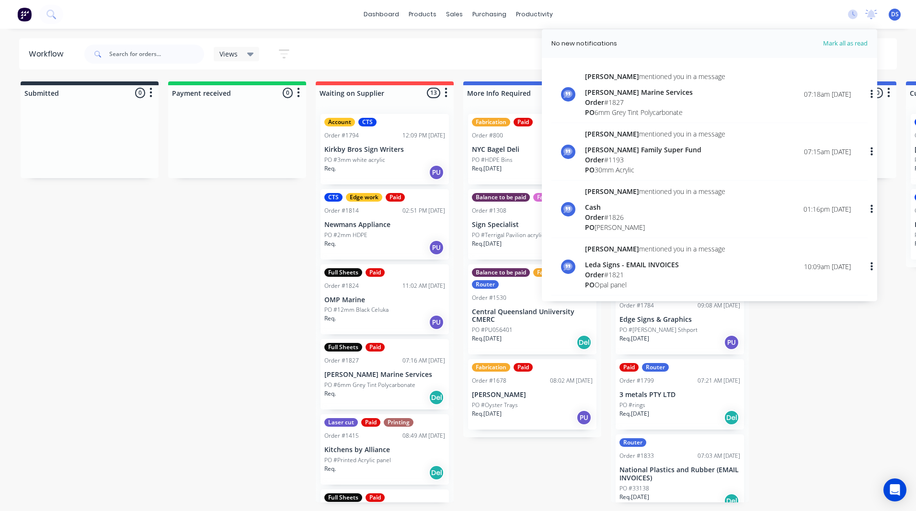
click at [610, 101] on div "Order # 1827" at bounding box center [655, 102] width 140 height 10
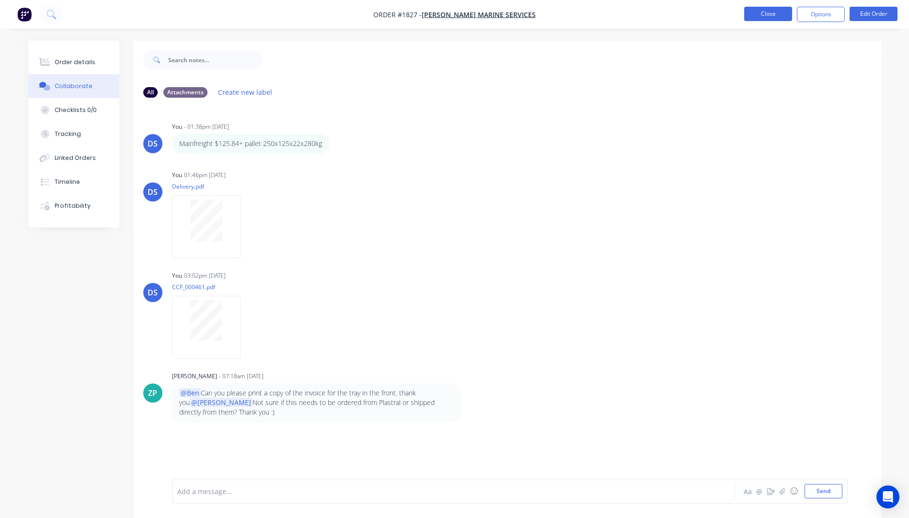
click at [766, 17] on button "Close" at bounding box center [768, 14] width 48 height 14
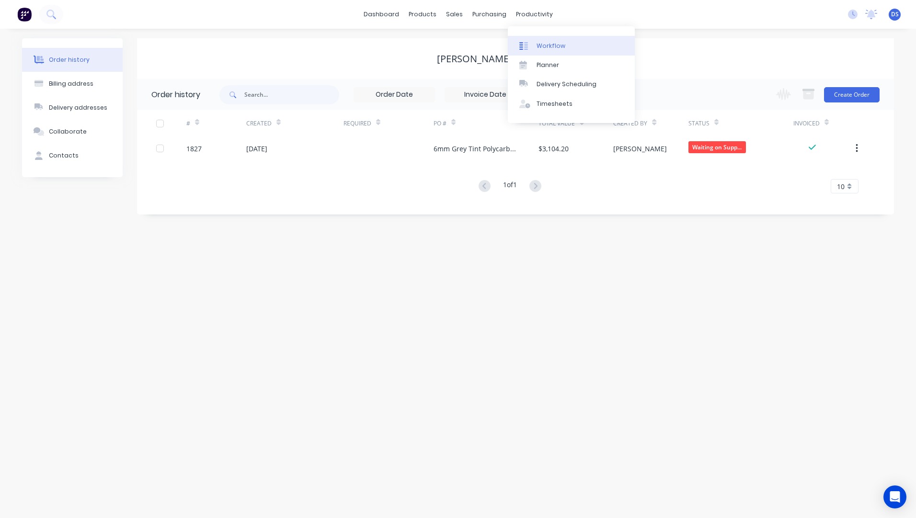
click at [547, 48] on div "Workflow" at bounding box center [550, 46] width 29 height 9
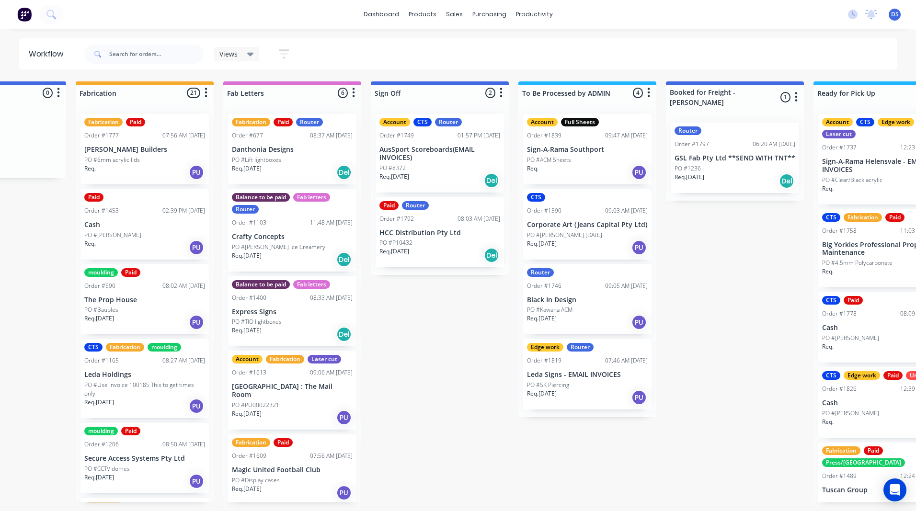
scroll to position [0, 1376]
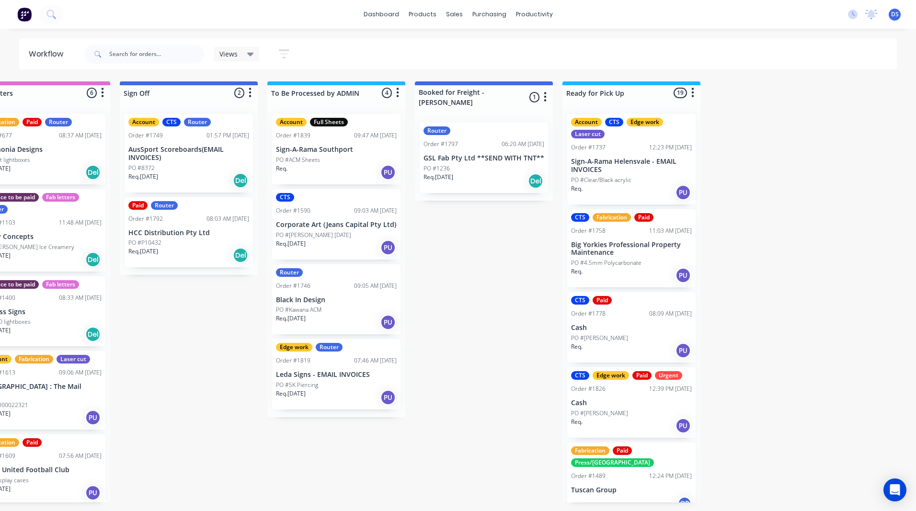
drag, startPoint x: 410, startPoint y: 321, endPoint x: 635, endPoint y: 320, distance: 225.1
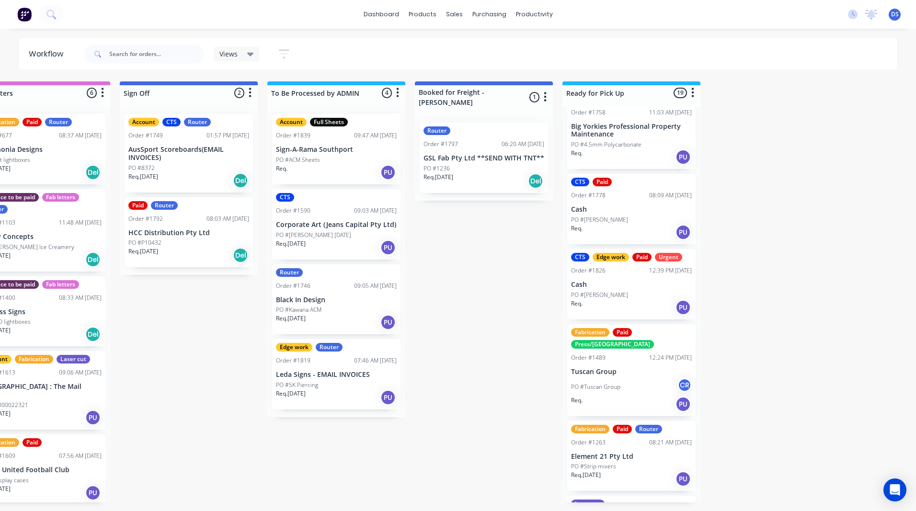
scroll to position [144, 0]
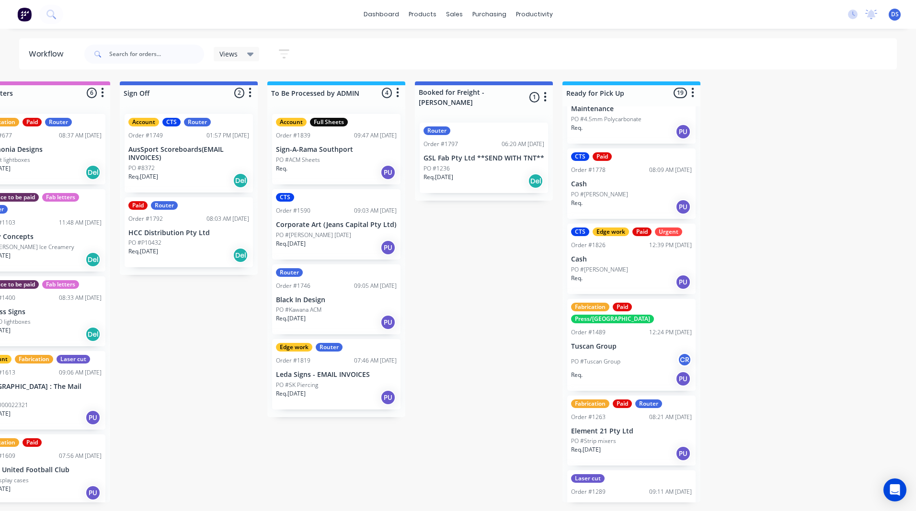
click at [205, 155] on p "AusSport Scoreboards(EMAIL INVOICES)" at bounding box center [188, 154] width 121 height 16
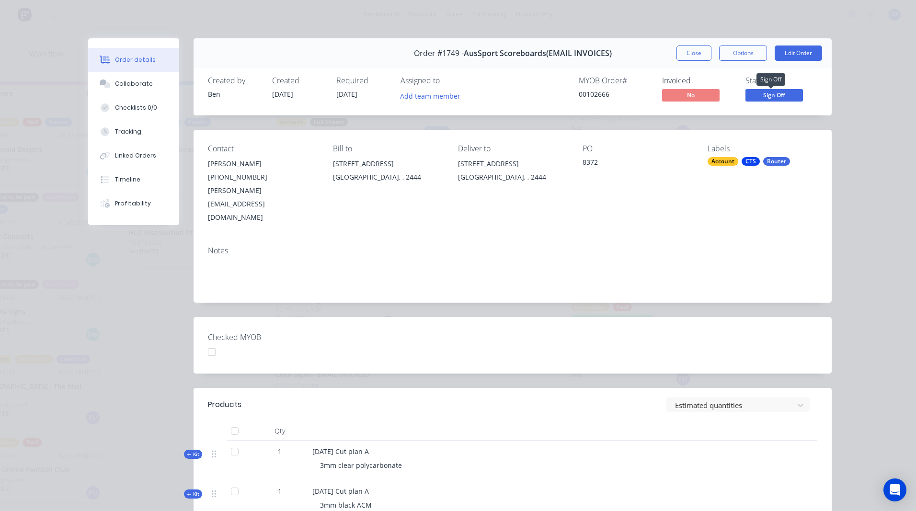
click at [765, 96] on span "Sign Off" at bounding box center [773, 95] width 57 height 12
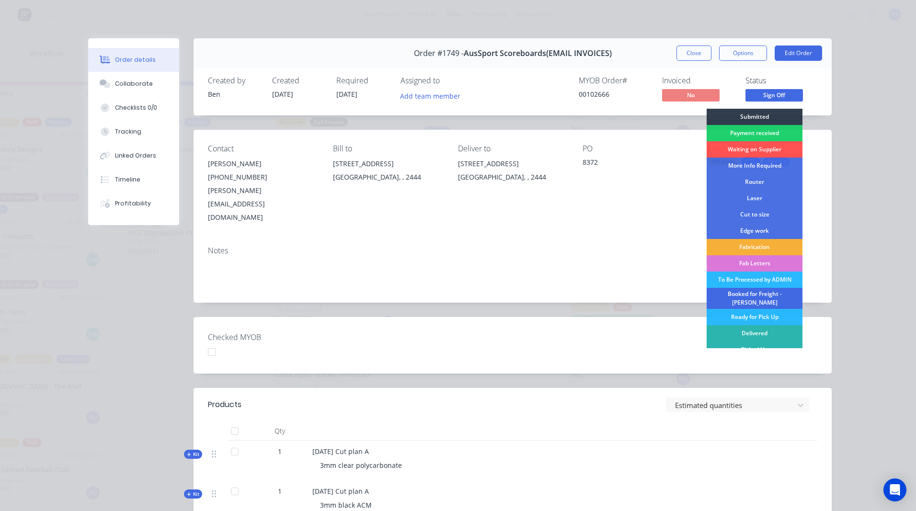
click at [738, 293] on div "Booked for Freight - [PERSON_NAME]" at bounding box center [755, 298] width 96 height 21
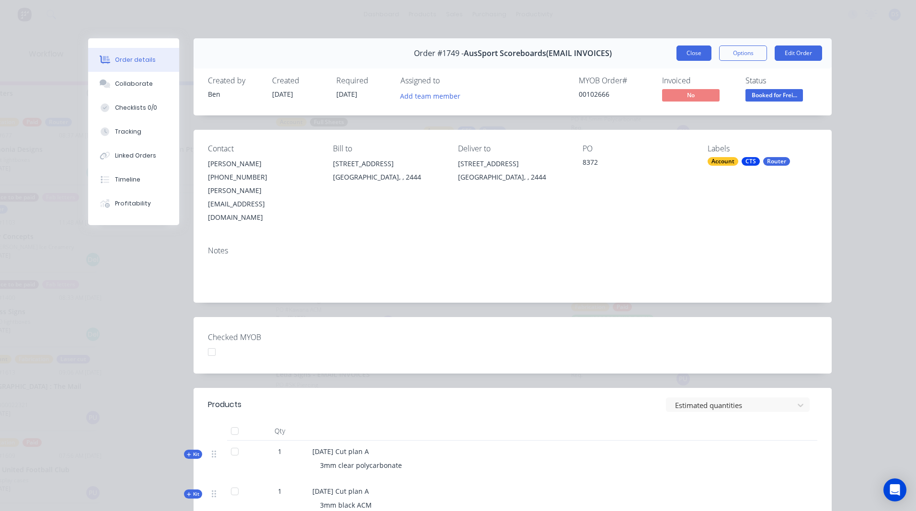
click at [694, 55] on button "Close" at bounding box center [693, 53] width 35 height 15
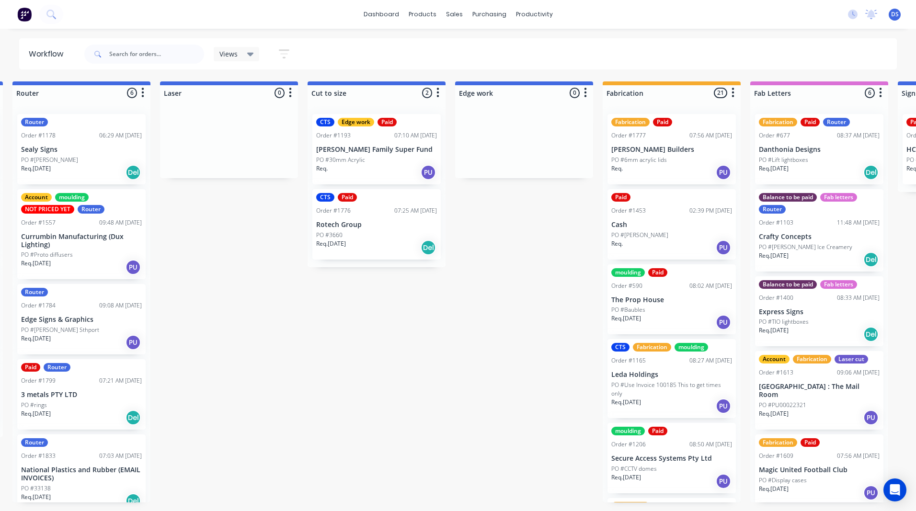
scroll to position [0, 1376]
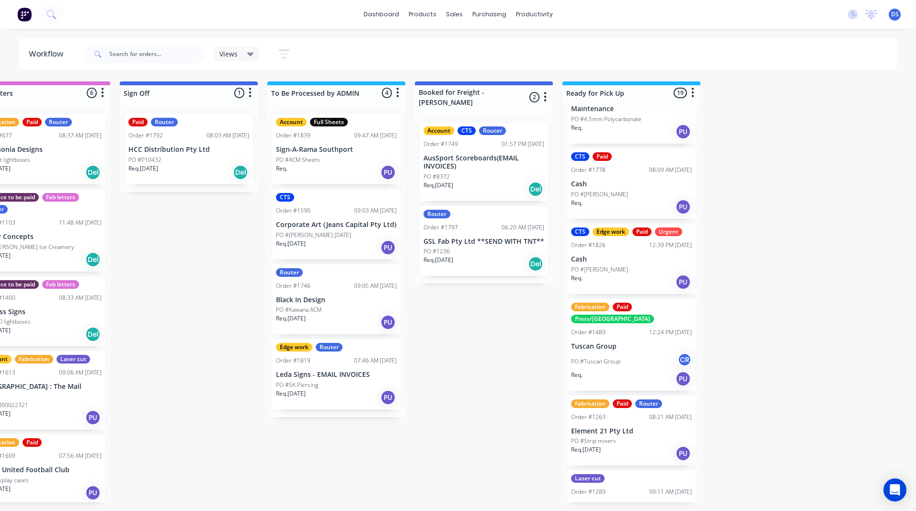
drag, startPoint x: 280, startPoint y: 323, endPoint x: 555, endPoint y: 336, distance: 275.2
click at [187, 165] on div "Req. [DATE] Del" at bounding box center [188, 172] width 121 height 16
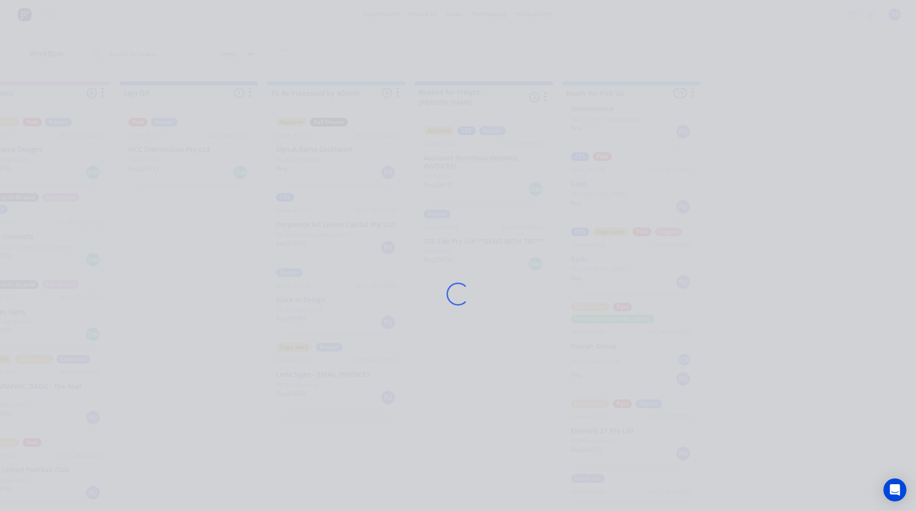
click at [187, 165] on div "Loading..." at bounding box center [458, 293] width 766 height 511
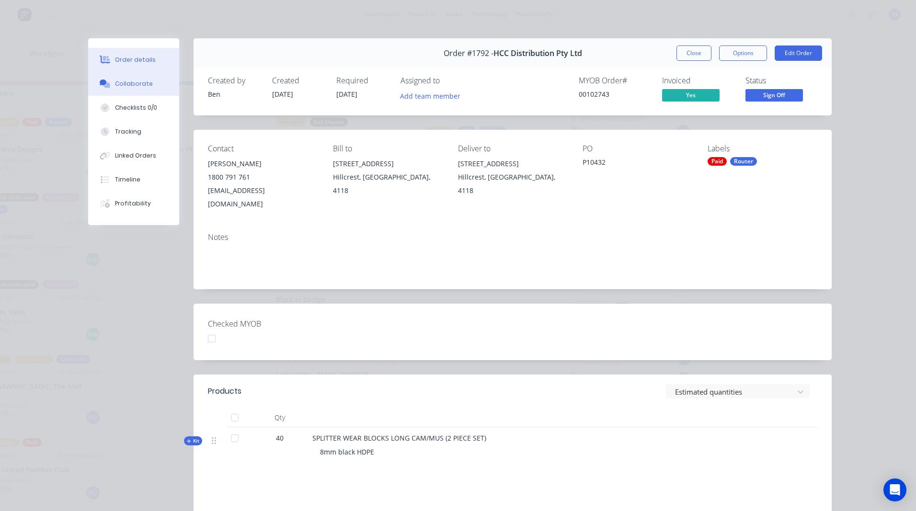
drag, startPoint x: 187, startPoint y: 165, endPoint x: 133, endPoint y: 91, distance: 91.8
click at [133, 91] on button "Collaborate" at bounding box center [133, 84] width 91 height 24
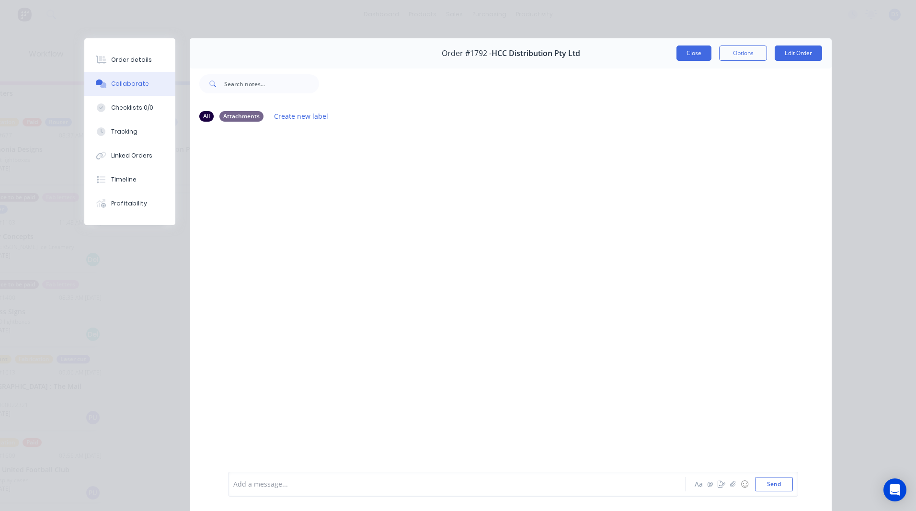
click at [702, 57] on button "Close" at bounding box center [693, 53] width 35 height 15
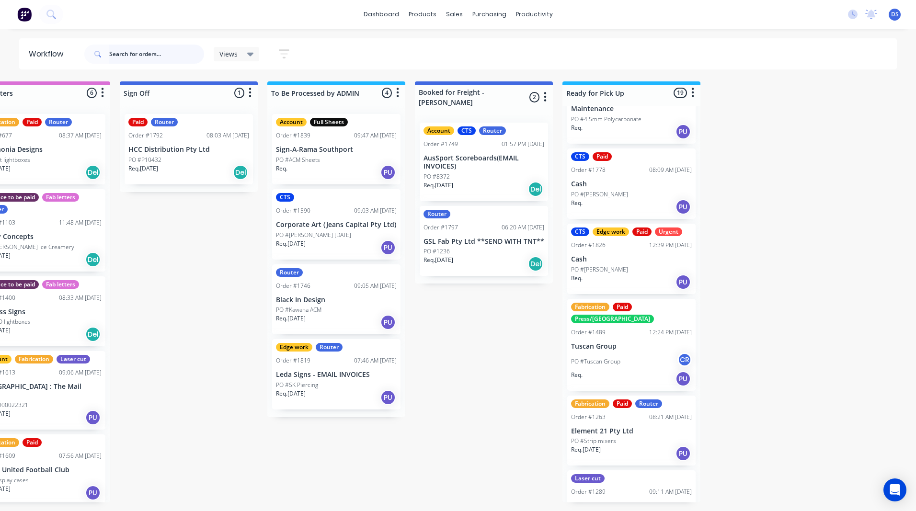
click at [133, 53] on input "text" at bounding box center [156, 54] width 95 height 19
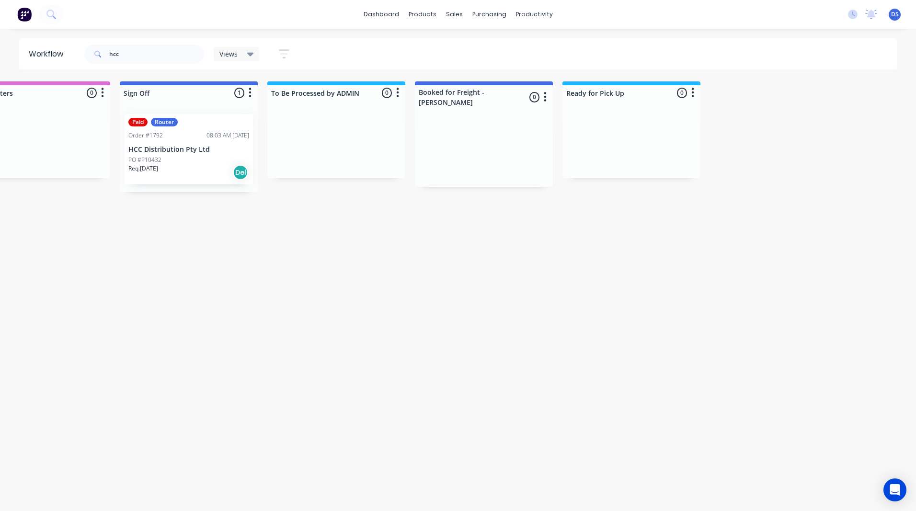
drag, startPoint x: 308, startPoint y: 426, endPoint x: 517, endPoint y: 418, distance: 209.0
click at [196, 152] on p "HCC Distribution Pty Ltd" at bounding box center [188, 150] width 121 height 8
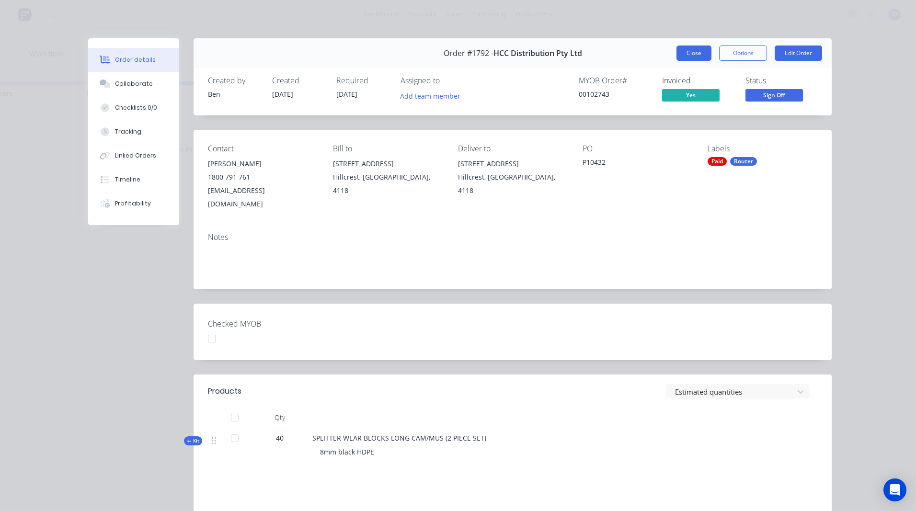
click at [695, 58] on button "Close" at bounding box center [693, 53] width 35 height 15
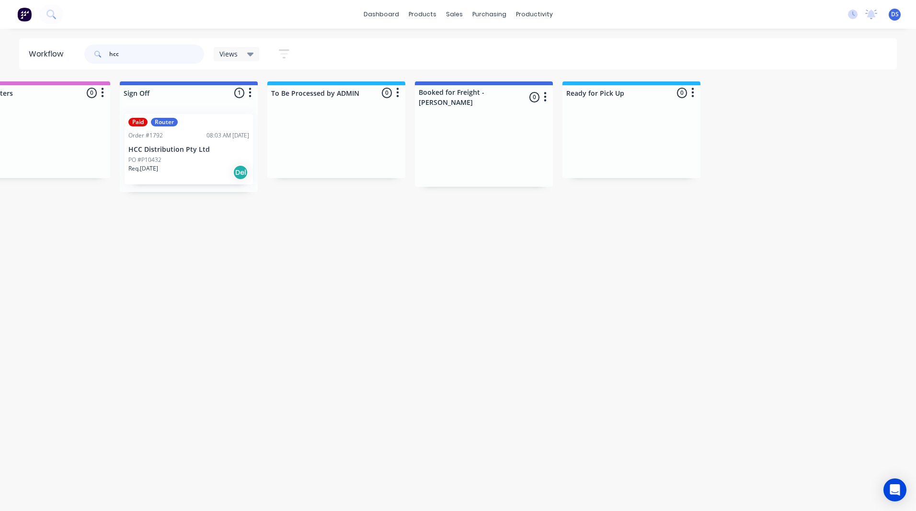
drag, startPoint x: 146, startPoint y: 57, endPoint x: 96, endPoint y: 56, distance: 49.3
click at [96, 56] on div "hcc" at bounding box center [144, 54] width 120 height 19
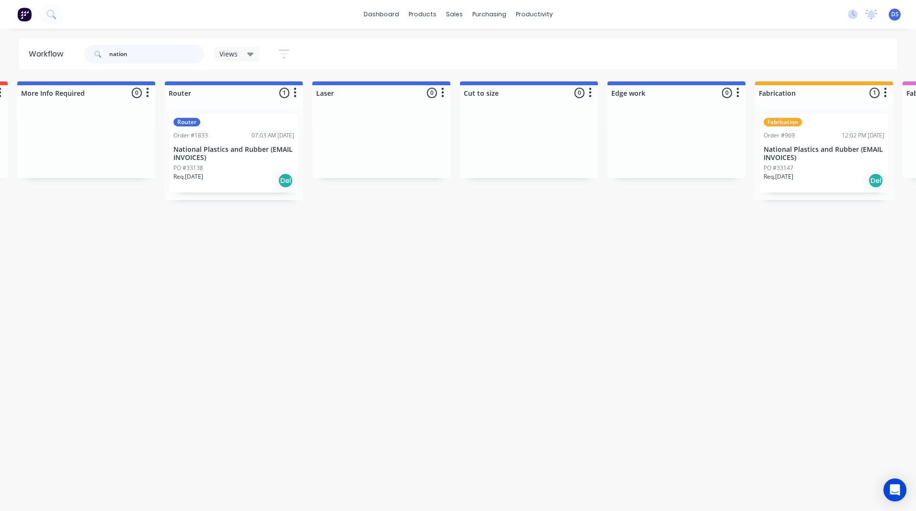
scroll to position [0, 343]
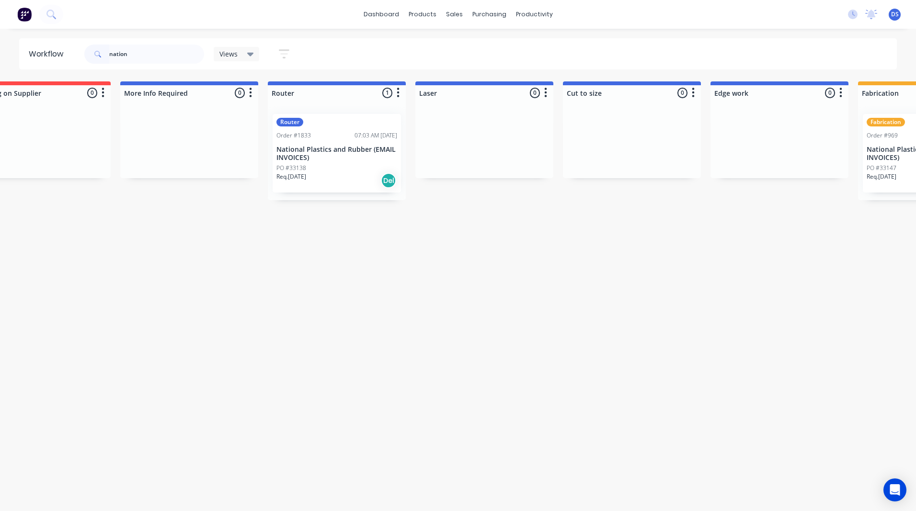
click at [334, 140] on div "Router Order #1833 07:03 AM 10/10/25 National Plastics and Rubber (EMAIL INVOIC…" at bounding box center [337, 153] width 128 height 79
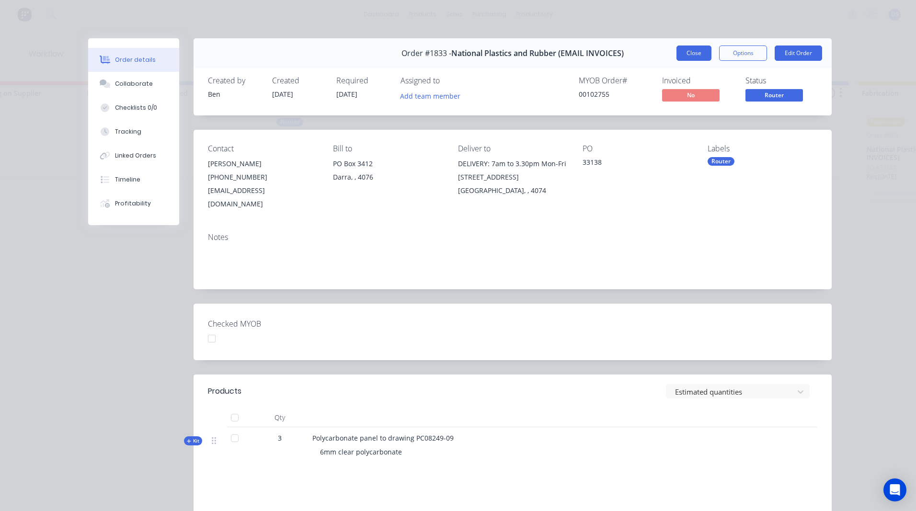
click at [697, 52] on button "Close" at bounding box center [693, 53] width 35 height 15
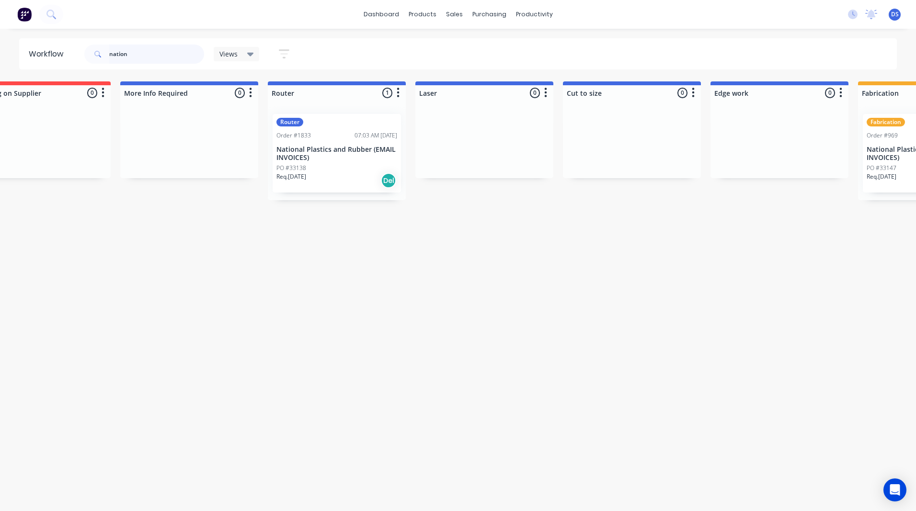
drag, startPoint x: 149, startPoint y: 52, endPoint x: 92, endPoint y: 55, distance: 57.1
click at [92, 55] on div "nation" at bounding box center [144, 54] width 120 height 19
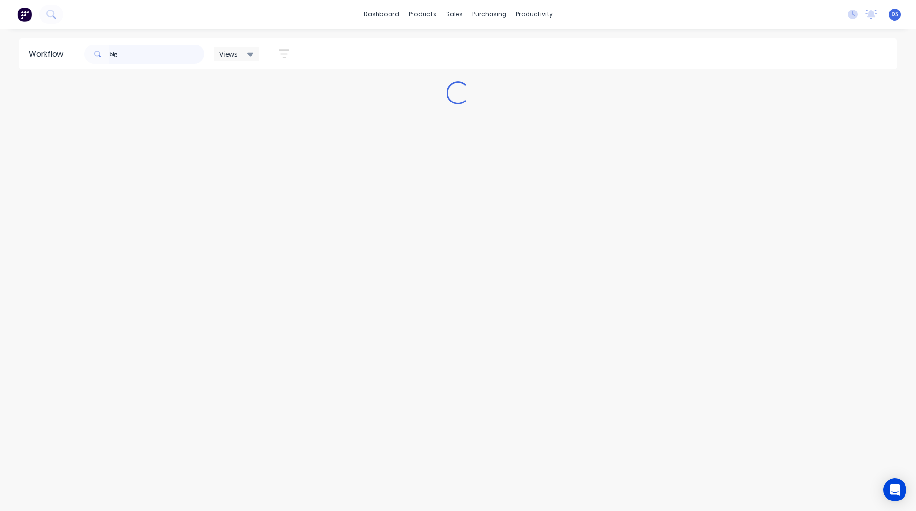
scroll to position [0, 0]
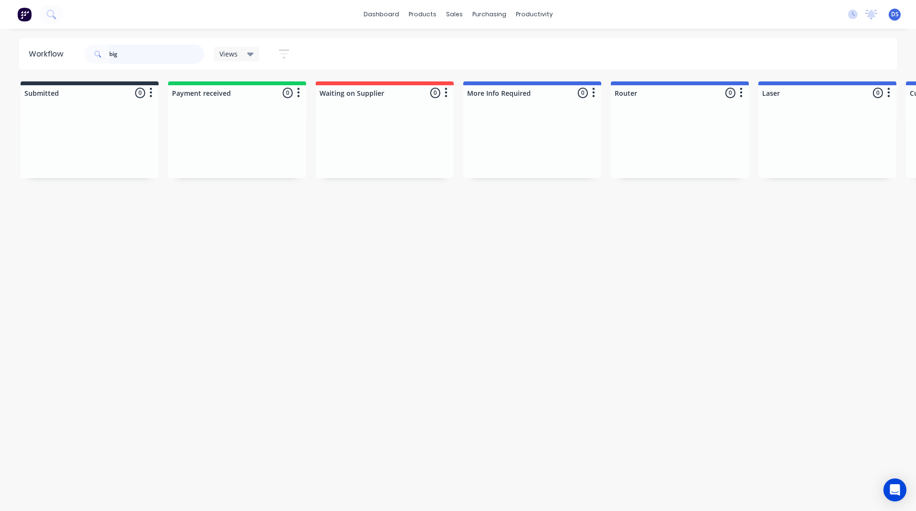
type input "big"
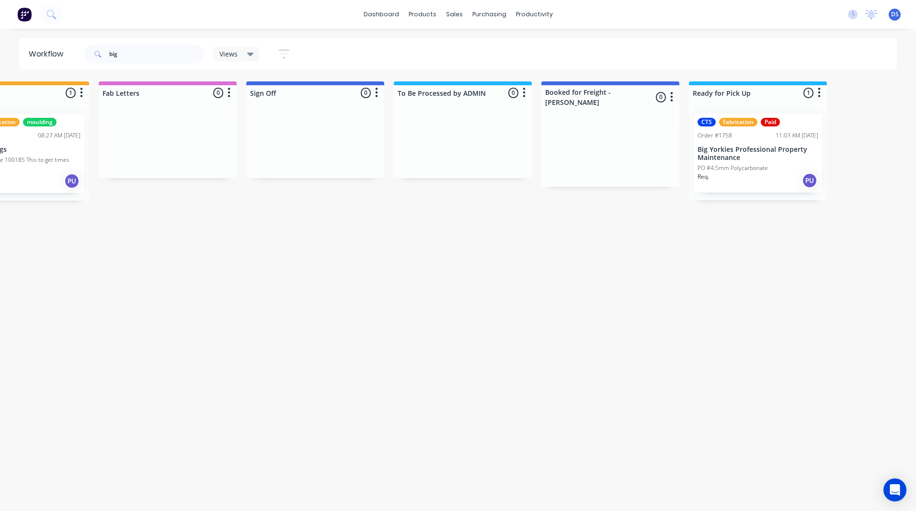
scroll to position [0, 1376]
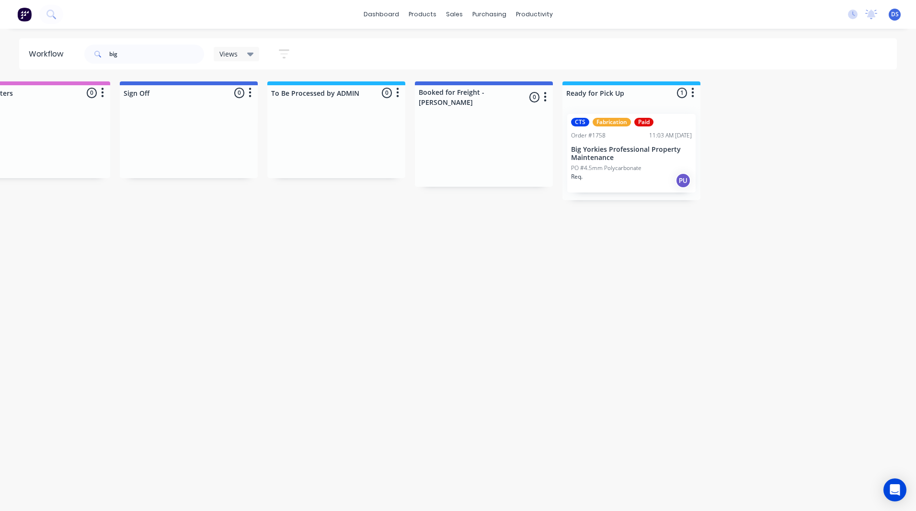
drag, startPoint x: 313, startPoint y: 228, endPoint x: 550, endPoint y: 235, distance: 237.7
click at [649, 162] on div "CTS Fabrication Paid Order #1758 11:03 AM 08/10/25 Big Yorkies Professional Pro…" at bounding box center [631, 153] width 128 height 79
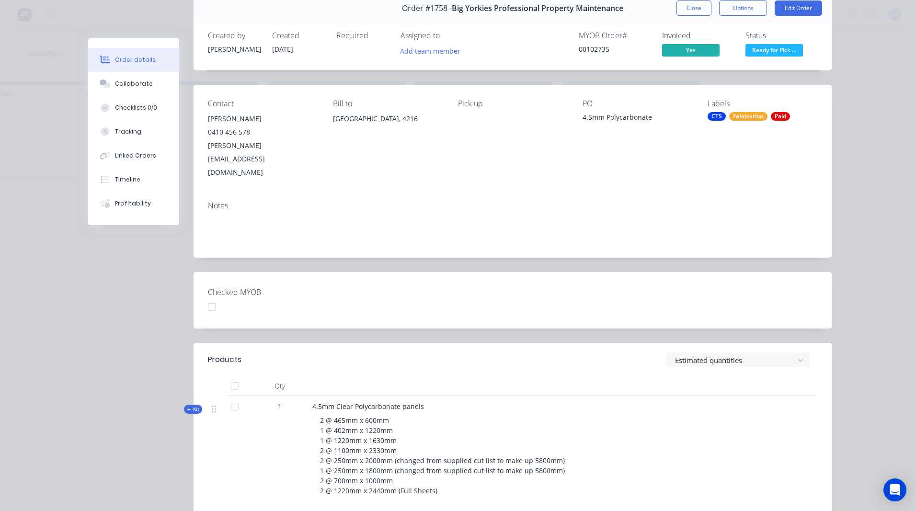
scroll to position [0, 0]
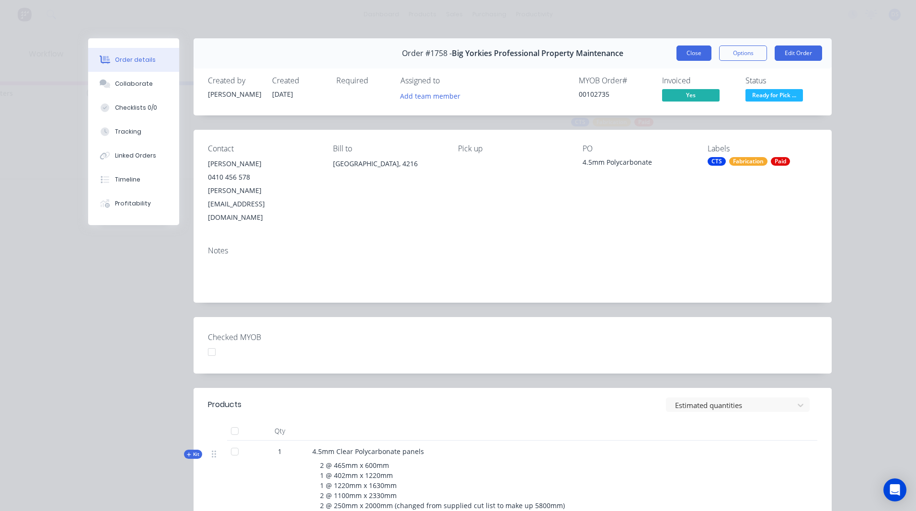
click at [694, 60] on button "Close" at bounding box center [693, 53] width 35 height 15
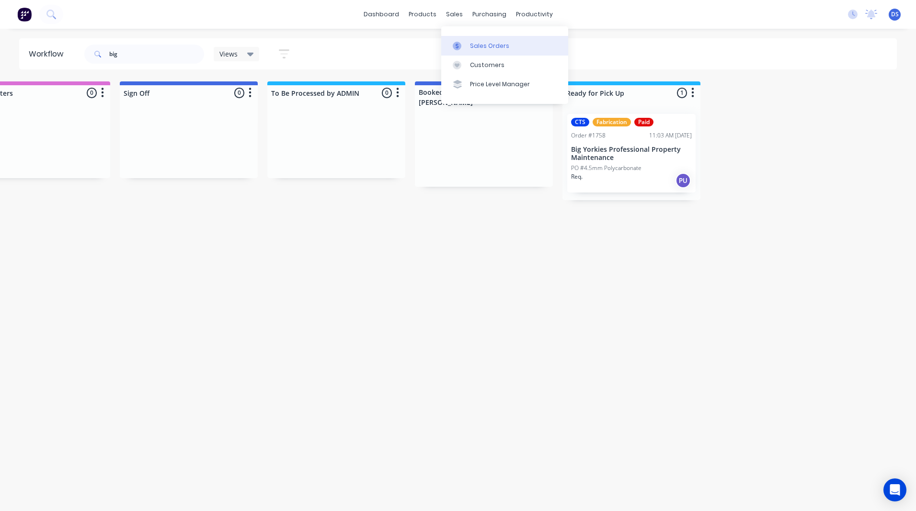
click at [474, 48] on div "Sales Orders" at bounding box center [489, 46] width 39 height 9
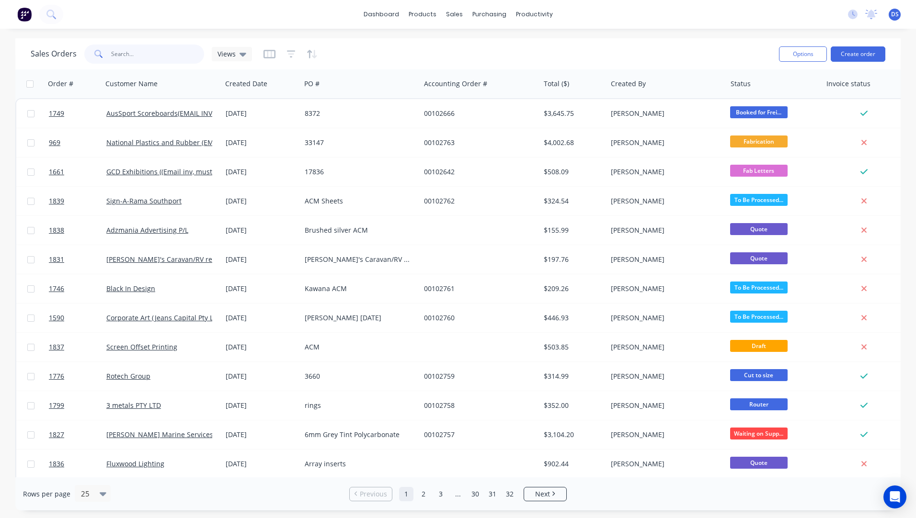
click at [139, 58] on input "text" at bounding box center [157, 54] width 93 height 19
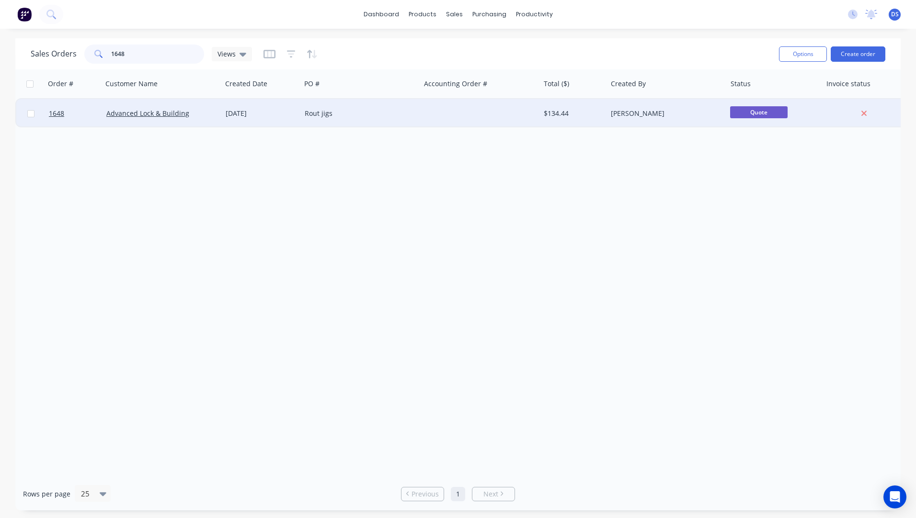
type input "1648"
click at [161, 119] on div "Advanced Lock & Building" at bounding box center [162, 113] width 119 height 29
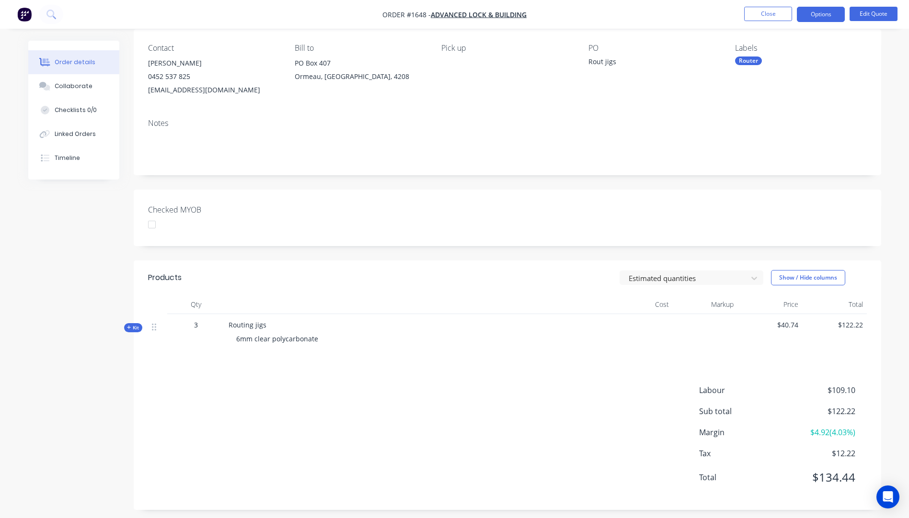
scroll to position [83, 0]
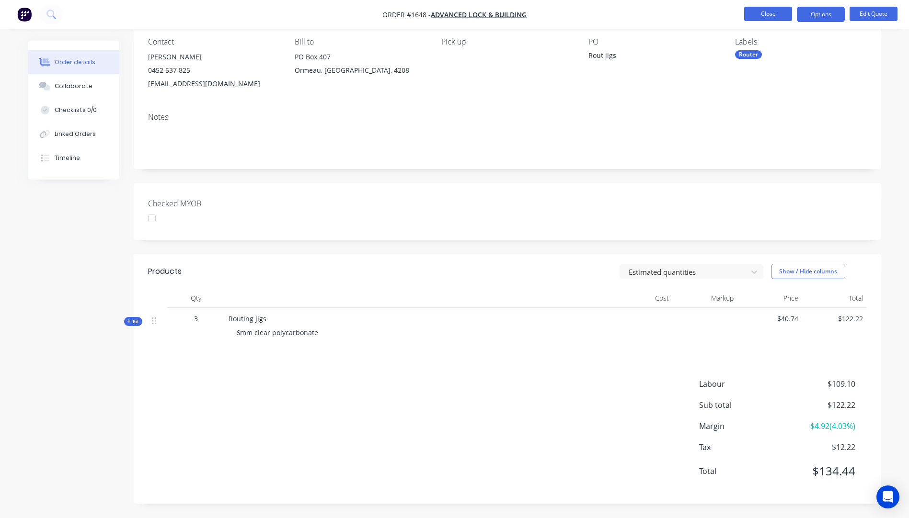
click at [783, 20] on button "Close" at bounding box center [768, 14] width 48 height 14
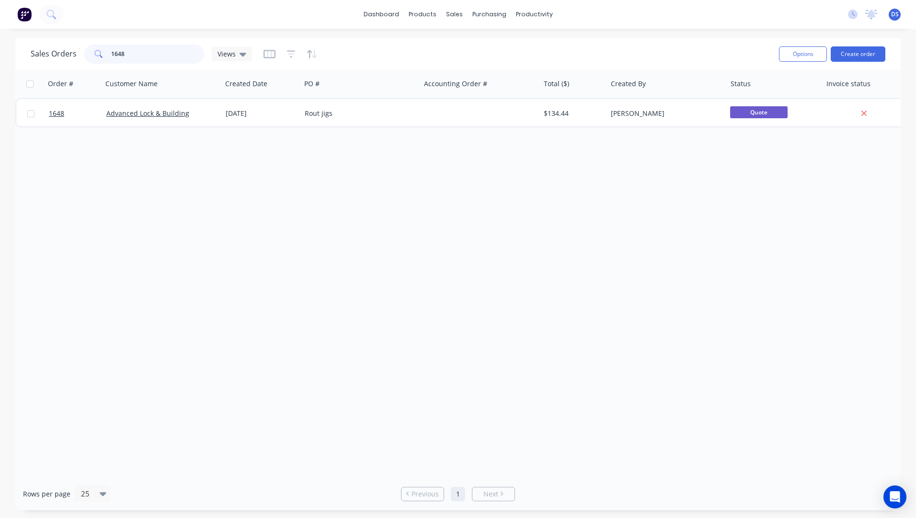
drag, startPoint x: 132, startPoint y: 52, endPoint x: 109, endPoint y: 56, distance: 23.2
click at [109, 56] on div "1648" at bounding box center [144, 54] width 120 height 19
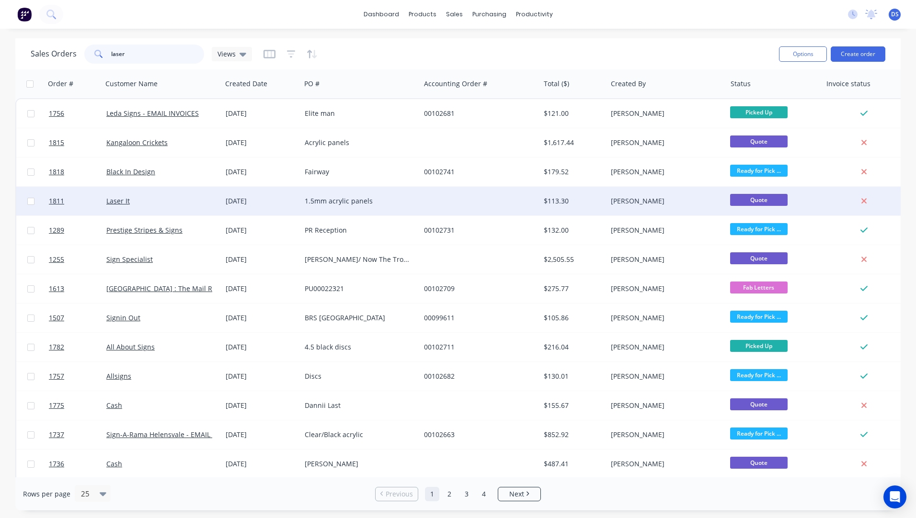
type input "laser"
click at [330, 206] on div "1.5mm acrylic panels" at bounding box center [360, 201] width 119 height 29
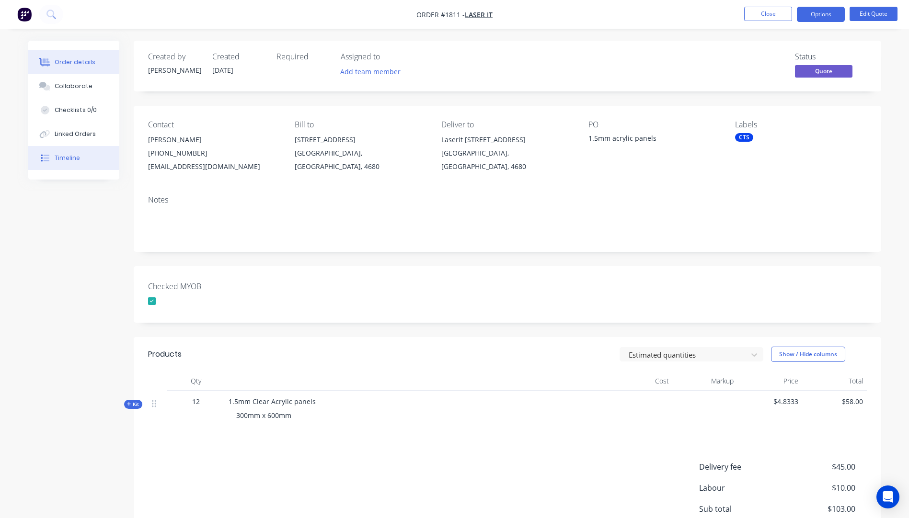
click at [73, 156] on div "Timeline" at bounding box center [67, 158] width 25 height 9
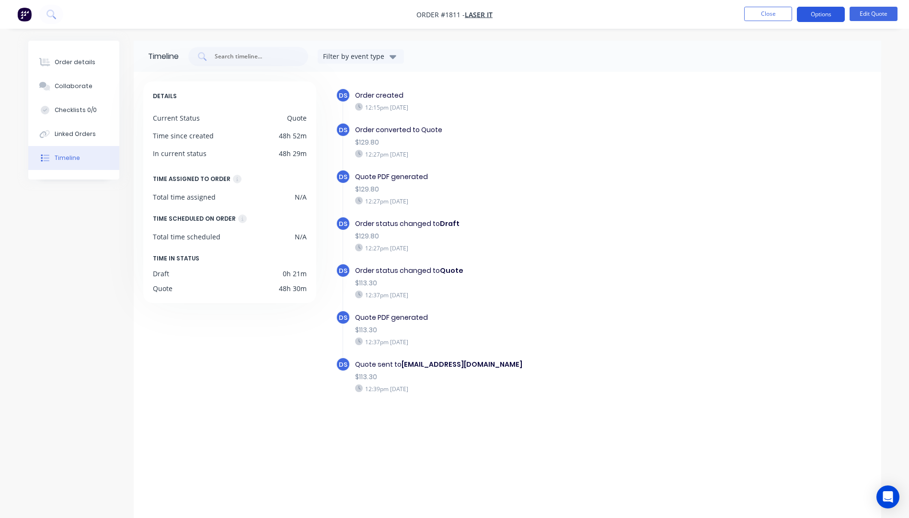
click at [817, 12] on button "Options" at bounding box center [821, 14] width 48 height 15
click at [756, 82] on div "Proforma Invoice" at bounding box center [792, 77] width 88 height 14
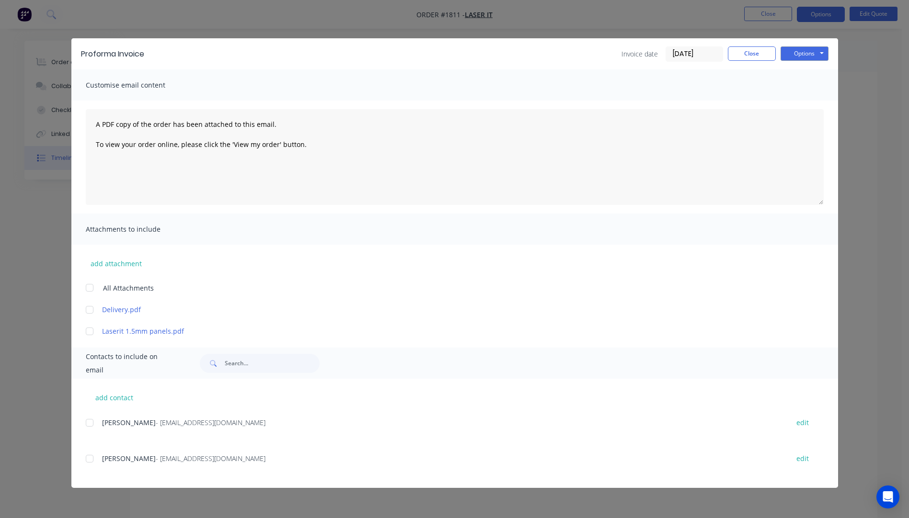
click at [86, 459] on div at bounding box center [89, 458] width 19 height 19
click at [92, 310] on div at bounding box center [89, 309] width 19 height 19
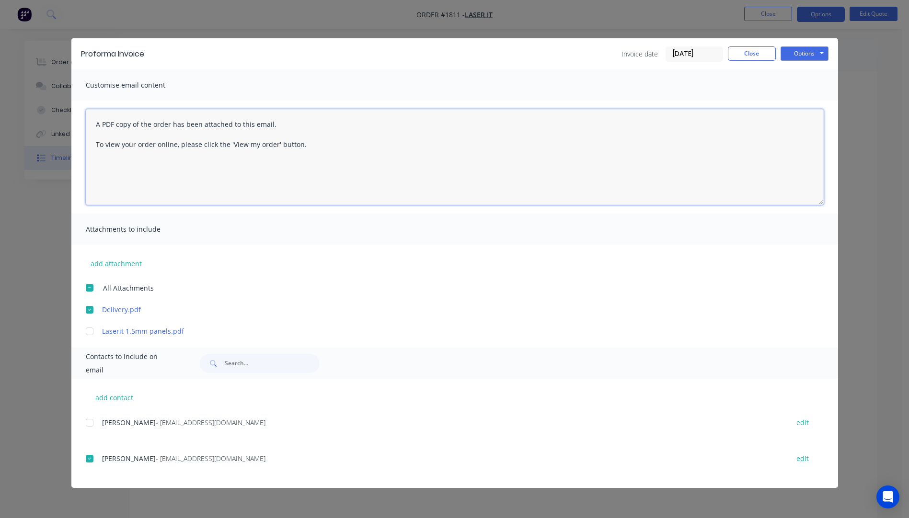
paste textarea "Hi, Please contact us if you have any questions. Regards, Darren sales@allstarp…"
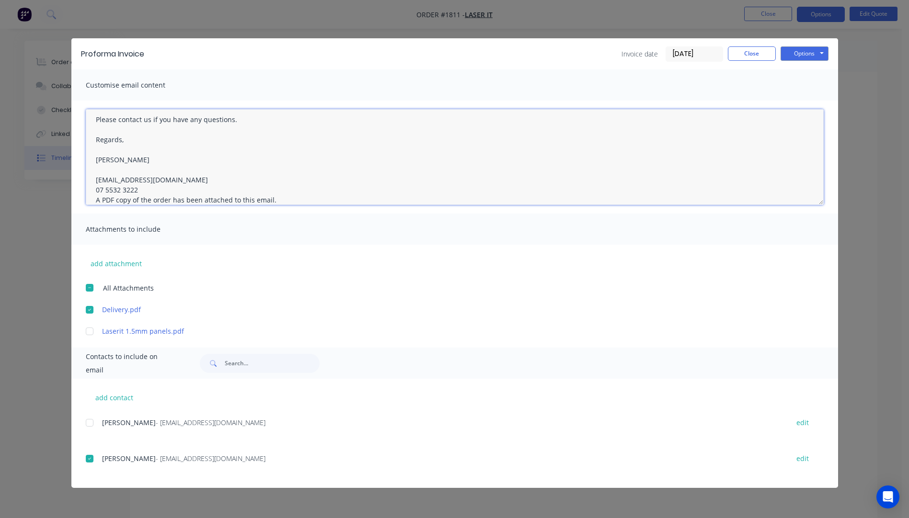
click at [137, 192] on textarea "Hi, Please contact us if you have any questions. Regards, Darren sales@allstarp…" at bounding box center [455, 157] width 738 height 96
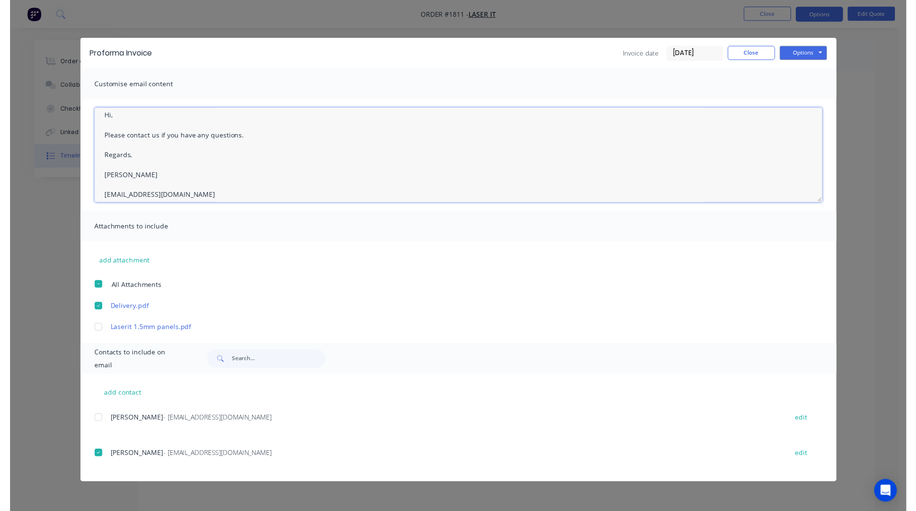
scroll to position [0, 0]
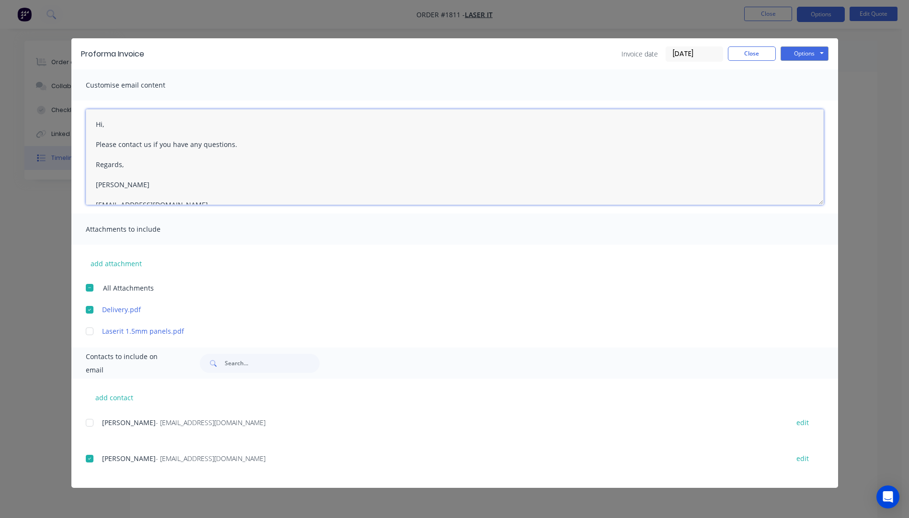
click at [114, 123] on textarea "Hi, Please contact us if you have any questions. Regards, Darren sales@allstarp…" at bounding box center [455, 157] width 738 height 96
type textarea "Hi Erin, Please see attached Pro Forma invoice. Please contact us if you have a…"
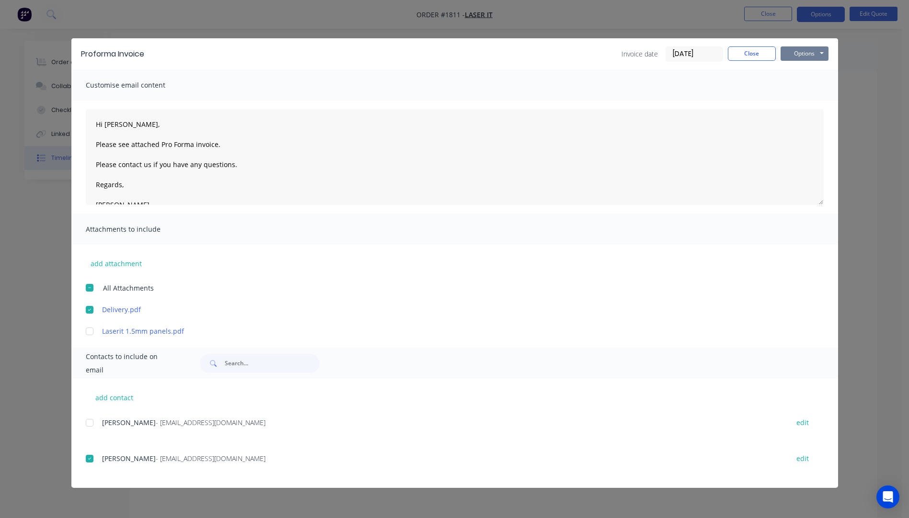
click at [792, 58] on button "Options" at bounding box center [804, 53] width 48 height 14
click at [806, 108] on button "Email" at bounding box center [810, 102] width 61 height 16
click at [752, 56] on button "Close" at bounding box center [752, 53] width 48 height 14
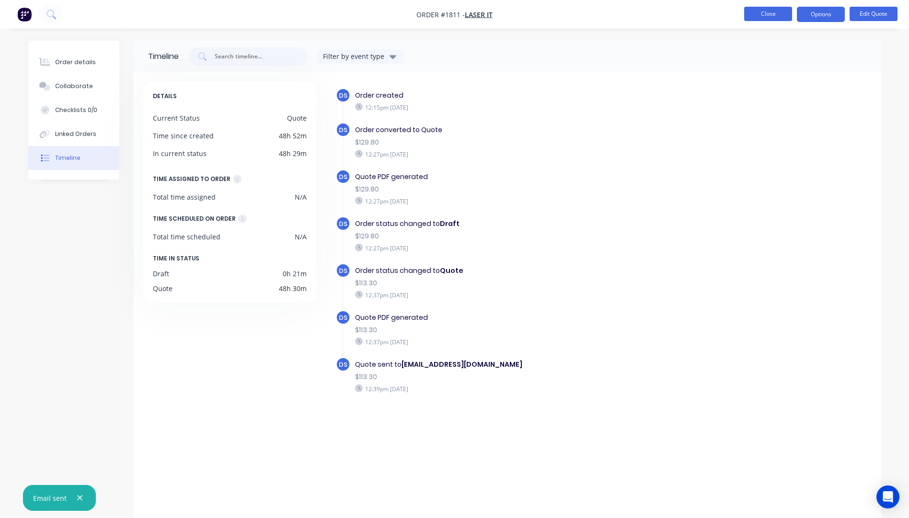
click at [773, 15] on button "Close" at bounding box center [768, 14] width 48 height 14
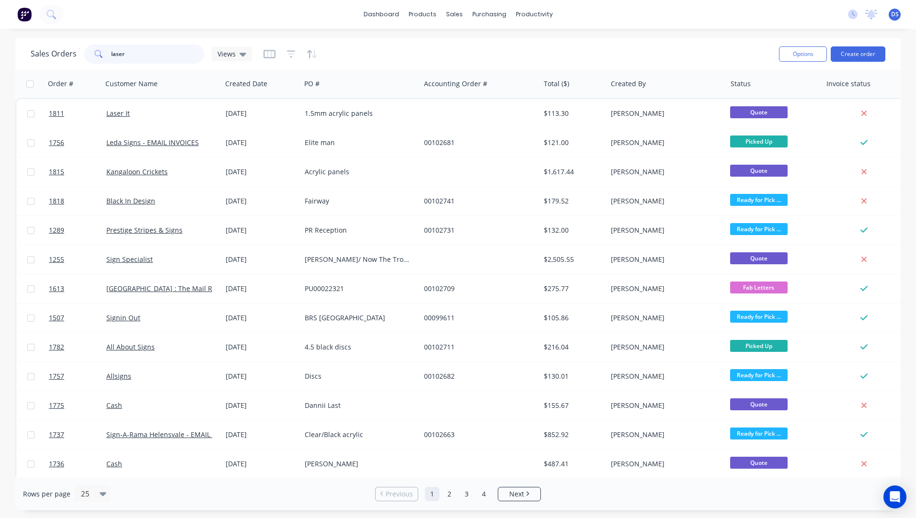
drag, startPoint x: 142, startPoint y: 58, endPoint x: 101, endPoint y: 57, distance: 40.8
click at [101, 57] on div "laser" at bounding box center [144, 54] width 120 height 19
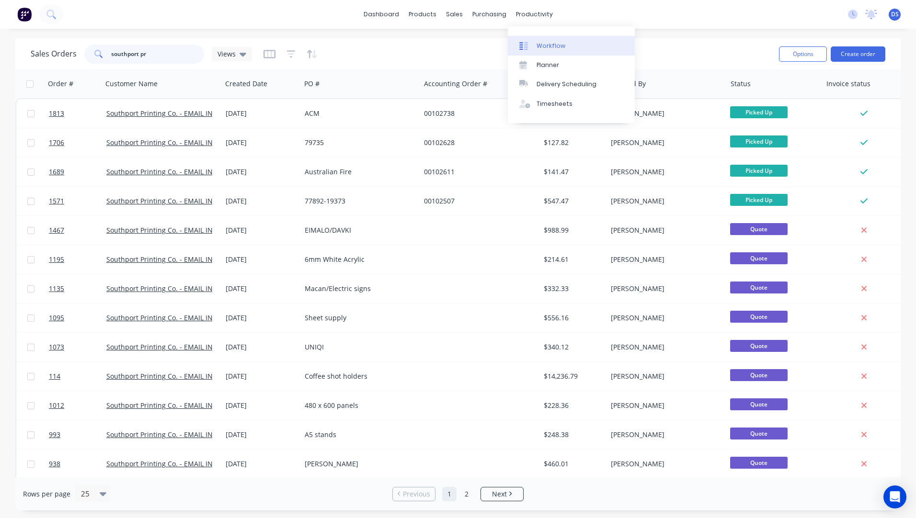
type input "southport pr"
click at [539, 46] on div "Workflow" at bounding box center [550, 46] width 29 height 9
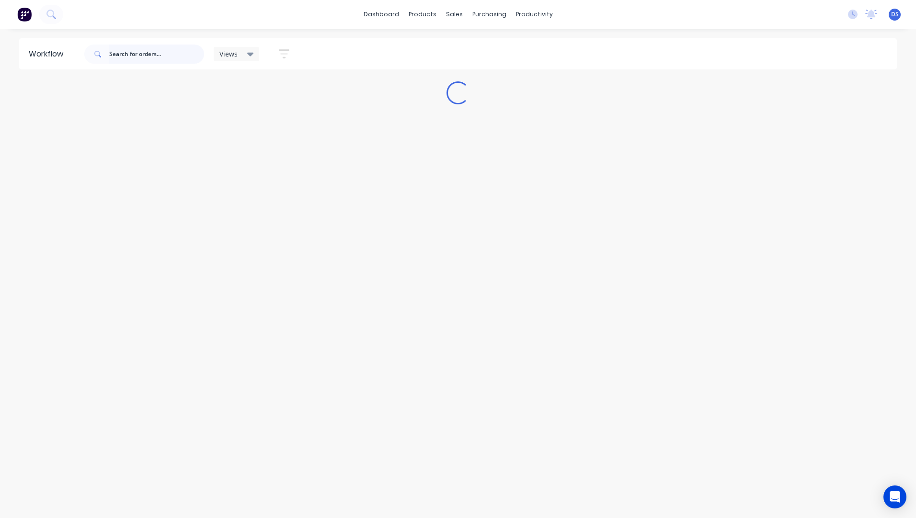
click at [151, 56] on input "text" at bounding box center [156, 54] width 95 height 19
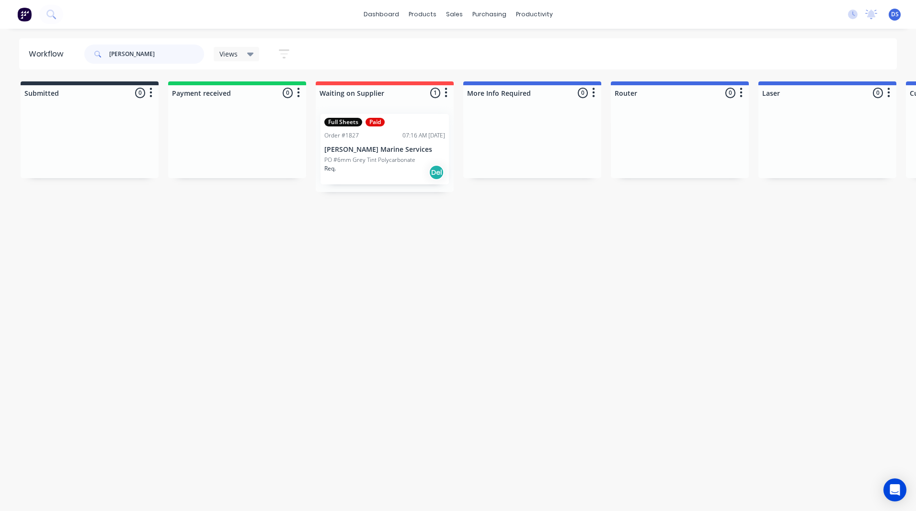
type input "griffin"
click at [379, 152] on p "[PERSON_NAME] Marine Services" at bounding box center [384, 150] width 121 height 8
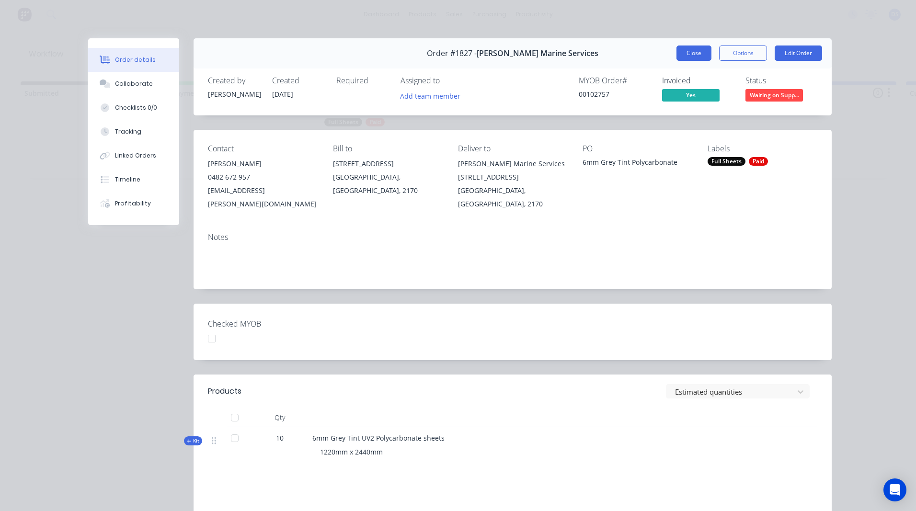
click at [691, 52] on button "Close" at bounding box center [693, 53] width 35 height 15
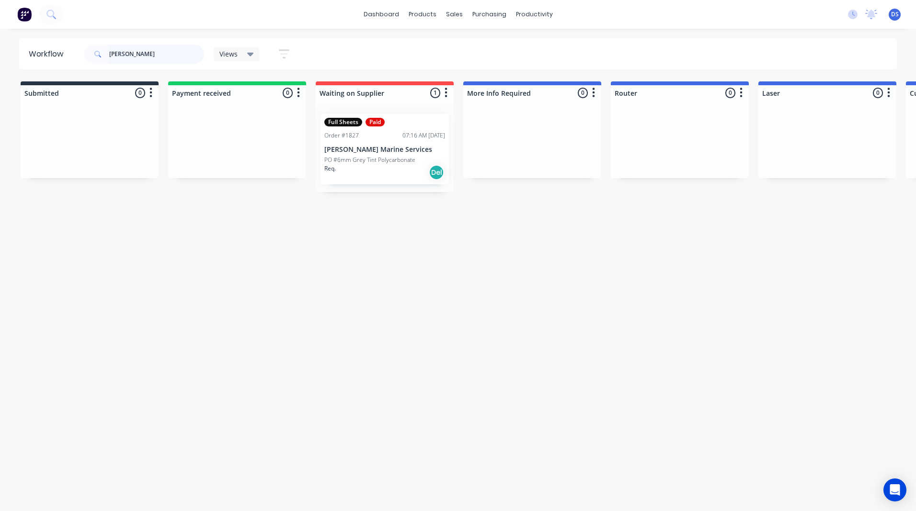
drag, startPoint x: 126, startPoint y: 56, endPoint x: 82, endPoint y: 54, distance: 44.1
click at [82, 54] on header "Workflow griffin Views Save new view None (Default) edit Ready for Pick Up edit…" at bounding box center [458, 53] width 878 height 31
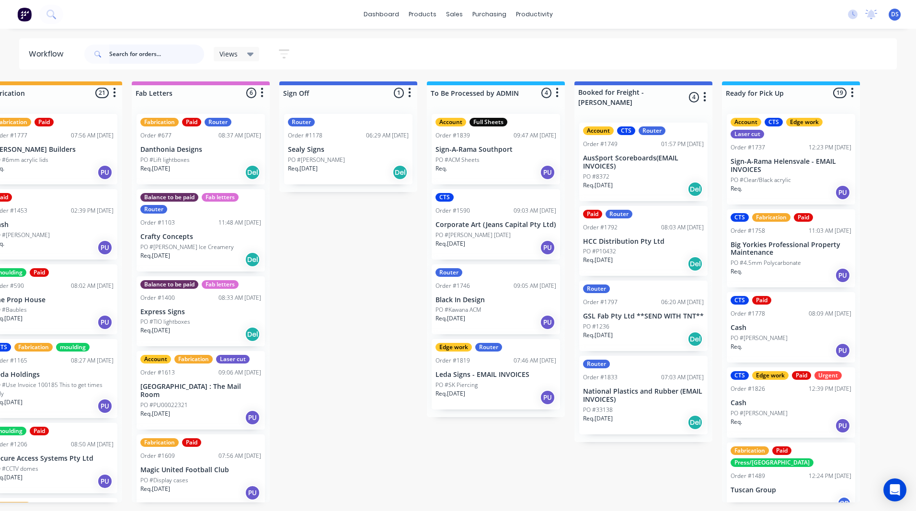
scroll to position [0, 1298]
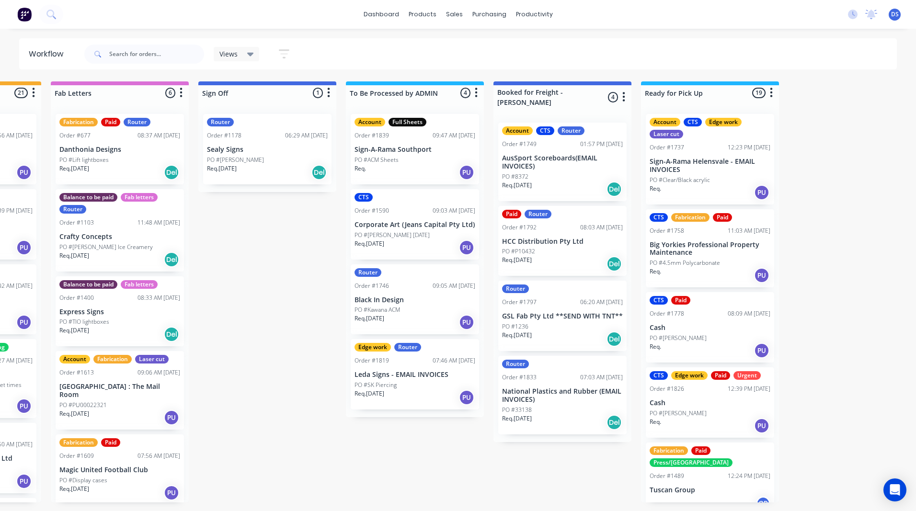
click at [615, 415] on div "Del" at bounding box center [613, 422] width 15 height 15
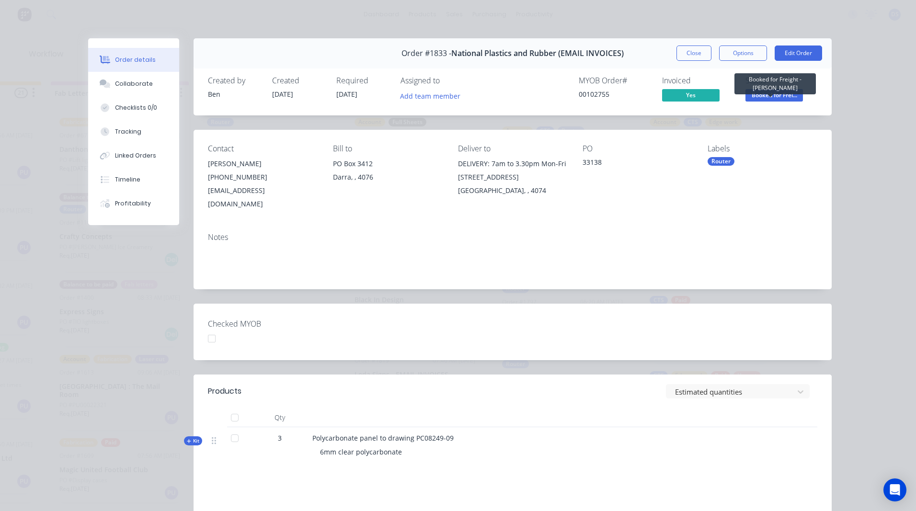
click at [770, 95] on span "Booked for Frei..." at bounding box center [773, 95] width 57 height 12
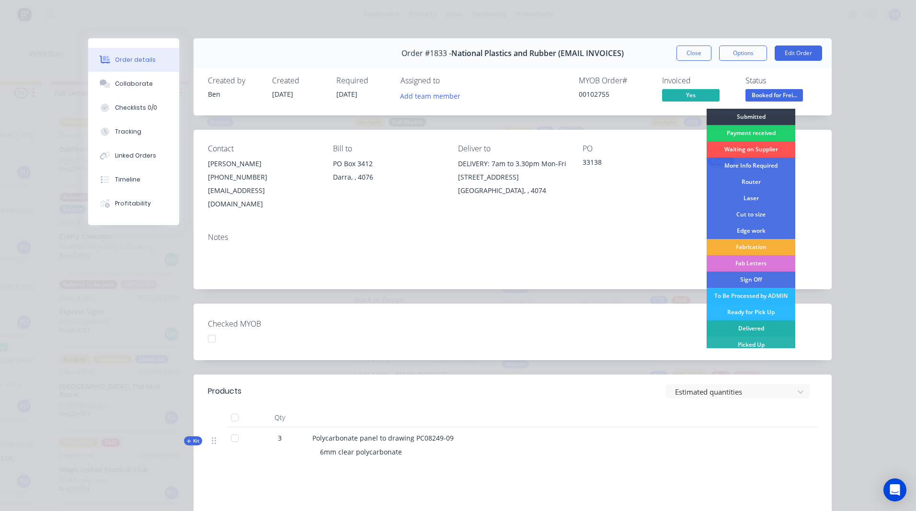
click at [749, 328] on div "Delivered" at bounding box center [751, 328] width 89 height 16
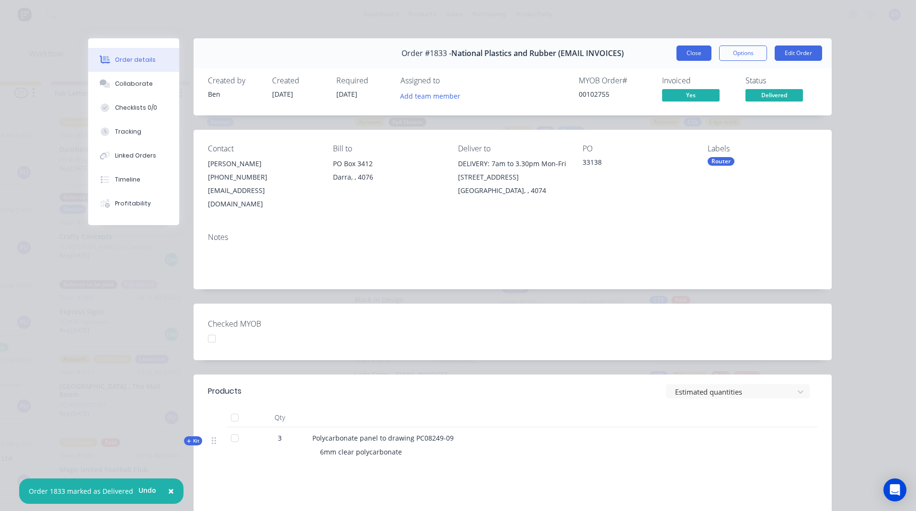
click at [690, 55] on button "Close" at bounding box center [693, 53] width 35 height 15
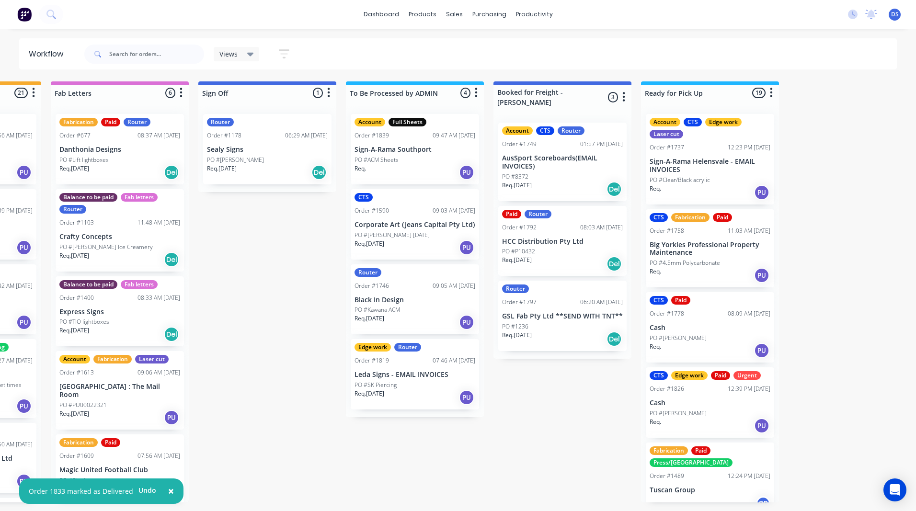
click at [563, 322] on div "PO #1236" at bounding box center [562, 326] width 121 height 9
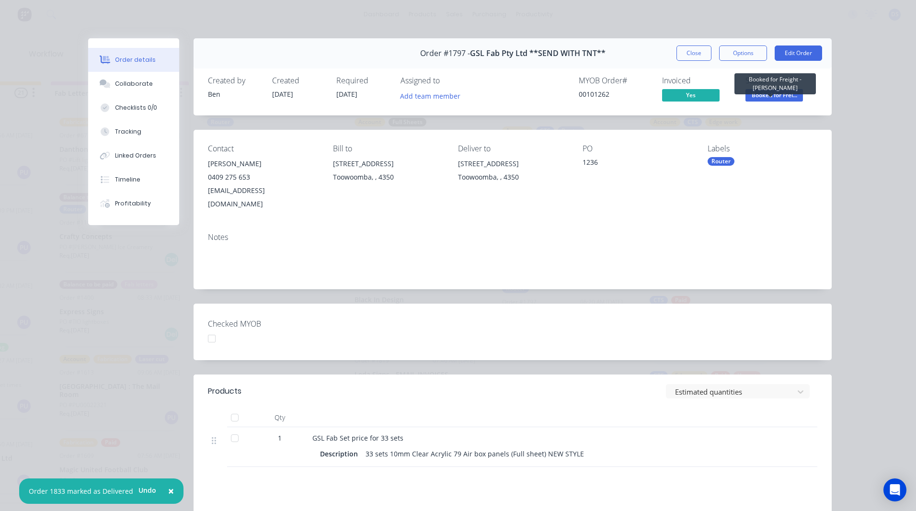
click at [773, 99] on span "Booked for Frei..." at bounding box center [773, 95] width 57 height 12
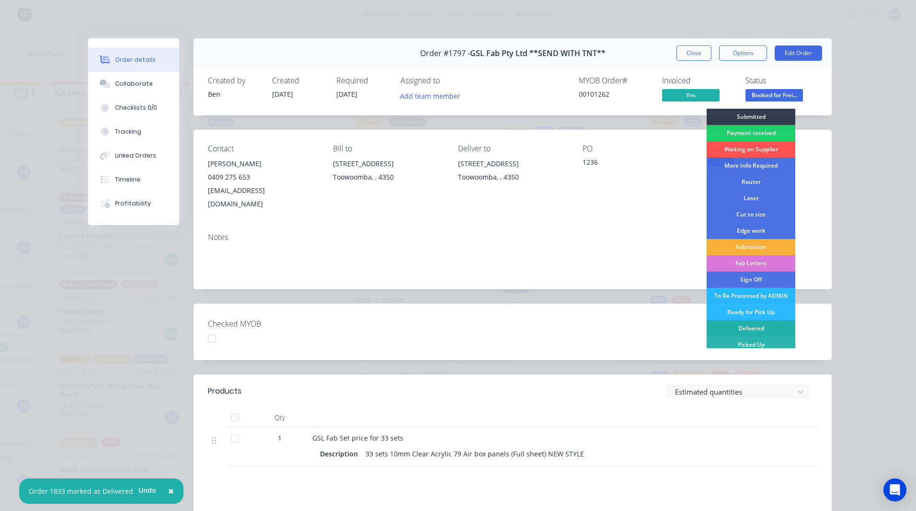
click at [746, 328] on div "Delivered" at bounding box center [751, 328] width 89 height 16
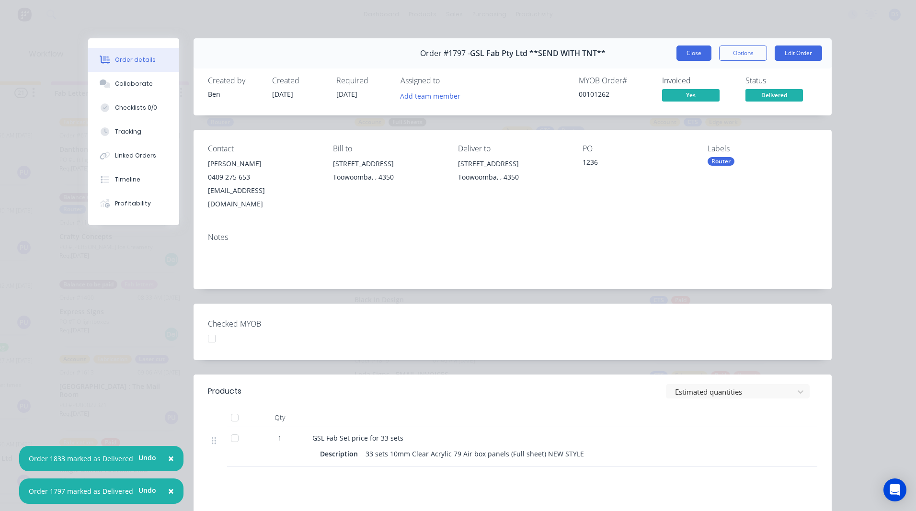
click at [690, 57] on button "Close" at bounding box center [693, 53] width 35 height 15
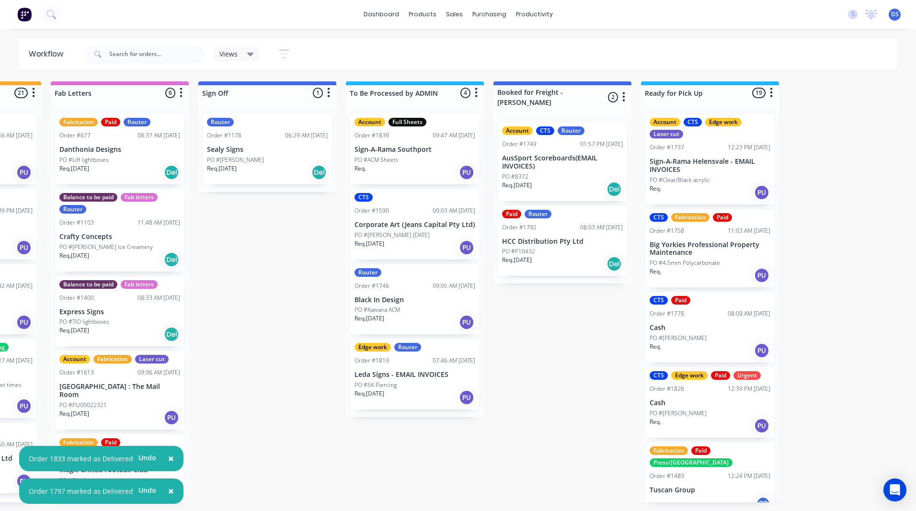
click at [560, 247] on div "PO #P10432" at bounding box center [562, 251] width 121 height 9
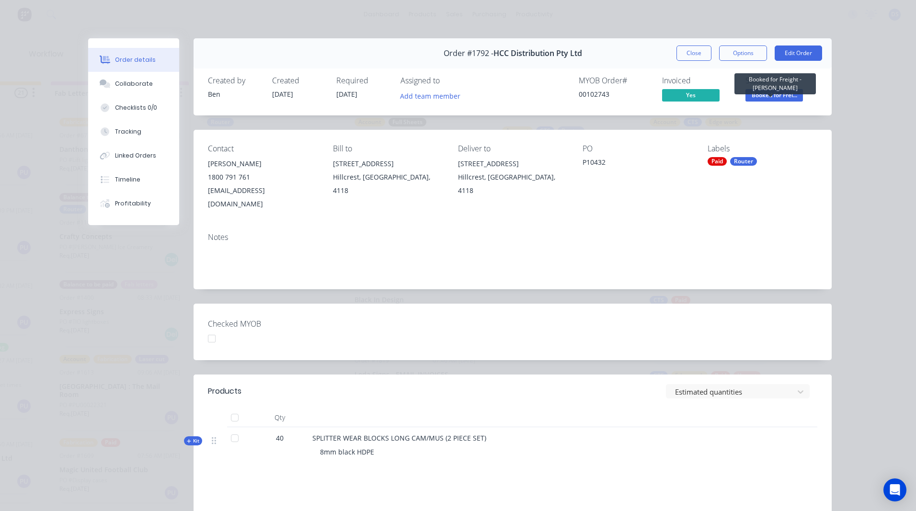
click at [779, 98] on span "Booked for Frei..." at bounding box center [773, 95] width 57 height 12
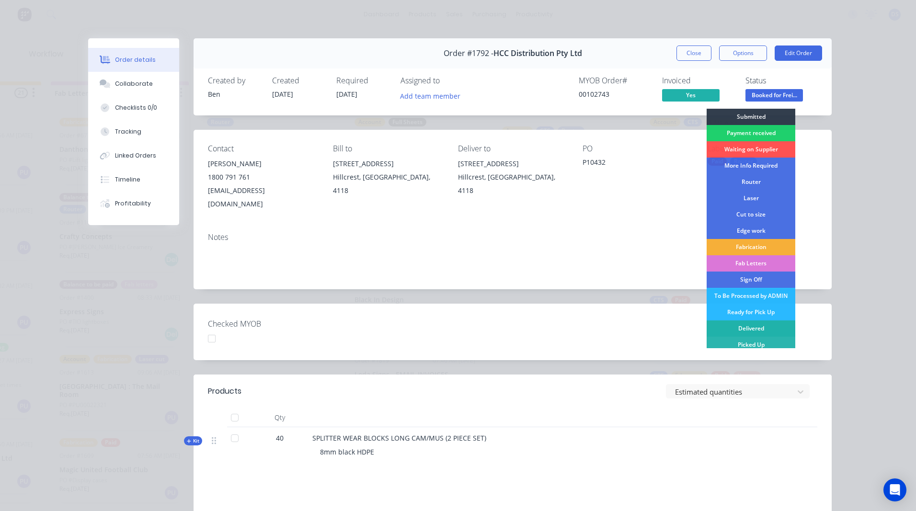
click at [754, 326] on div "Delivered" at bounding box center [751, 328] width 89 height 16
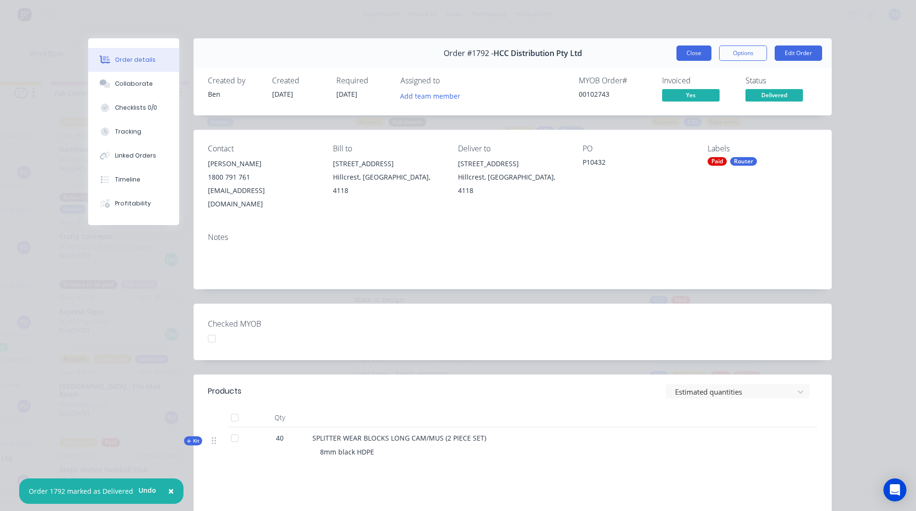
click at [698, 57] on button "Close" at bounding box center [693, 53] width 35 height 15
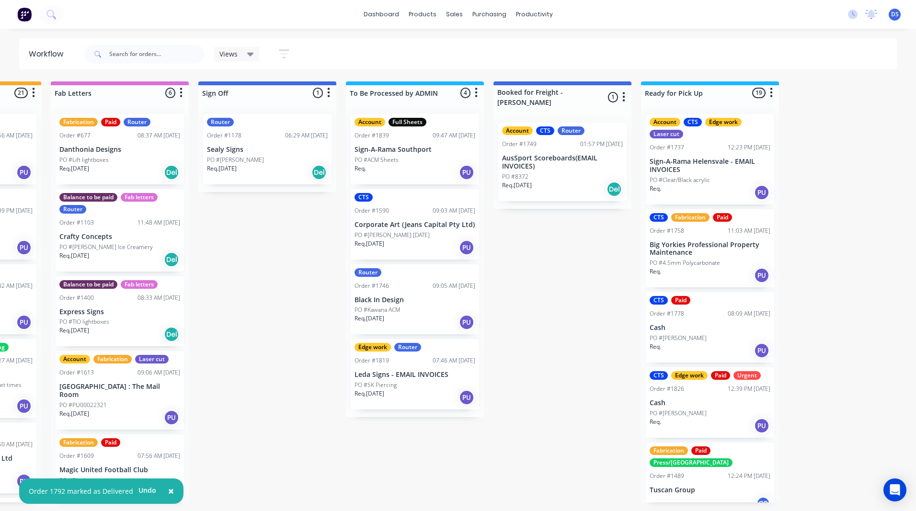
click at [555, 156] on p "AusSport Scoreboards(EMAIL INVOICES)" at bounding box center [562, 162] width 121 height 16
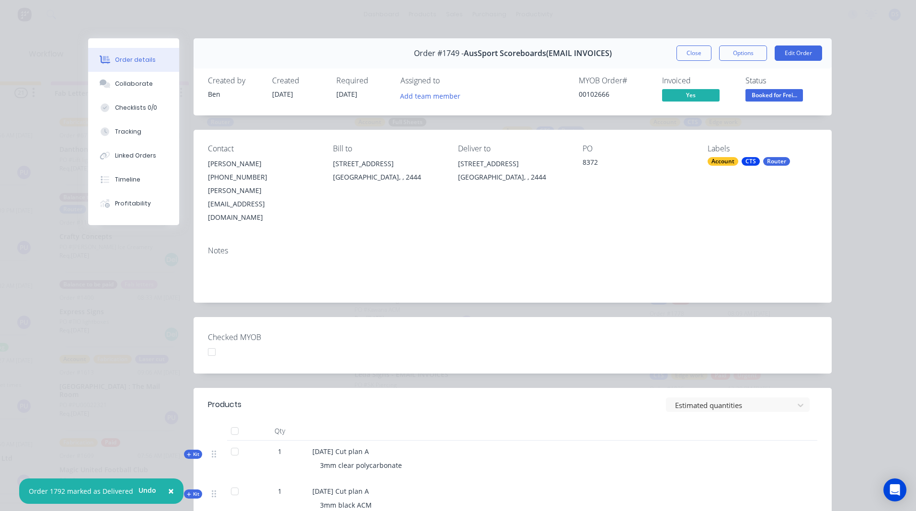
click at [769, 100] on span "Booked for Frei..." at bounding box center [773, 95] width 57 height 12
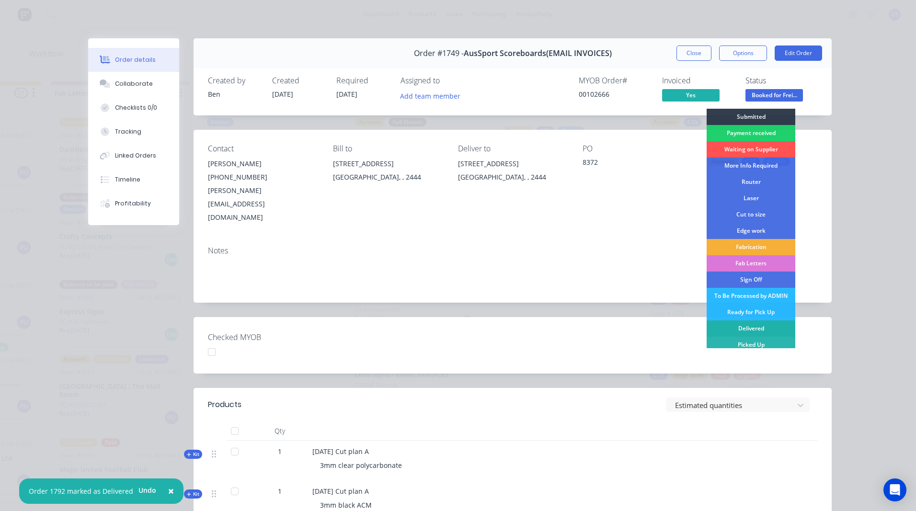
click at [748, 330] on div "Delivered" at bounding box center [751, 328] width 89 height 16
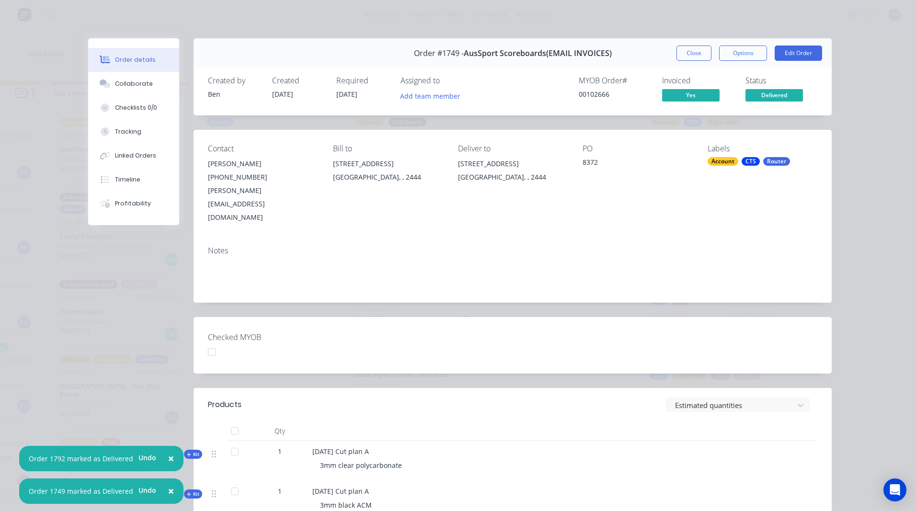
click at [689, 62] on div "Order #1749 - AusSport Scoreboards(EMAIL INVOICES) Close Options Edit Order" at bounding box center [513, 53] width 638 height 30
click at [690, 59] on button "Close" at bounding box center [693, 53] width 35 height 15
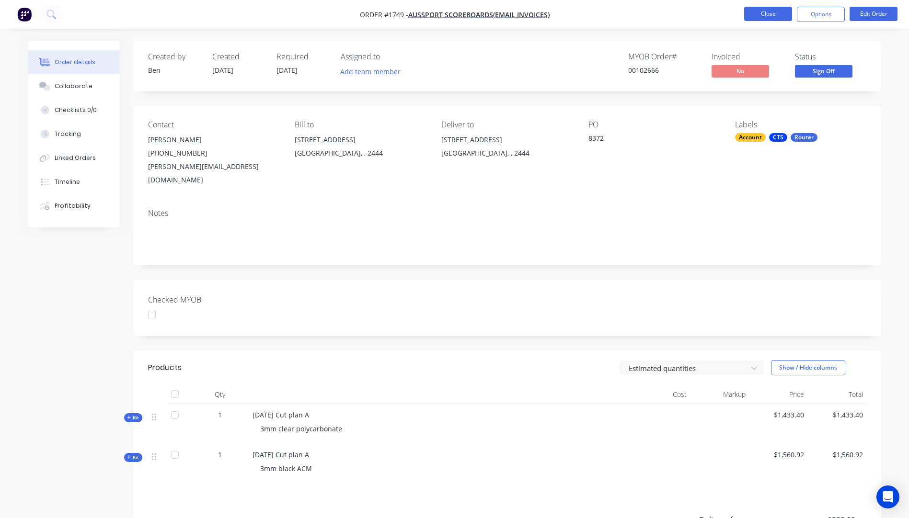
click at [753, 21] on button "Close" at bounding box center [768, 14] width 48 height 14
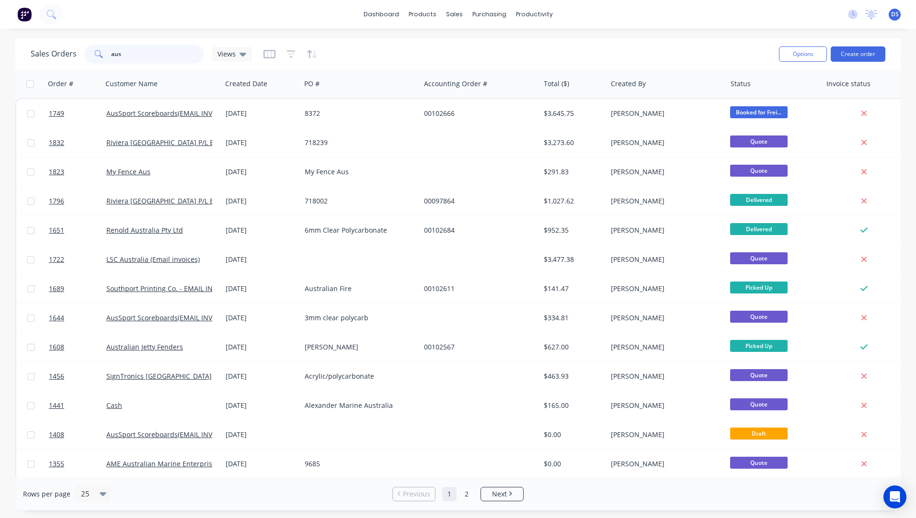
drag, startPoint x: 132, startPoint y: 56, endPoint x: 75, endPoint y: 56, distance: 57.0
click at [75, 56] on div "Sales Orders aus Views" at bounding box center [141, 54] width 221 height 19
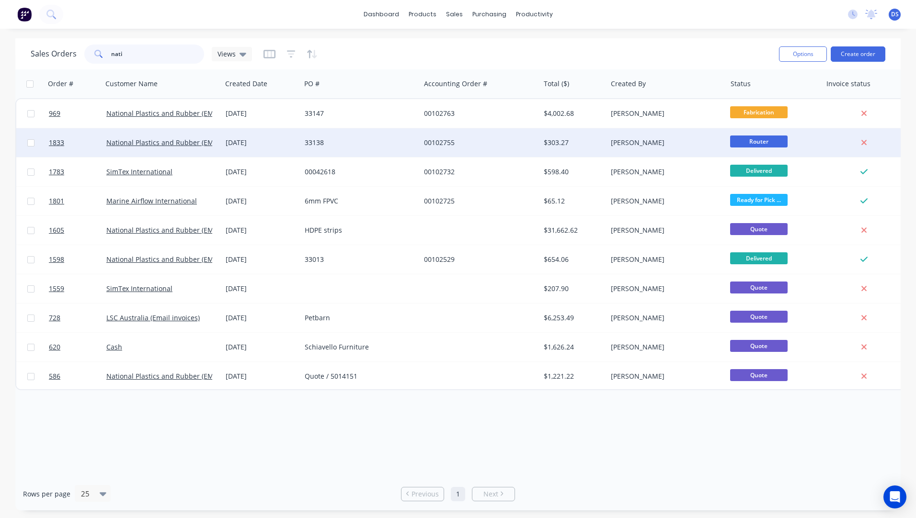
type input "nati"
click at [250, 146] on div "[DATE]" at bounding box center [261, 143] width 71 height 10
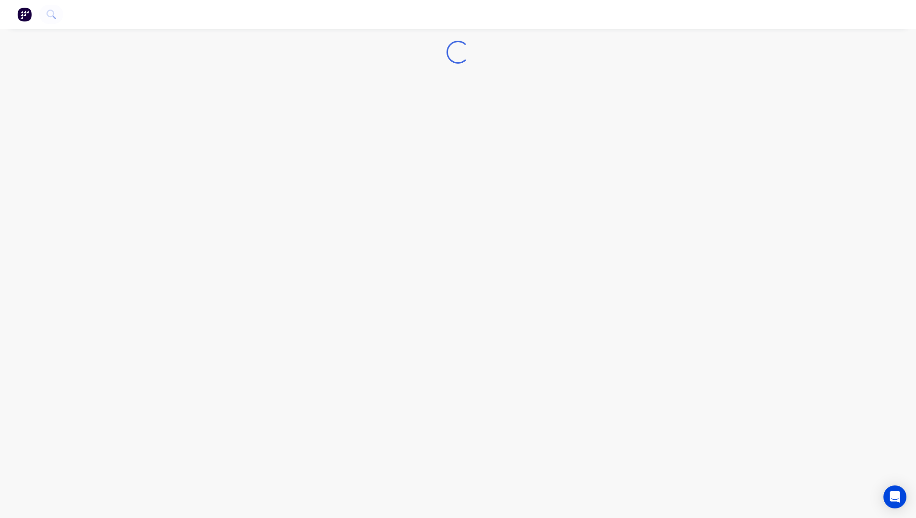
click at [250, 146] on div "Loading..." at bounding box center [458, 259] width 916 height 518
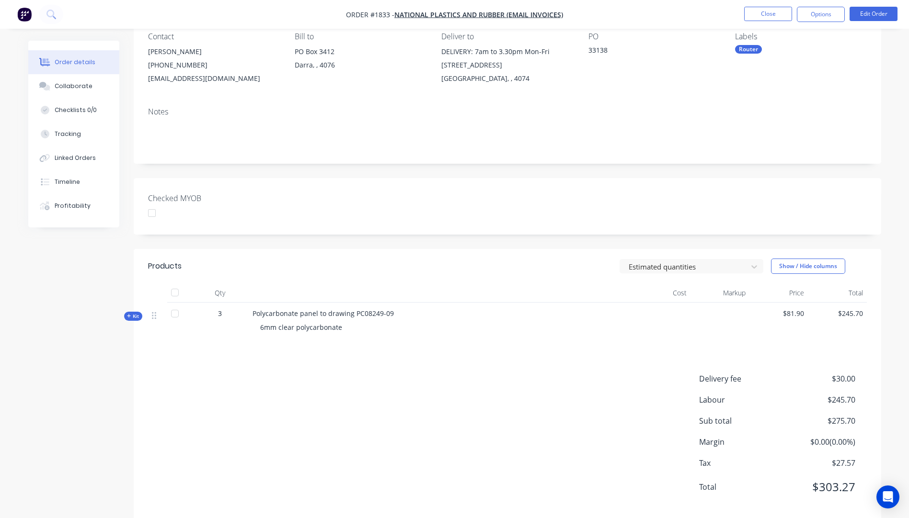
scroll to position [96, 0]
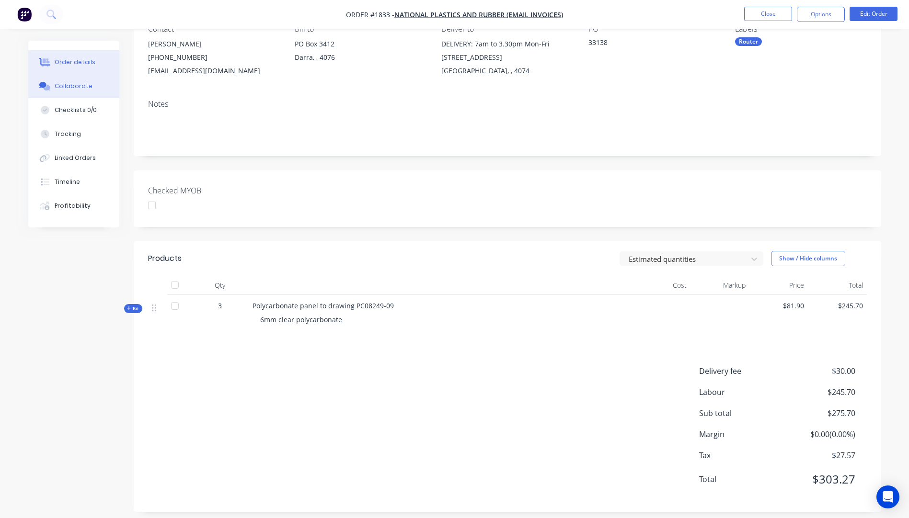
click at [66, 90] on div "Collaborate" at bounding box center [74, 86] width 38 height 9
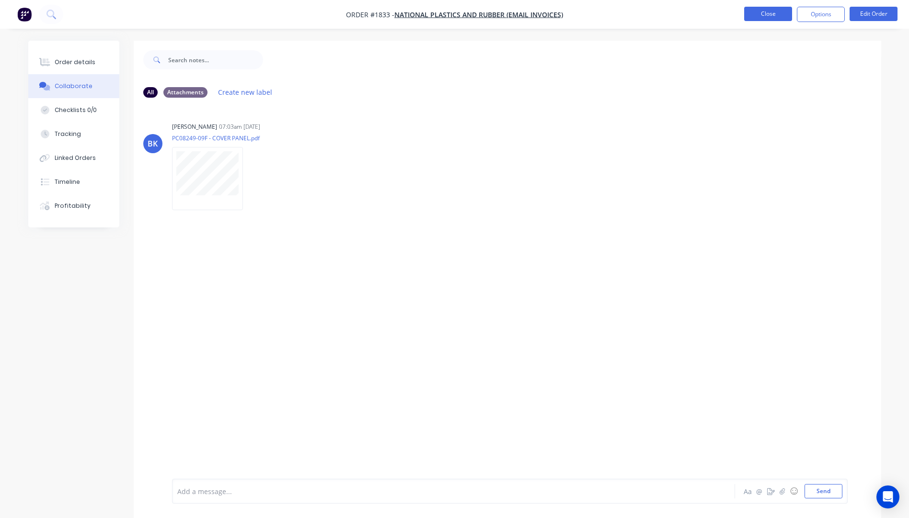
click at [757, 17] on button "Close" at bounding box center [768, 14] width 48 height 14
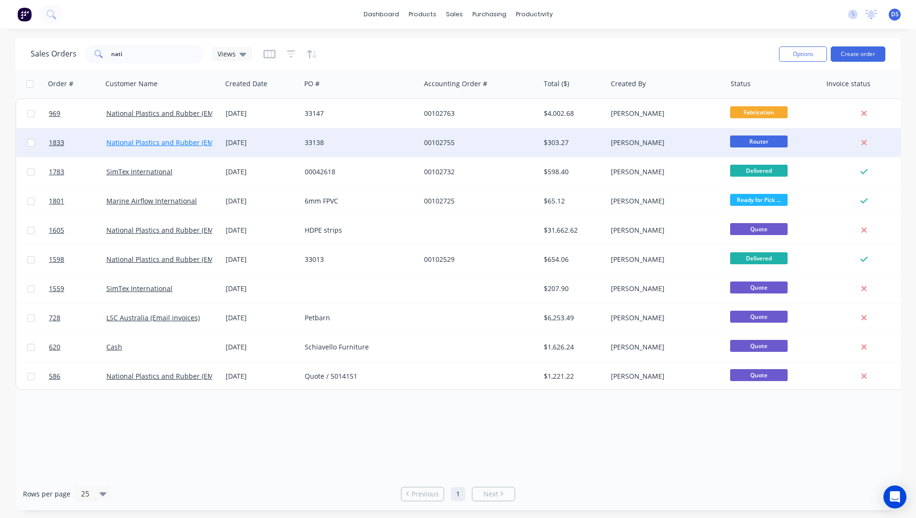
click at [178, 142] on link "National Plastics and Rubber (EMAIL INVOICES)" at bounding box center [181, 142] width 151 height 9
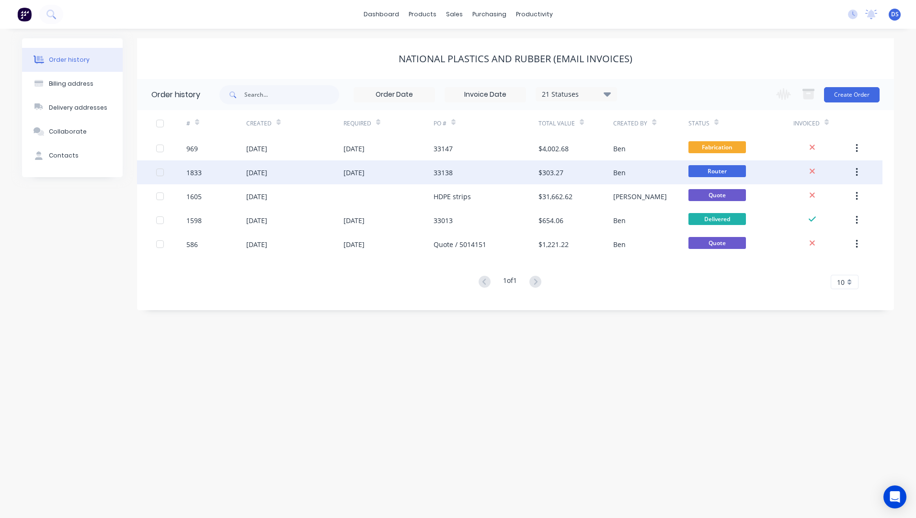
click at [391, 177] on div "[DATE]" at bounding box center [388, 172] width 90 height 24
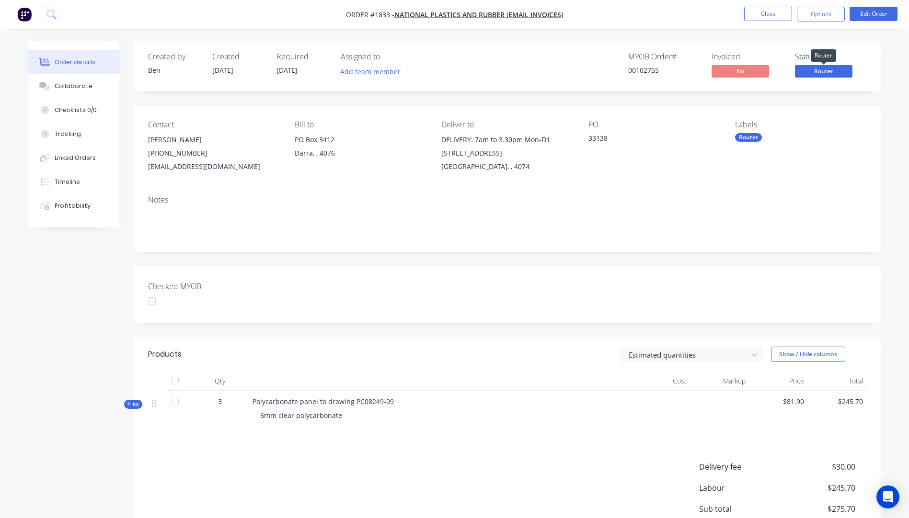
click at [821, 73] on span "Router" at bounding box center [823, 71] width 57 height 12
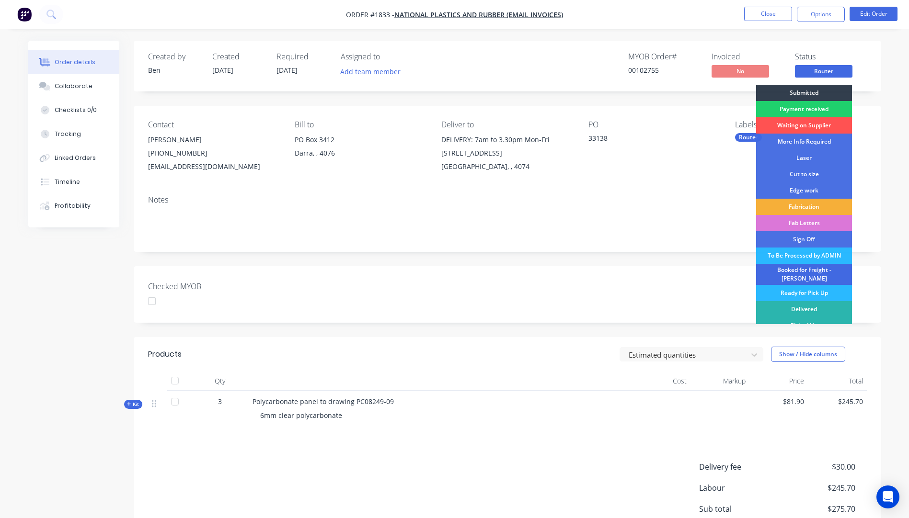
click at [800, 271] on div "Booked for Freight - [PERSON_NAME]" at bounding box center [804, 274] width 96 height 21
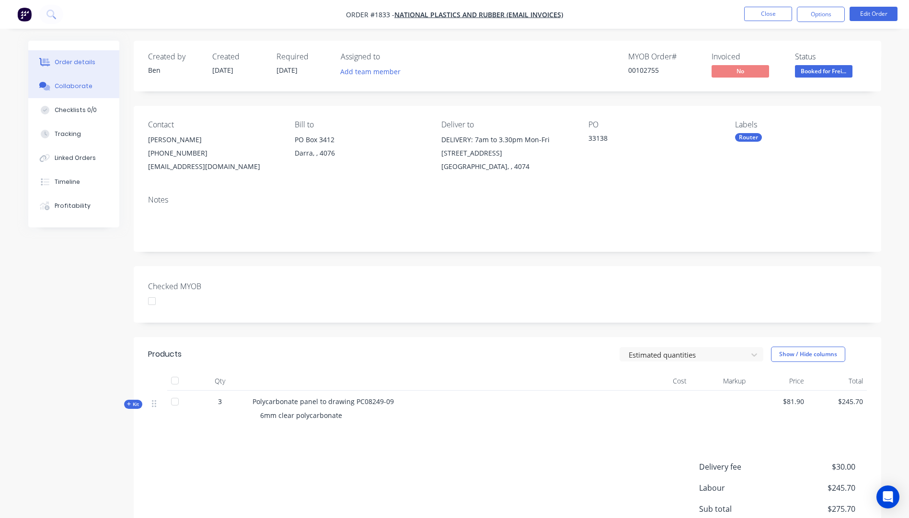
click at [78, 86] on div "Collaborate" at bounding box center [74, 86] width 38 height 9
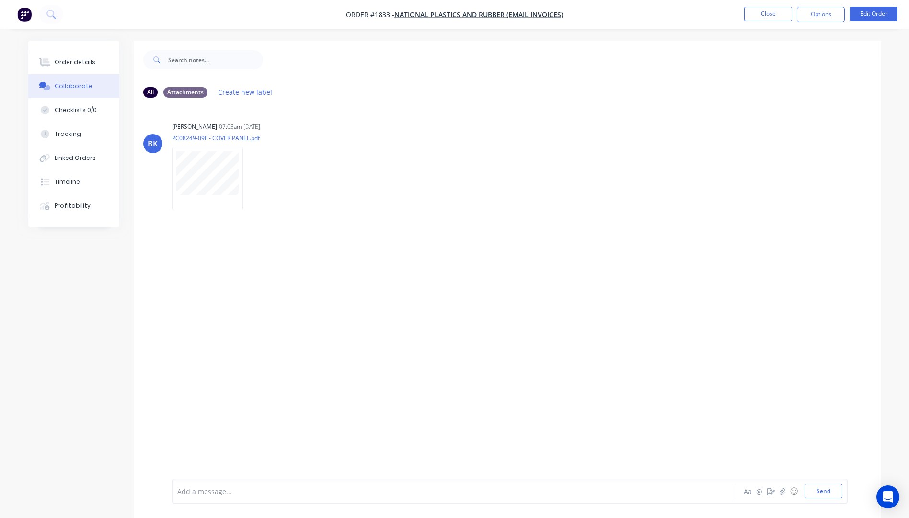
click at [208, 491] on div at bounding box center [427, 492] width 498 height 10
click at [824, 494] on button "Send" at bounding box center [823, 491] width 38 height 14
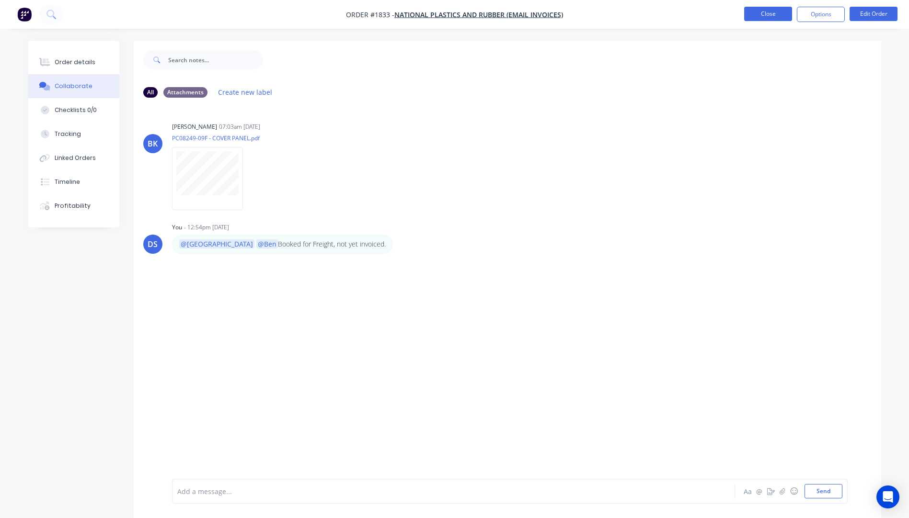
click at [778, 17] on button "Close" at bounding box center [768, 14] width 48 height 14
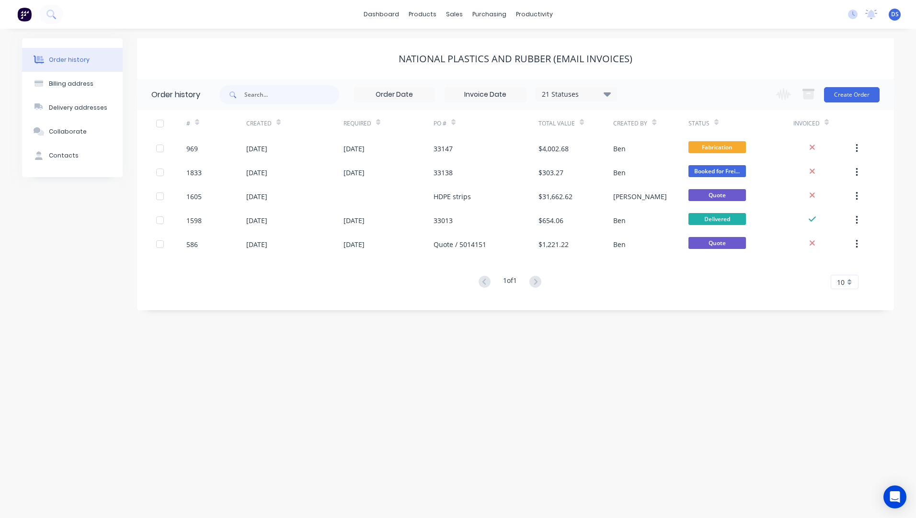
drag, startPoint x: 77, startPoint y: 325, endPoint x: 81, endPoint y: 324, distance: 4.9
click at [81, 324] on div "Order history Billing address Delivery addresses Collaborate Contacts National …" at bounding box center [458, 274] width 916 height 490
click at [552, 52] on link "Workflow" at bounding box center [571, 45] width 127 height 19
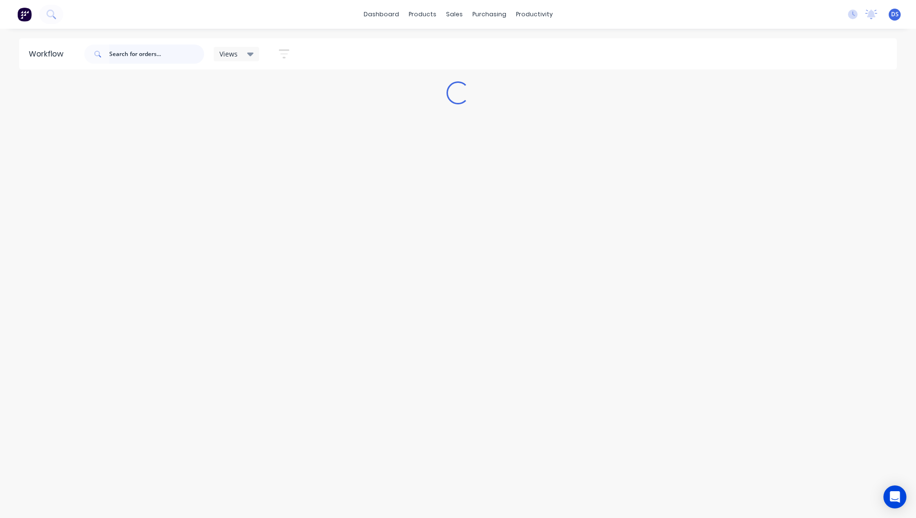
click at [137, 57] on input "text" at bounding box center [156, 54] width 95 height 19
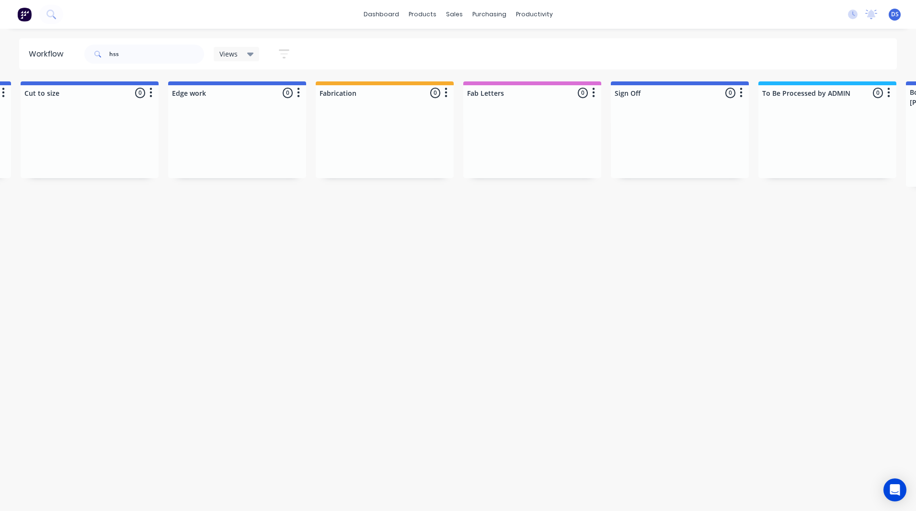
drag, startPoint x: 274, startPoint y: 336, endPoint x: 152, endPoint y: 336, distance: 121.7
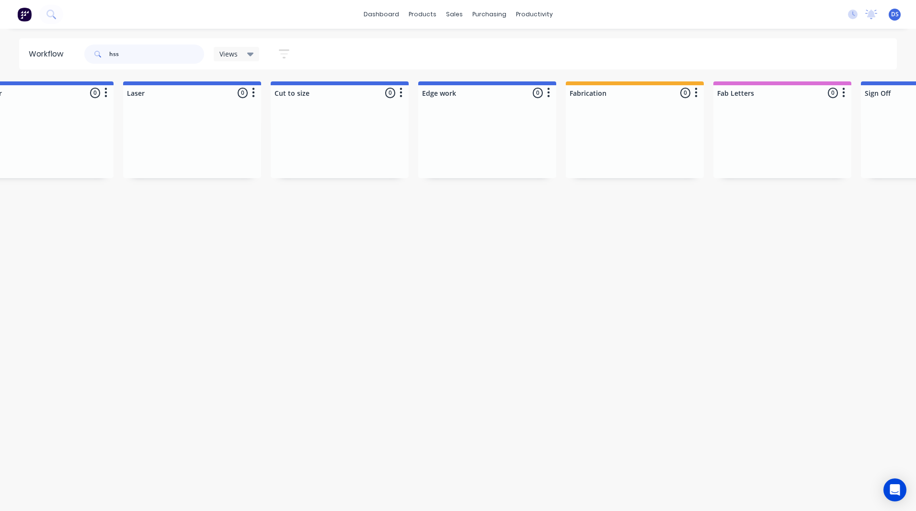
click at [141, 57] on input "hss" at bounding box center [156, 54] width 95 height 19
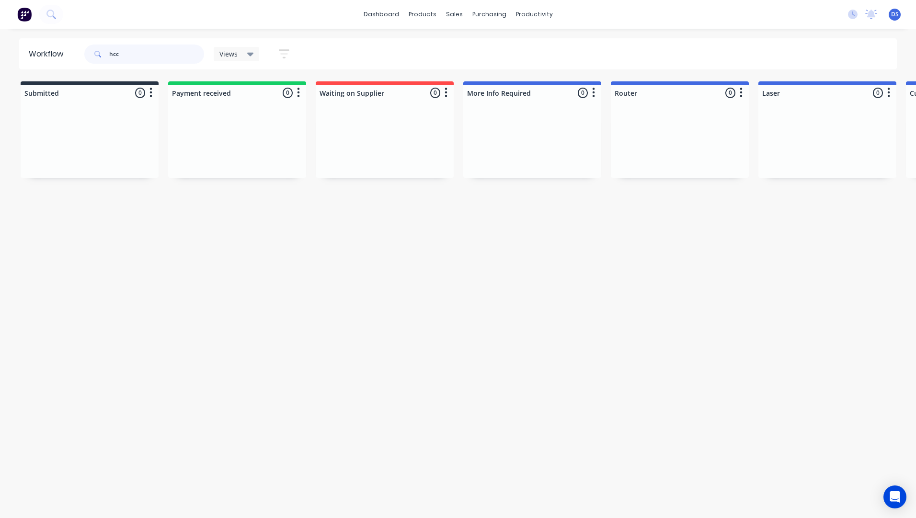
type input "hcc"
drag, startPoint x: 204, startPoint y: 415, endPoint x: 337, endPoint y: 425, distance: 133.1
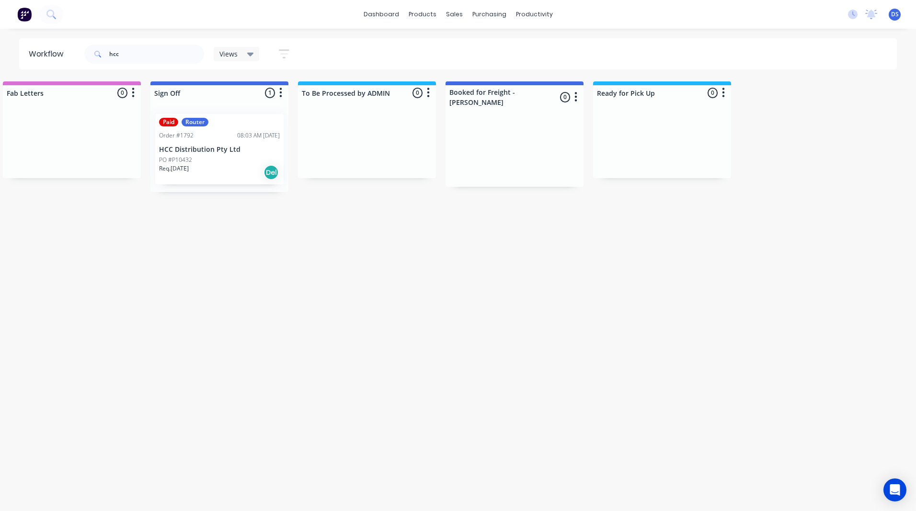
scroll to position [0, 1376]
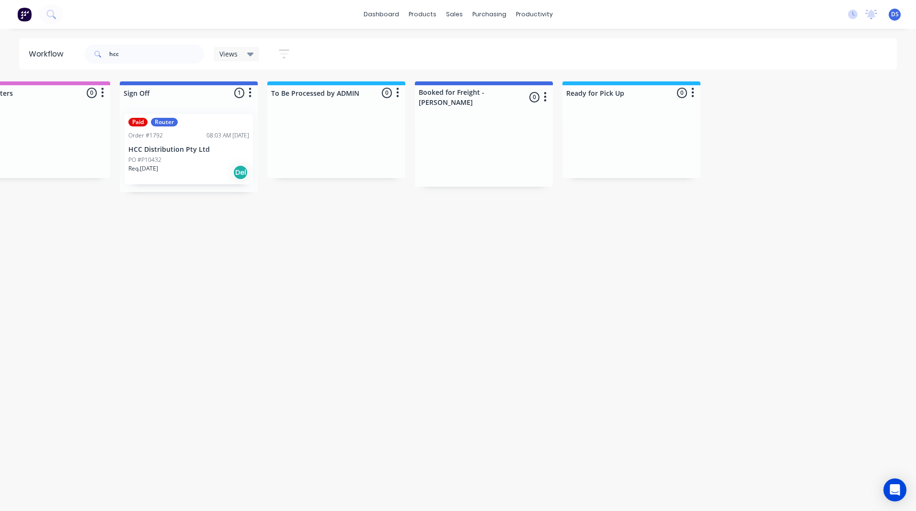
drag, startPoint x: 359, startPoint y: 433, endPoint x: 707, endPoint y: 427, distance: 348.3
click at [205, 164] on div "Req. [DATE] Del" at bounding box center [188, 172] width 121 height 16
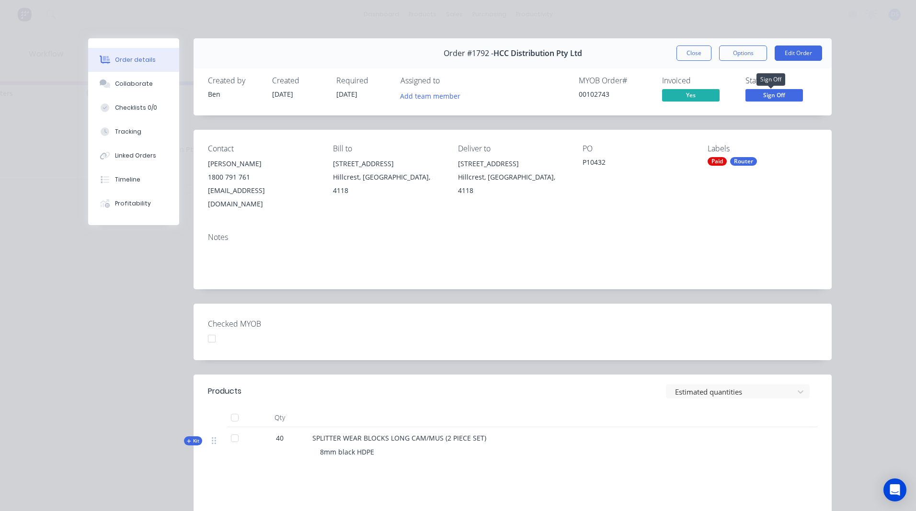
click at [765, 93] on span "Sign Off" at bounding box center [773, 95] width 57 height 12
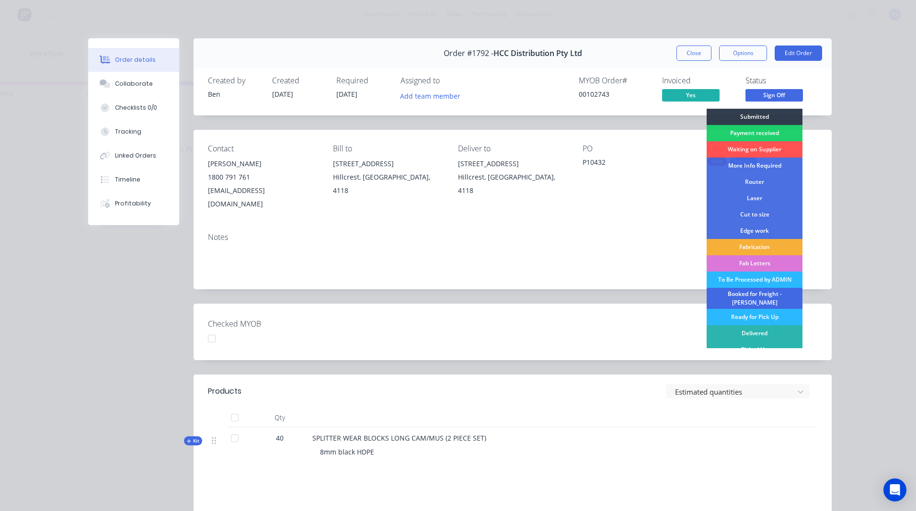
click at [749, 294] on div "Booked for Freight - [PERSON_NAME]" at bounding box center [755, 298] width 96 height 21
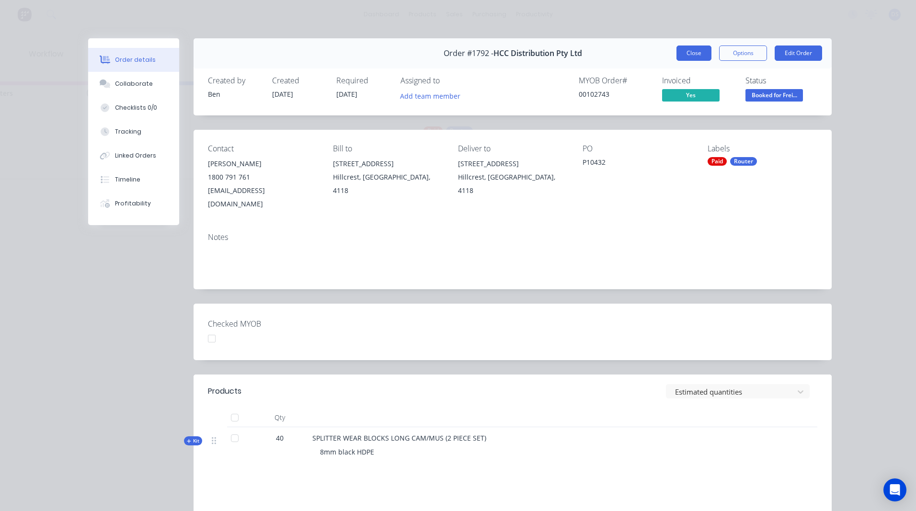
click at [684, 54] on button "Close" at bounding box center [693, 53] width 35 height 15
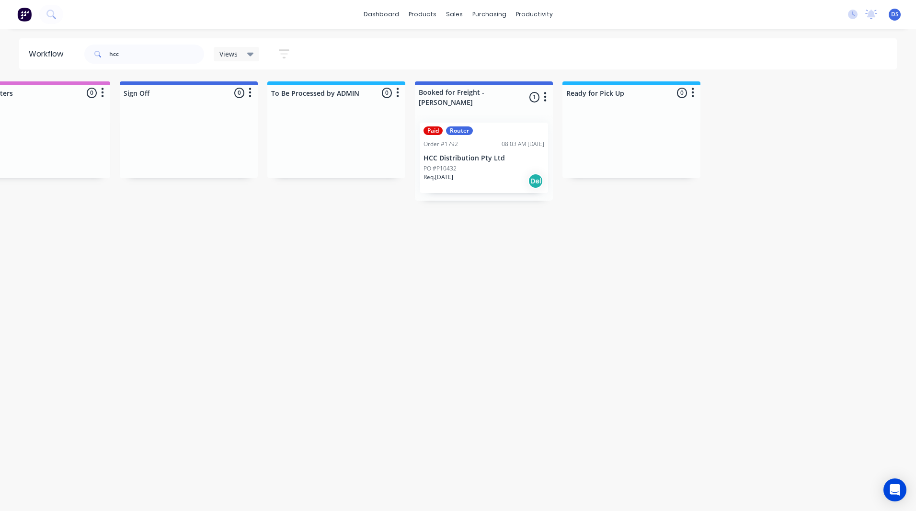
click at [264, 2] on div "dashboard products sales purchasing productivity dashboard products Product Cat…" at bounding box center [458, 14] width 916 height 29
drag, startPoint x: 148, startPoint y: 59, endPoint x: 89, endPoint y: 55, distance: 58.6
click at [89, 55] on div "hcc" at bounding box center [144, 54] width 120 height 19
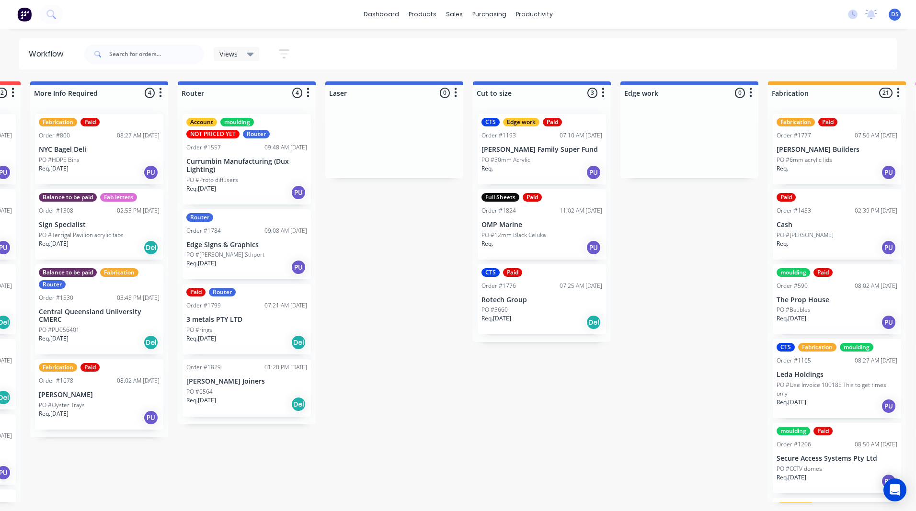
scroll to position [0, 0]
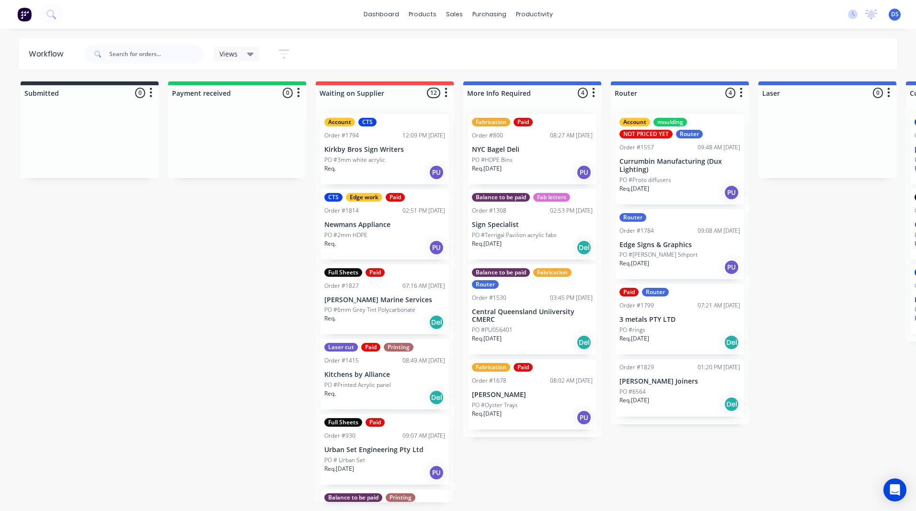
drag, startPoint x: 239, startPoint y: 340, endPoint x: 95, endPoint y: 331, distance: 143.5
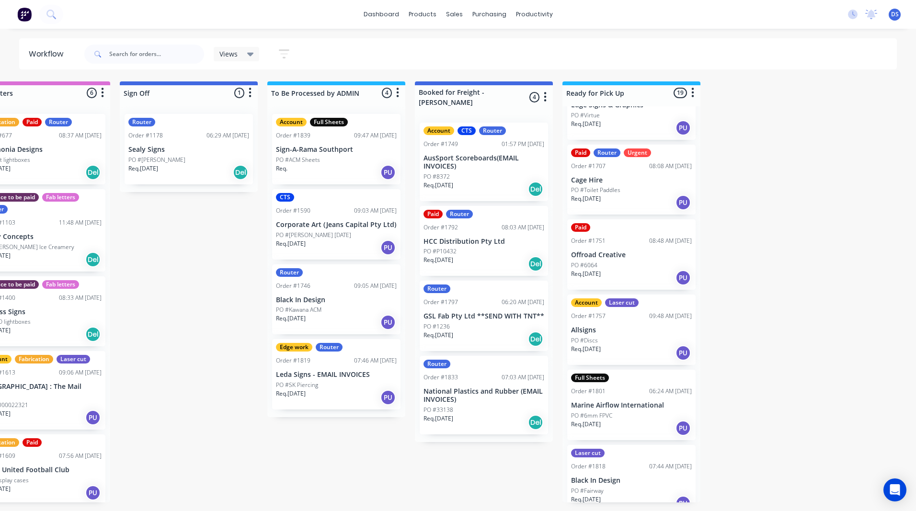
scroll to position [1090, 0]
click at [126, 59] on input "text" at bounding box center [156, 54] width 95 height 19
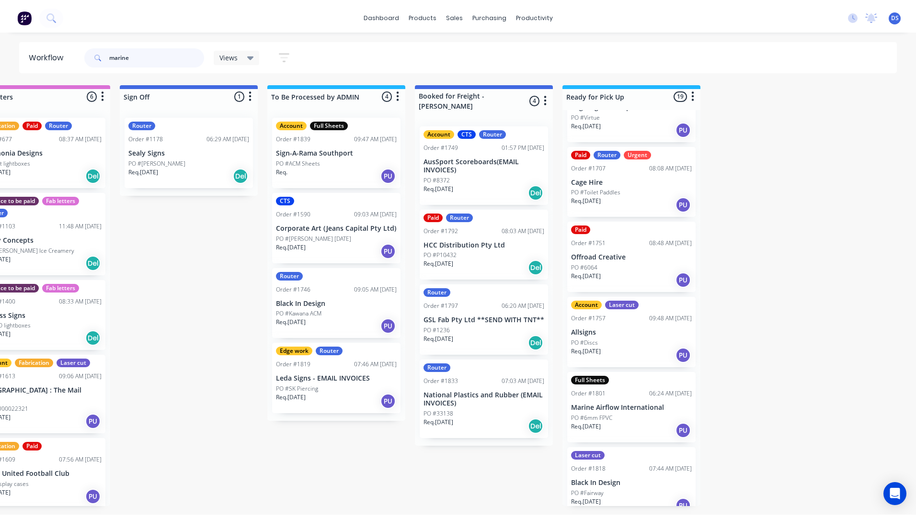
scroll to position [0, 0]
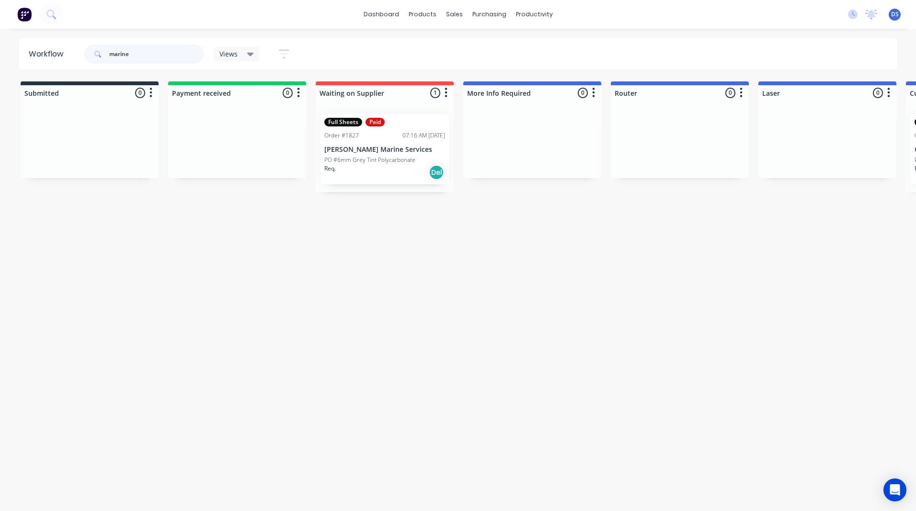
type input "marine"
click at [372, 160] on p "PO #6mm Grey Tint Polycarbonate" at bounding box center [369, 160] width 91 height 9
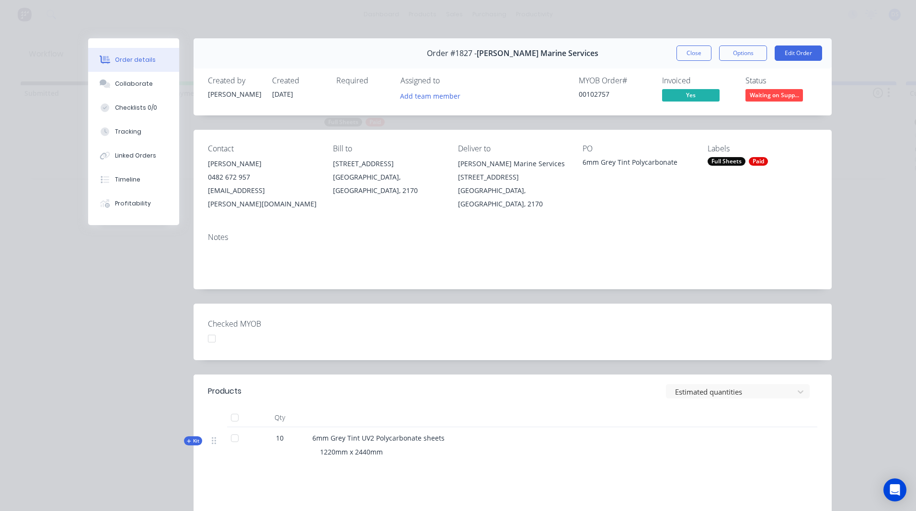
click at [759, 96] on span "Waiting on Supp..." at bounding box center [773, 95] width 57 height 12
click at [657, 203] on div "Contact [PERSON_NAME] [PHONE_NUMBER] [EMAIL_ADDRESS][PERSON_NAME][DOMAIN_NAME] …" at bounding box center [513, 177] width 638 height 95
click at [688, 56] on button "Close" at bounding box center [693, 53] width 35 height 15
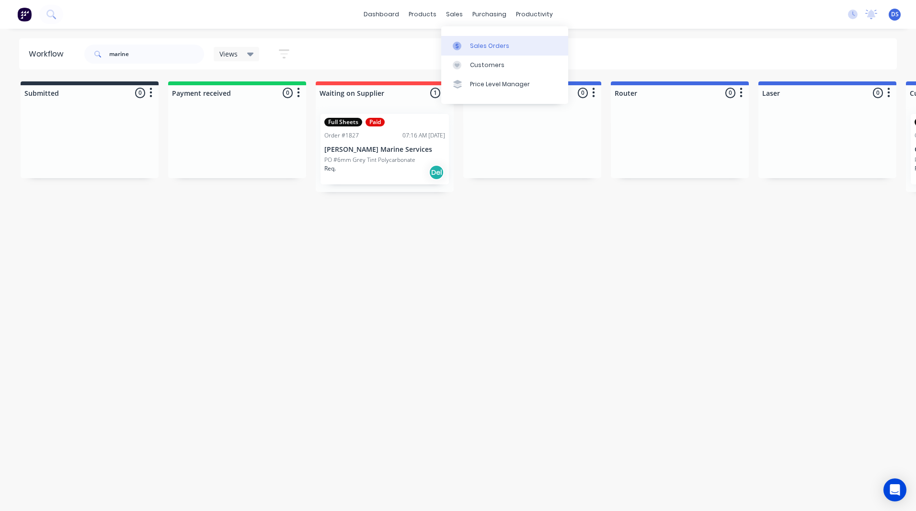
click at [477, 47] on div "Sales Orders" at bounding box center [489, 46] width 39 height 9
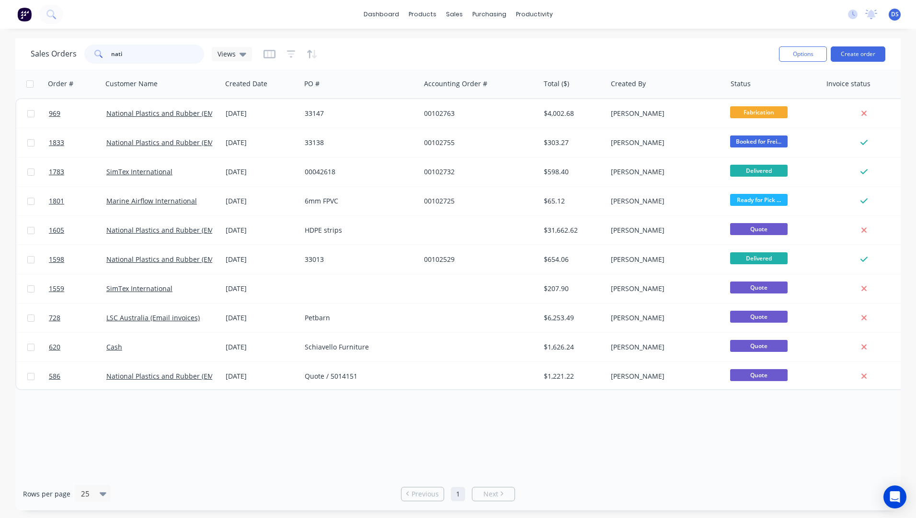
drag, startPoint x: 151, startPoint y: 52, endPoint x: 68, endPoint y: 55, distance: 82.9
click at [68, 55] on div "Sales Orders nati Views" at bounding box center [141, 54] width 221 height 19
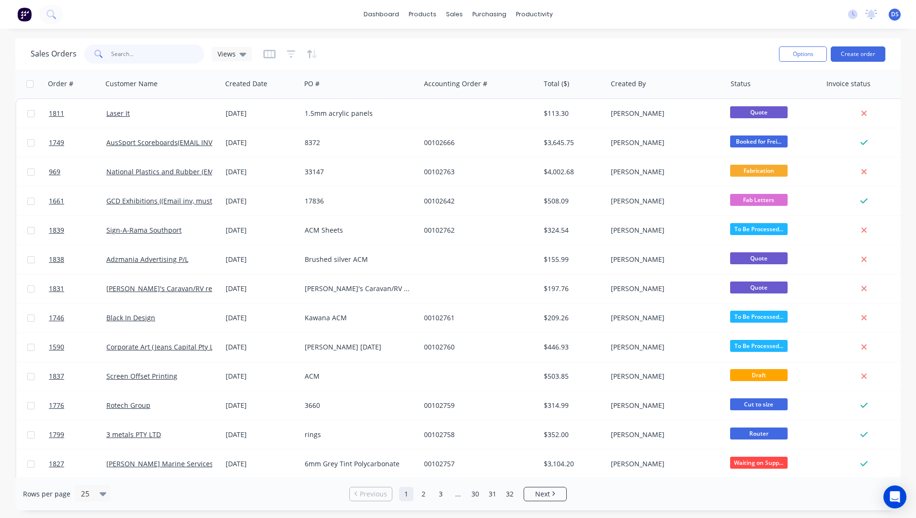
click at [149, 54] on input "text" at bounding box center [157, 54] width 93 height 19
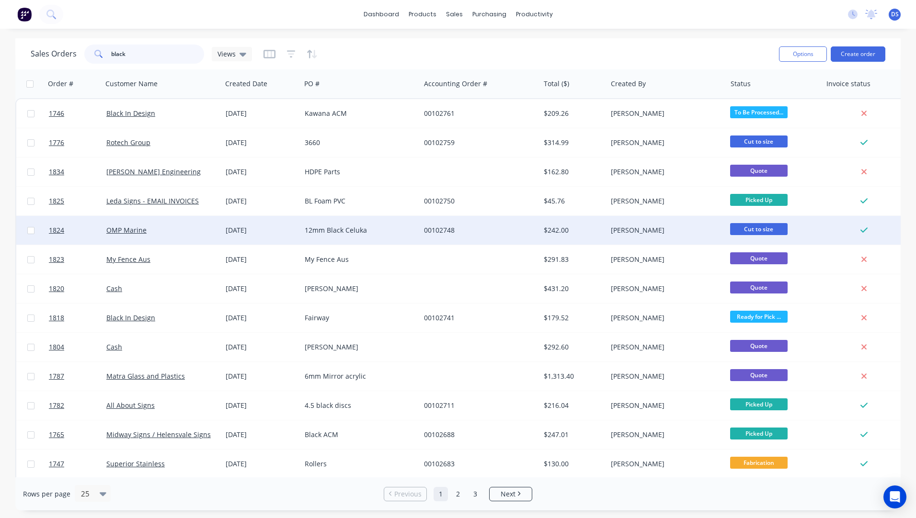
type input "black"
click at [259, 236] on div "[DATE]" at bounding box center [261, 230] width 79 height 29
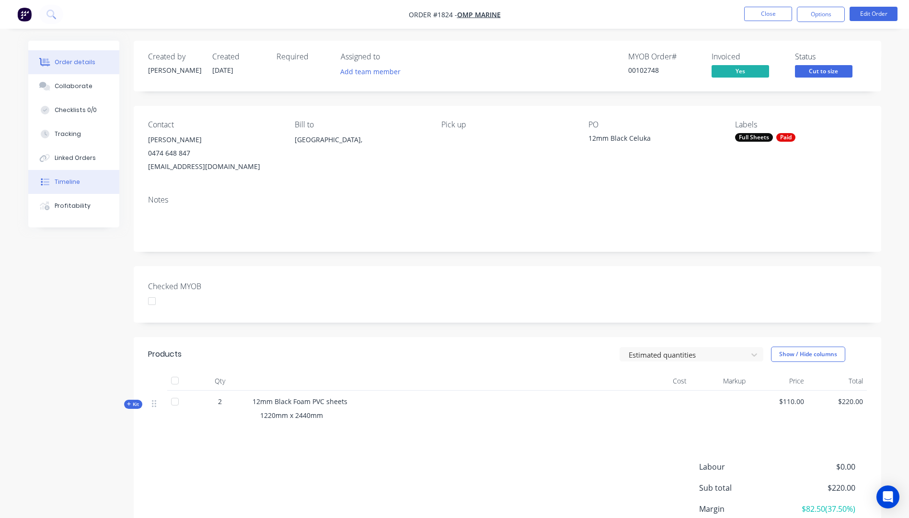
click at [63, 188] on button "Timeline" at bounding box center [73, 182] width 91 height 24
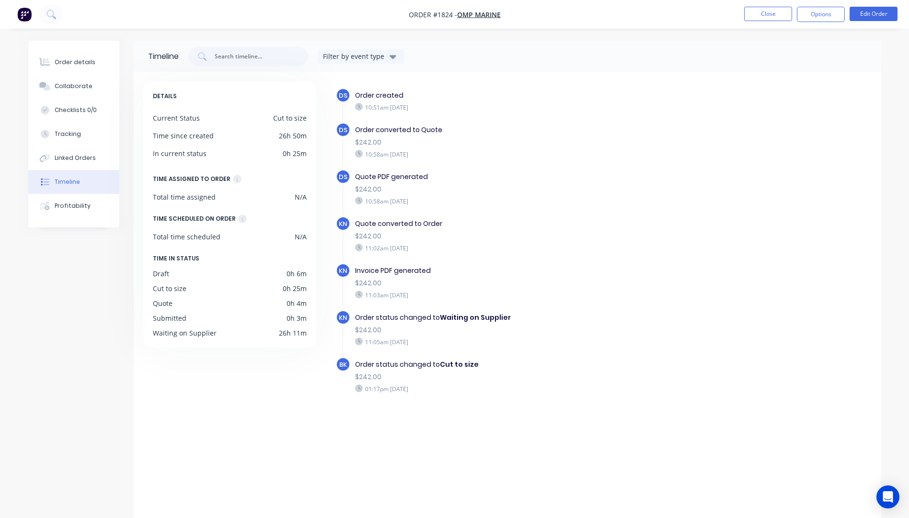
click at [259, 442] on div "DETAILS Current Status Cut to size Time since created 26h 50m In current status…" at bounding box center [234, 293] width 182 height 425
click at [76, 65] on div "Order details" at bounding box center [75, 62] width 41 height 9
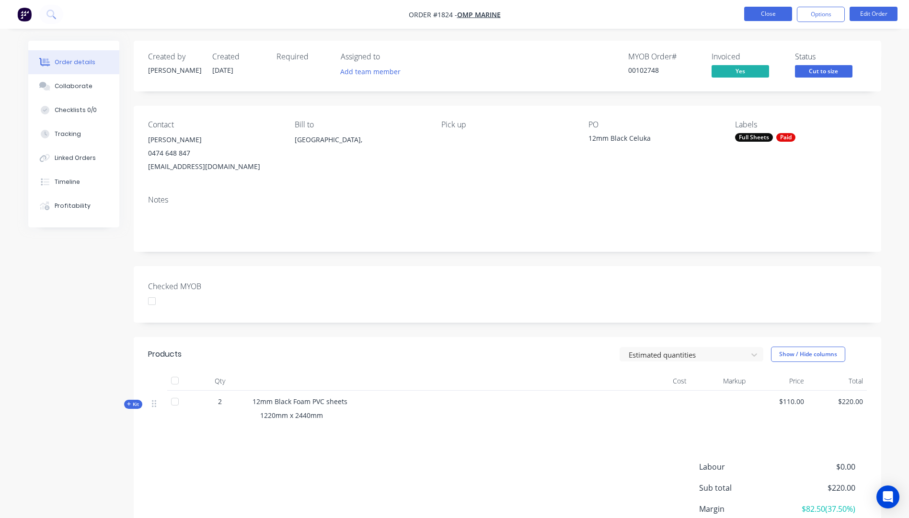
click at [764, 13] on button "Close" at bounding box center [768, 14] width 48 height 14
